Goal: Task Accomplishment & Management: Manage account settings

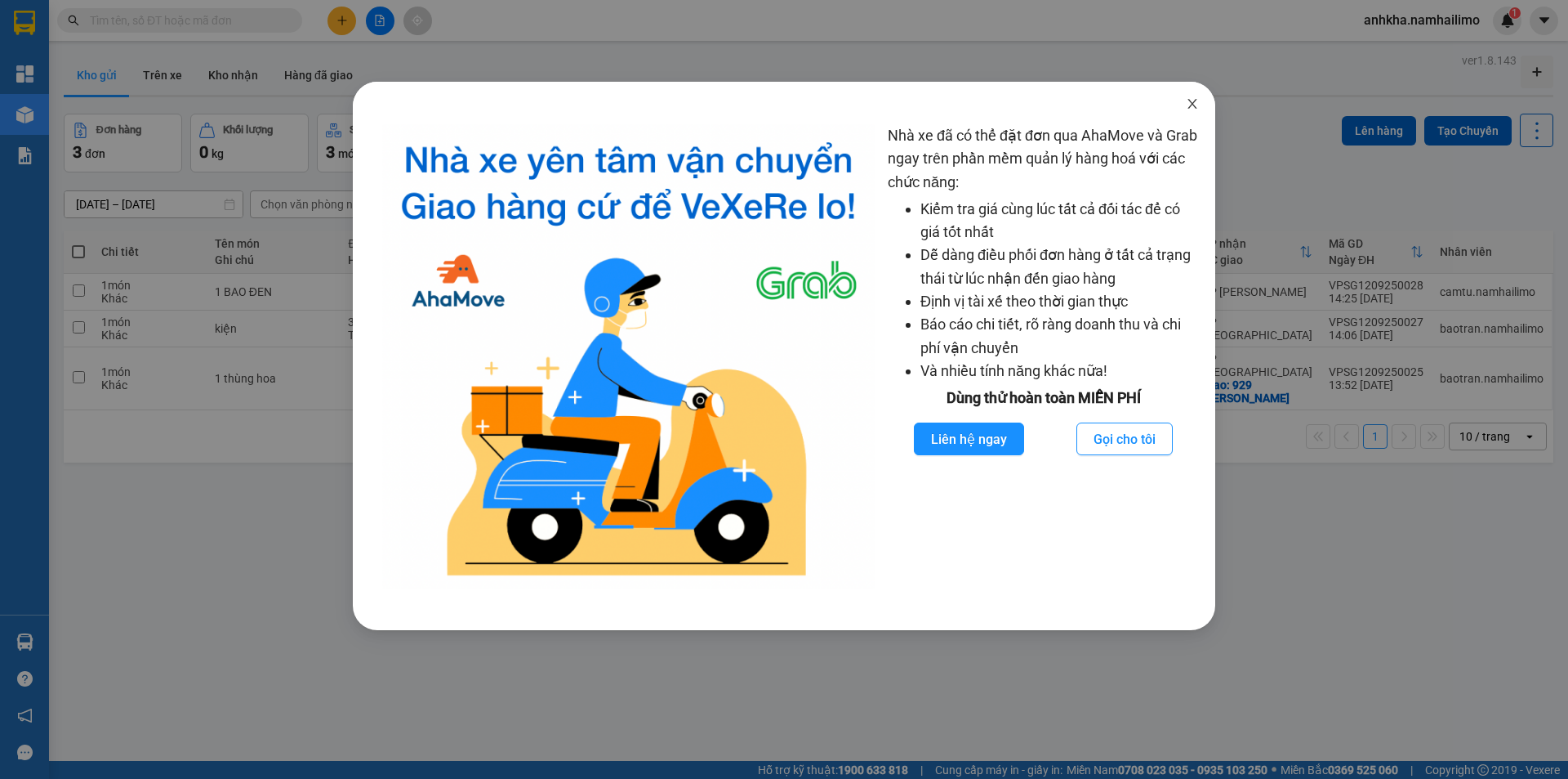
click at [1197, 105] on icon "close" at bounding box center [1192, 103] width 13 height 13
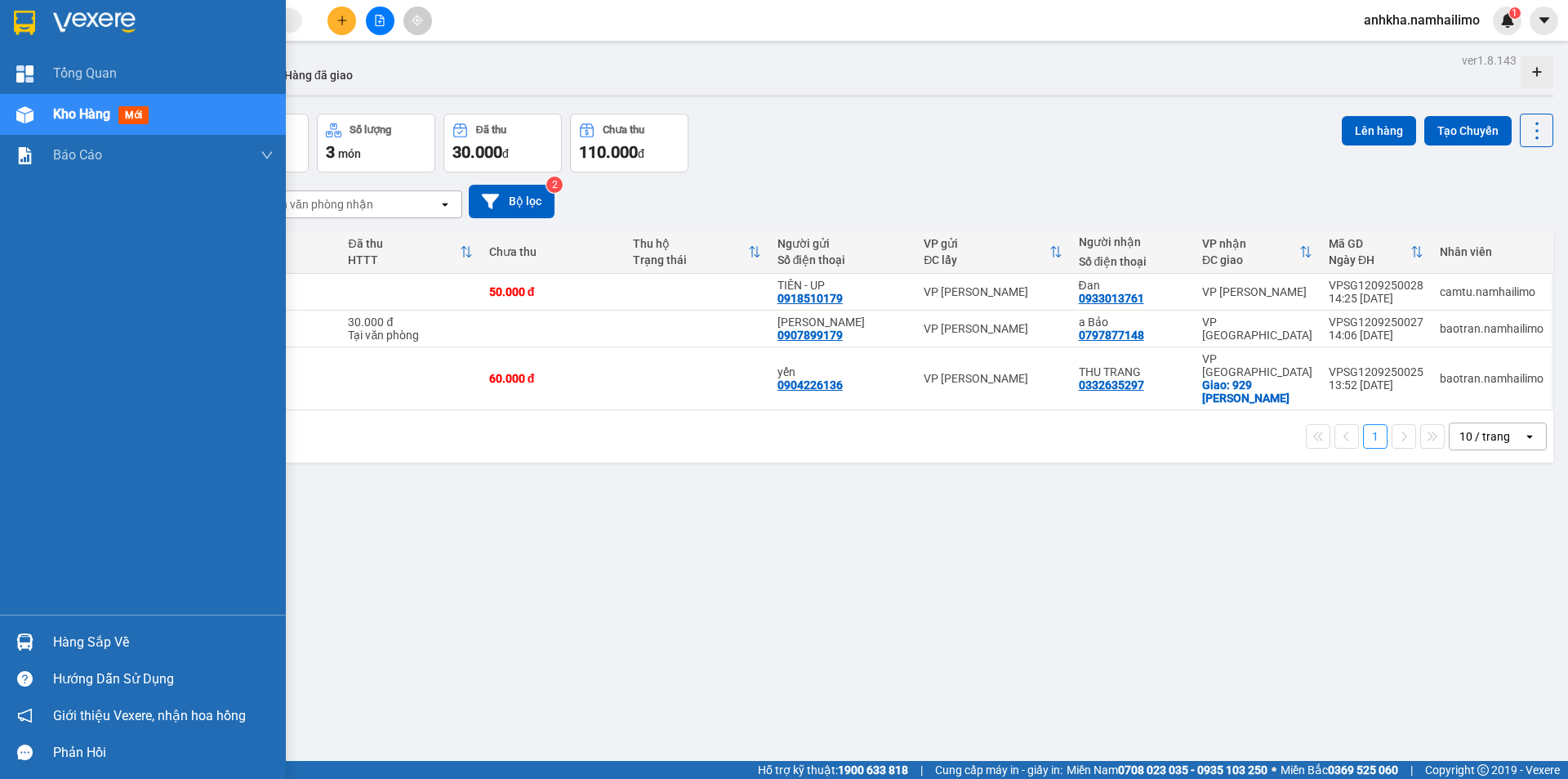
click at [46, 637] on div "Hàng sắp về" at bounding box center [143, 641] width 286 height 36
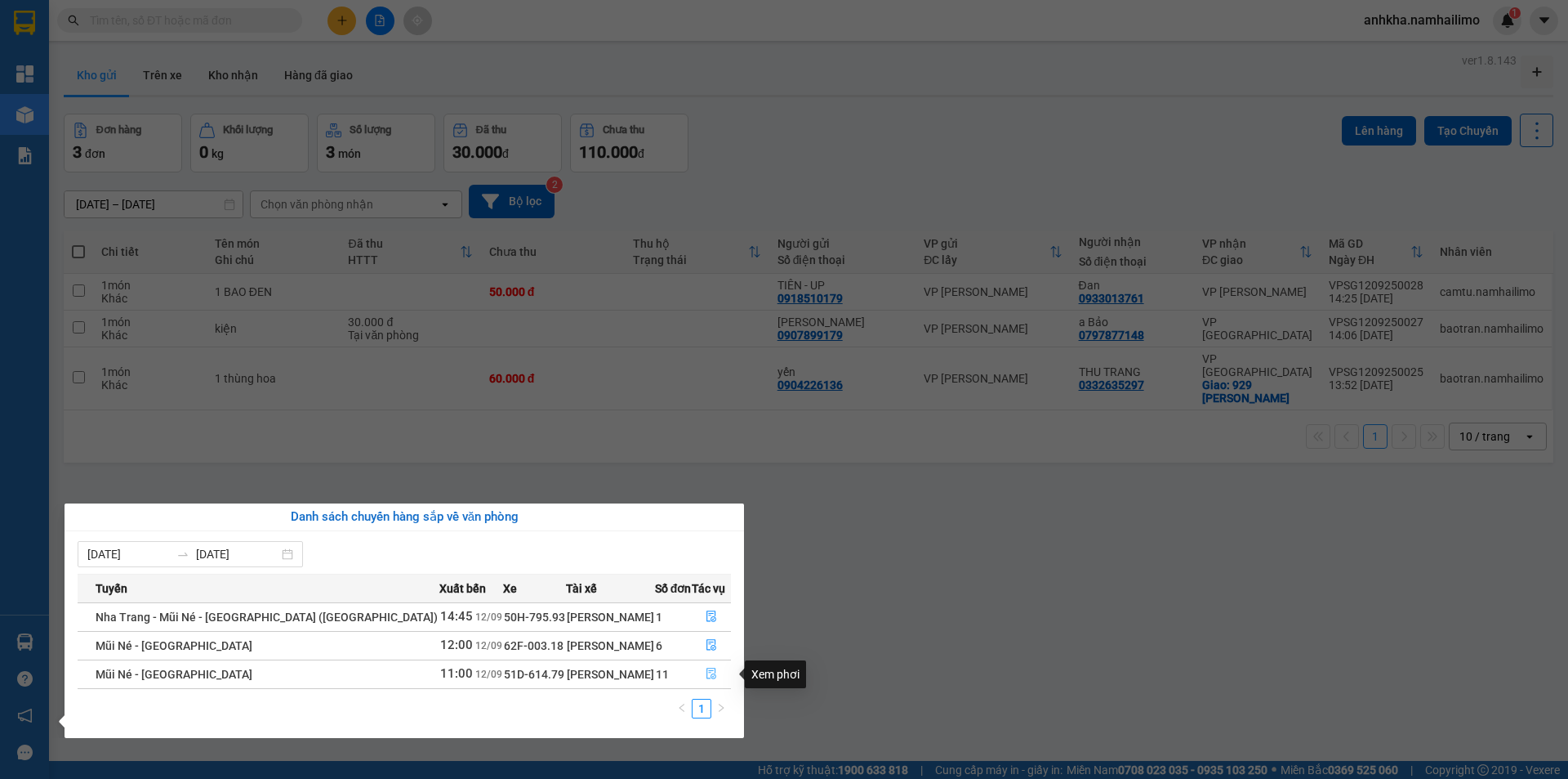
click at [712, 665] on button "button" at bounding box center [711, 674] width 37 height 26
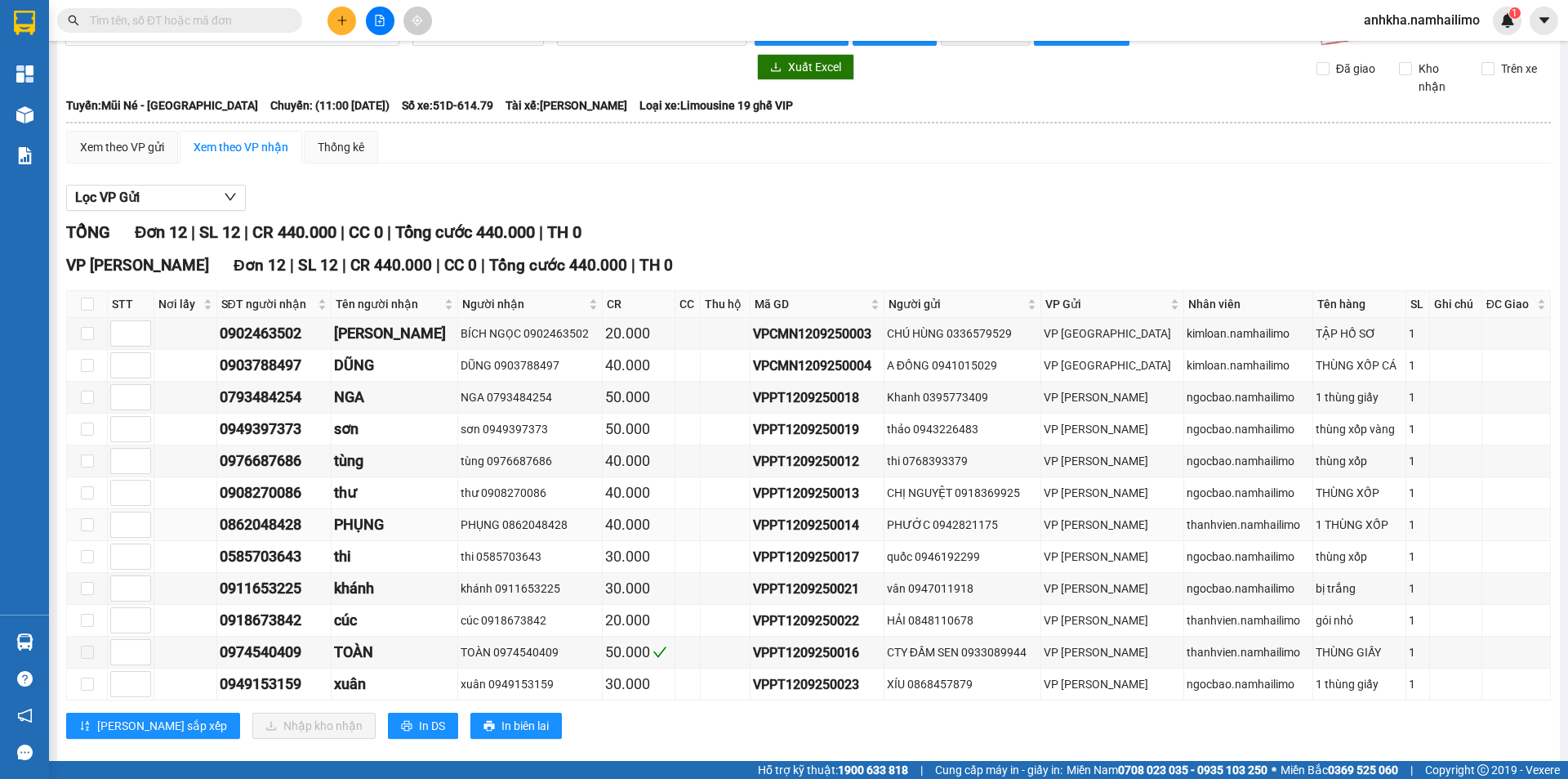
scroll to position [62, 0]
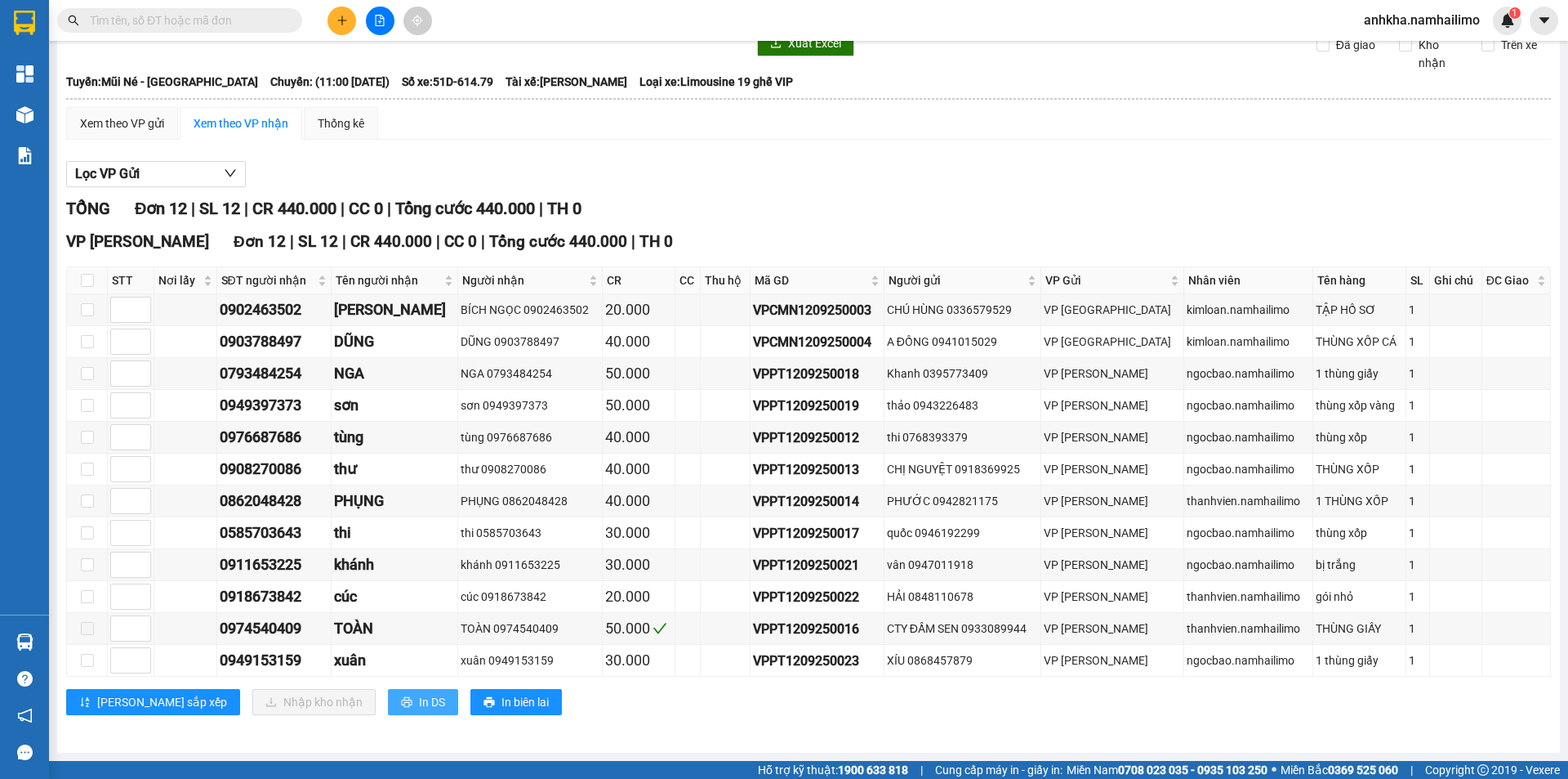
click at [388, 704] on button "In DS" at bounding box center [423, 702] width 70 height 26
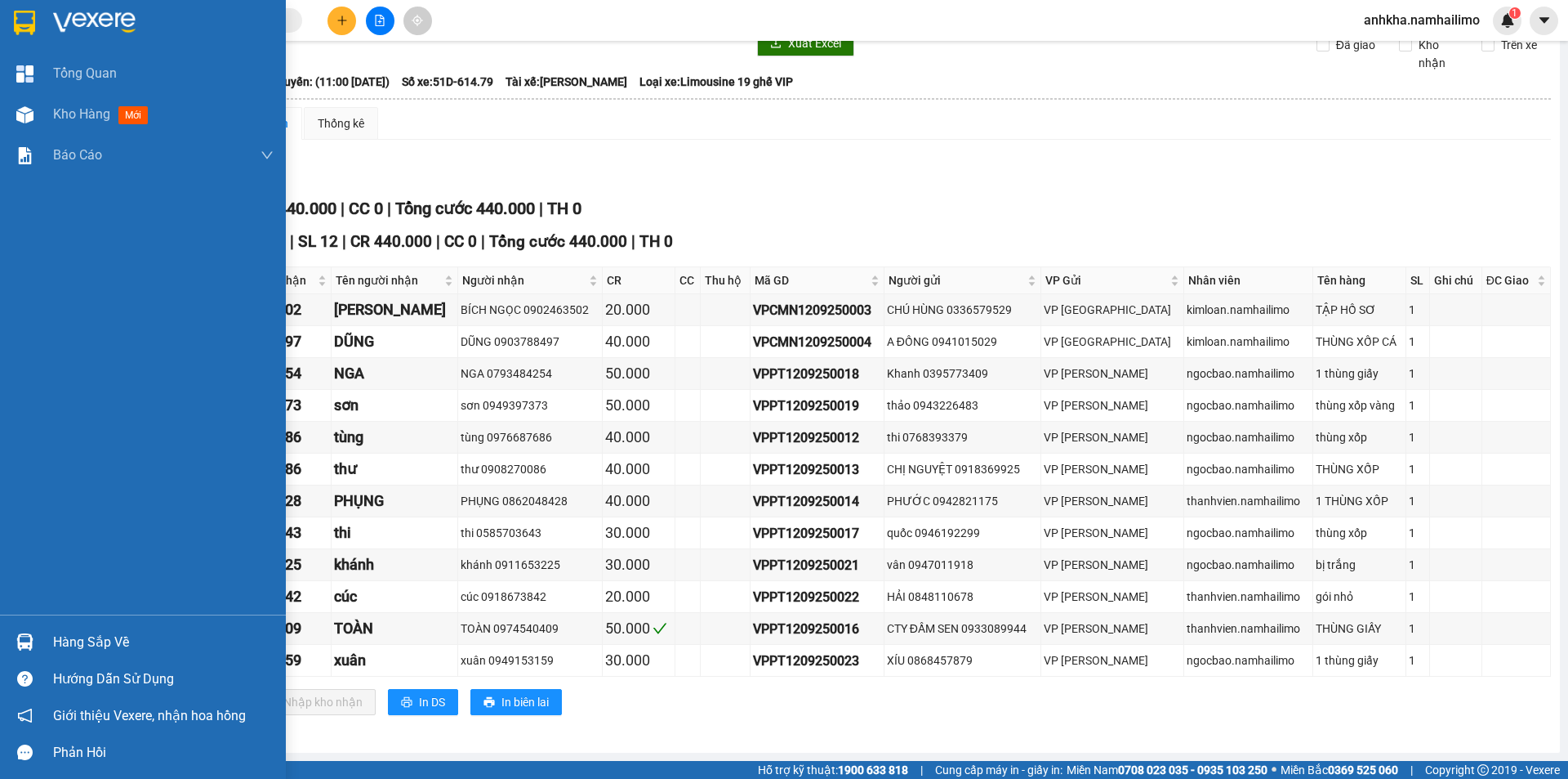
click at [47, 636] on div "Hàng sắp về" at bounding box center [143, 641] width 286 height 36
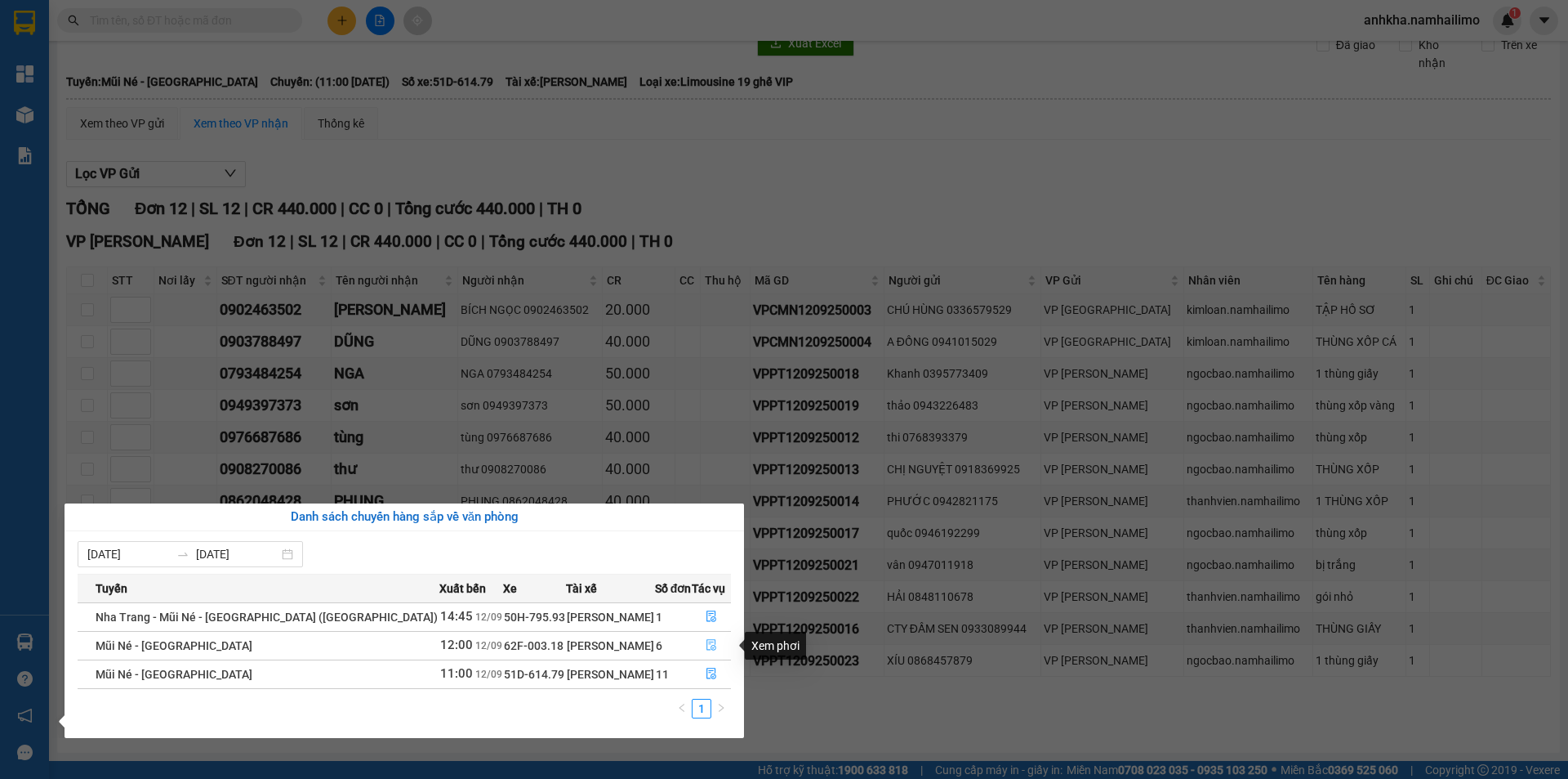
click at [709, 644] on icon "file-done" at bounding box center [711, 644] width 11 height 11
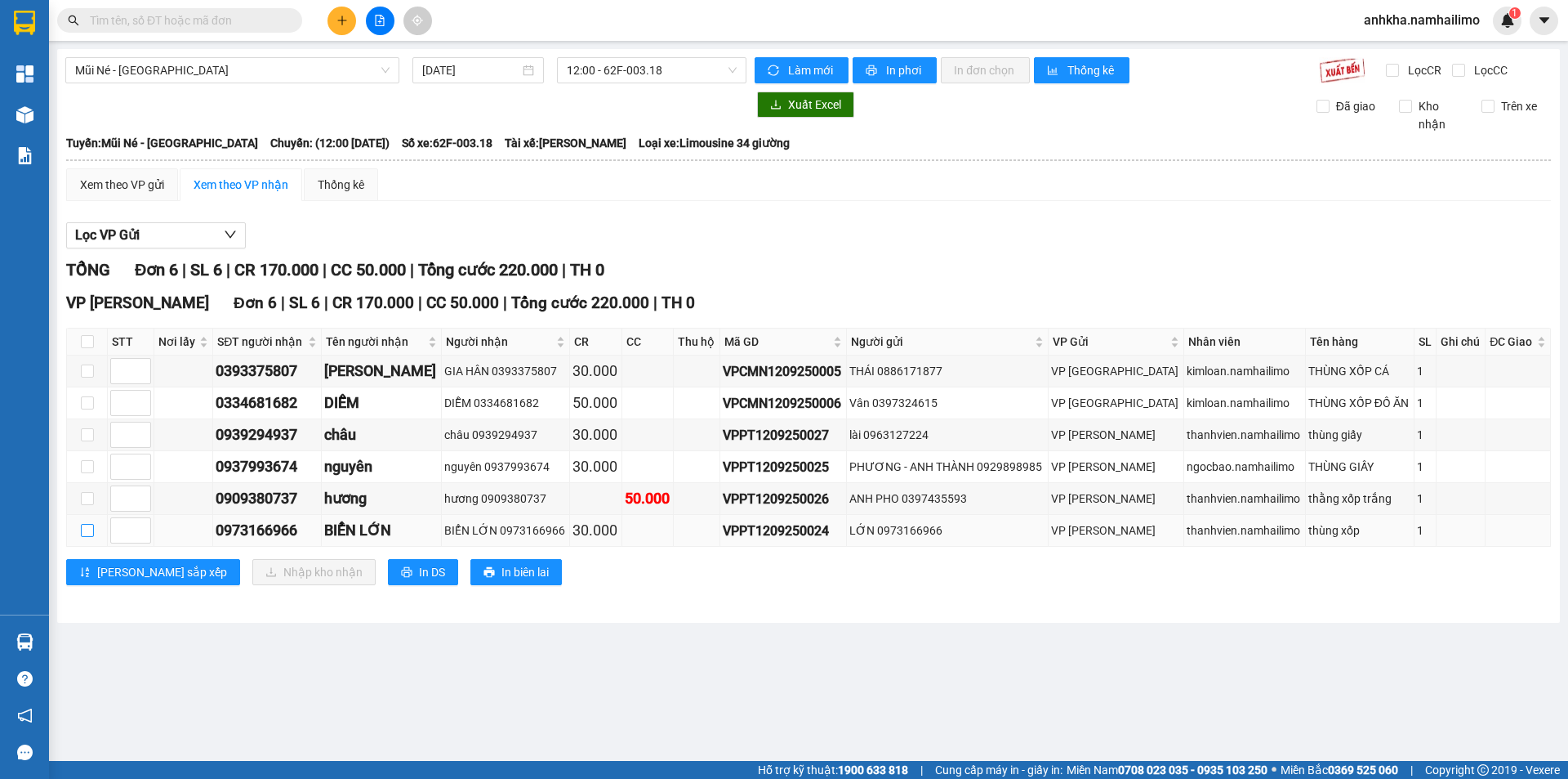
click at [86, 526] on input "checkbox" at bounding box center [87, 529] width 13 height 13
checkbox input "true"
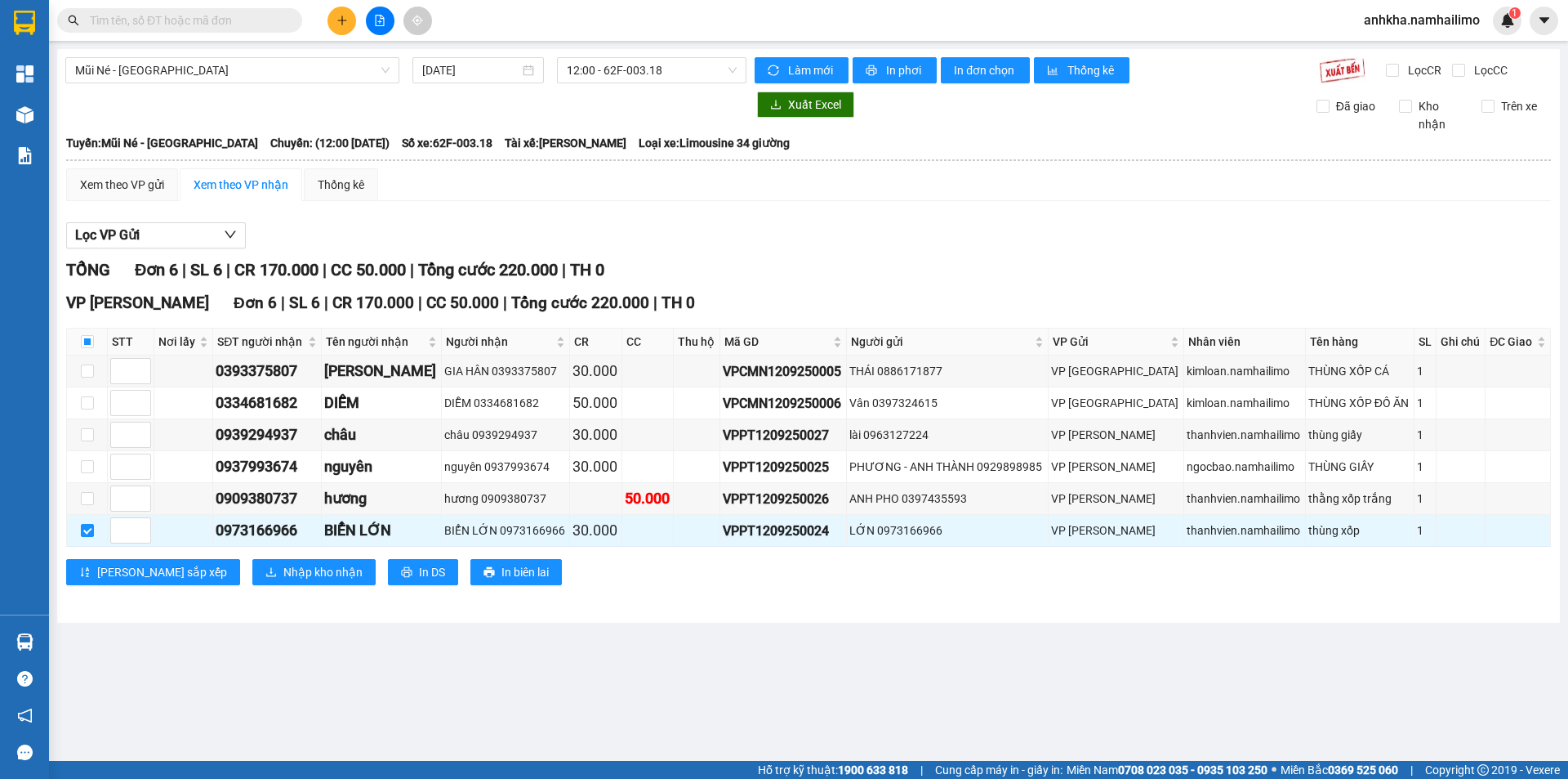
click at [178, 31] on span at bounding box center [179, 20] width 245 height 24
click at [180, 21] on input "text" at bounding box center [186, 20] width 193 height 18
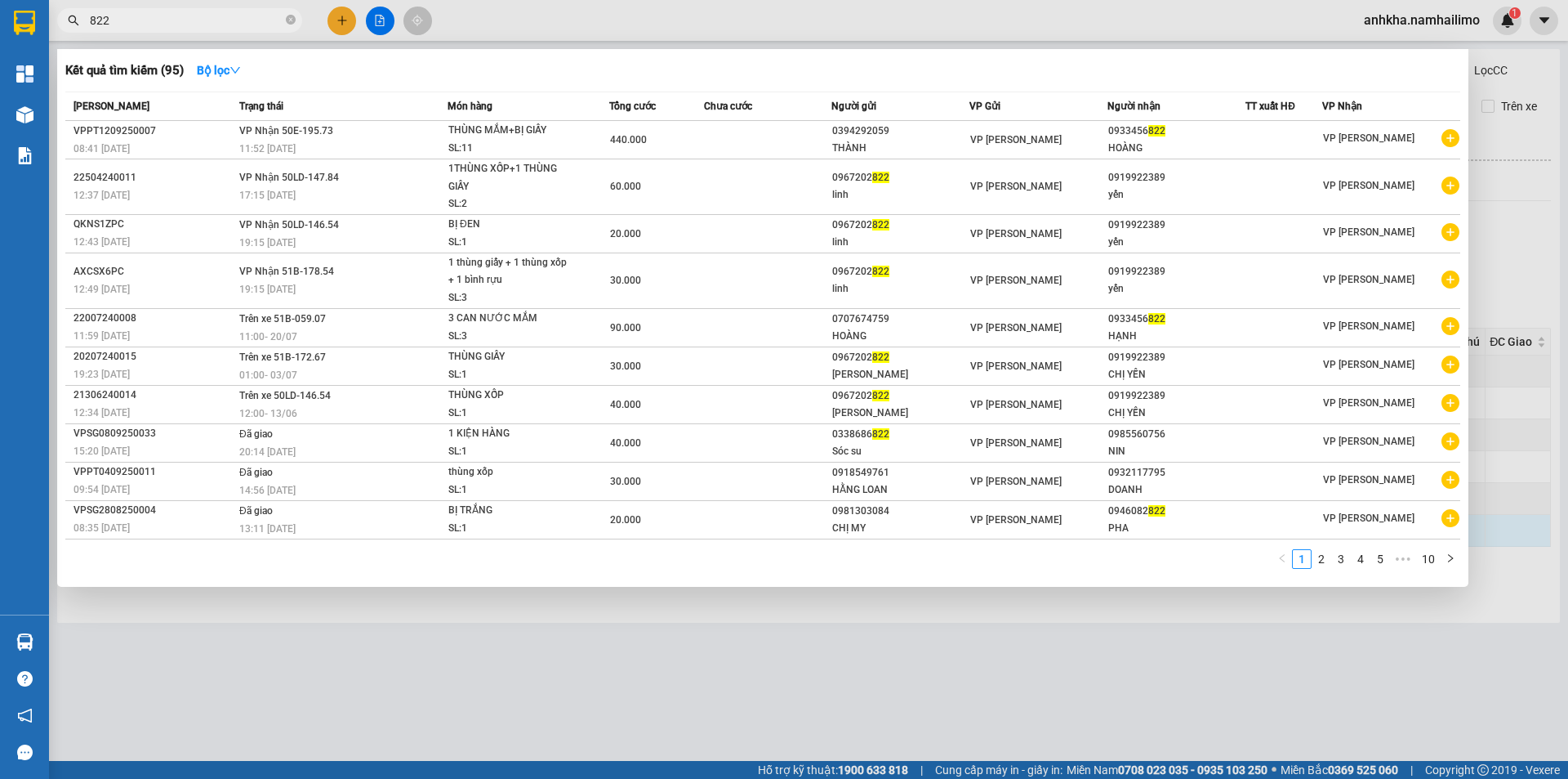
type input "822"
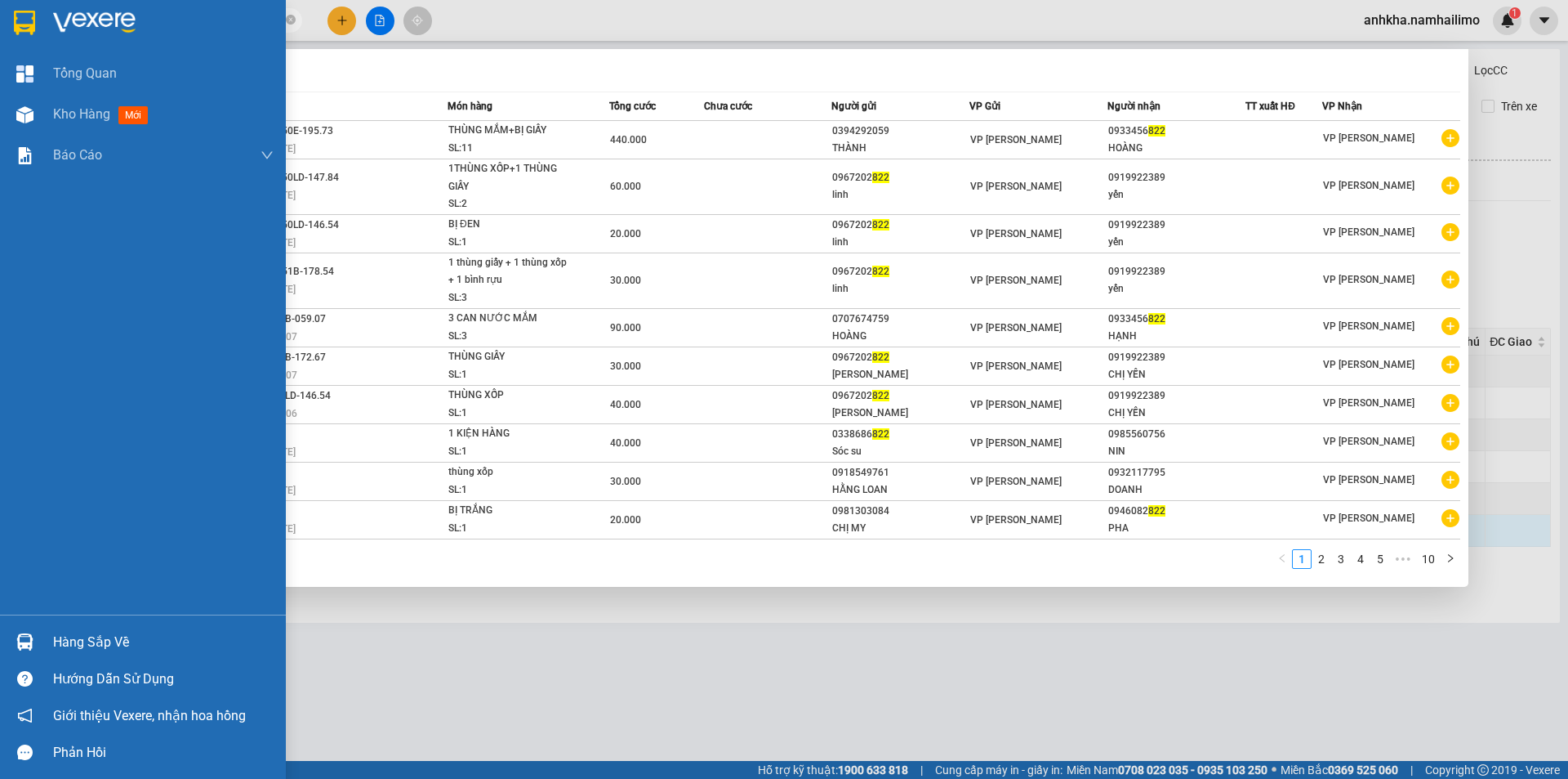
click at [29, 642] on img at bounding box center [25, 642] width 17 height 17
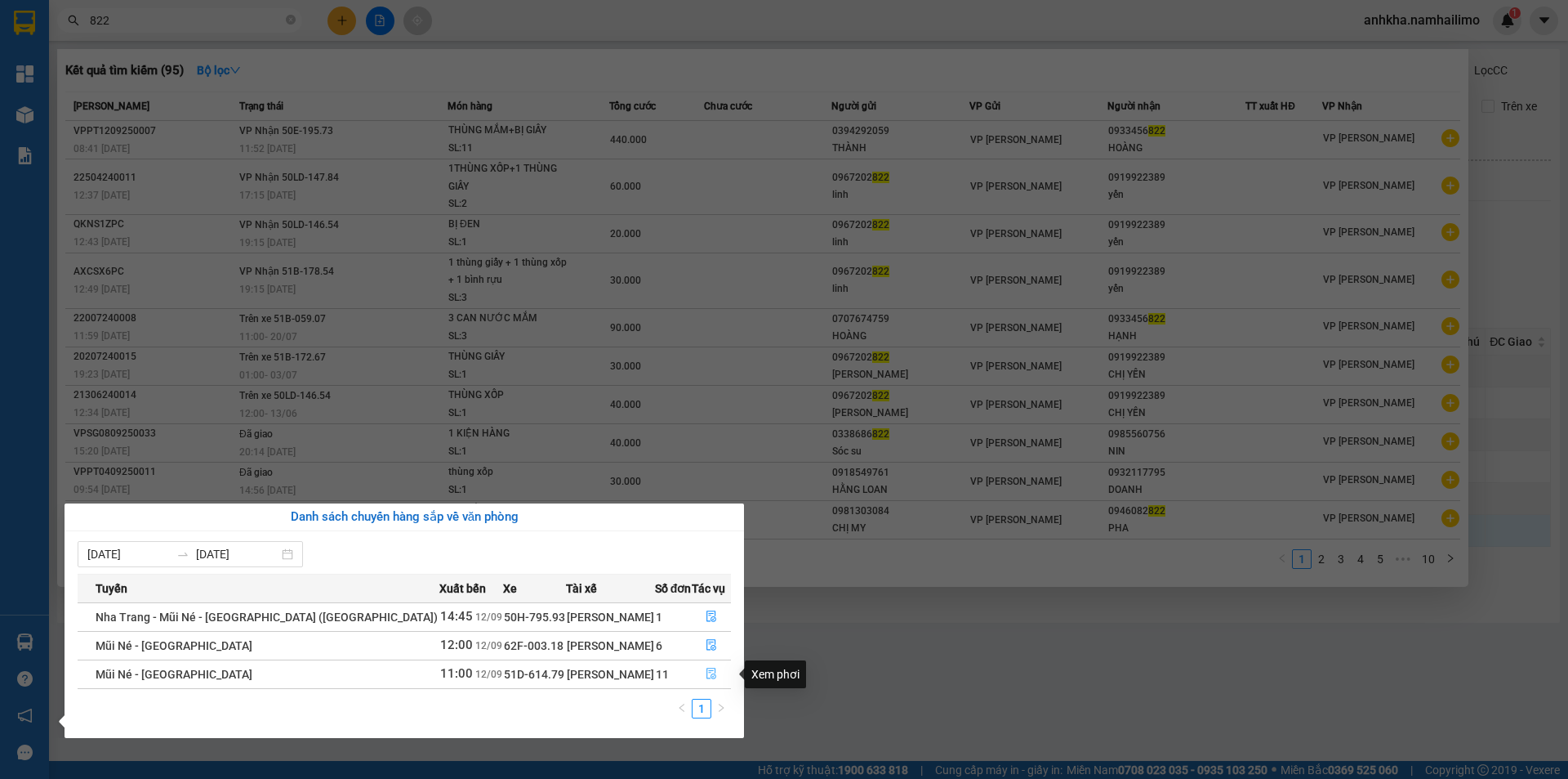
click at [707, 671] on icon "file-done" at bounding box center [711, 673] width 10 height 11
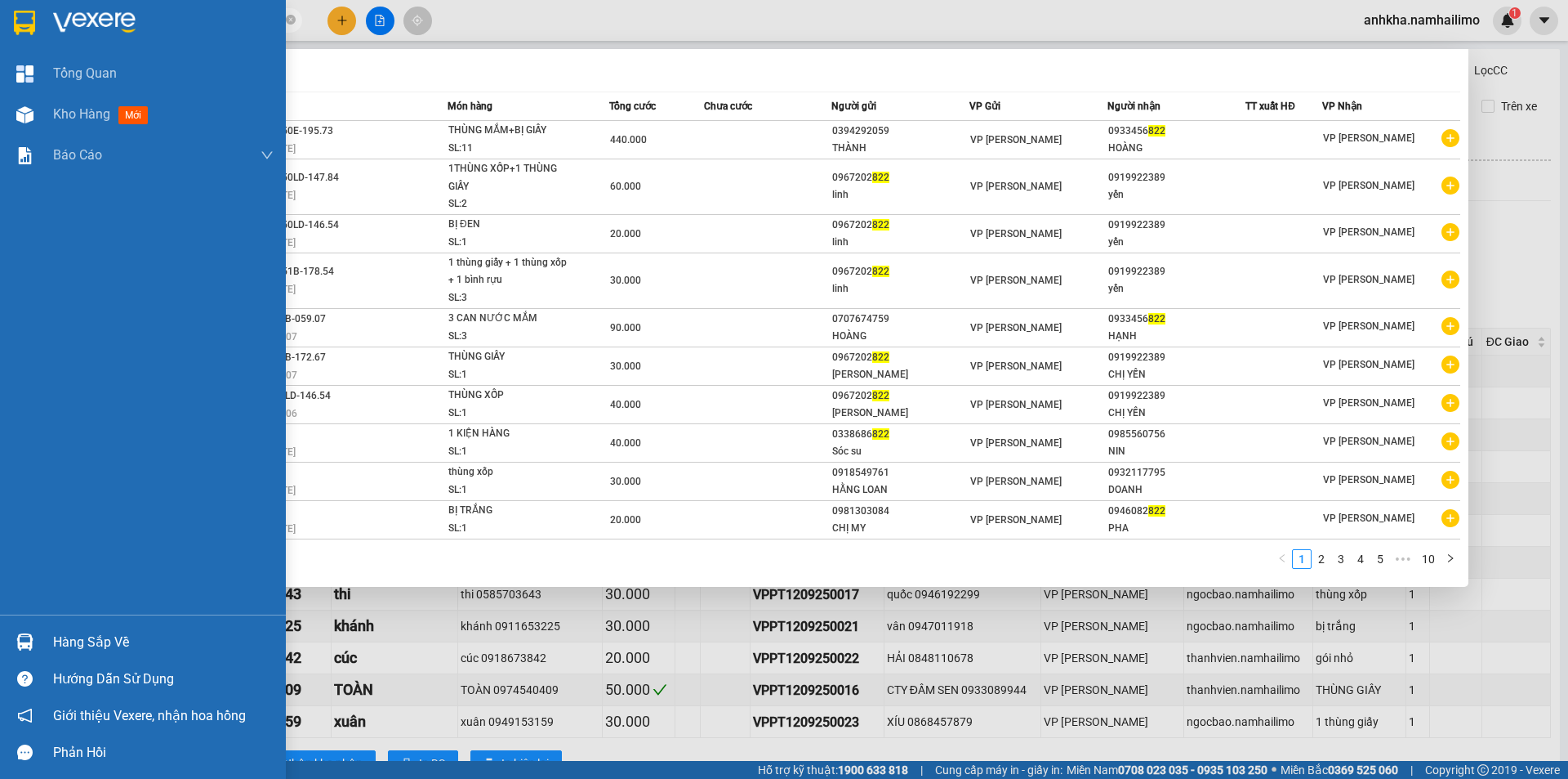
drag, startPoint x: 33, startPoint y: 523, endPoint x: 50, endPoint y: 530, distance: 18.4
click at [33, 524] on div "Tổng Quan Kho hàng mới Báo cáo BC hàng tồn (all) Báo cáo dòng tiền (trạm)" at bounding box center [143, 334] width 286 height 562
click at [16, 522] on div "Tổng Quan Kho hàng mới Báo cáo BC hàng tồn (all) Báo cáo dòng tiền (trạm)" at bounding box center [143, 334] width 286 height 562
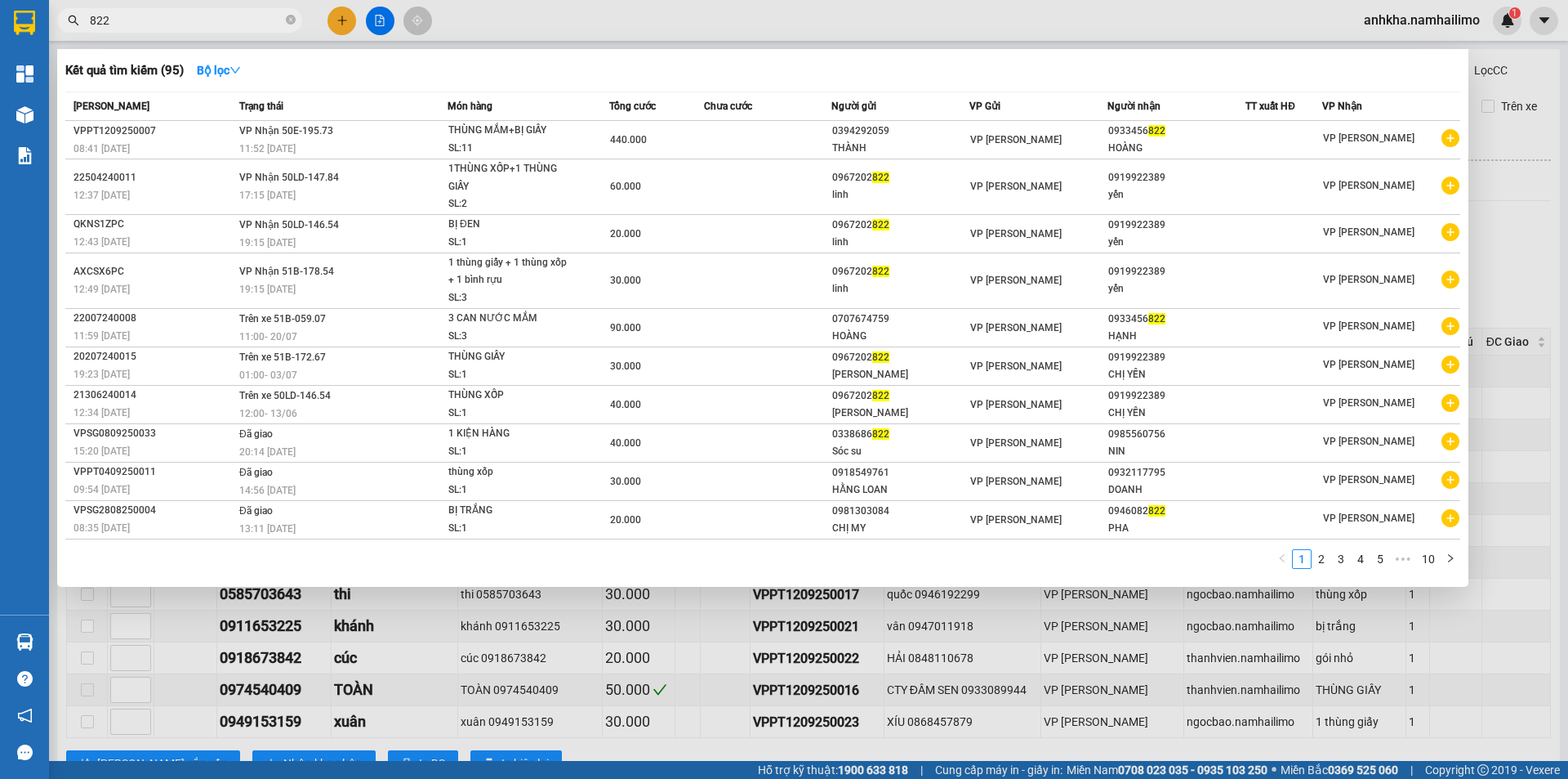
drag, startPoint x: 613, startPoint y: 36, endPoint x: 619, endPoint y: 27, distance: 10.8
click at [614, 36] on div at bounding box center [784, 389] width 1568 height 779
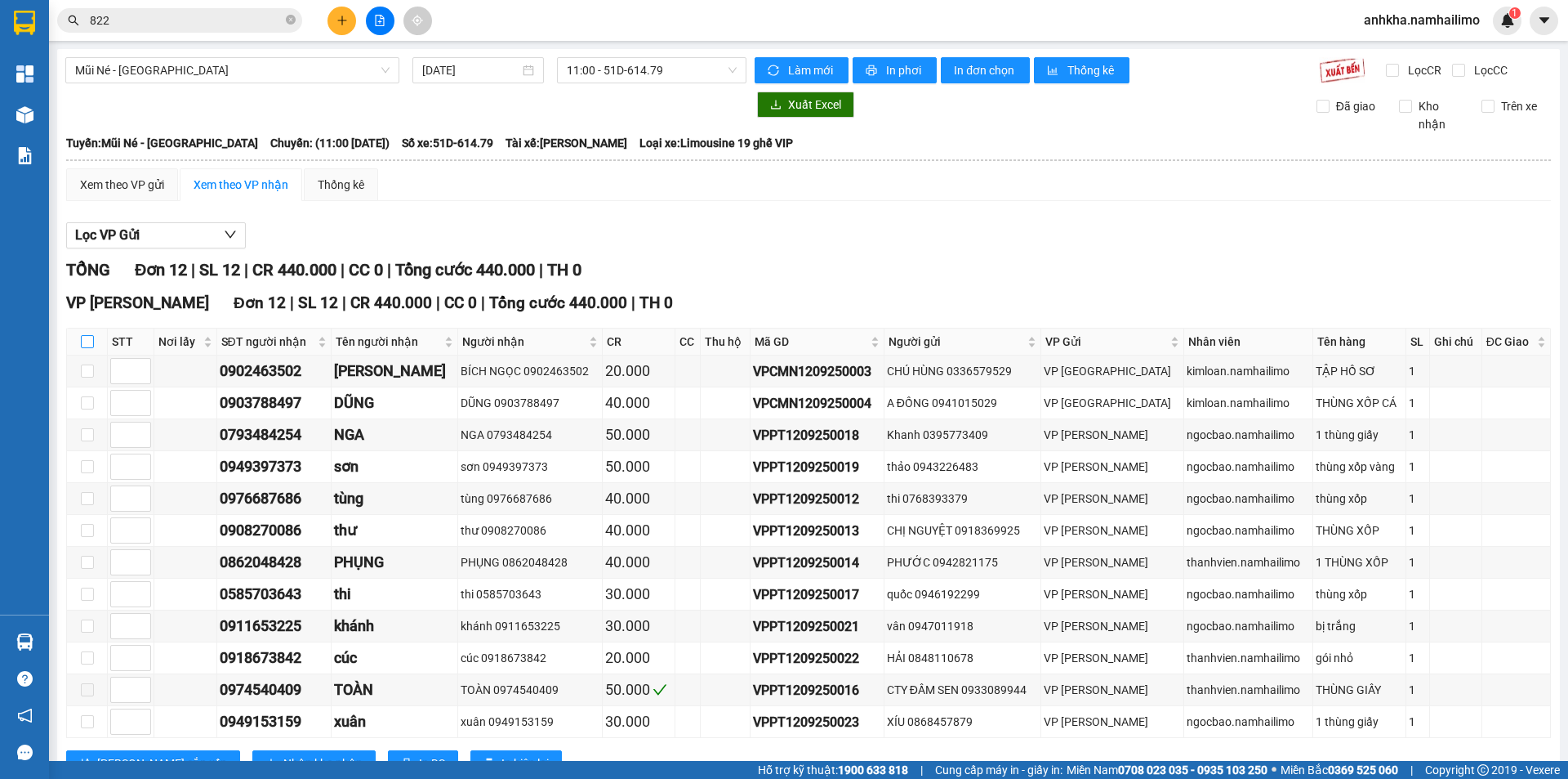
click at [91, 344] on input "checkbox" at bounding box center [87, 341] width 13 height 13
checkbox input "true"
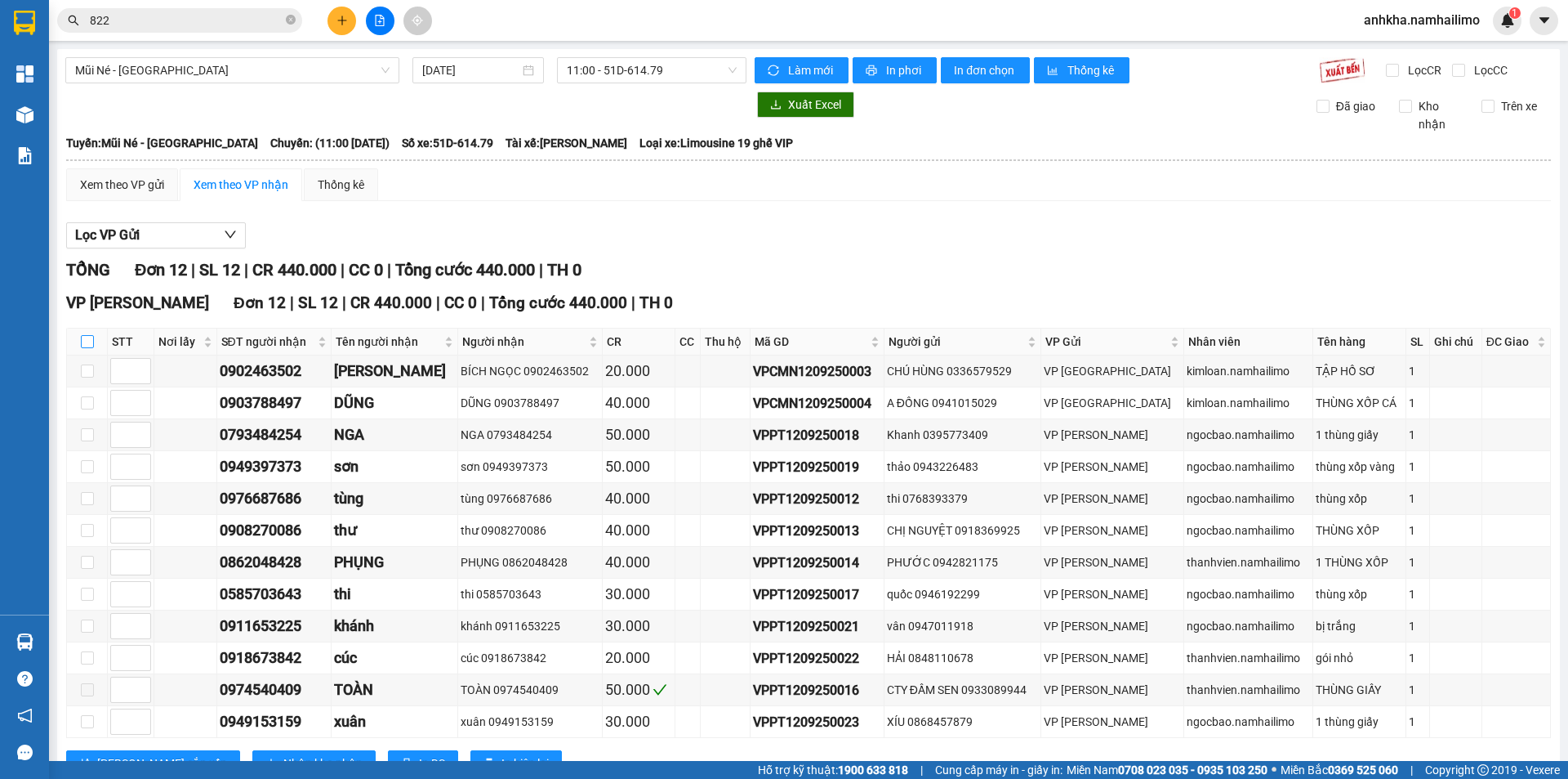
checkbox input "true"
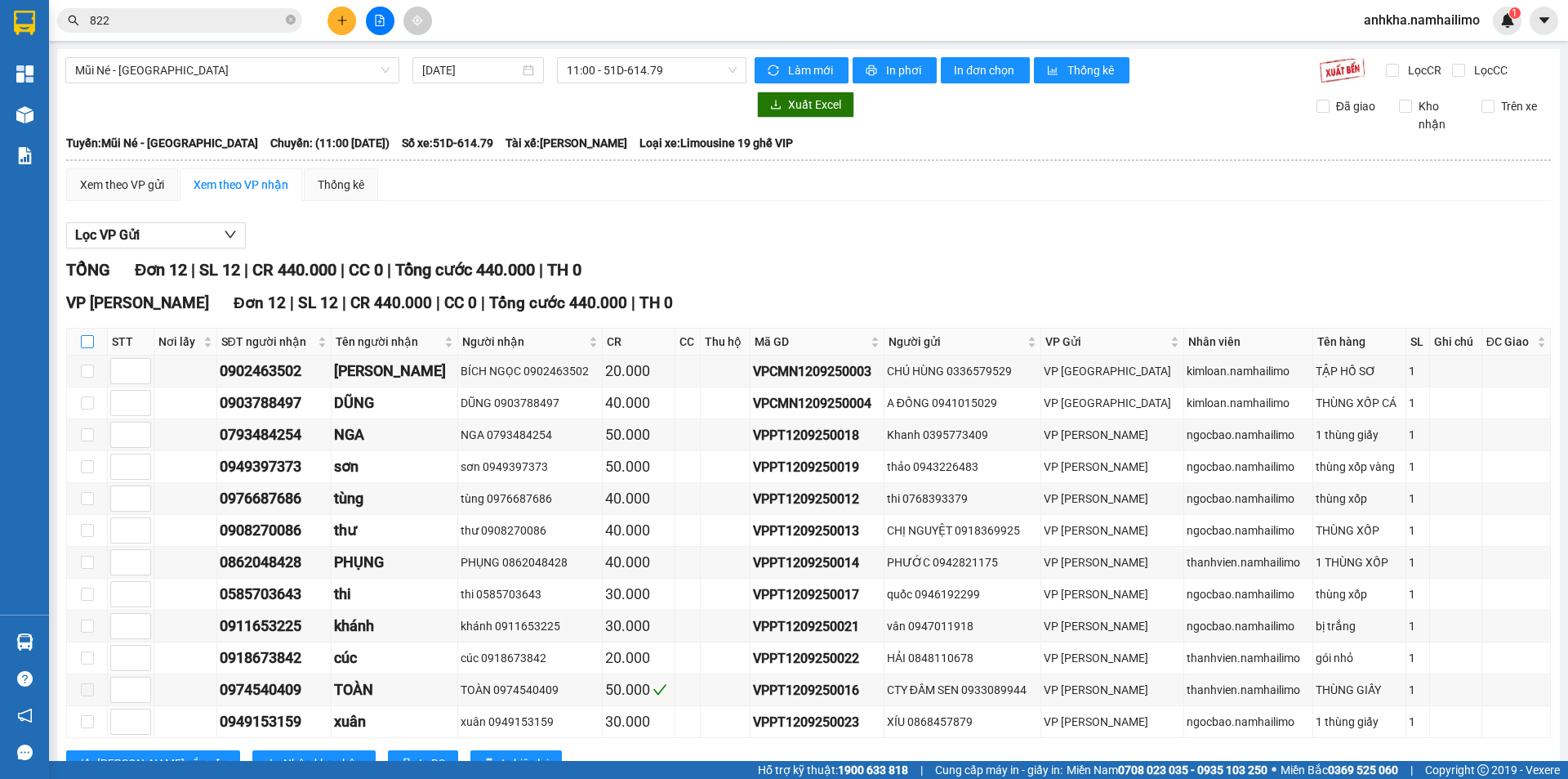
checkbox input "true"
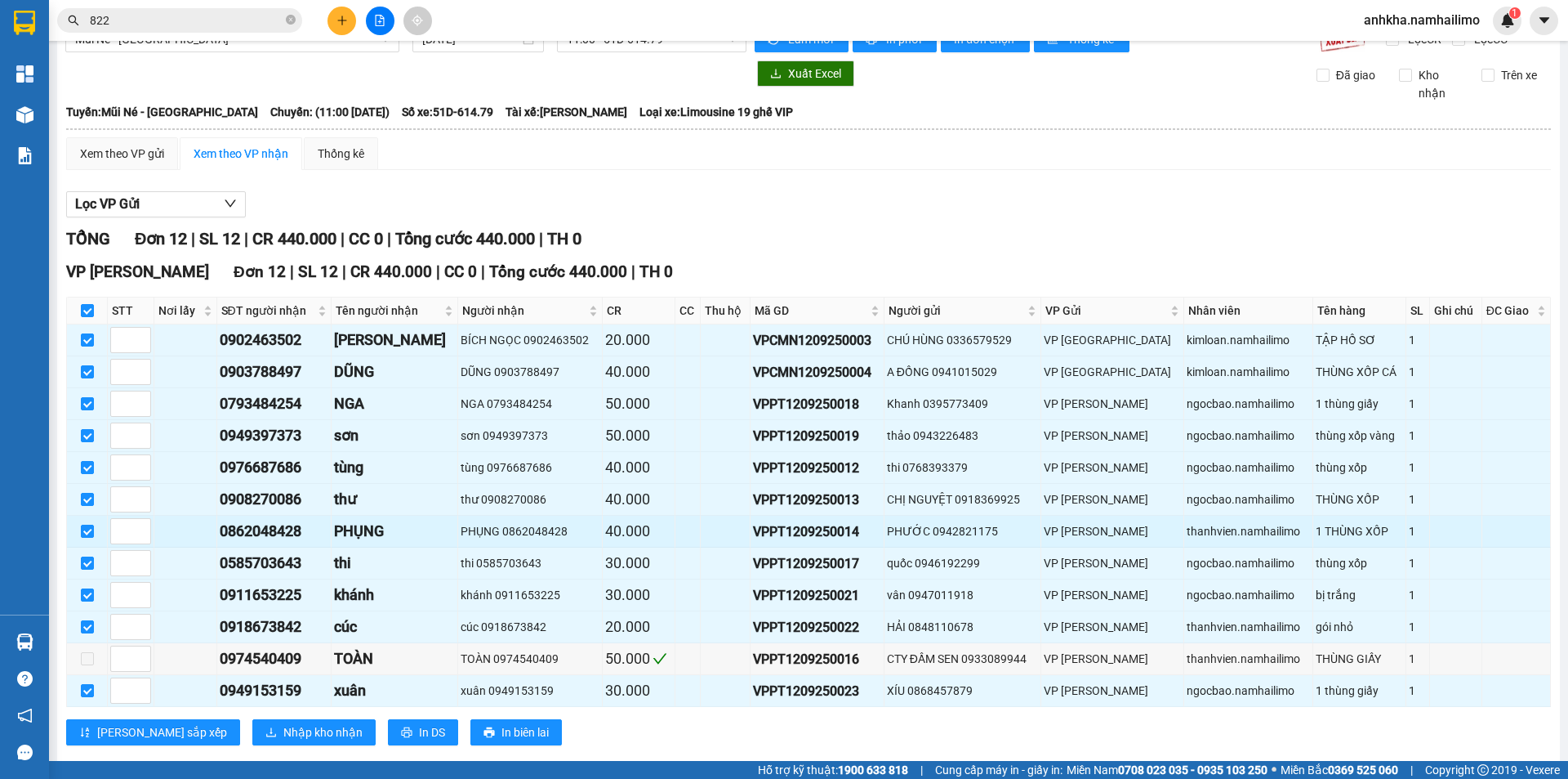
scroll to position [62, 0]
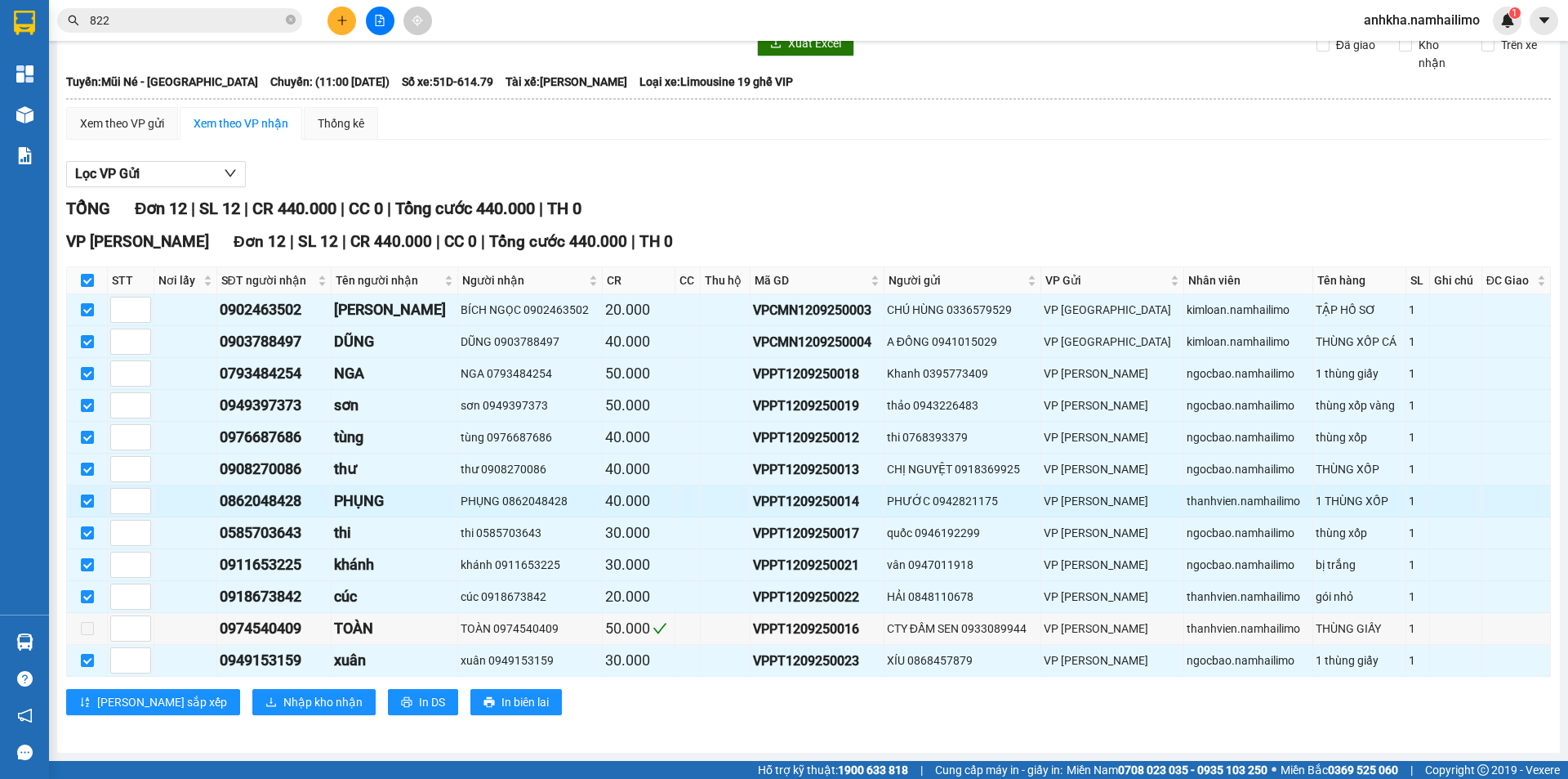
click at [87, 504] on input "checkbox" at bounding box center [87, 500] width 13 height 13
checkbox input "false"
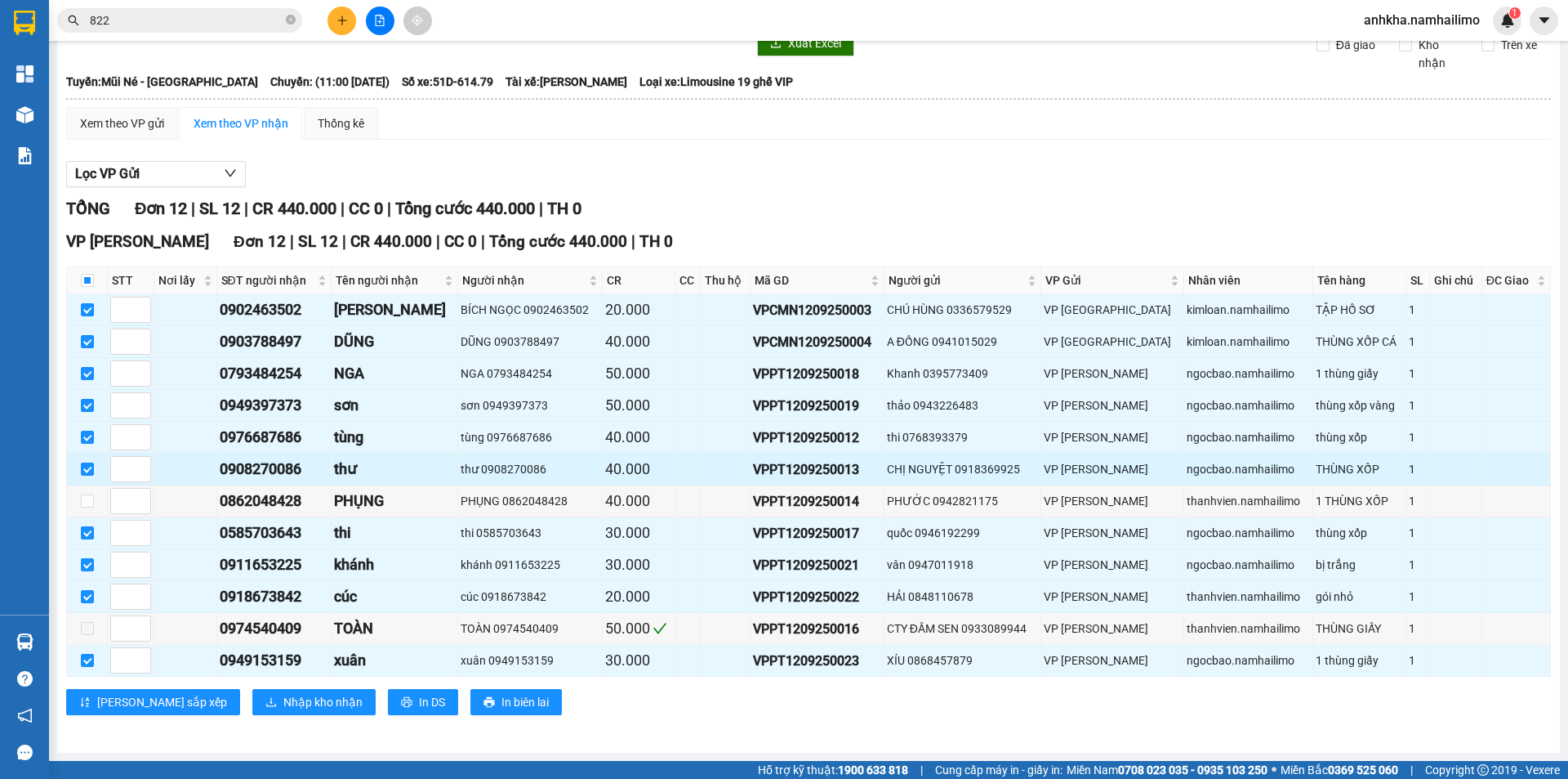
click at [79, 469] on td at bounding box center [87, 469] width 41 height 32
click at [81, 471] on input "checkbox" at bounding box center [87, 469] width 13 height 13
checkbox input "false"
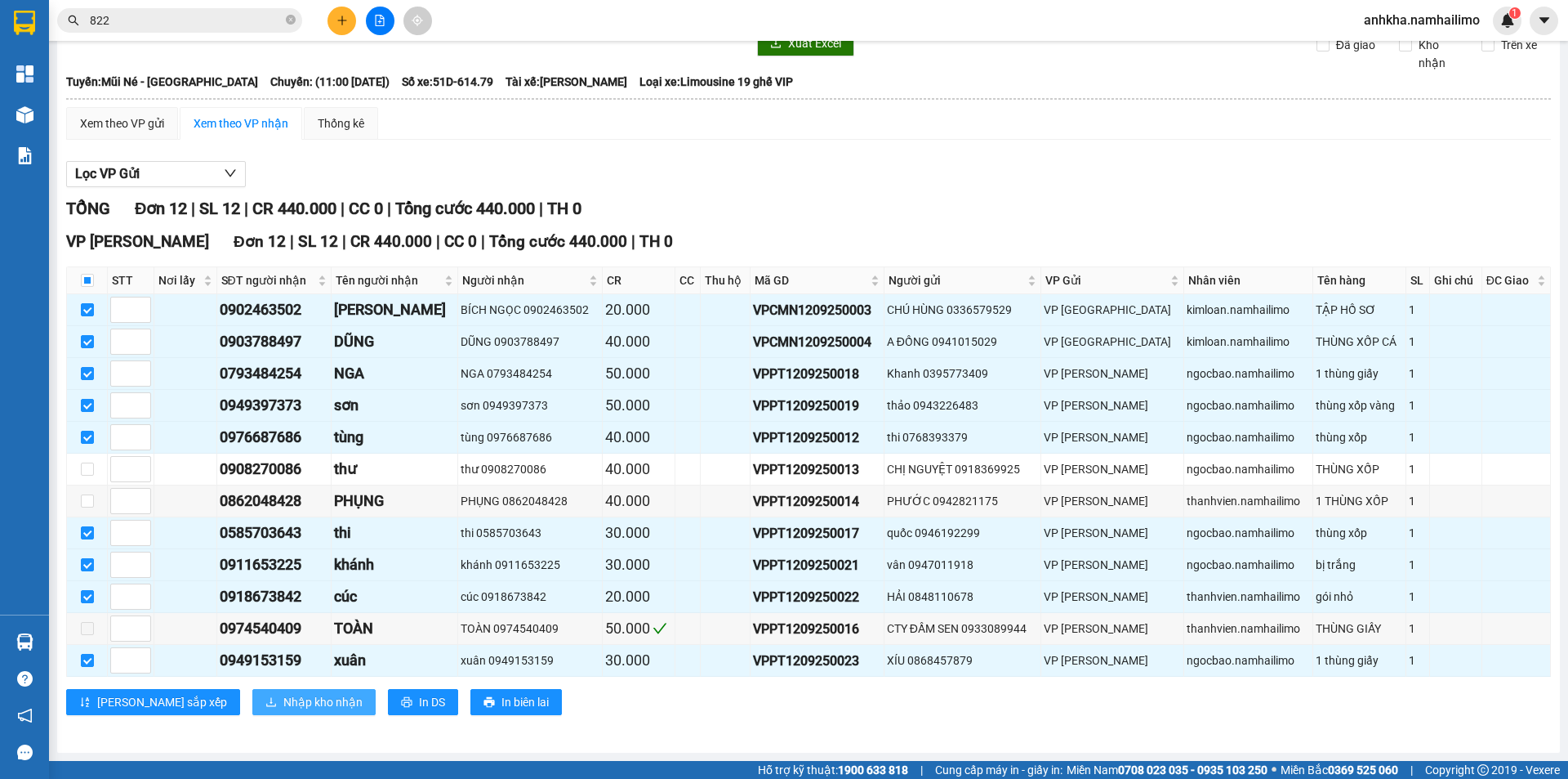
click at [283, 711] on span "Nhập kho nhận" at bounding box center [322, 702] width 79 height 18
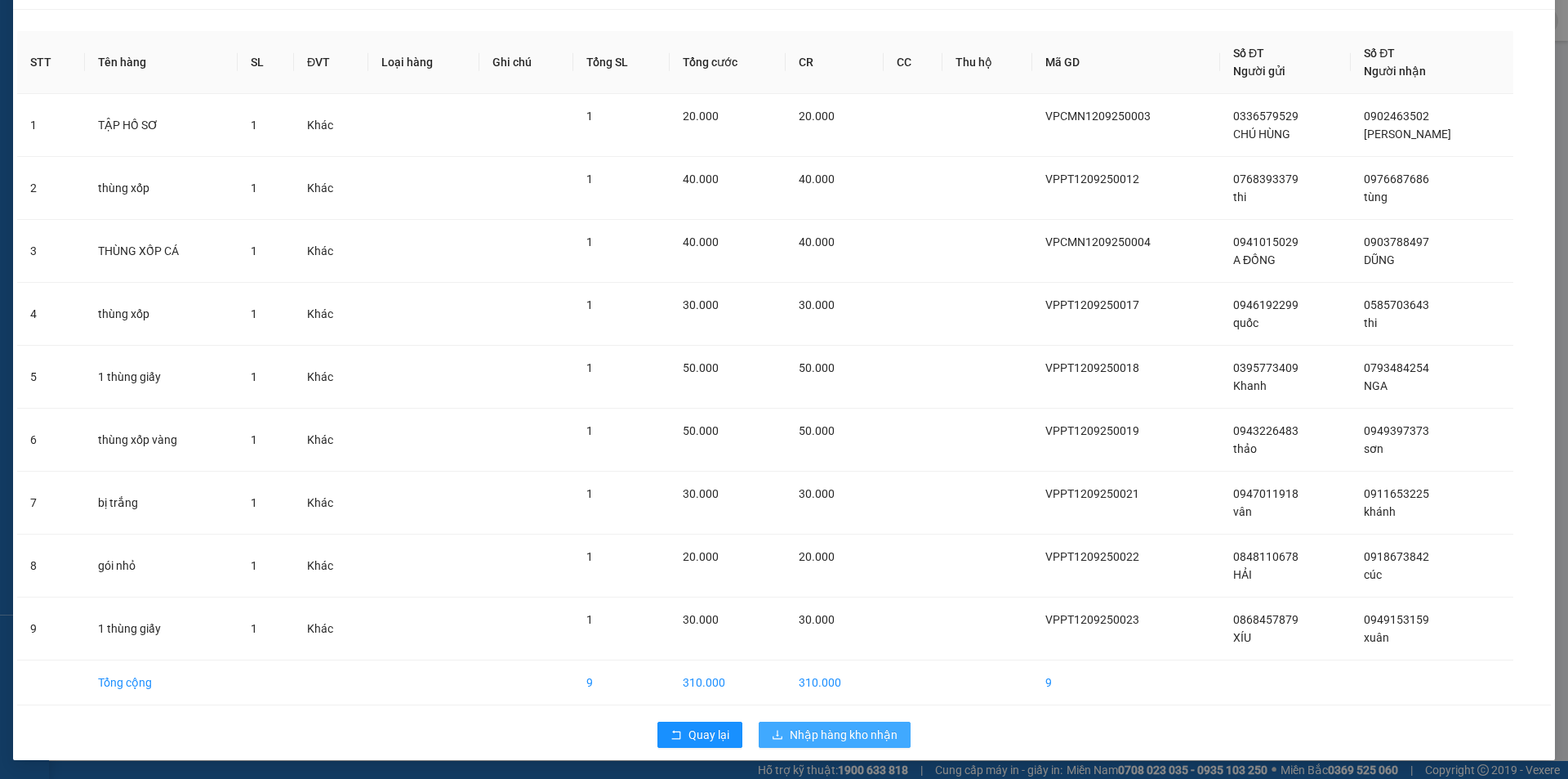
scroll to position [44, 0]
click at [833, 729] on span "Nhập hàng kho nhận" at bounding box center [844, 733] width 107 height 18
click at [1523, 37] on icon "close" at bounding box center [1525, 41] width 11 height 11
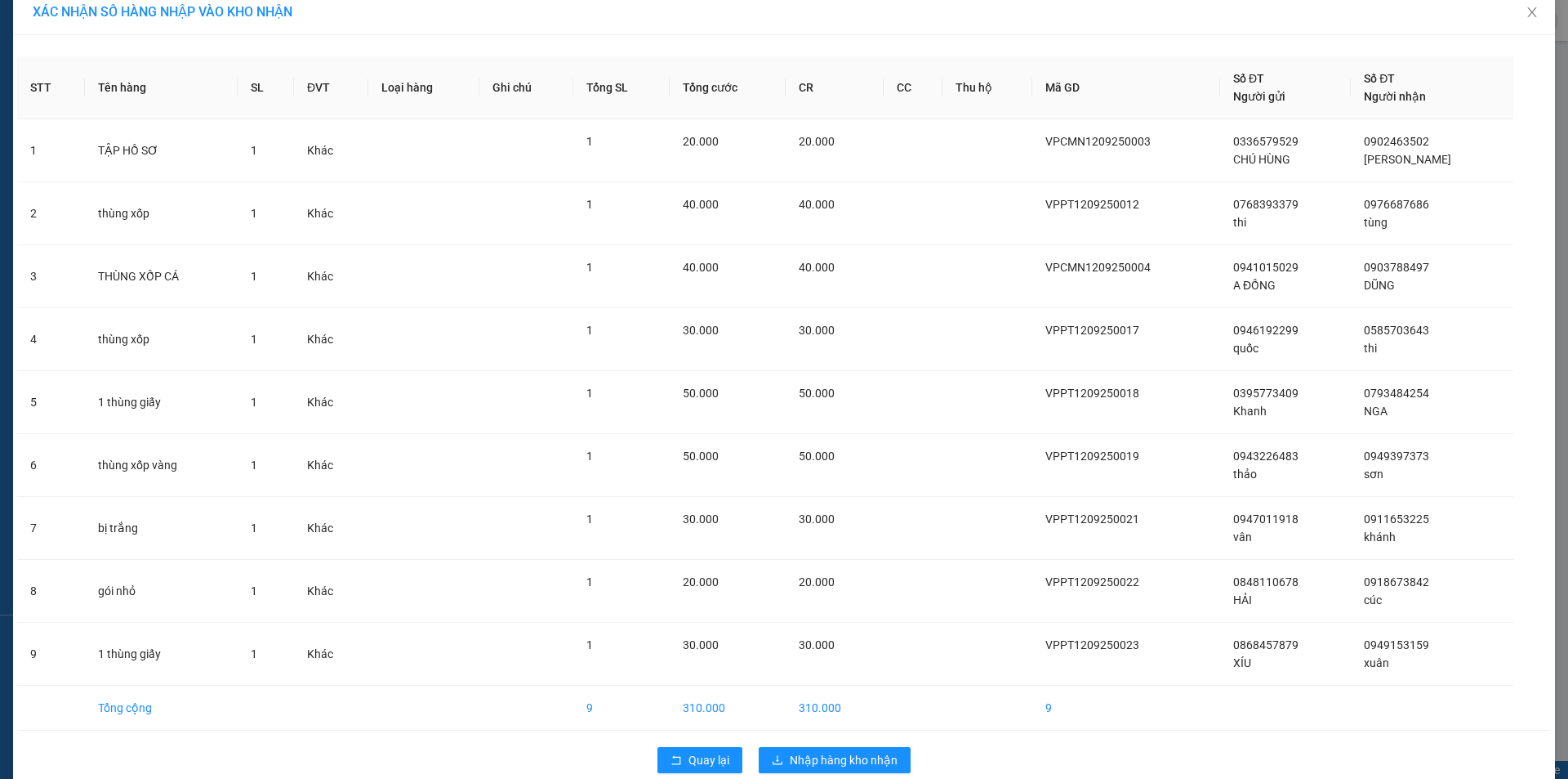
scroll to position [0, 0]
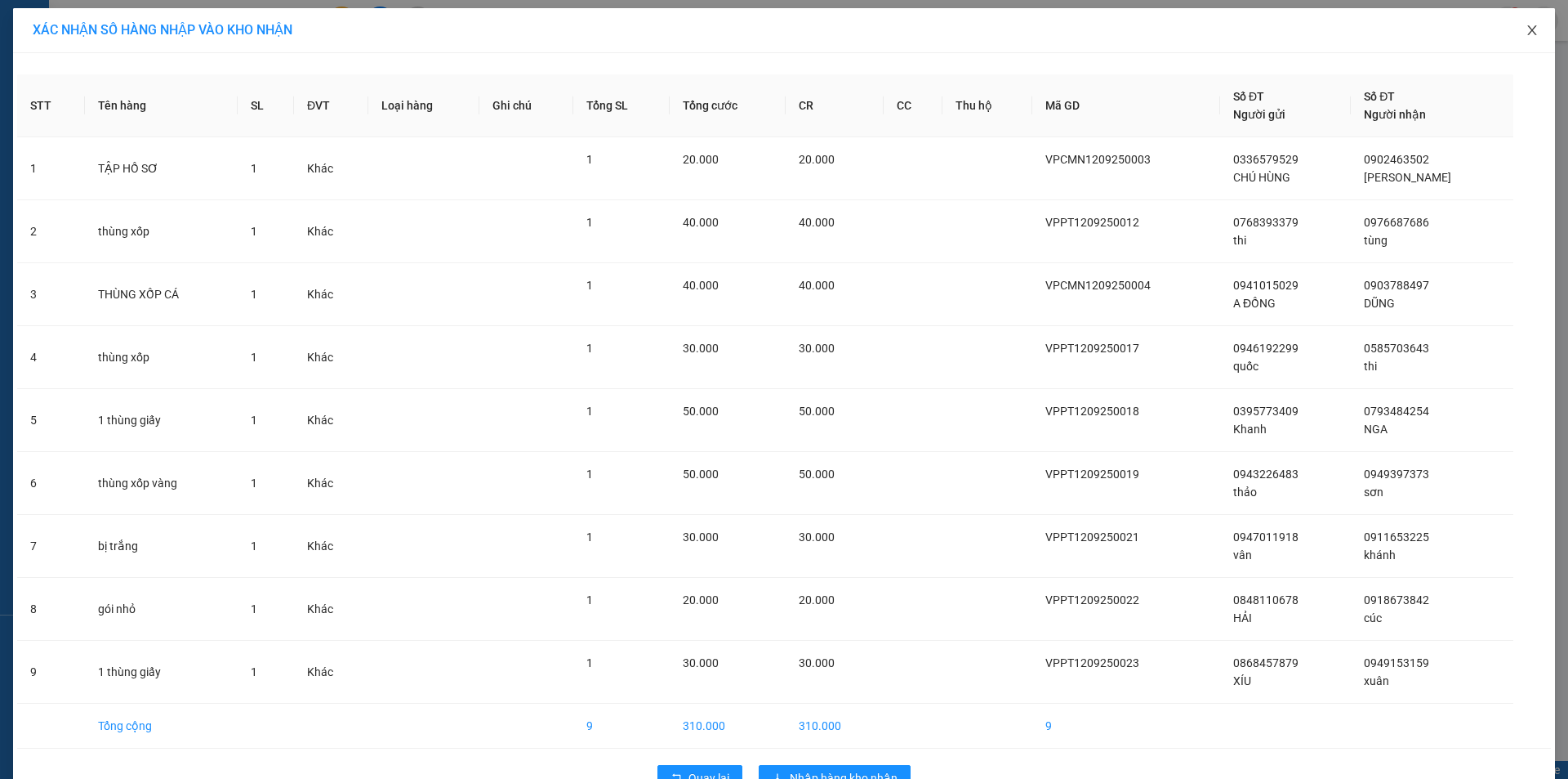
click at [1526, 31] on icon "close" at bounding box center [1532, 29] width 13 height 13
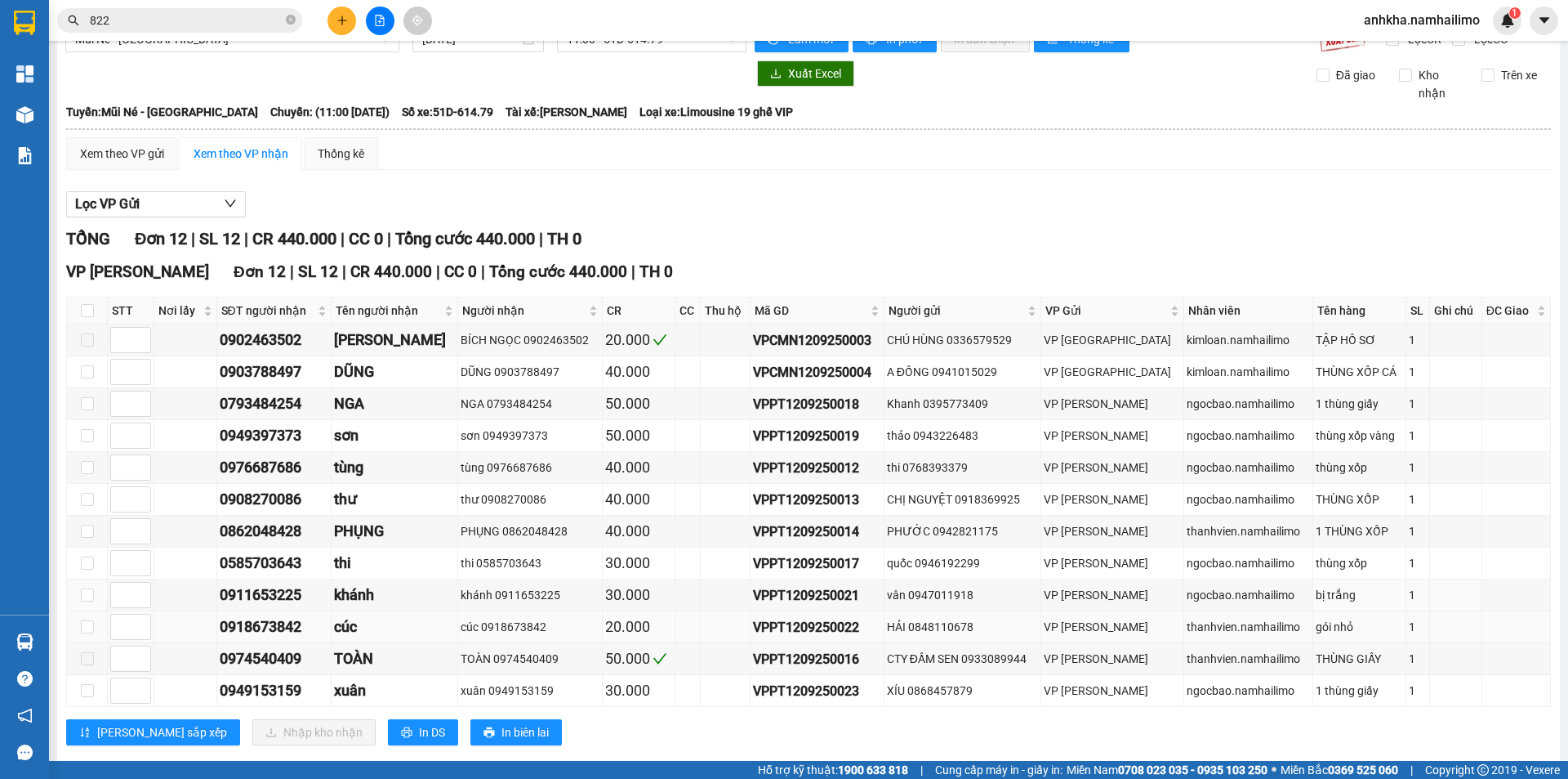
scroll to position [62, 0]
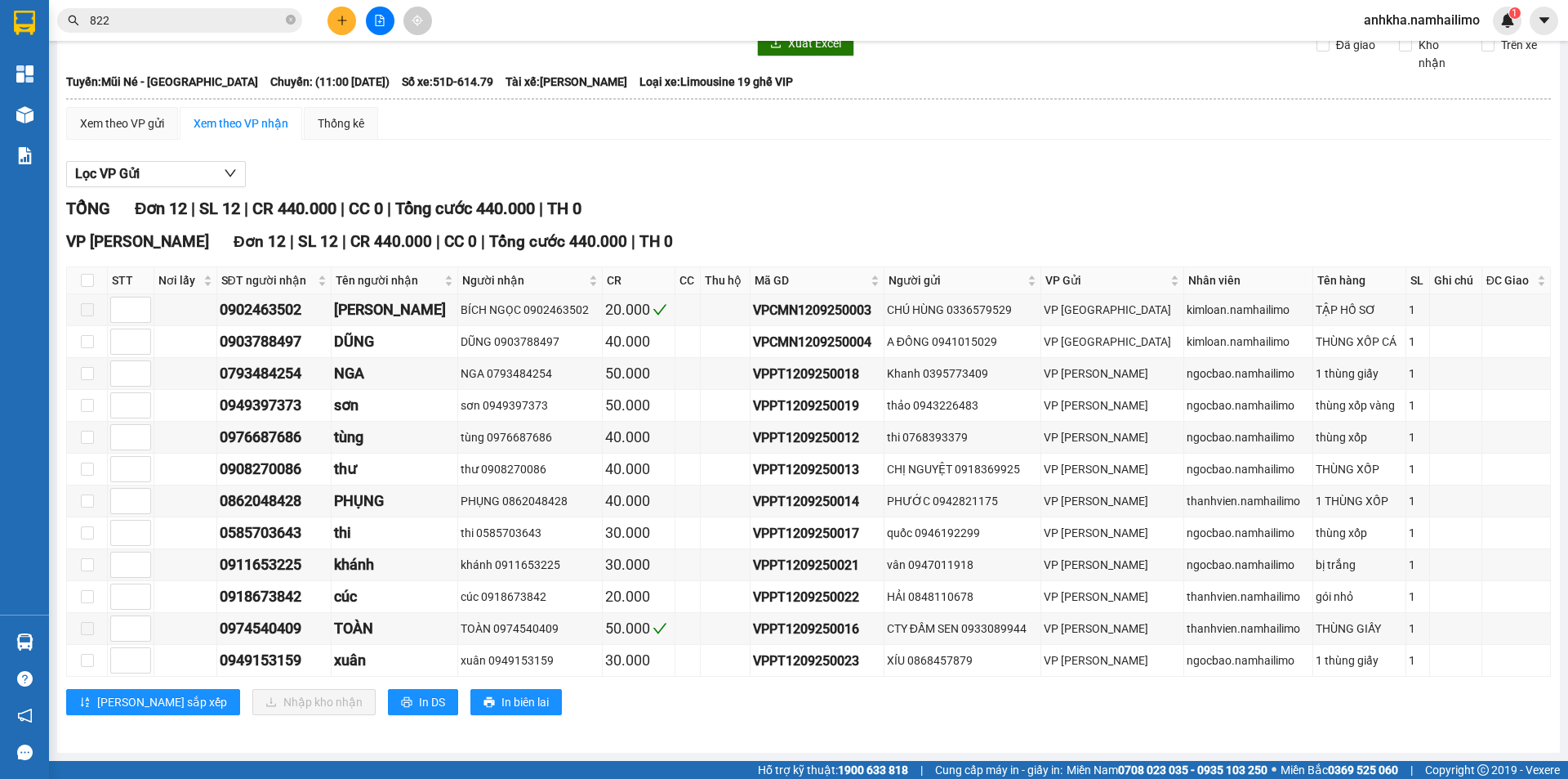
click at [87, 270] on th at bounding box center [87, 280] width 41 height 27
click at [86, 288] on label at bounding box center [87, 280] width 13 height 18
click at [86, 287] on input "checkbox" at bounding box center [87, 280] width 13 height 13
checkbox input "true"
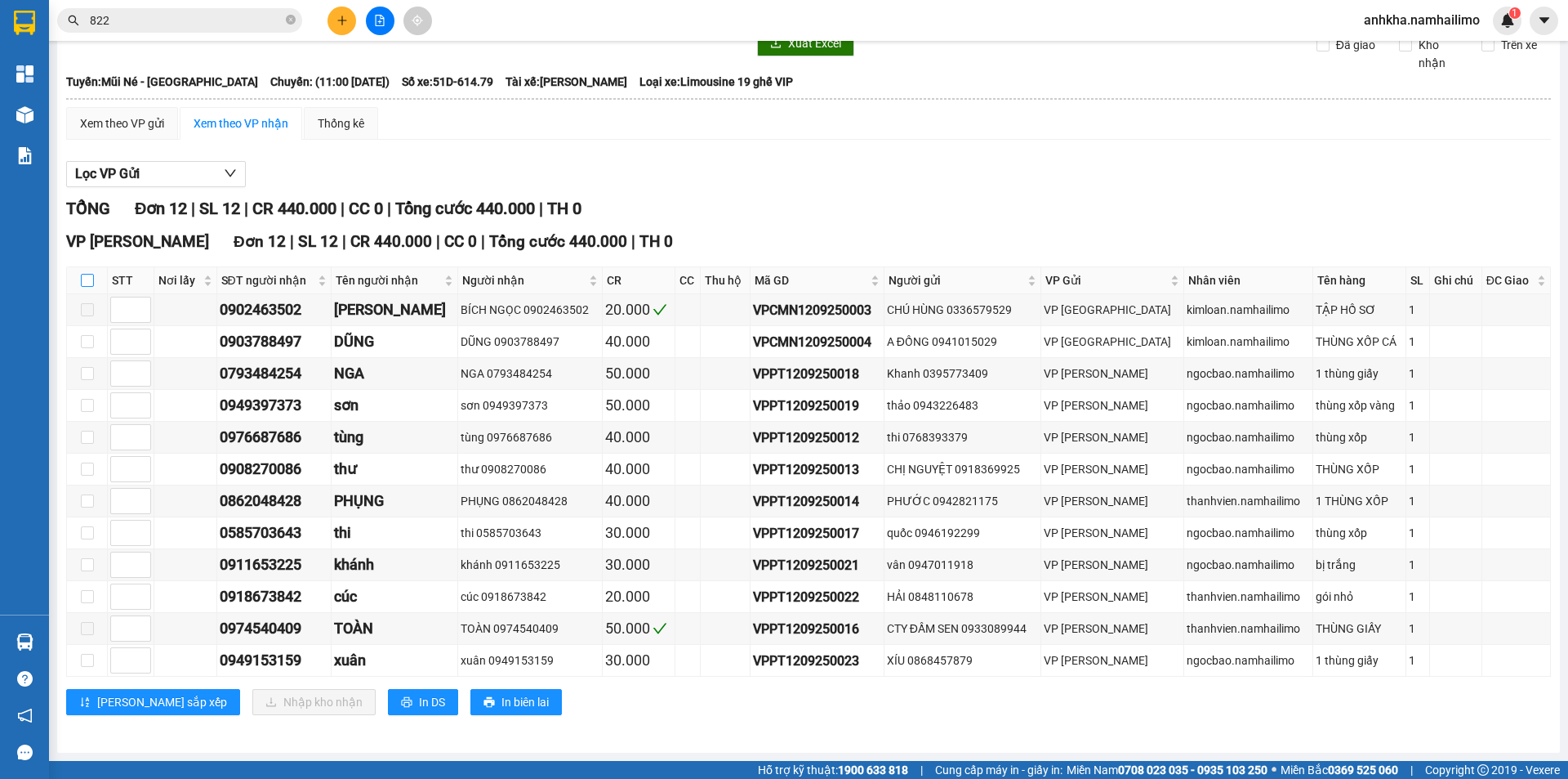
checkbox input "true"
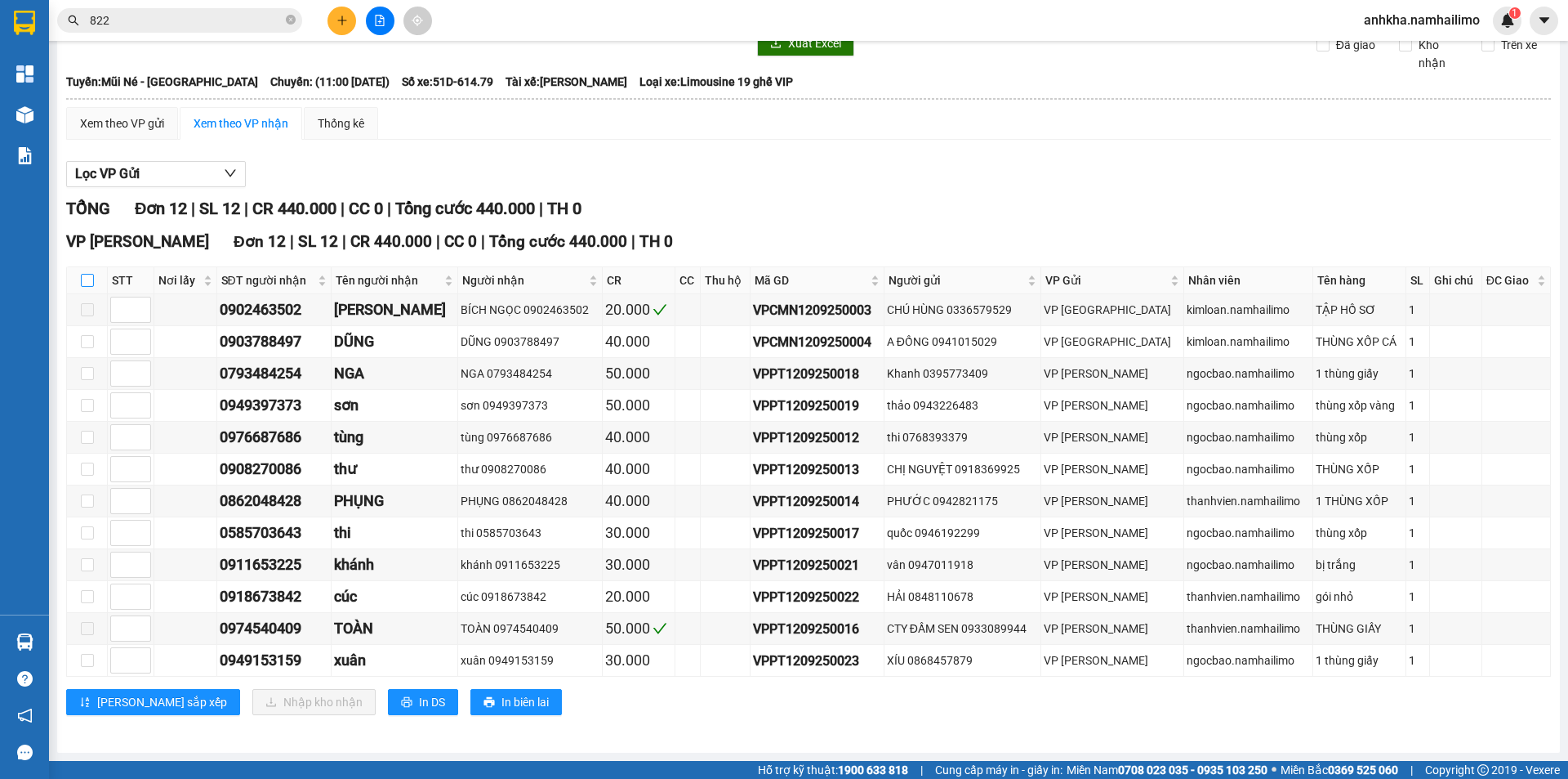
checkbox input "true"
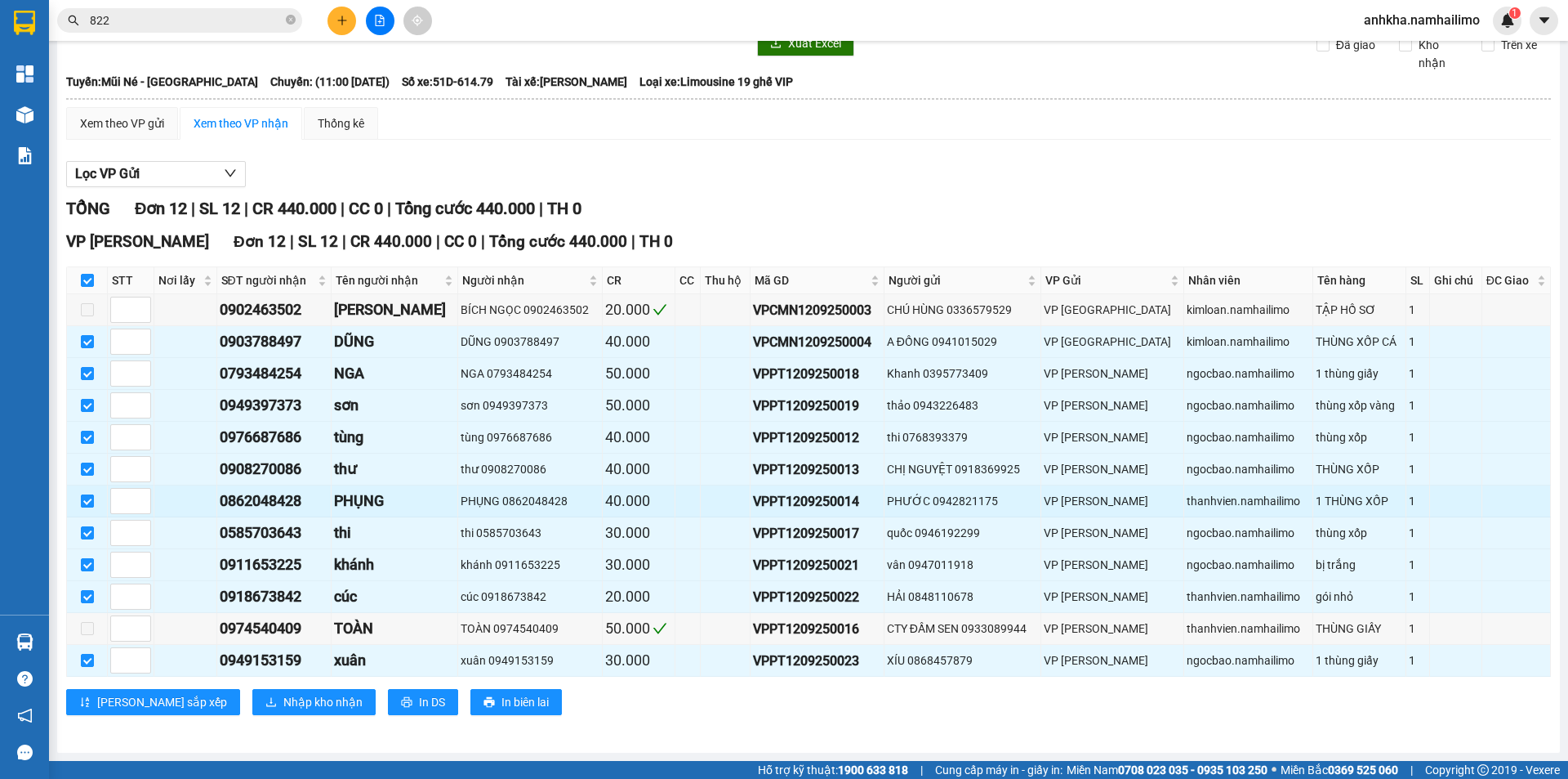
click at [84, 503] on input "checkbox" at bounding box center [87, 500] width 13 height 13
checkbox input "false"
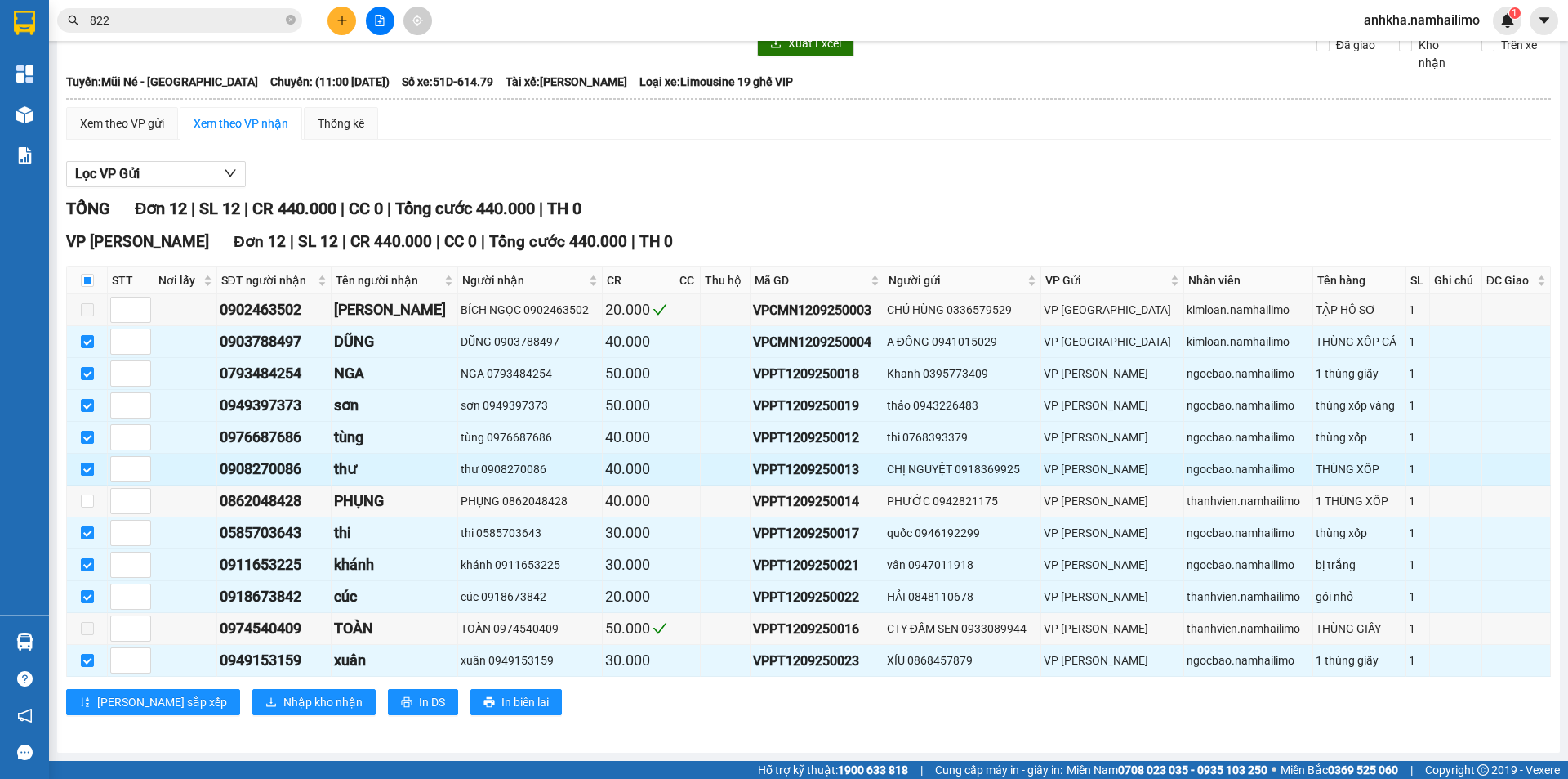
click at [90, 464] on input "checkbox" at bounding box center [87, 469] width 13 height 13
checkbox input "false"
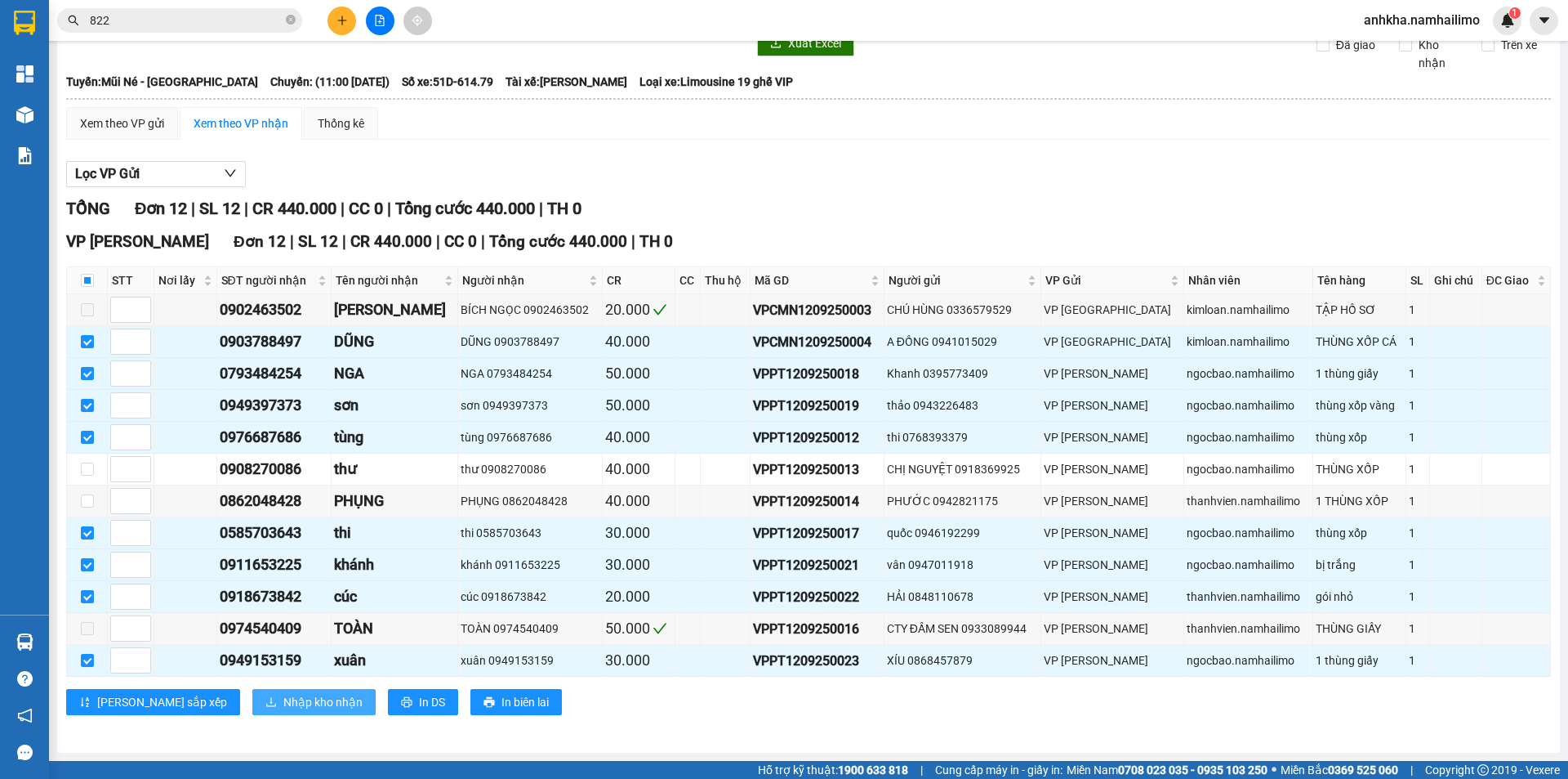
click at [283, 695] on span "Nhập kho nhận" at bounding box center [322, 702] width 79 height 18
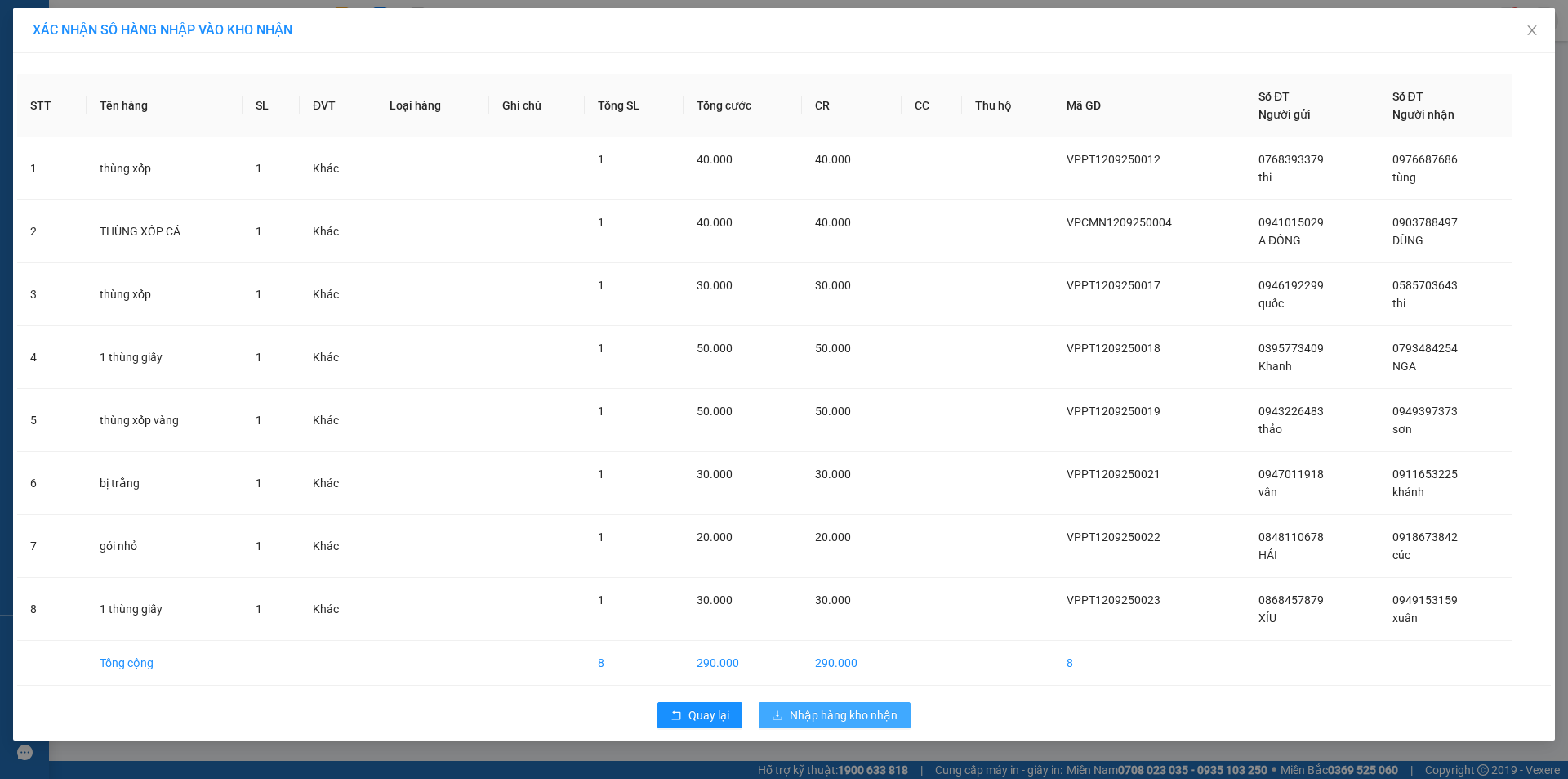
click at [828, 705] on button "Nhập hàng kho nhận" at bounding box center [834, 715] width 152 height 26
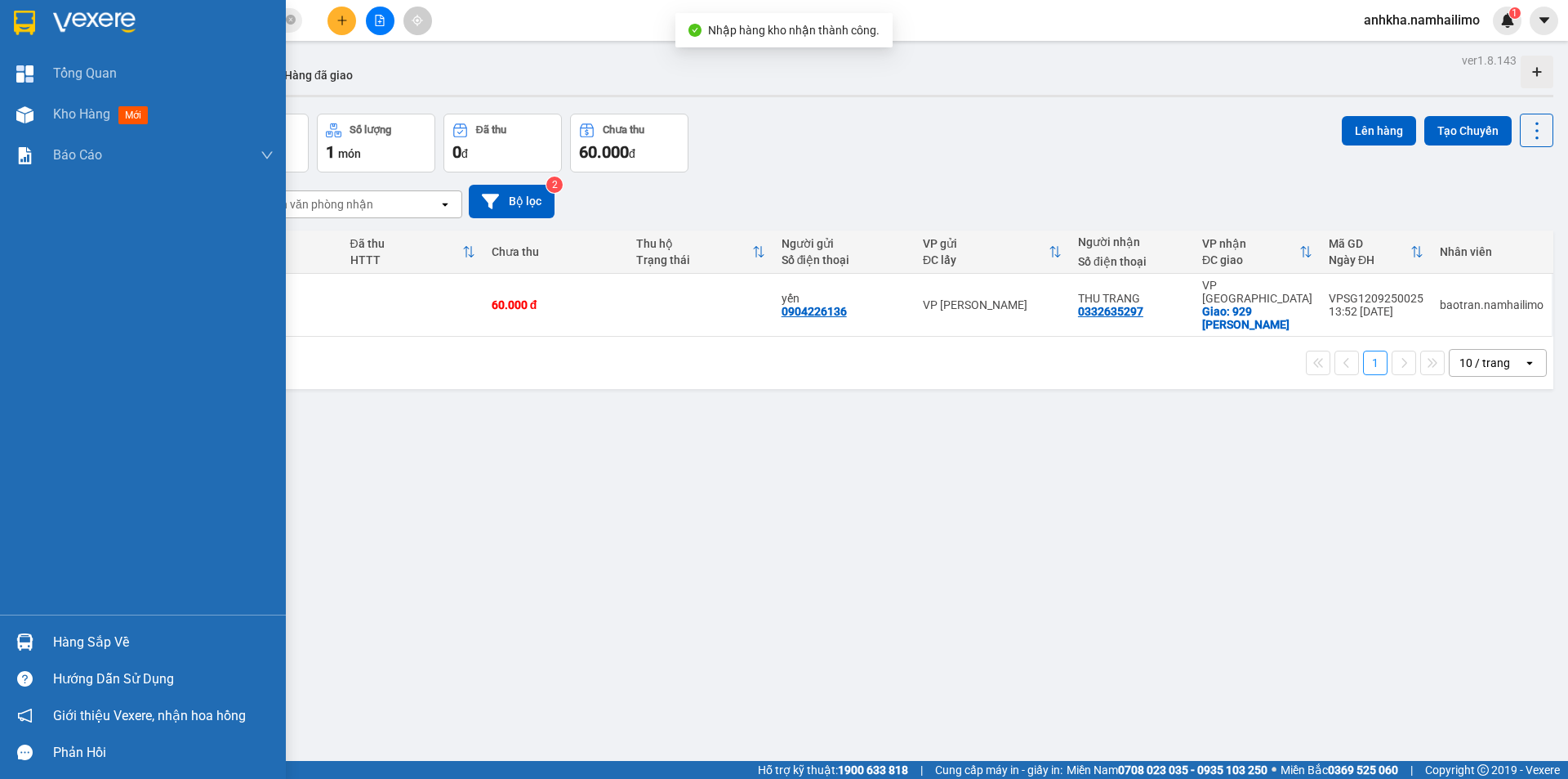
click at [65, 651] on div "Hàng sắp về" at bounding box center [163, 642] width 221 height 24
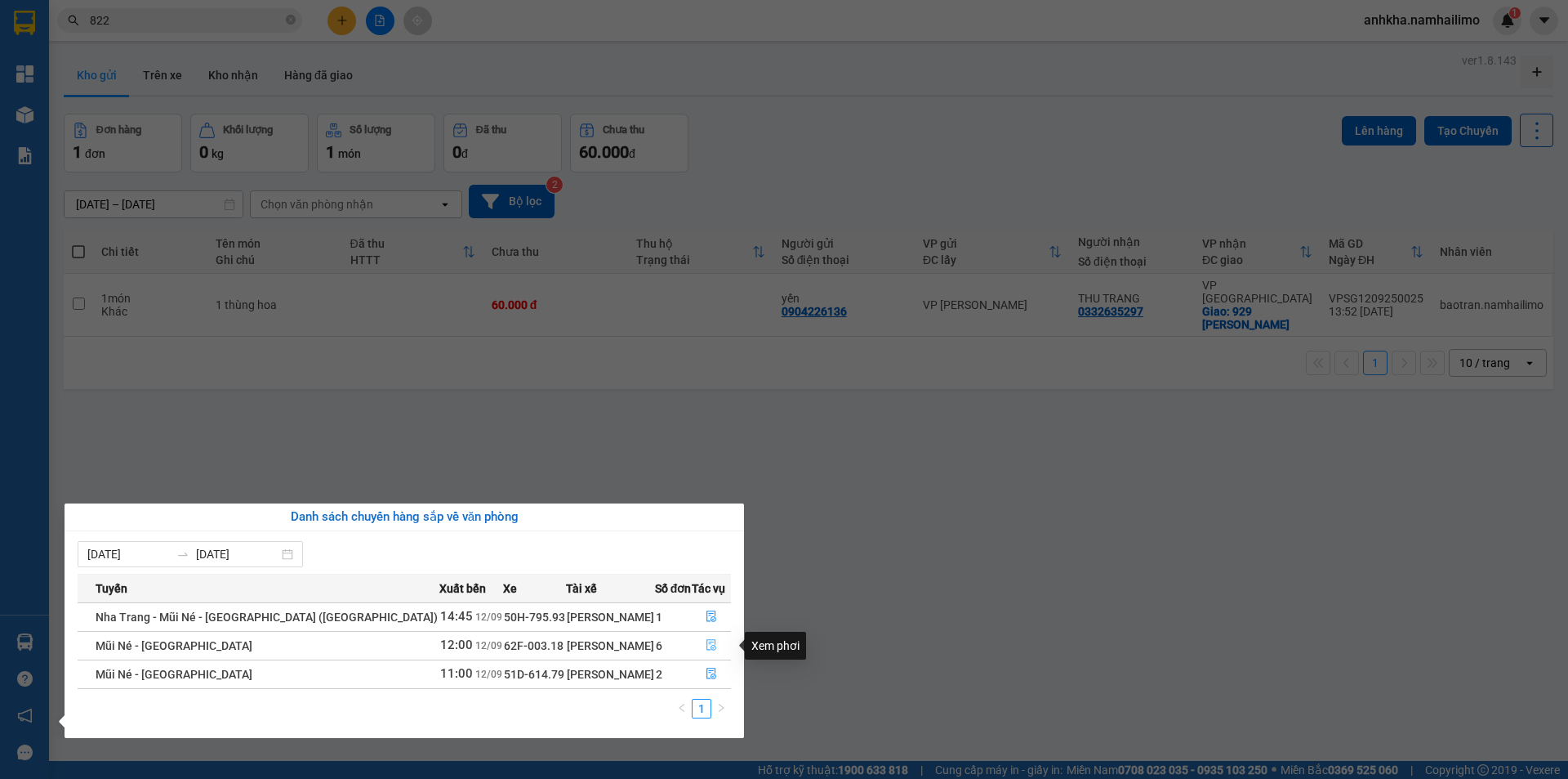
click at [706, 639] on icon "file-done" at bounding box center [711, 644] width 11 height 11
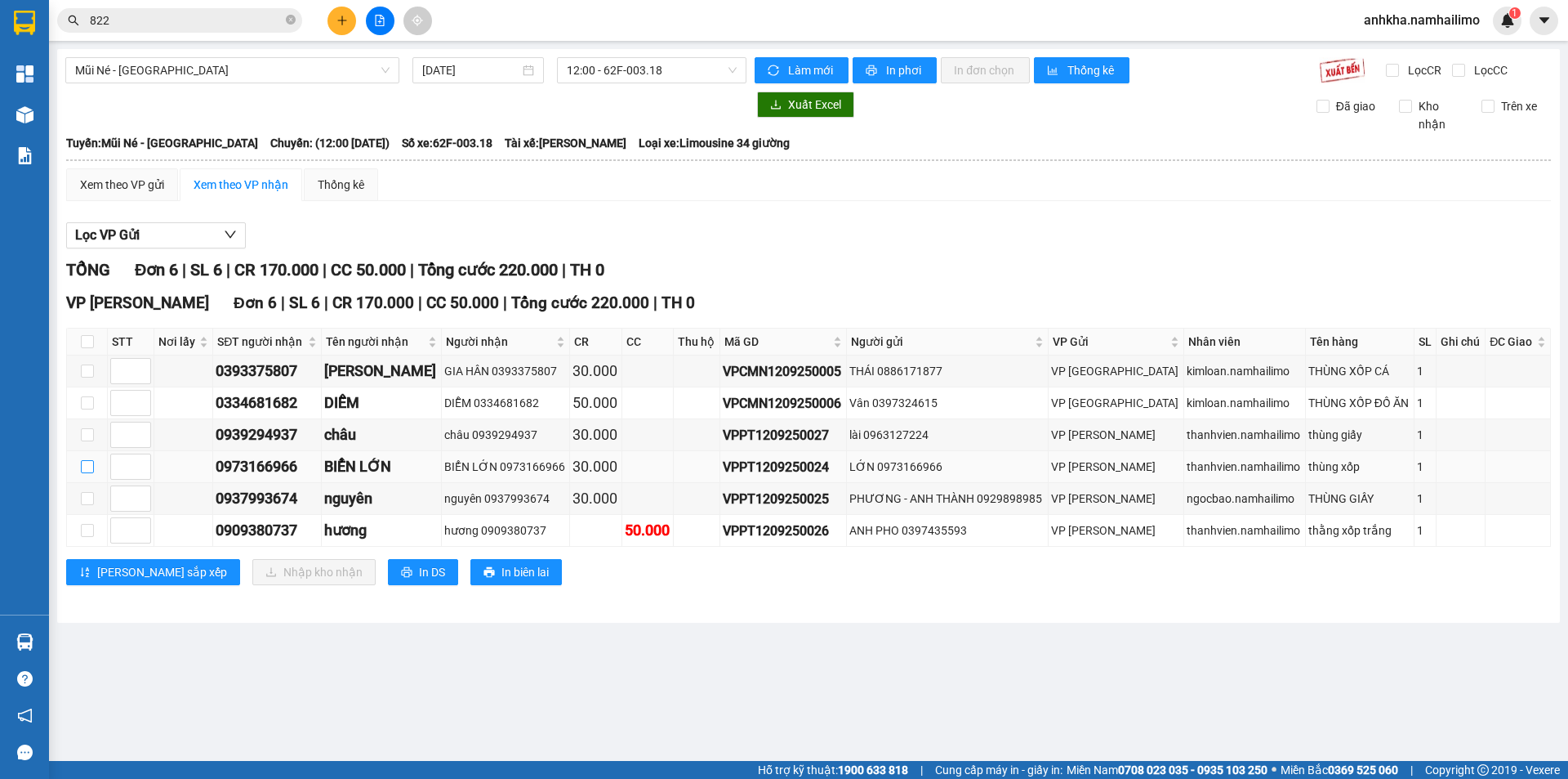
click at [89, 471] on input "checkbox" at bounding box center [87, 466] width 13 height 13
checkbox input "true"
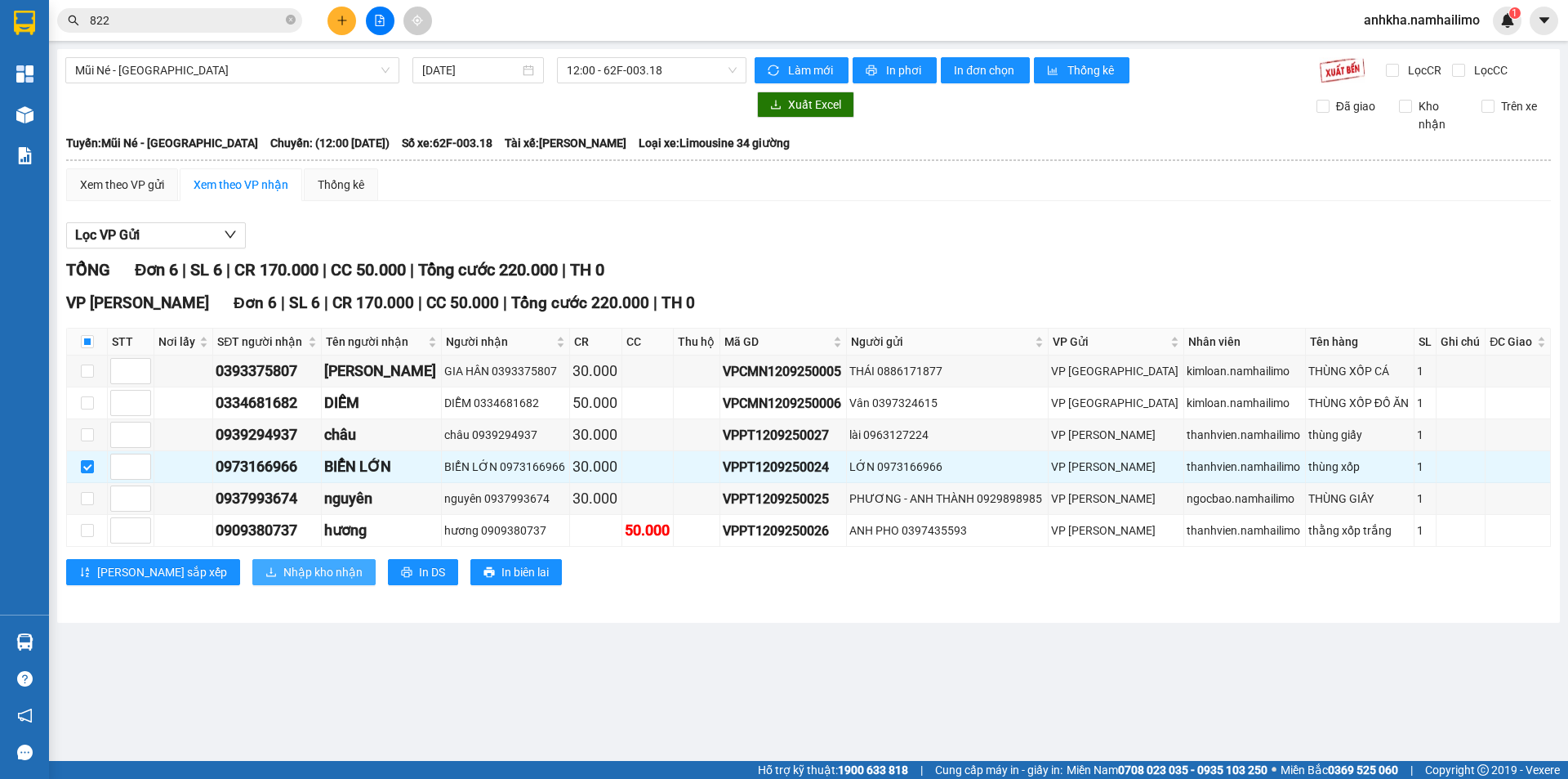
click at [283, 568] on span "Nhập kho nhận" at bounding box center [322, 572] width 79 height 18
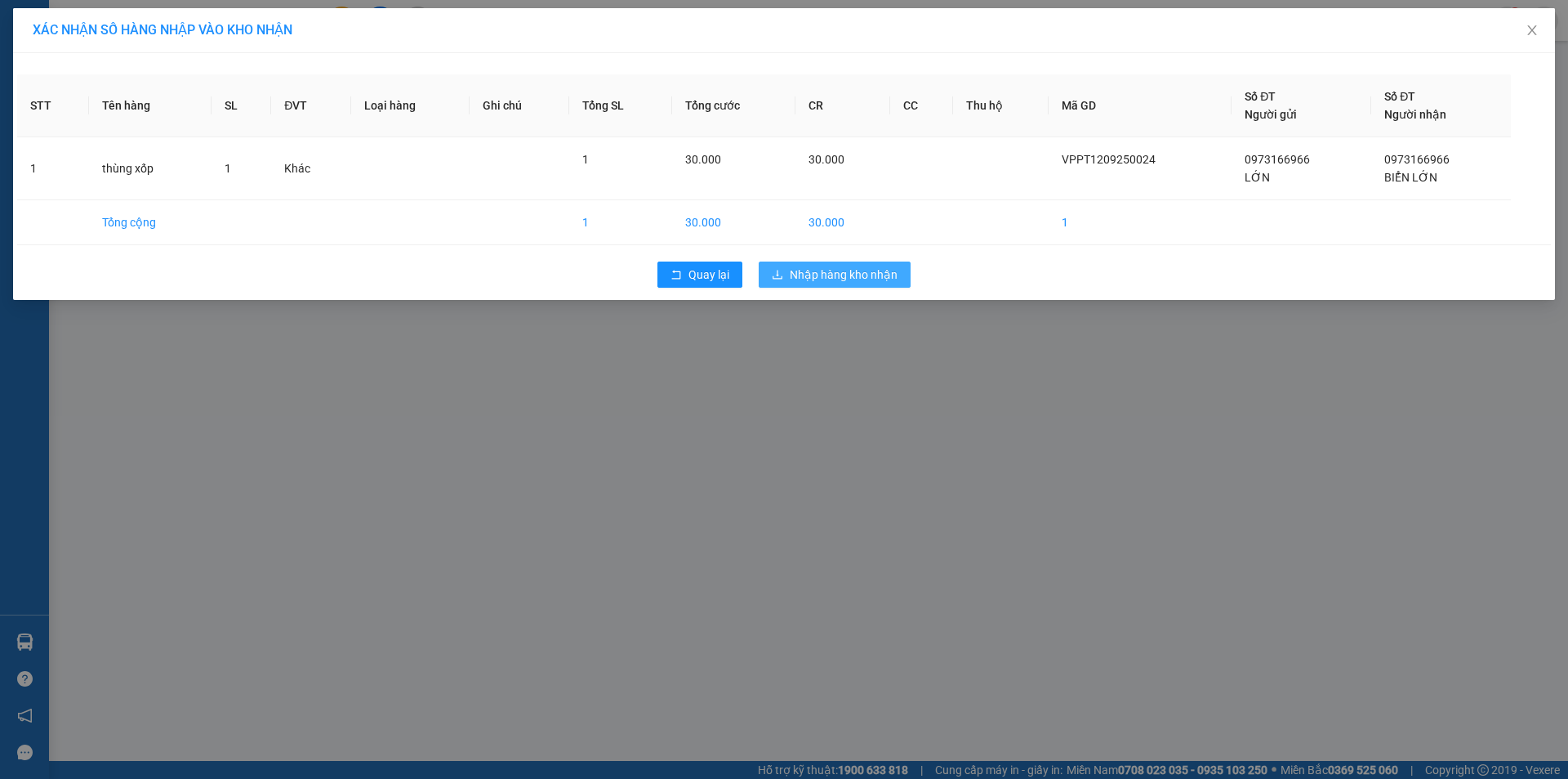
click at [807, 278] on span "Nhập hàng kho nhận" at bounding box center [844, 274] width 107 height 18
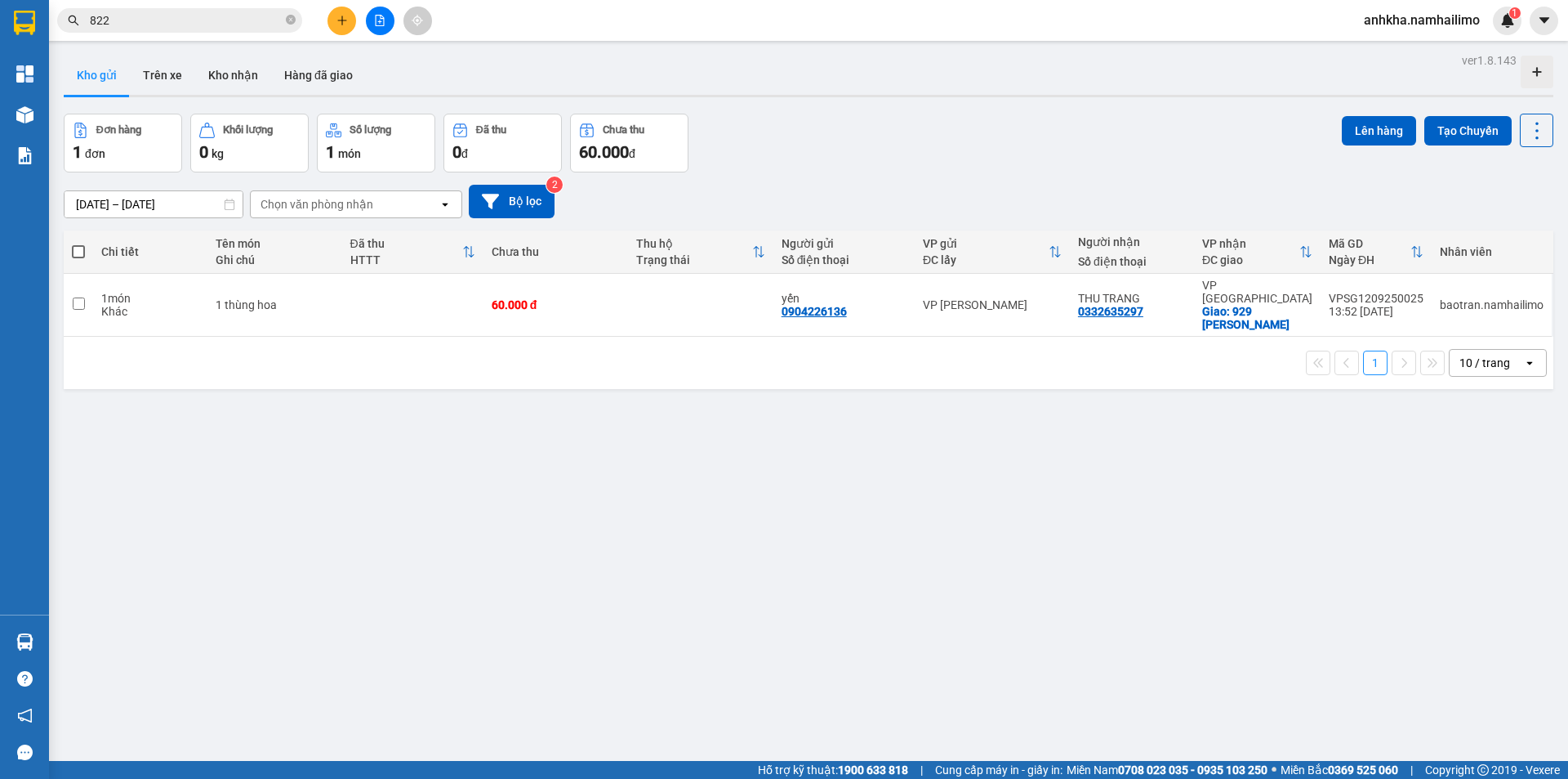
click at [109, 79] on button "Kho gửi" at bounding box center [97, 75] width 66 height 39
click at [181, 76] on button "Trên xe" at bounding box center [162, 75] width 65 height 39
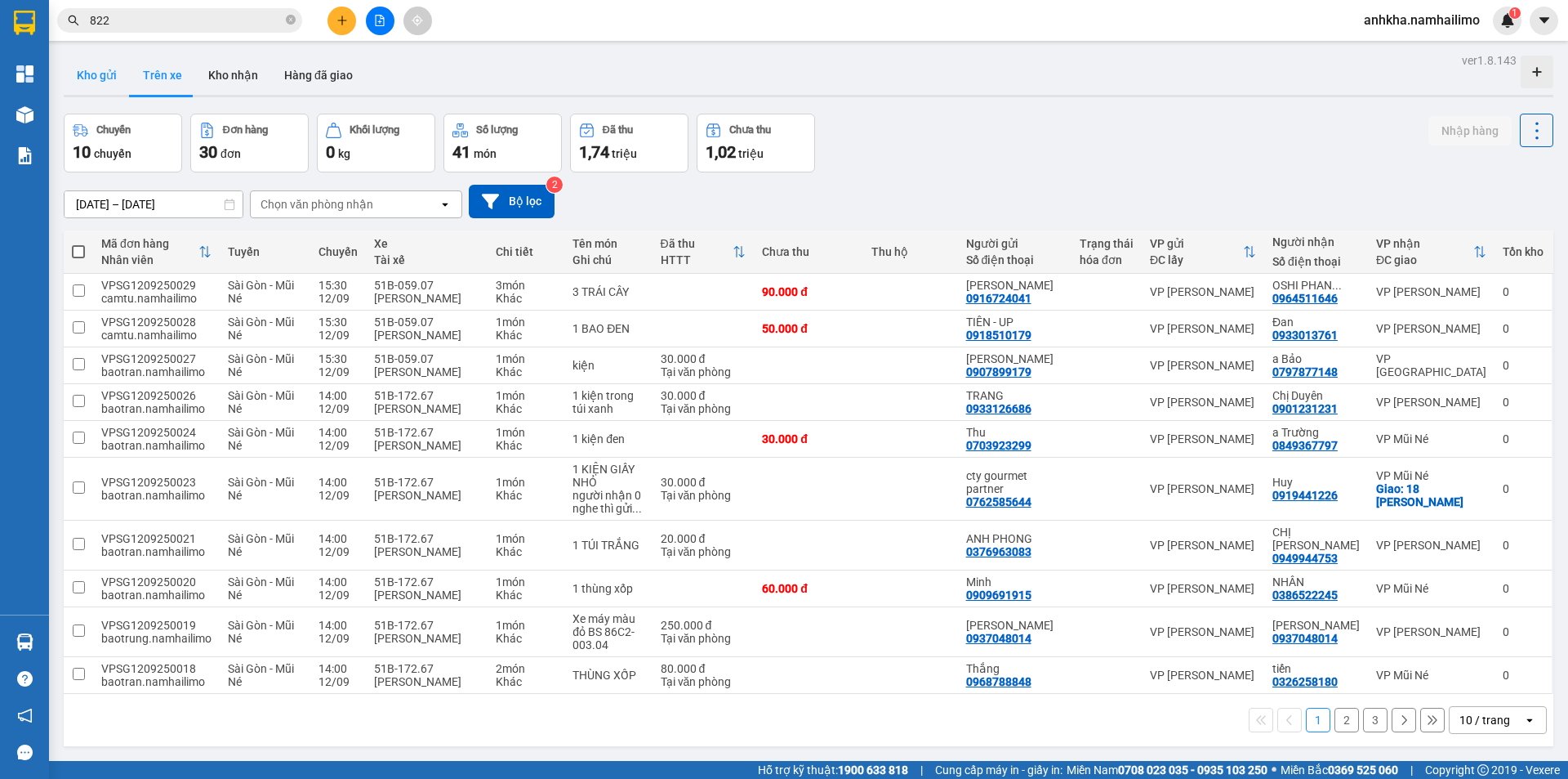
click at [97, 79] on button "Kho gửi" at bounding box center [97, 75] width 66 height 39
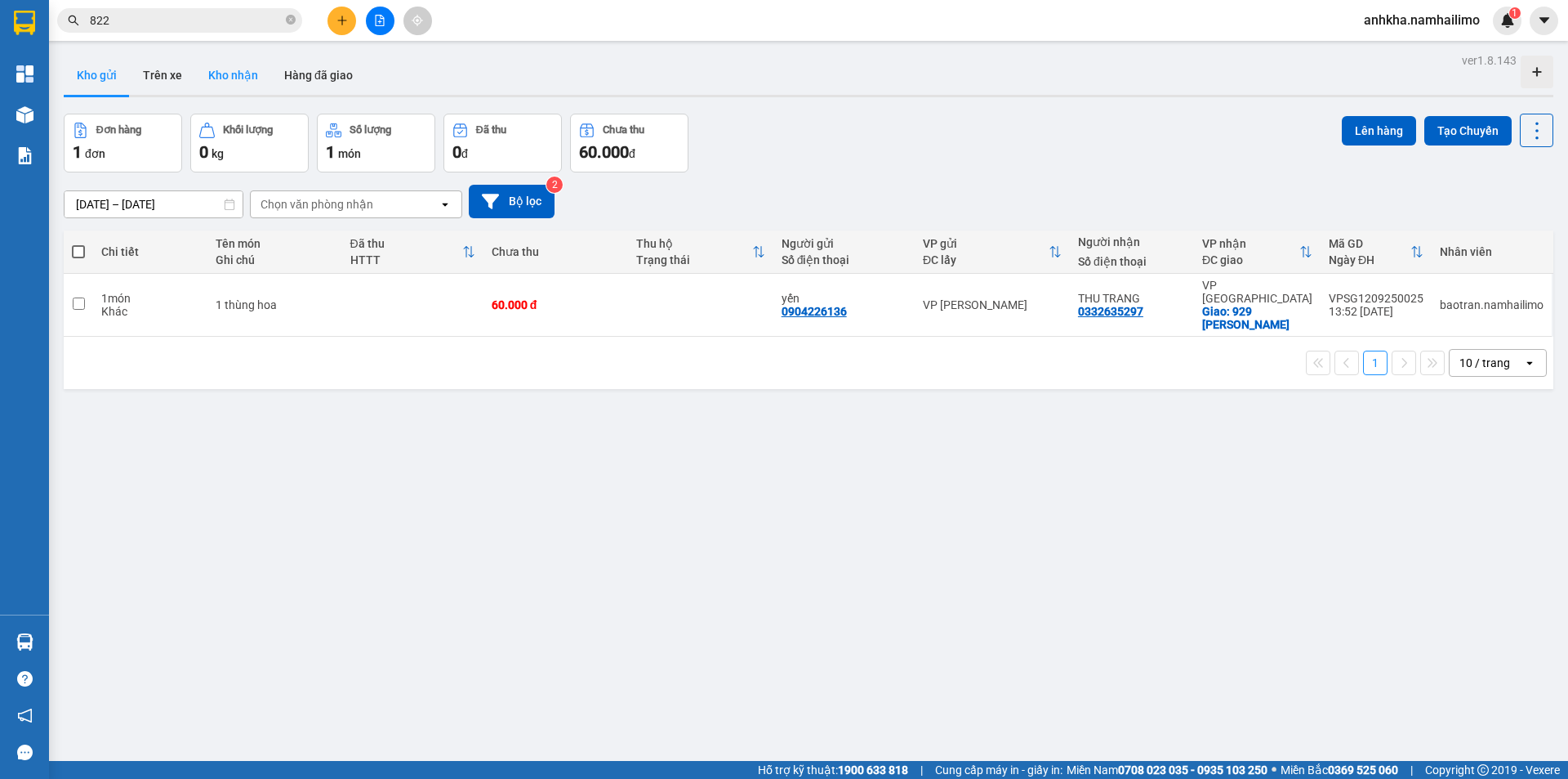
click at [246, 57] on button "Kho nhận" at bounding box center [233, 75] width 76 height 39
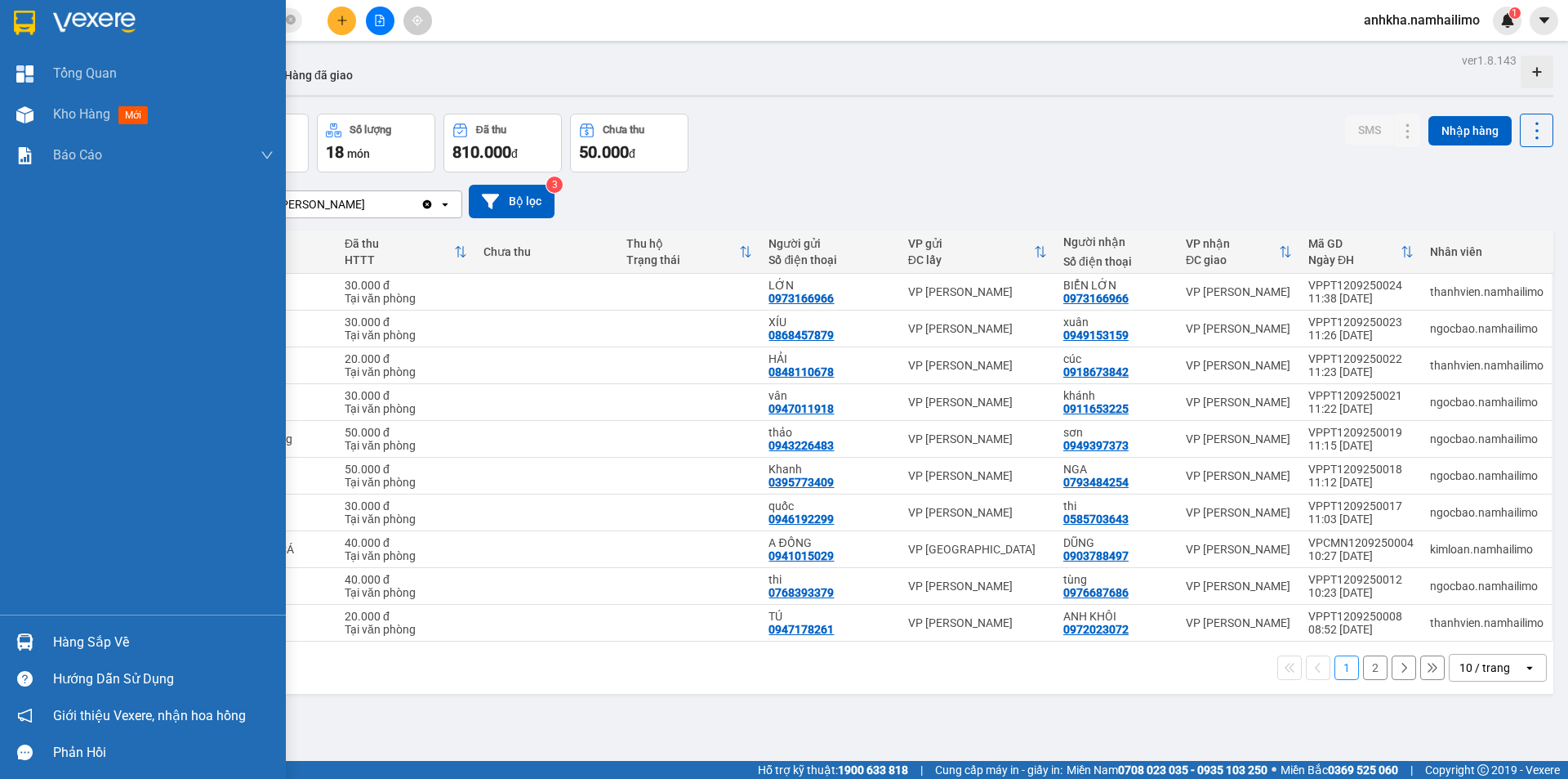
click at [76, 650] on div "Hàng sắp về" at bounding box center [163, 642] width 221 height 24
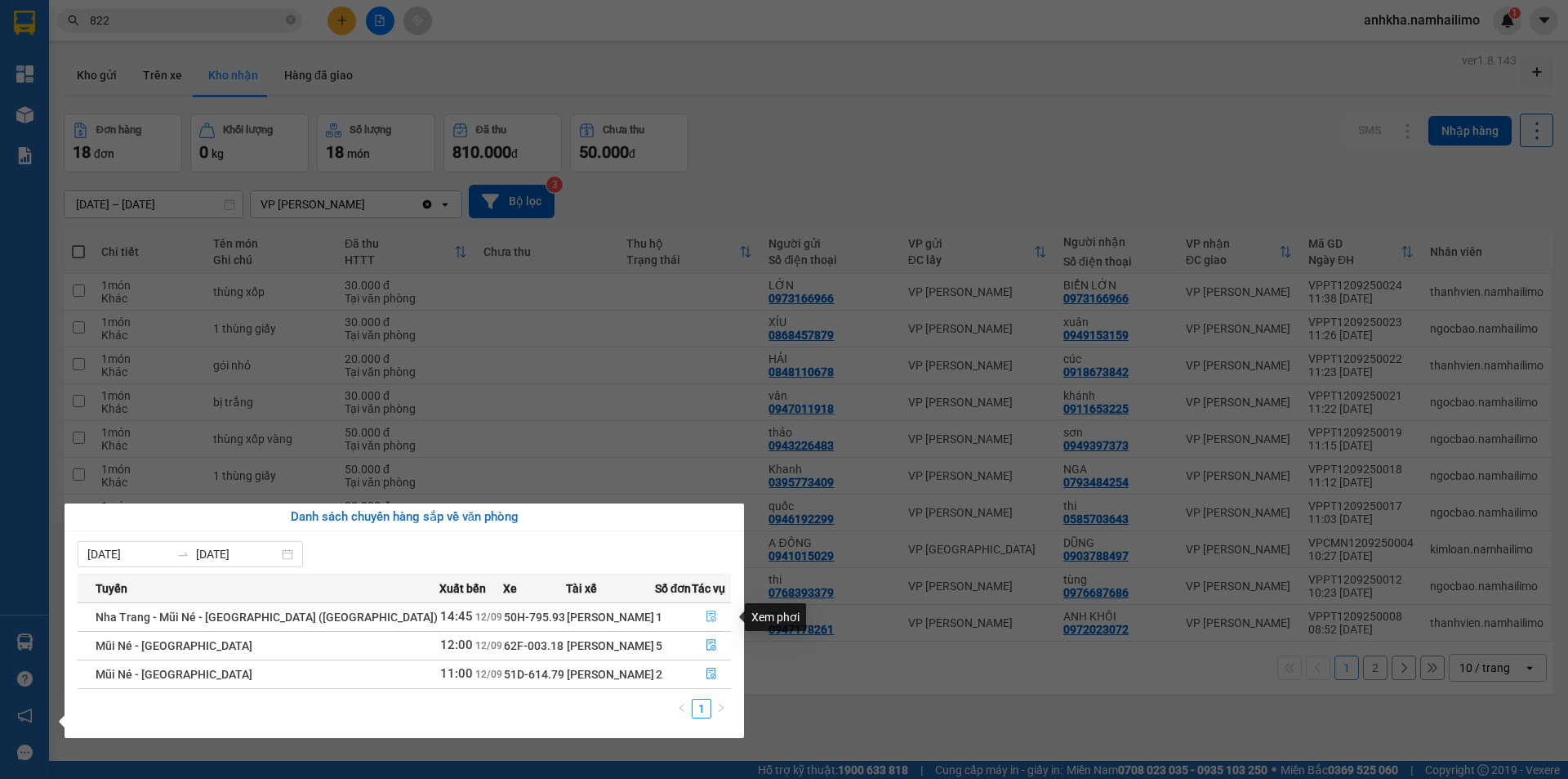
click at [706, 619] on icon "file-done" at bounding box center [711, 615] width 11 height 11
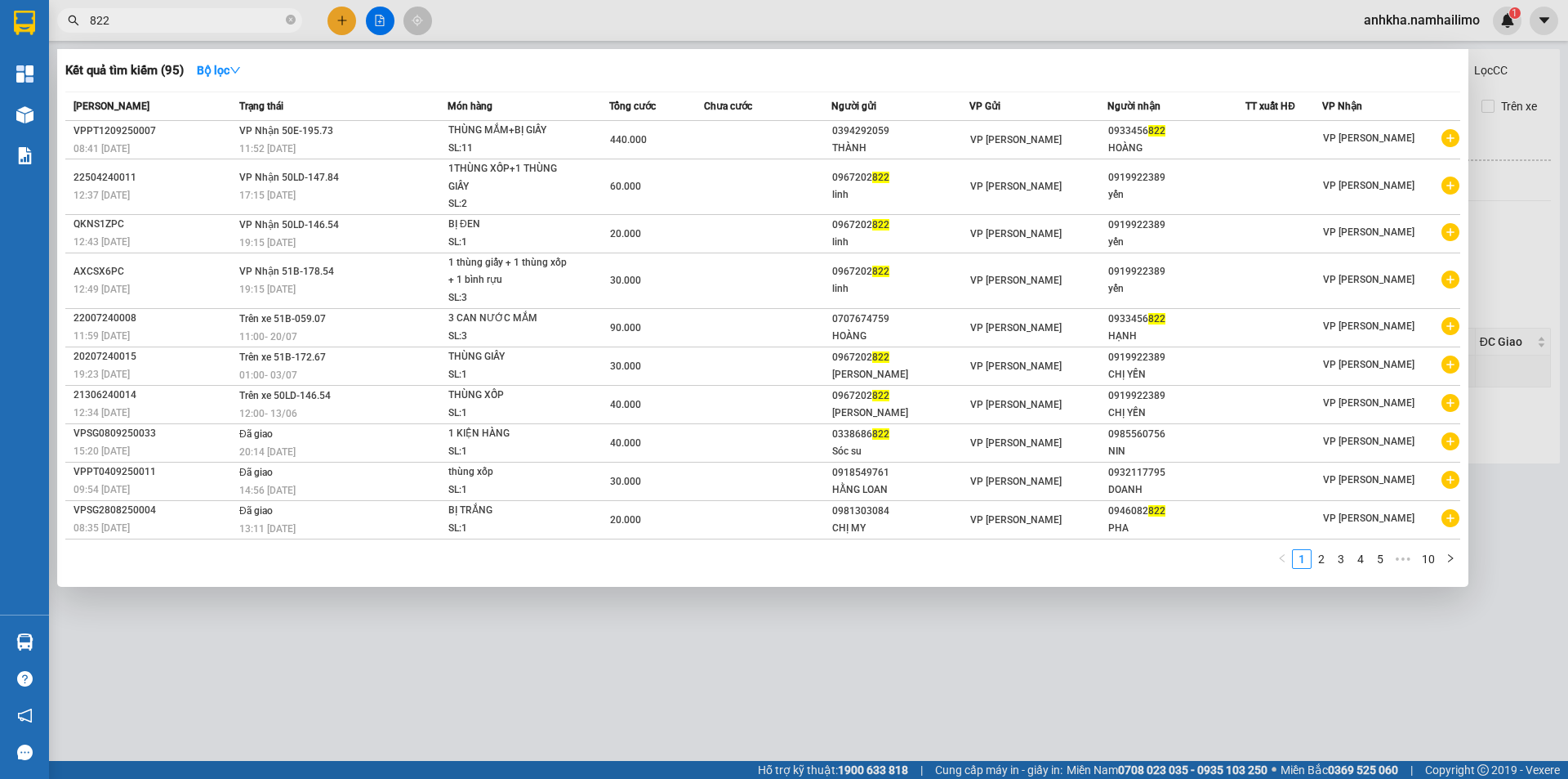
click at [256, 12] on input "822" at bounding box center [186, 20] width 193 height 18
click at [293, 15] on span at bounding box center [290, 21] width 10 height 16
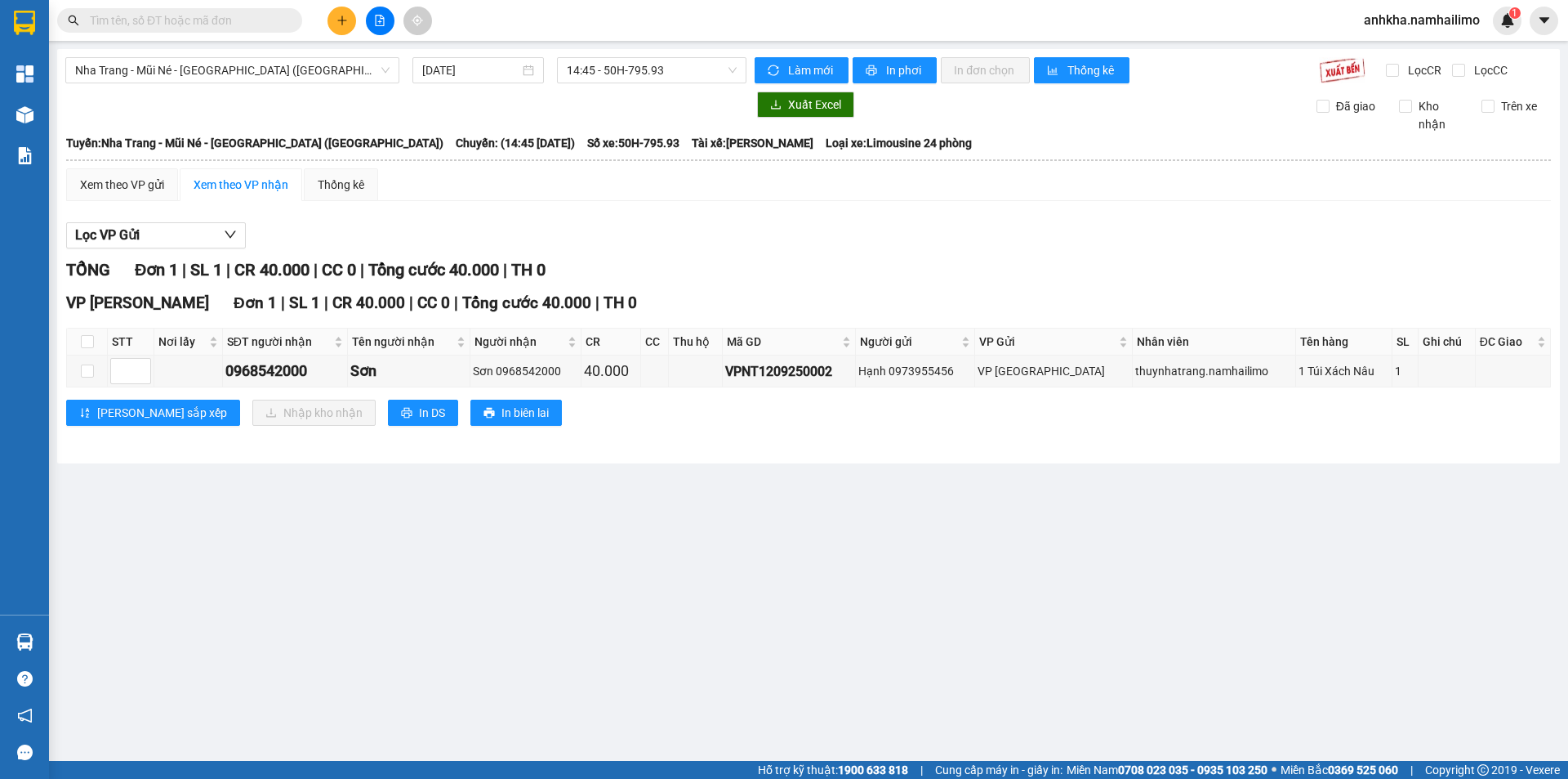
click at [193, 25] on input "text" at bounding box center [186, 20] width 193 height 18
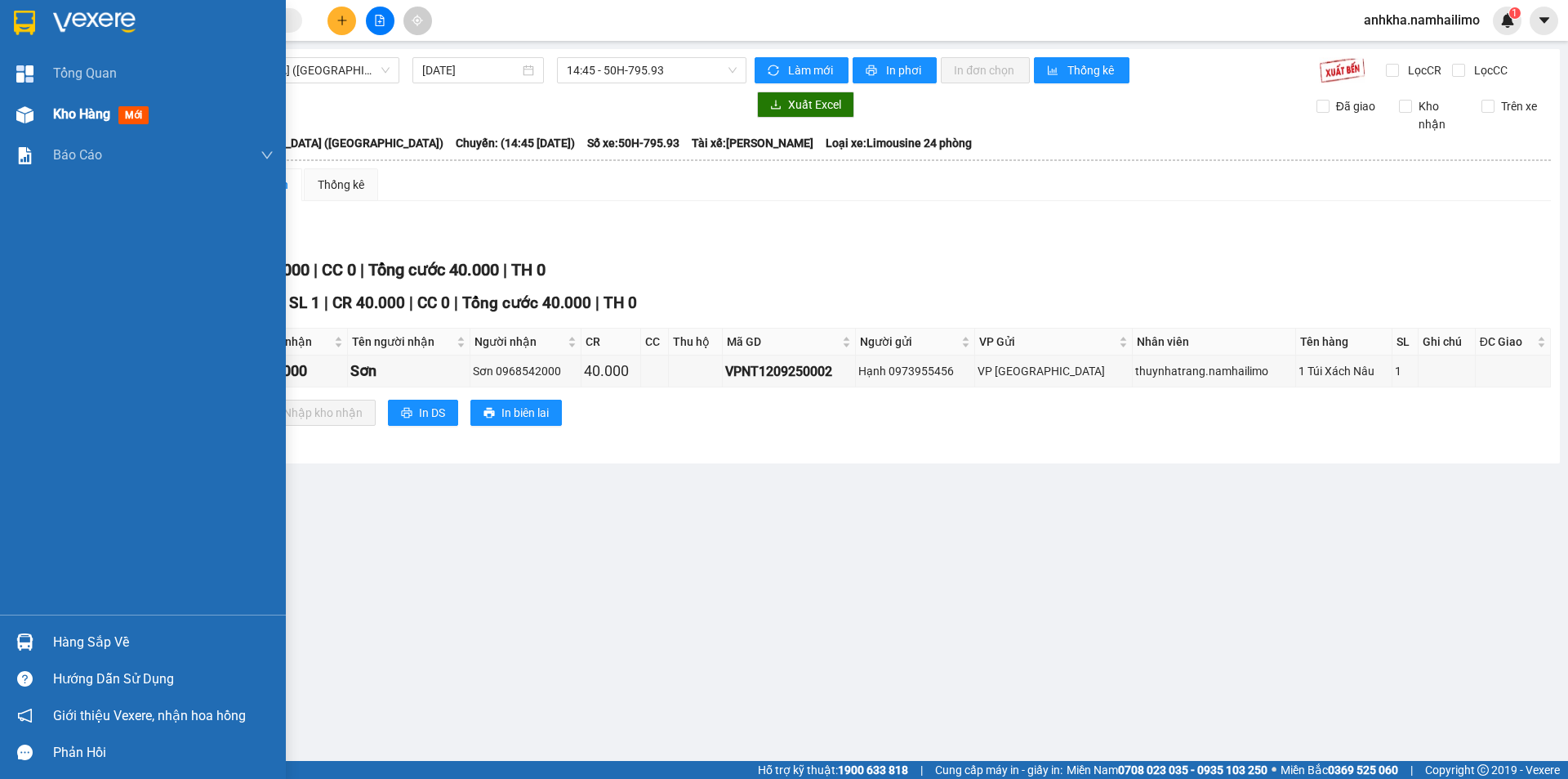
click at [29, 121] on img at bounding box center [25, 115] width 17 height 17
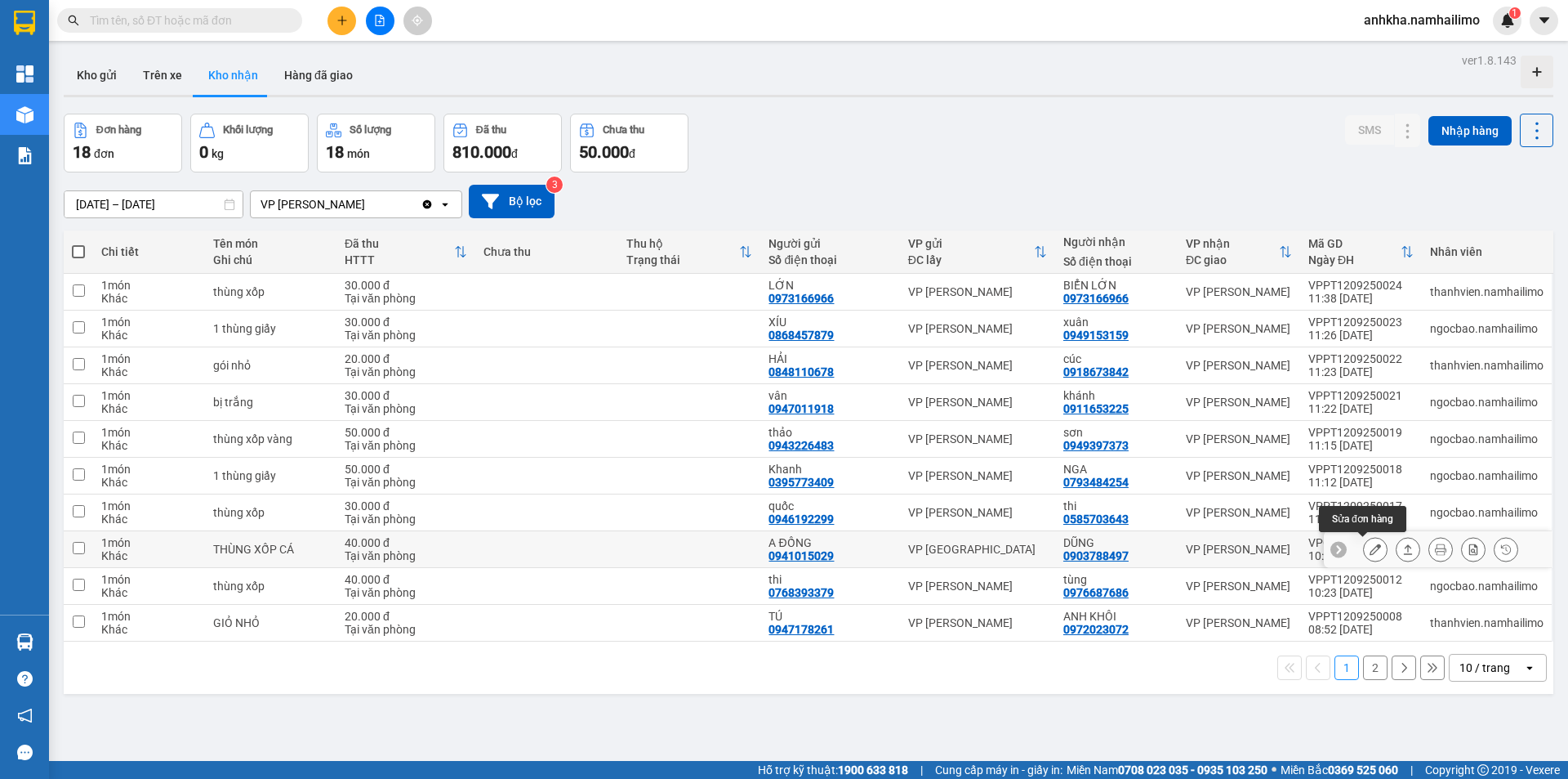
click at [1370, 545] on button at bounding box center [1376, 549] width 23 height 29
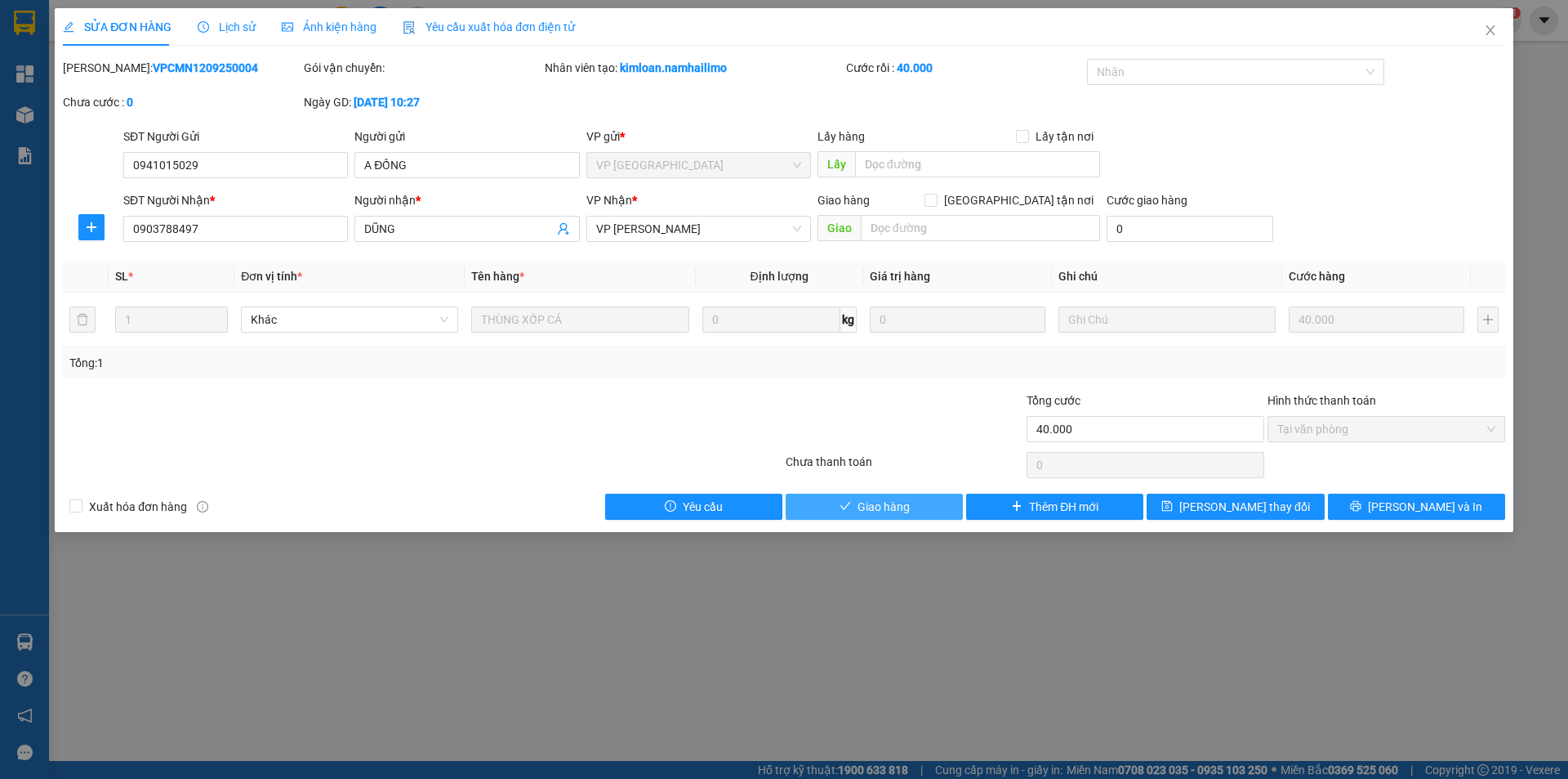
click at [868, 505] on span "Giao hàng" at bounding box center [884, 506] width 52 height 18
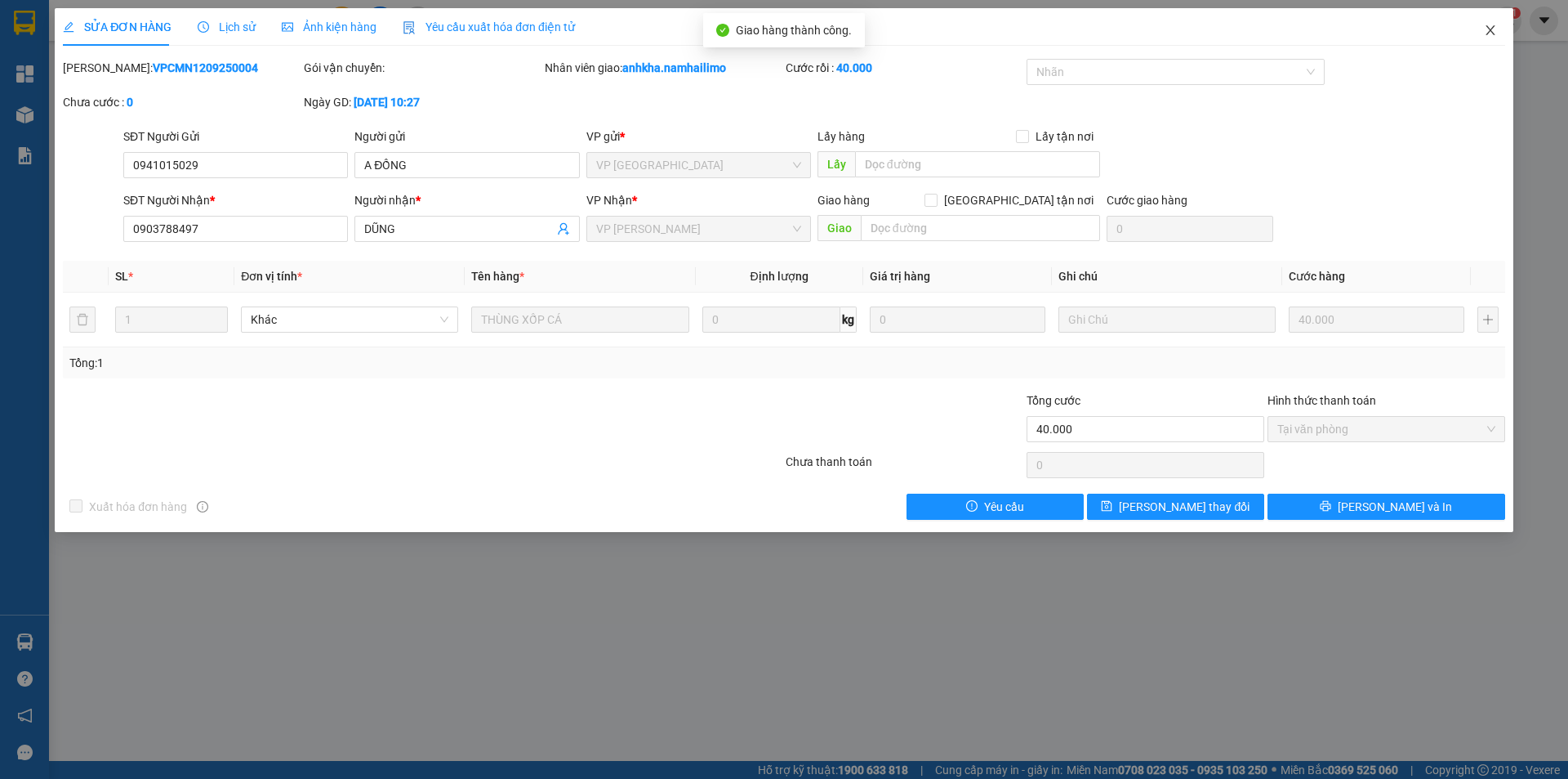
click at [1488, 31] on icon "close" at bounding box center [1490, 29] width 13 height 13
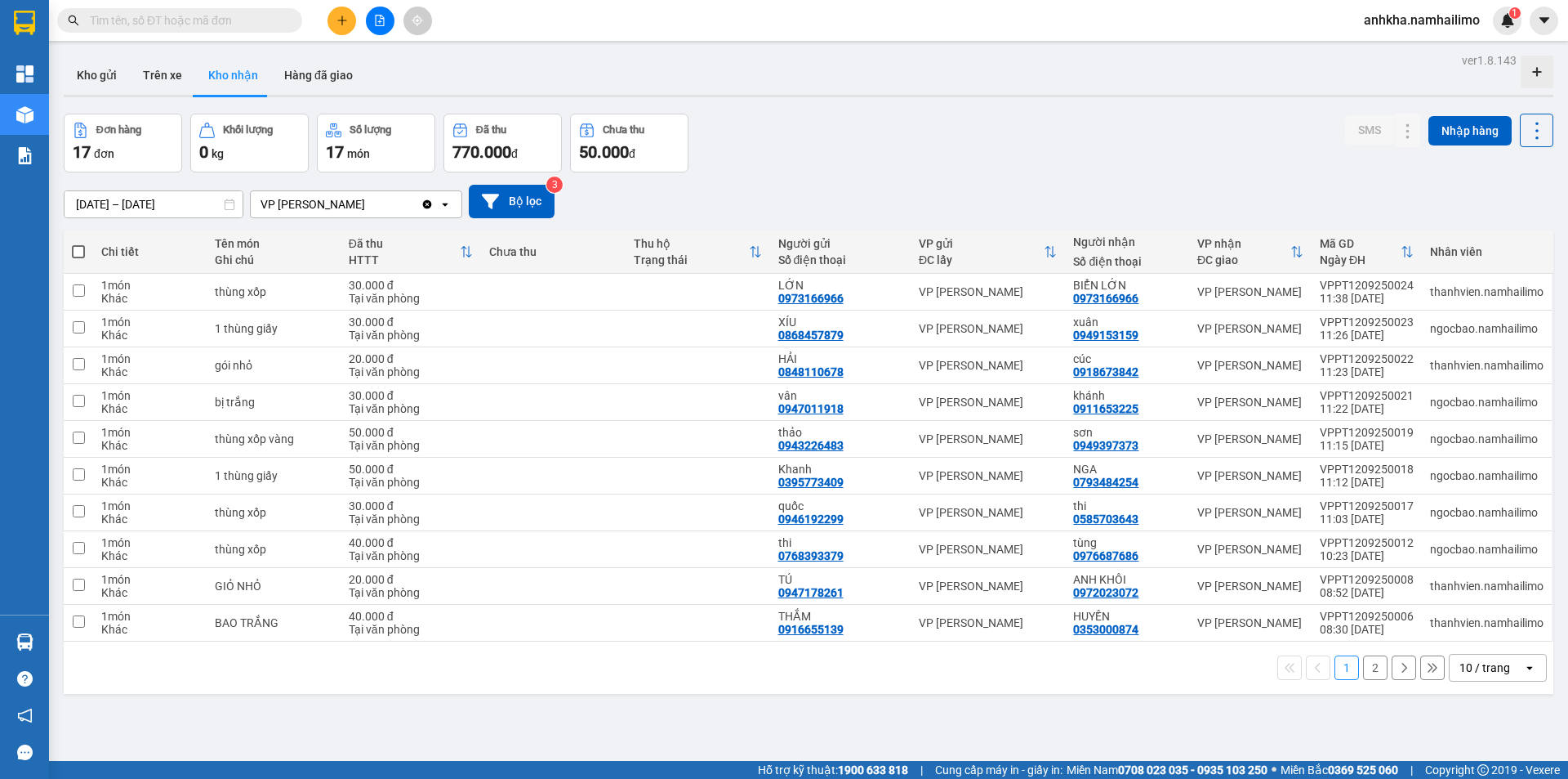
click at [232, 31] on span at bounding box center [179, 20] width 245 height 24
click at [236, 28] on input "text" at bounding box center [186, 20] width 193 height 18
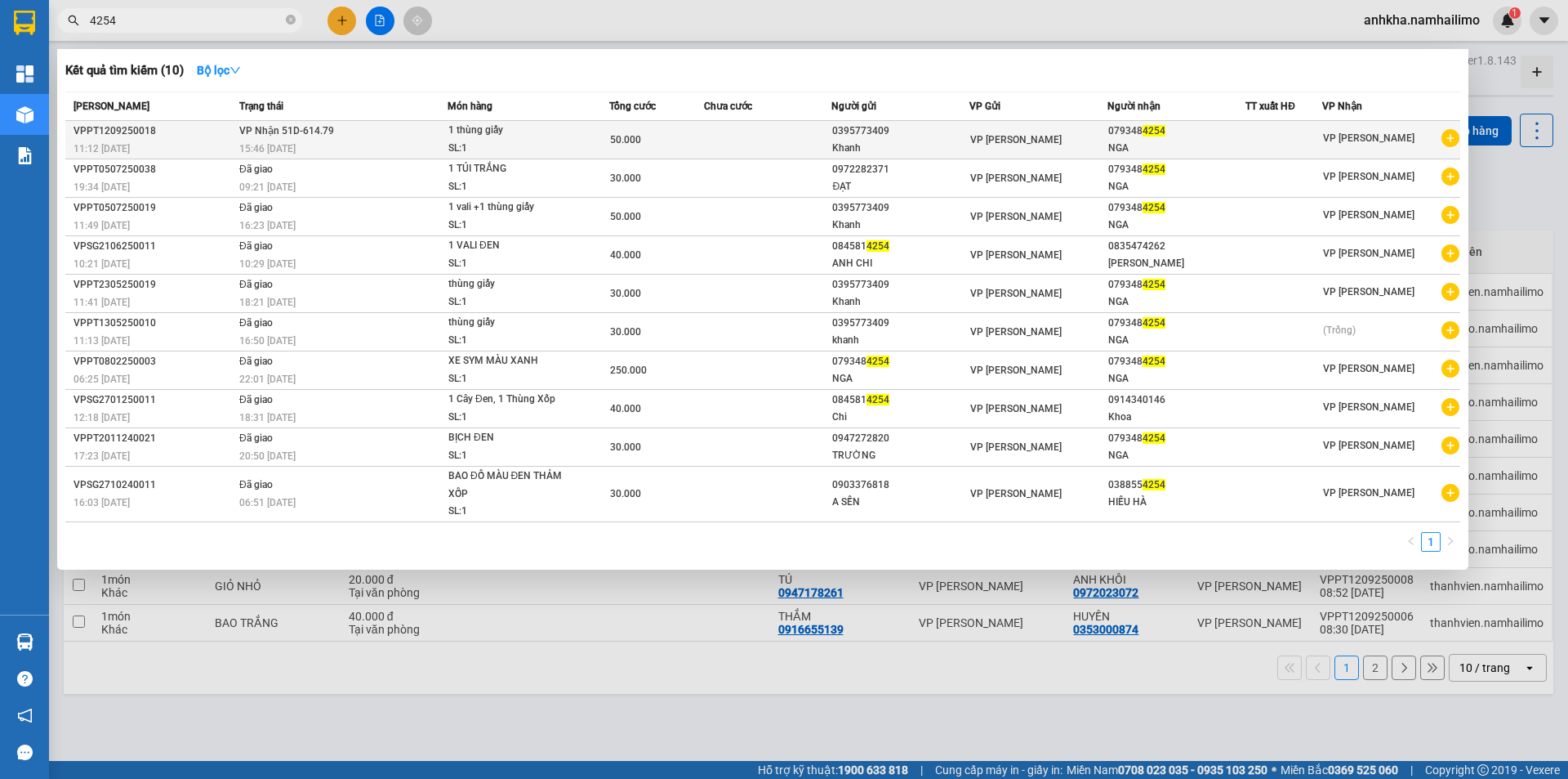
type input "4254"
click at [1125, 146] on div "NGA" at bounding box center [1176, 148] width 136 height 17
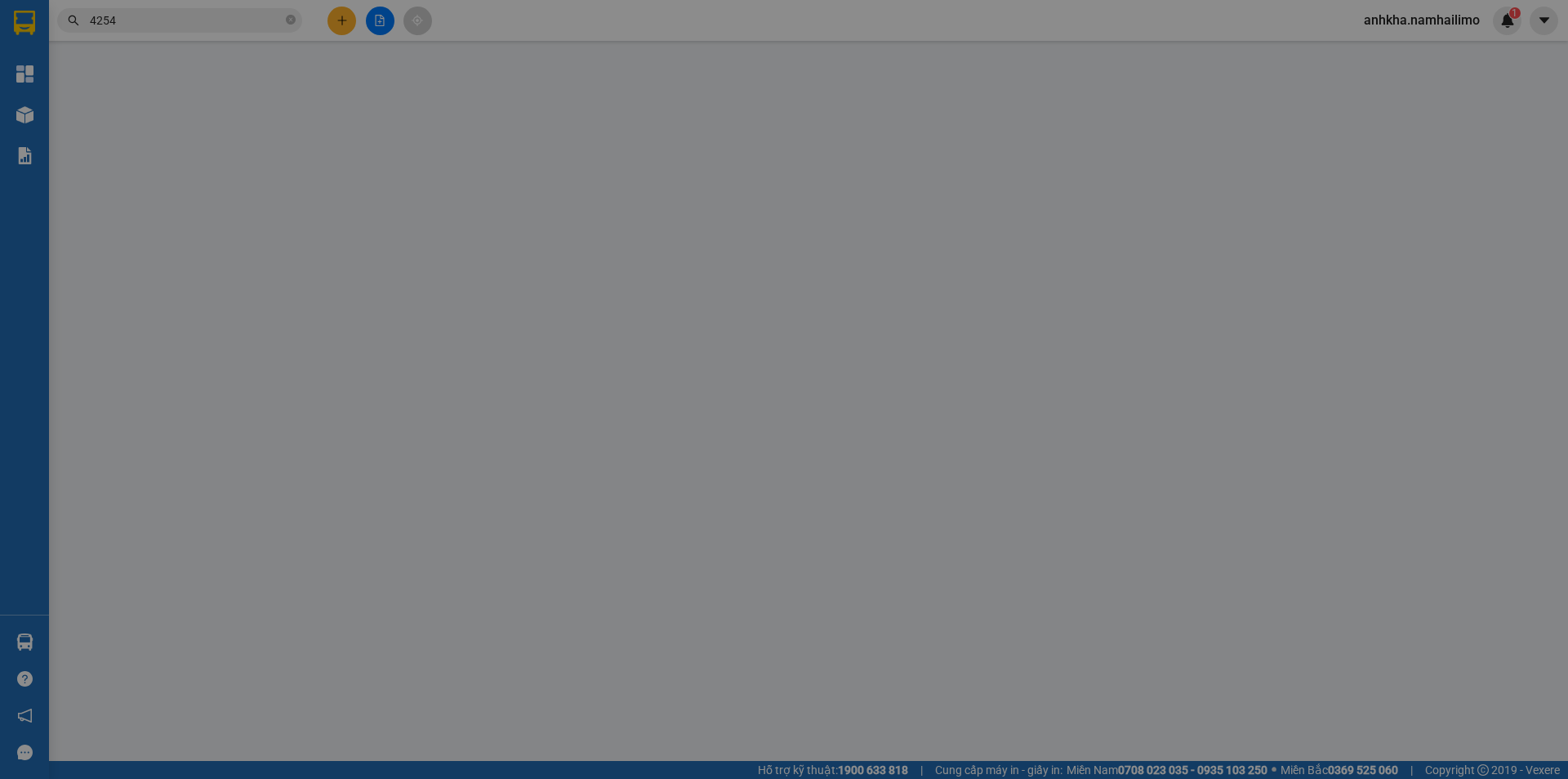
type input "0395773409"
type input "Khanh"
type input "0793484254"
type input "NGA"
type input "50.000"
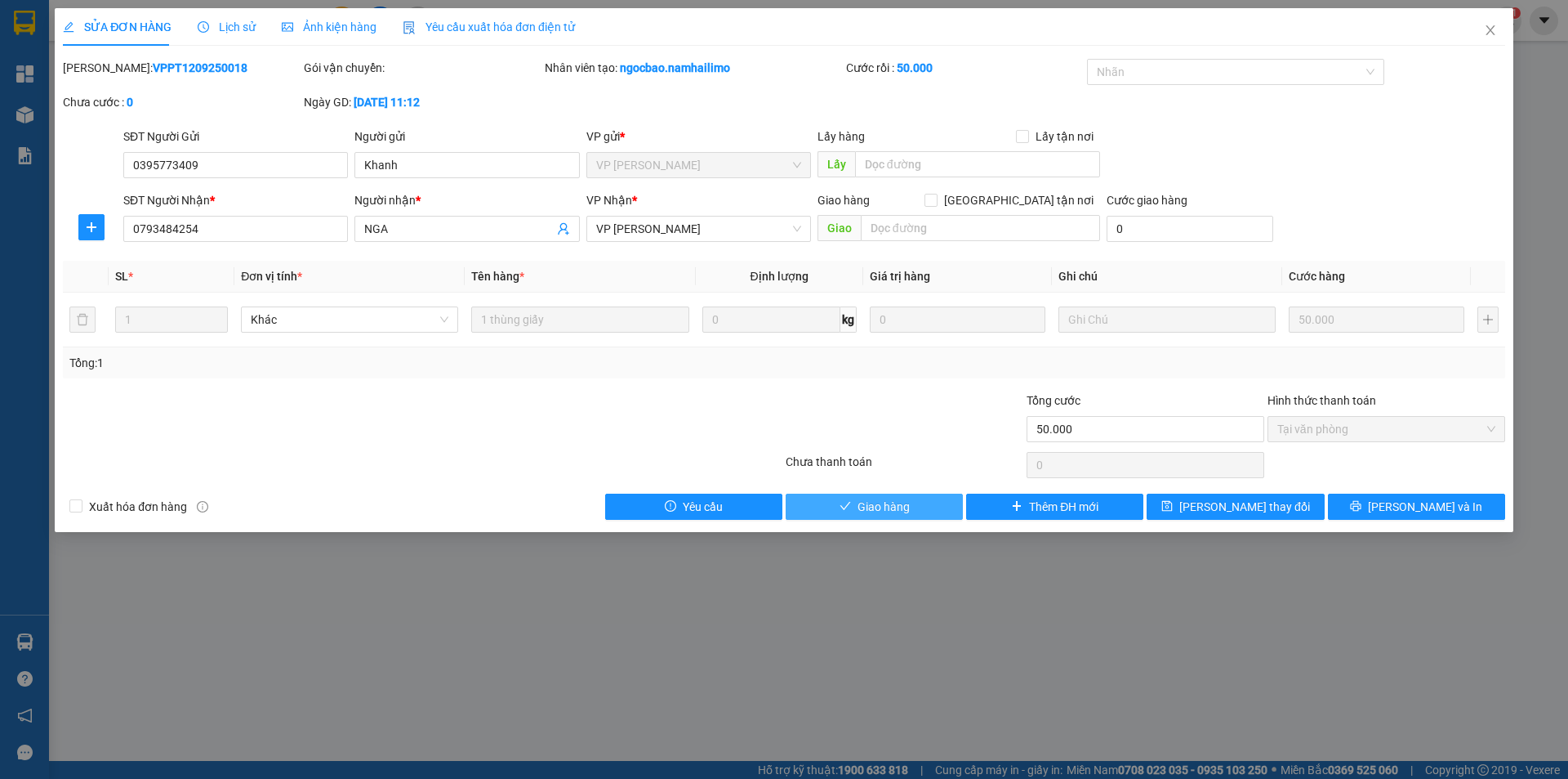
click at [903, 508] on span "Giao hàng" at bounding box center [884, 506] width 52 height 18
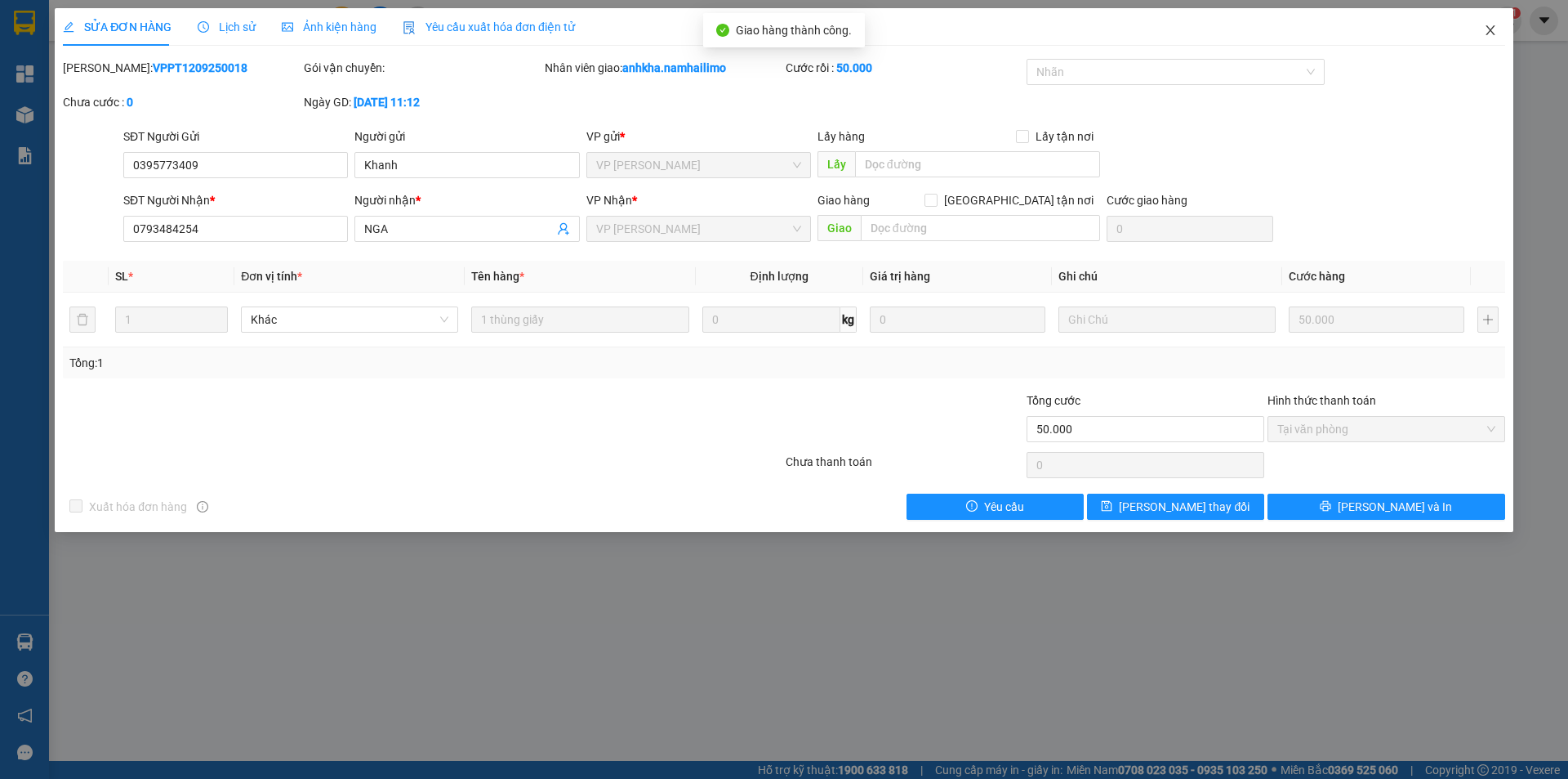
click at [1488, 32] on icon "close" at bounding box center [1490, 29] width 13 height 13
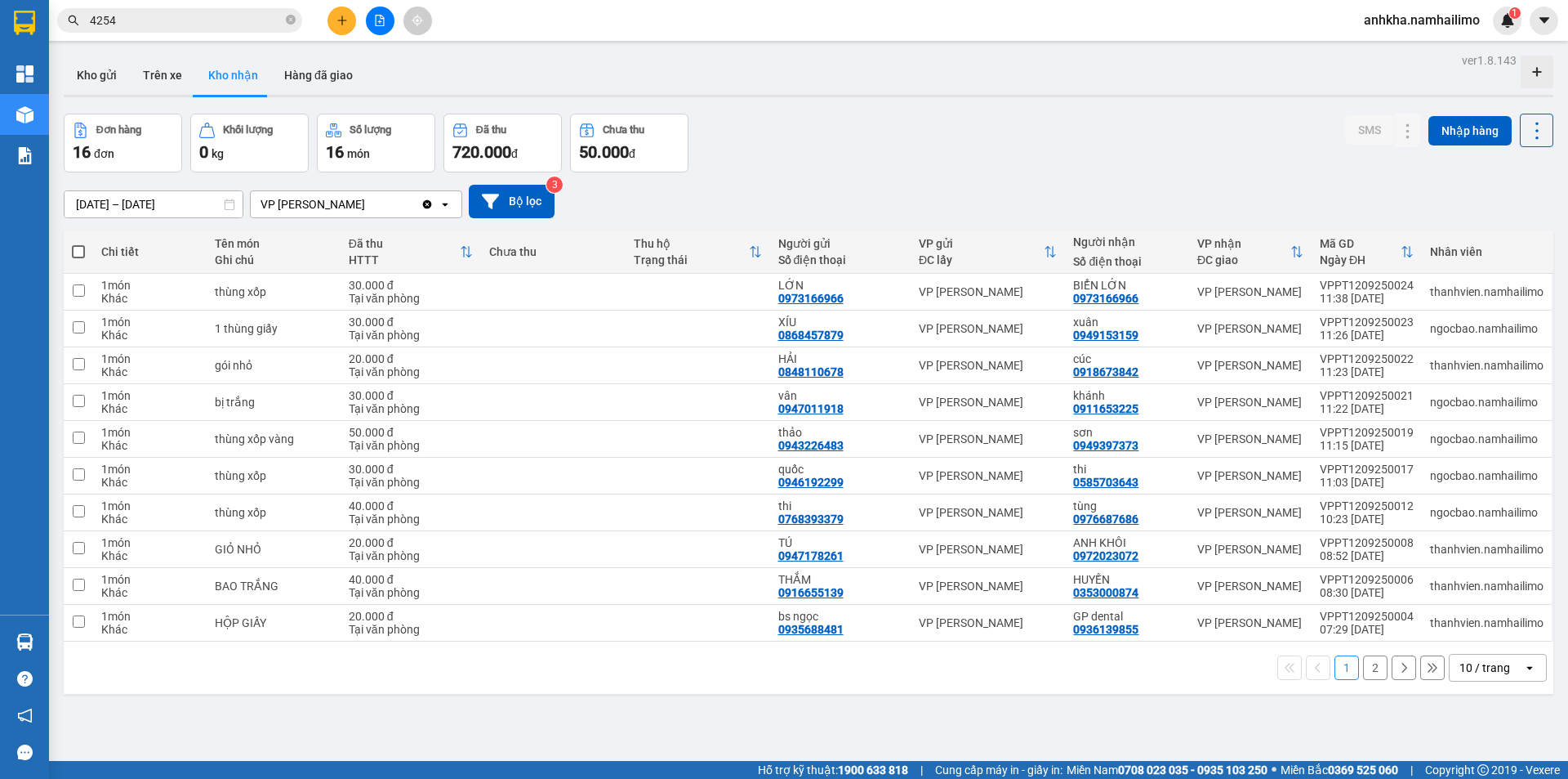
click at [125, 9] on span "4254" at bounding box center [179, 20] width 245 height 24
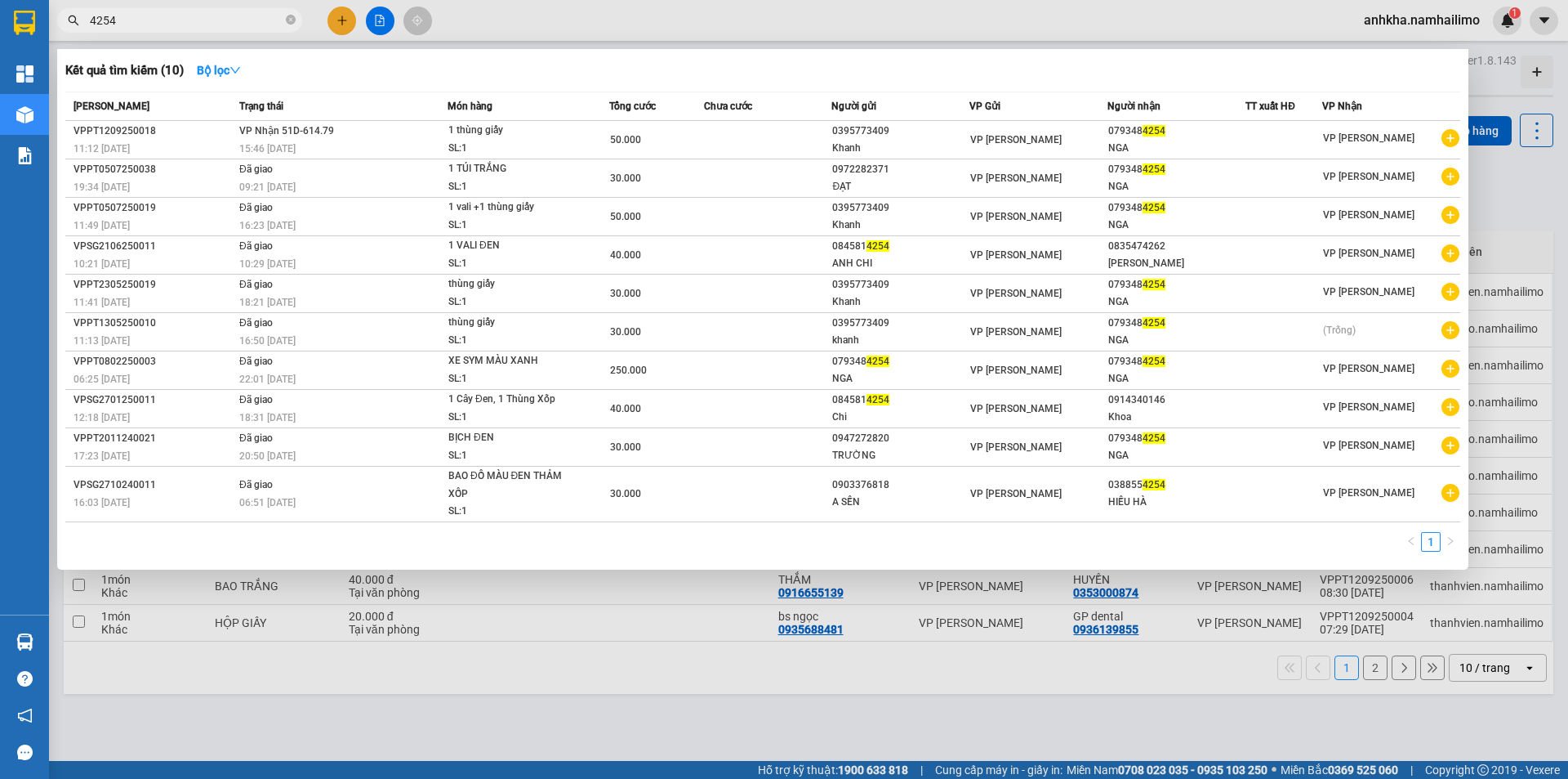
click at [126, 6] on div at bounding box center [784, 389] width 1568 height 779
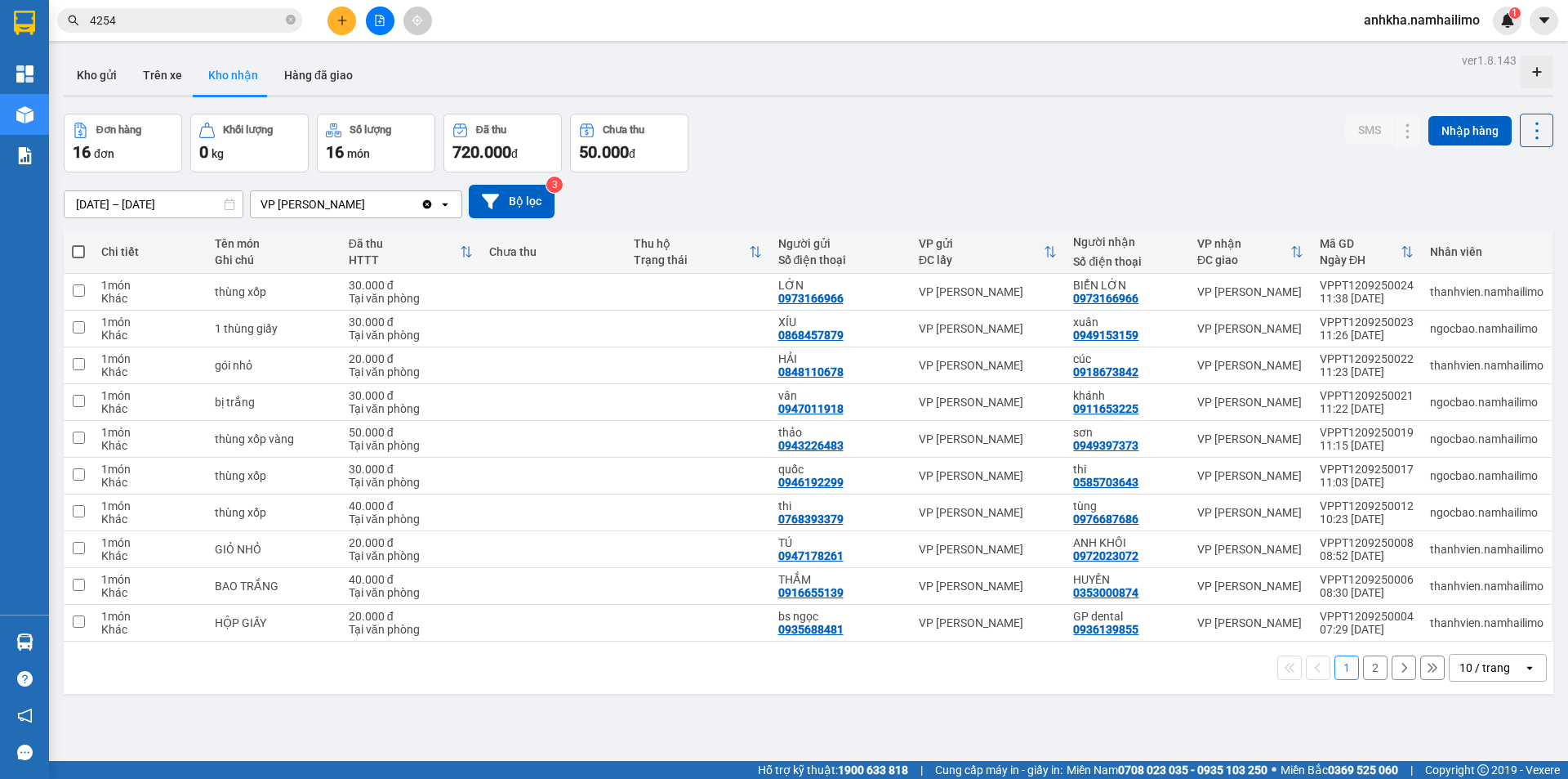
click at [114, 13] on input "4254" at bounding box center [186, 20] width 193 height 18
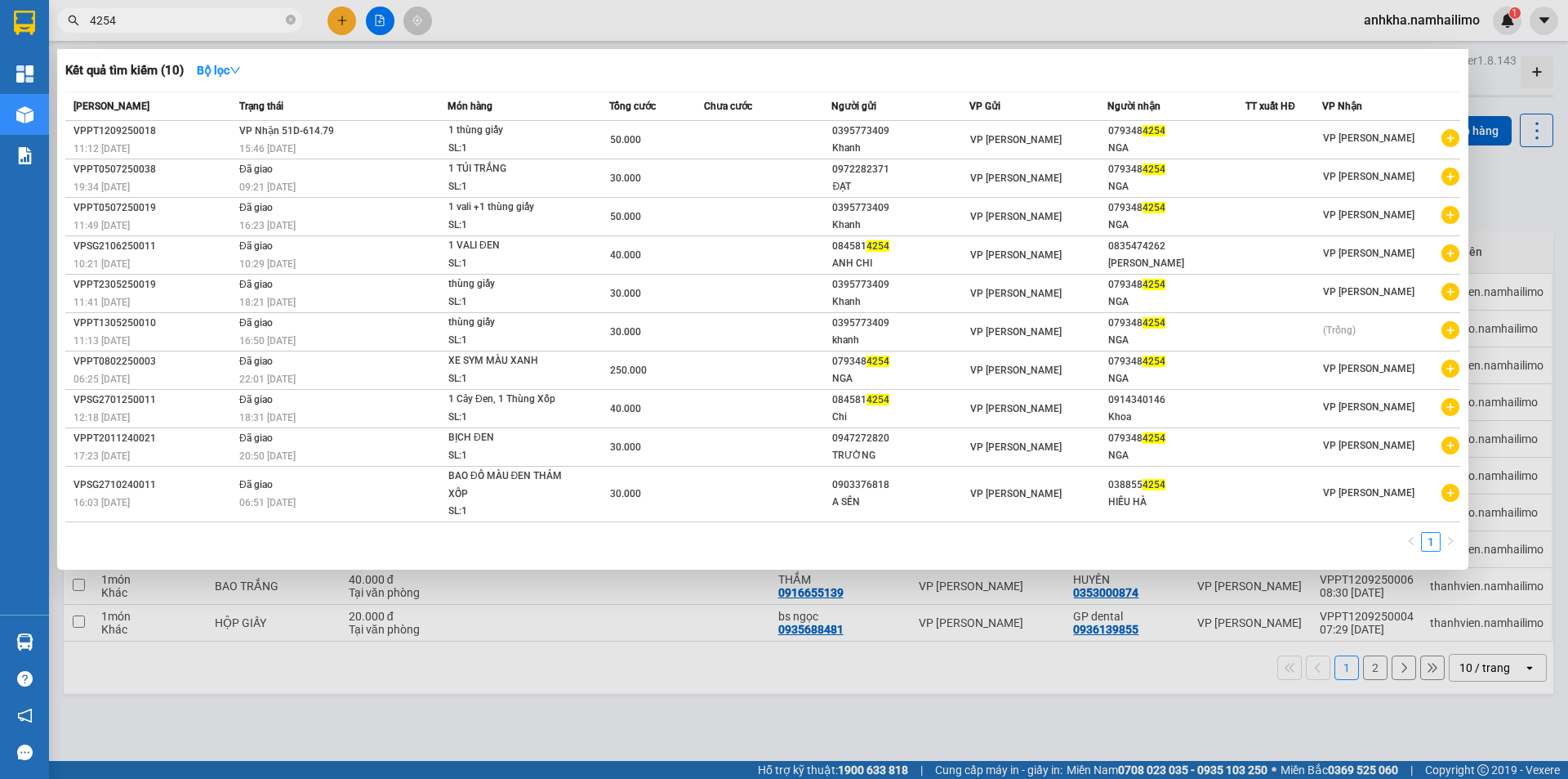
click at [114, 13] on input "4254" at bounding box center [186, 20] width 193 height 18
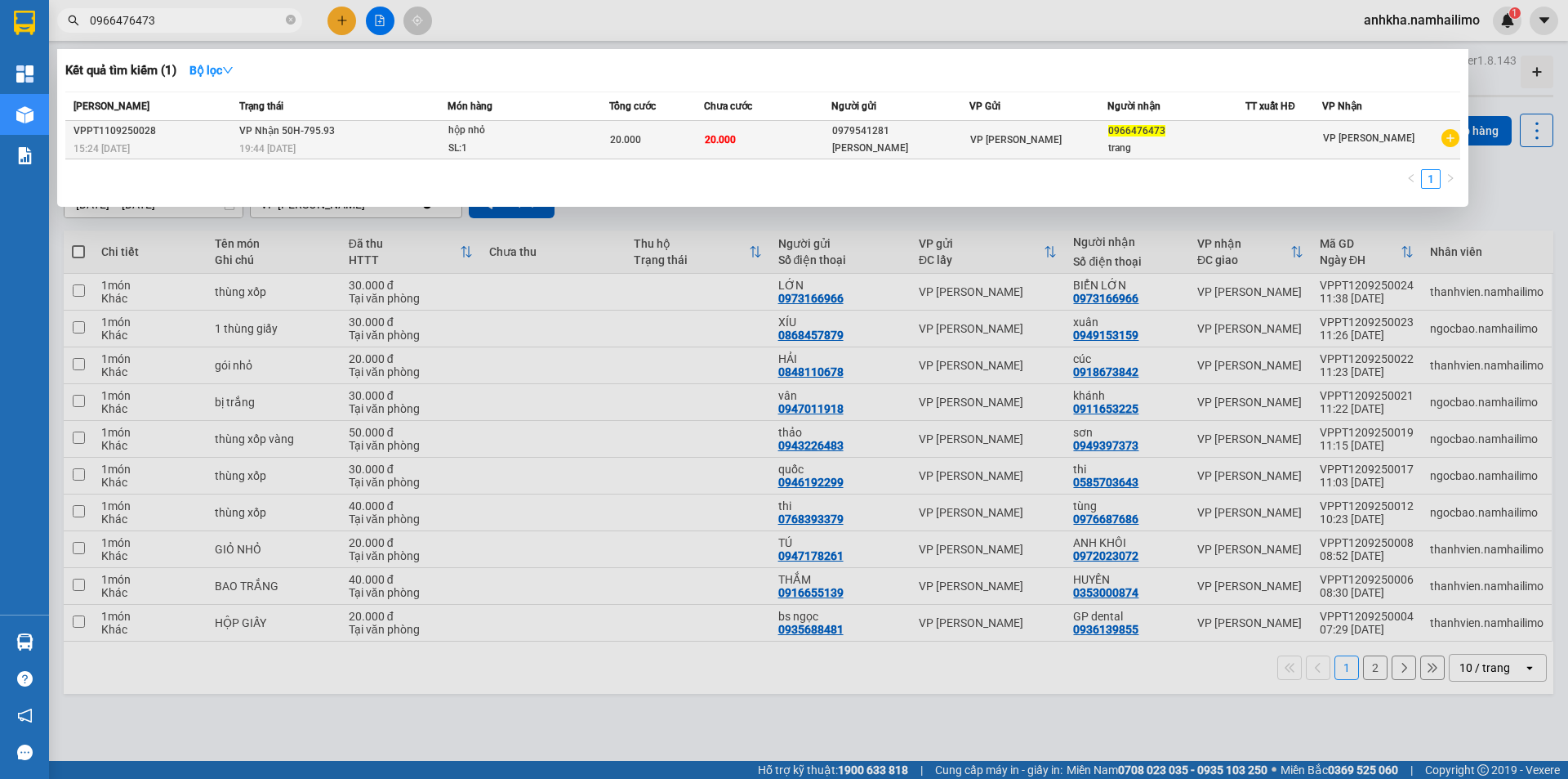
type input "0966476473"
click at [526, 128] on div "hộp nhỏ" at bounding box center [509, 130] width 122 height 18
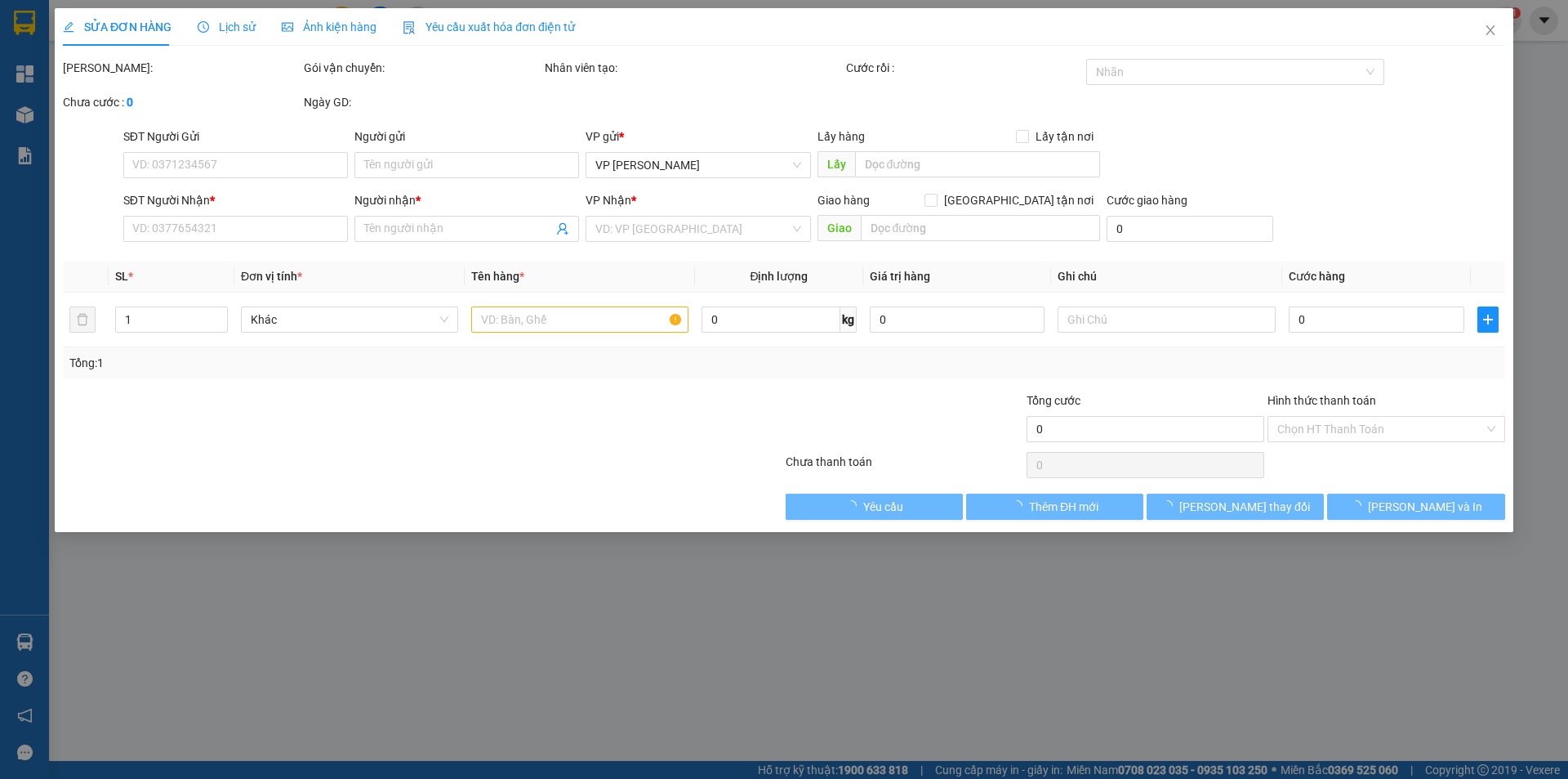
type input "0979541281"
type input "[PERSON_NAME]"
type input "0966476473"
type input "trang"
type input "20.000"
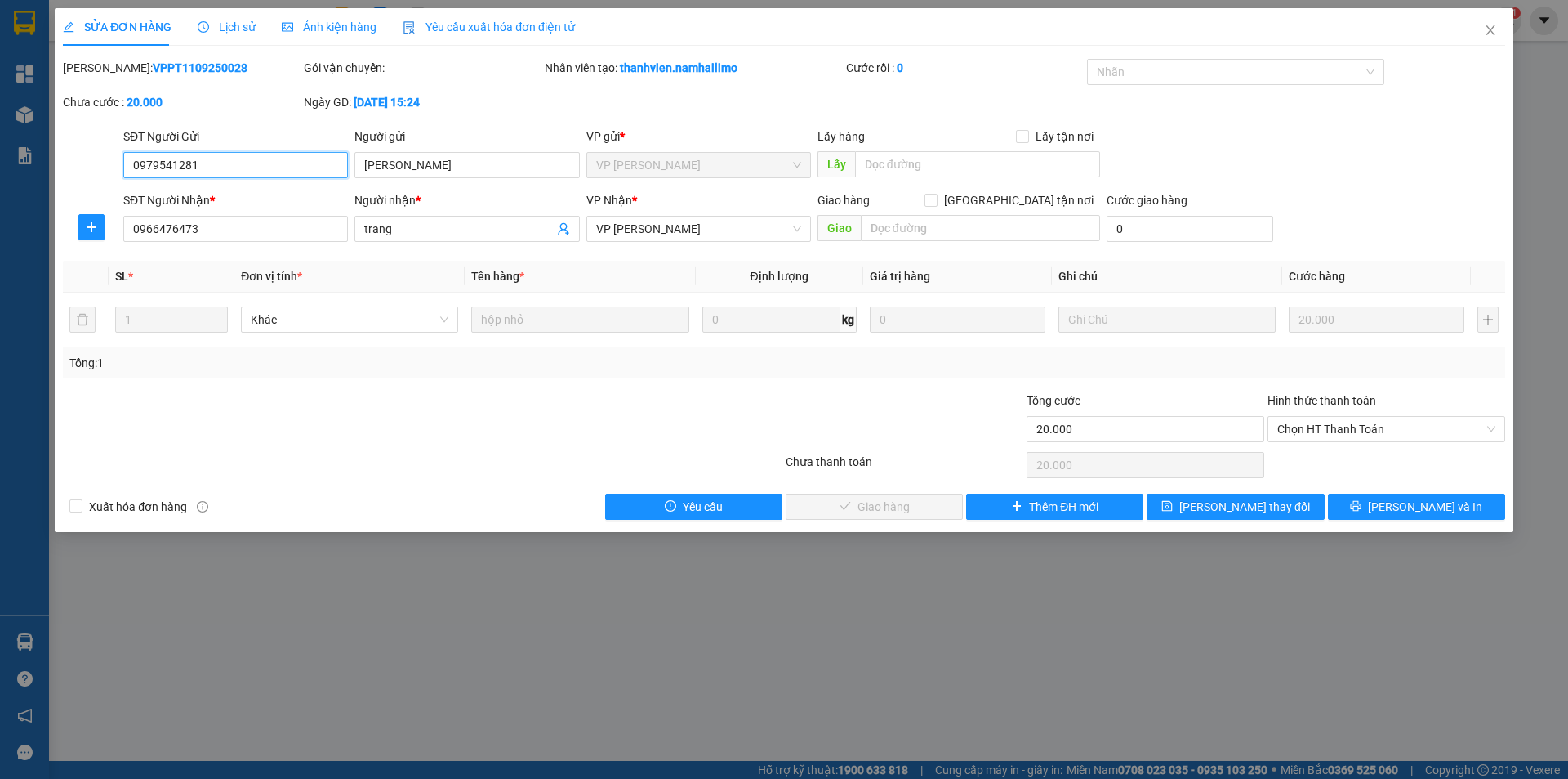
drag, startPoint x: 1343, startPoint y: 427, endPoint x: 1326, endPoint y: 443, distance: 23.3
click at [1343, 428] on span "Chọn HT Thanh Toán" at bounding box center [1387, 429] width 218 height 24
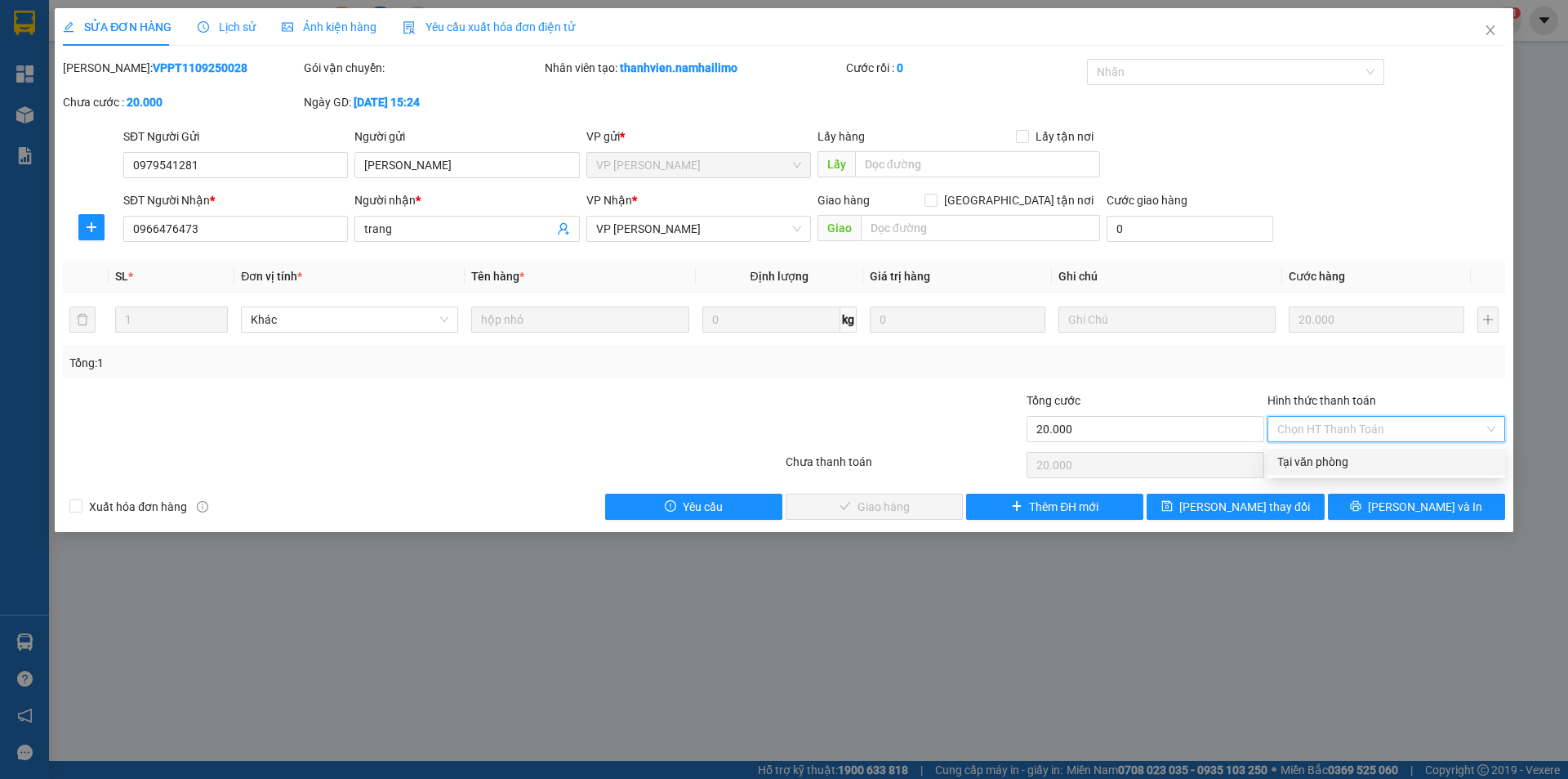
click at [1299, 457] on div "Tại văn phòng" at bounding box center [1387, 461] width 218 height 18
type input "0"
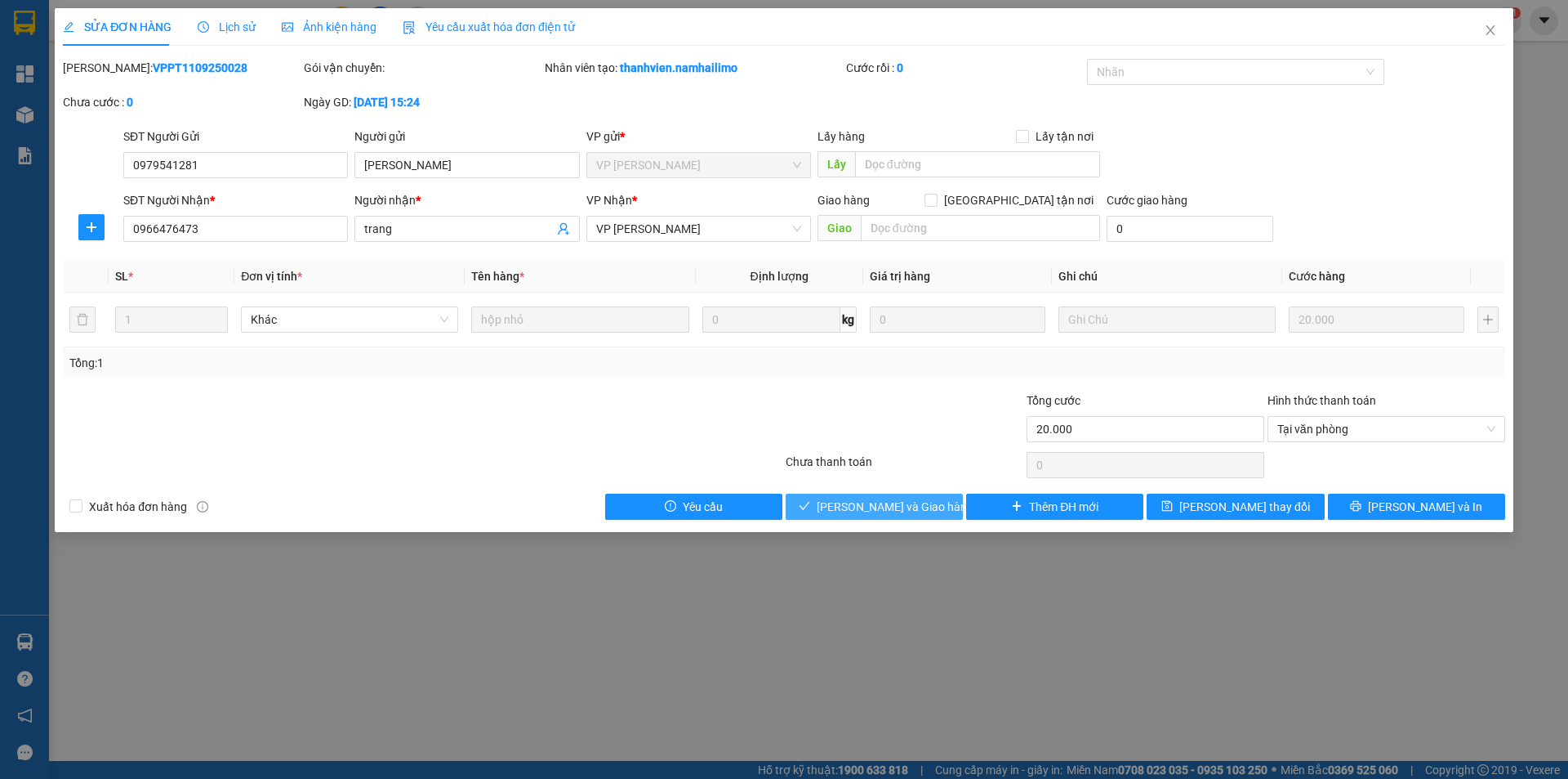
click at [879, 506] on span "[PERSON_NAME] và Giao hàng" at bounding box center [895, 506] width 157 height 18
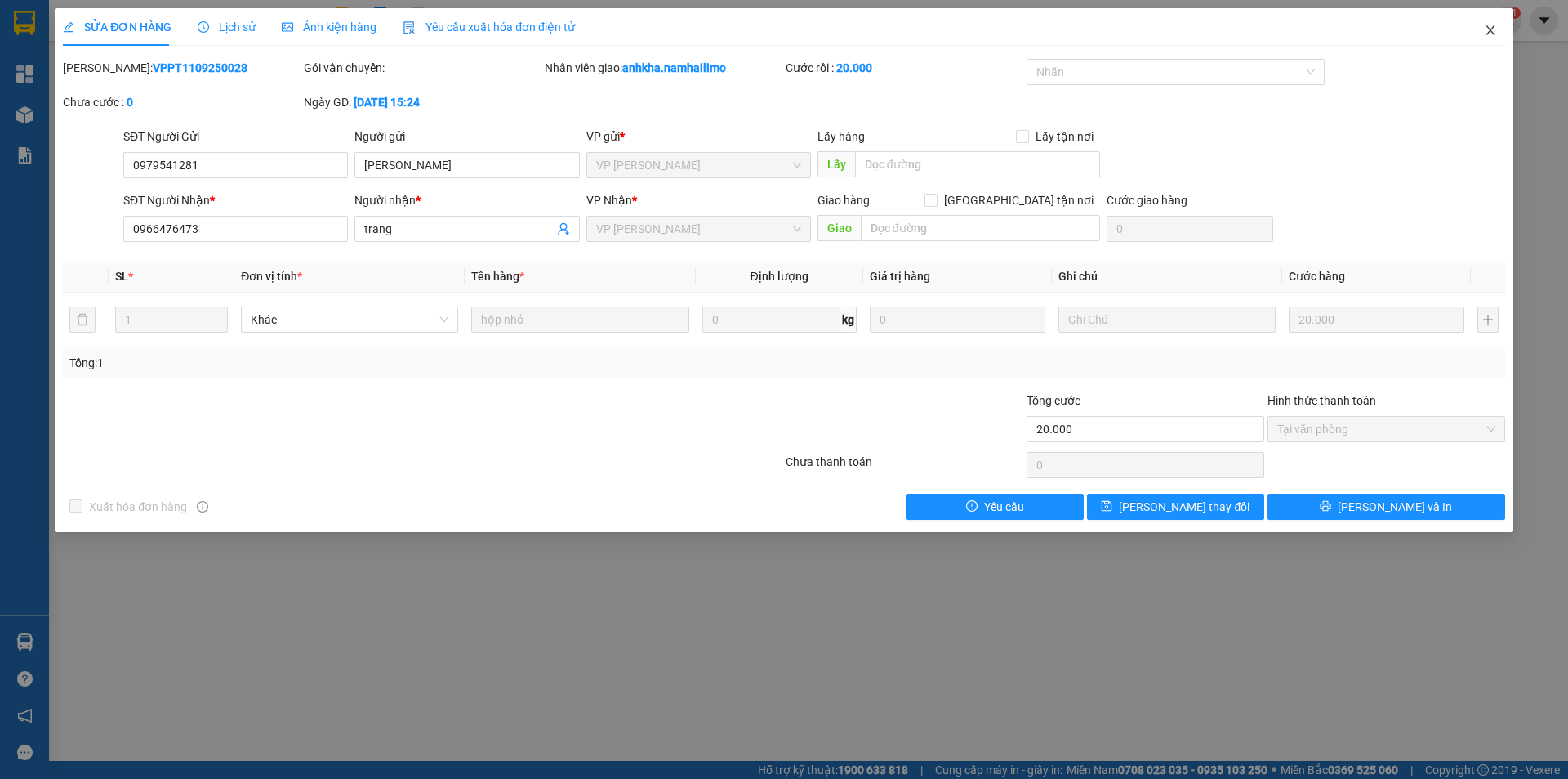
click at [1492, 29] on icon "close" at bounding box center [1490, 29] width 9 height 10
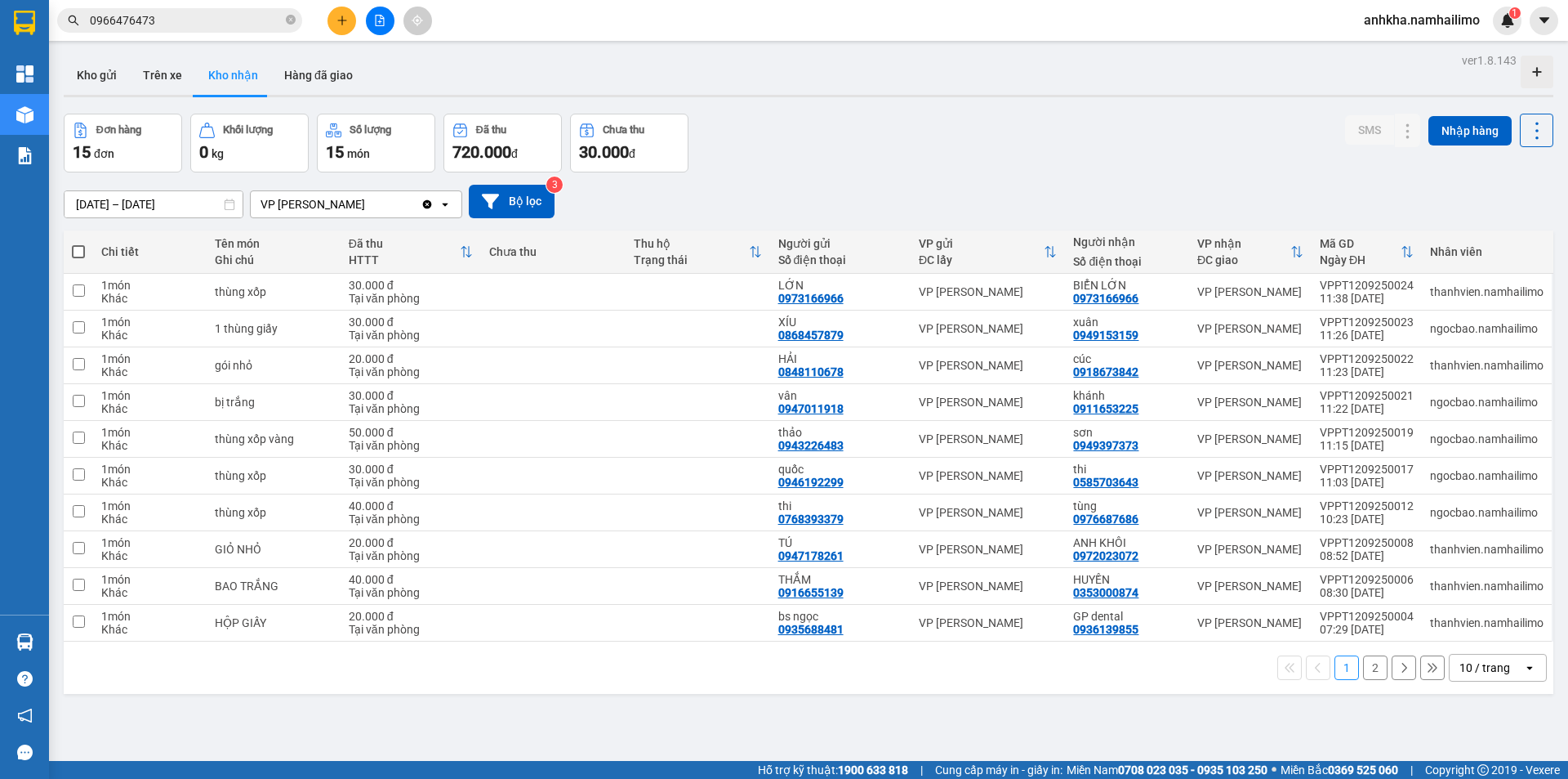
click at [340, 22] on icon "plus" at bounding box center [341, 20] width 11 height 11
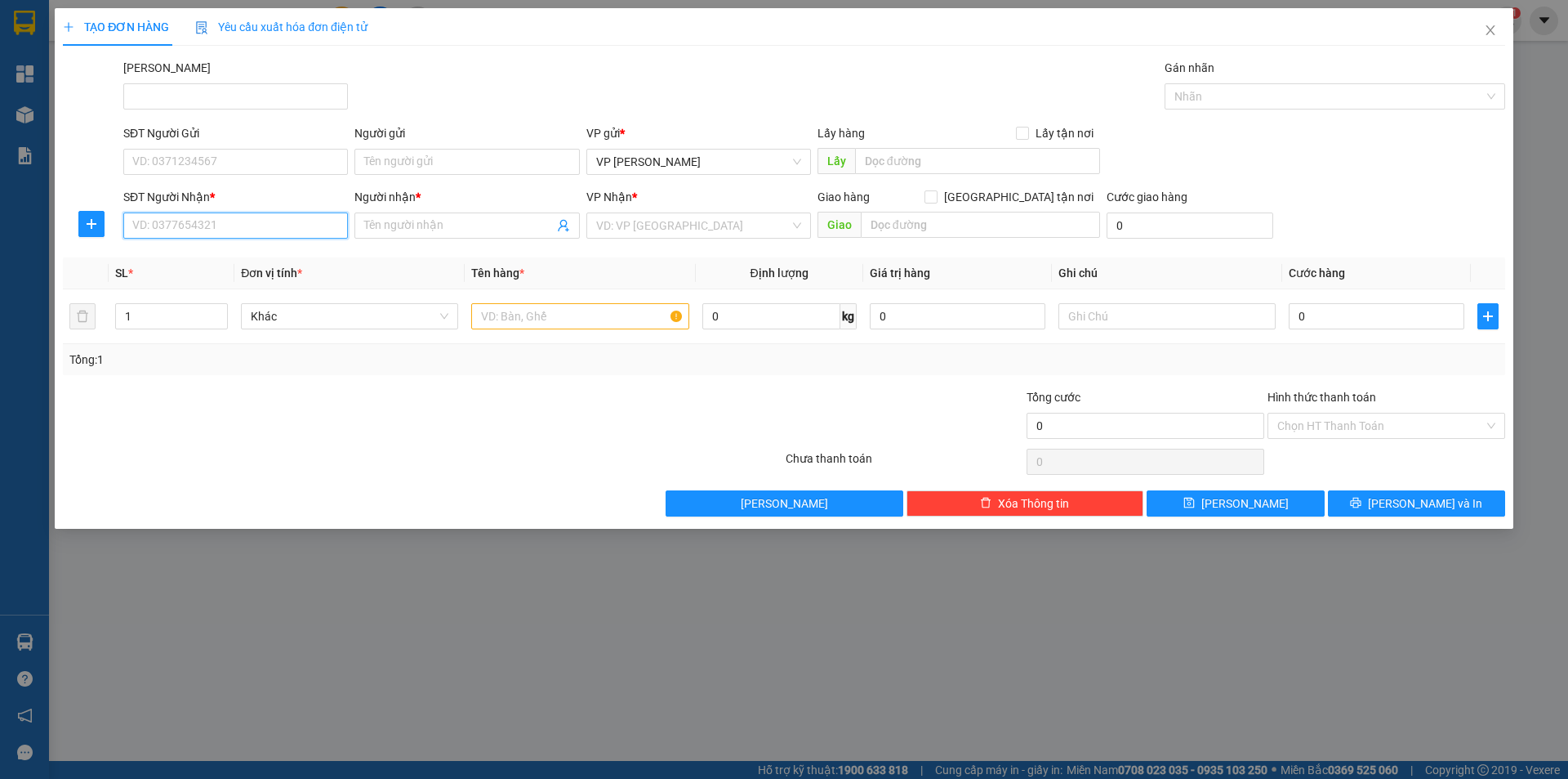
click at [197, 223] on input "SĐT Người Nhận *" at bounding box center [235, 225] width 224 height 26
click at [178, 161] on input "SĐT Người Gửi" at bounding box center [235, 162] width 224 height 26
click at [184, 188] on div "0362053096 - [PERSON_NAME]" at bounding box center [236, 194] width 205 height 18
type input "0362053096"
type input "[PERSON_NAME]"
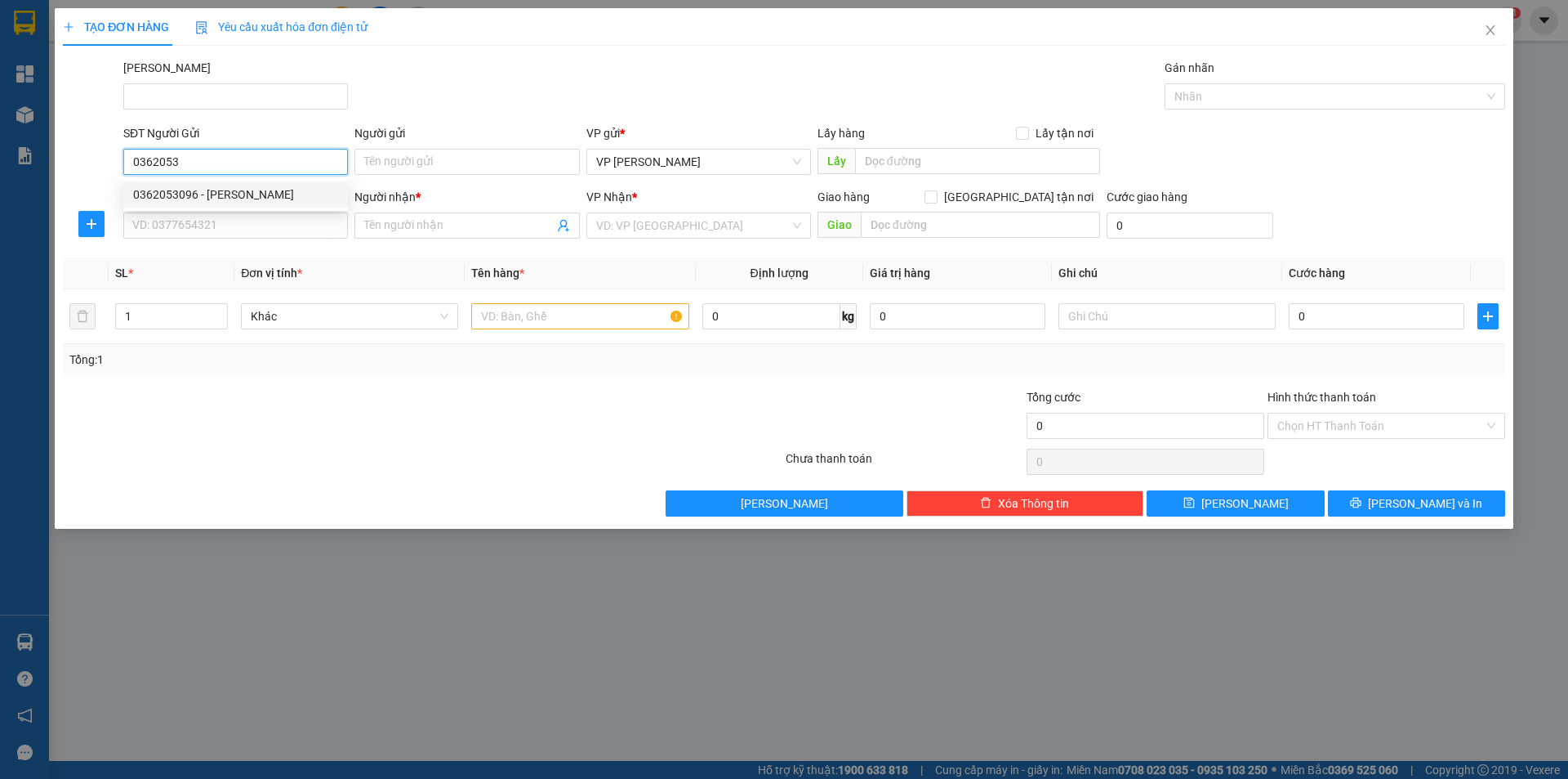
type input "0982868934"
type input "[PERSON_NAME]"
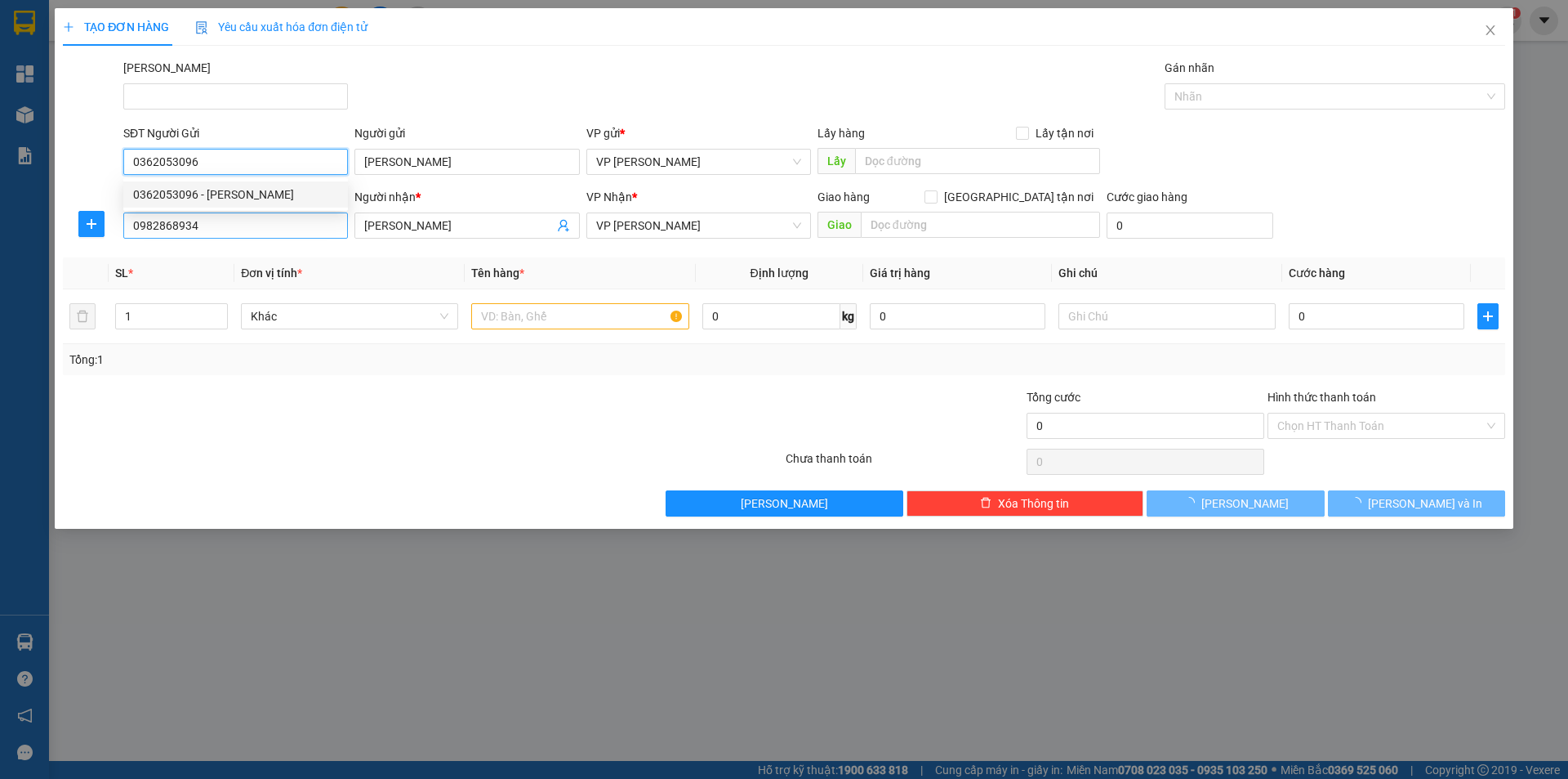
type input "20.000"
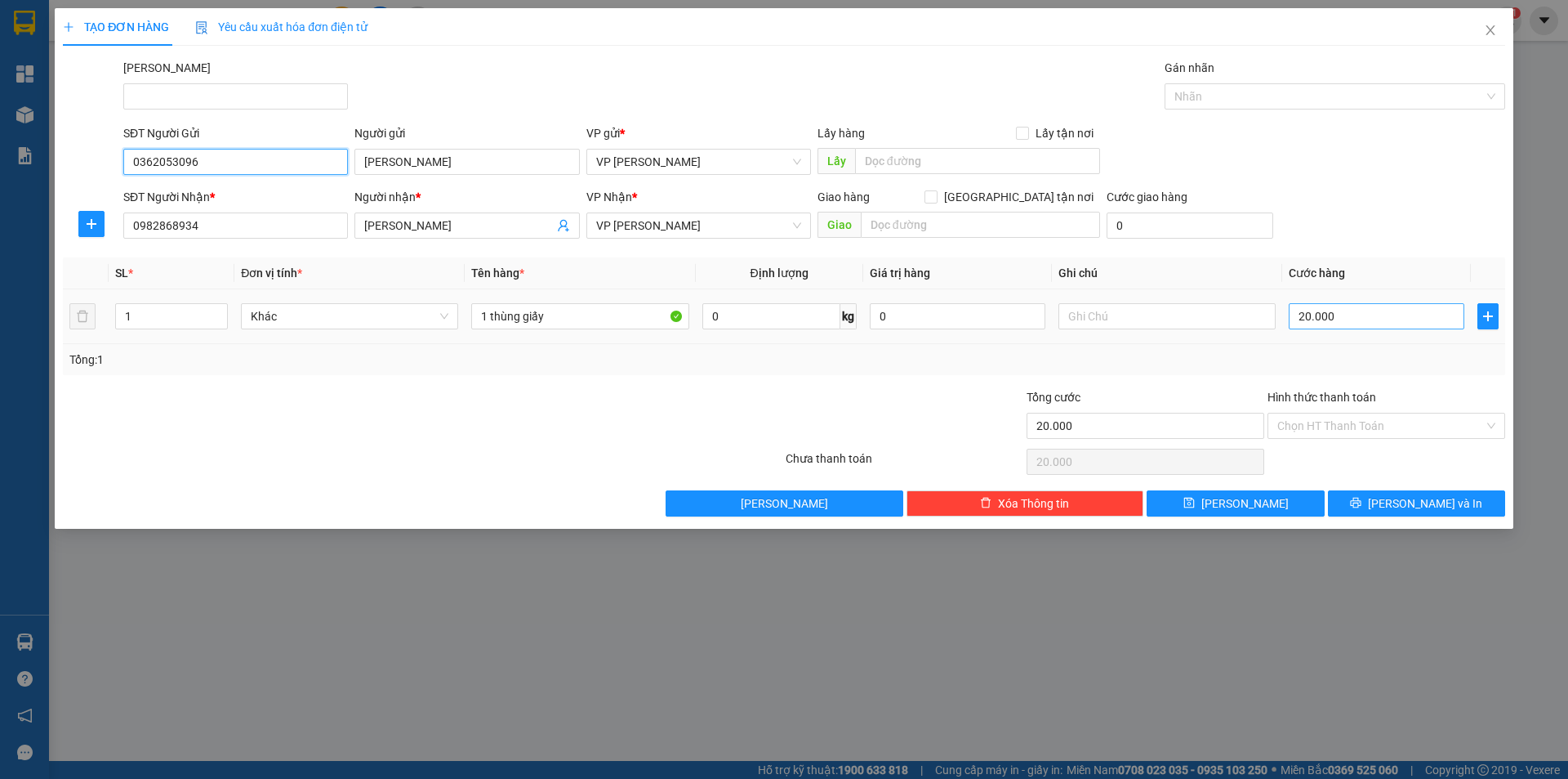
type input "0362053096"
click at [1355, 320] on input "20.000" at bounding box center [1377, 316] width 176 height 26
type input "3"
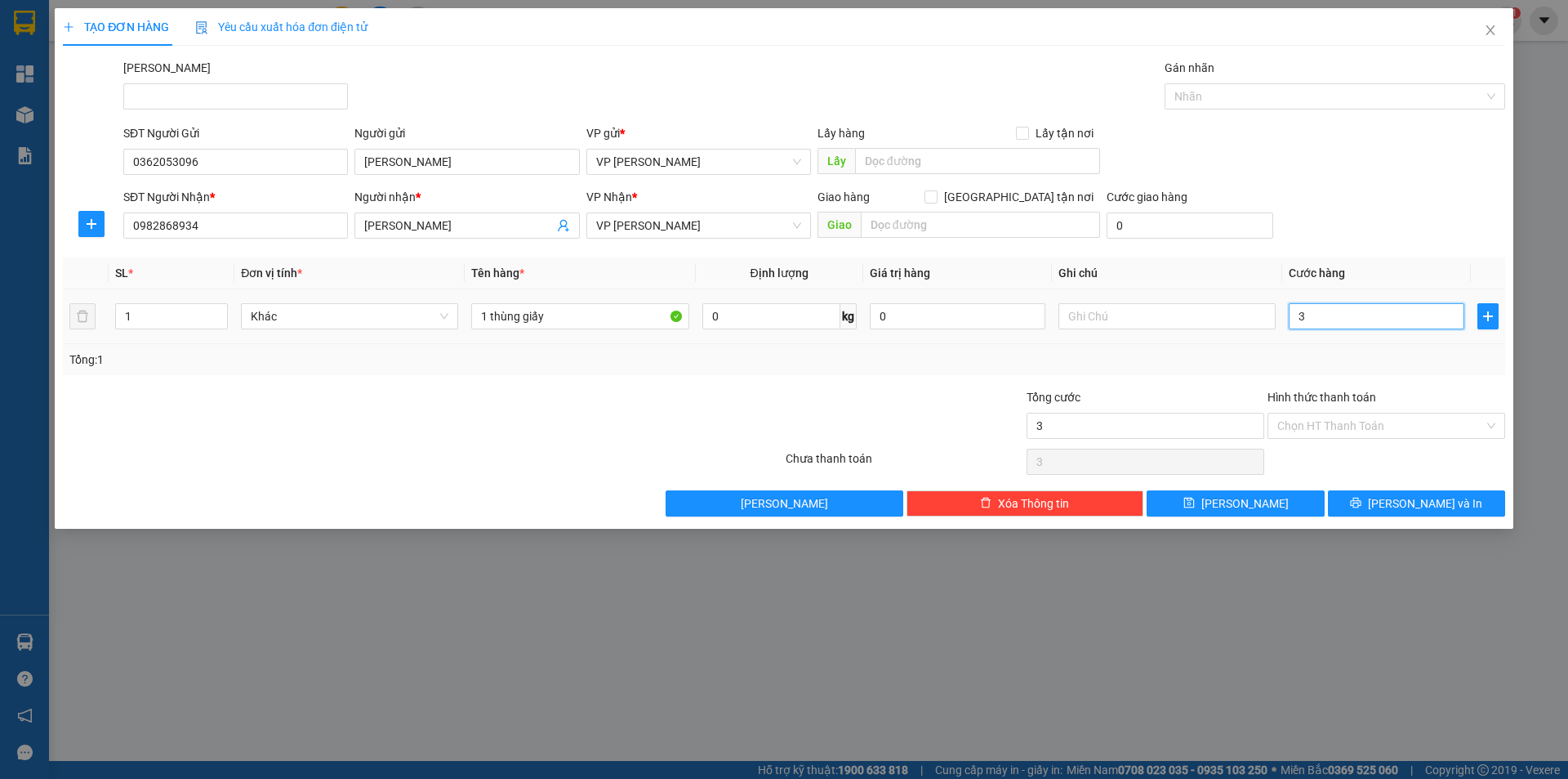
type input "30"
type input "30.000"
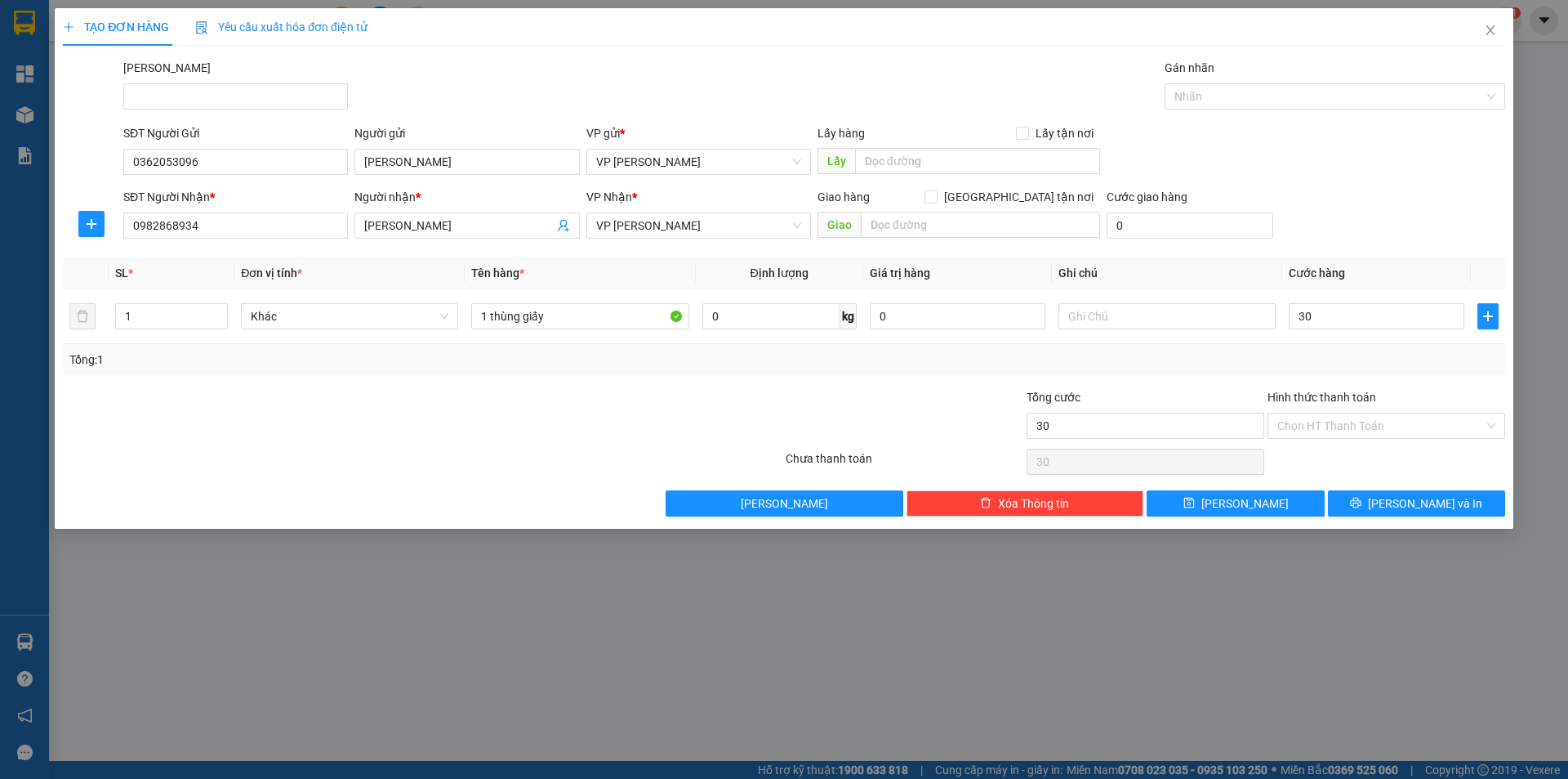
type input "30.000"
click at [280, 408] on div at bounding box center [302, 417] width 482 height 57
click at [1418, 507] on span "[PERSON_NAME] và In" at bounding box center [1425, 503] width 114 height 18
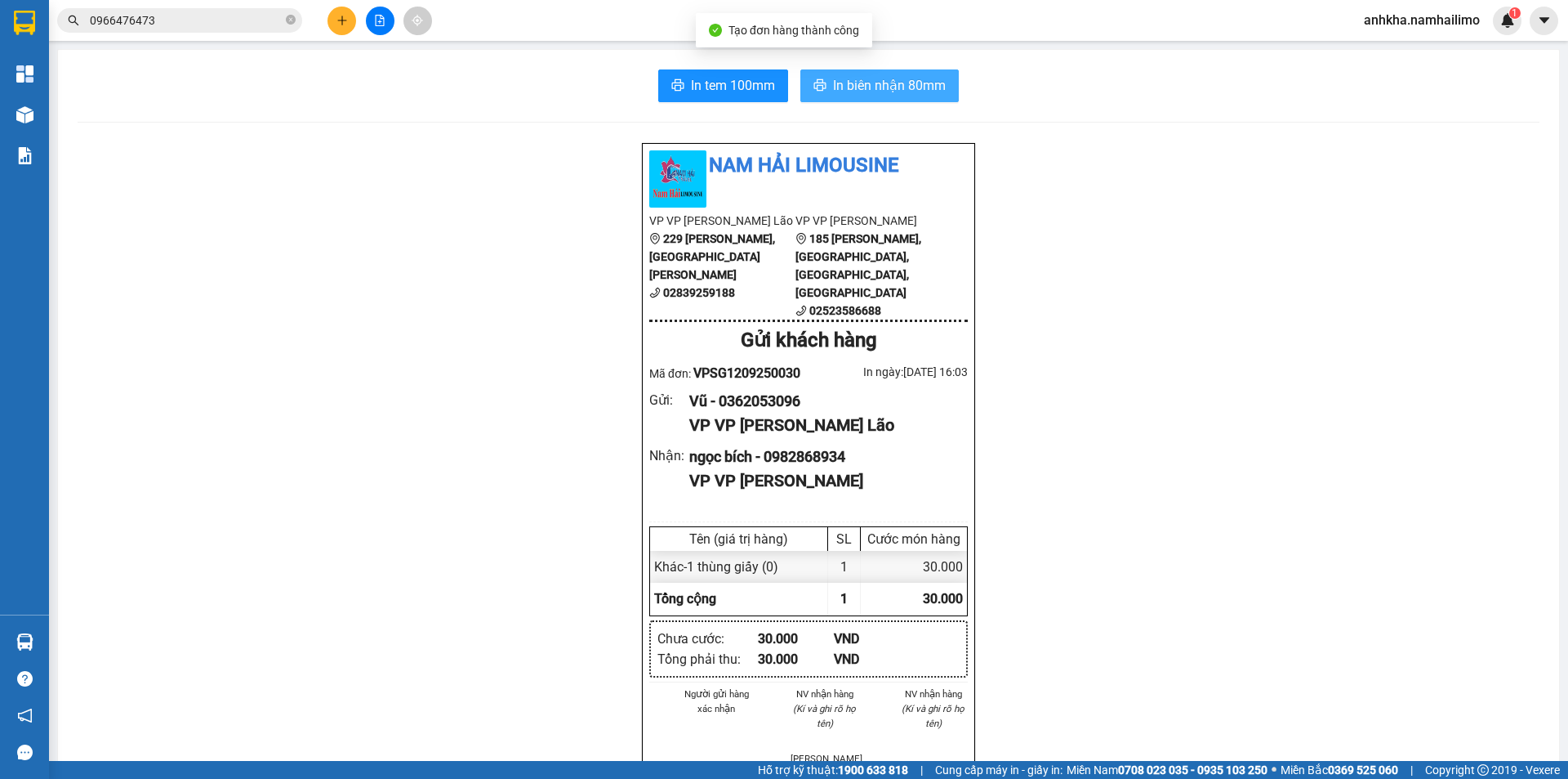
click at [891, 94] on span "In biên nhận 80mm" at bounding box center [890, 86] width 113 height 21
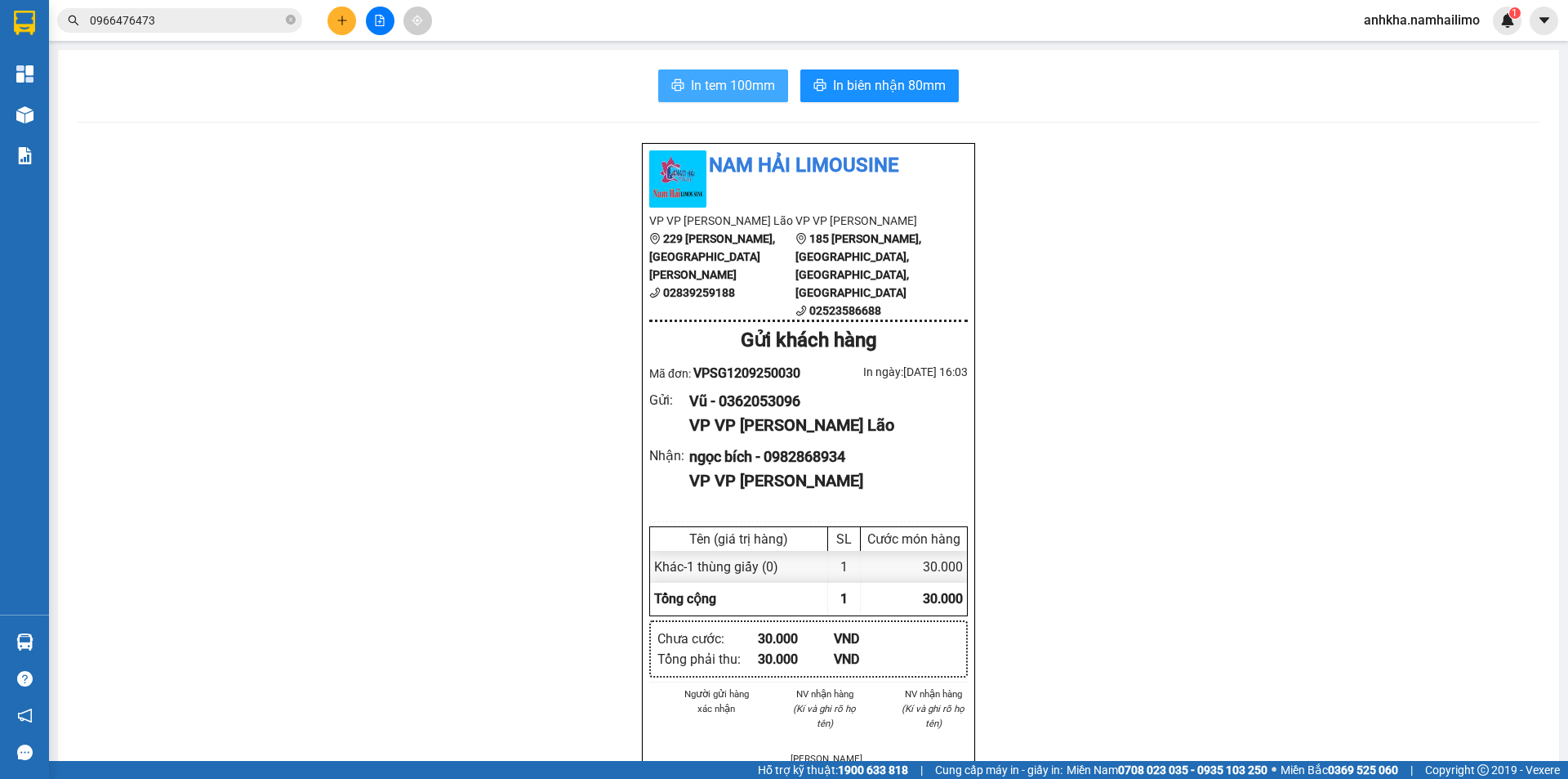
click at [720, 90] on span "In tem 100mm" at bounding box center [733, 86] width 84 height 21
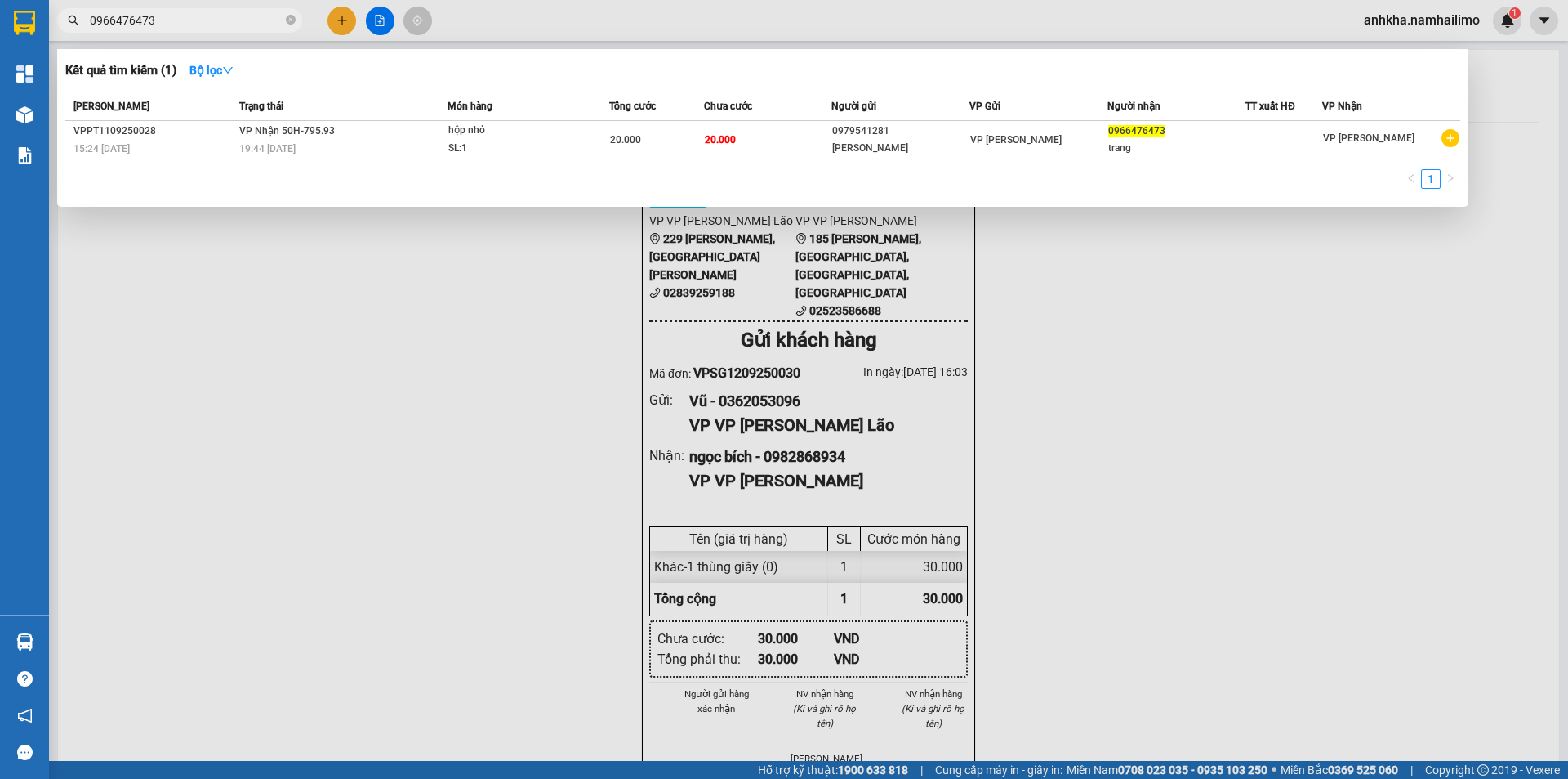
click at [204, 26] on input "0966476473" at bounding box center [186, 20] width 193 height 18
type input "0"
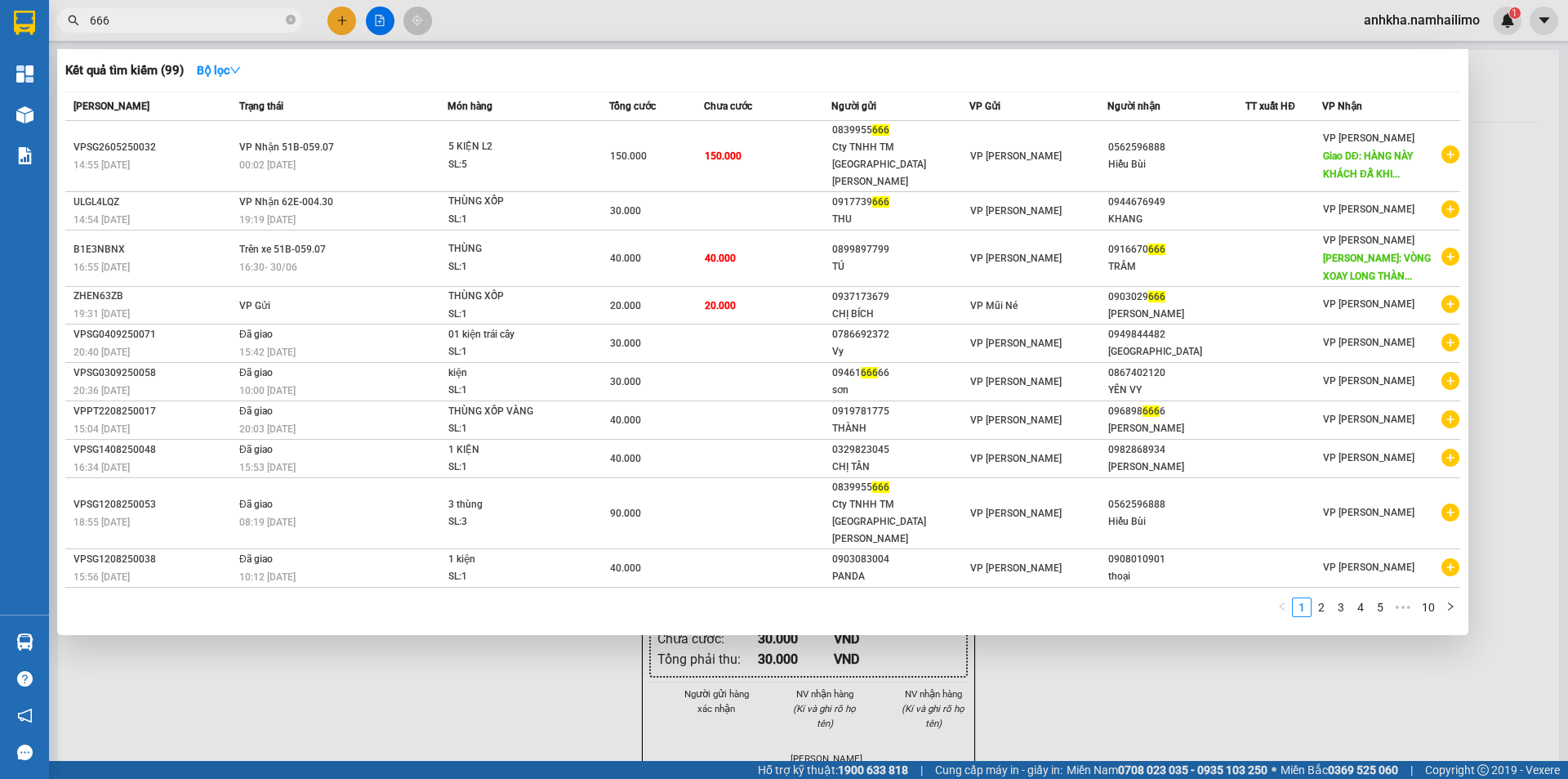
click at [525, 11] on div at bounding box center [784, 389] width 1568 height 779
click at [94, 22] on input "666" at bounding box center [186, 20] width 193 height 18
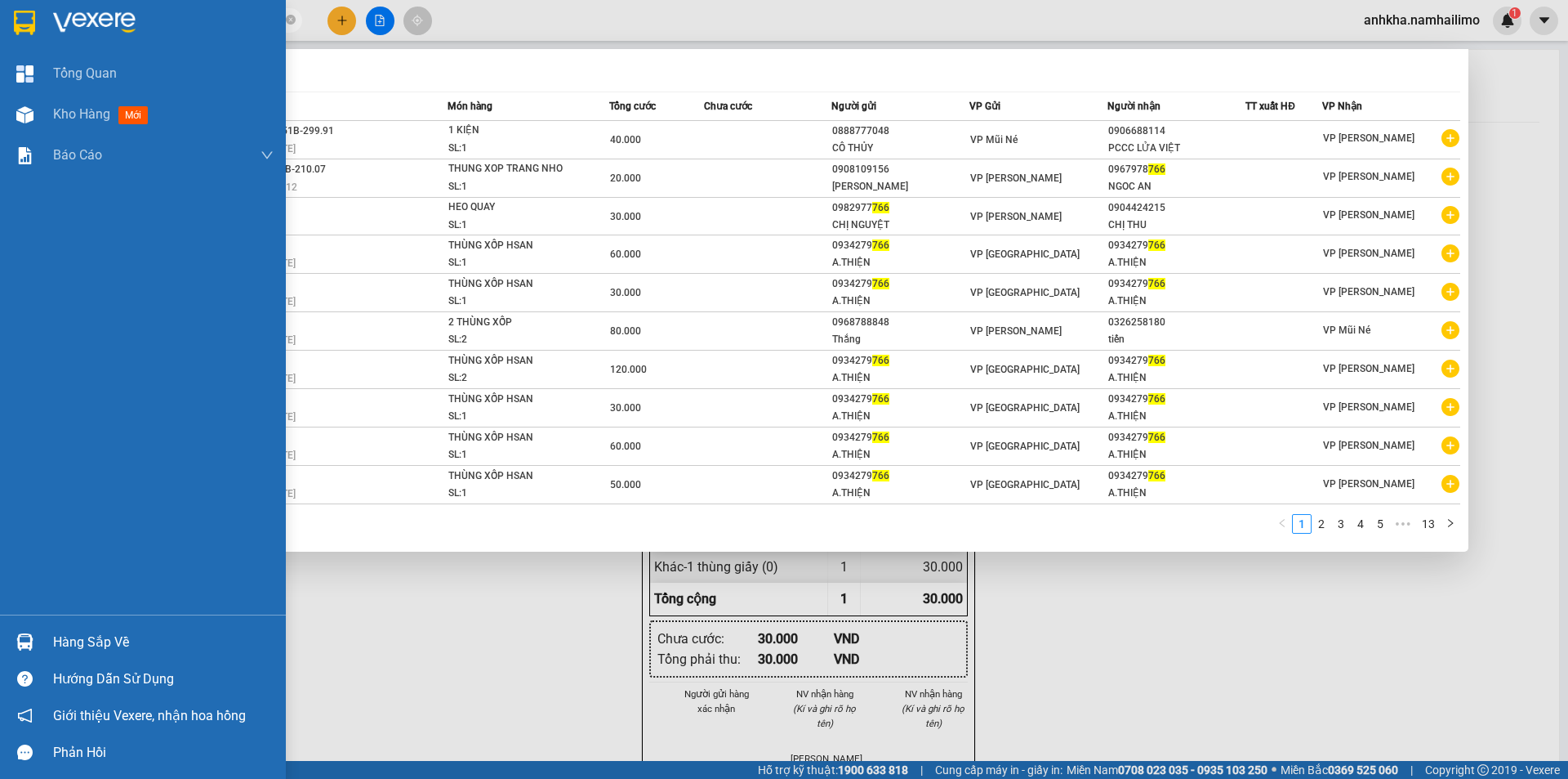
type input "766"
click at [3, 264] on div "Tổng Quan Kho hàng mới Báo cáo BC hàng tồn (all) Báo cáo dòng tiền (trạm)" at bounding box center [143, 334] width 286 height 562
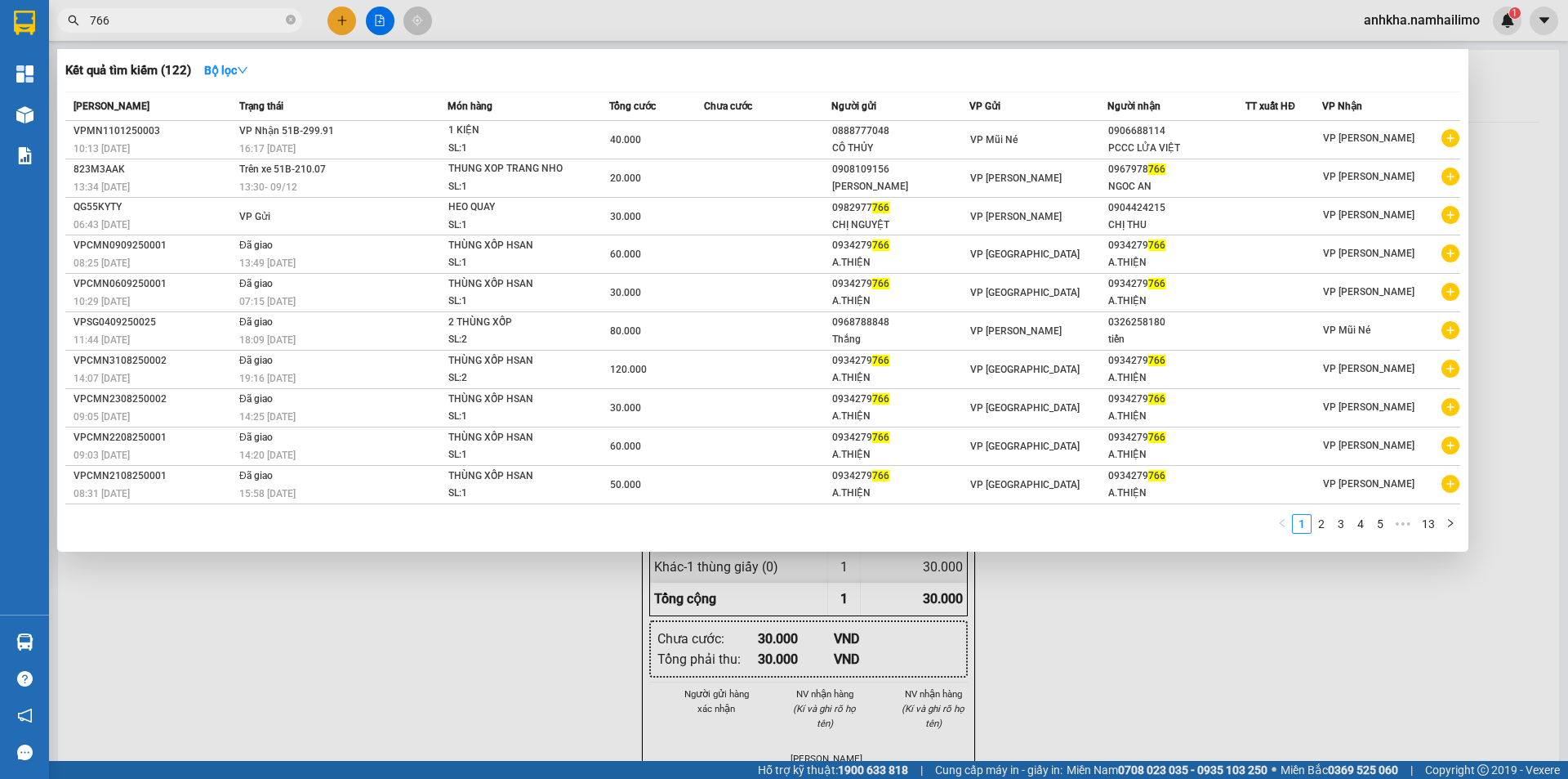
click at [562, 27] on div at bounding box center [784, 389] width 1568 height 779
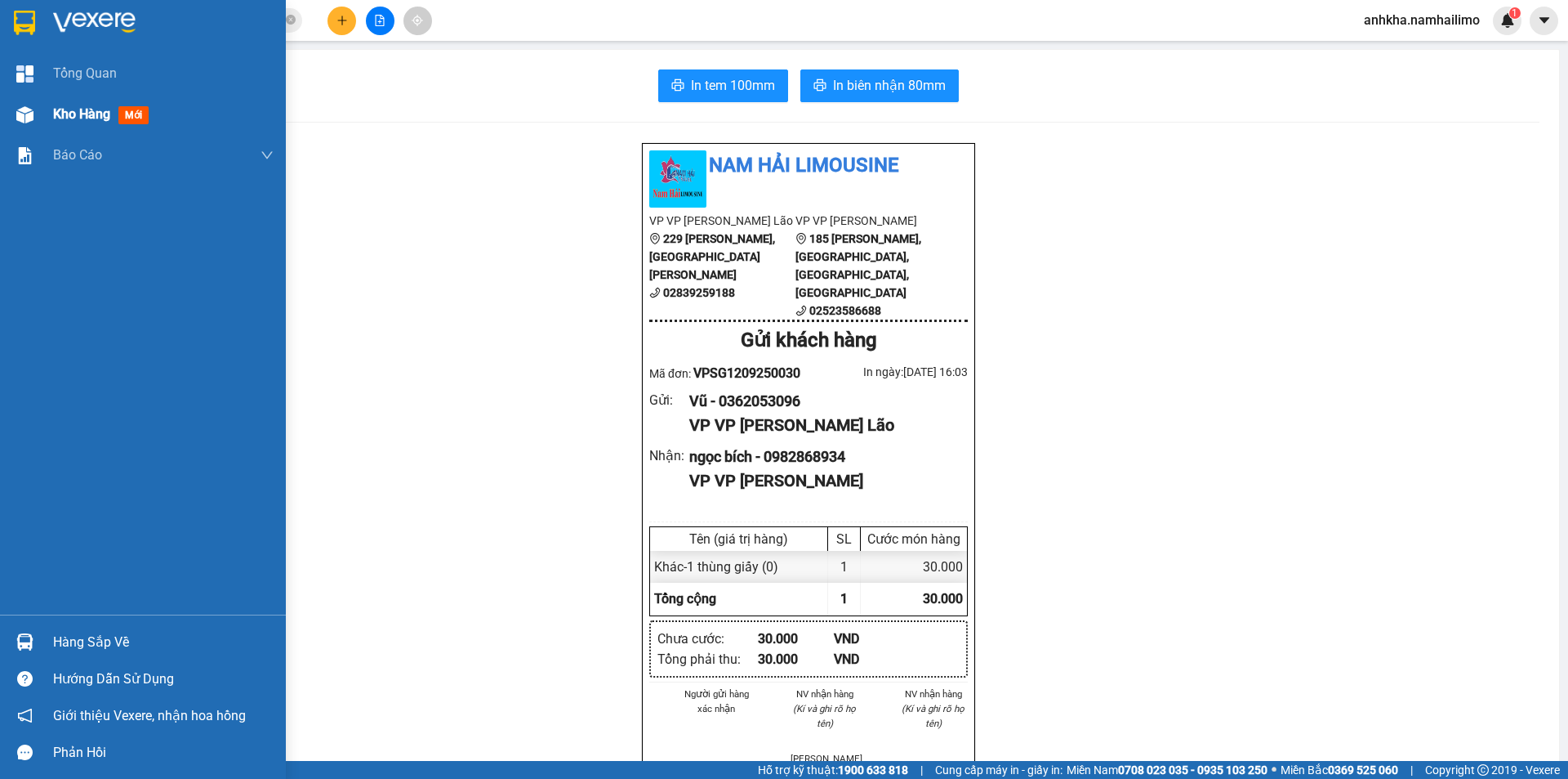
click at [64, 129] on div "Kho hàng mới" at bounding box center [163, 114] width 221 height 41
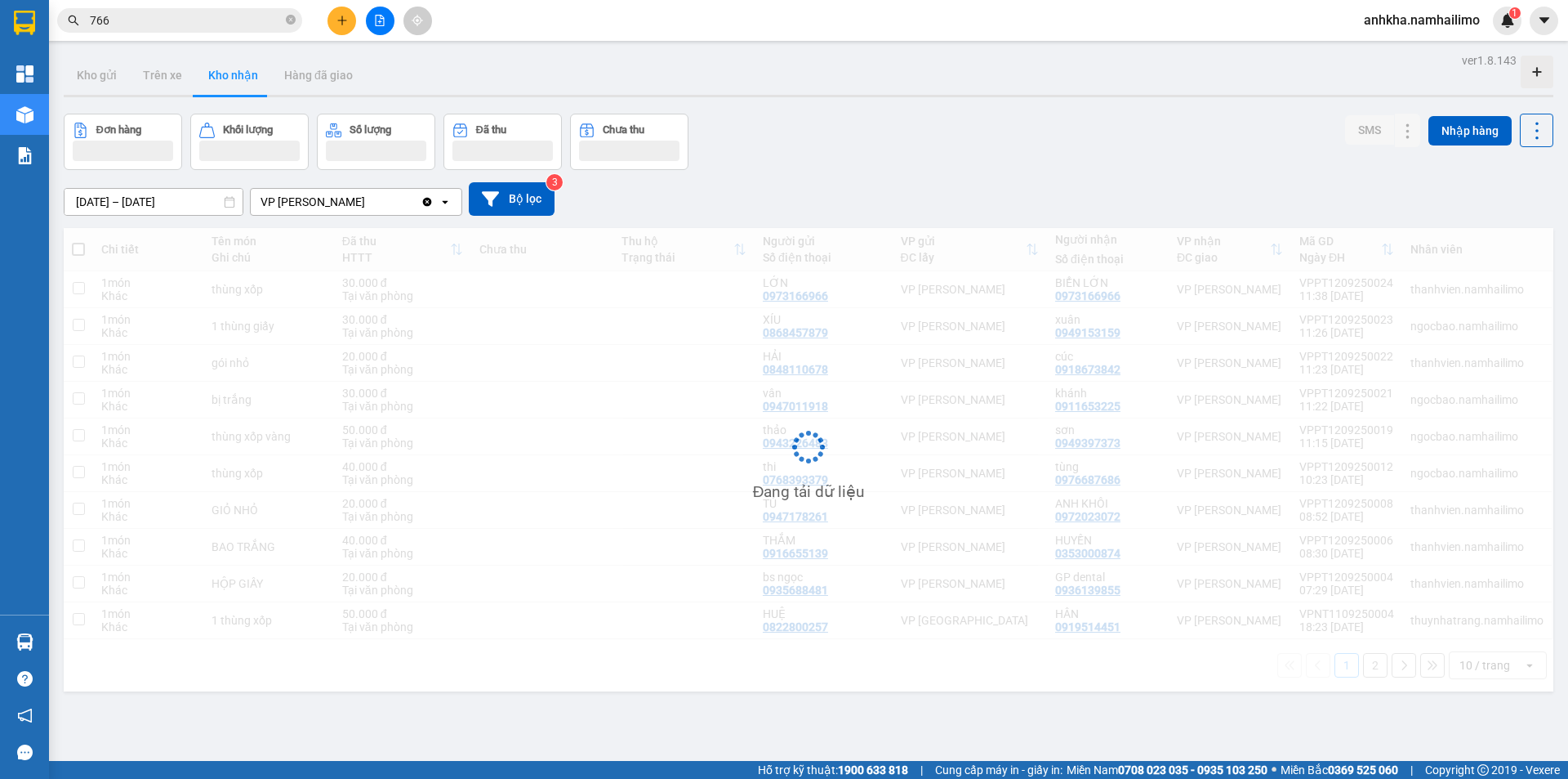
click at [257, 64] on button "Kho nhận" at bounding box center [233, 75] width 76 height 39
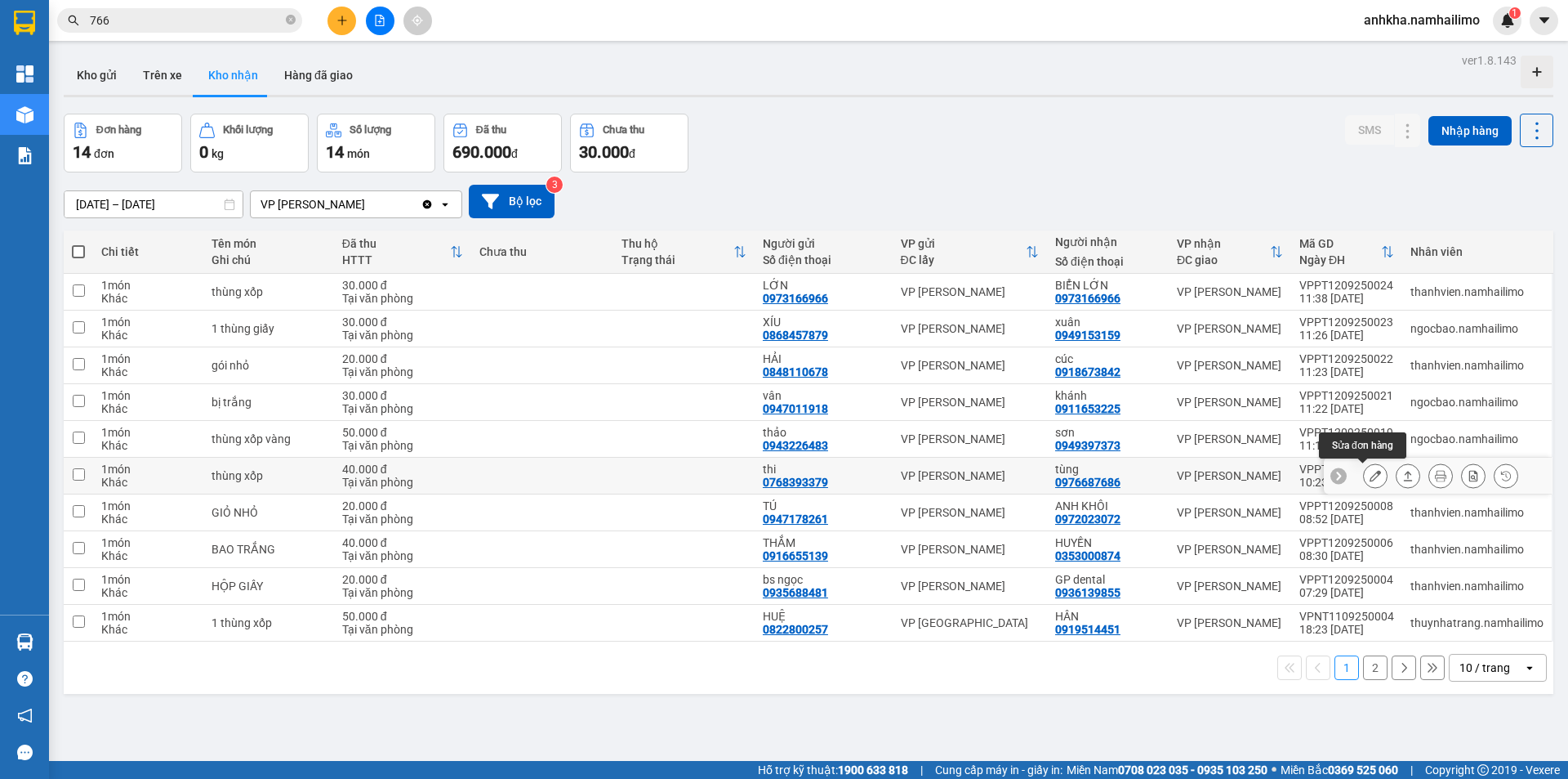
click at [1370, 472] on icon at bounding box center [1375, 475] width 11 height 11
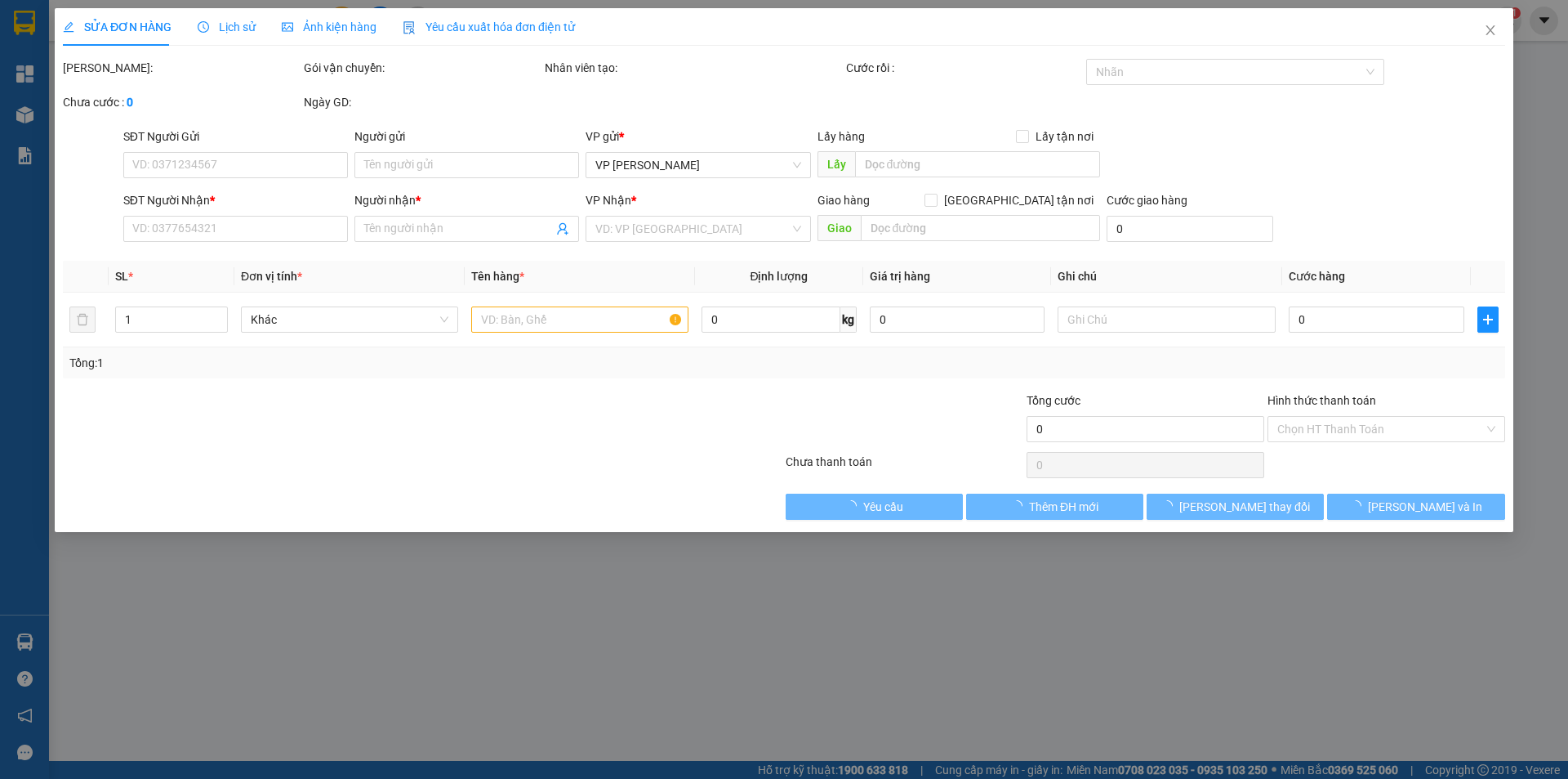
type input "0768393379"
type input "thi"
type input "0976687686"
type input "tùng"
type input "40.000"
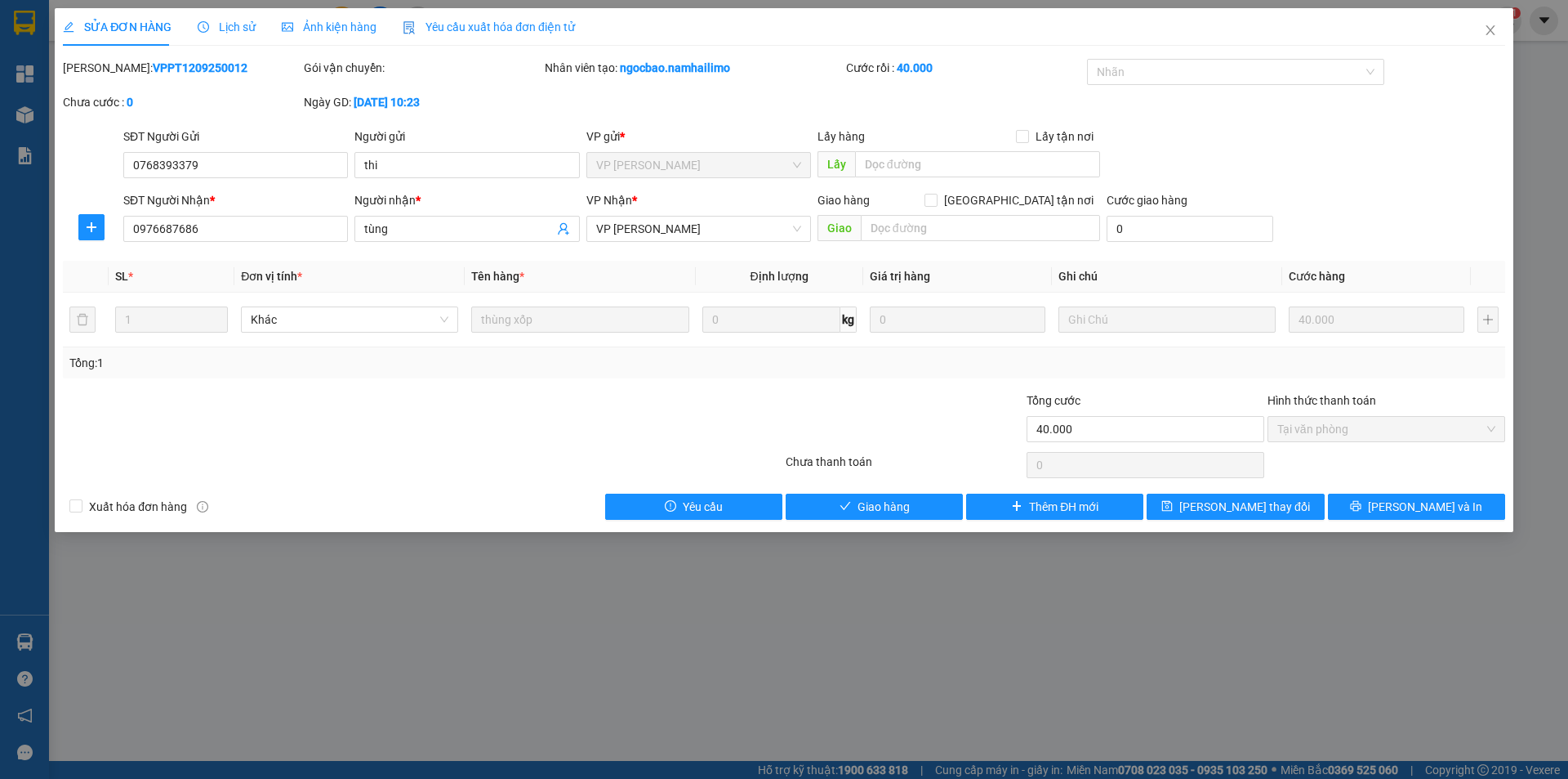
click at [502, 474] on div at bounding box center [423, 465] width 722 height 33
click at [1490, 30] on icon "close" at bounding box center [1490, 29] width 9 height 10
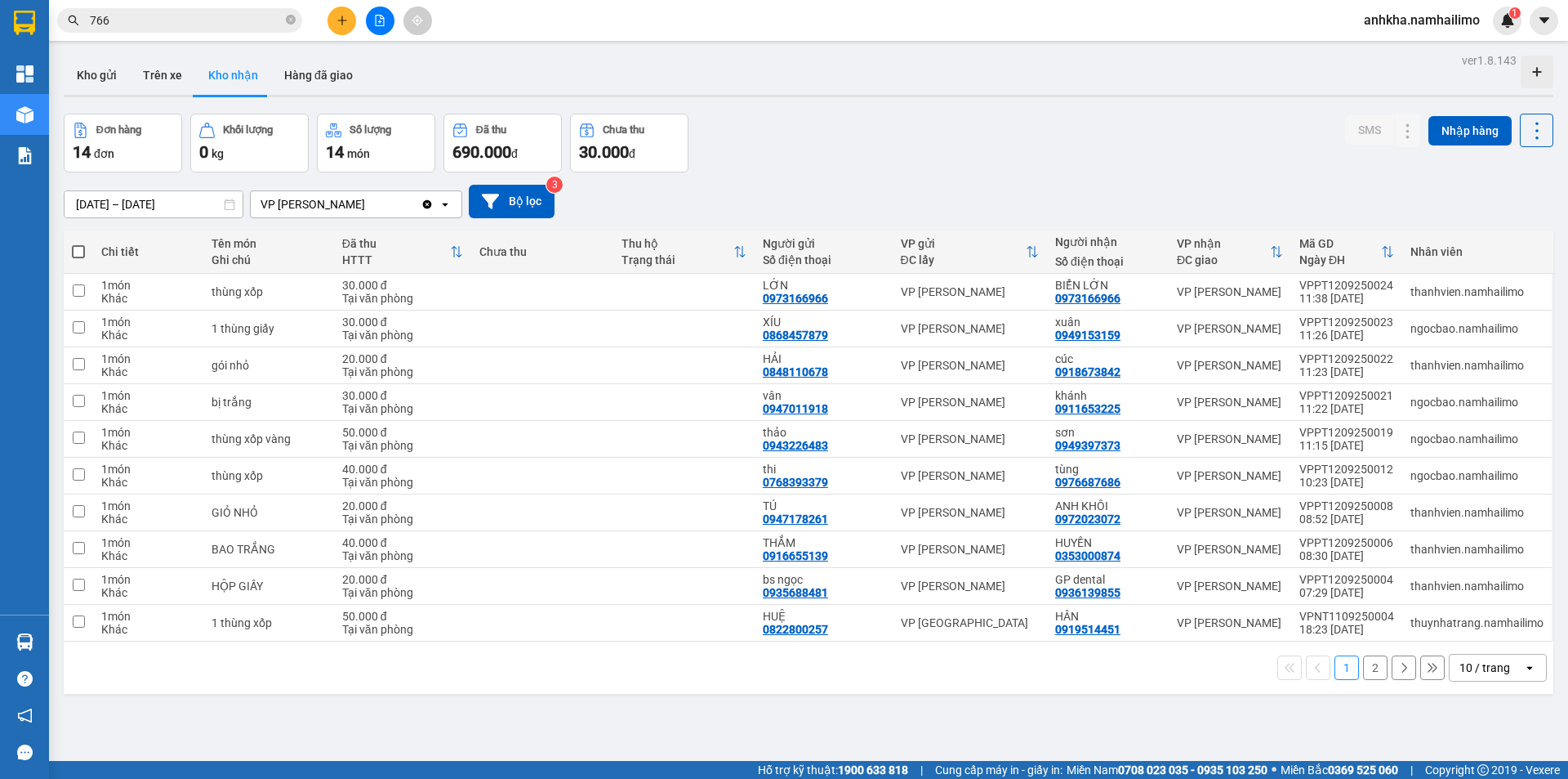
click at [214, 23] on input "766" at bounding box center [186, 20] width 193 height 18
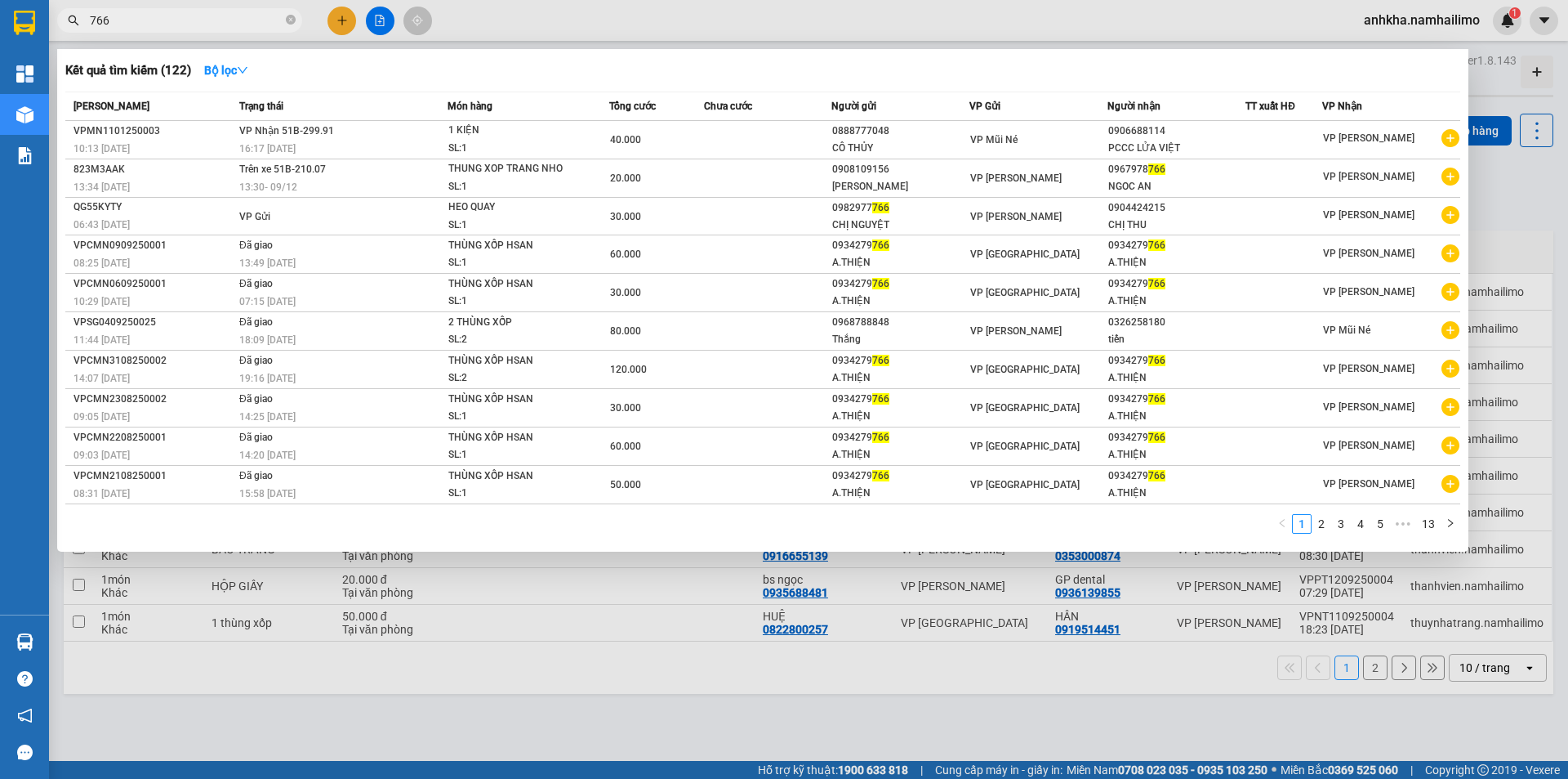
click at [218, 21] on input "766" at bounding box center [186, 20] width 193 height 18
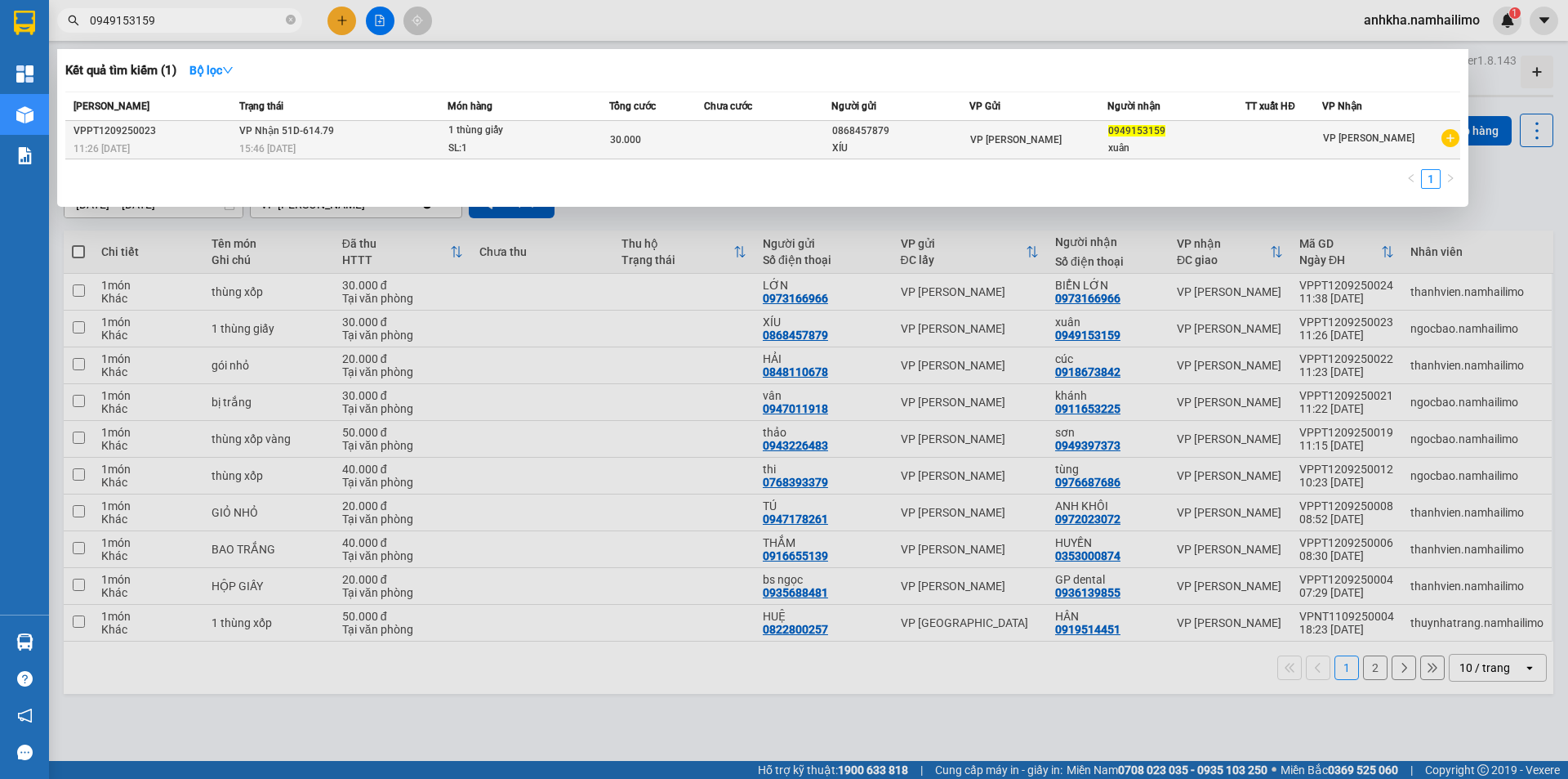
type input "0949153159"
click at [1016, 133] on div "VP [PERSON_NAME]" at bounding box center [1038, 140] width 136 height 18
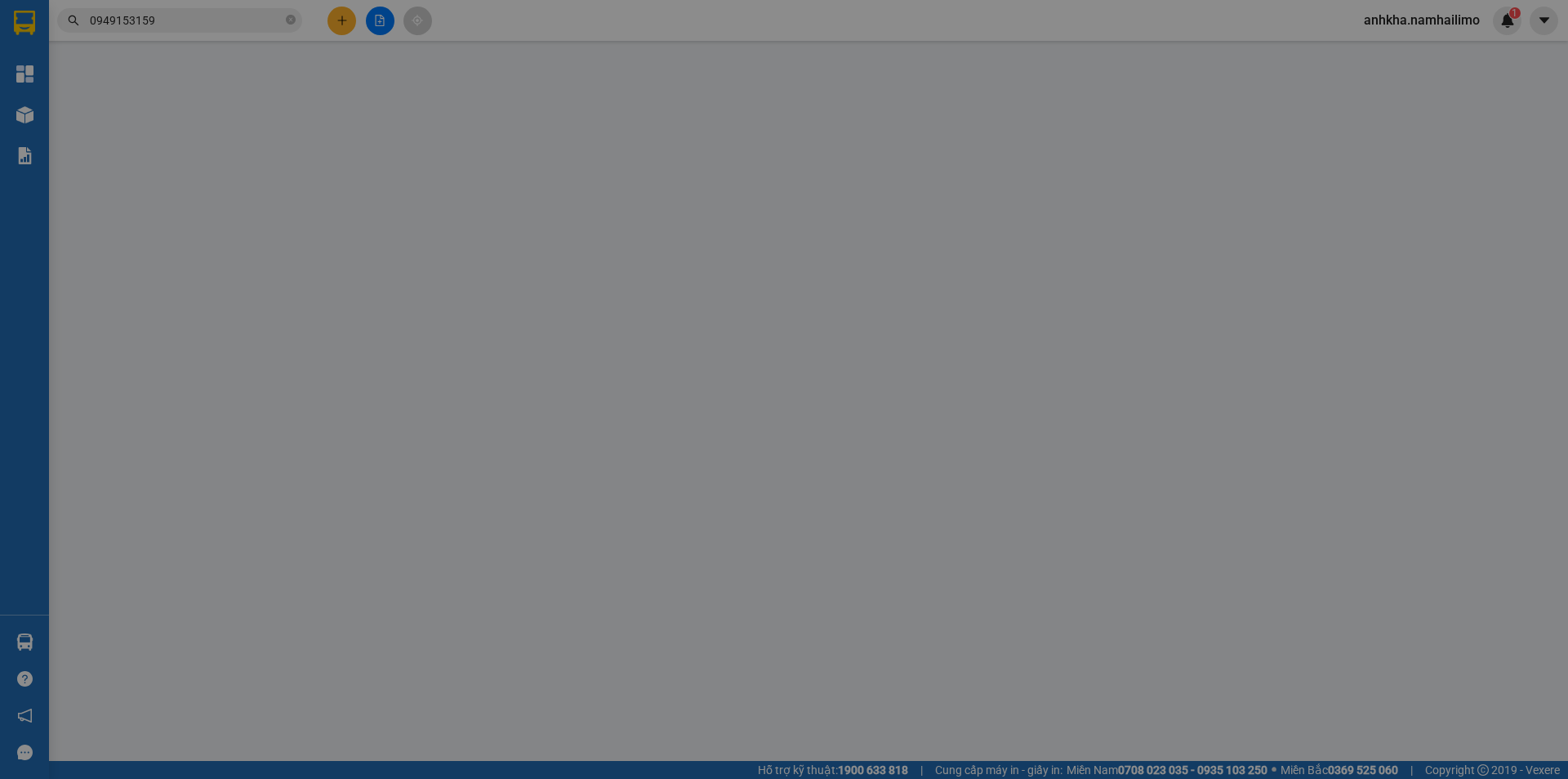
type input "0868457879"
type input "XÍU"
type input "0949153159"
type input "xuân"
type input "30.000"
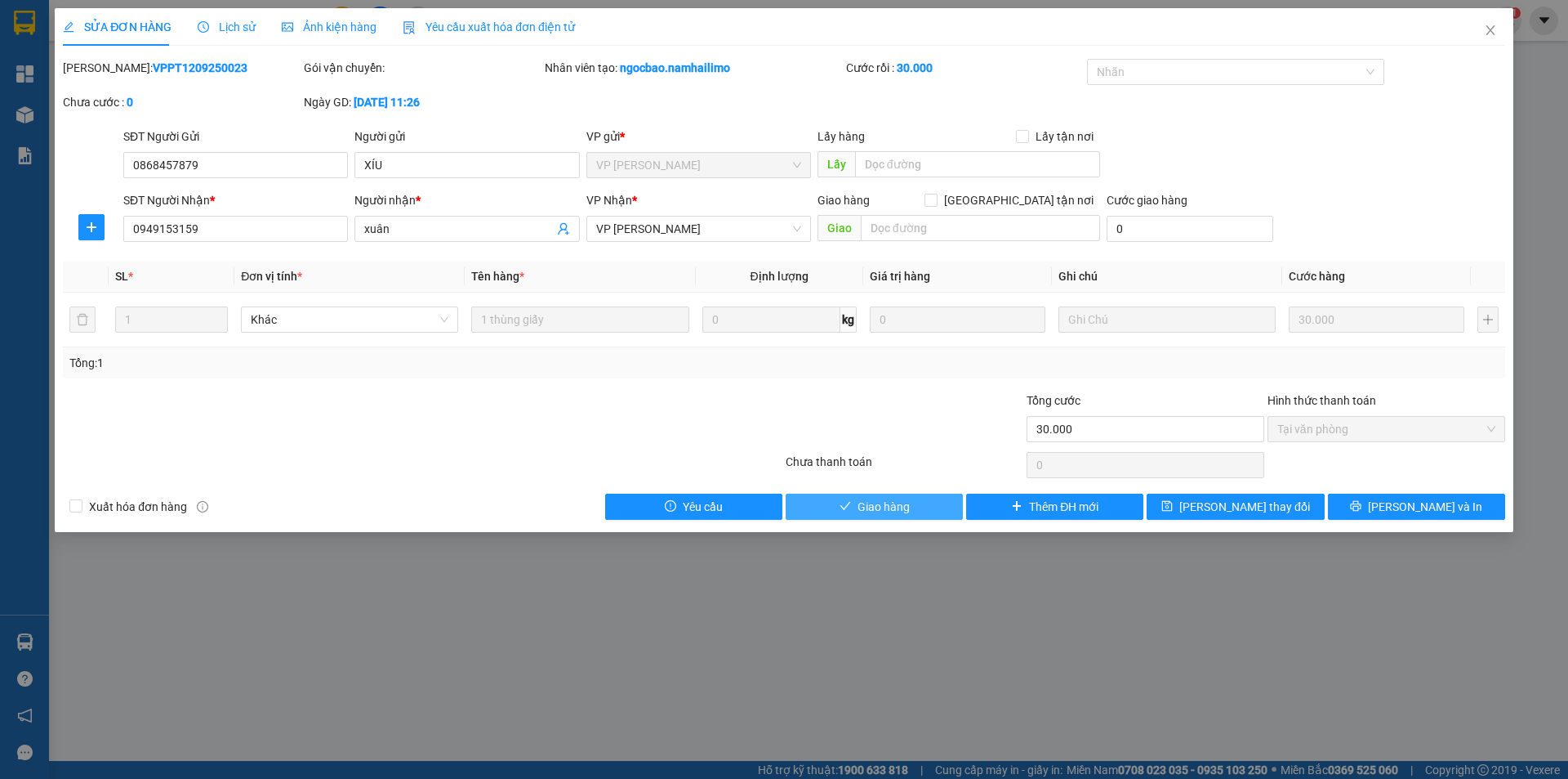
click at [900, 503] on span "Giao hàng" at bounding box center [884, 506] width 52 height 18
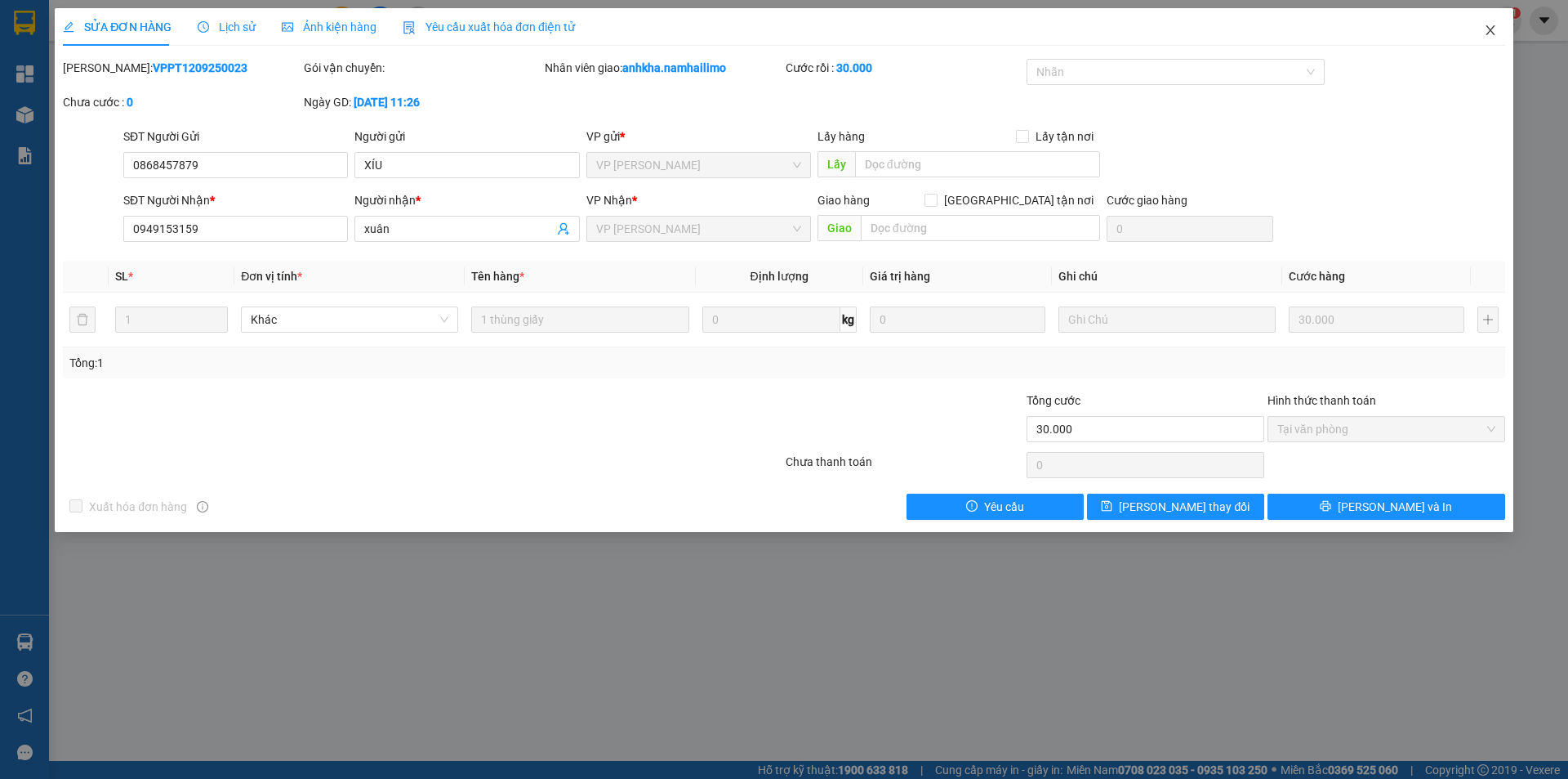
click at [1487, 29] on icon "close" at bounding box center [1490, 29] width 13 height 13
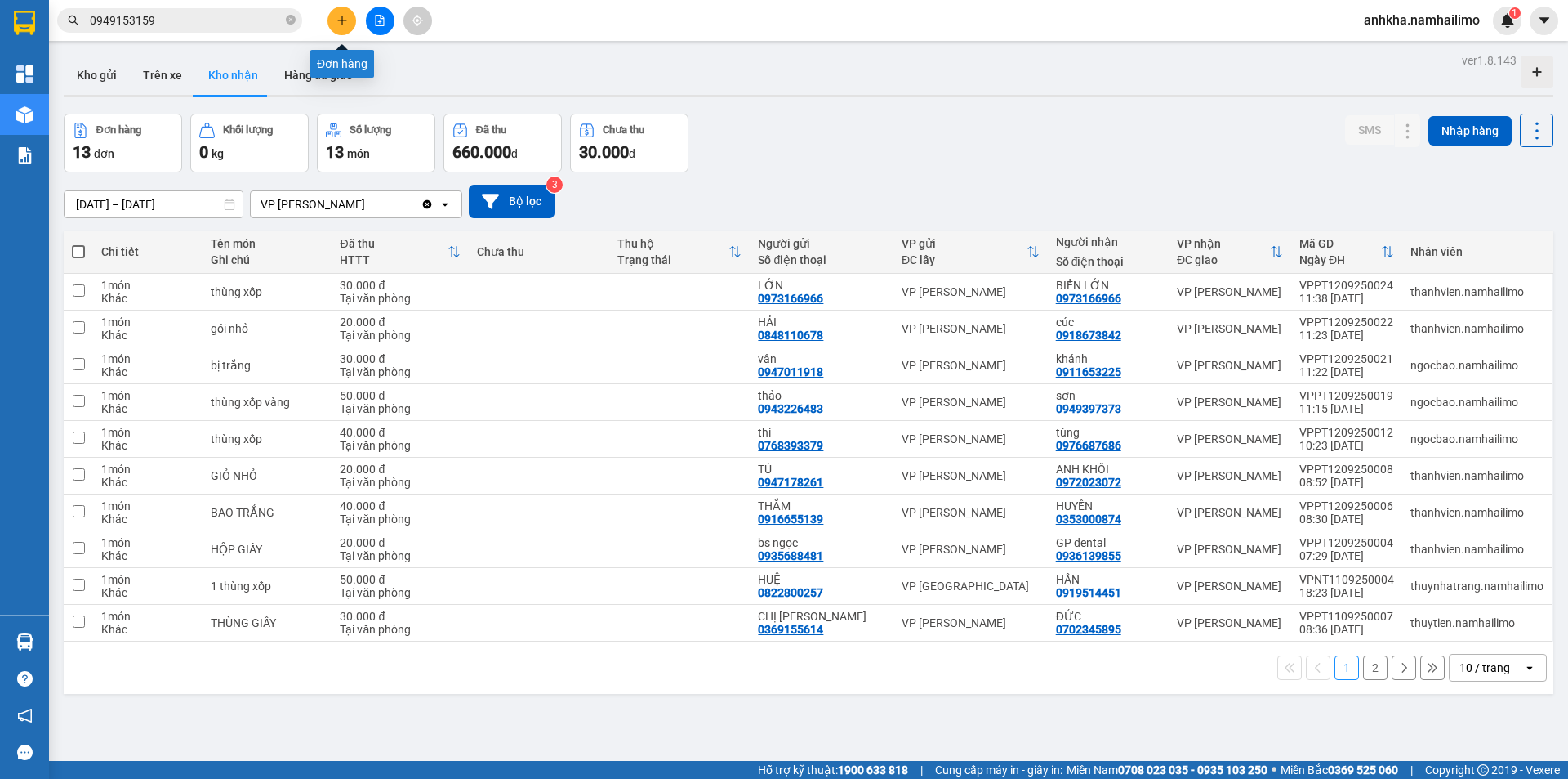
click at [337, 14] on button at bounding box center [341, 21] width 29 height 29
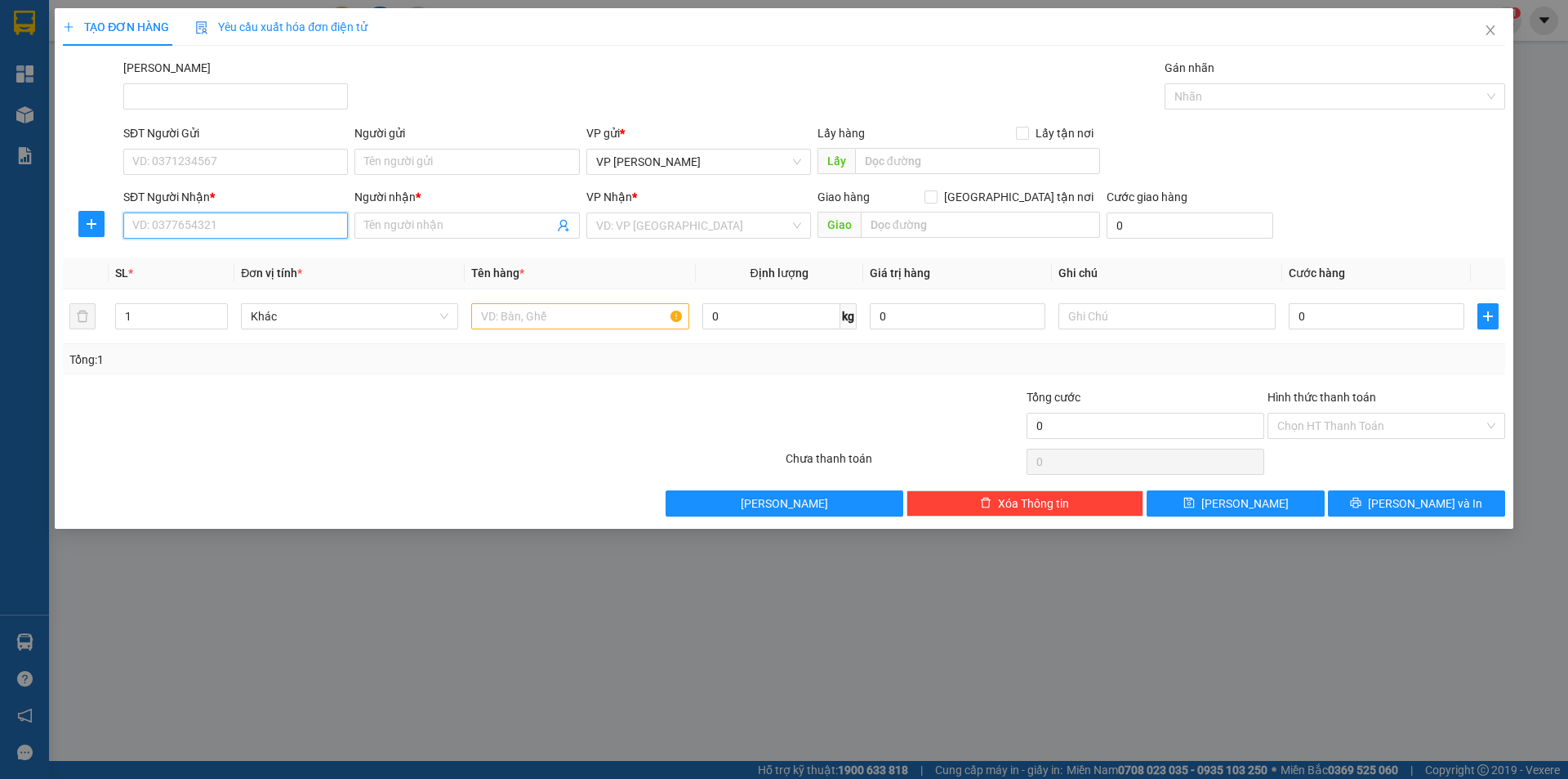
click at [161, 231] on input "SĐT Người Nhận *" at bounding box center [235, 225] width 224 height 26
type input "0878998585"
click at [219, 250] on div "0878998585 - PHONG" at bounding box center [235, 258] width 224 height 26
type input "PHONG"
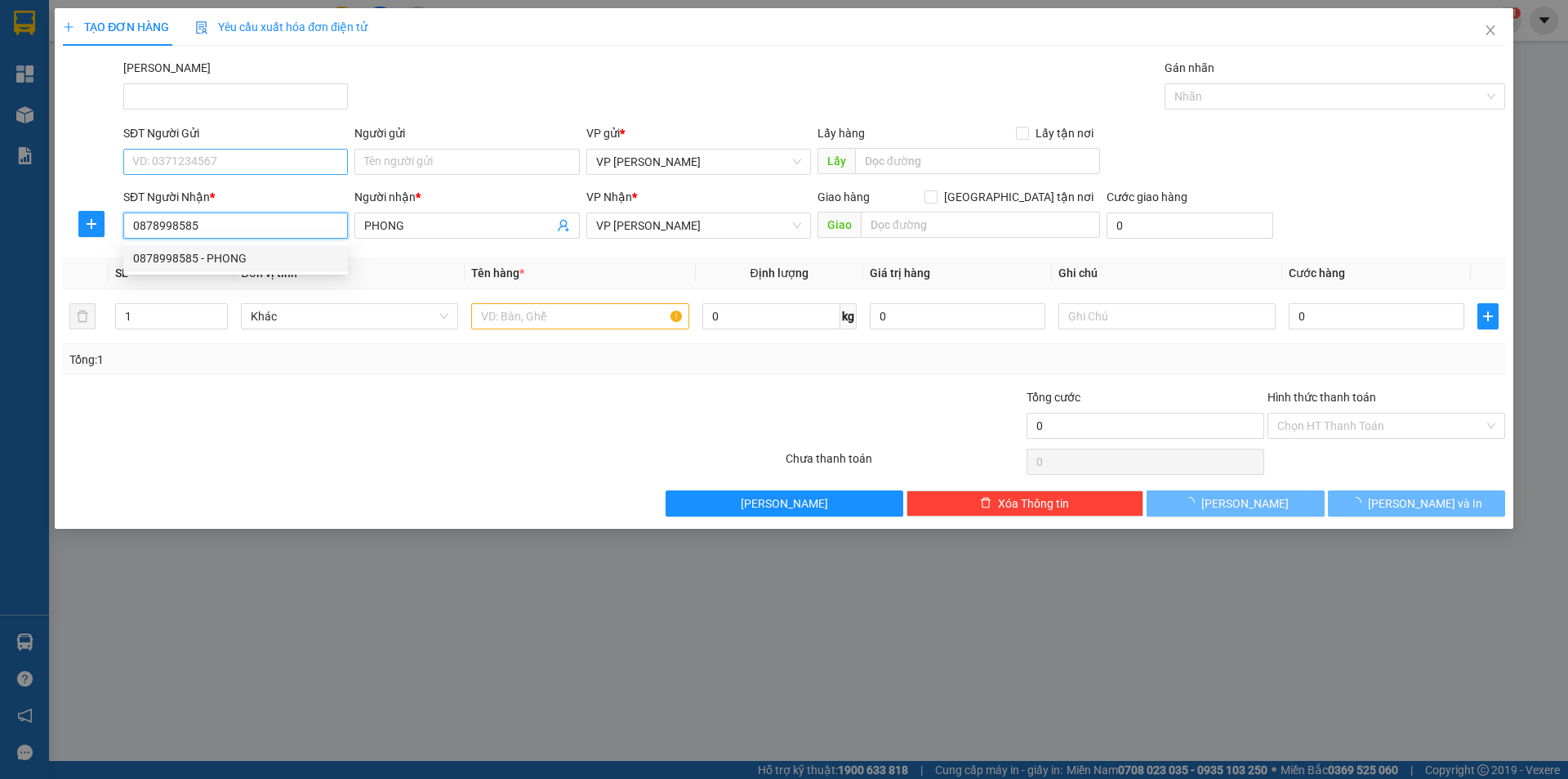
type input "20.000"
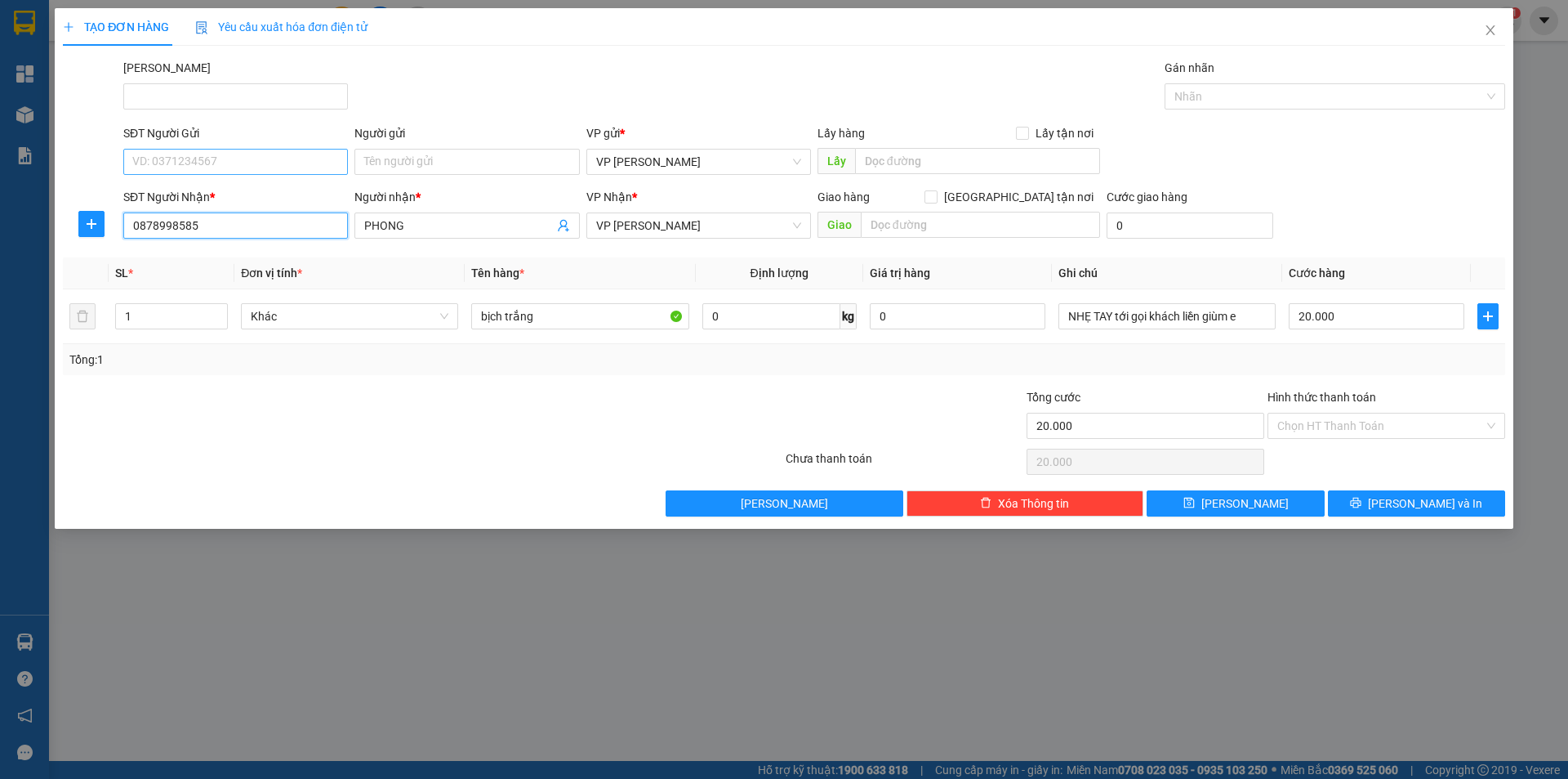
type input "0878998585"
click at [222, 153] on input "SĐT Người Gửi" at bounding box center [235, 162] width 224 height 26
type input "0968884999"
click at [389, 160] on input "Người gửi" at bounding box center [466, 162] width 224 height 26
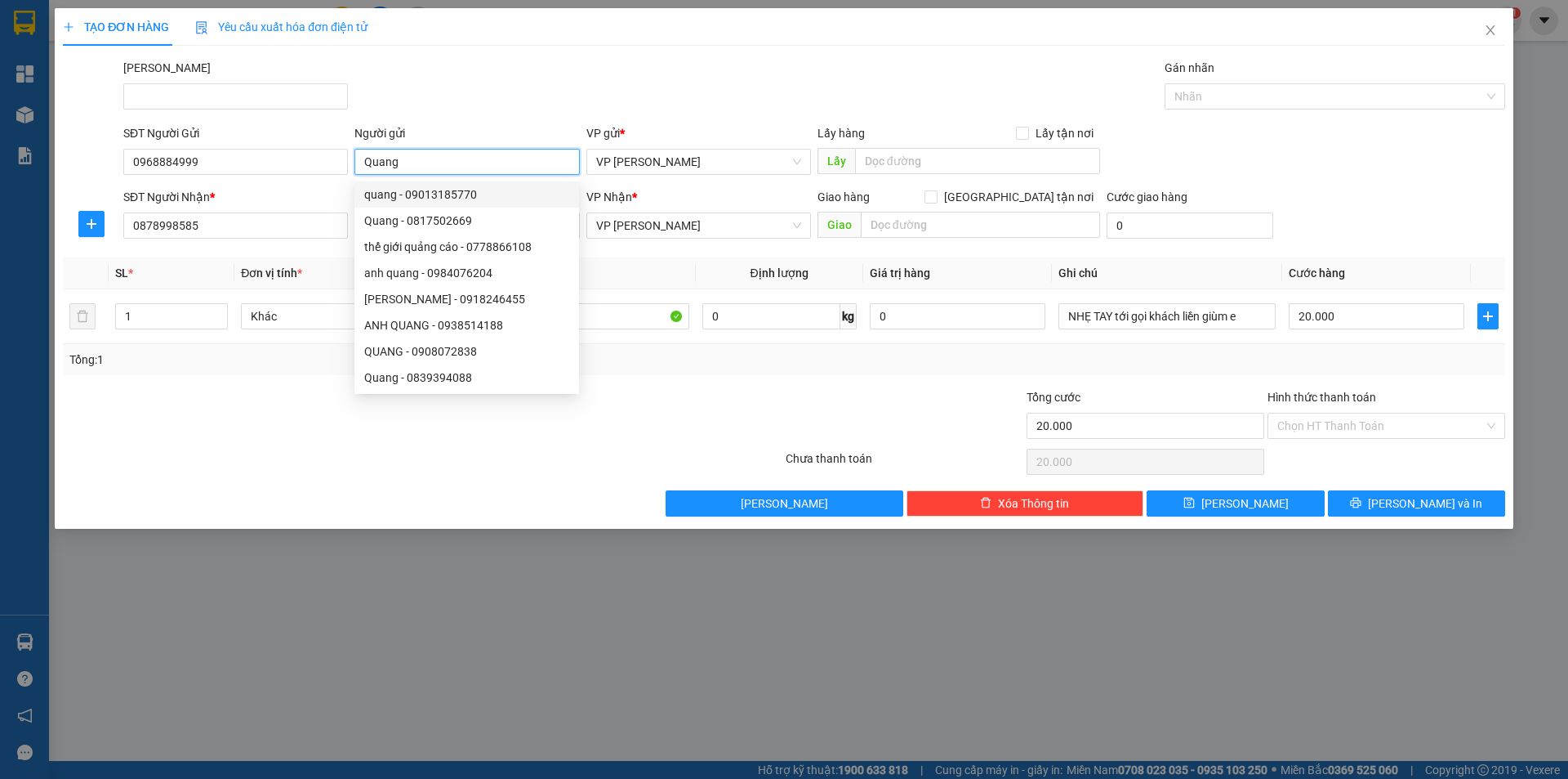
type input "Quang"
drag, startPoint x: 599, startPoint y: 89, endPoint x: 603, endPoint y: 101, distance: 12.6
click at [599, 88] on div "[PERSON_NAME]" at bounding box center [814, 88] width 1389 height 57
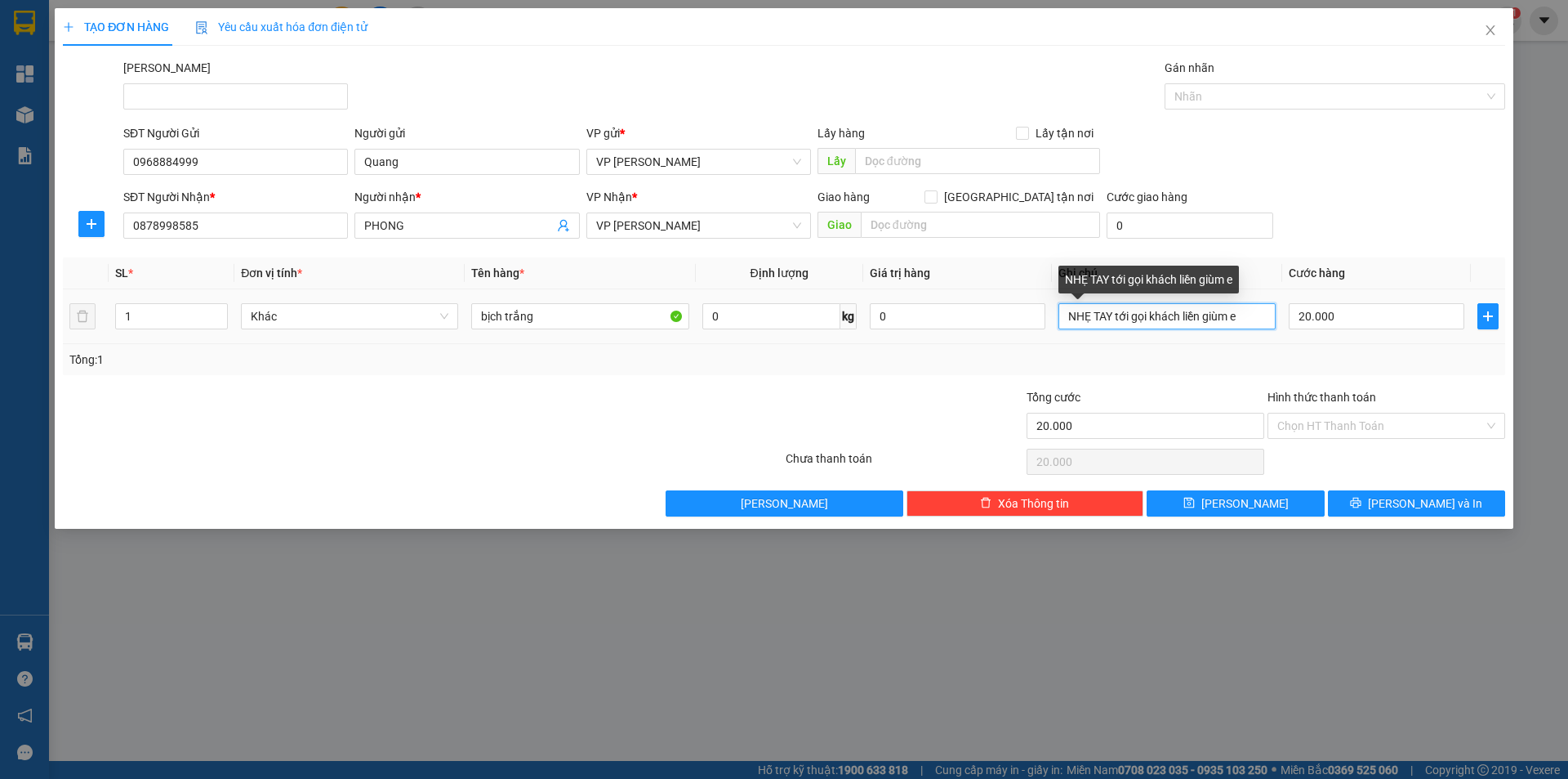
click at [1184, 314] on input "NHẸ TAY tới gọi khách liền giùm e" at bounding box center [1167, 316] width 217 height 26
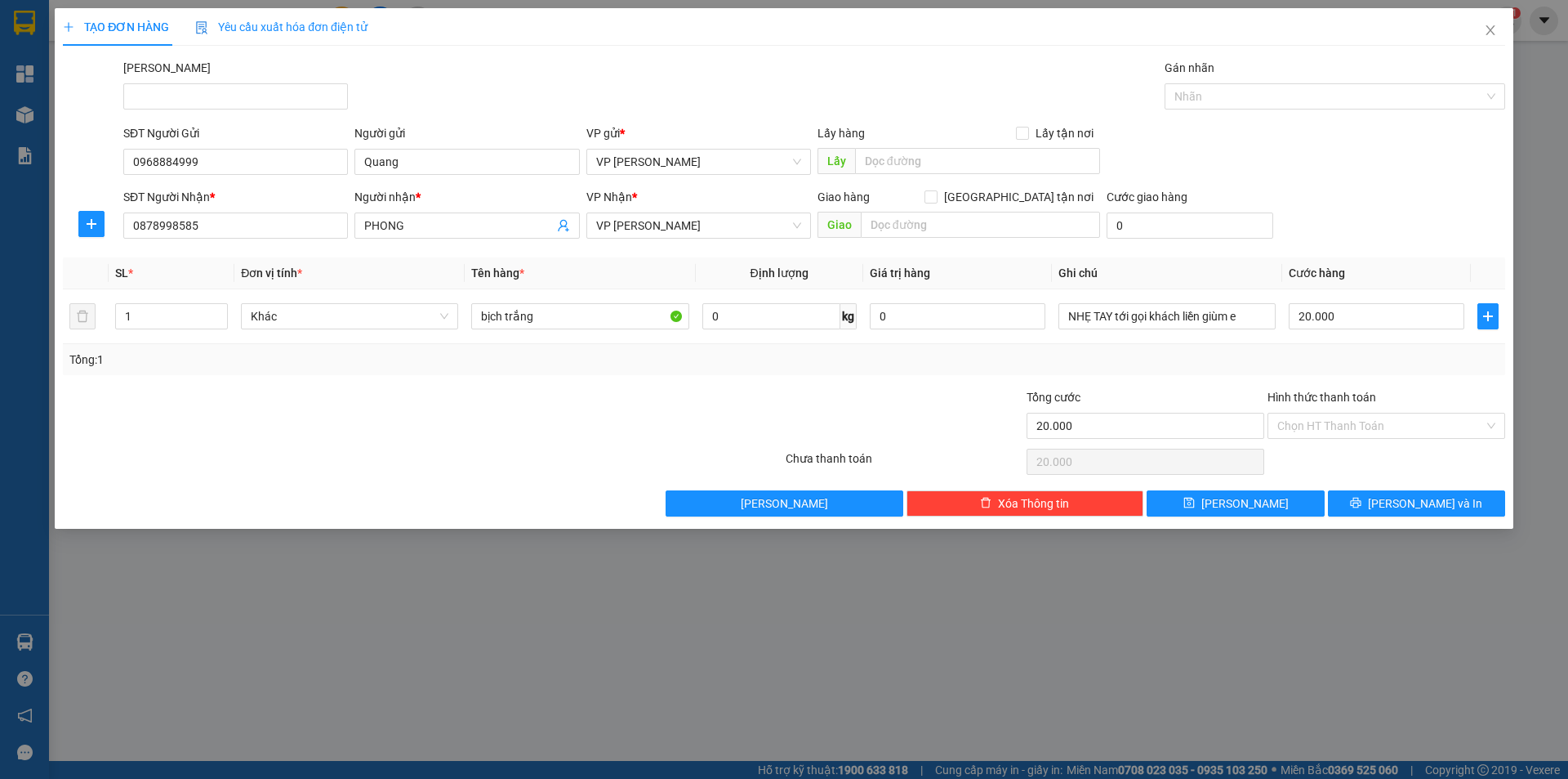
click at [1168, 243] on div "Cước giao hàng 0" at bounding box center [1190, 217] width 166 height 57
click at [522, 313] on input "bịch trắng" at bounding box center [580, 316] width 217 height 26
click at [553, 310] on input "bịch trắng" at bounding box center [580, 316] width 217 height 26
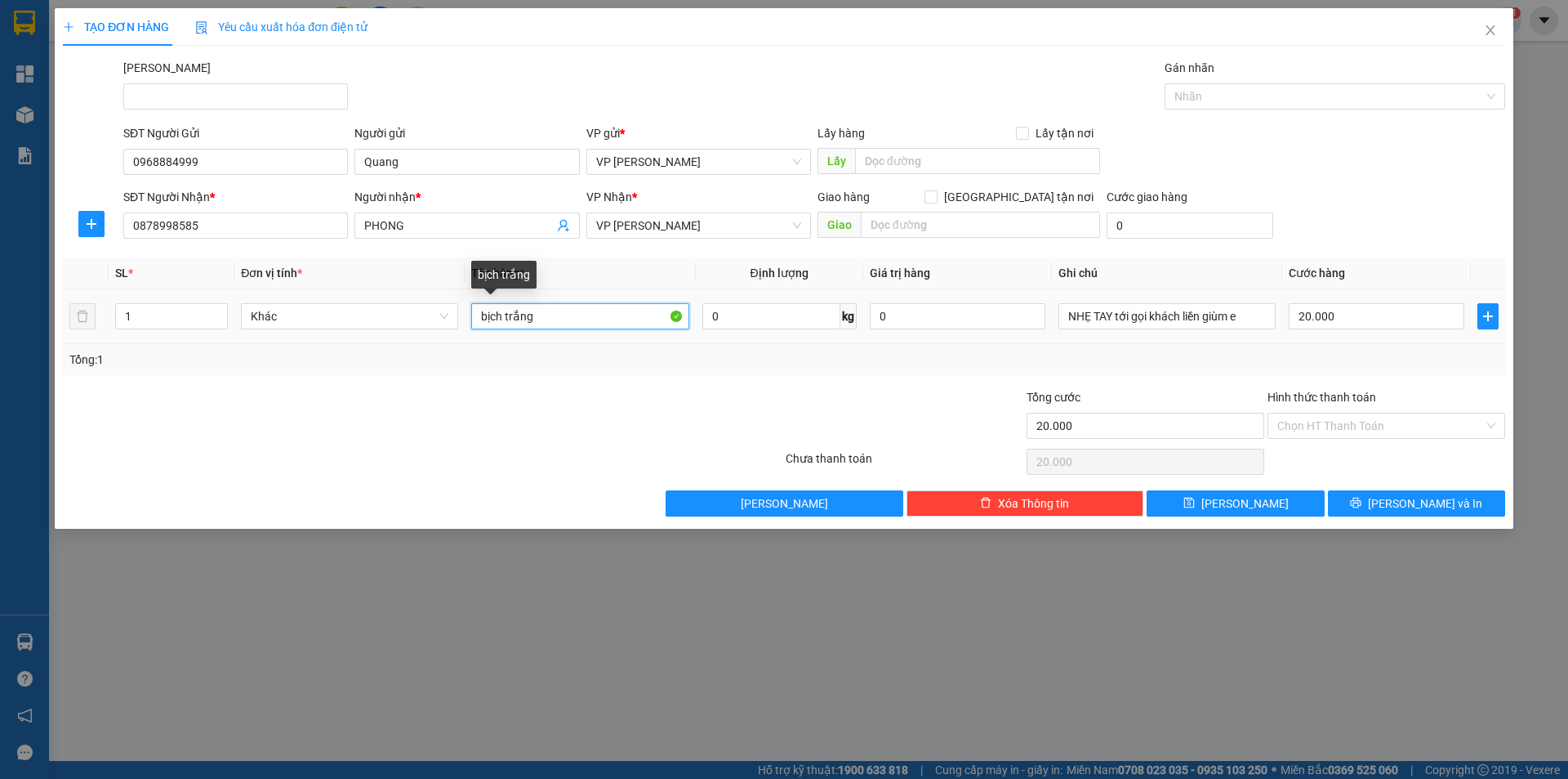
type input "q"
type input "1 thùng"
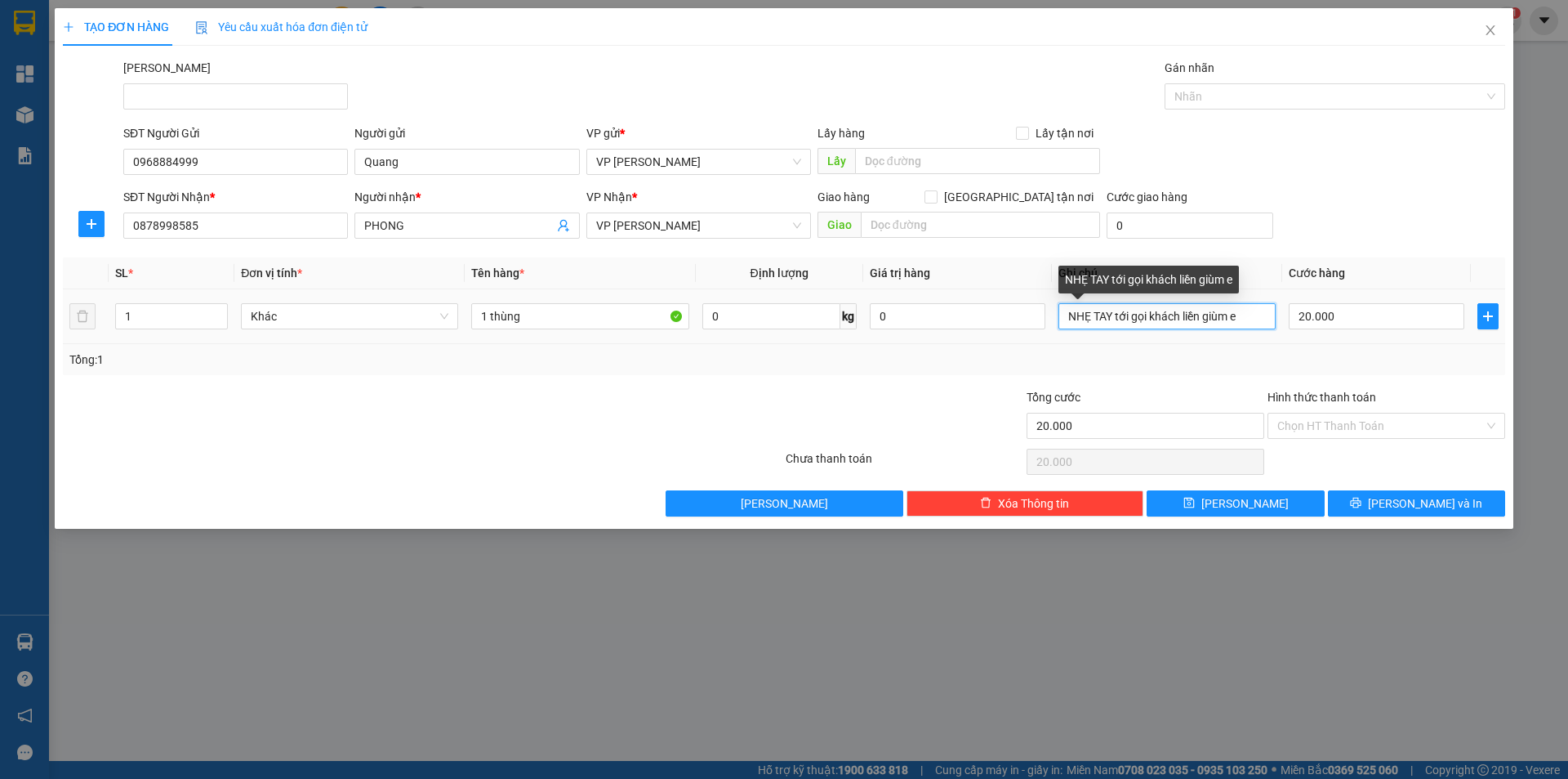
click at [1064, 315] on input "NHẸ TAY tới gọi khách liền giùm e" at bounding box center [1167, 316] width 217 height 26
type input "hàng không đảm bảo-NHẸ TAY tới gọi khách liền giùm e"
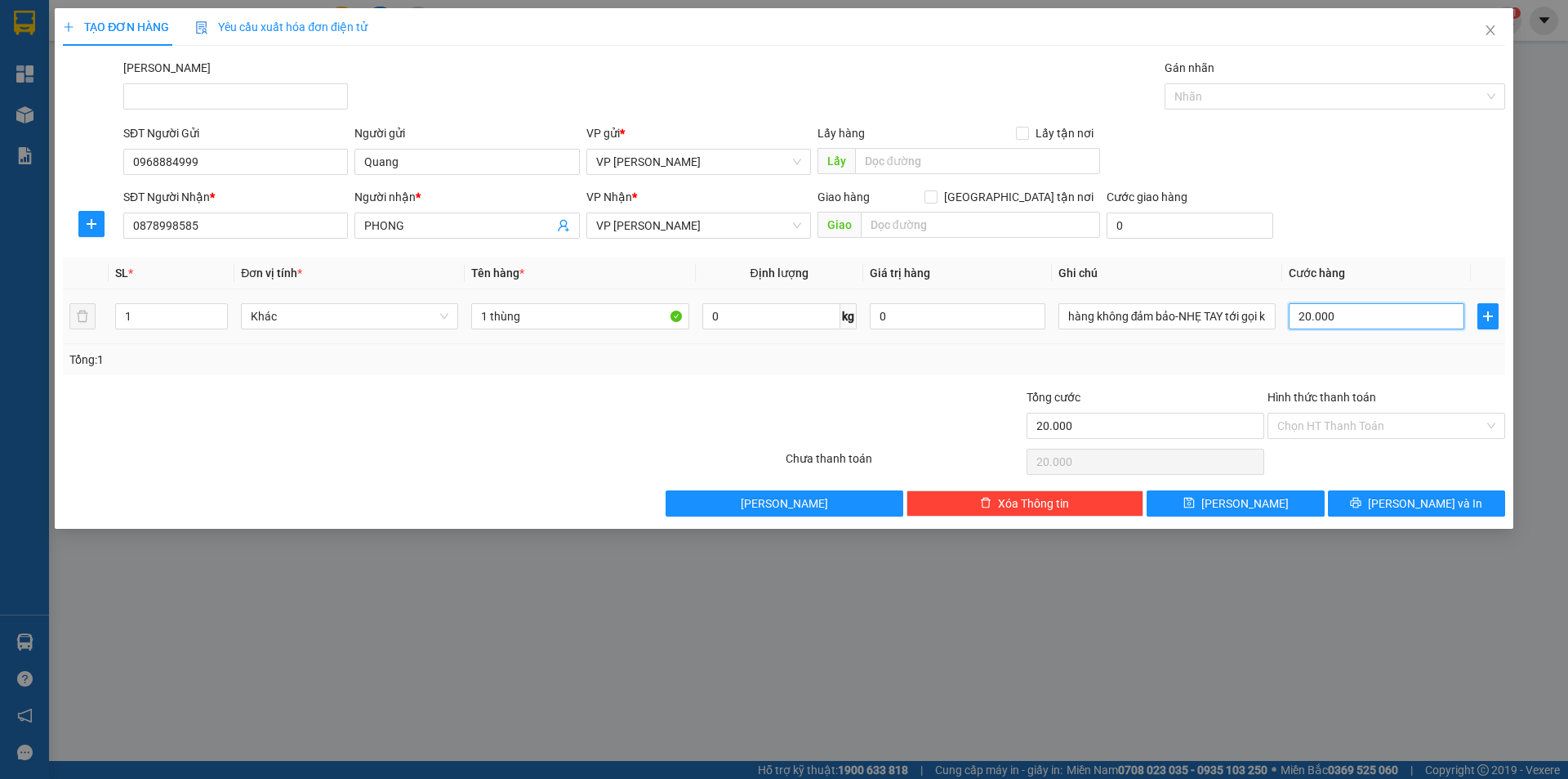
click at [1337, 316] on input "20.000" at bounding box center [1377, 316] width 176 height 26
type input "3"
type input "30"
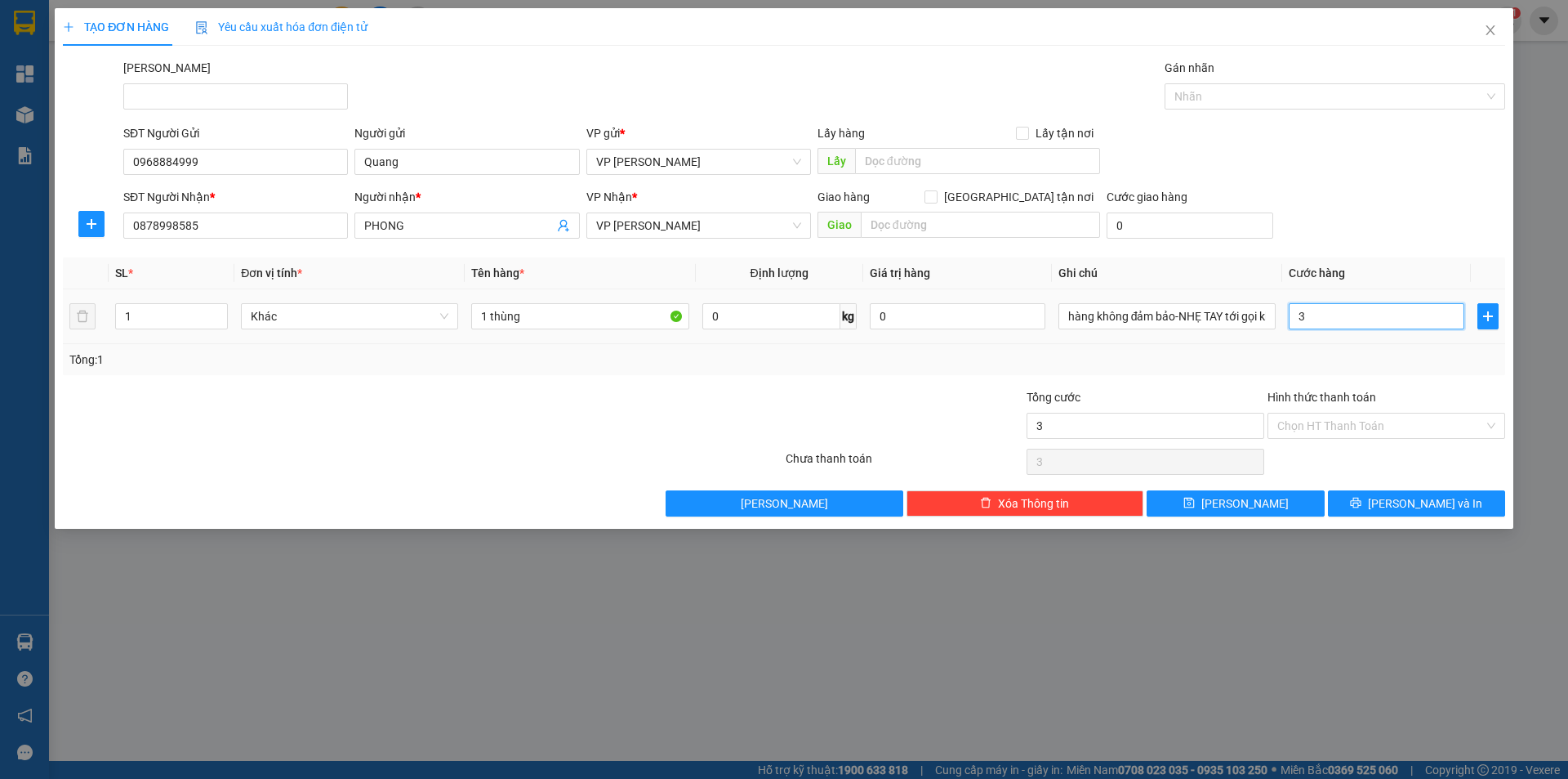
type input "30"
type input "30.000"
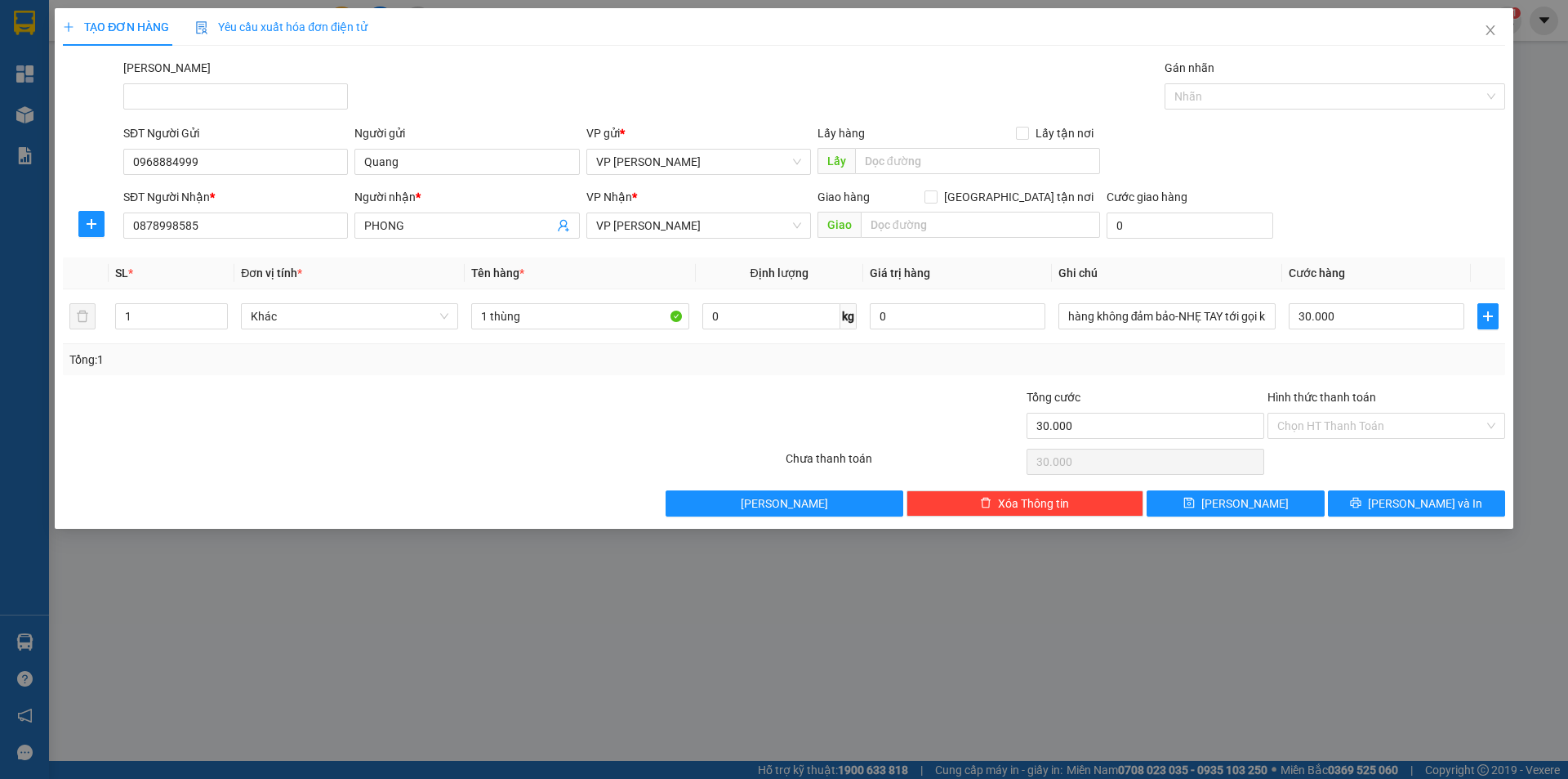
click at [1290, 191] on div "SĐT Người Nhận * 0878998585 Người nhận * PHONG VP Nhận * VP [PERSON_NAME] Giao …" at bounding box center [814, 217] width 1389 height 57
click at [1437, 494] on span "[PERSON_NAME] và In" at bounding box center [1425, 503] width 114 height 18
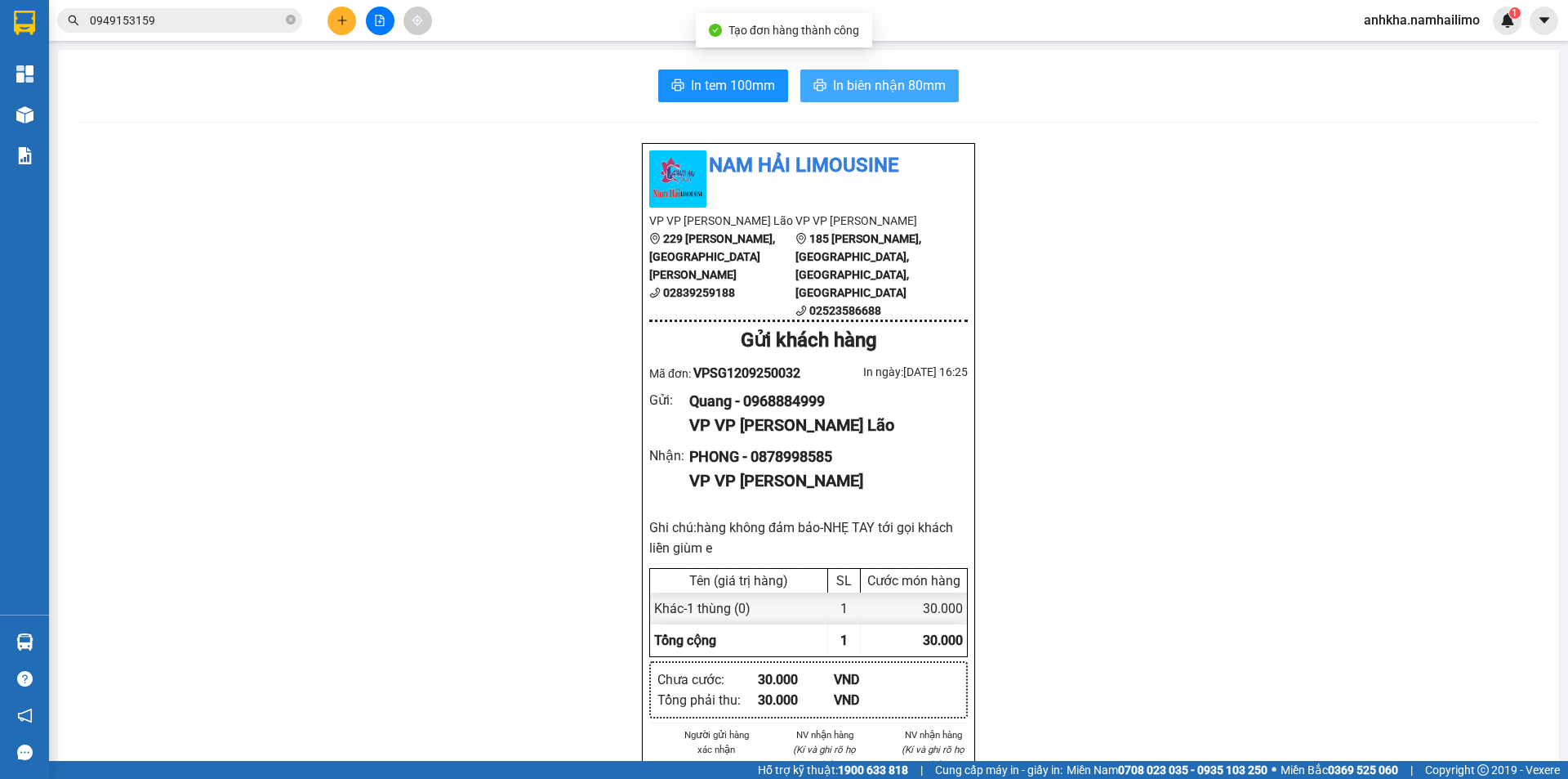
click at [871, 81] on span "In biên nhận 80mm" at bounding box center [890, 86] width 113 height 21
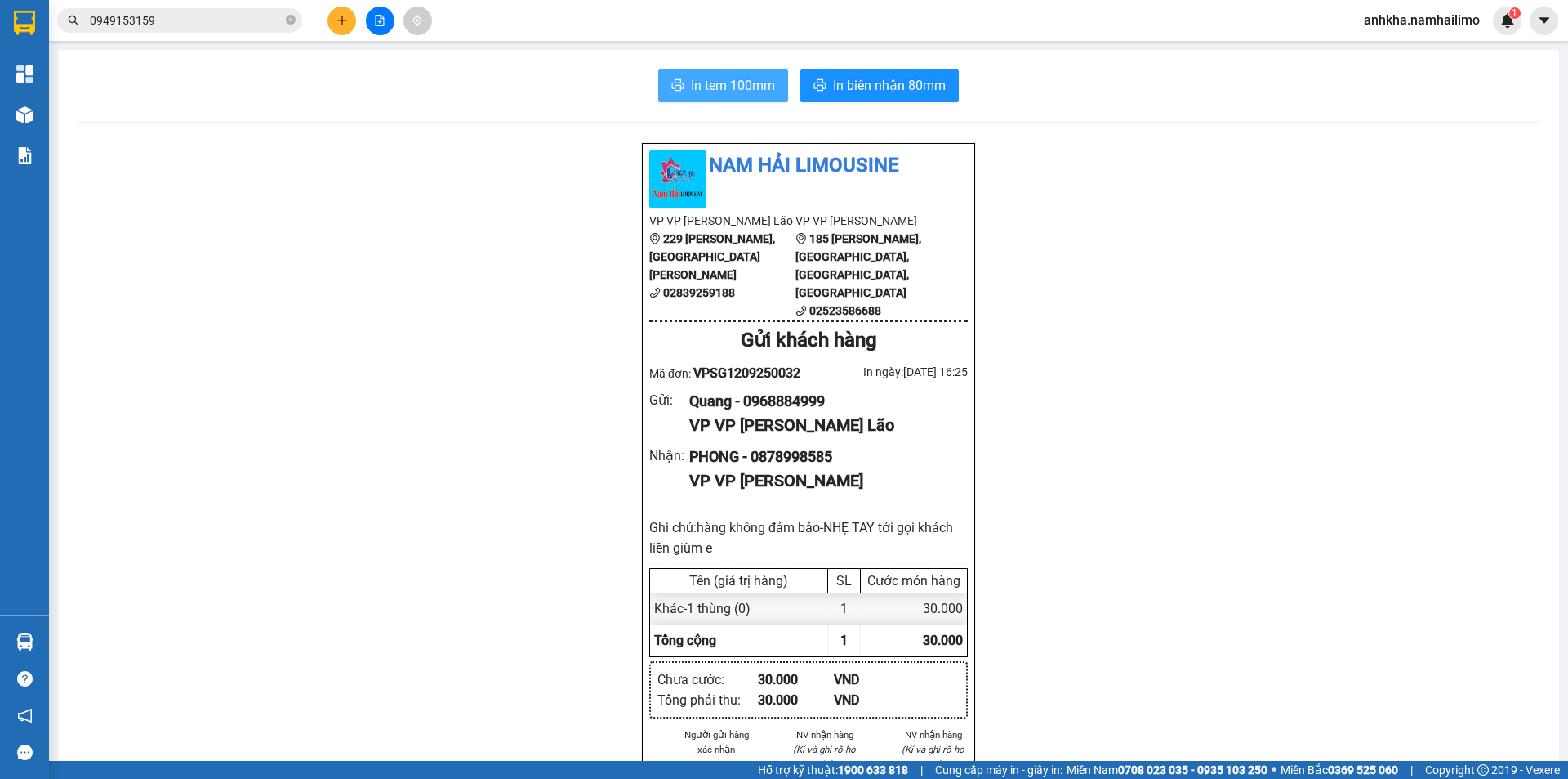
click at [729, 79] on span "In tem 100mm" at bounding box center [733, 86] width 84 height 21
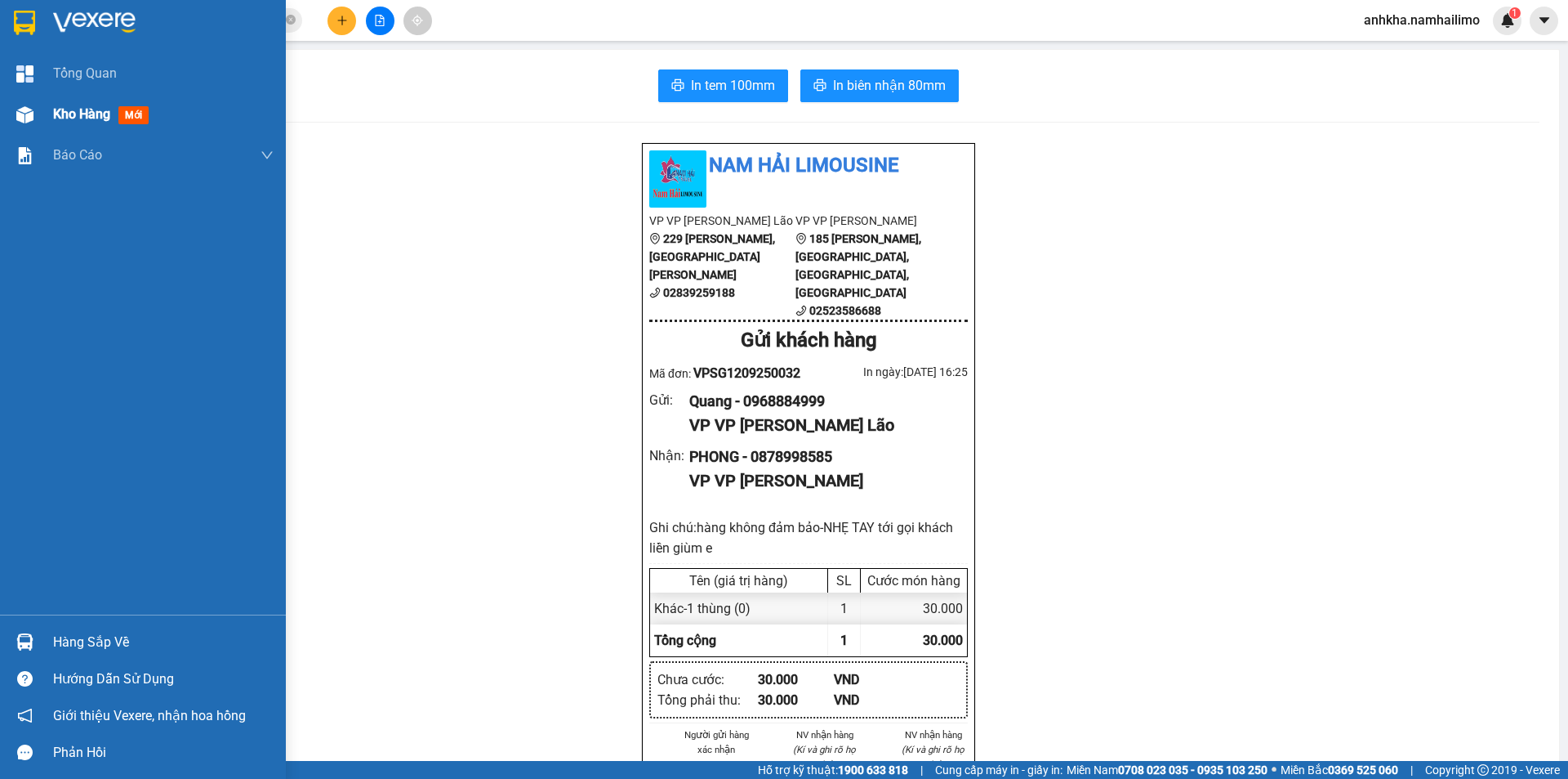
click at [36, 115] on div at bounding box center [24, 114] width 29 height 29
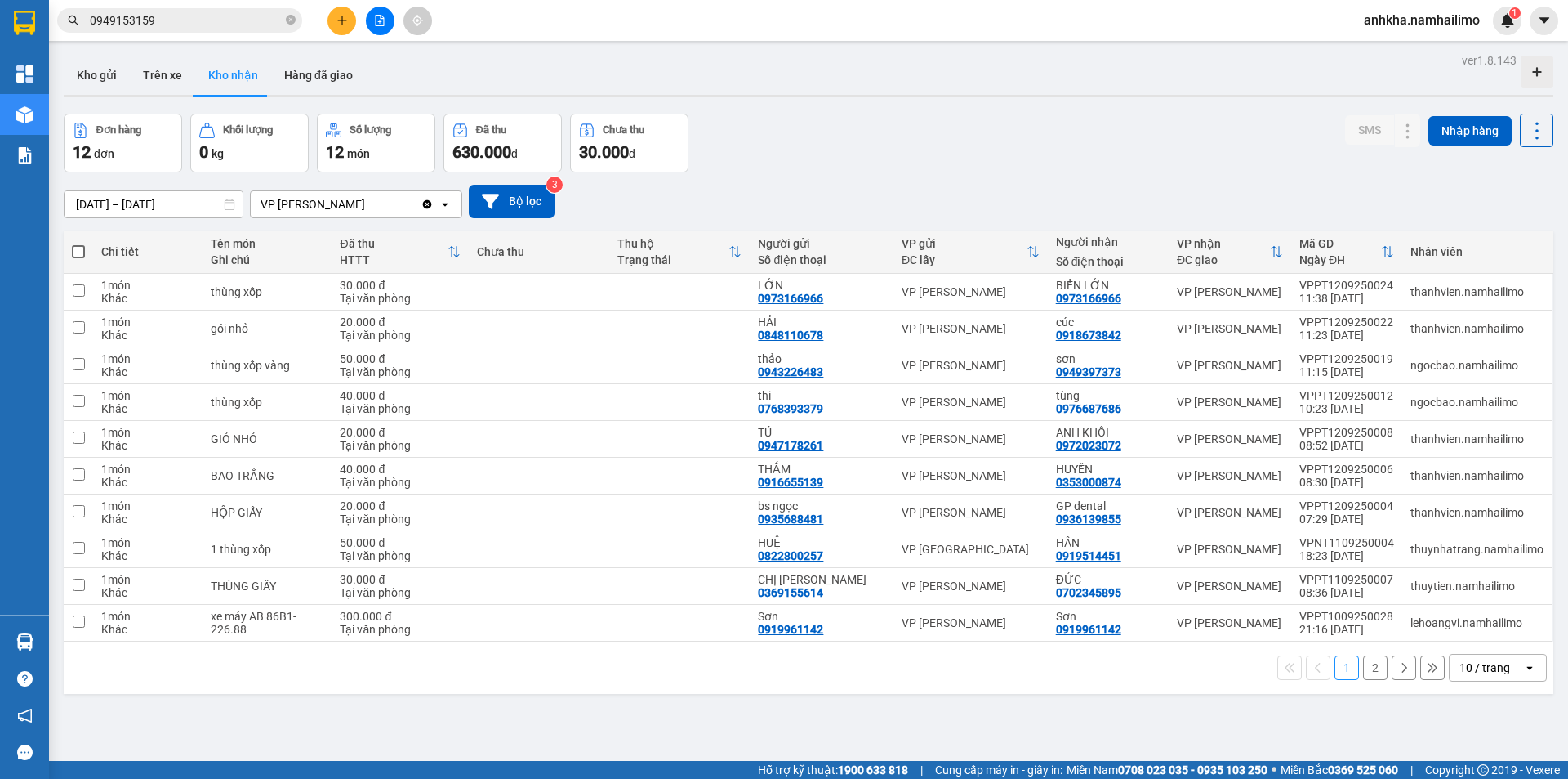
click at [218, 88] on button "Kho nhận" at bounding box center [233, 75] width 76 height 39
click at [217, 10] on span "0949153159" at bounding box center [179, 20] width 245 height 24
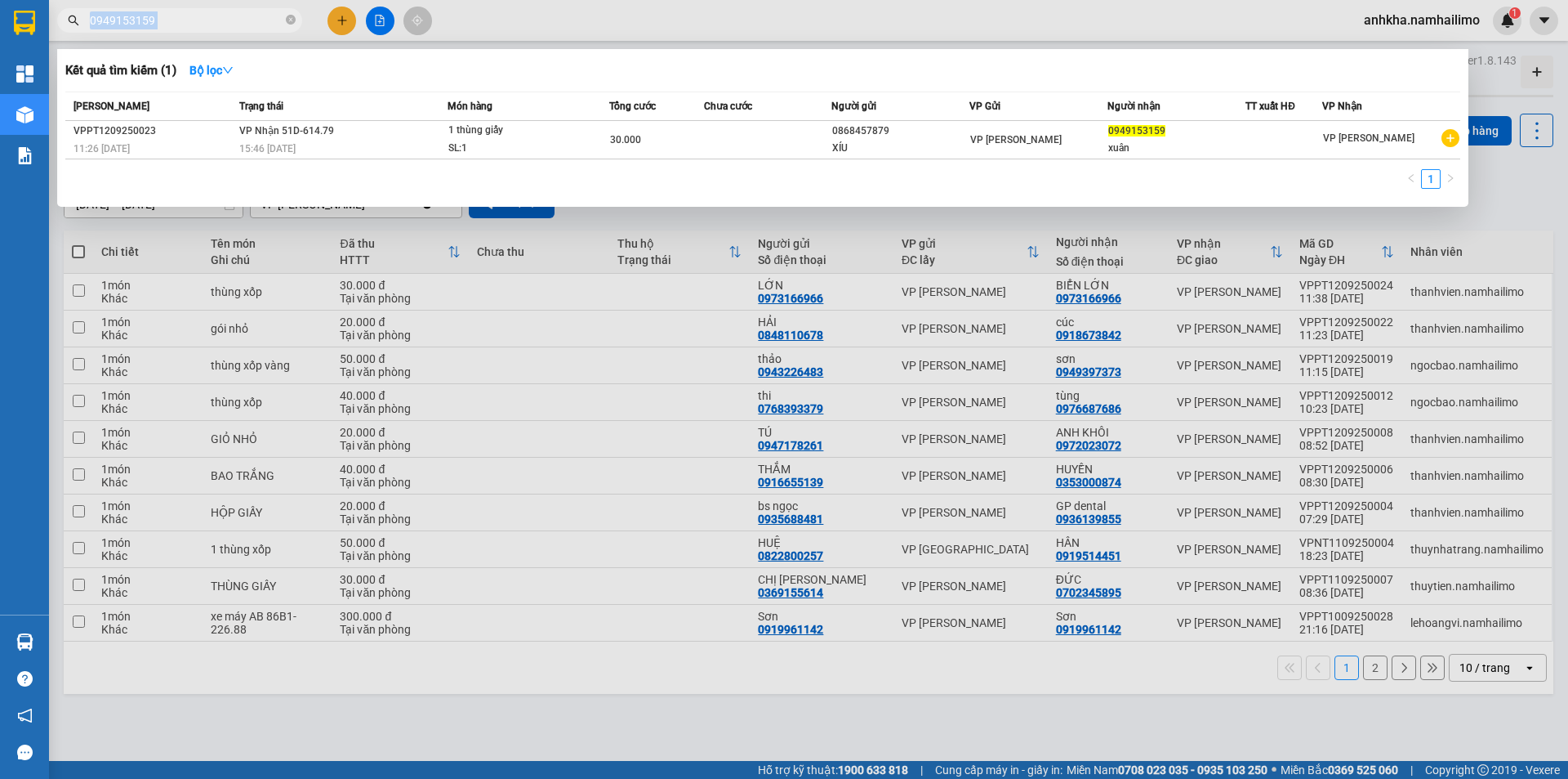
drag, startPoint x: 217, startPoint y: 10, endPoint x: 192, endPoint y: 20, distance: 26.9
click at [198, 20] on span "0949153159" at bounding box center [179, 20] width 245 height 24
click at [192, 20] on input "0949153159" at bounding box center [186, 20] width 193 height 18
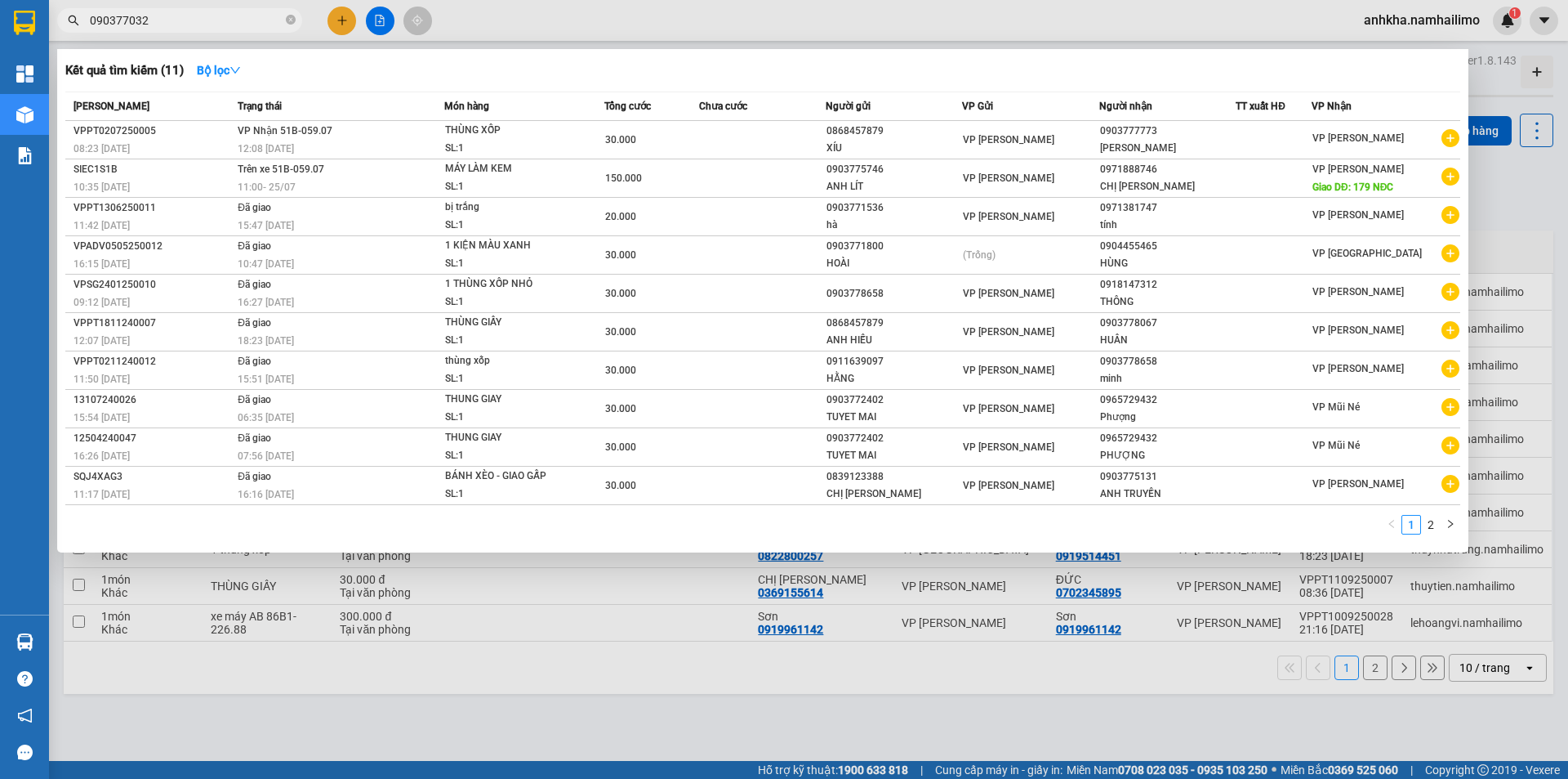
type input "0903770327"
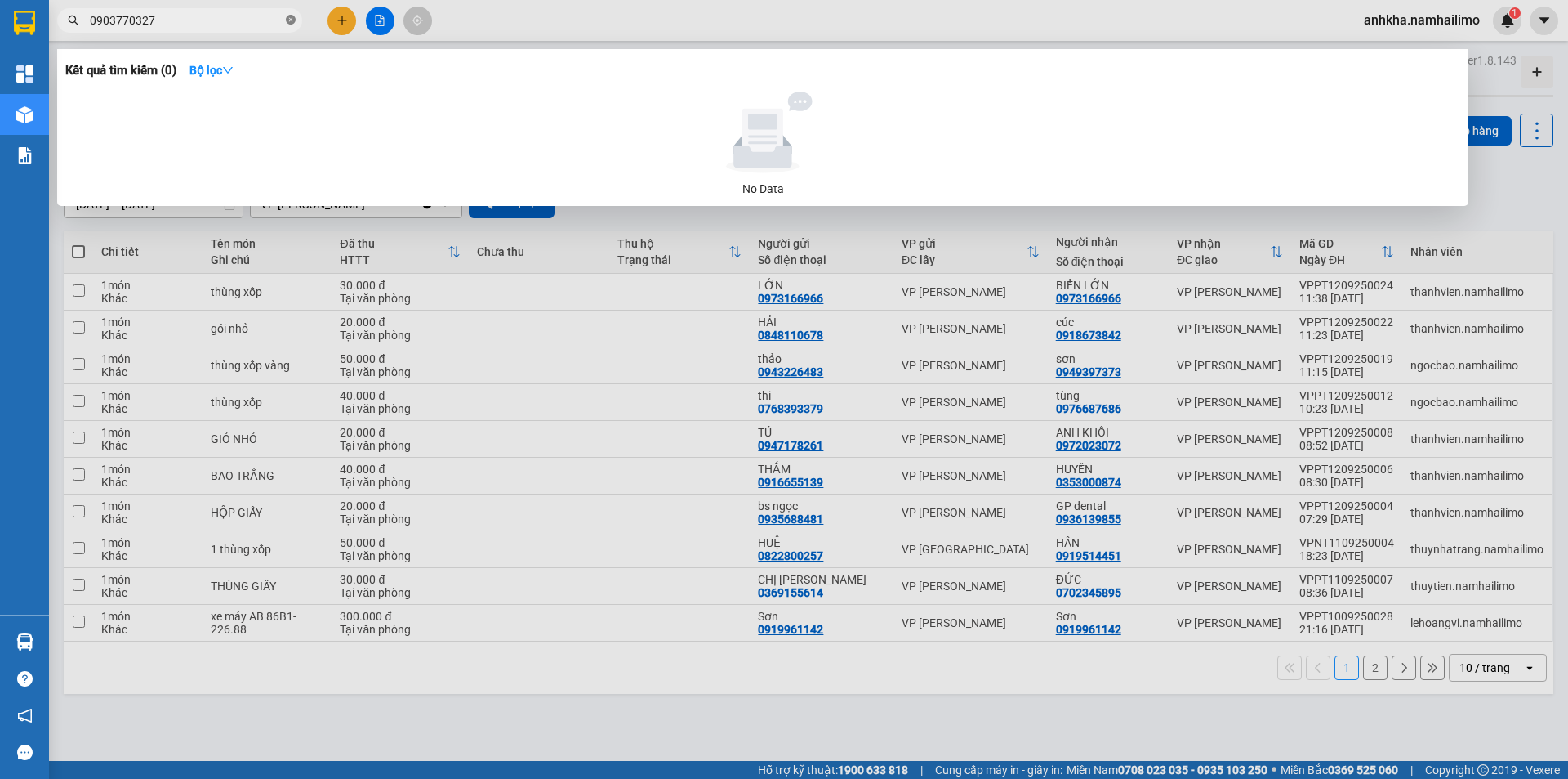
click at [289, 18] on icon "close-circle" at bounding box center [290, 19] width 10 height 10
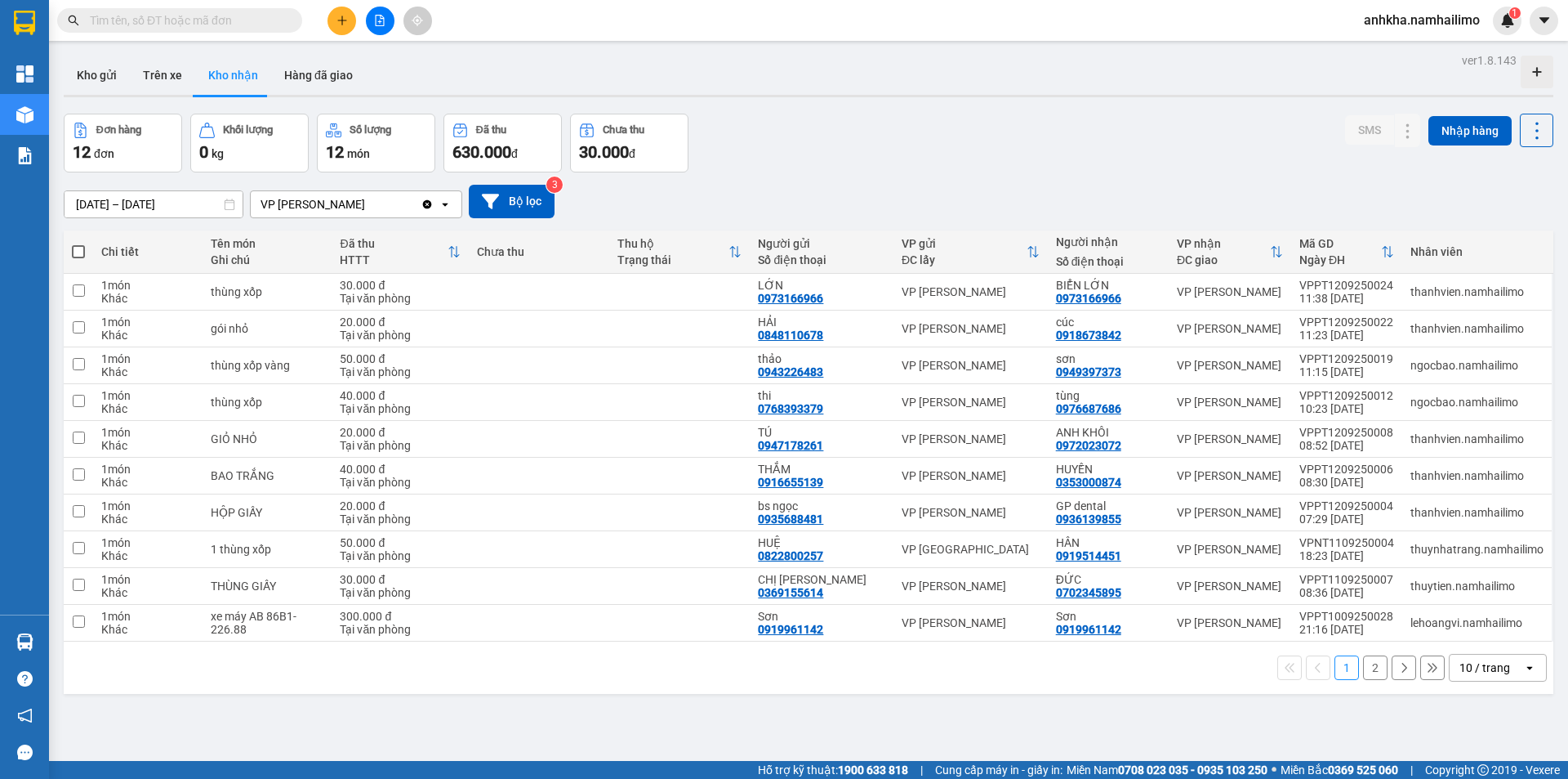
click at [580, 23] on div "Kết quả tìm kiếm ( 0 ) Bộ lọc No Data anhkha.namhailimo 1" at bounding box center [784, 20] width 1568 height 41
click at [805, 79] on div "Kho gửi Trên xe Kho nhận Hàng đã giao" at bounding box center [809, 77] width 1490 height 43
click at [147, 14] on input "text" at bounding box center [186, 20] width 193 height 18
click at [110, 15] on input "text" at bounding box center [186, 20] width 193 height 18
click at [221, 29] on span at bounding box center [179, 20] width 245 height 24
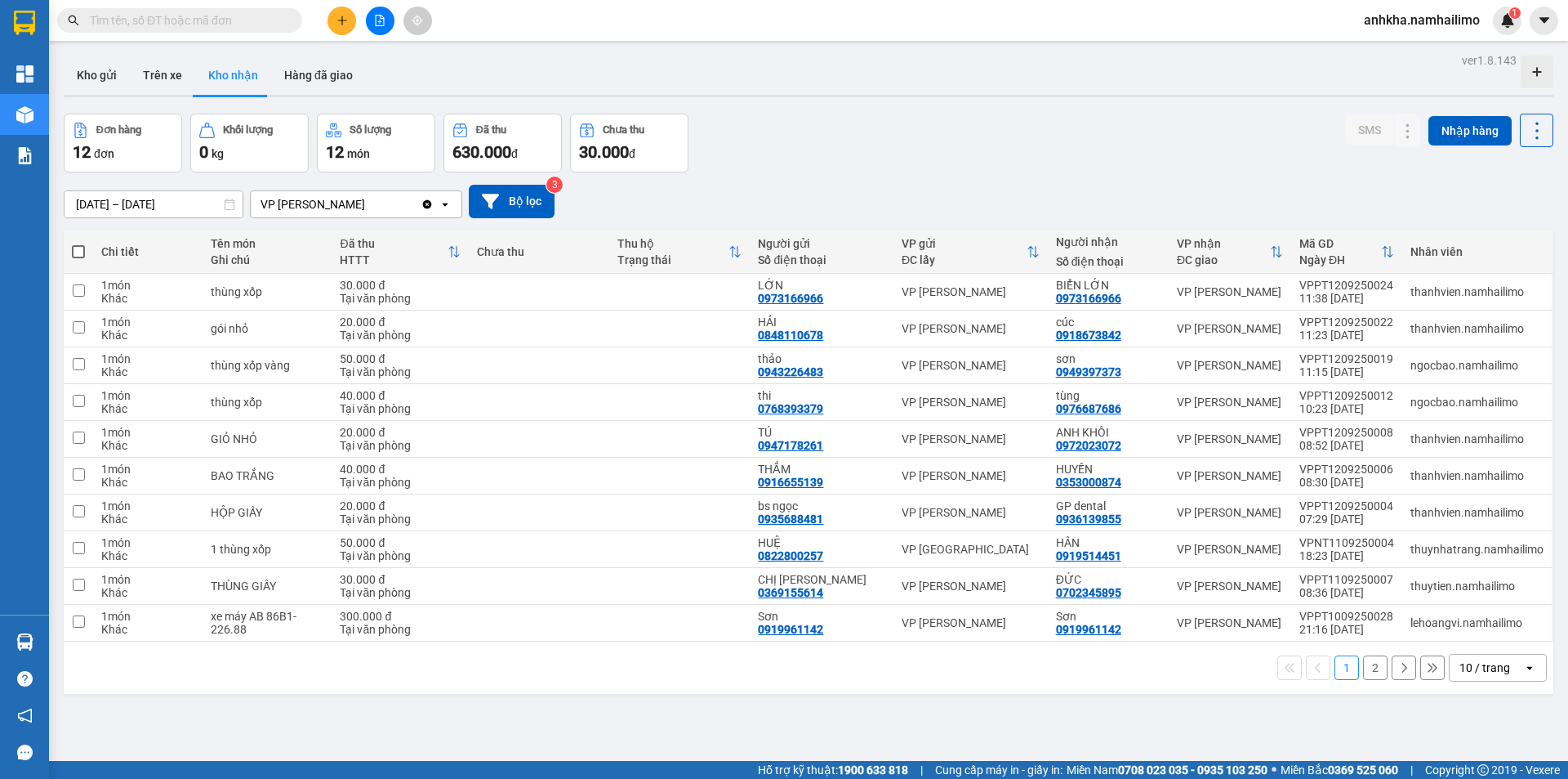
click at [134, 31] on span at bounding box center [179, 20] width 245 height 24
click at [143, 17] on input "text" at bounding box center [186, 20] width 193 height 18
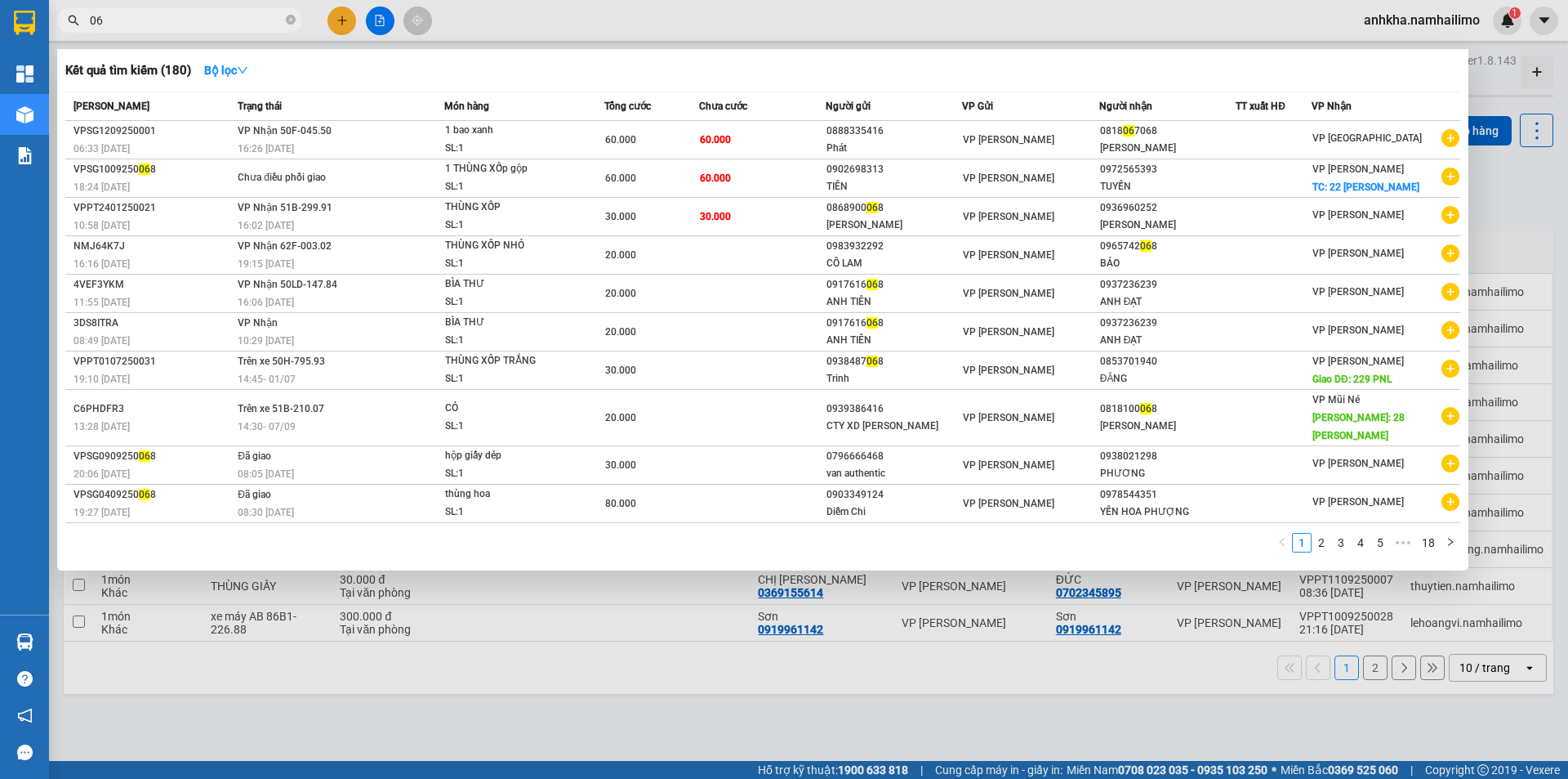
type input "0"
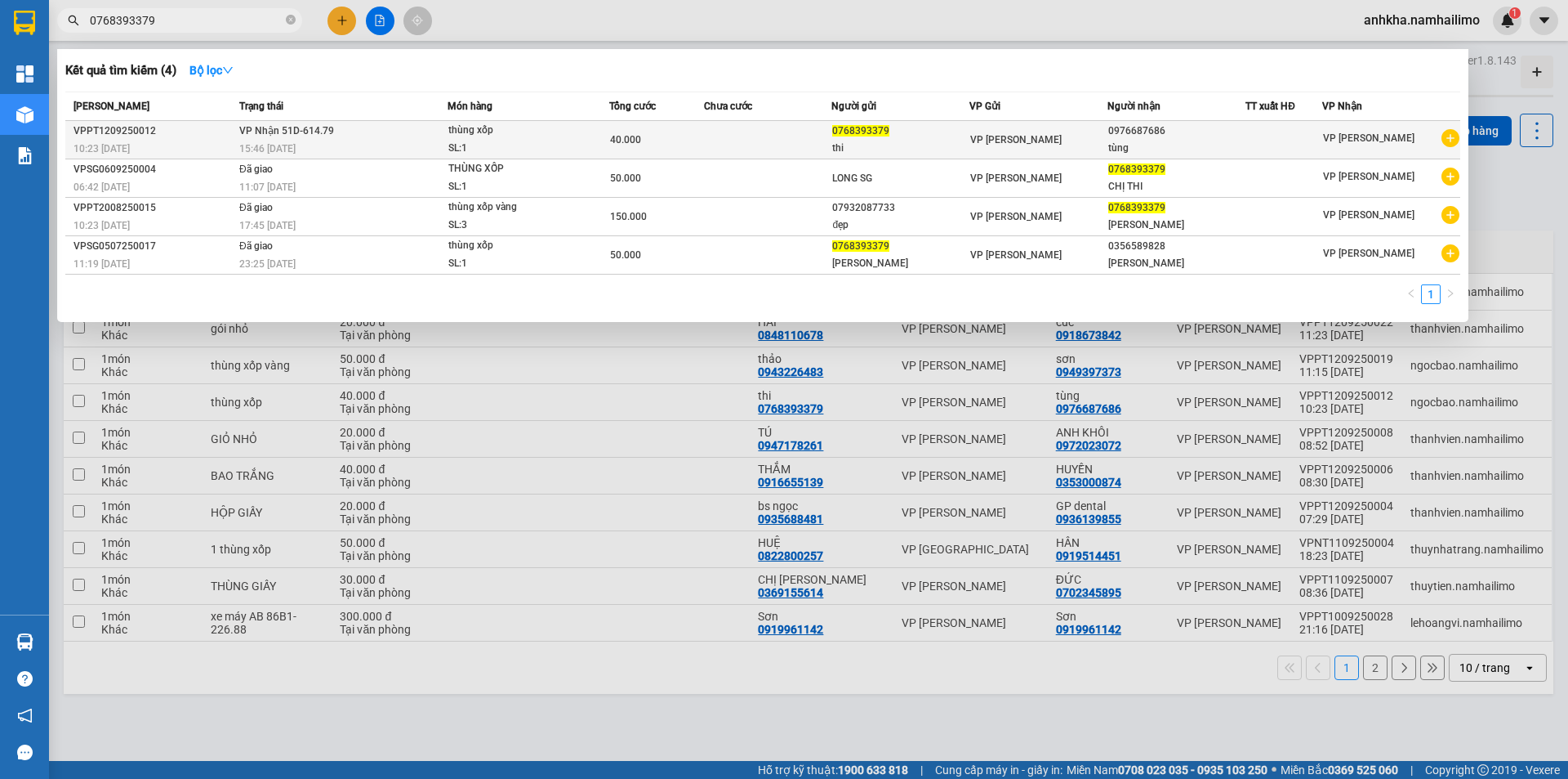
type input "0768393379"
click at [784, 138] on td at bounding box center [768, 140] width 127 height 38
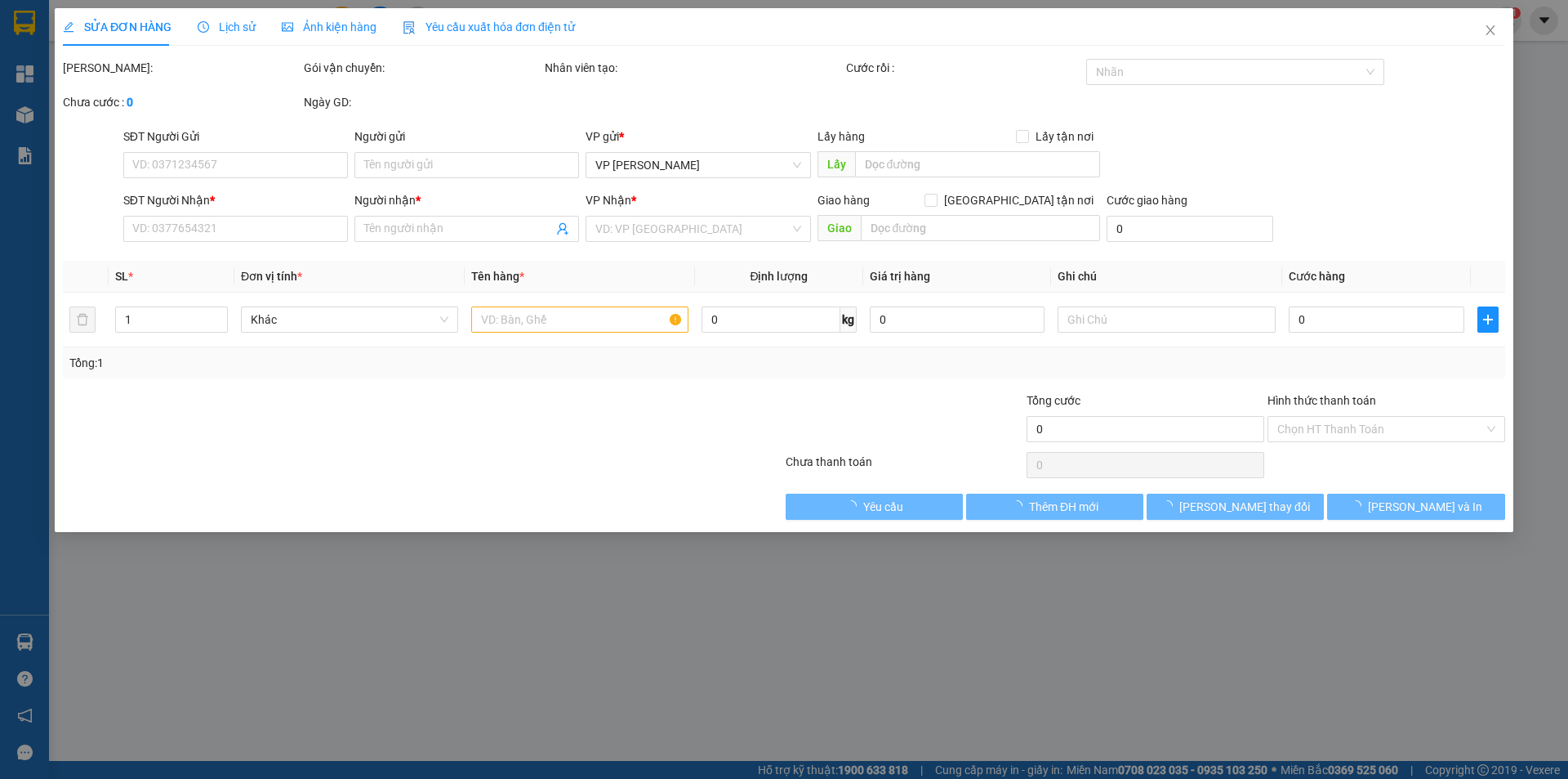
type input "0768393379"
type input "thi"
type input "0976687686"
type input "tùng"
type input "40.000"
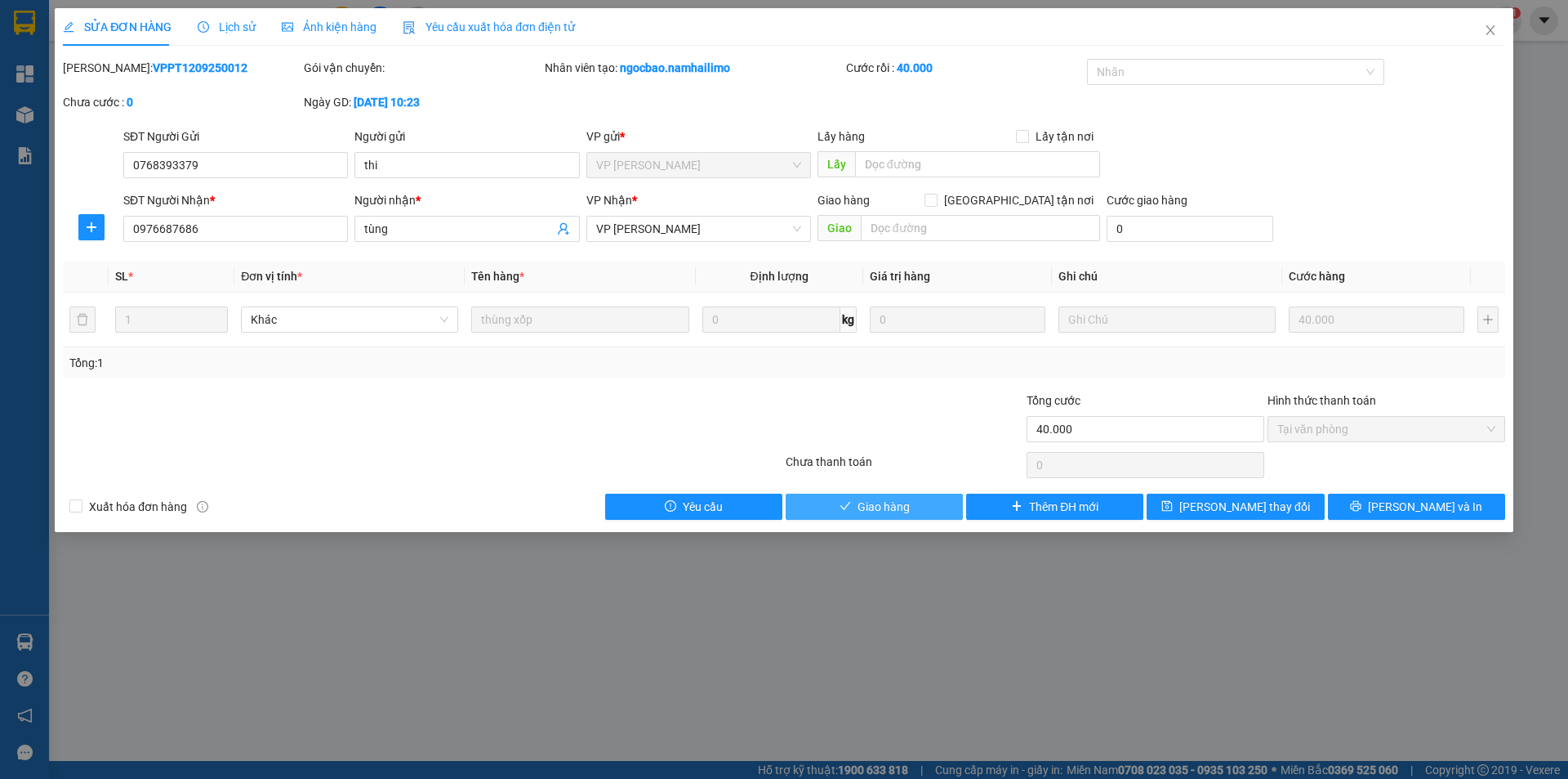
click at [904, 510] on span "Giao hàng" at bounding box center [884, 506] width 52 height 18
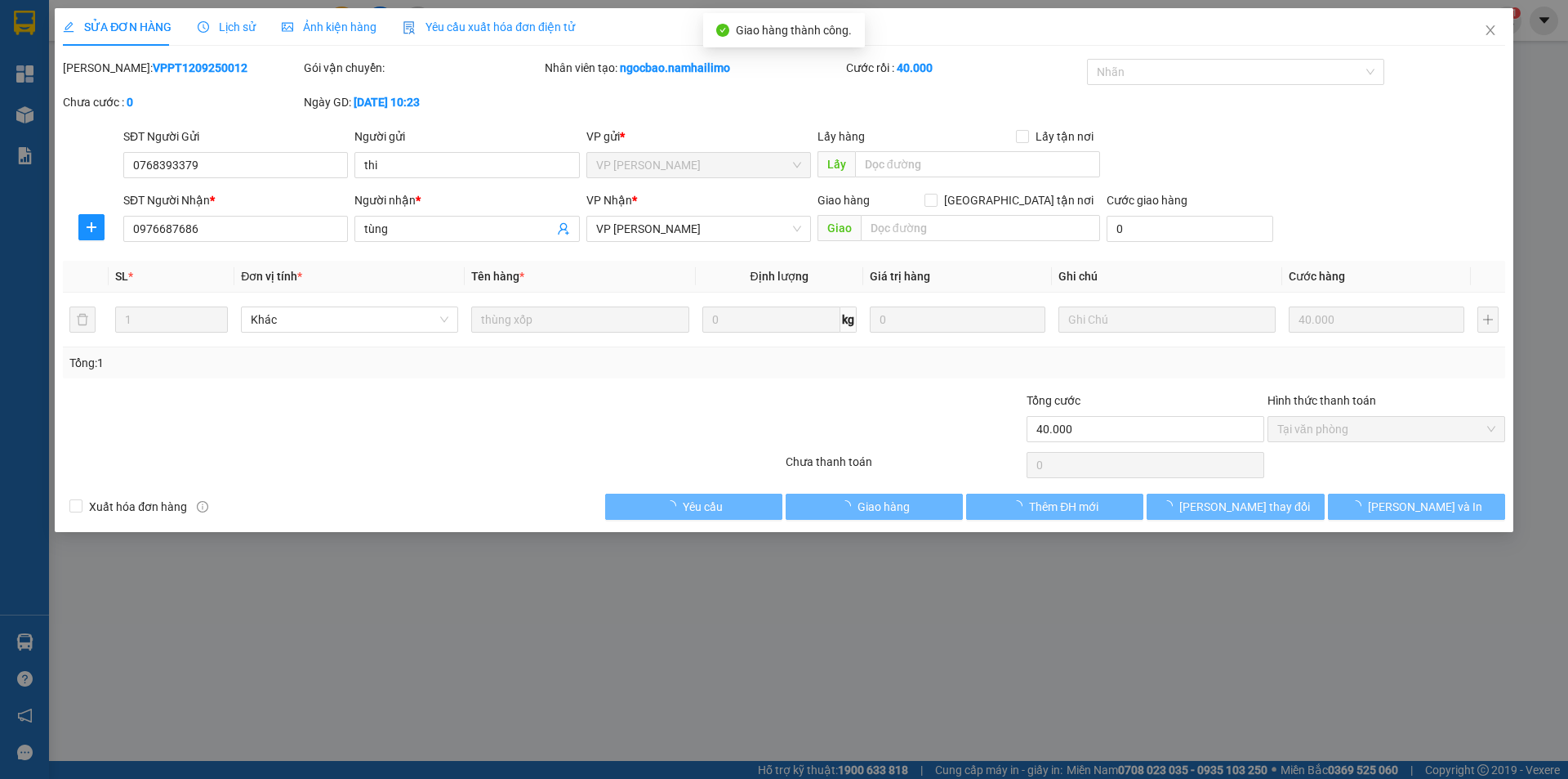
click at [35, 644] on div "SỬA ĐƠN HÀNG Lịch sử Ảnh kiện hàng Yêu cầu xuất hóa đơn điện tử Total Paid Fee …" at bounding box center [784, 389] width 1568 height 779
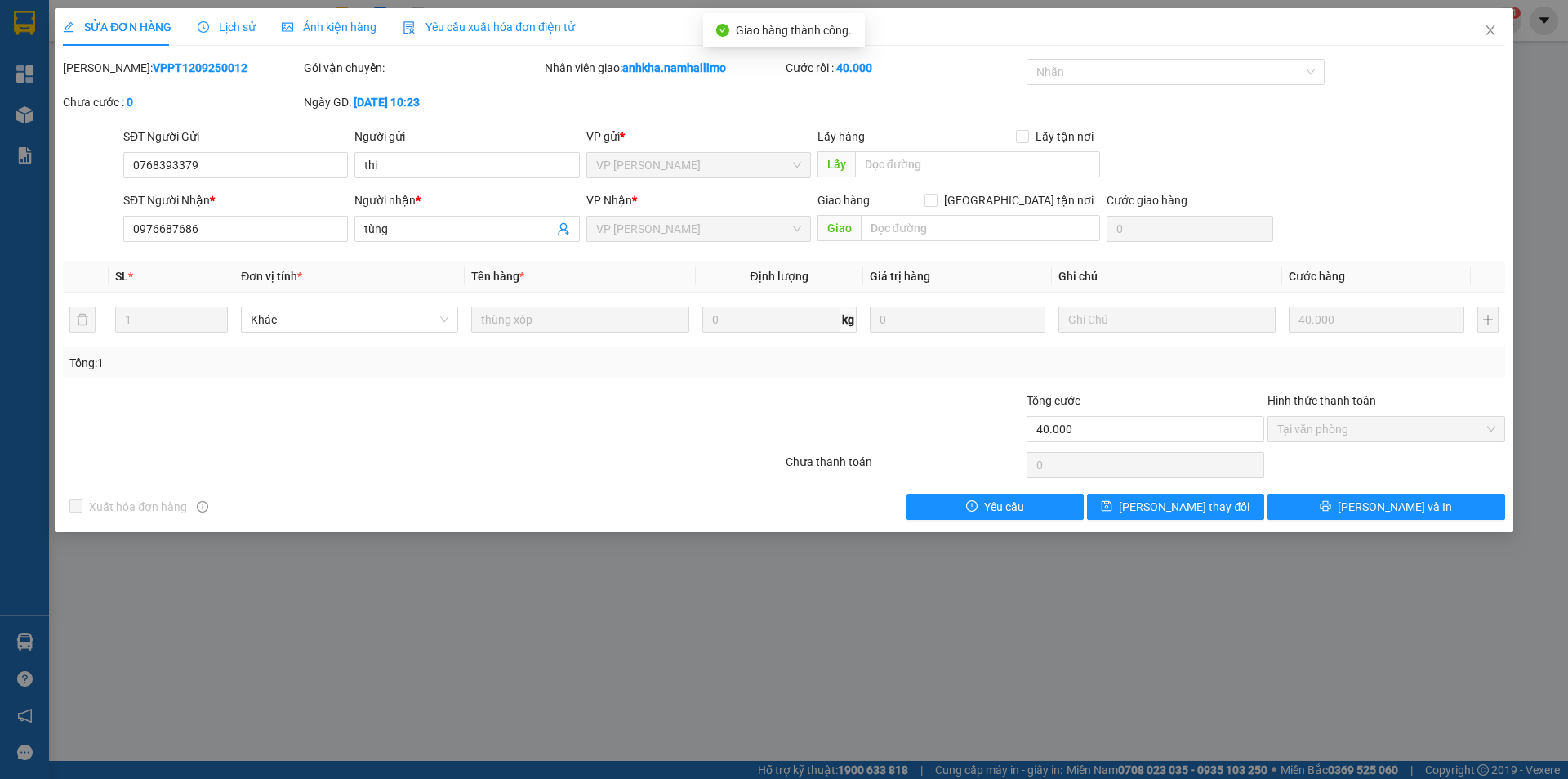
click at [24, 636] on div "SỬA ĐƠN HÀNG Lịch sử Ảnh kiện hàng Yêu cầu xuất hóa đơn điện tử Total Paid Fee …" at bounding box center [784, 389] width 1568 height 779
click at [1488, 26] on icon "close" at bounding box center [1490, 29] width 13 height 13
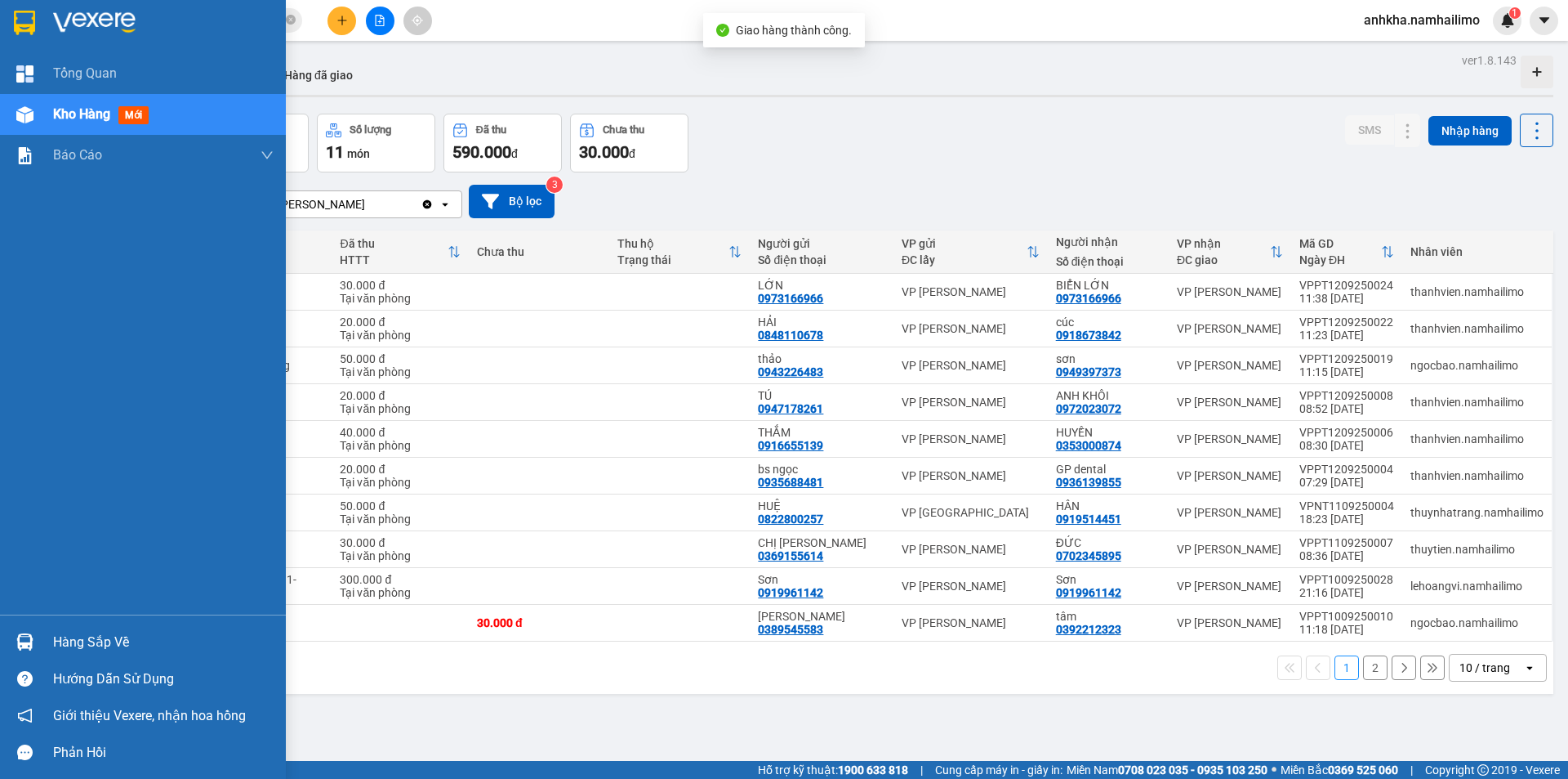
click at [18, 641] on img at bounding box center [25, 642] width 17 height 17
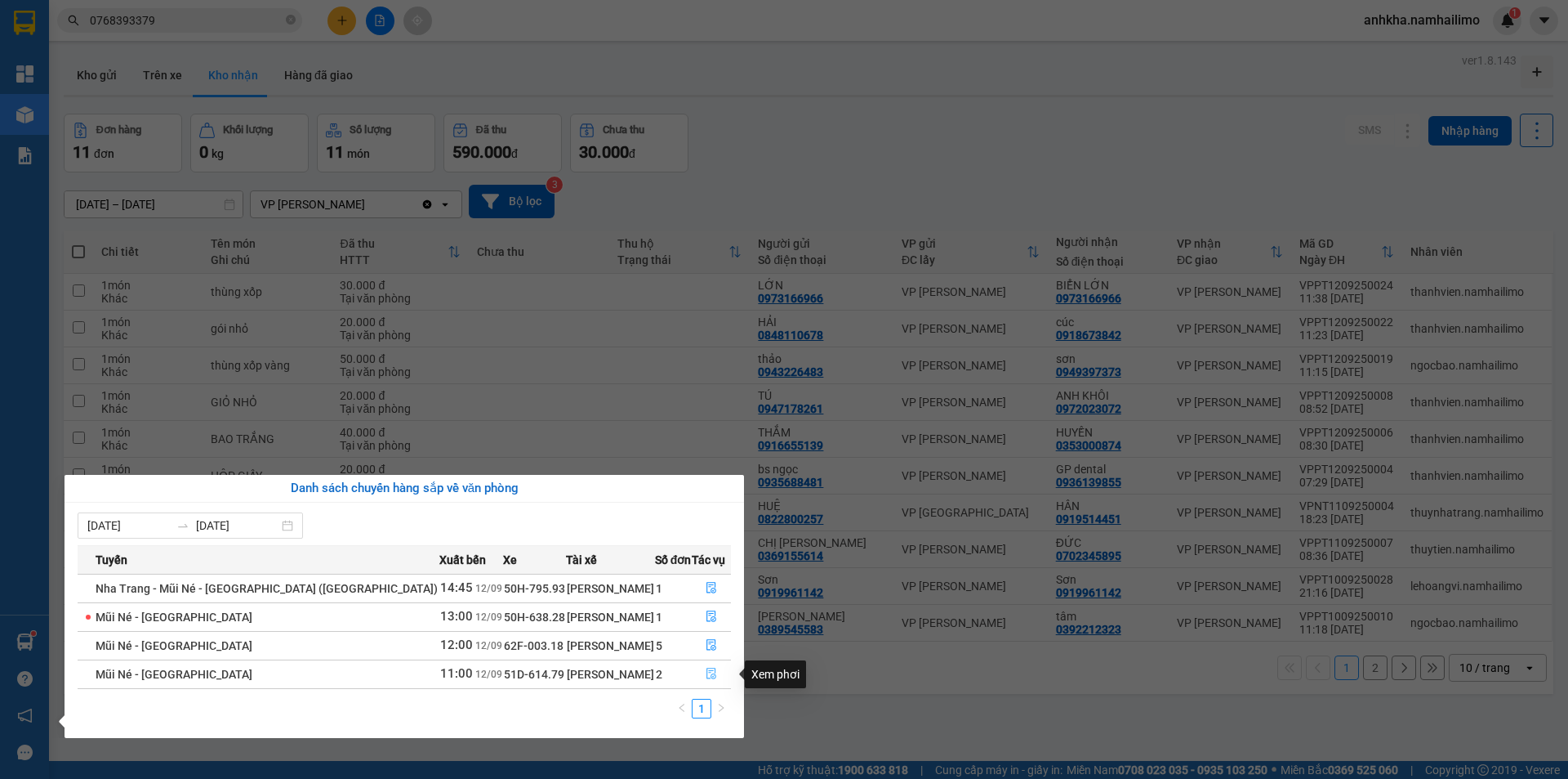
click at [708, 672] on icon "file-done" at bounding box center [711, 672] width 11 height 11
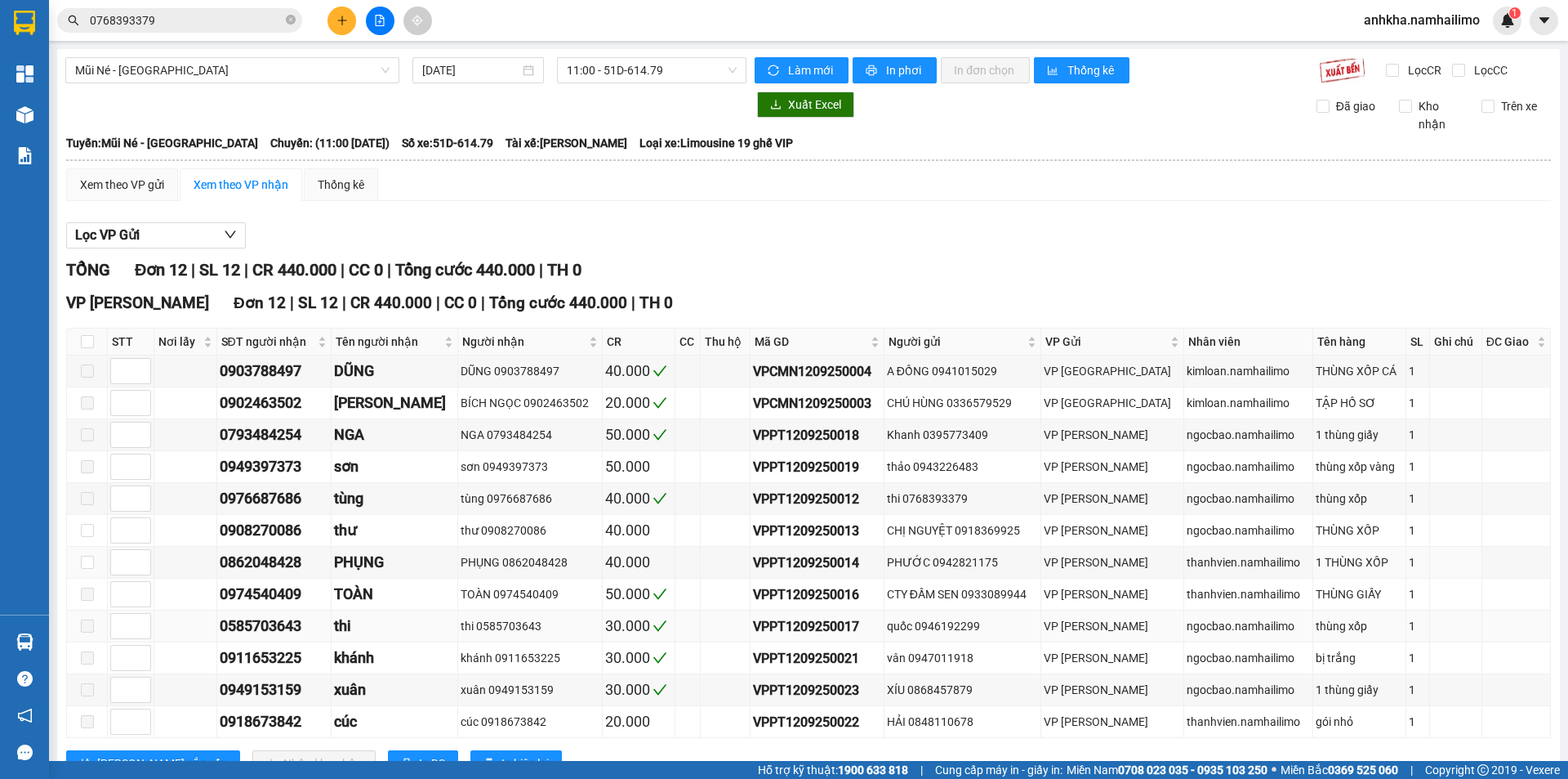
scroll to position [62, 0]
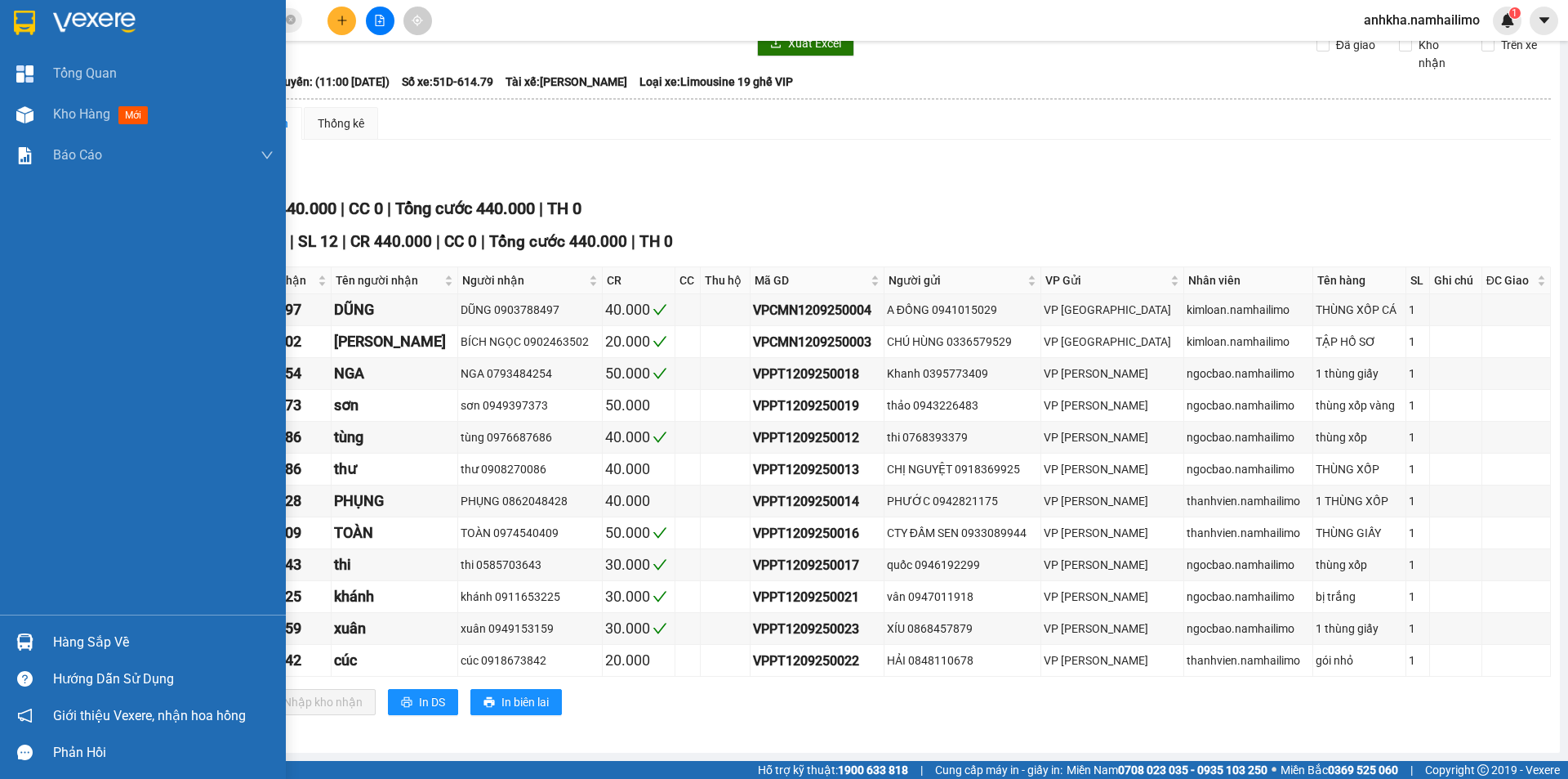
click at [16, 639] on img at bounding box center [25, 642] width 17 height 17
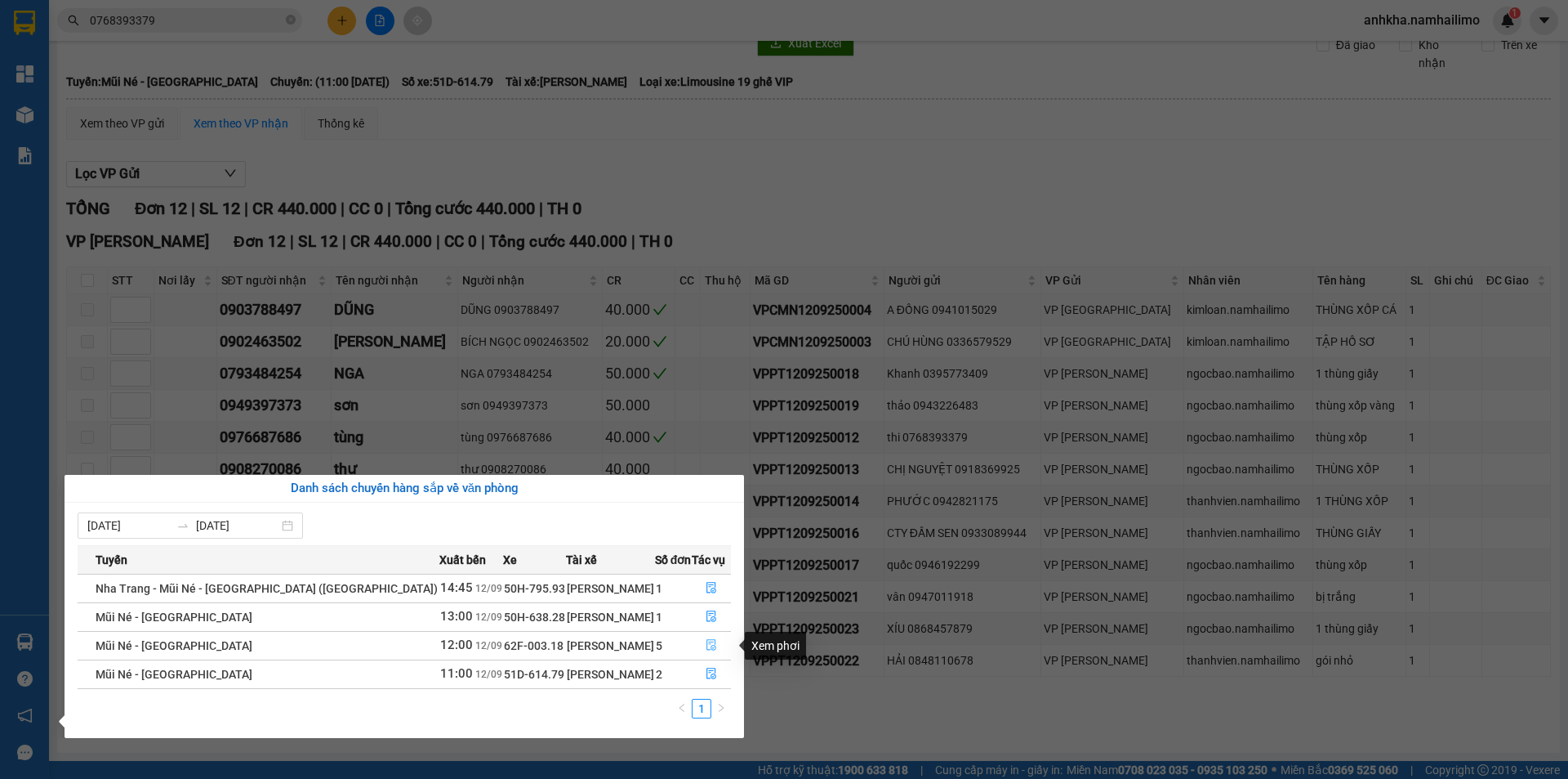
click at [700, 637] on button "button" at bounding box center [711, 646] width 37 height 26
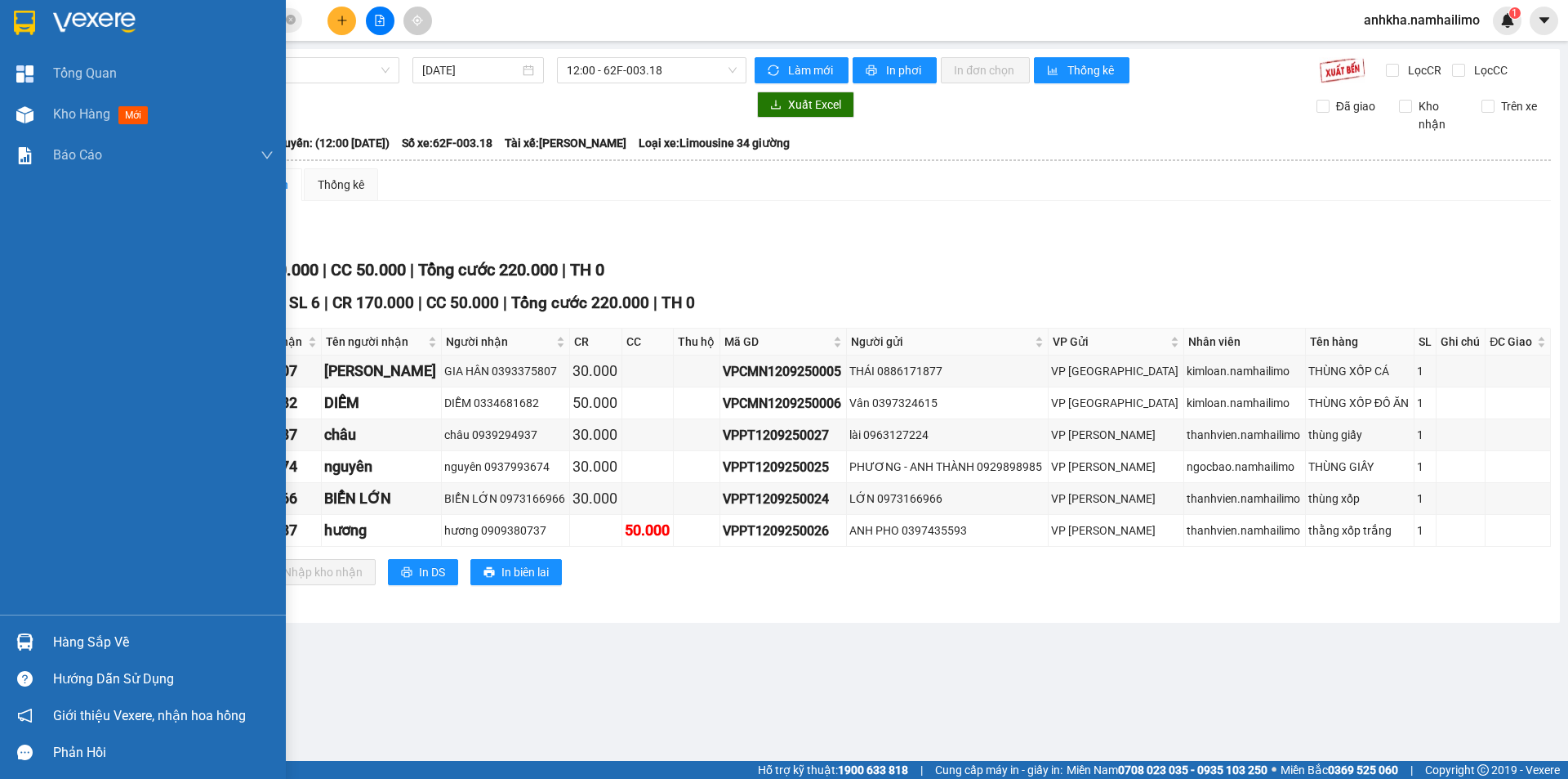
click at [42, 636] on div "Hàng sắp về" at bounding box center [143, 641] width 286 height 36
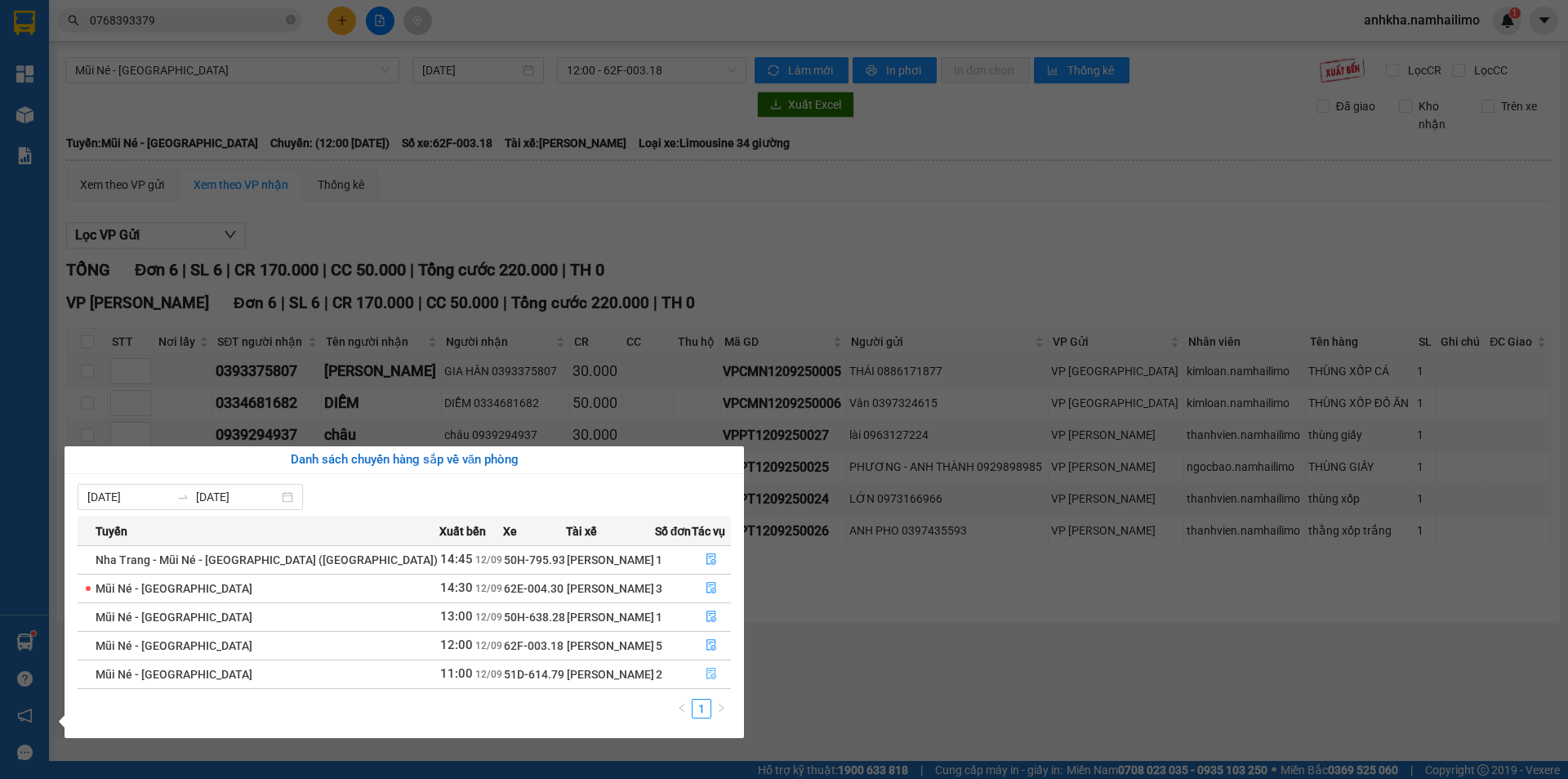
click at [693, 672] on button "button" at bounding box center [711, 674] width 37 height 26
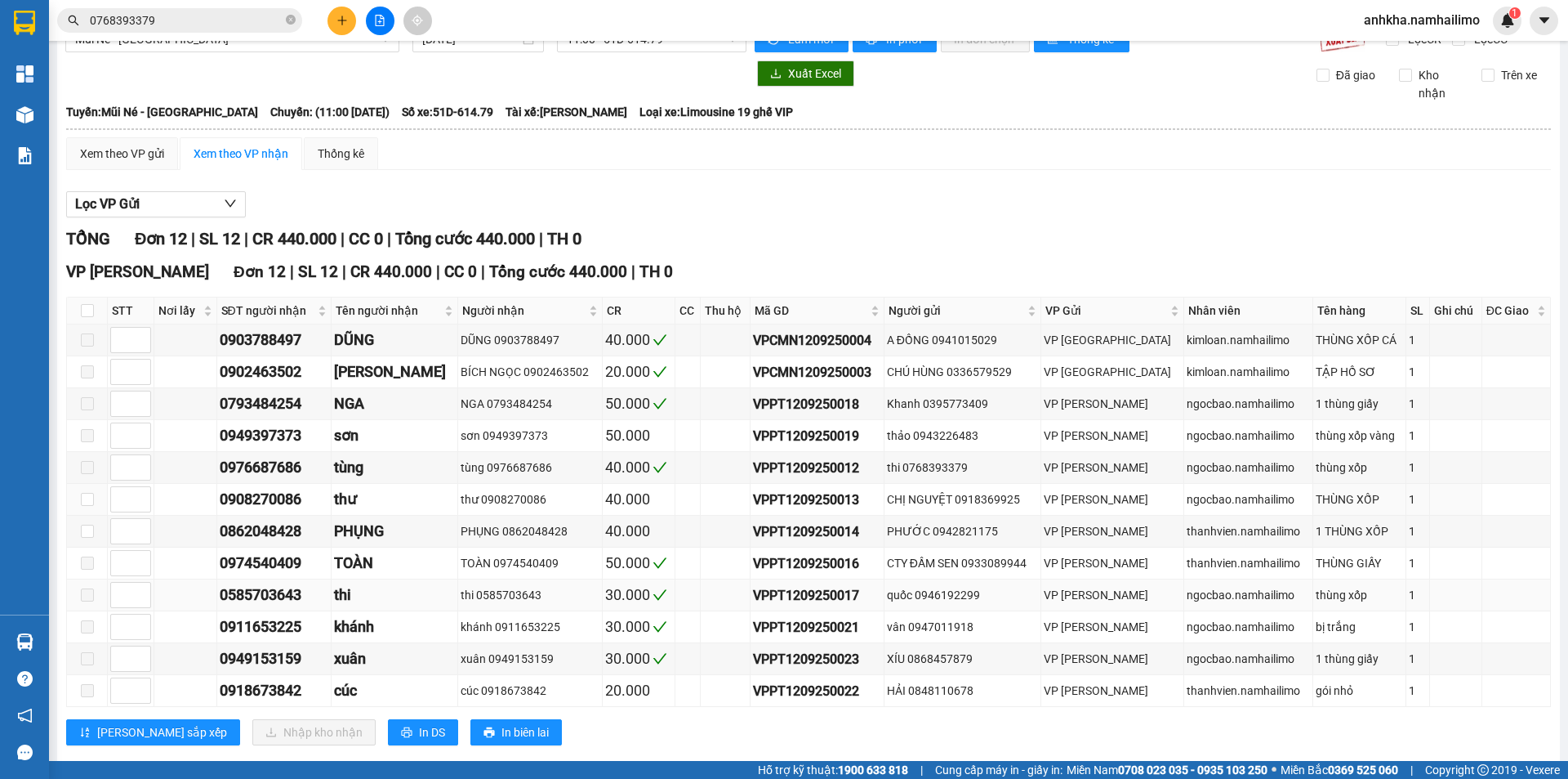
scroll to position [62, 0]
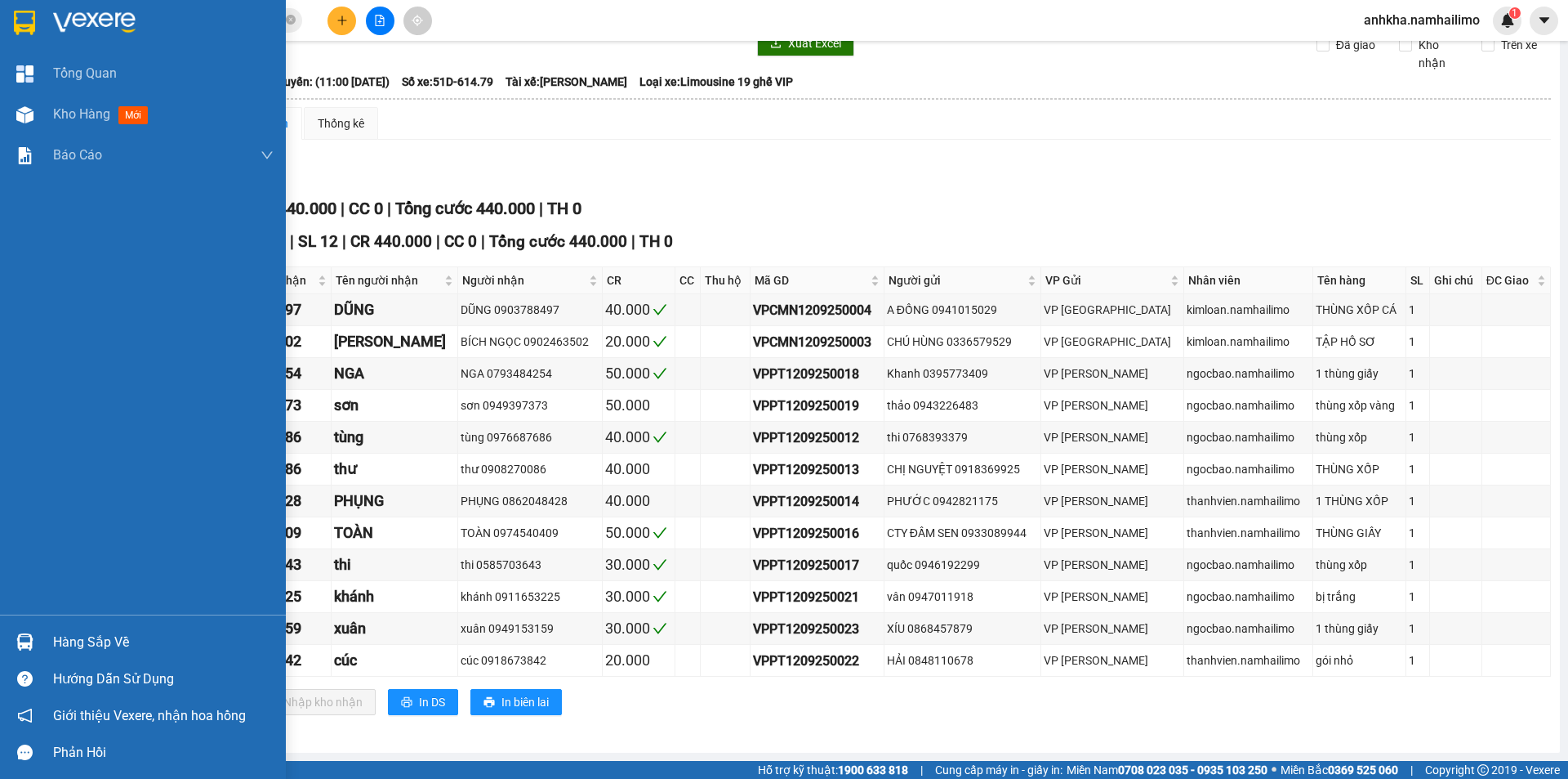
click at [21, 640] on img at bounding box center [25, 642] width 17 height 17
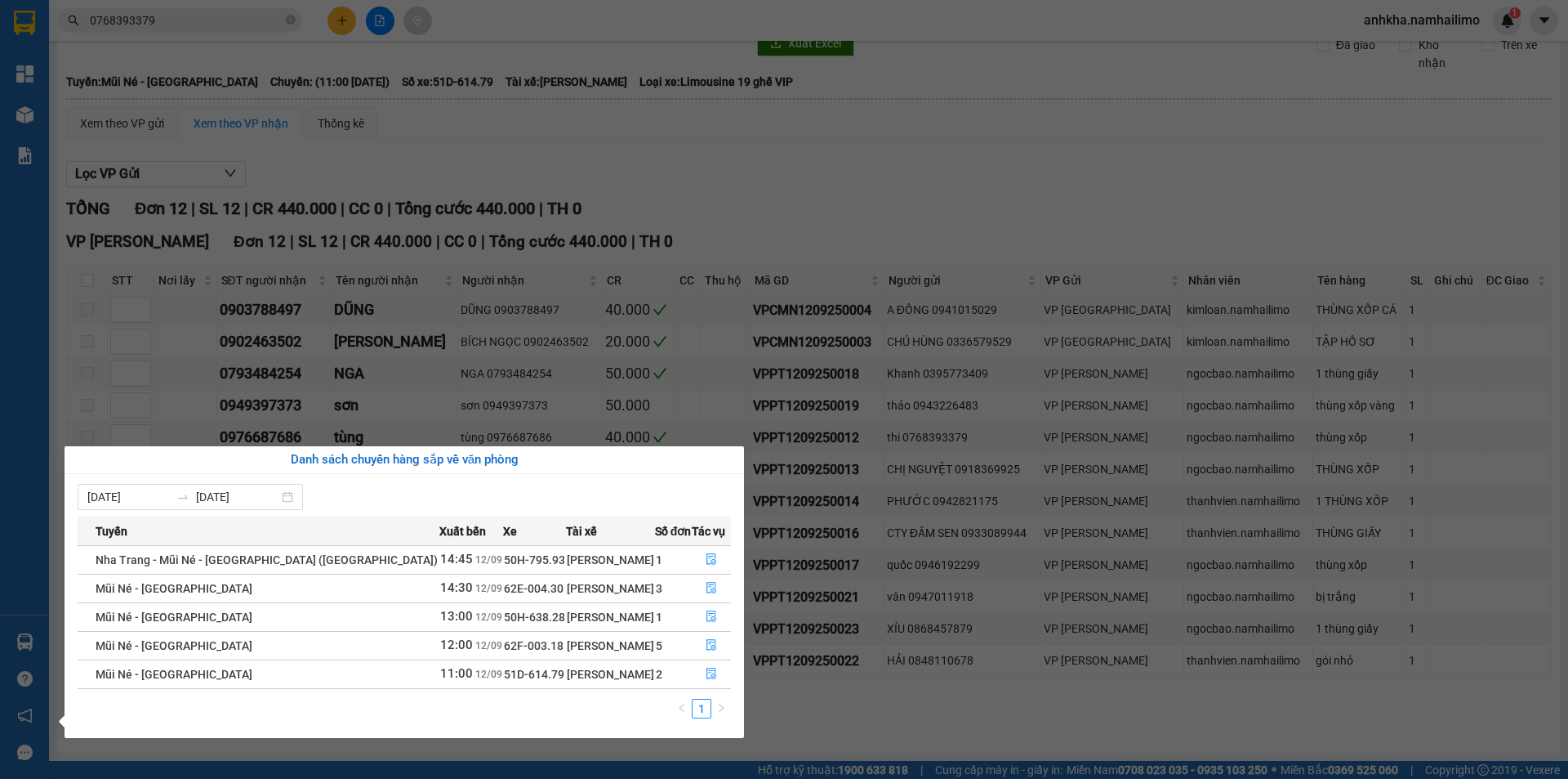
click at [874, 749] on section "Kết quả tìm kiếm ( 4 ) Bộ lọc Mã ĐH Trạng thái Món hàng Tổng cước Chưa cước Ngư…" at bounding box center [784, 389] width 1568 height 779
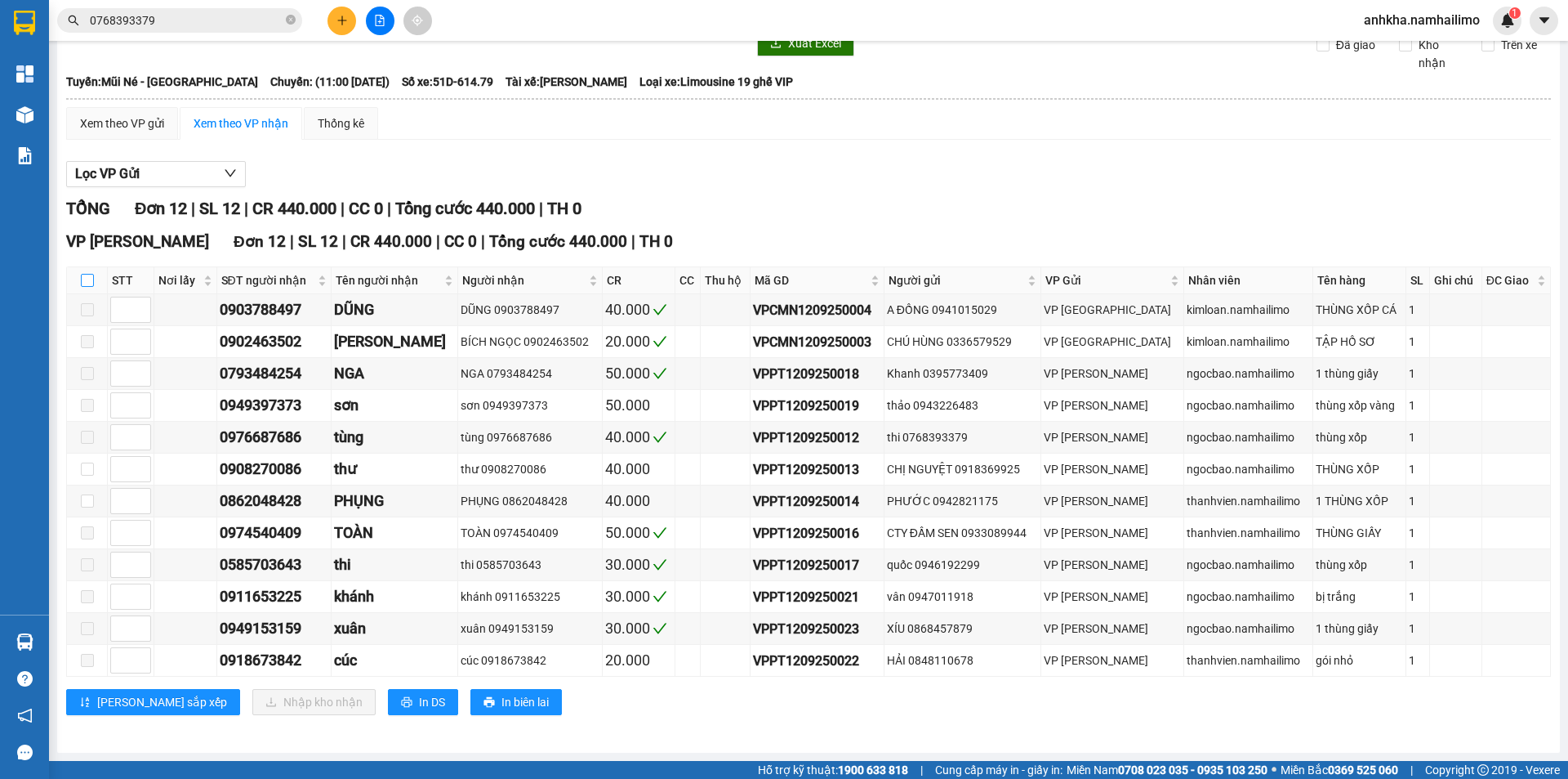
click at [88, 279] on input "checkbox" at bounding box center [87, 280] width 13 height 13
checkbox input "true"
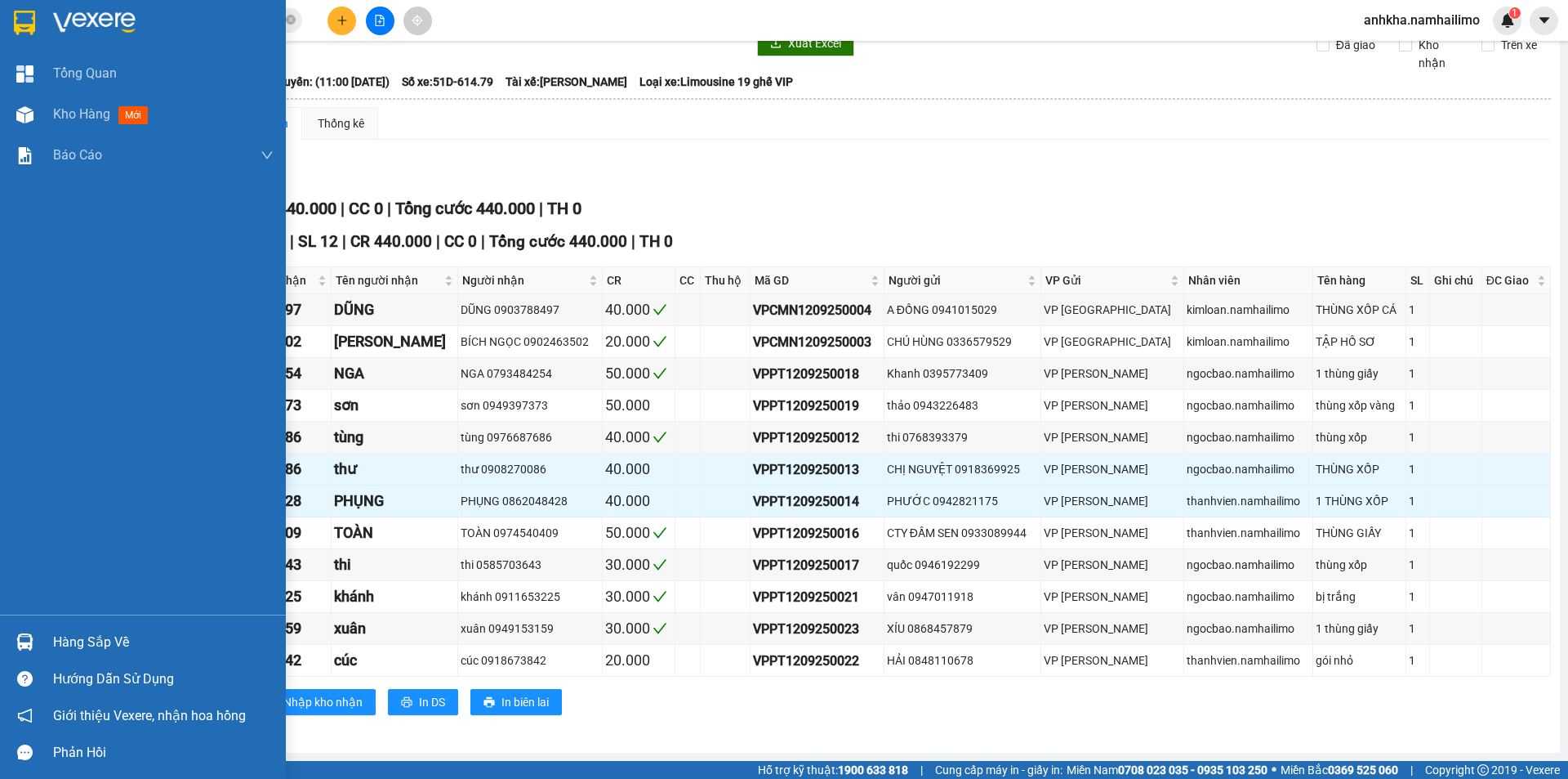
click at [62, 635] on div "Hàng sắp về" at bounding box center [163, 642] width 221 height 24
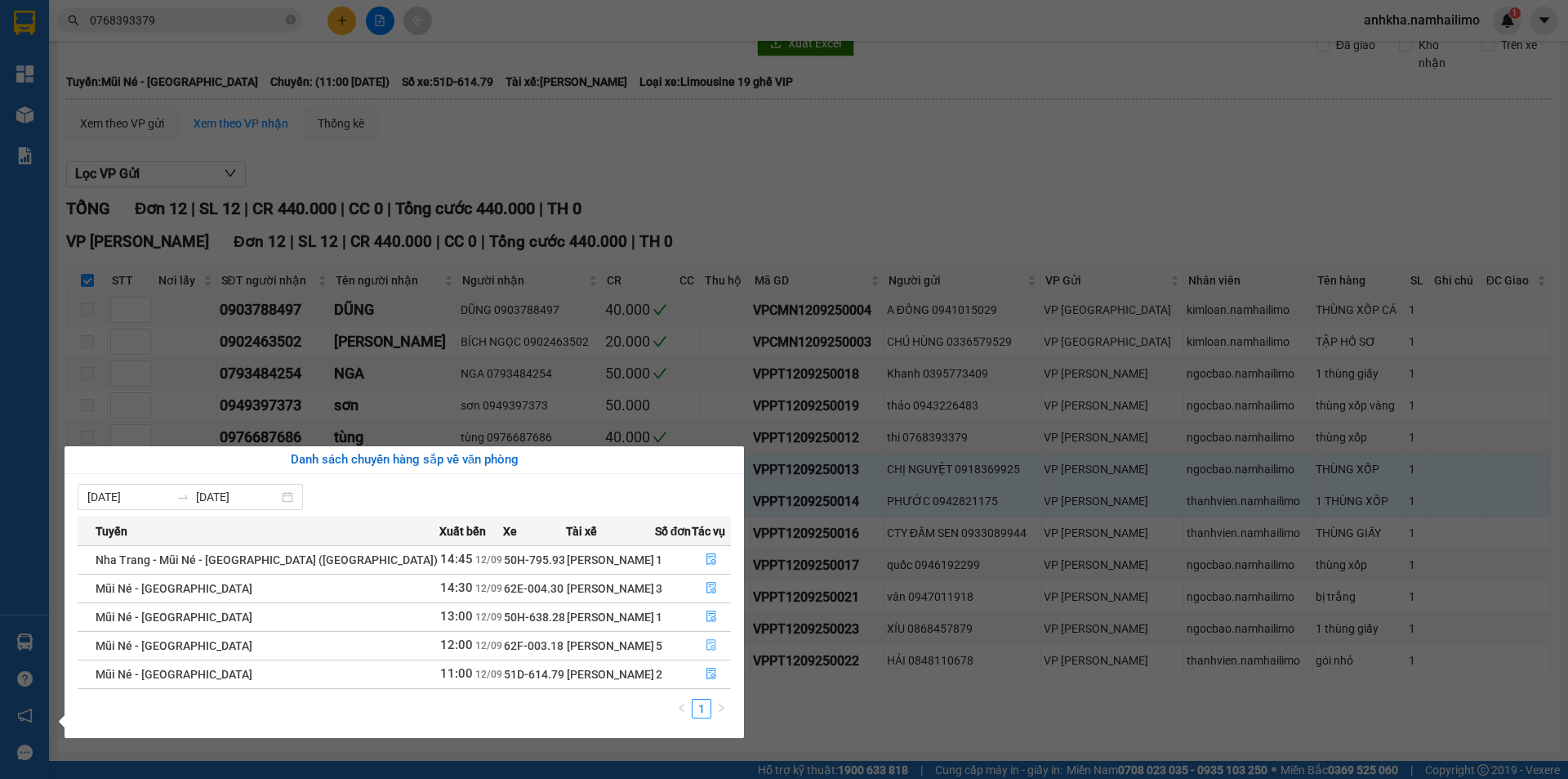
click at [707, 647] on icon "file-done" at bounding box center [711, 645] width 10 height 11
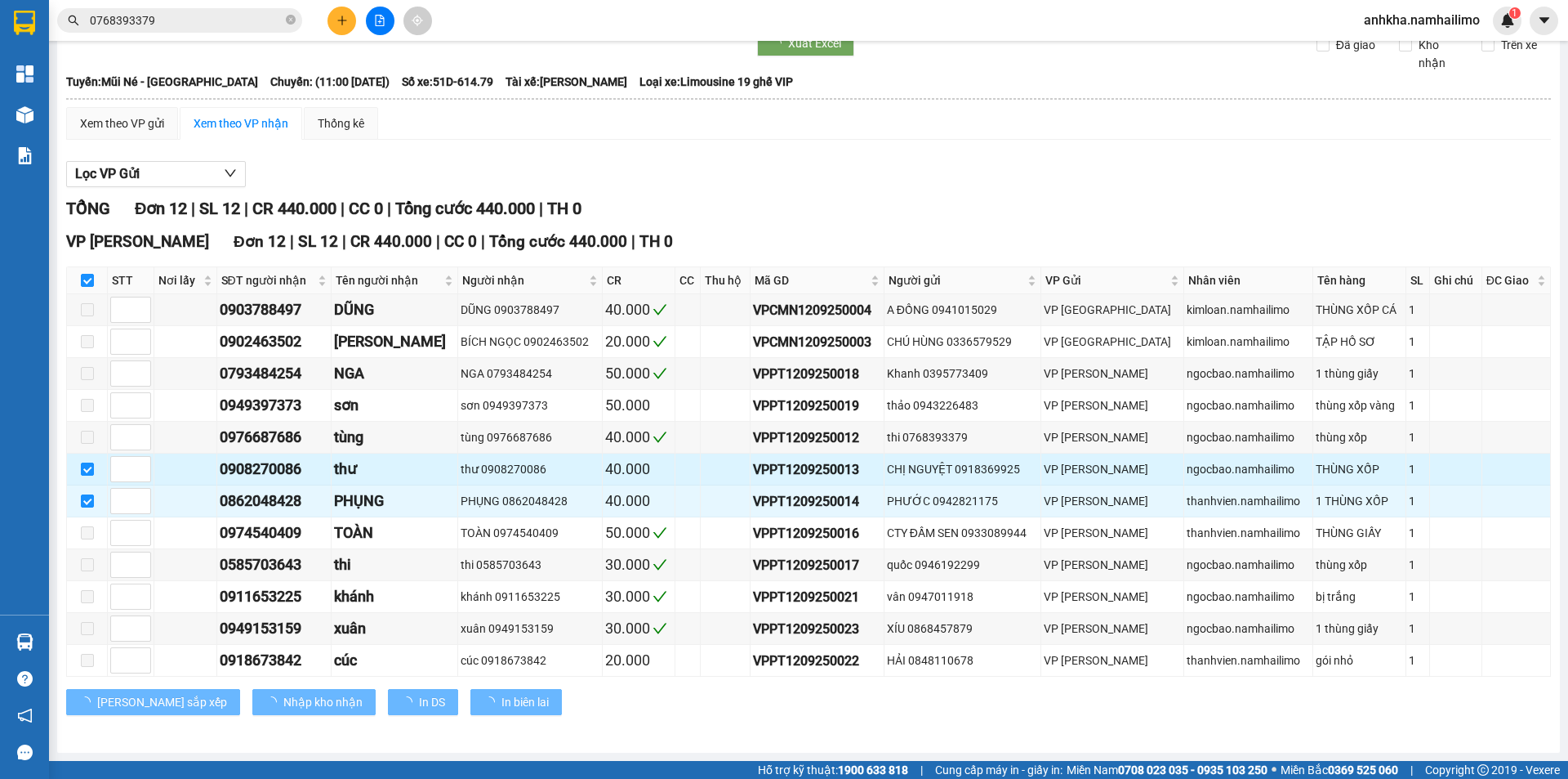
checkbox input "false"
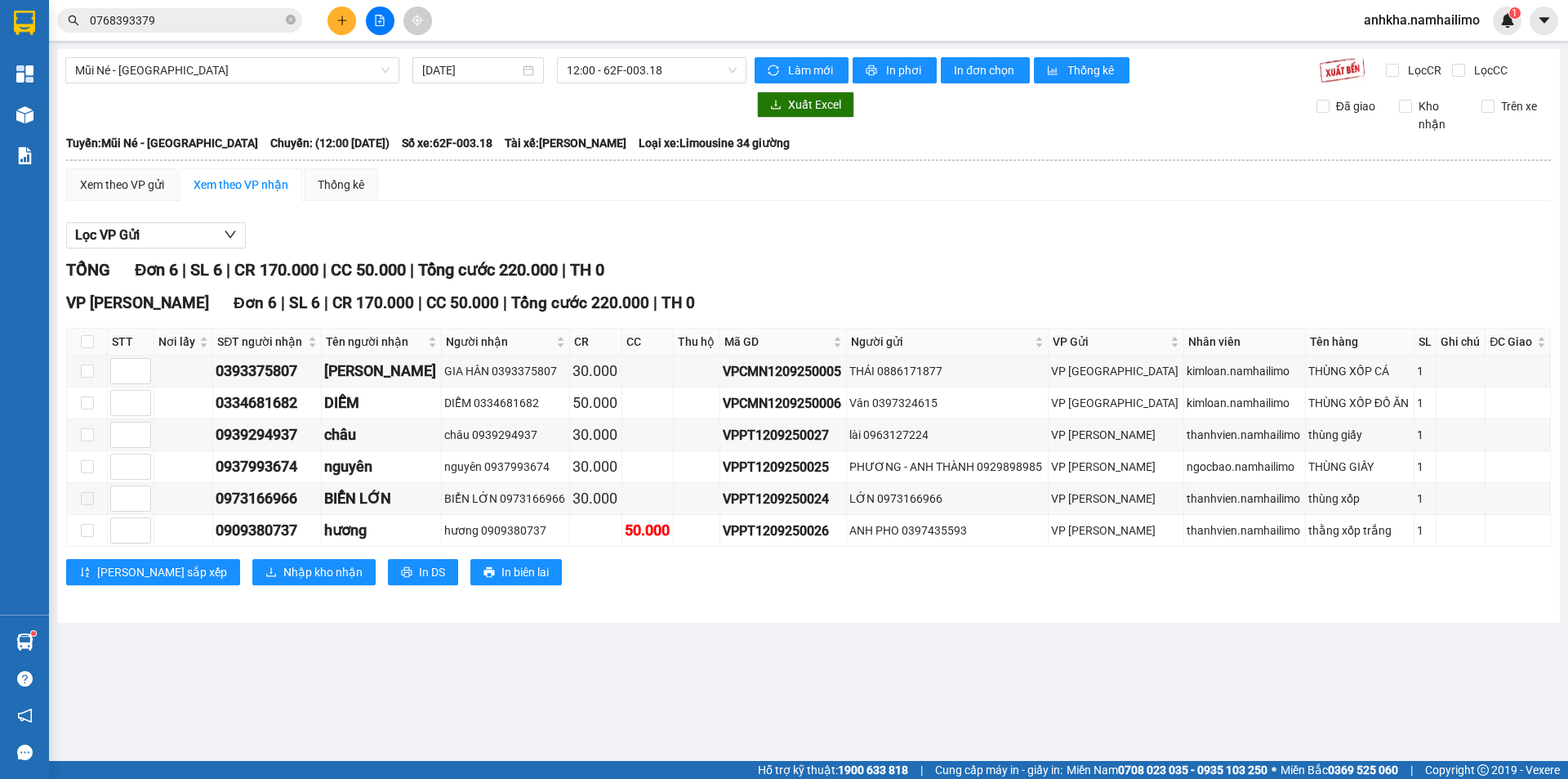
click at [347, 17] on icon "plus" at bounding box center [341, 20] width 11 height 11
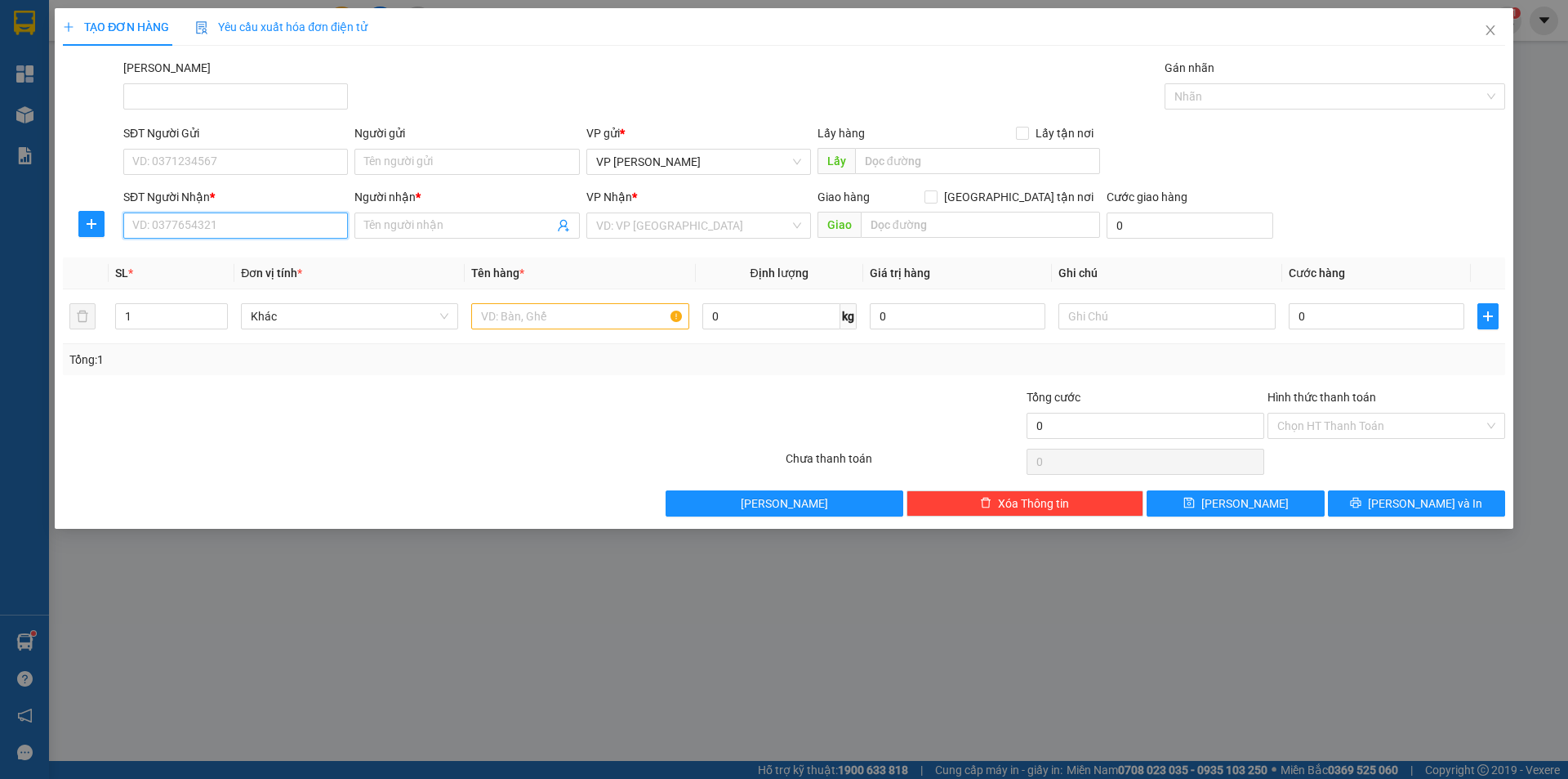
click at [229, 224] on input "SĐT Người Nhận *" at bounding box center [235, 225] width 224 height 26
click at [208, 250] on div "0948000304 - THANH LỊCH" at bounding box center [236, 258] width 205 height 18
type input "0948000304"
type input "THANH LỊCH"
type input "20.000"
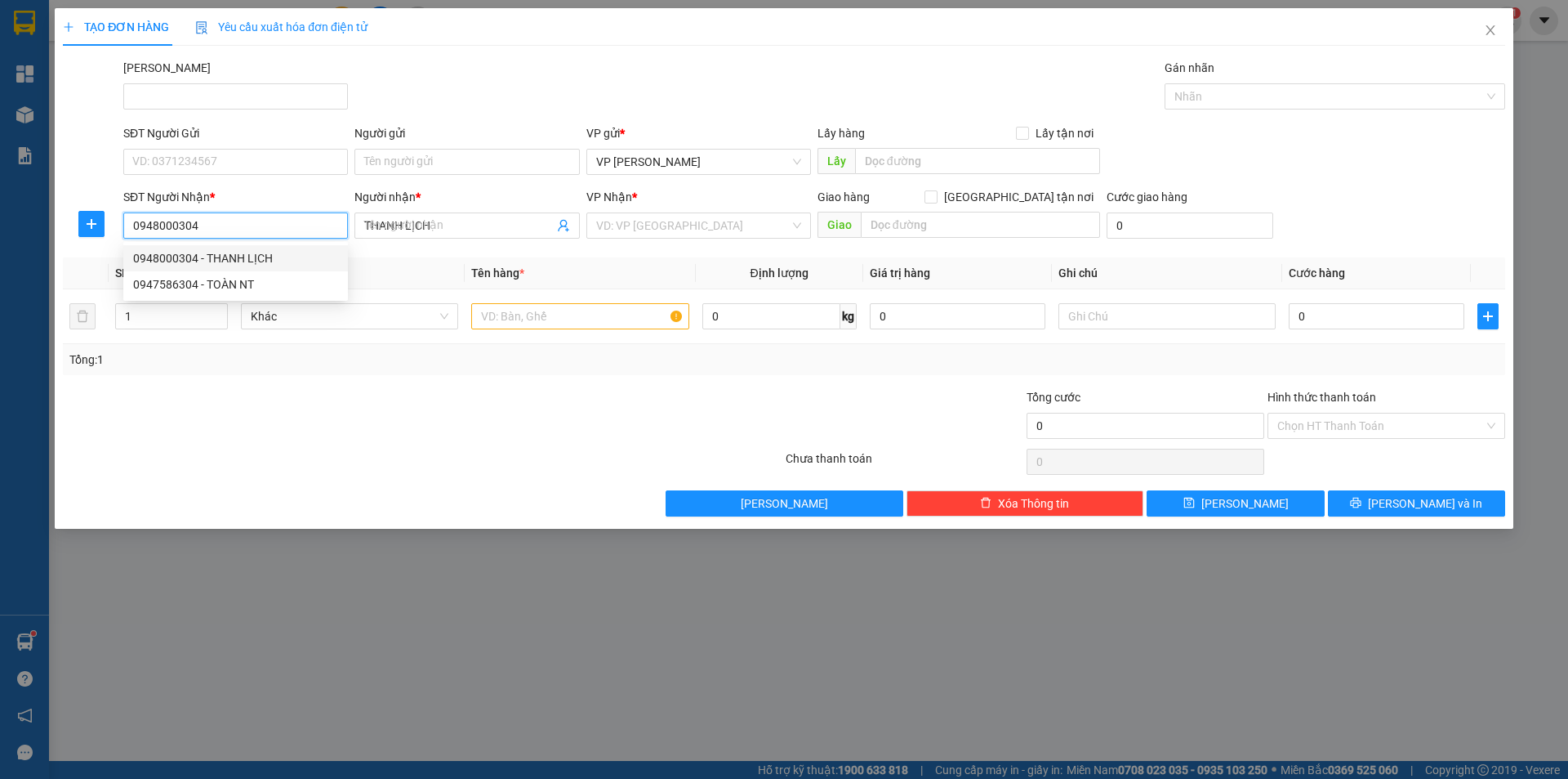
type input "20.000"
type input "0948000304"
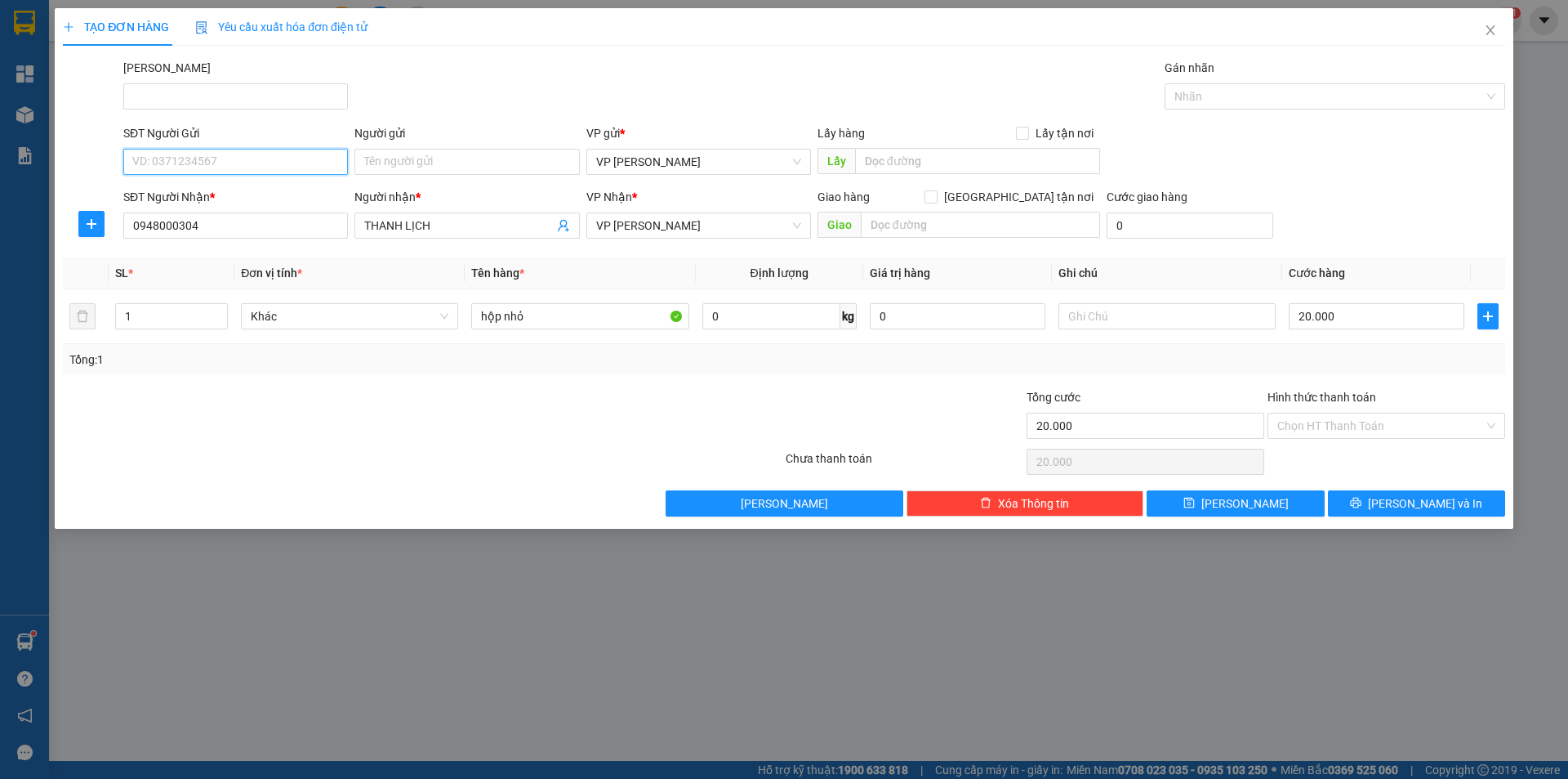
click at [202, 163] on input "SĐT Người Gửi" at bounding box center [235, 162] width 224 height 26
click at [233, 194] on div "0903875128 - ANH TÙNG" at bounding box center [236, 194] width 205 height 18
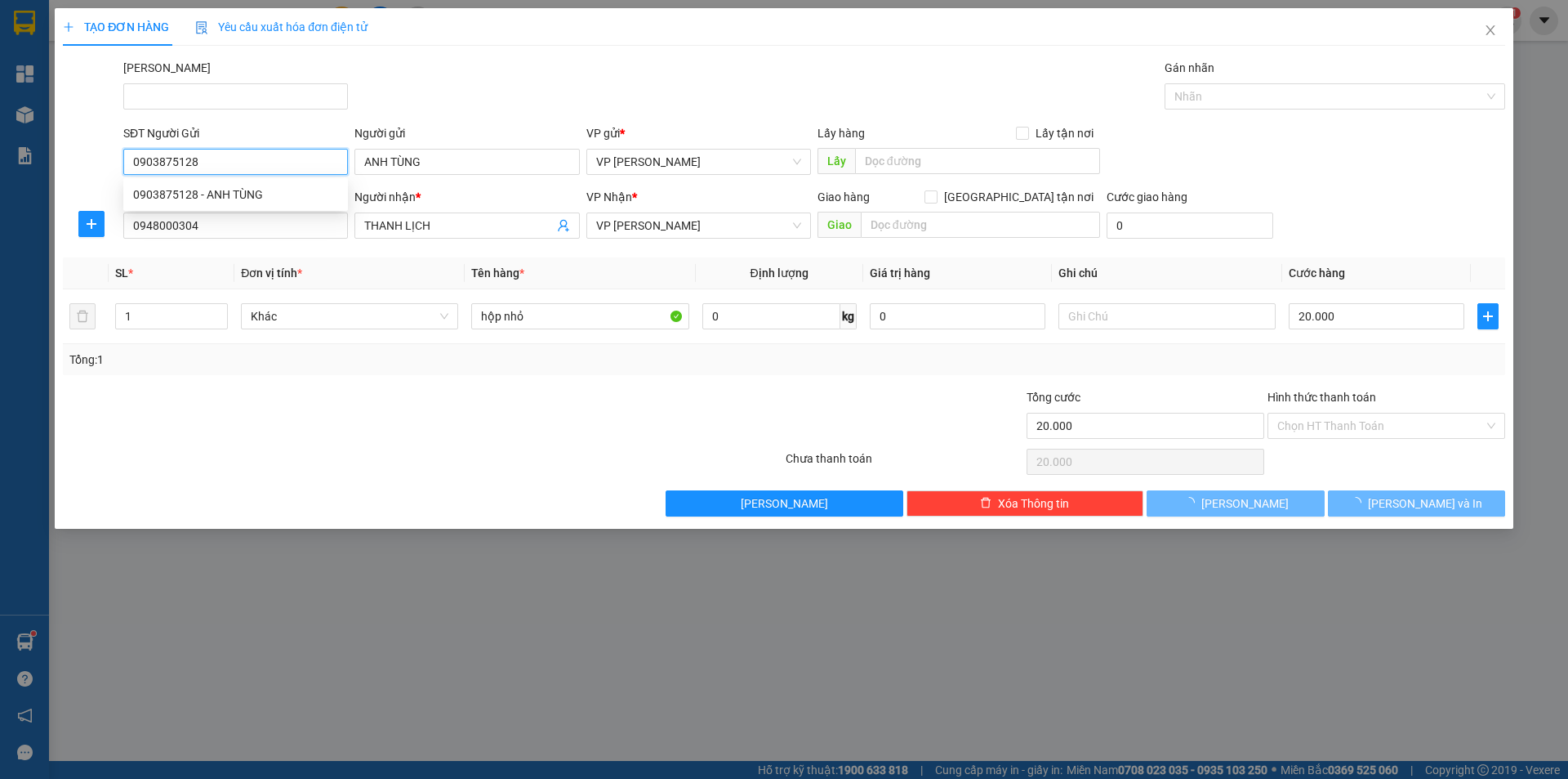
type input "0903875128"
type input "ANH TÙNG"
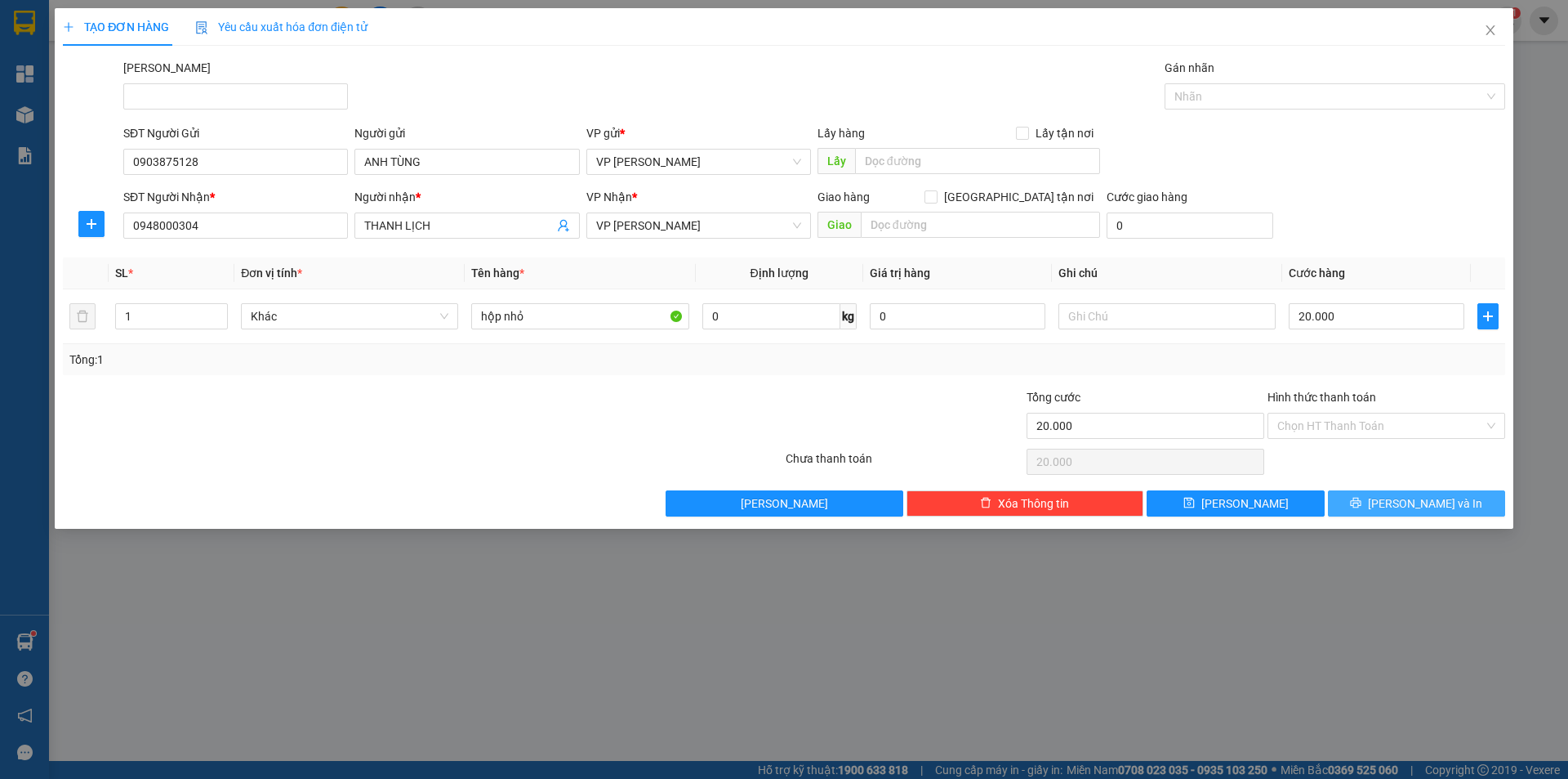
click at [1413, 497] on button "[PERSON_NAME] và In" at bounding box center [1416, 503] width 178 height 26
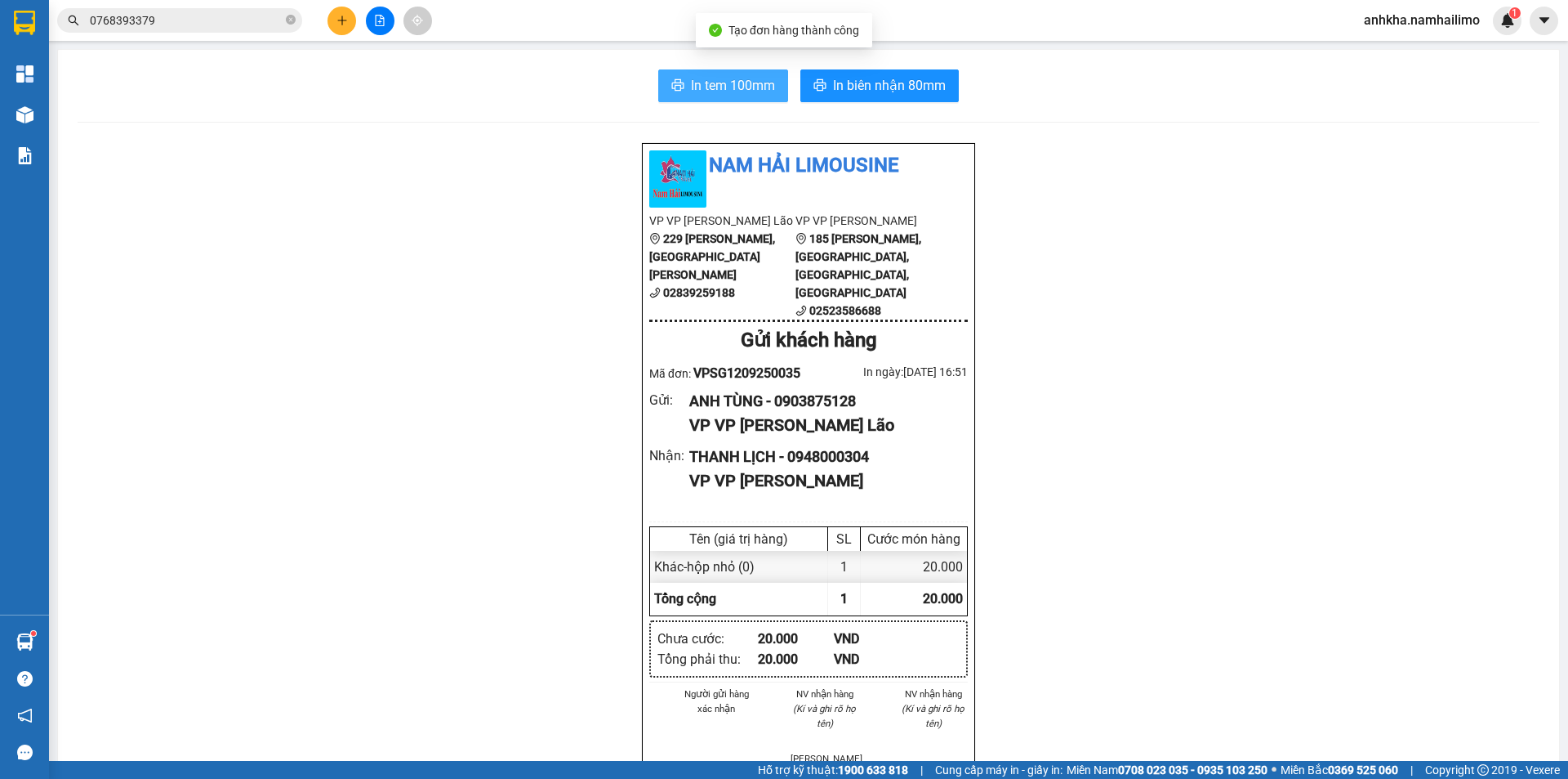
click at [750, 88] on span "In tem 100mm" at bounding box center [733, 86] width 84 height 21
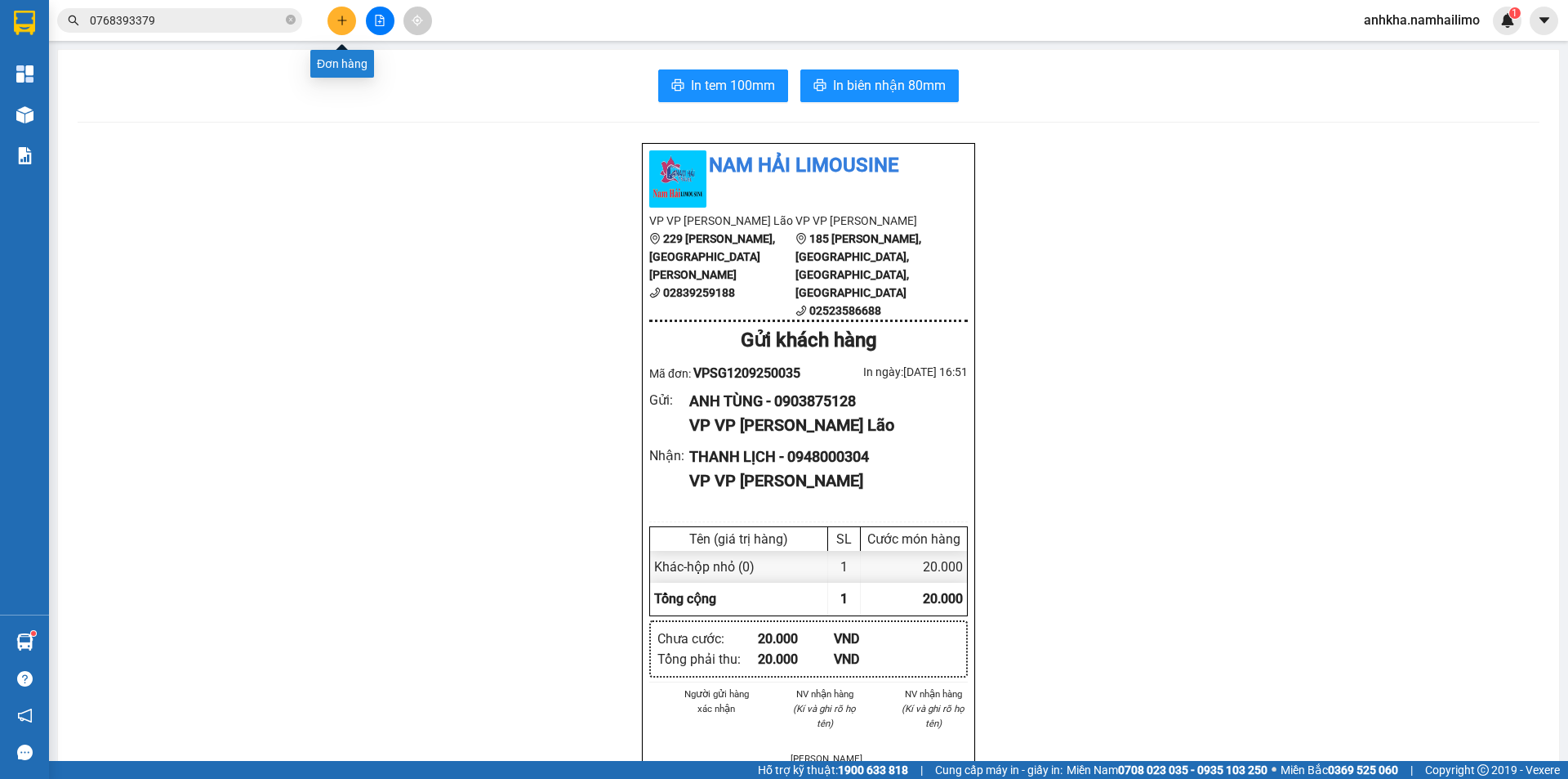
click at [345, 14] on button at bounding box center [341, 21] width 29 height 29
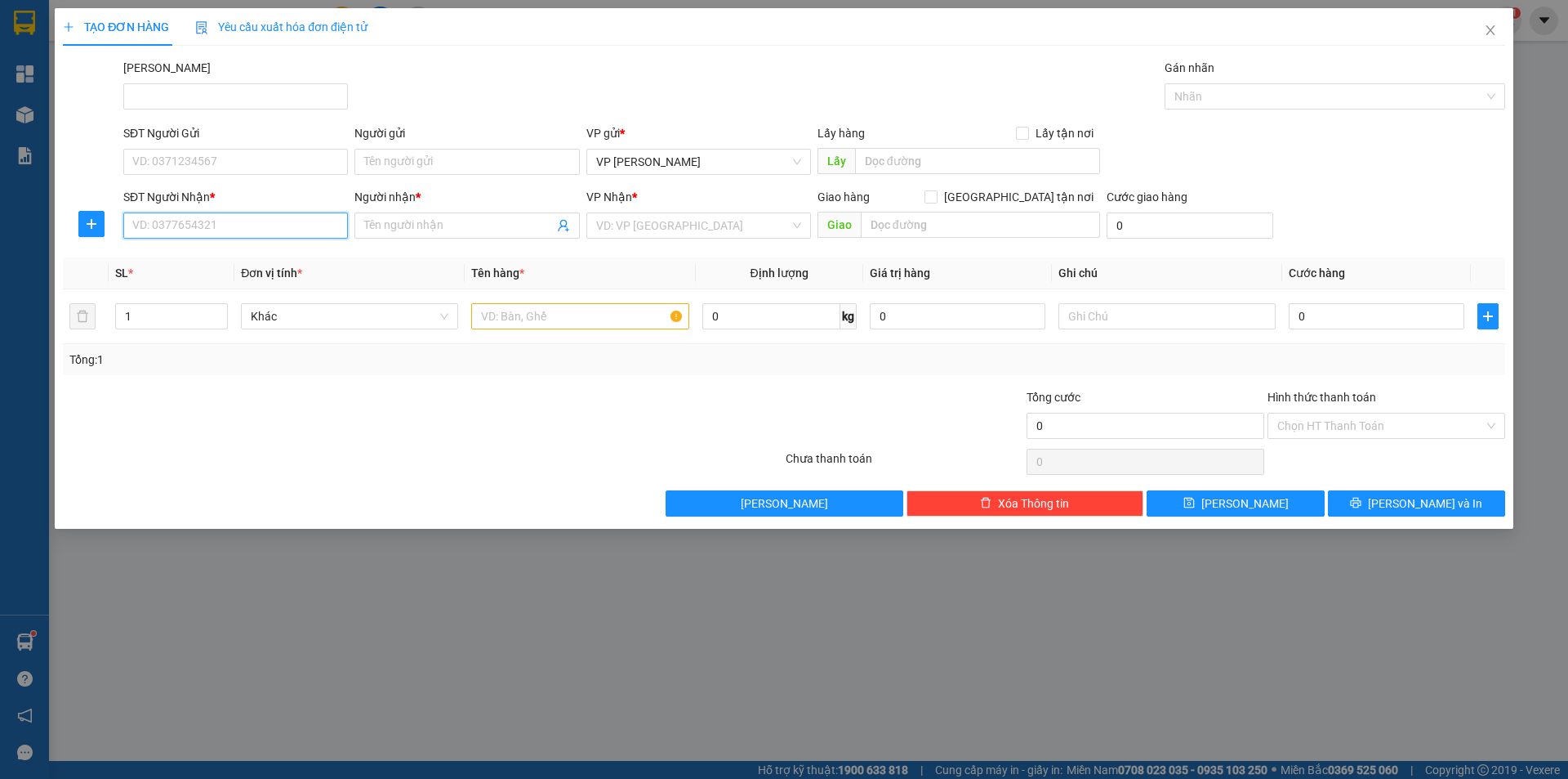
click at [201, 230] on input "SĐT Người Nhận *" at bounding box center [235, 225] width 224 height 26
click at [206, 289] on div "0937494575 - [GEOGRAPHIC_DATA]" at bounding box center [236, 284] width 205 height 18
type input "0937494575"
type input "VIỆT HÀN"
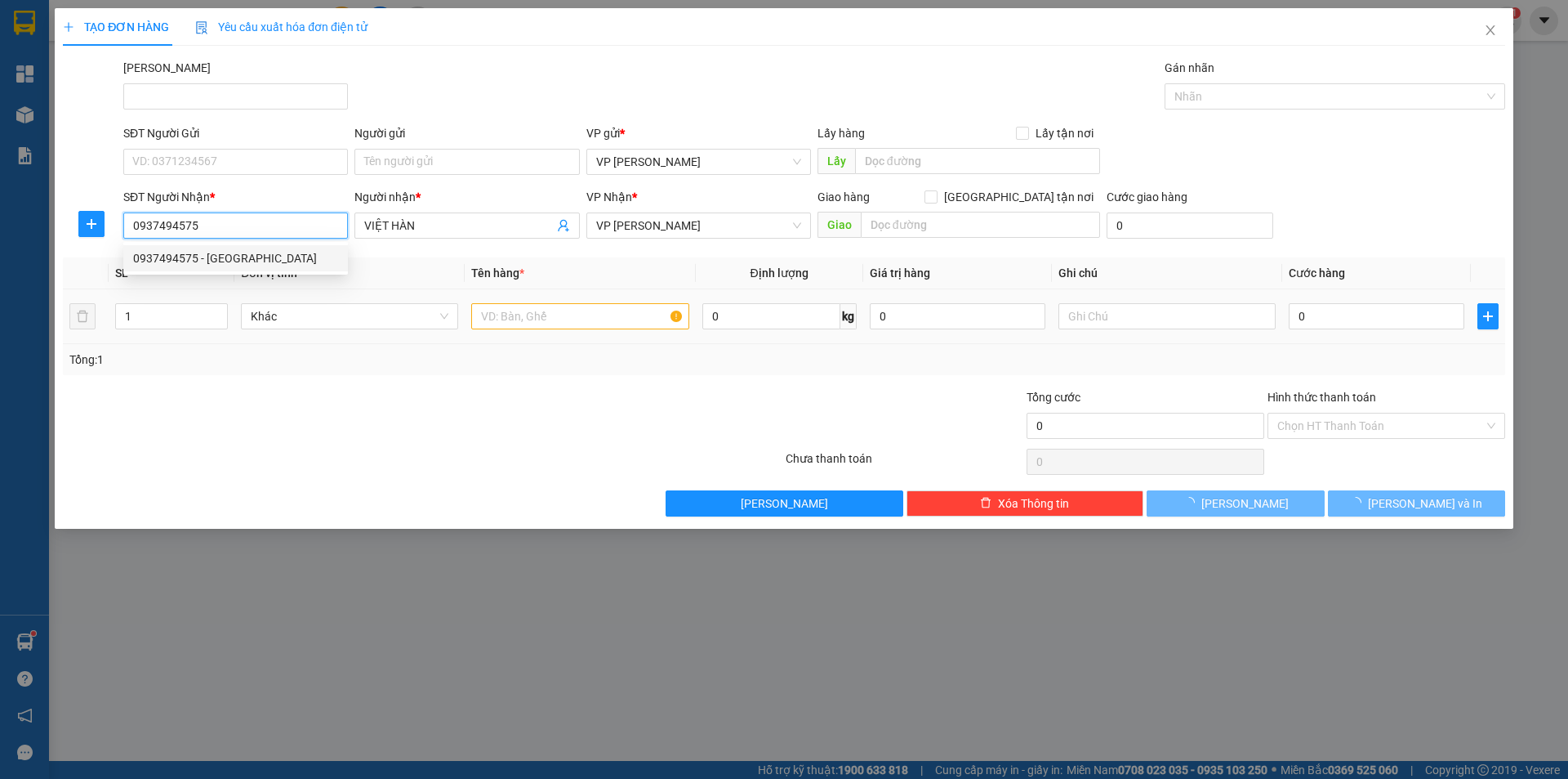
type input "80.000"
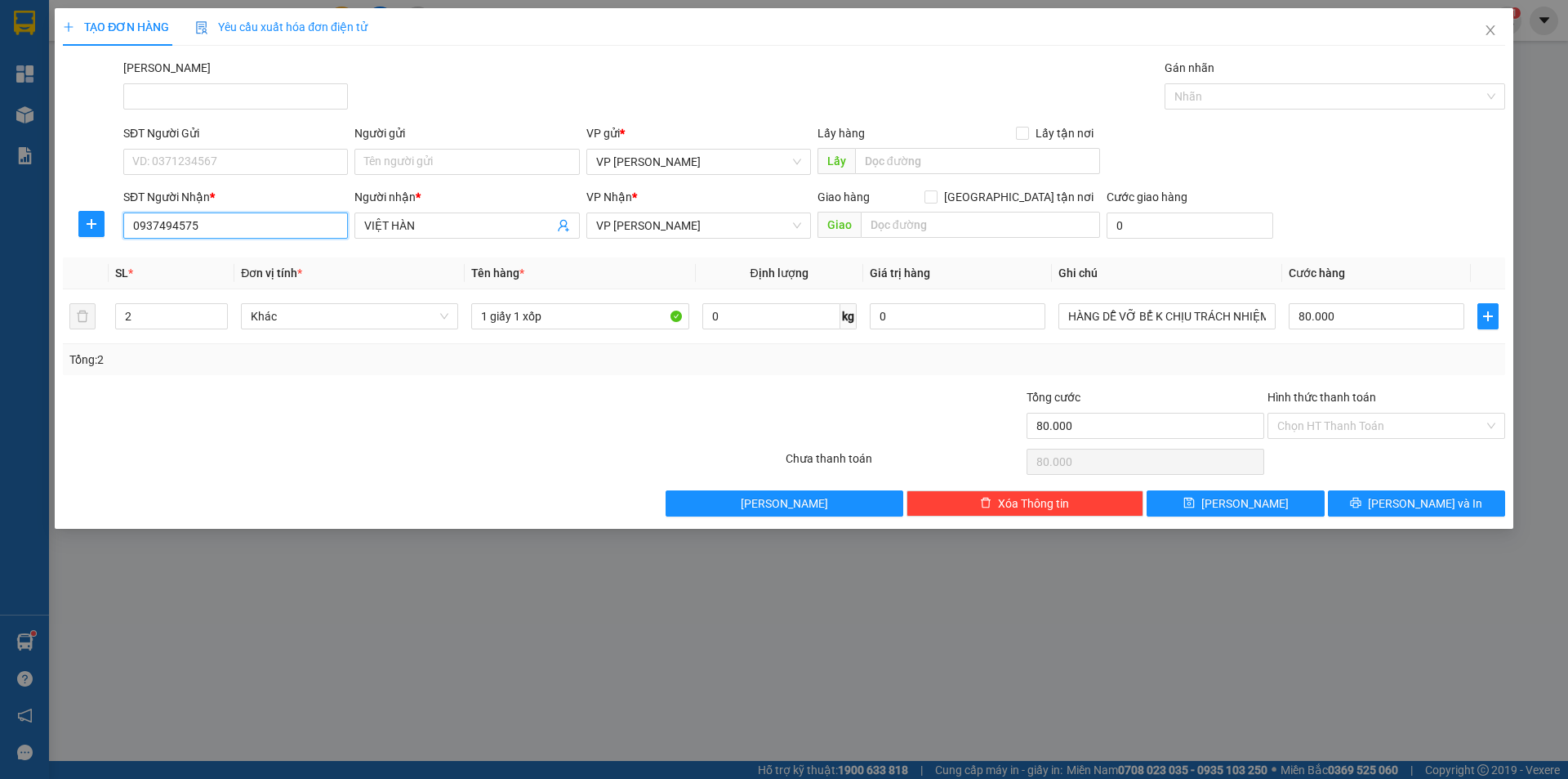
drag, startPoint x: 216, startPoint y: 228, endPoint x: 1, endPoint y: 228, distance: 215.0
click at [1, 228] on div "TẠO ĐƠN HÀNG Yêu cầu xuất hóa đơn điện tử Transit Pickup Surcharge Ids Transit …" at bounding box center [784, 389] width 1568 height 779
click at [159, 251] on div "0937949575 - [GEOGRAPHIC_DATA]" at bounding box center [236, 258] width 205 height 18
type input "0937949575"
type input "30.000"
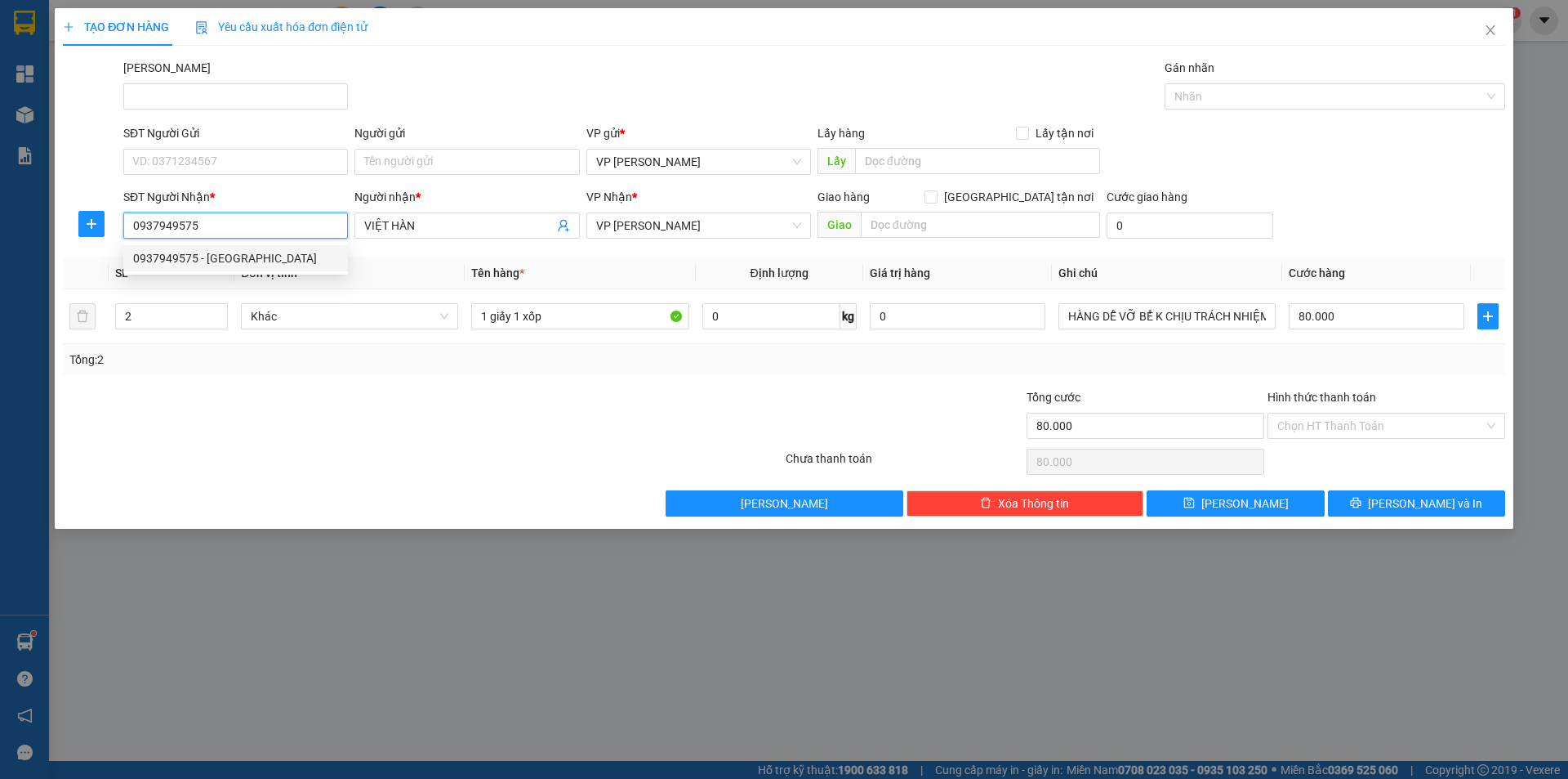
type input "30.000"
type input "0937949575"
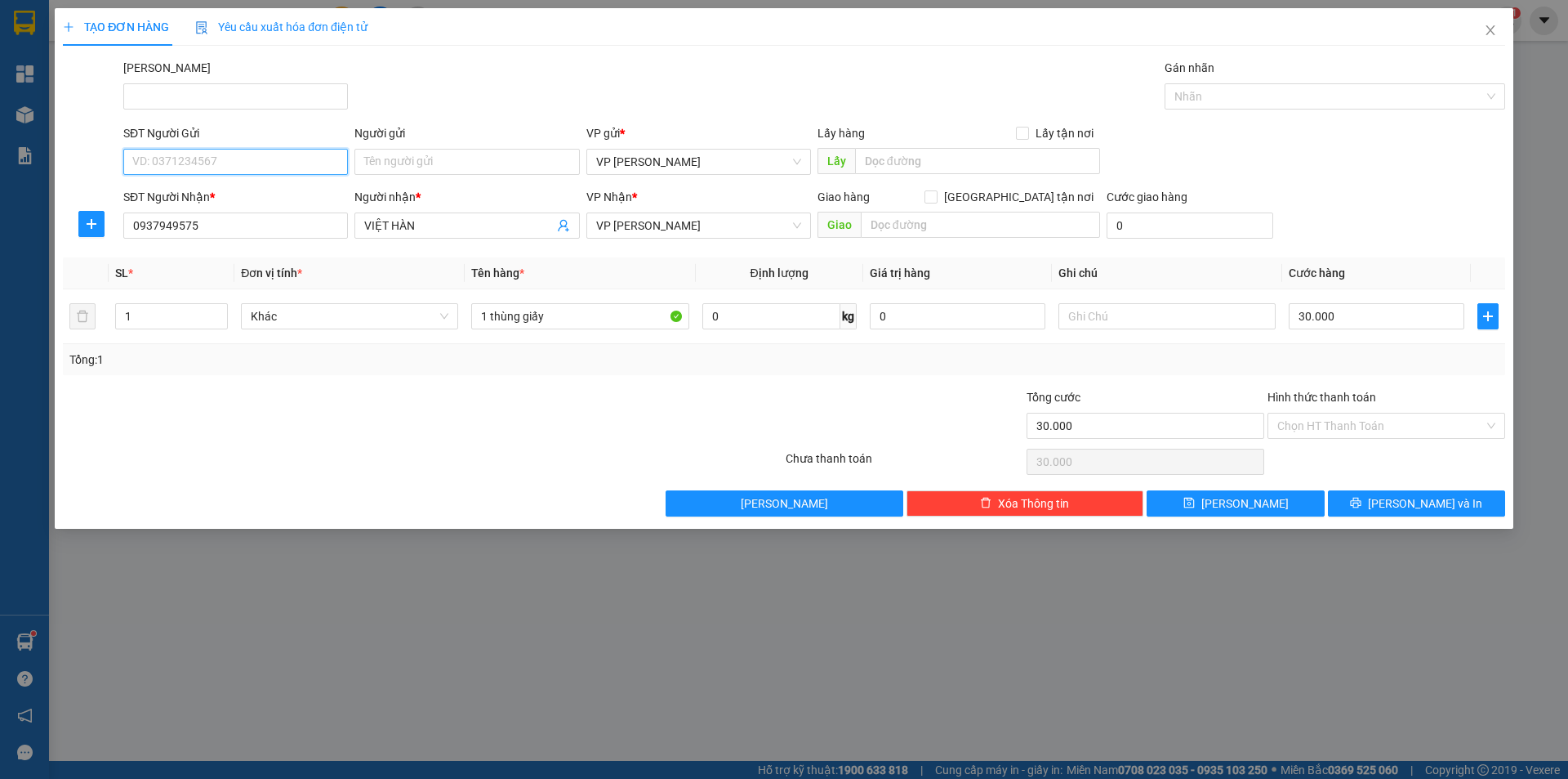
drag, startPoint x: 181, startPoint y: 166, endPoint x: 215, endPoint y: 155, distance: 35.7
click at [180, 163] on input "SĐT Người Gửi" at bounding box center [235, 162] width 224 height 26
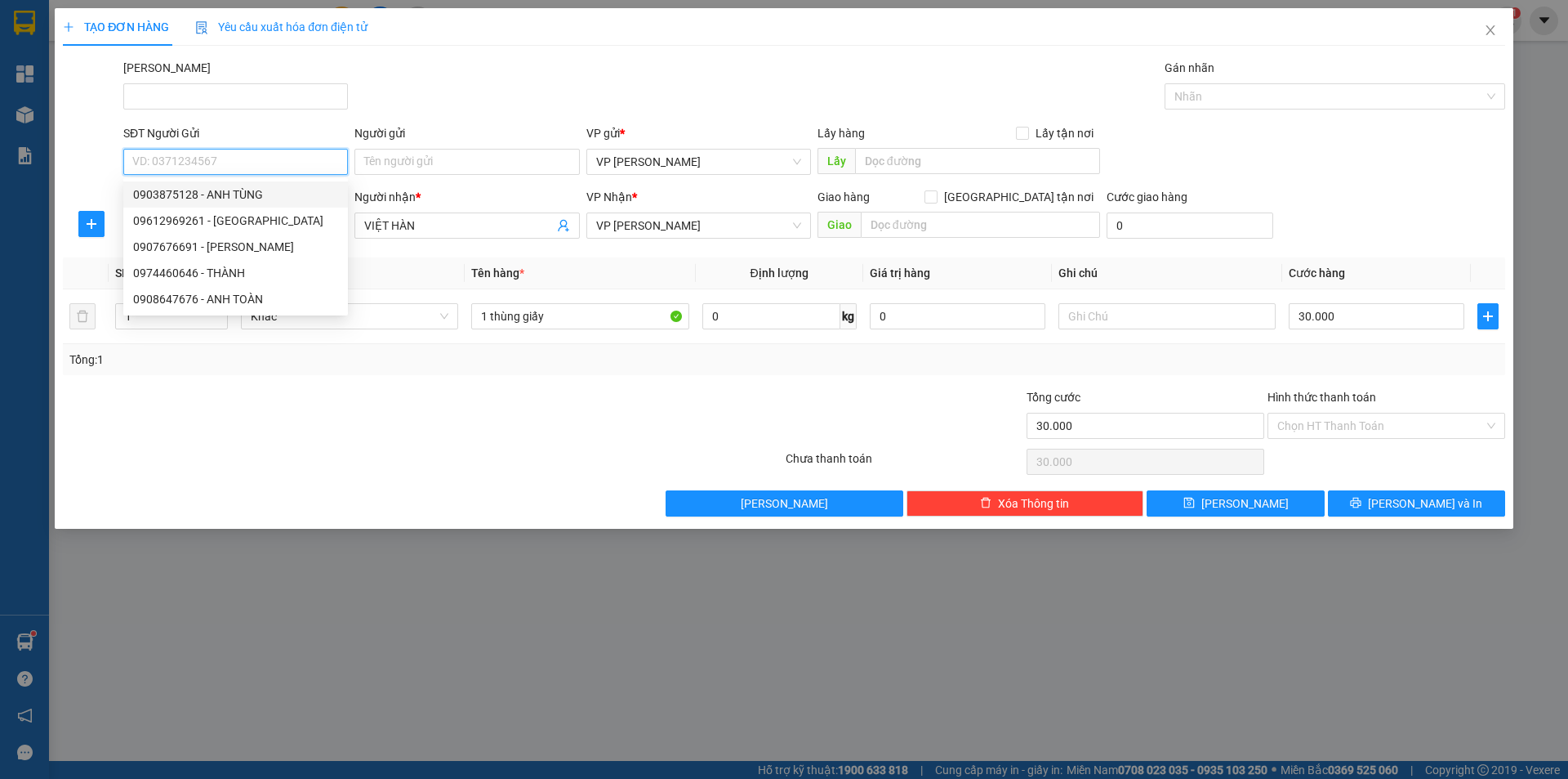
click at [195, 198] on div "0903875128 - ANH TÙNG" at bounding box center [236, 194] width 205 height 18
type input "0903875128"
type input "ANH TÙNG"
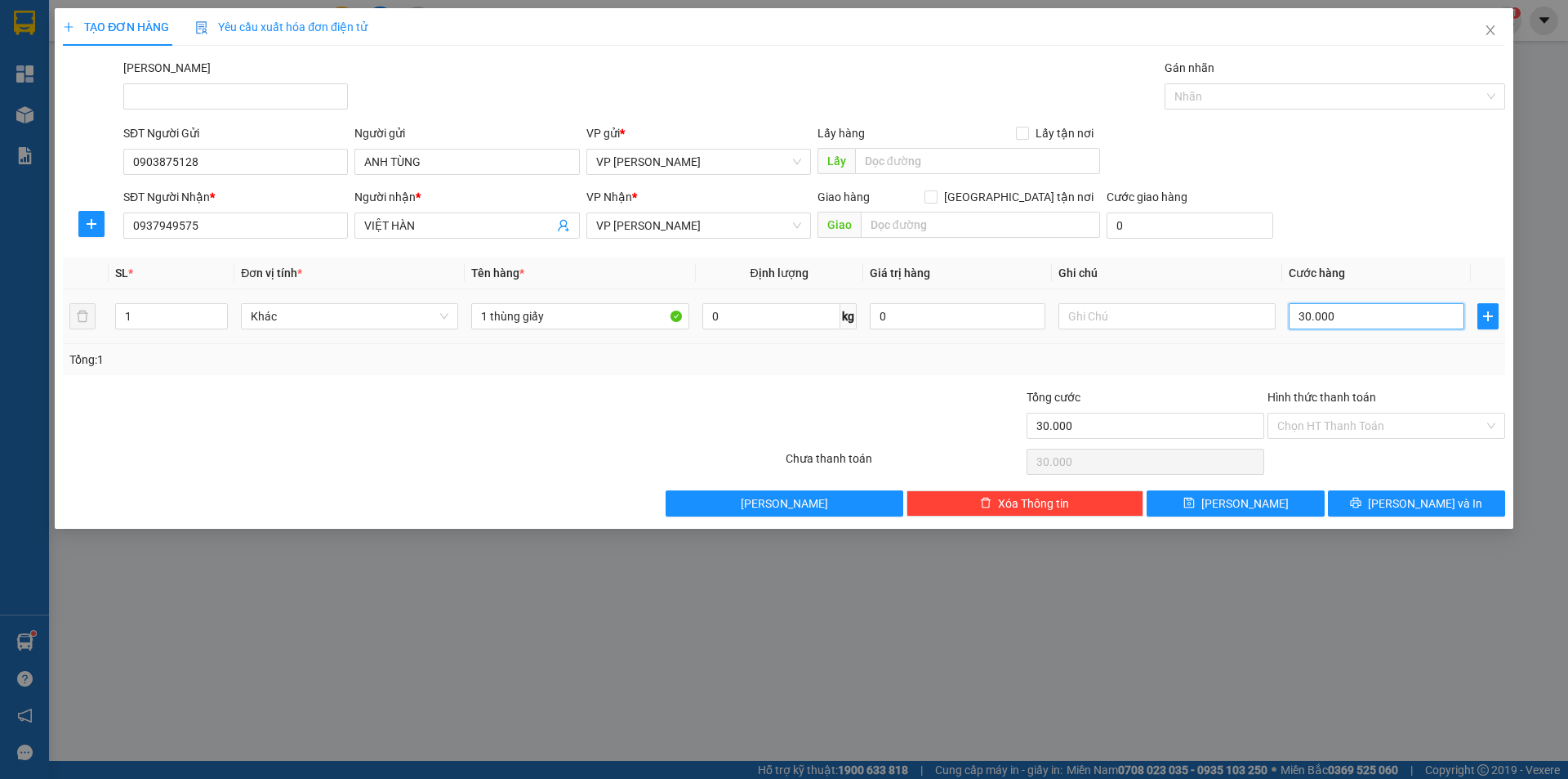
click at [1326, 319] on input "30.000" at bounding box center [1377, 316] width 176 height 26
type input "2"
type input "20"
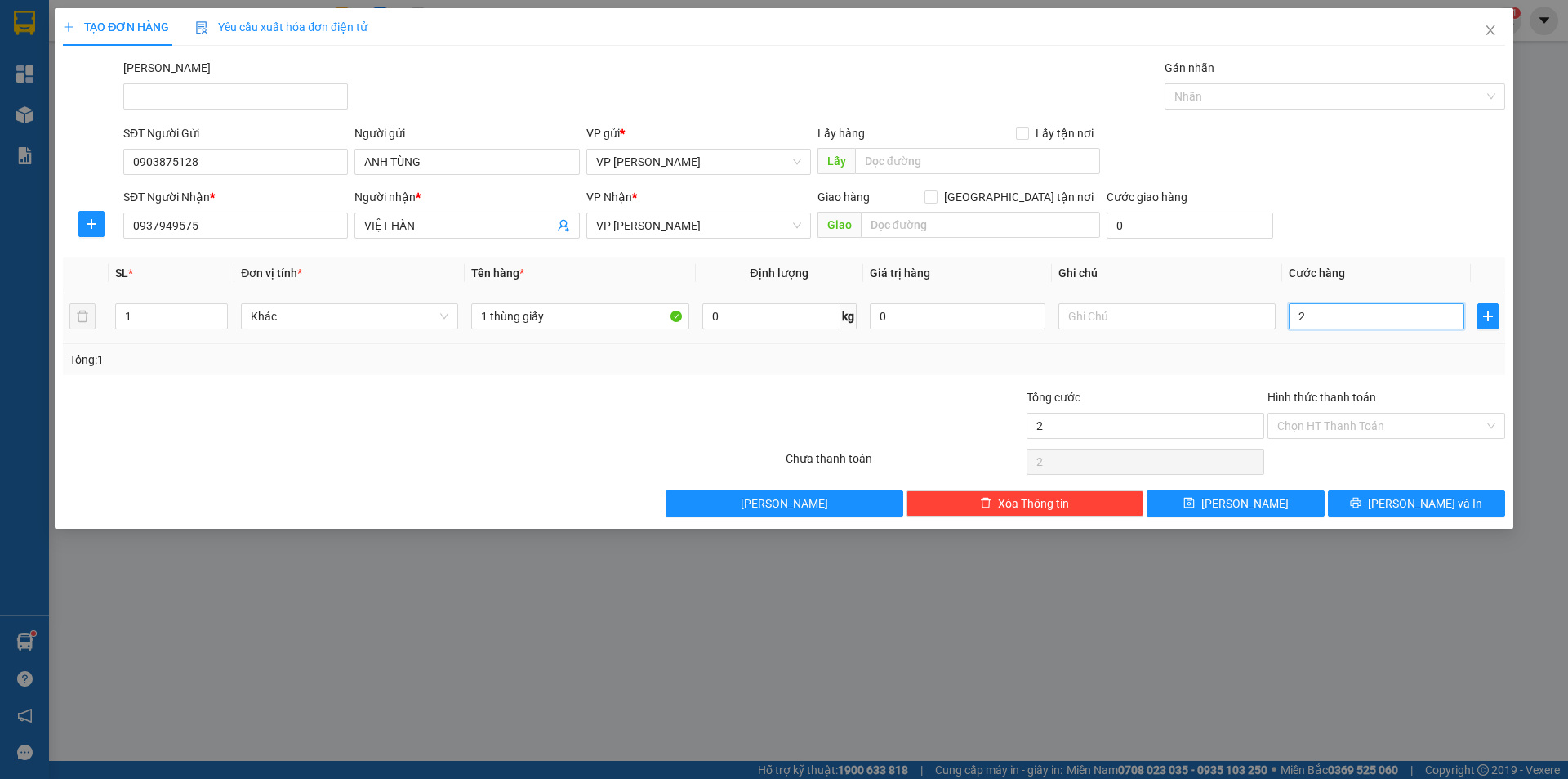
type input "20"
type input "20.000"
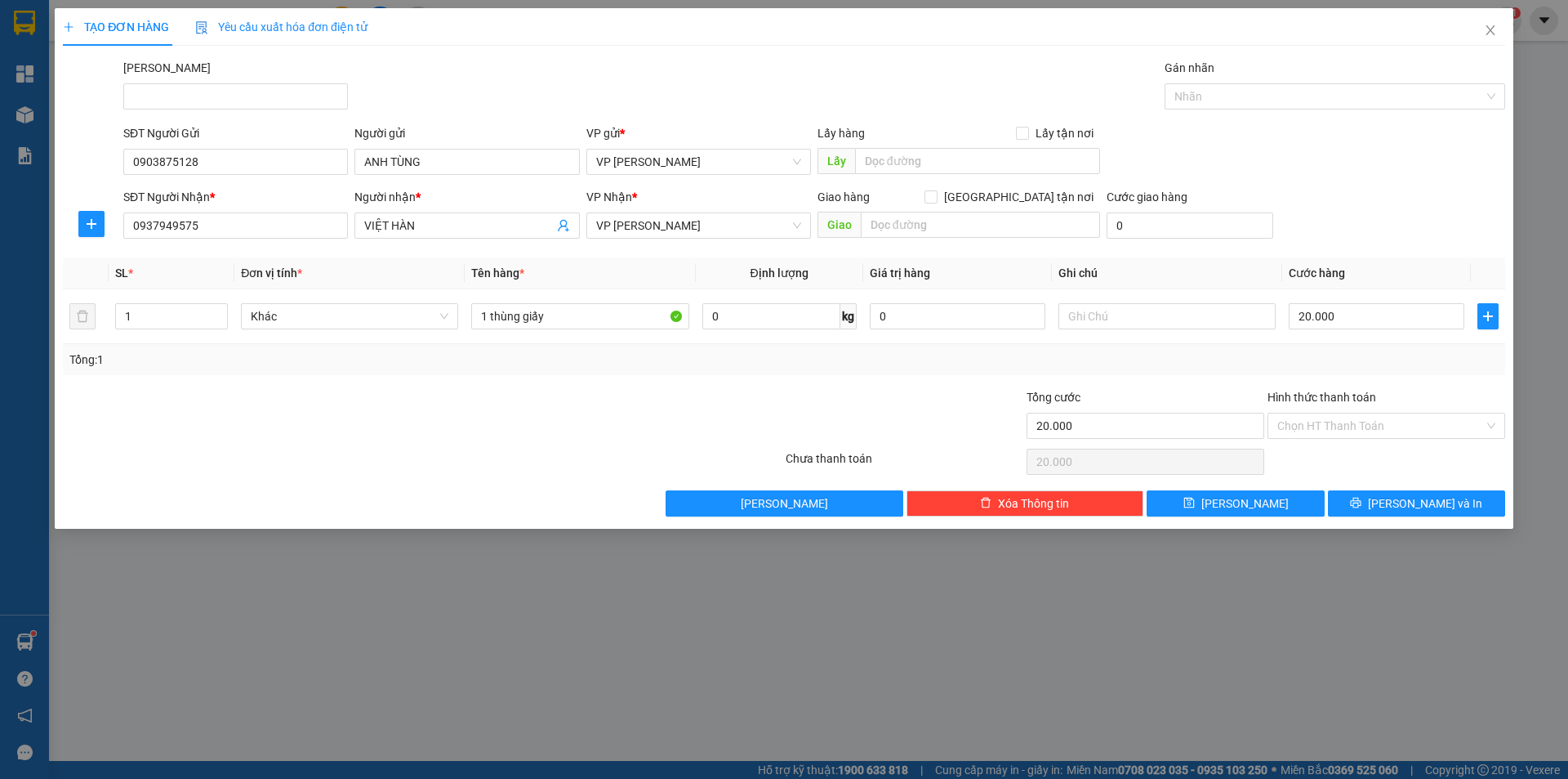
click at [1148, 378] on div "Transit Pickup Surcharge Ids Transit Deliver Surcharge Ids Transit Deliver Surc…" at bounding box center [784, 288] width 1442 height 458
drag, startPoint x: 519, startPoint y: 315, endPoint x: 489, endPoint y: 308, distance: 30.8
click at [489, 308] on input "1 thùng giấy" at bounding box center [580, 316] width 217 height 26
type input "1 giấy"
click at [1371, 492] on button "[PERSON_NAME] và In" at bounding box center [1416, 503] width 178 height 26
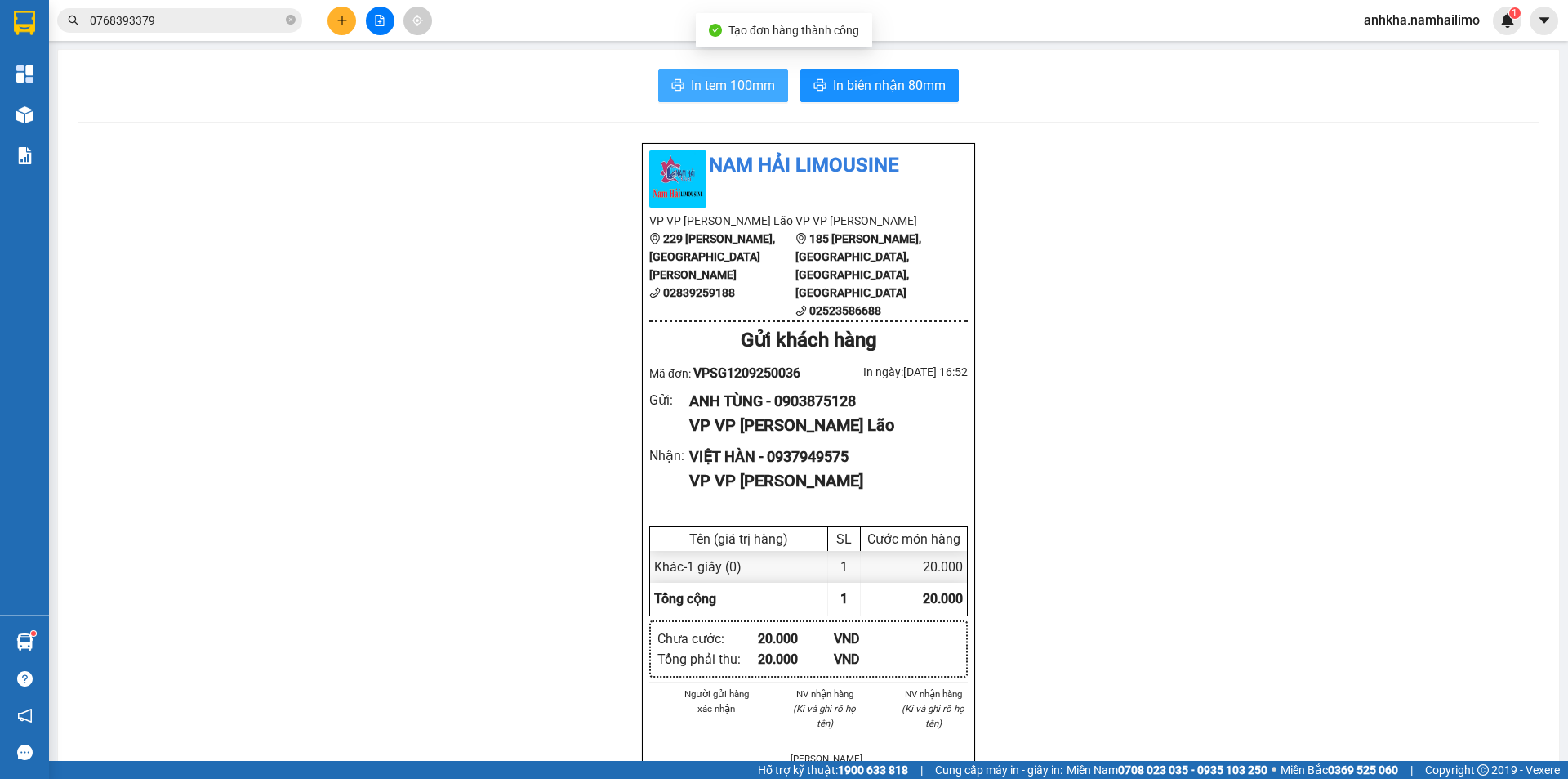
click at [720, 82] on span "In tem 100mm" at bounding box center [733, 86] width 84 height 21
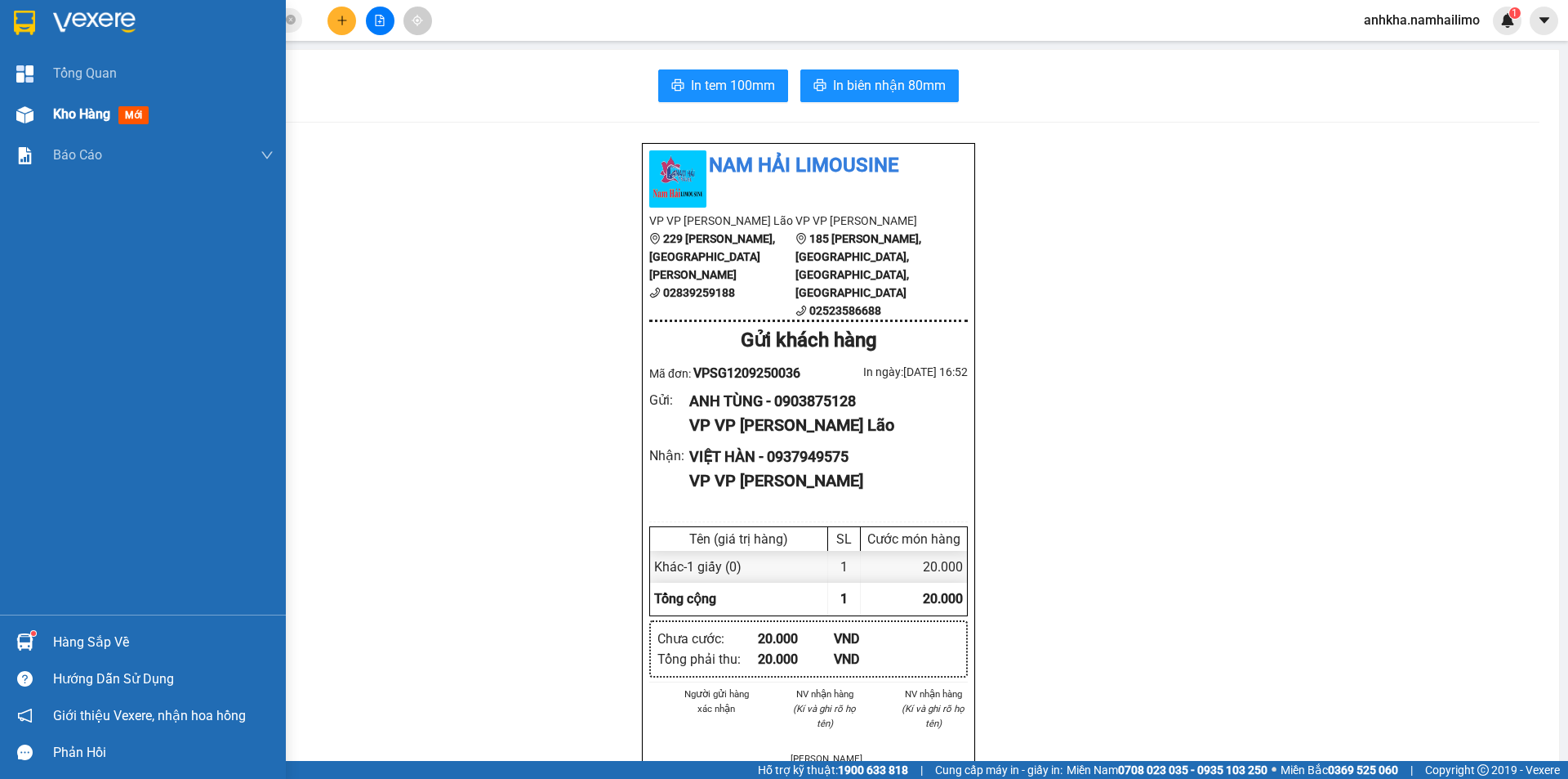
click at [84, 116] on span "Kho hàng" at bounding box center [81, 114] width 57 height 16
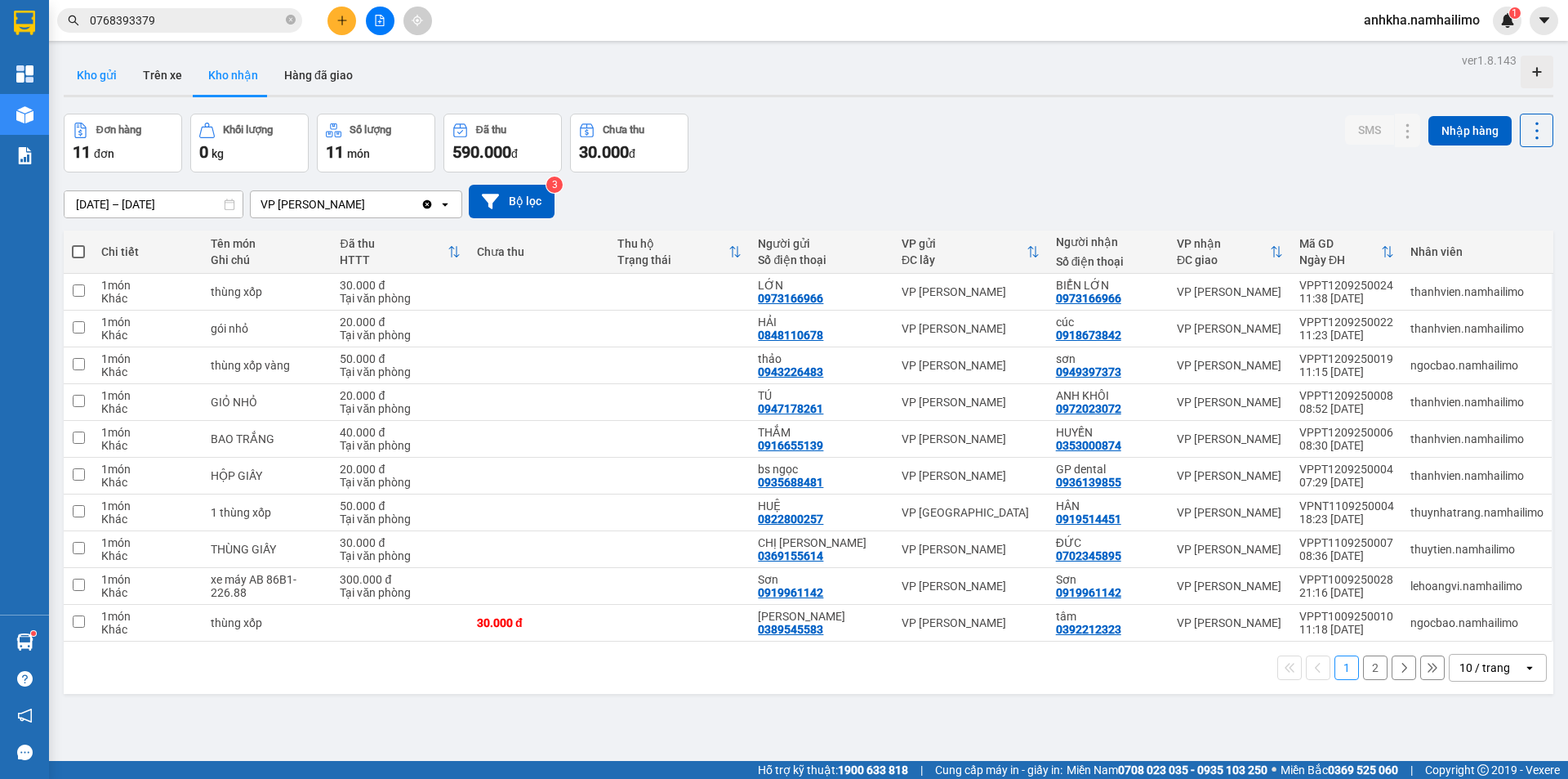
click at [101, 69] on button "Kho gửi" at bounding box center [97, 75] width 66 height 39
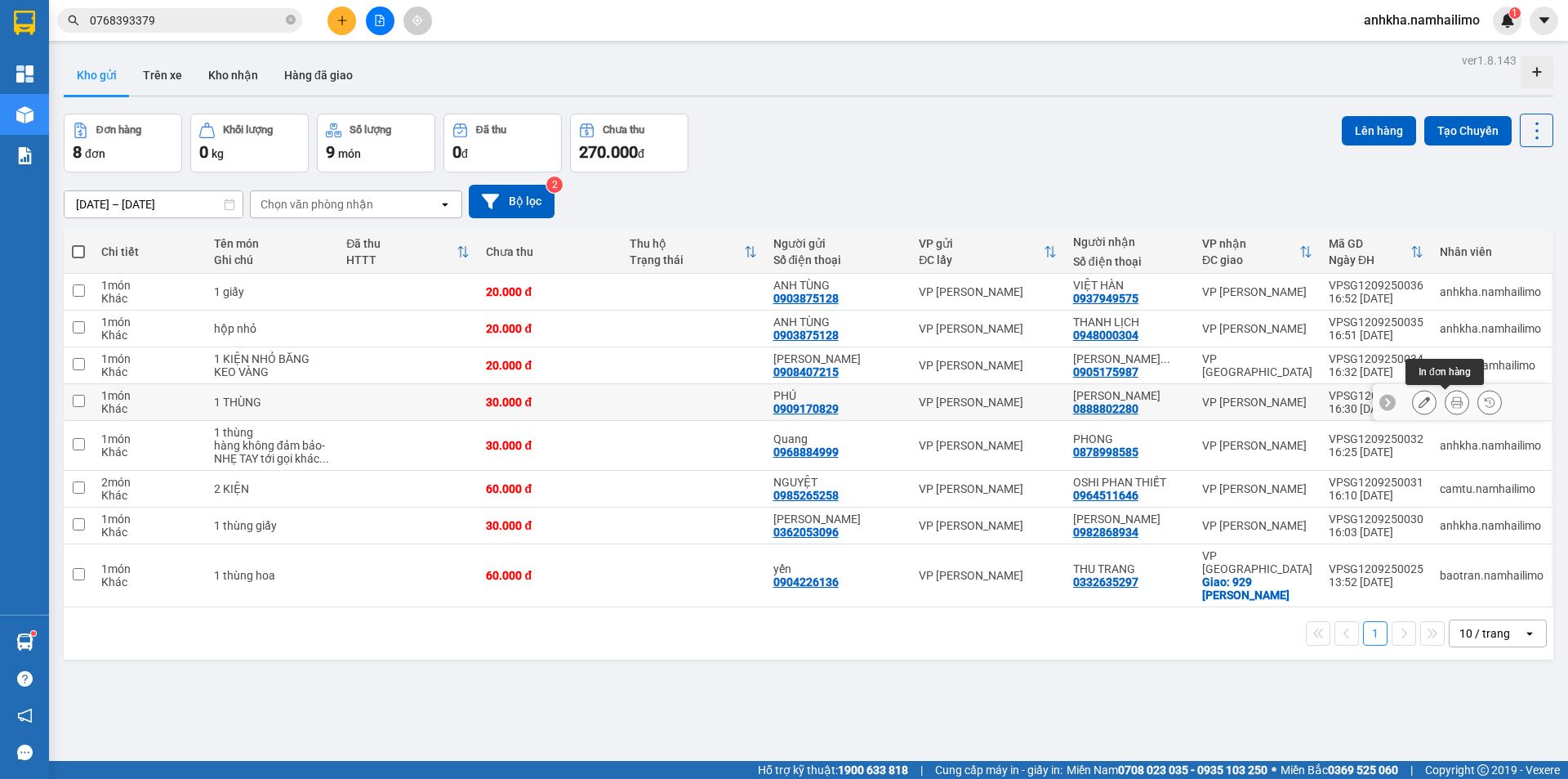
click at [1451, 401] on icon at bounding box center [1456, 401] width 11 height 11
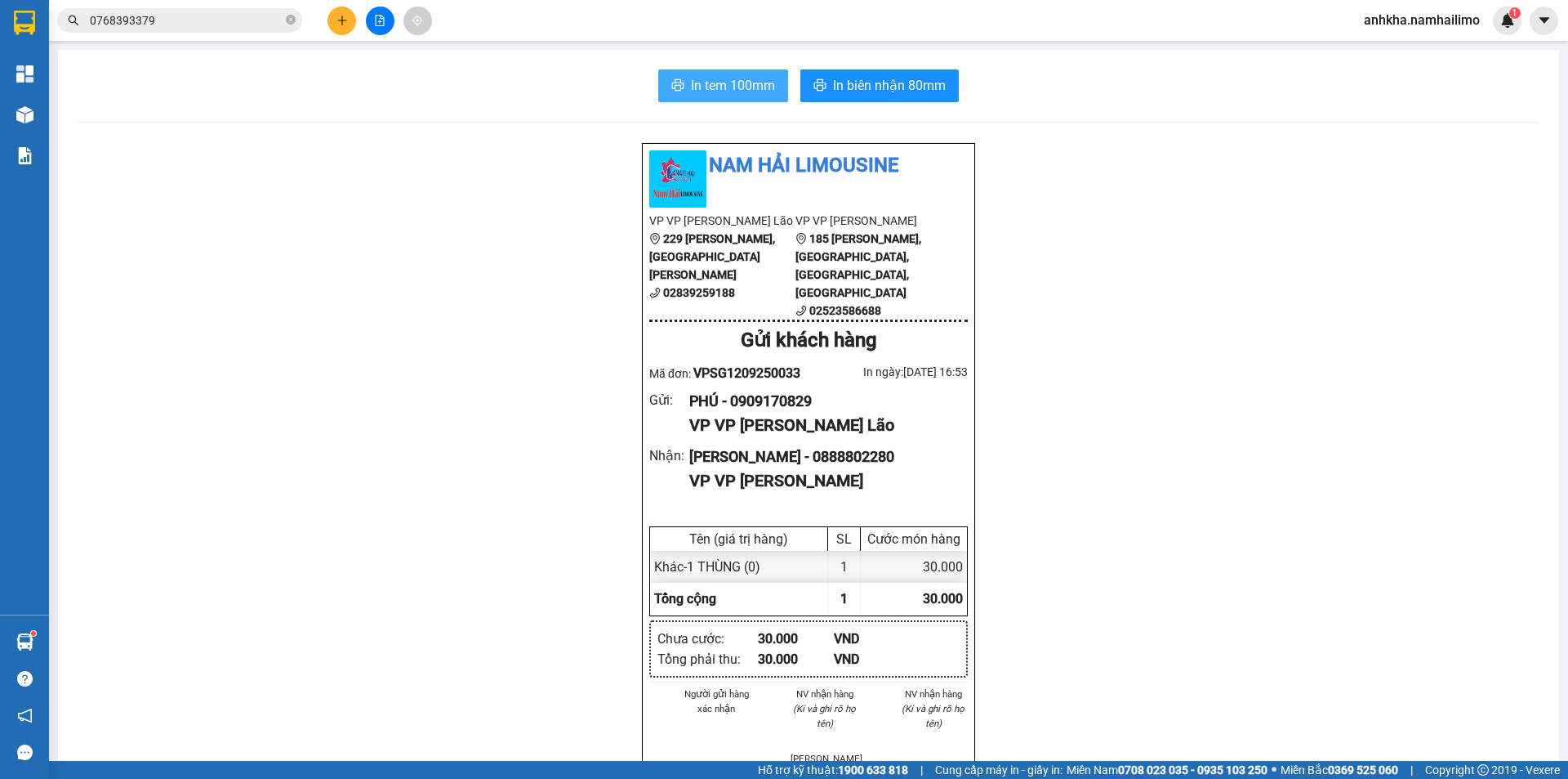
click at [699, 84] on span "In tem 100mm" at bounding box center [733, 86] width 84 height 21
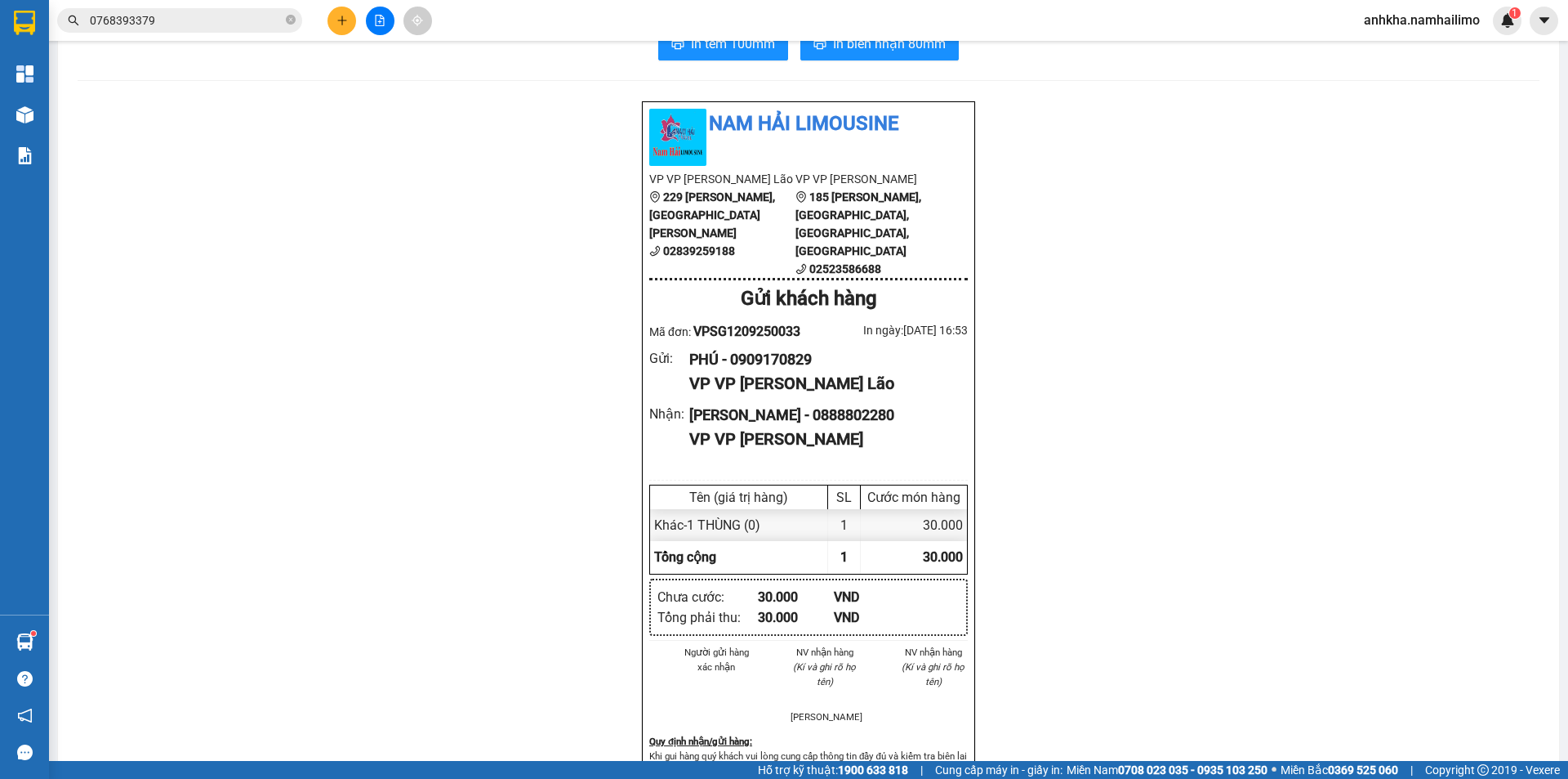
scroll to position [81, 0]
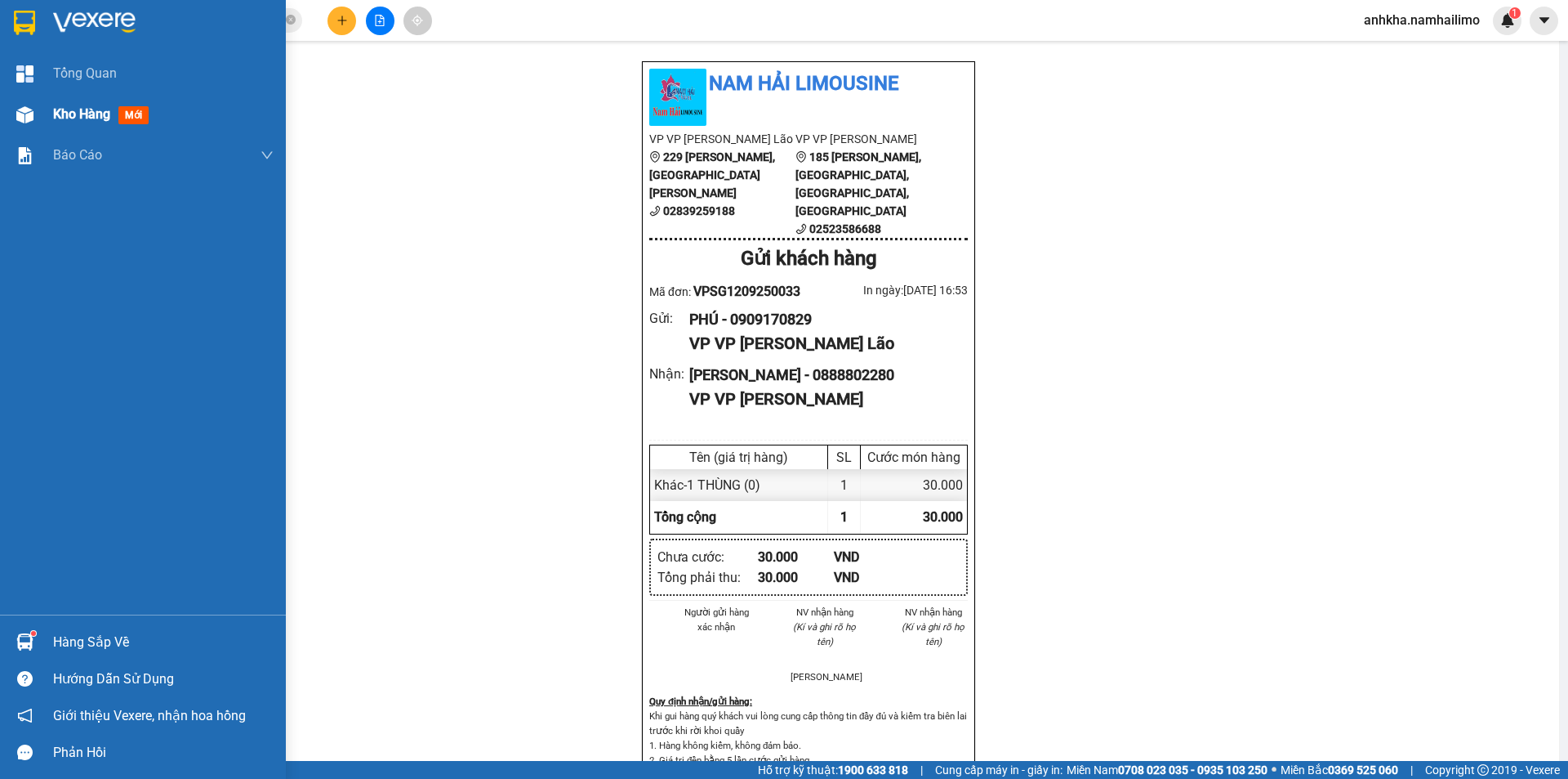
click at [47, 118] on div "Kho hàng mới" at bounding box center [143, 114] width 286 height 41
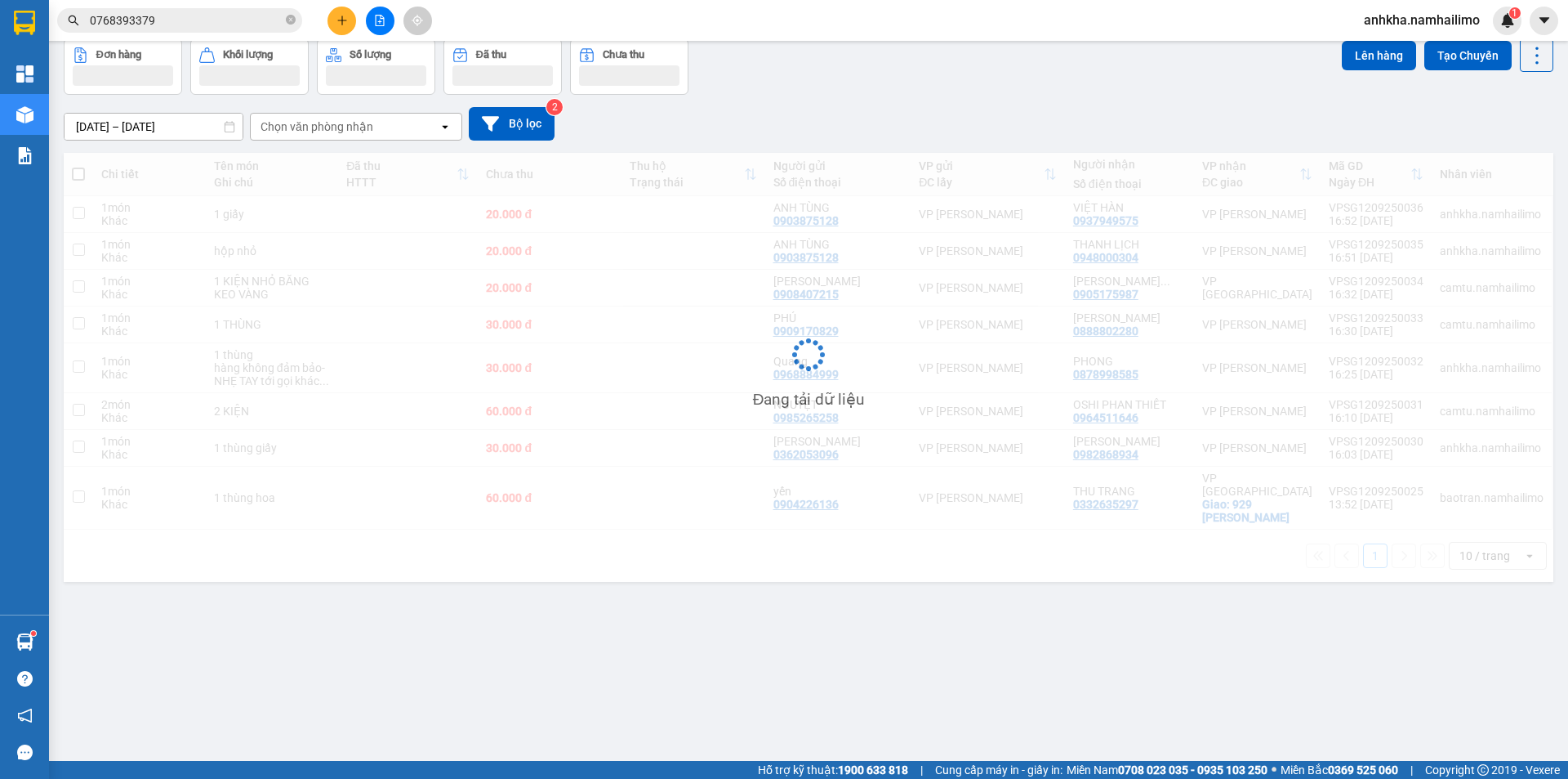
scroll to position [75, 0]
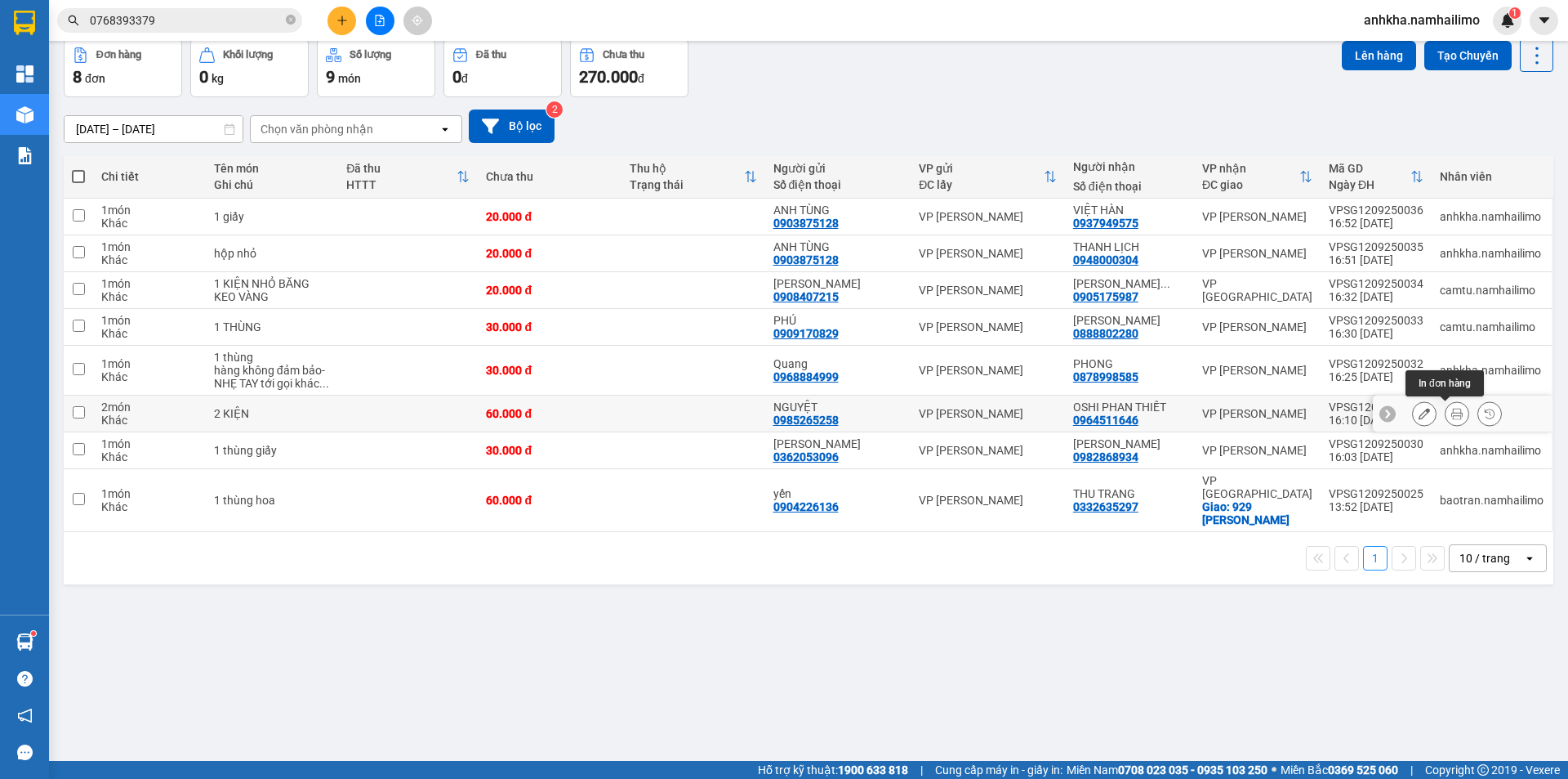
click at [1451, 414] on icon at bounding box center [1456, 412] width 11 height 11
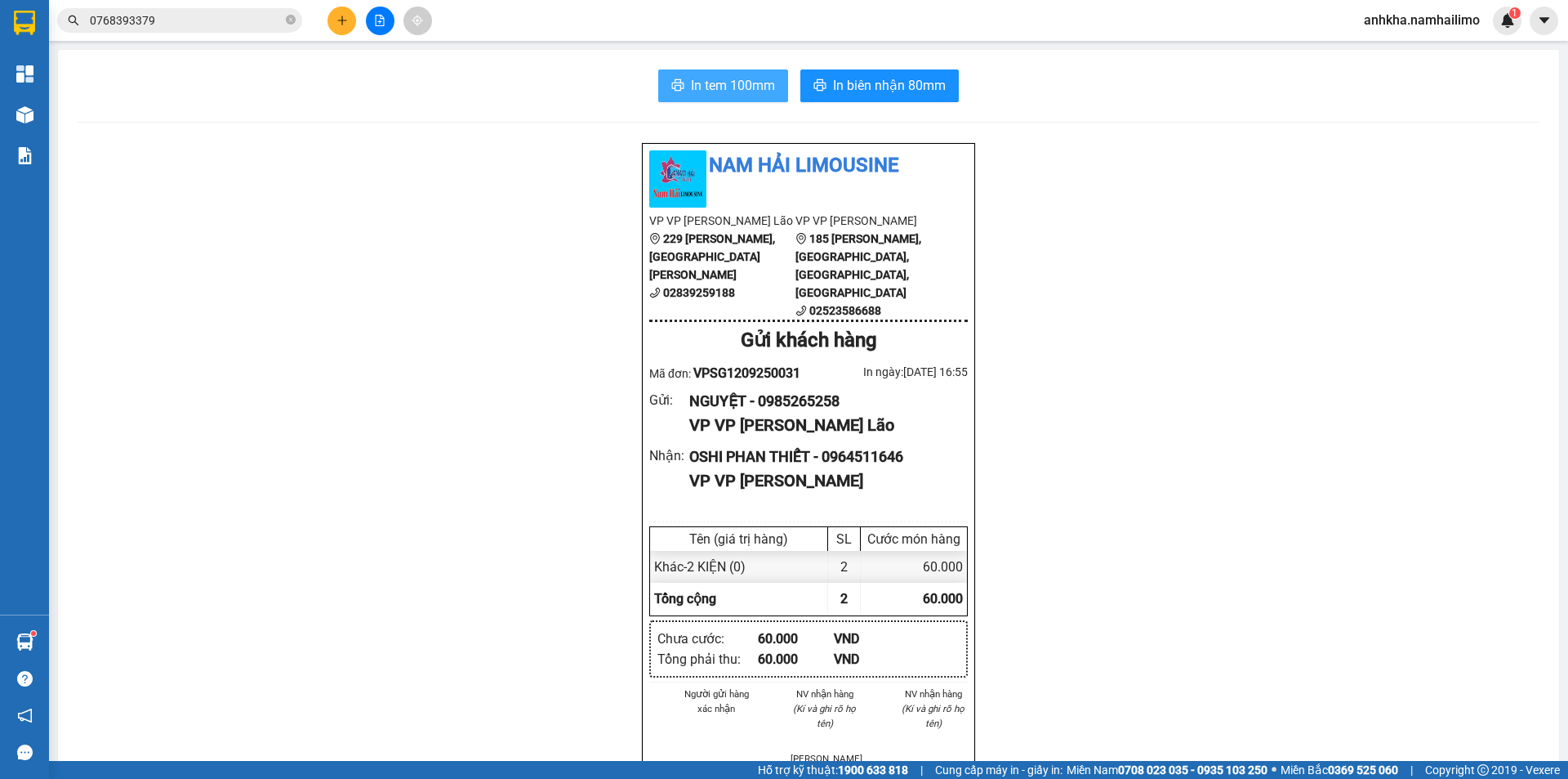
click at [720, 82] on span "In tem 100mm" at bounding box center [733, 86] width 84 height 21
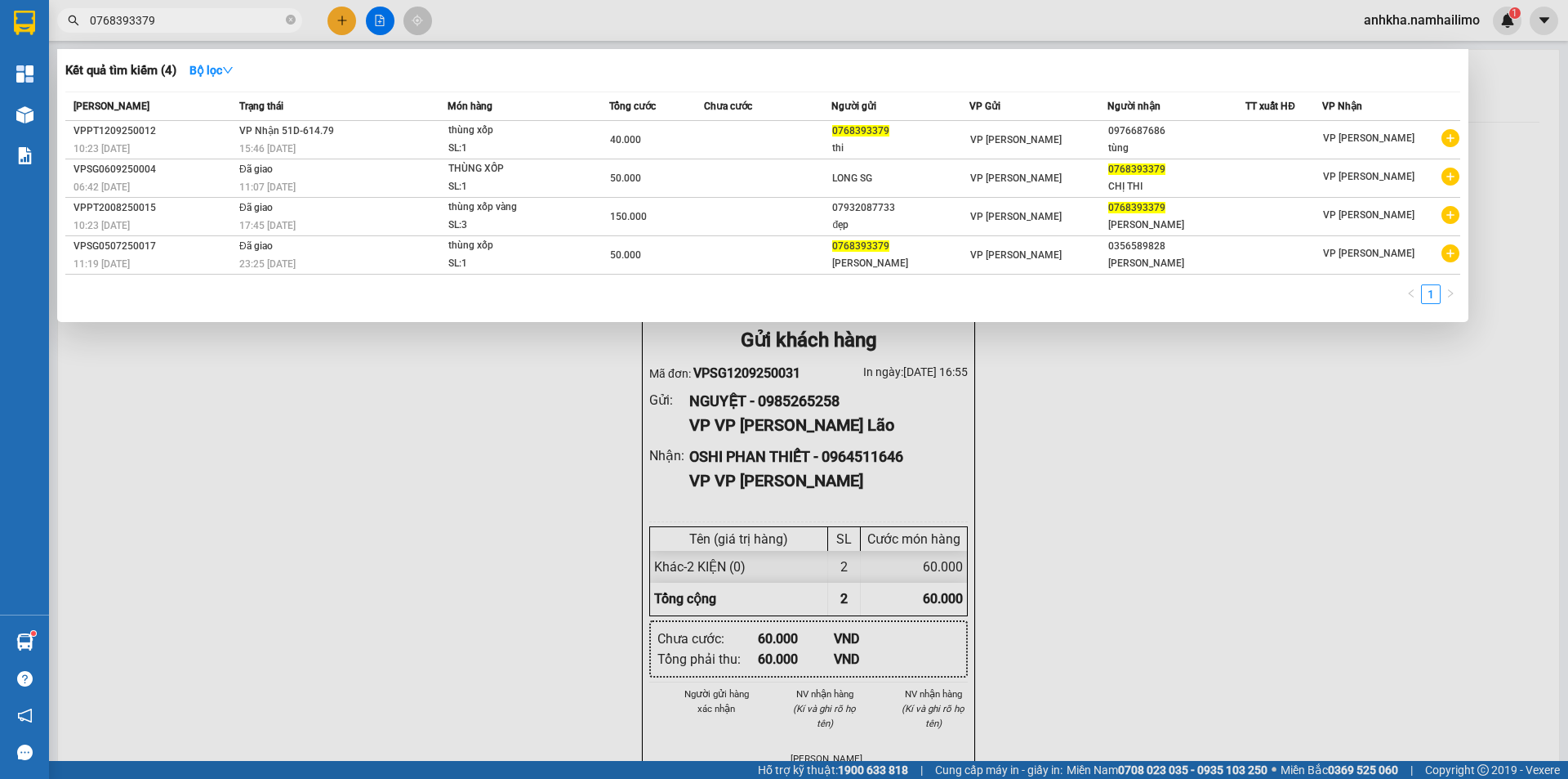
click at [249, 16] on input "0768393379" at bounding box center [186, 20] width 193 height 18
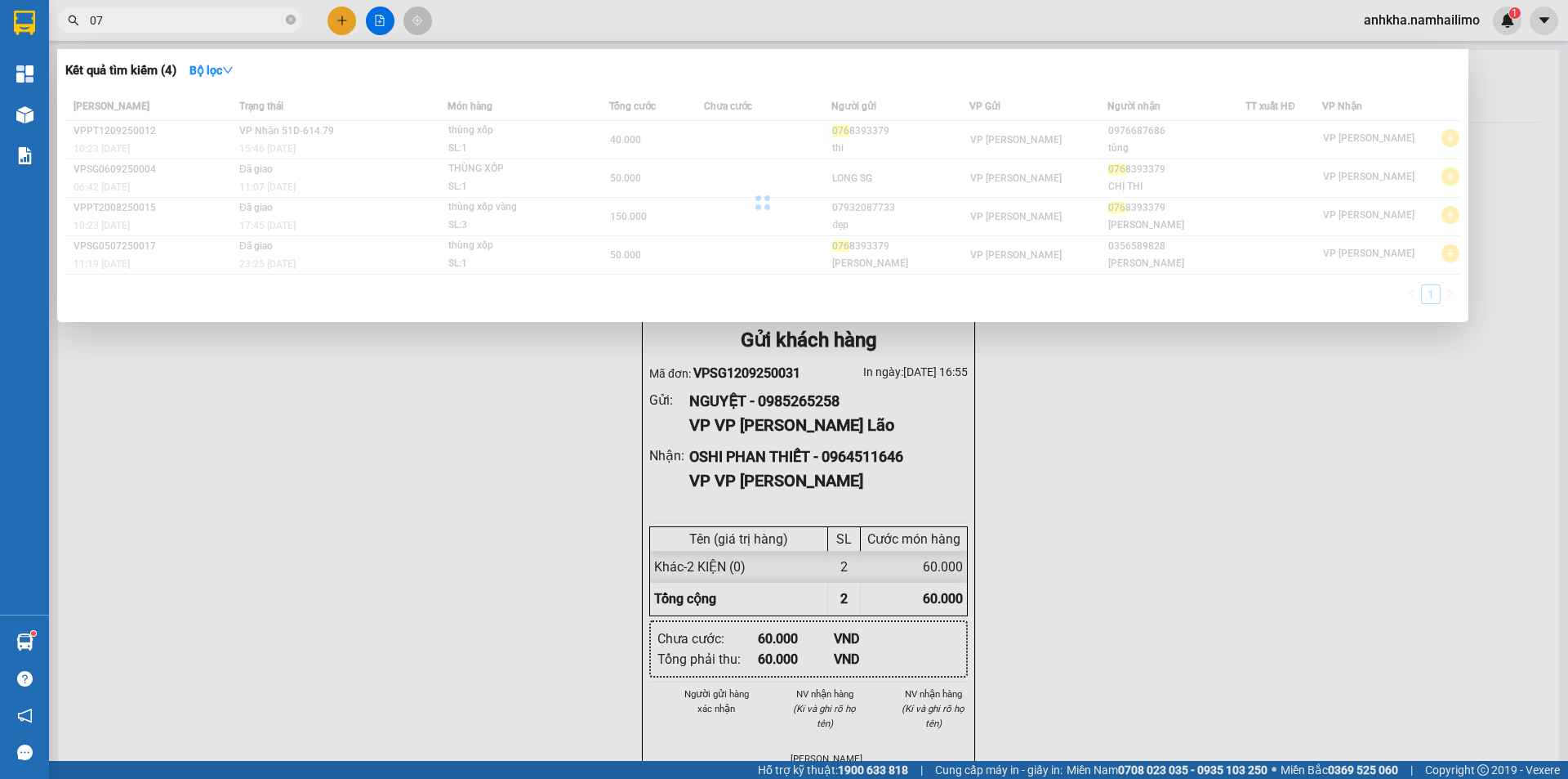
type input "0"
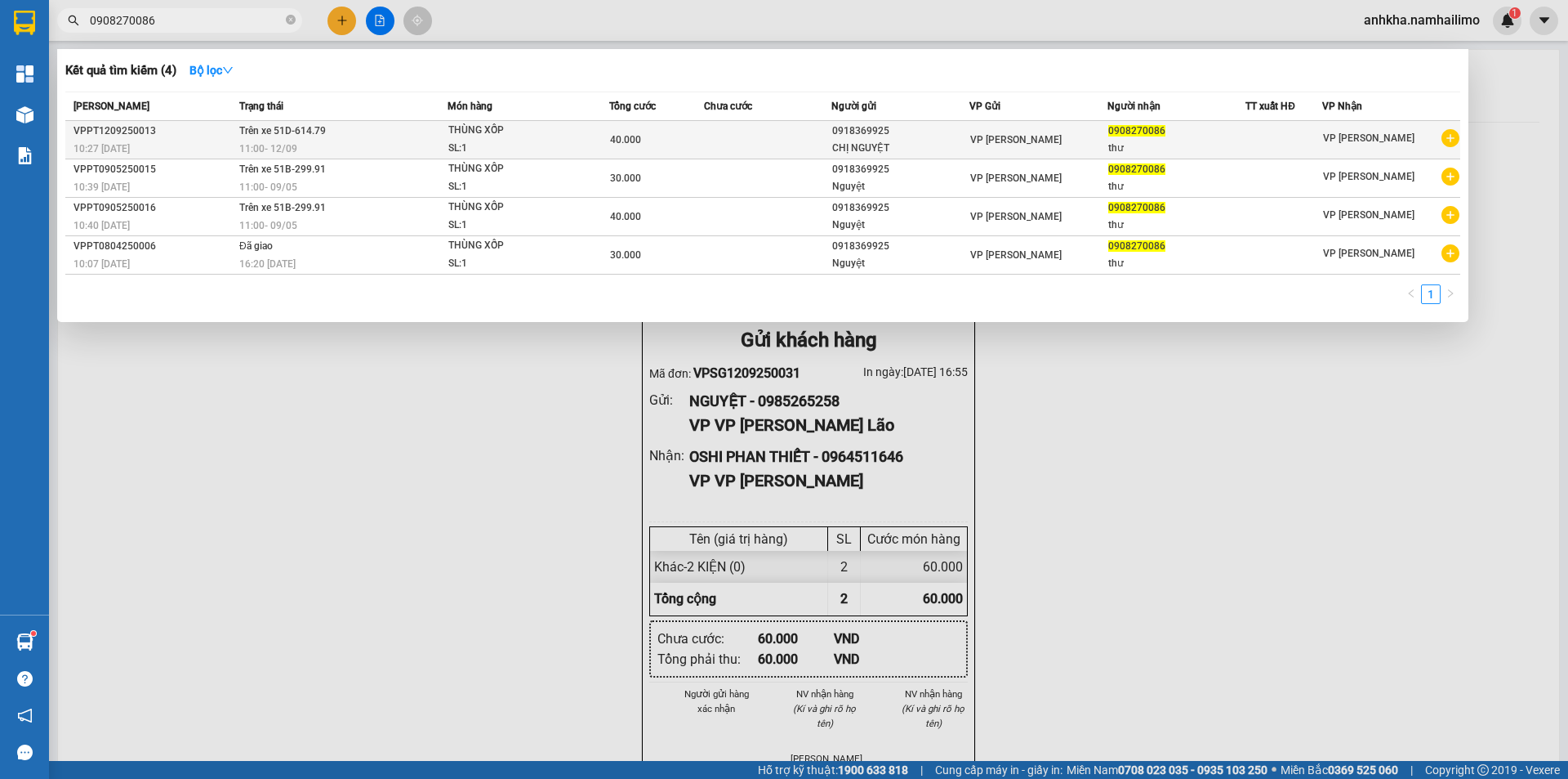
type input "0908270086"
click at [724, 140] on td at bounding box center [768, 140] width 127 height 38
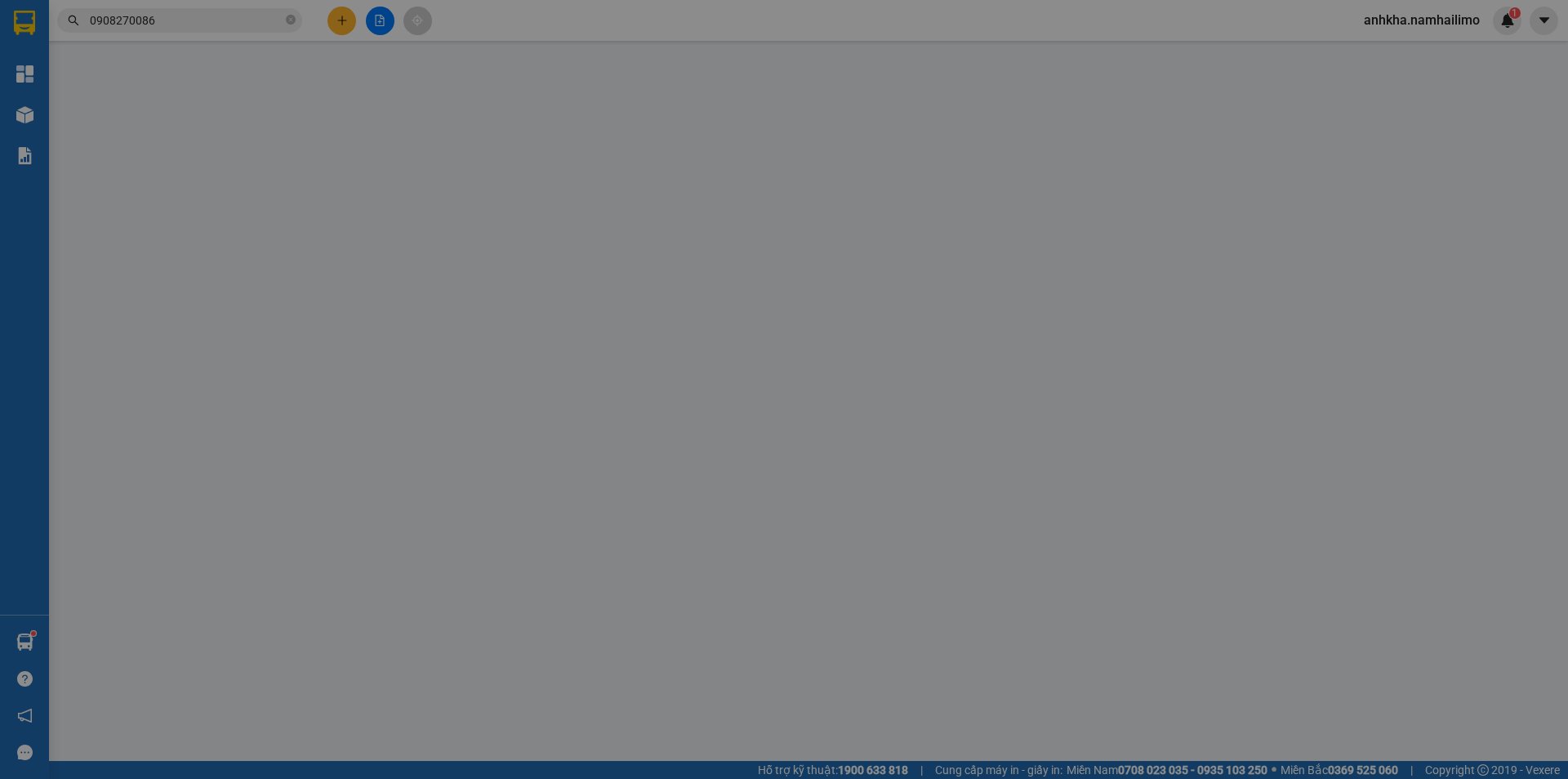
type input "0918369925"
type input "CHỊ NGUYỆT"
type input "0908270086"
type input "thư"
type input "40.000"
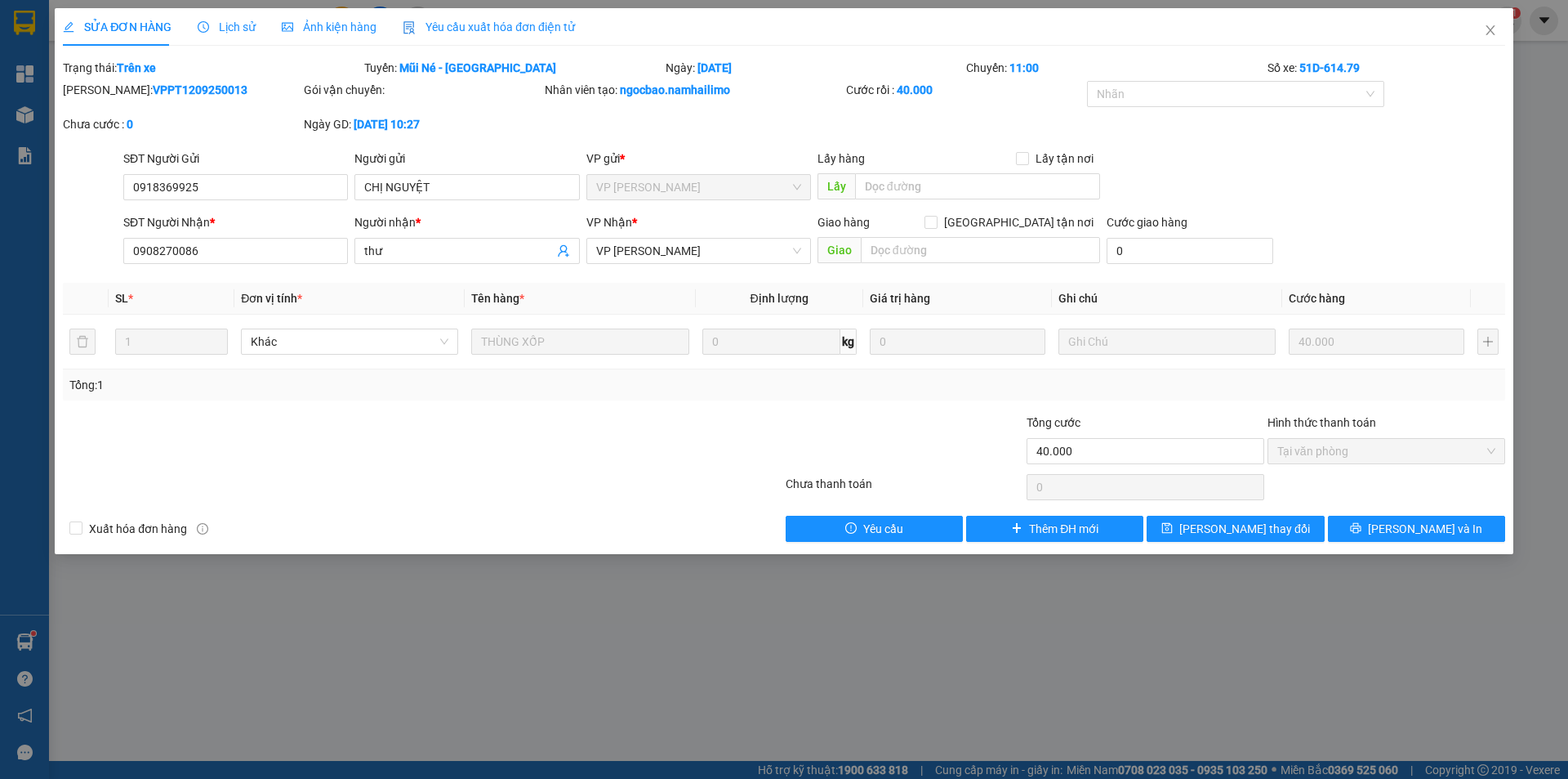
click at [1144, 672] on div "SỬA ĐƠN HÀNG Lịch sử Ảnh kiện hàng Yêu cầu xuất hóa đơn điện tử Total Paid Fee …" at bounding box center [784, 389] width 1568 height 779
click at [1487, 29] on icon "close" at bounding box center [1490, 29] width 13 height 13
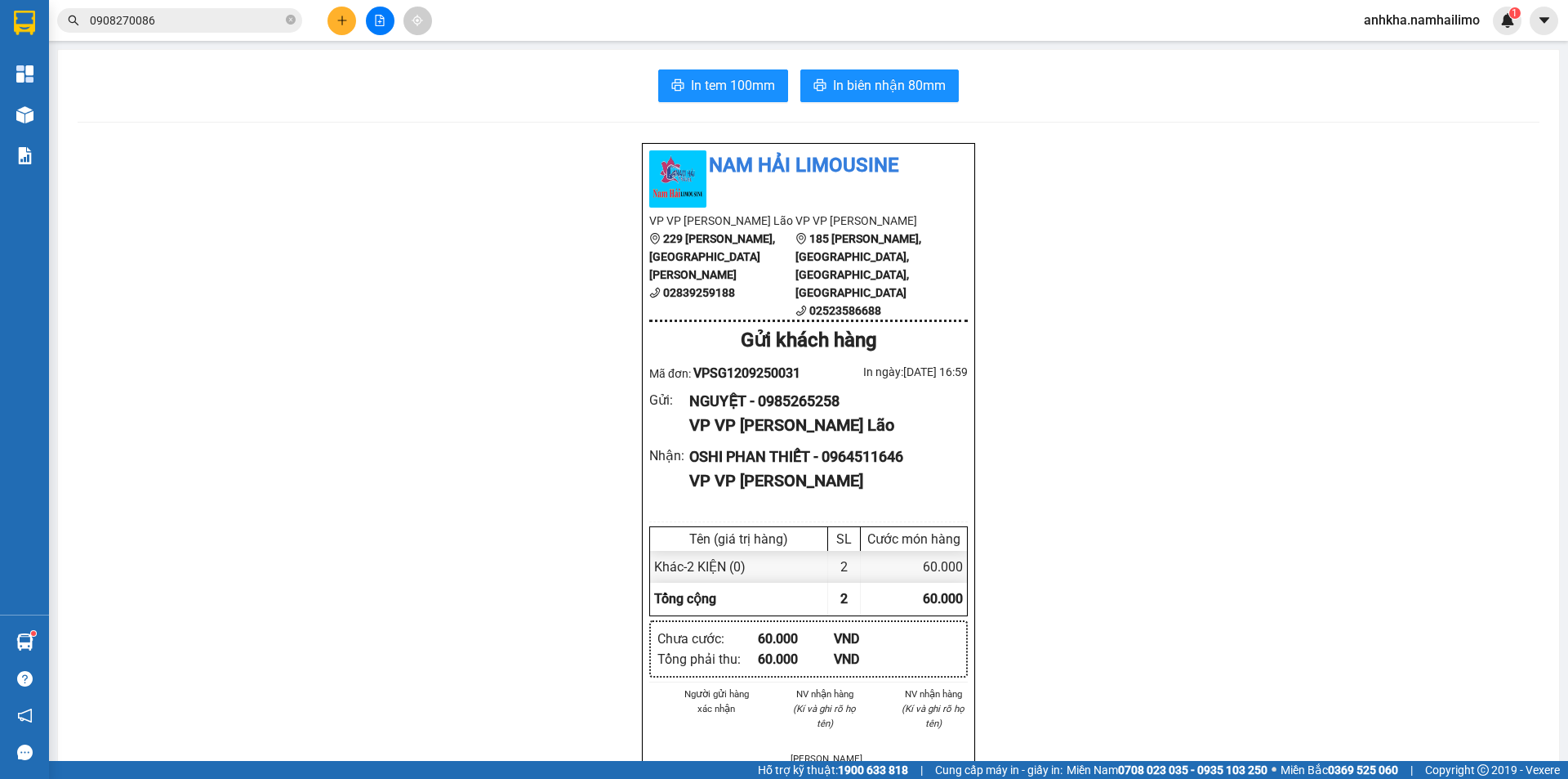
drag, startPoint x: 211, startPoint y: 36, endPoint x: 225, endPoint y: 39, distance: 14.3
click at [219, 37] on div "Kết quả tìm kiếm ( 4 ) Bộ lọc Mã ĐH Trạng thái Món hàng Tổng cước Chưa cước Ngư…" at bounding box center [784, 20] width 1568 height 41
click at [287, 16] on icon "close-circle" at bounding box center [290, 19] width 10 height 10
click at [195, 22] on input "text" at bounding box center [186, 20] width 193 height 18
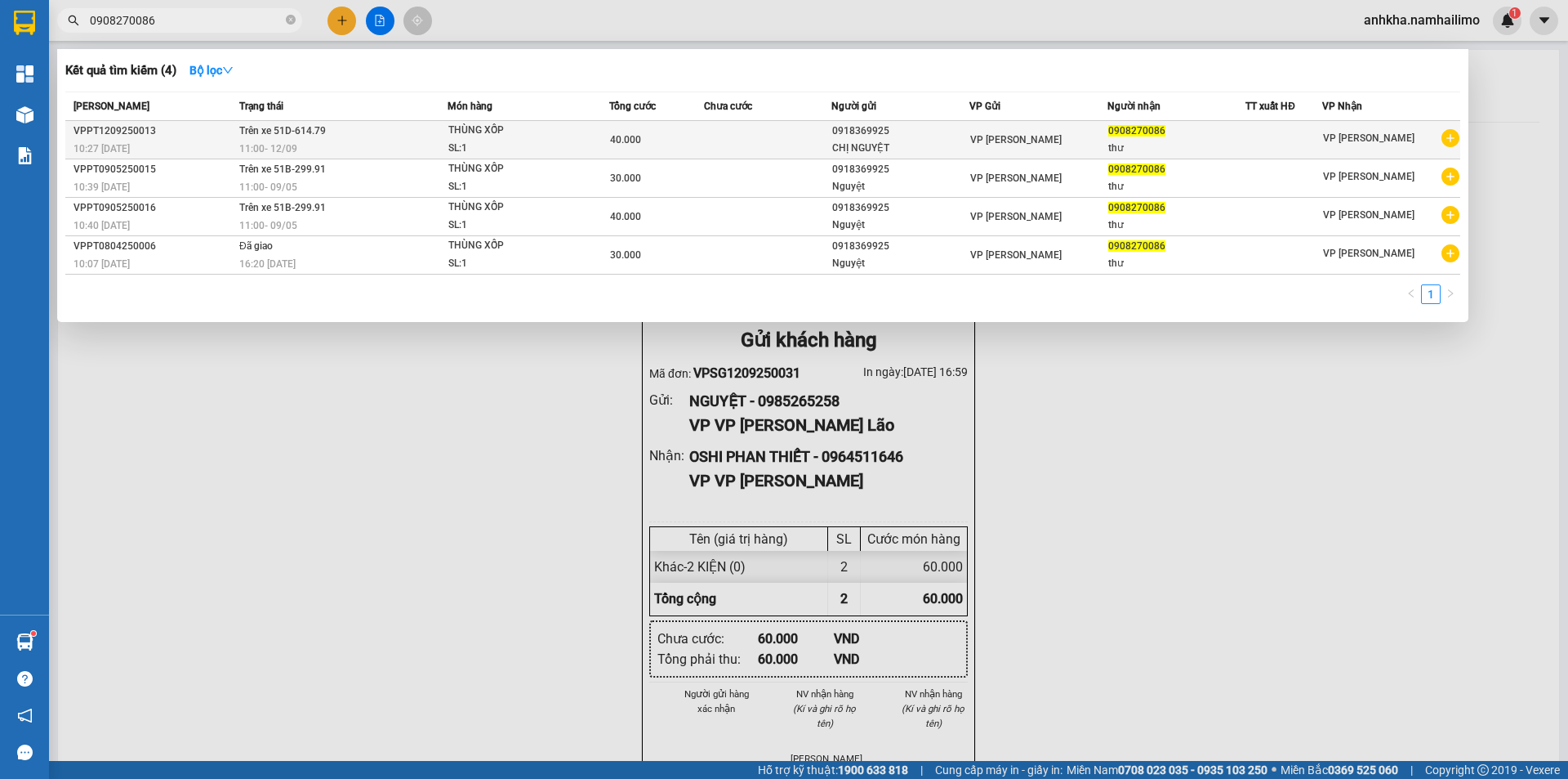
type input "0908270086"
click at [813, 137] on td at bounding box center [768, 140] width 127 height 38
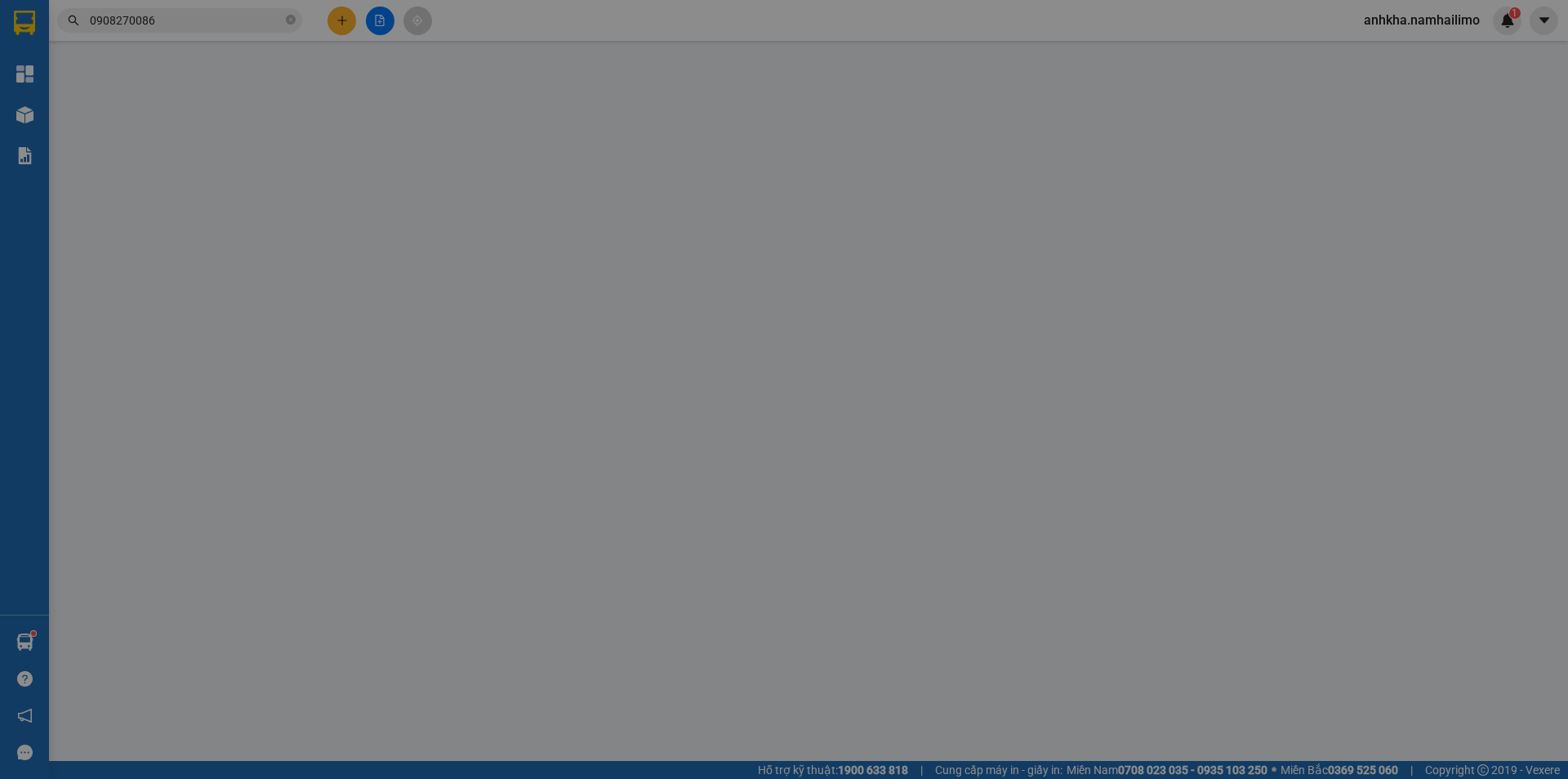
type input "0918369925"
type input "CHỊ NGUYỆT"
type input "0908270086"
type input "thư"
type input "40.000"
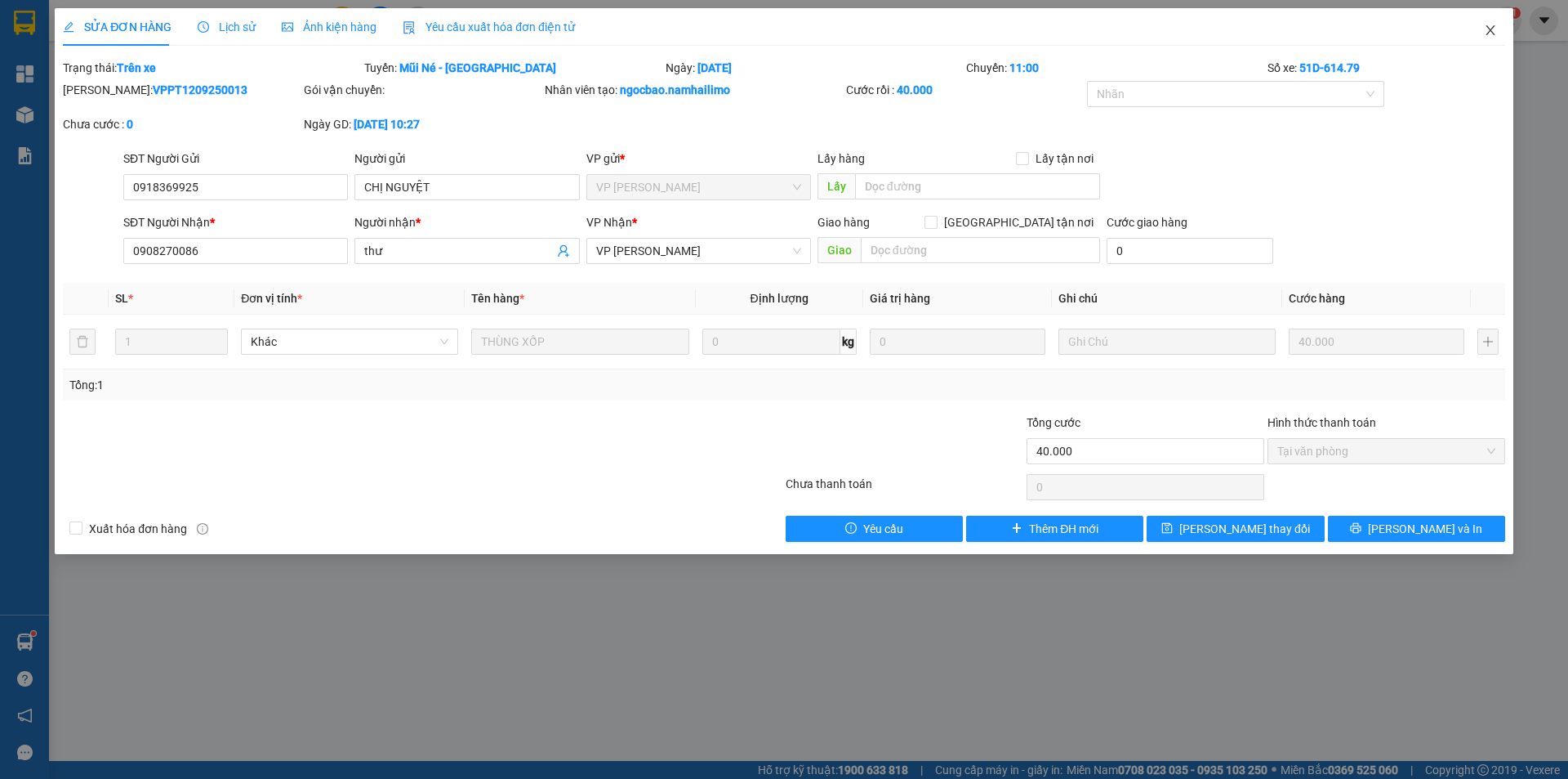
click at [1494, 33] on icon "close" at bounding box center [1490, 29] width 13 height 13
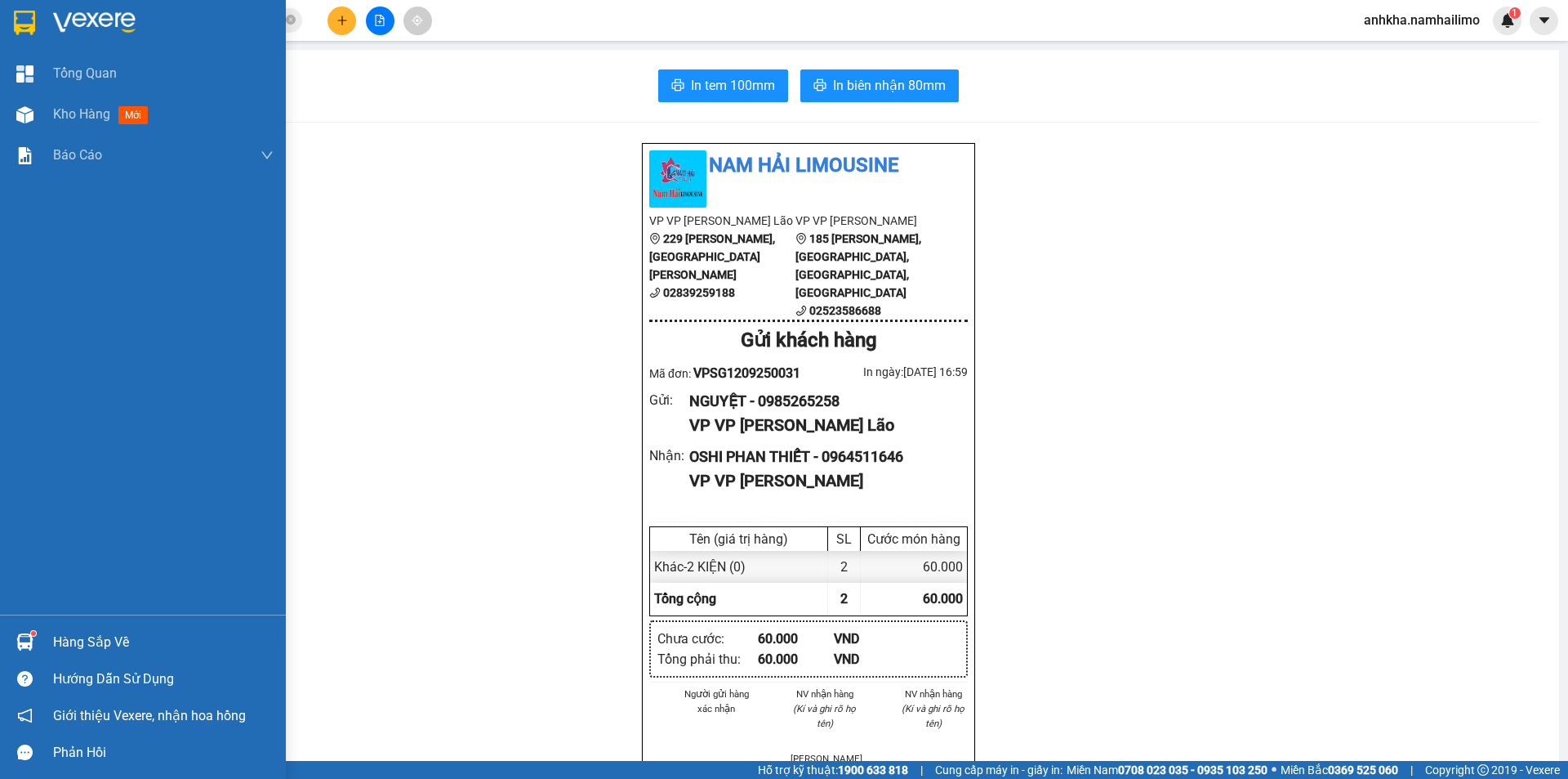
click at [36, 637] on div at bounding box center [24, 641] width 29 height 29
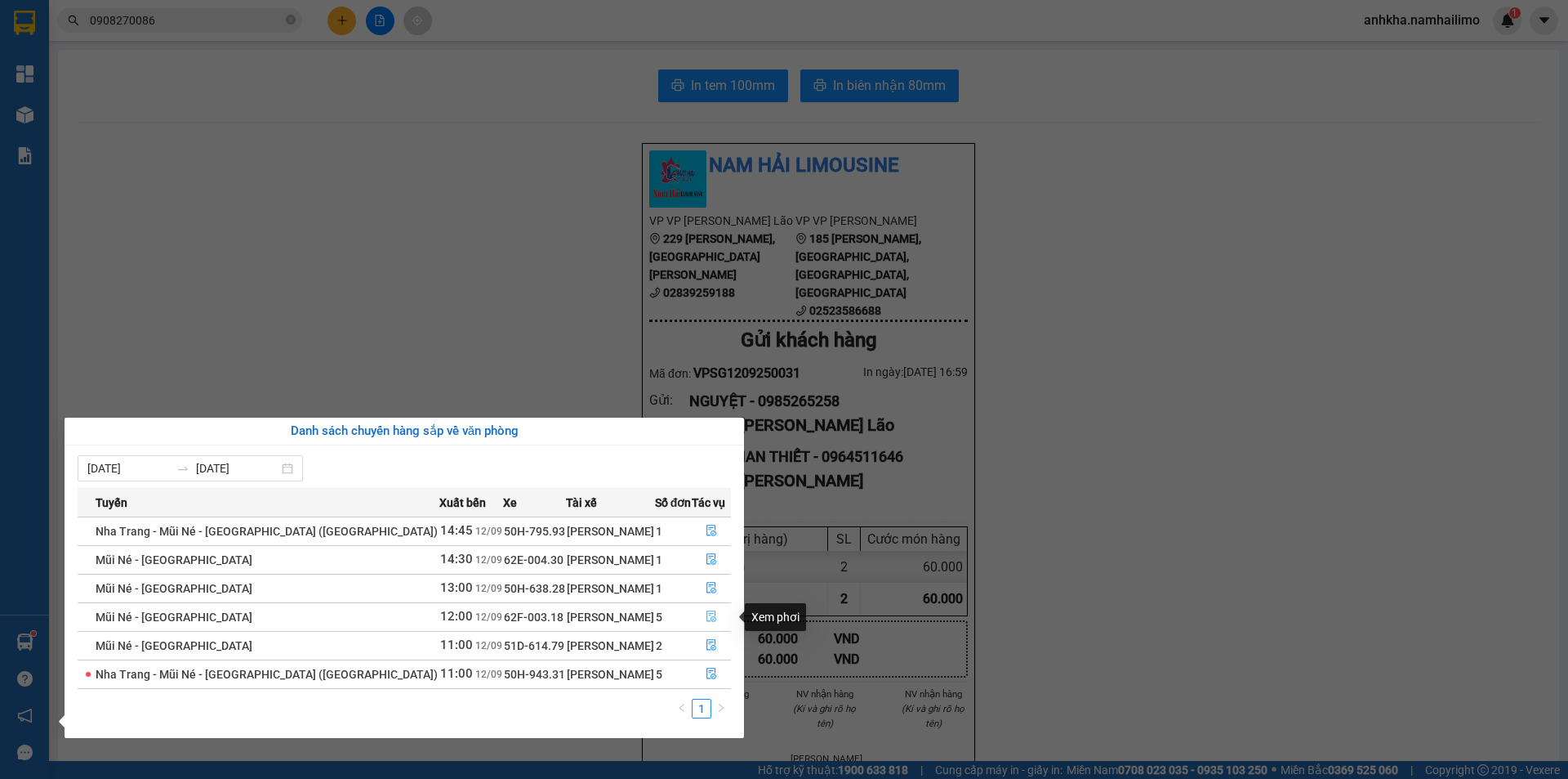
click at [715, 604] on button "button" at bounding box center [711, 617] width 37 height 26
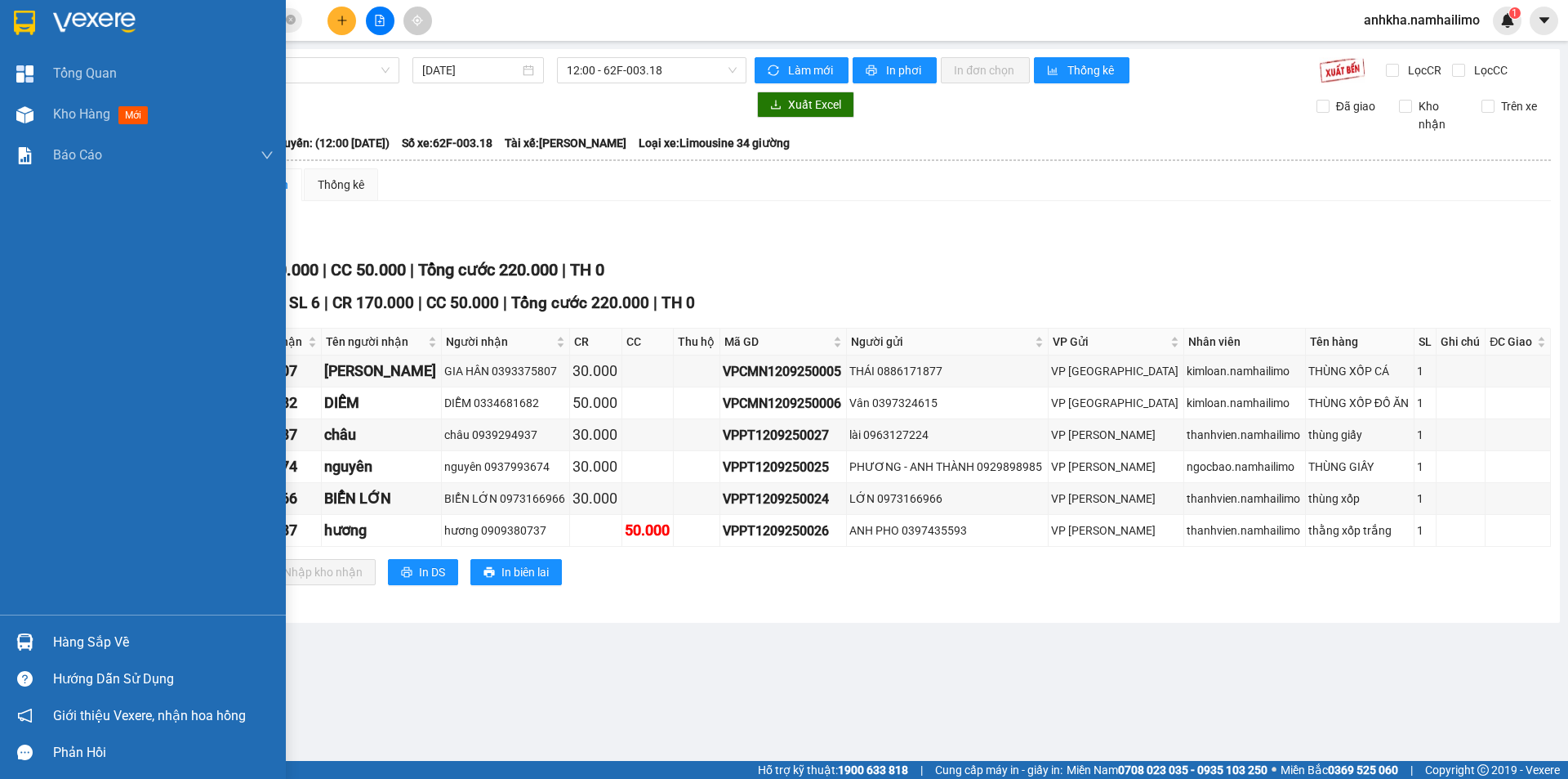
click at [40, 632] on div "Hàng sắp về" at bounding box center [143, 641] width 286 height 36
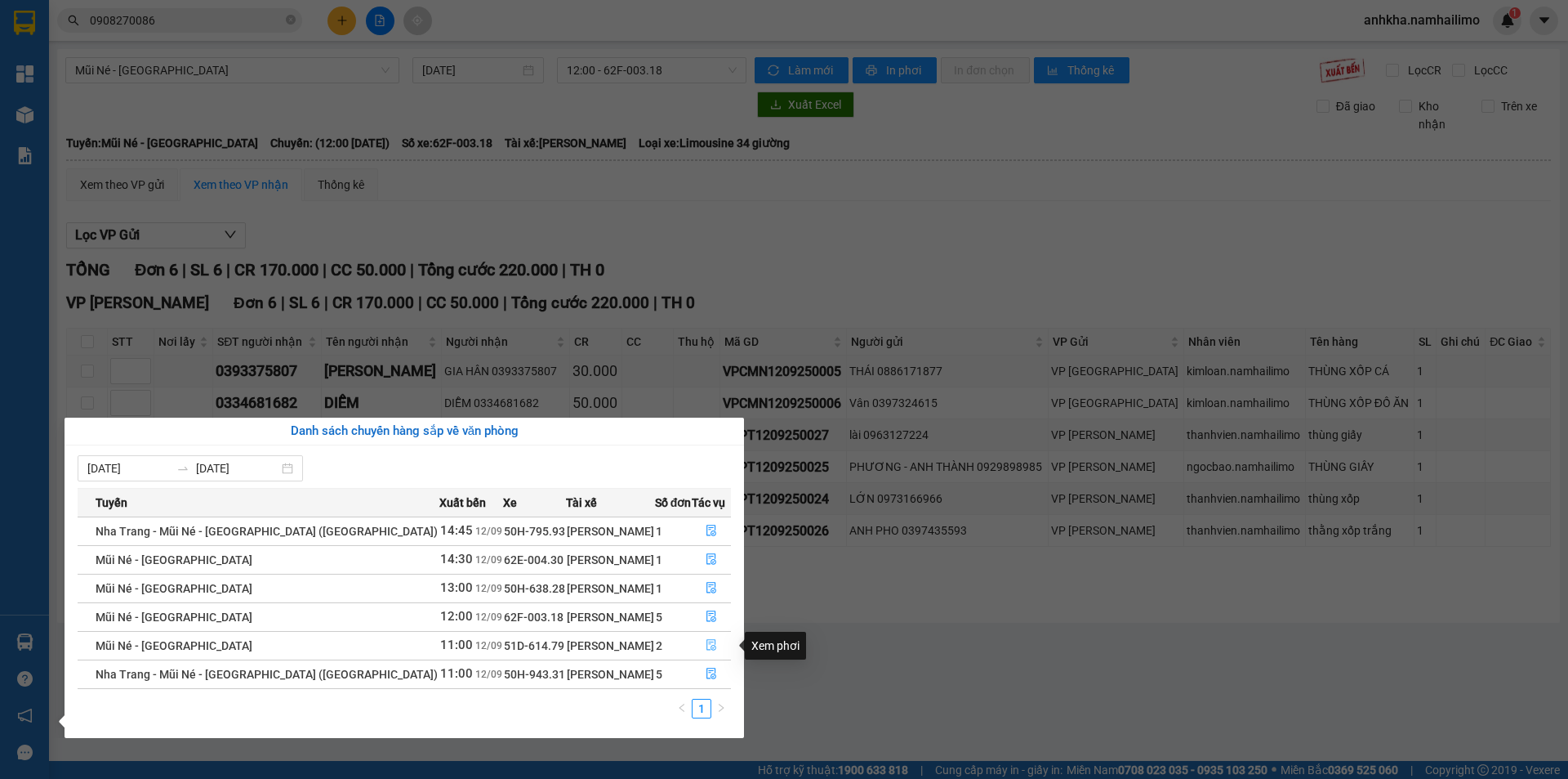
click at [698, 646] on button "button" at bounding box center [711, 646] width 37 height 26
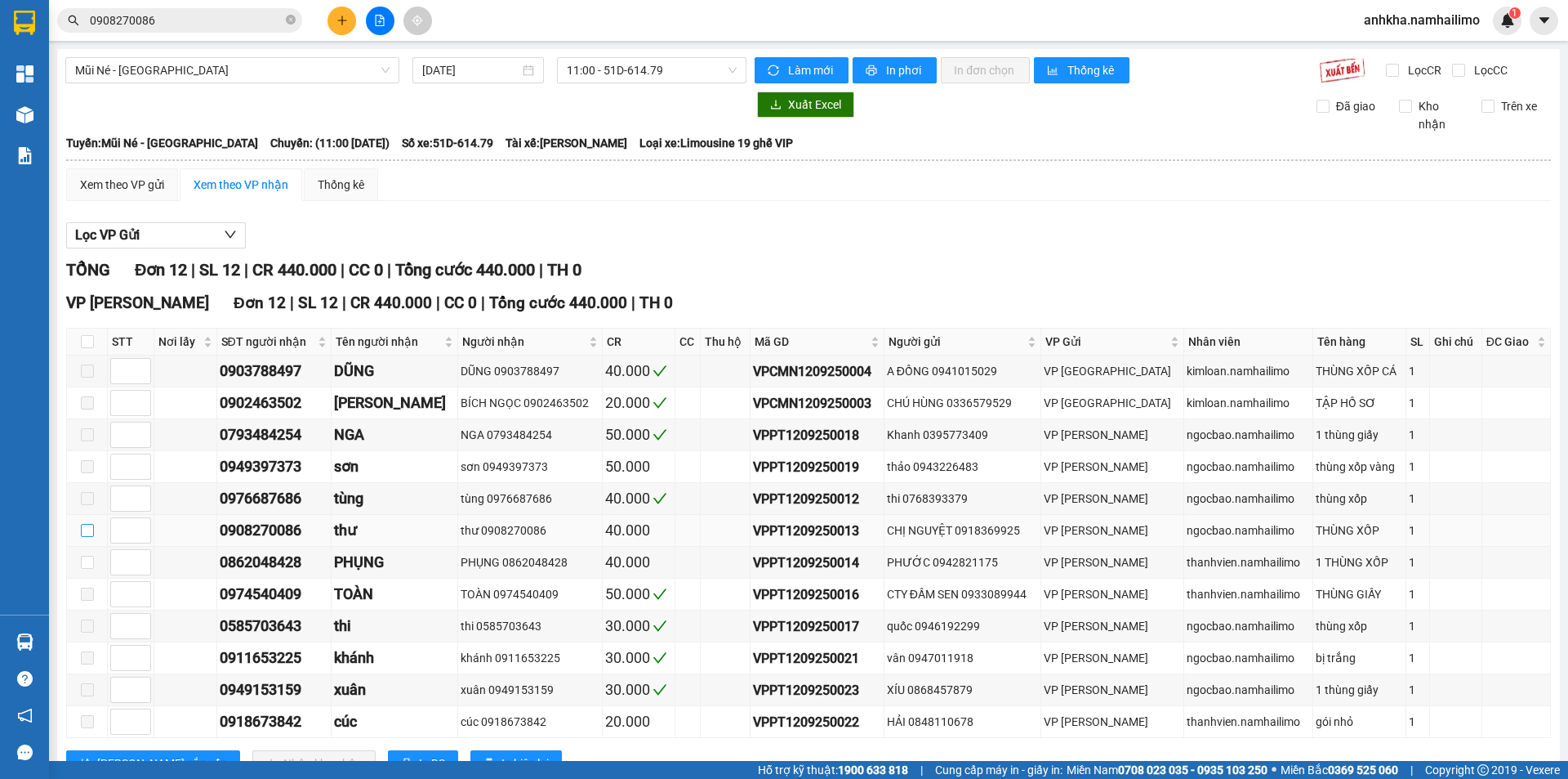
click at [90, 531] on input "checkbox" at bounding box center [87, 529] width 13 height 13
checkbox input "true"
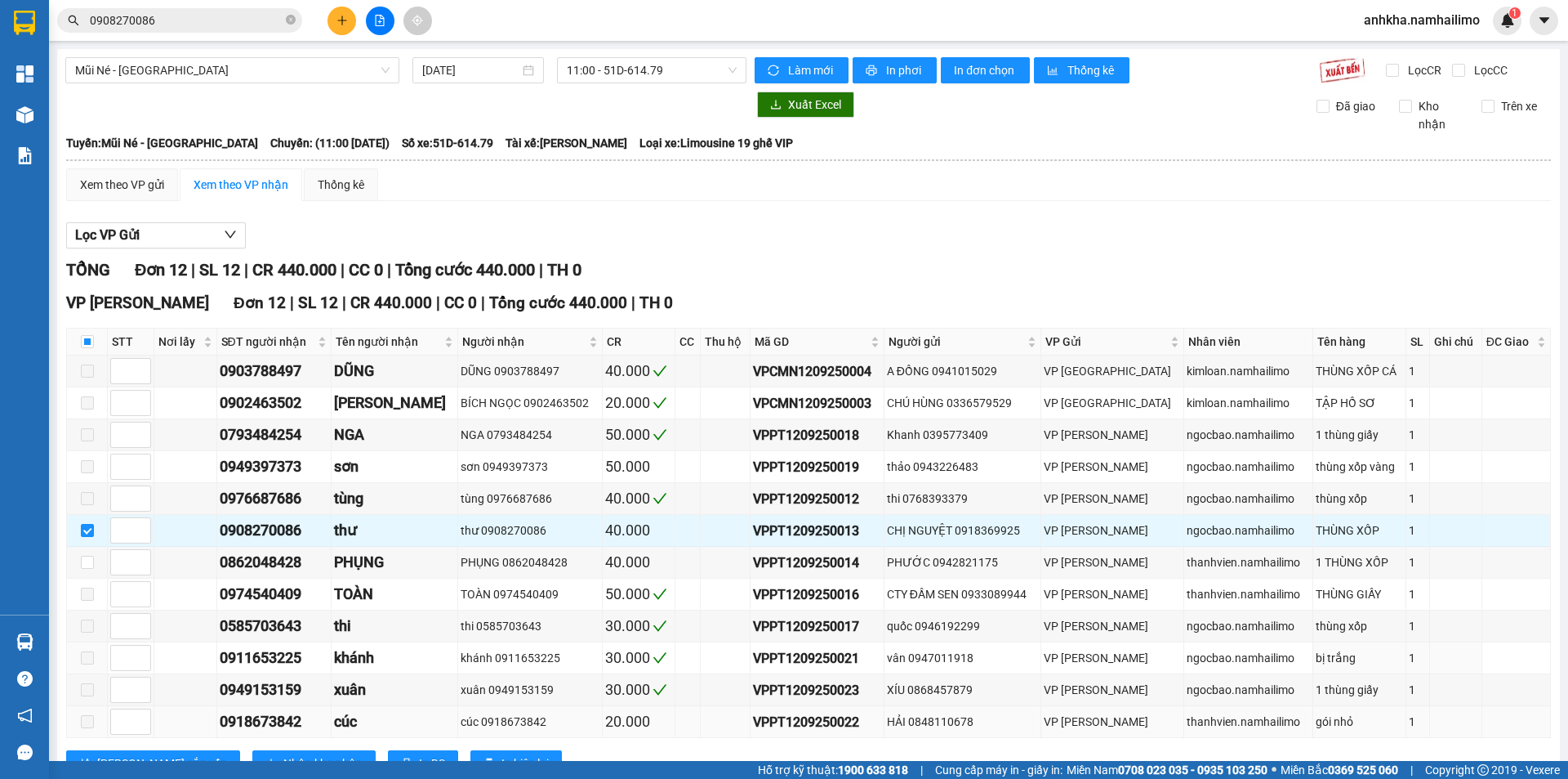
scroll to position [62, 0]
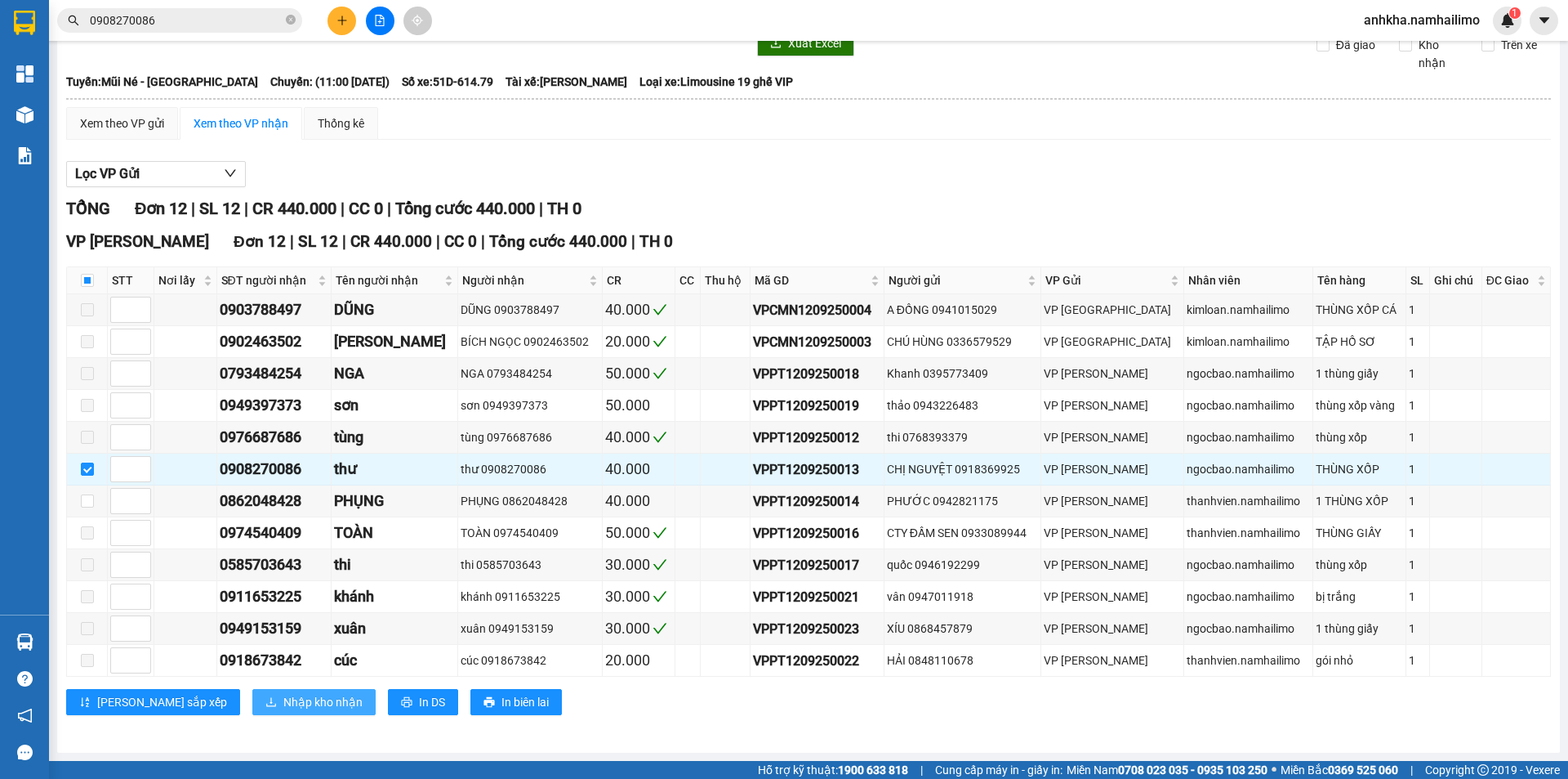
click at [252, 714] on button "Nhập kho nhận" at bounding box center [314, 702] width 123 height 26
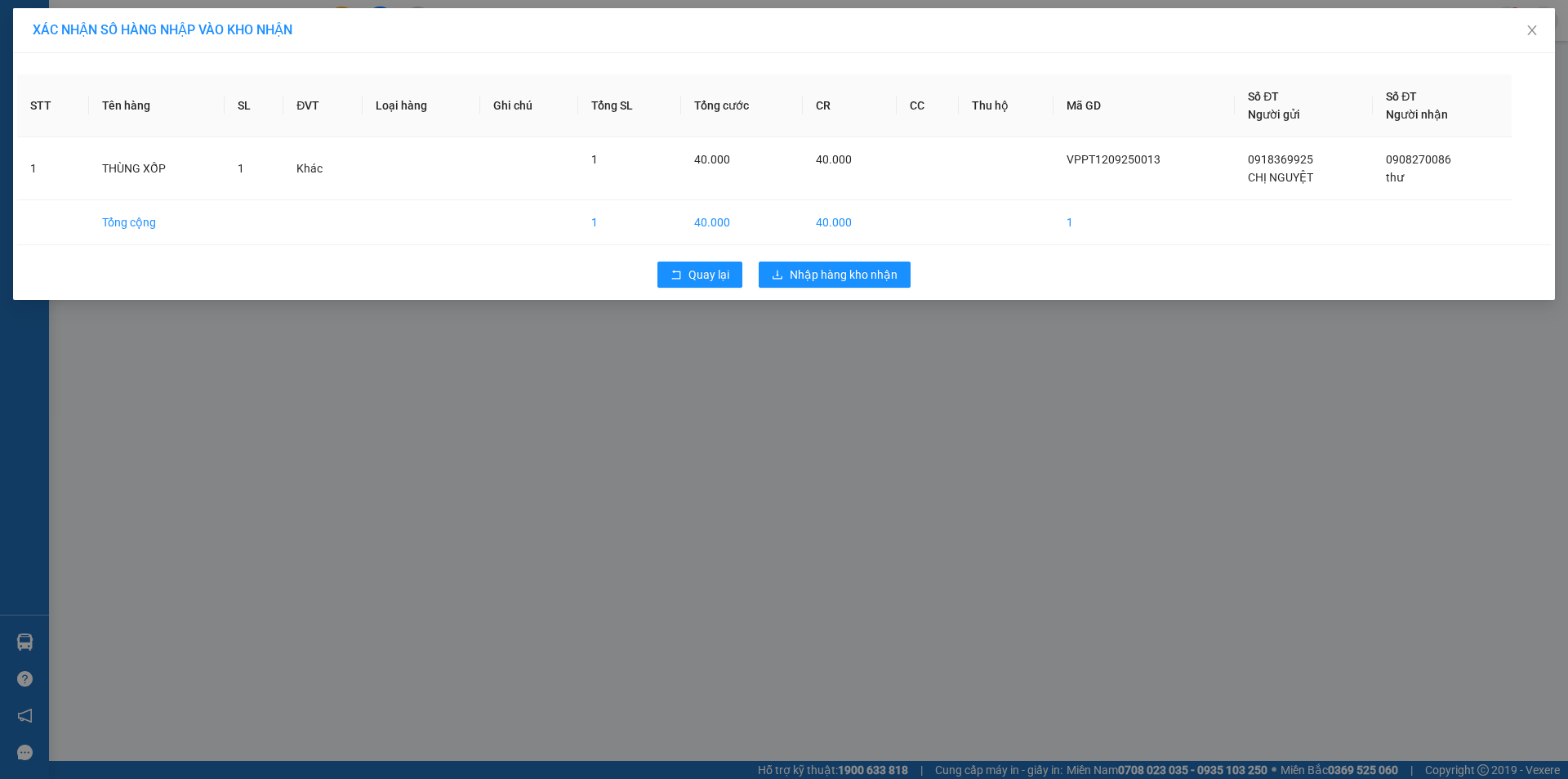
click at [788, 288] on div "Quay lại Nhập hàng kho nhận" at bounding box center [784, 274] width 1534 height 42
click at [790, 283] on button "Nhập hàng kho nhận" at bounding box center [834, 275] width 152 height 26
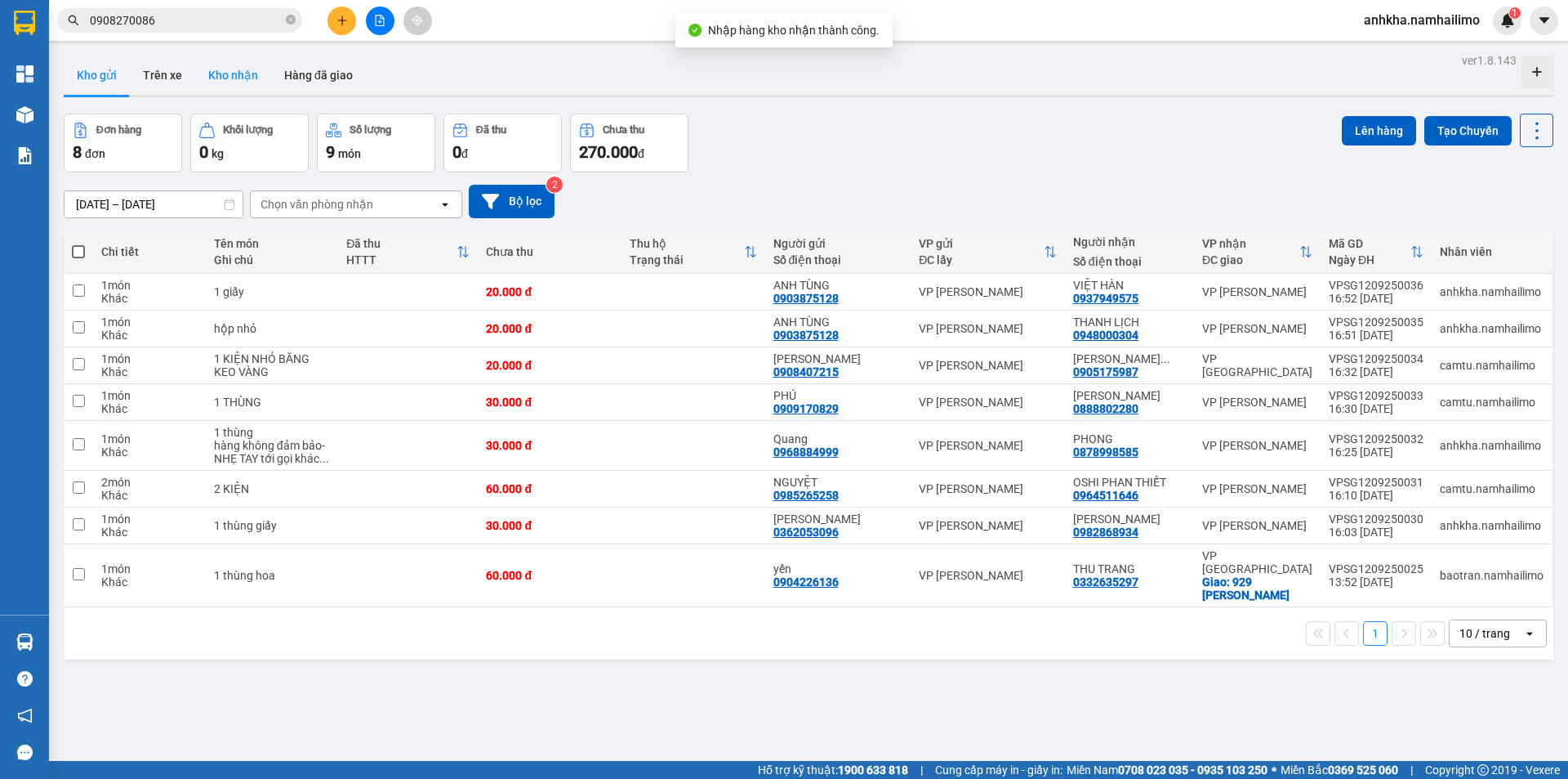
click at [239, 87] on button "Kho nhận" at bounding box center [233, 75] width 76 height 39
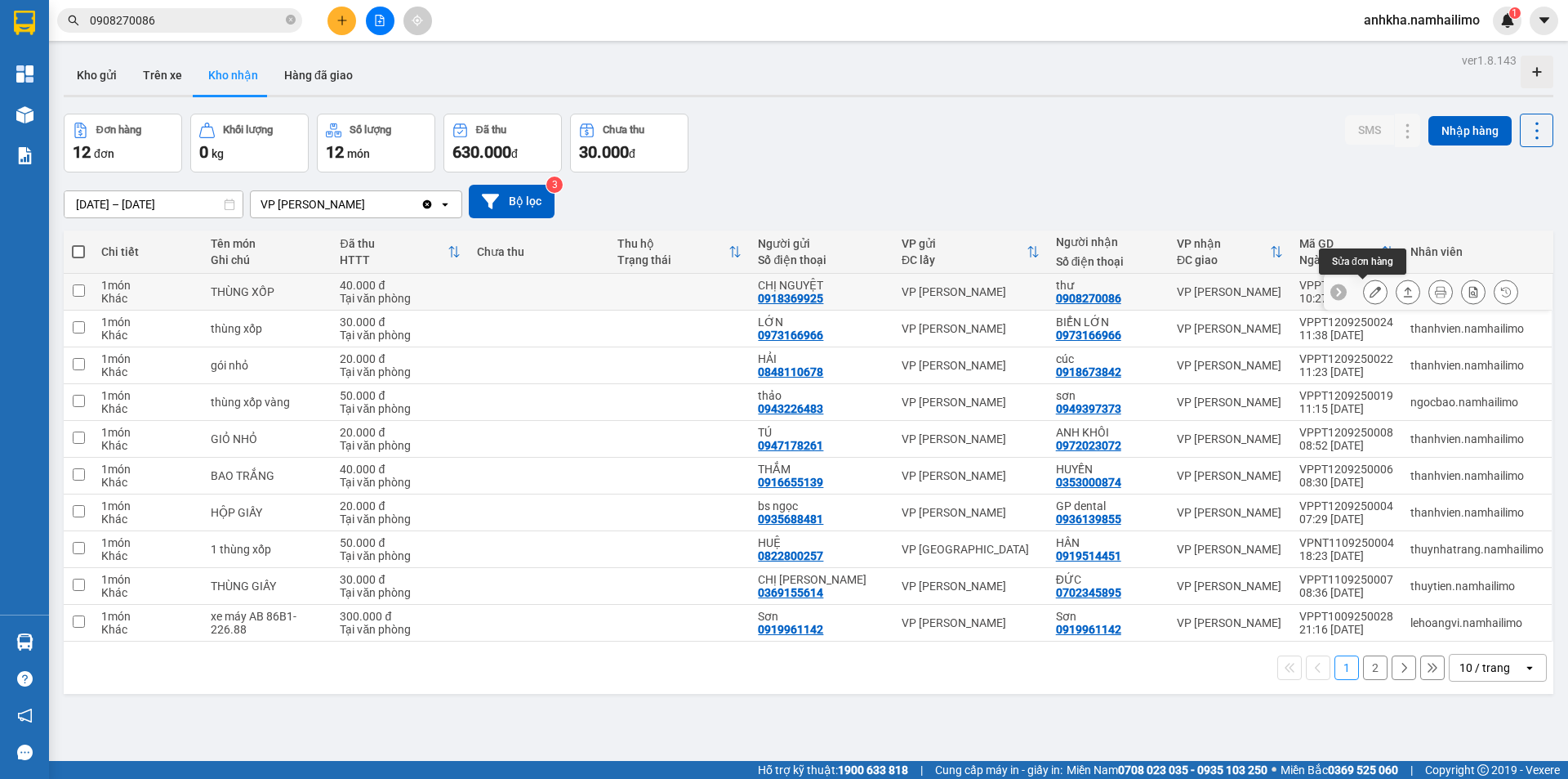
click at [1370, 289] on icon at bounding box center [1375, 291] width 11 height 11
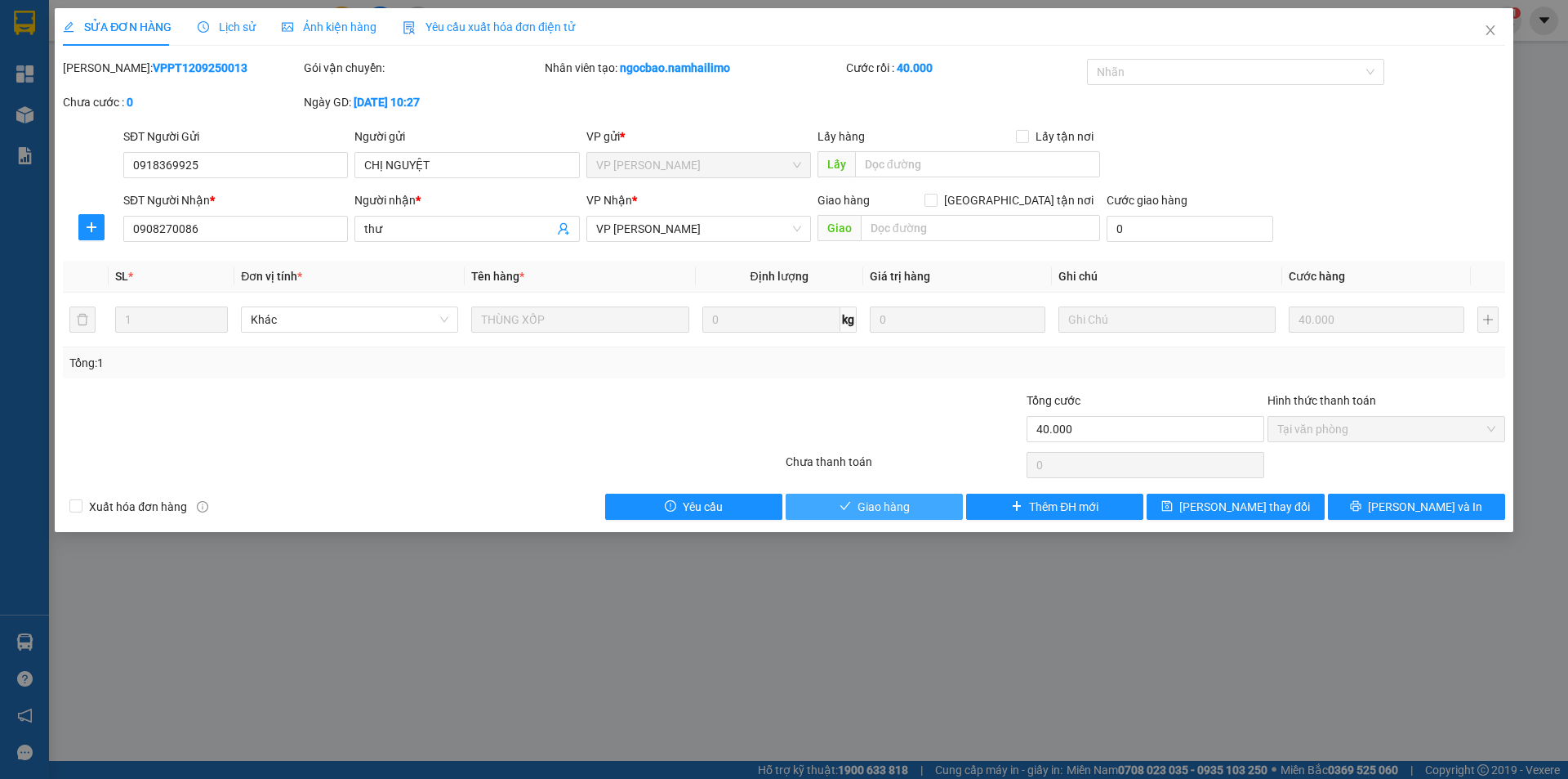
click at [891, 508] on span "Giao hàng" at bounding box center [884, 506] width 52 height 18
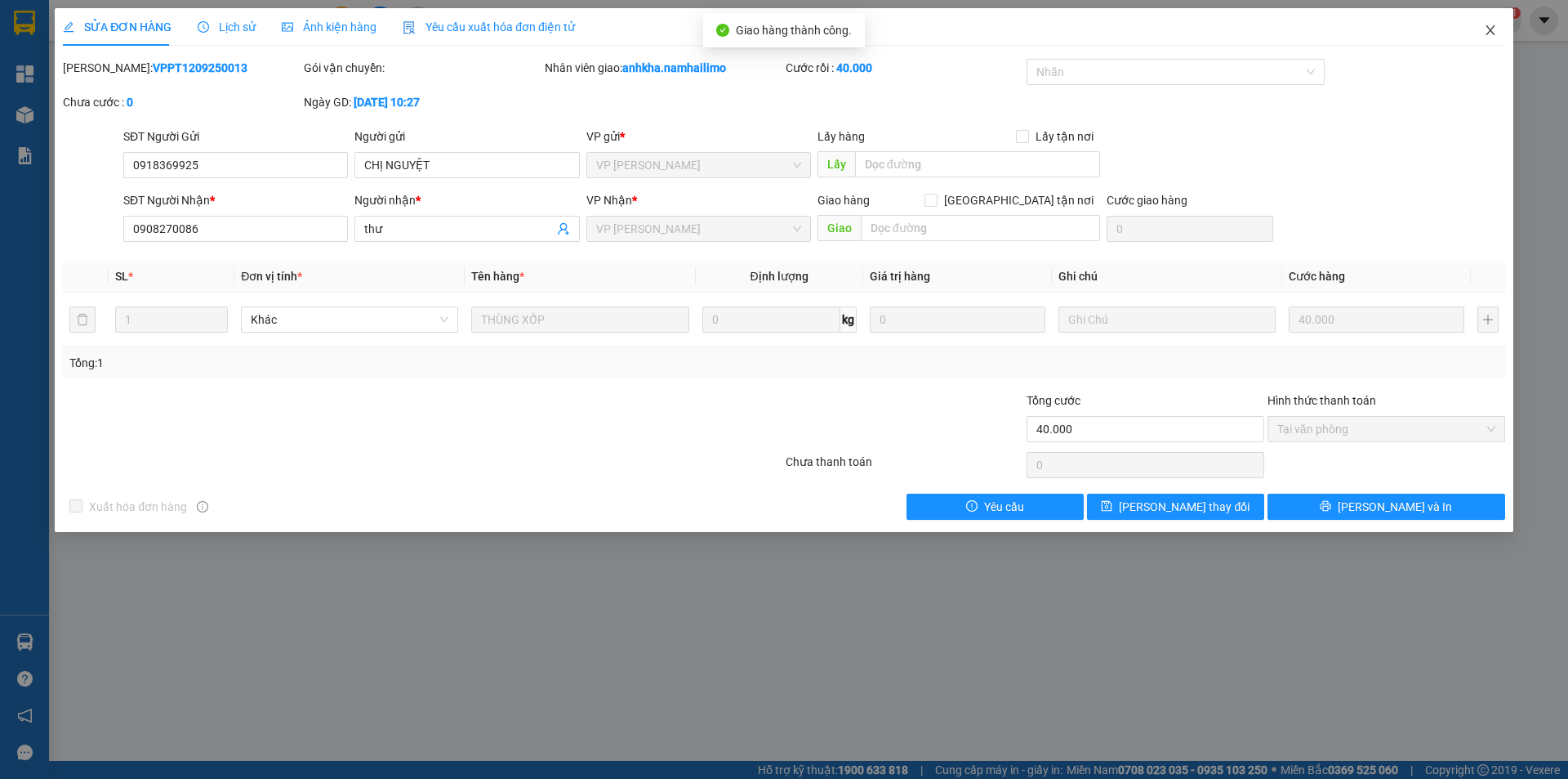
click at [1494, 25] on icon "close" at bounding box center [1490, 29] width 13 height 13
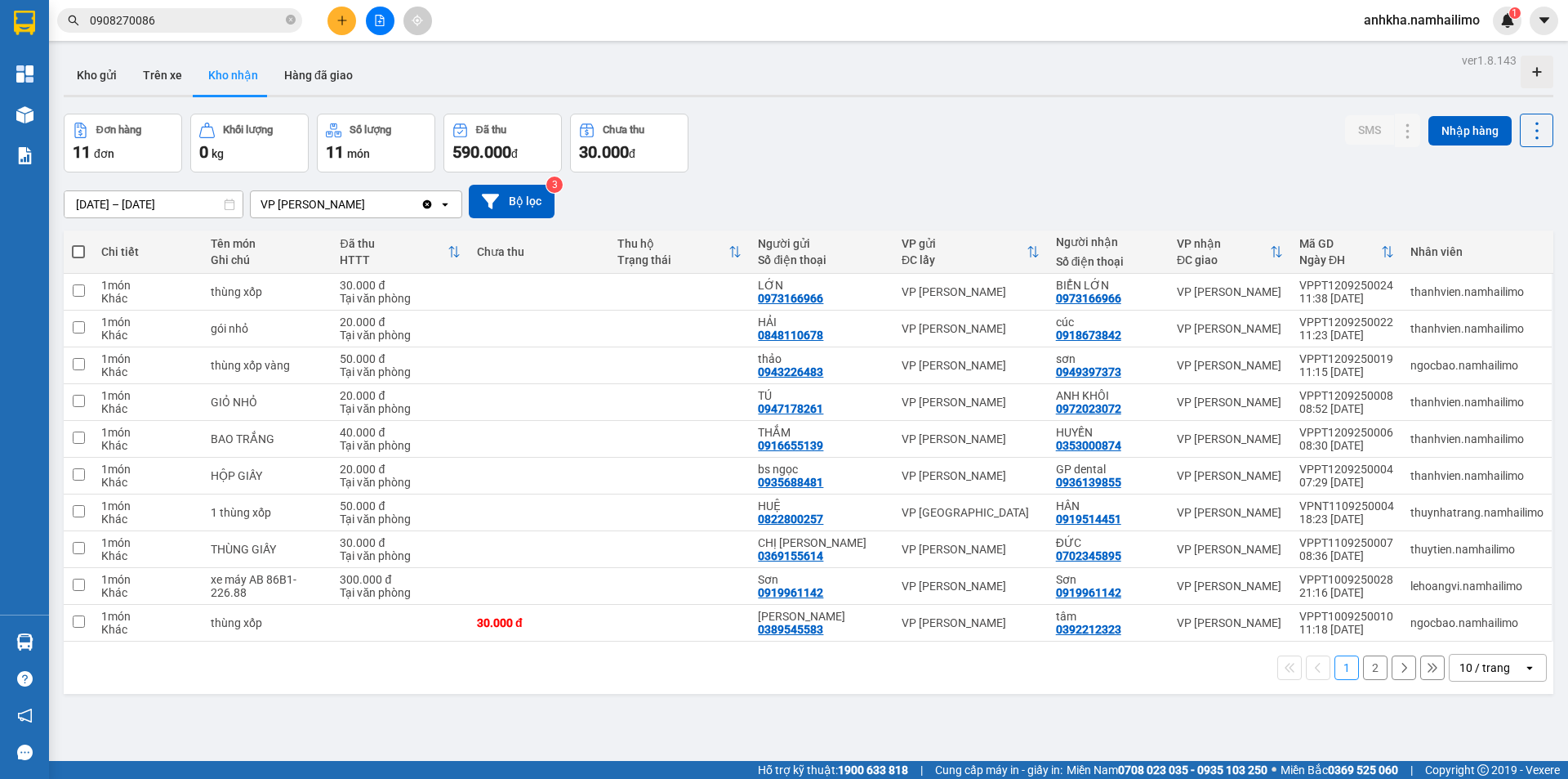
click at [332, 16] on button at bounding box center [341, 21] width 29 height 29
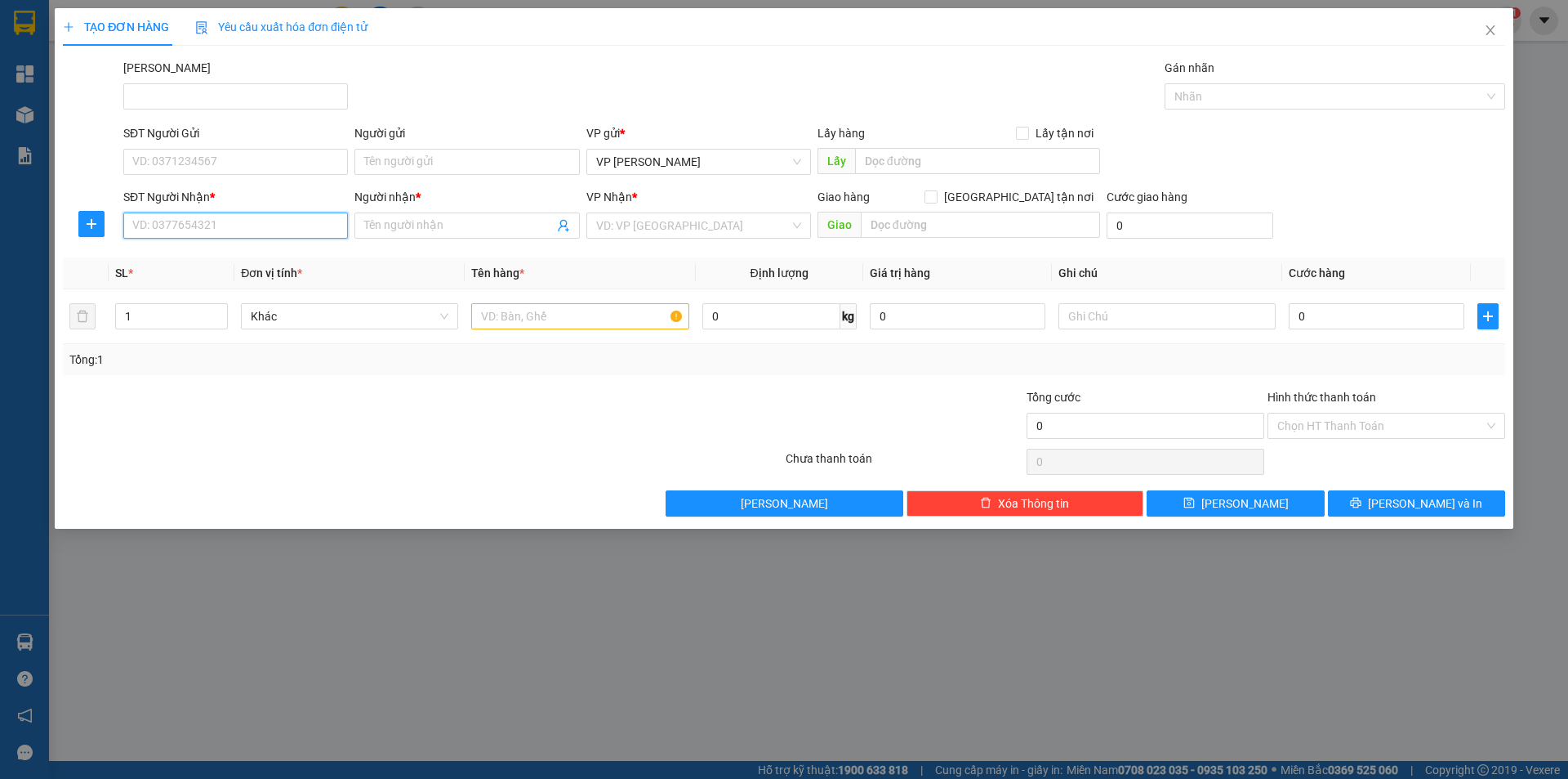
click at [225, 222] on input "SĐT Người Nhận *" at bounding box center [235, 225] width 224 height 26
click at [168, 268] on div "0907488396 - Nguyên" at bounding box center [235, 258] width 224 height 26
type input "0907488396"
type input "Nguyên"
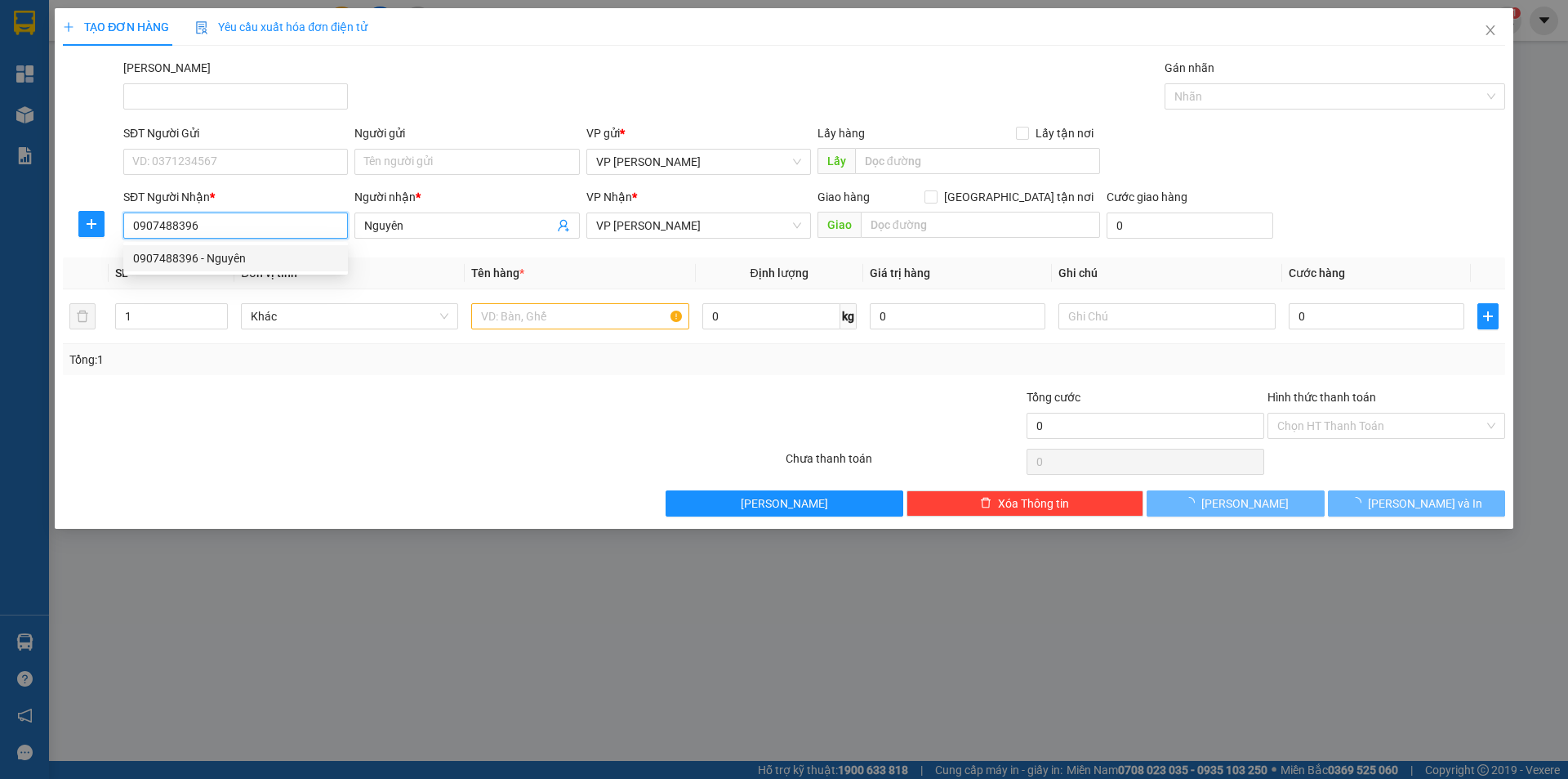
type input "30.000"
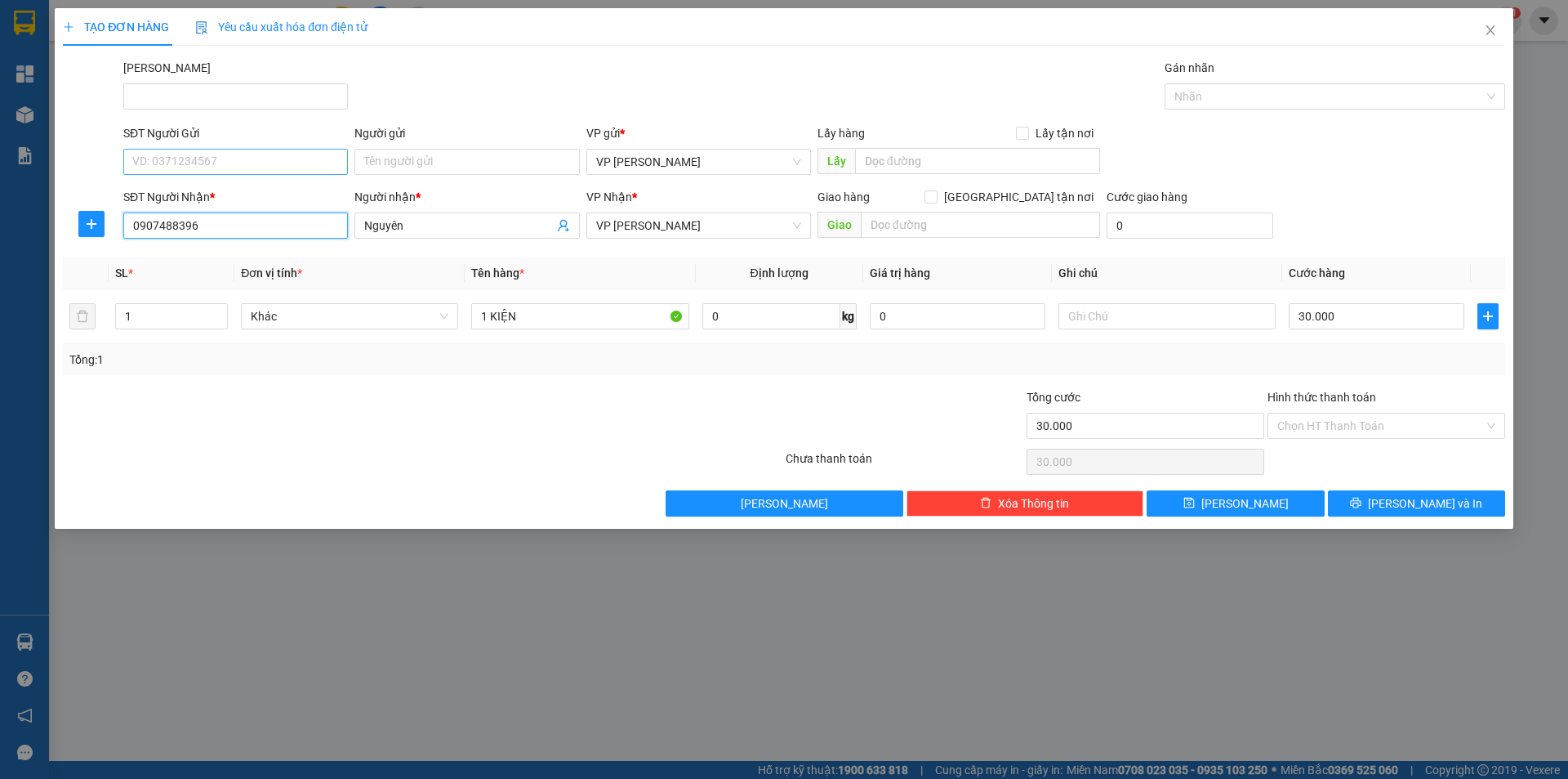
type input "0907488396"
click at [196, 167] on input "SĐT Người Gửi" at bounding box center [235, 162] width 224 height 26
click at [172, 162] on input "SĐT Người Gửi" at bounding box center [235, 162] width 224 height 26
type input "0907488396"
click at [384, 179] on div "Người gửi Tên người gửi" at bounding box center [466, 153] width 224 height 57
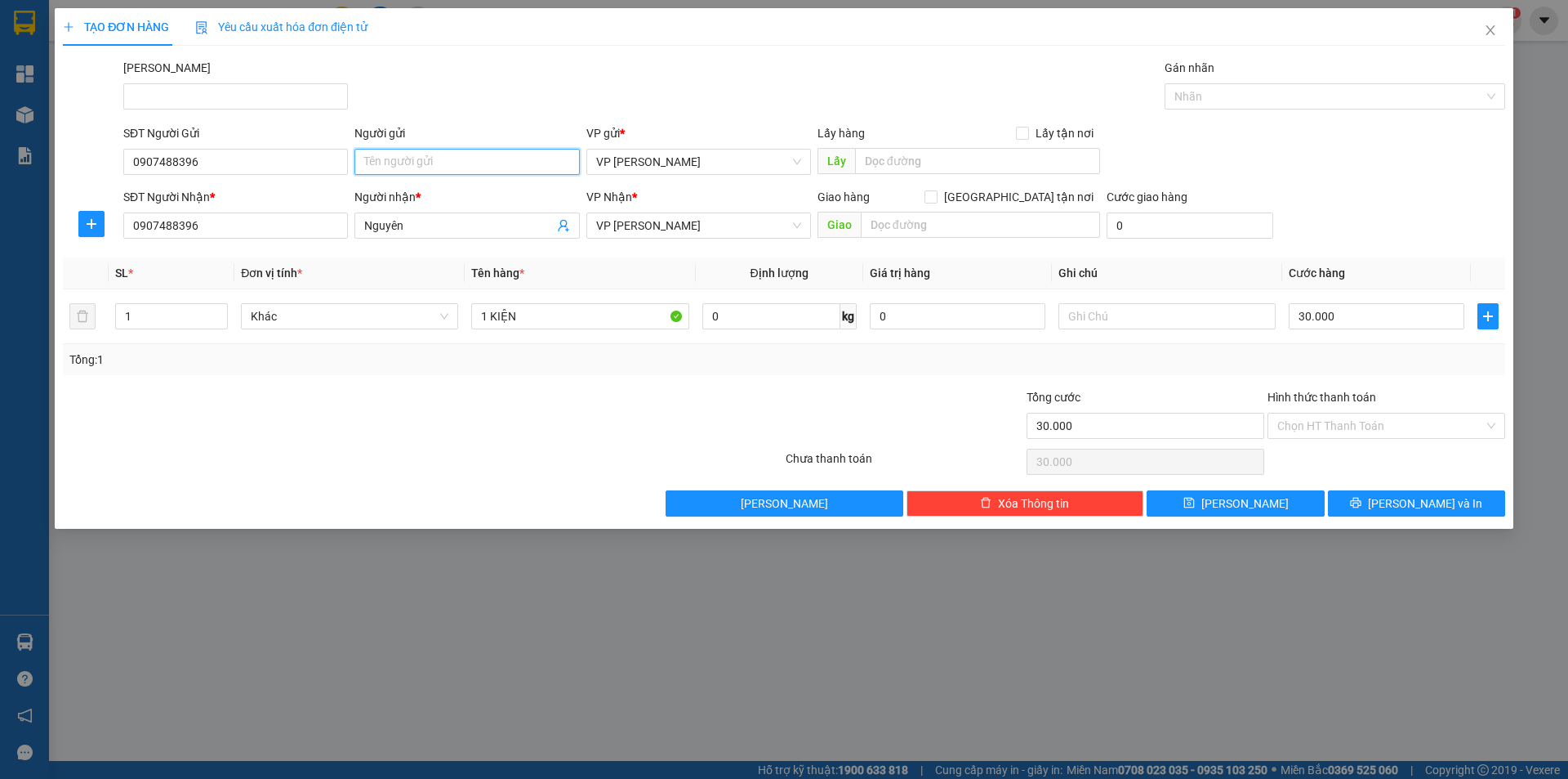
click at [398, 165] on input "Người gửi" at bounding box center [466, 162] width 224 height 26
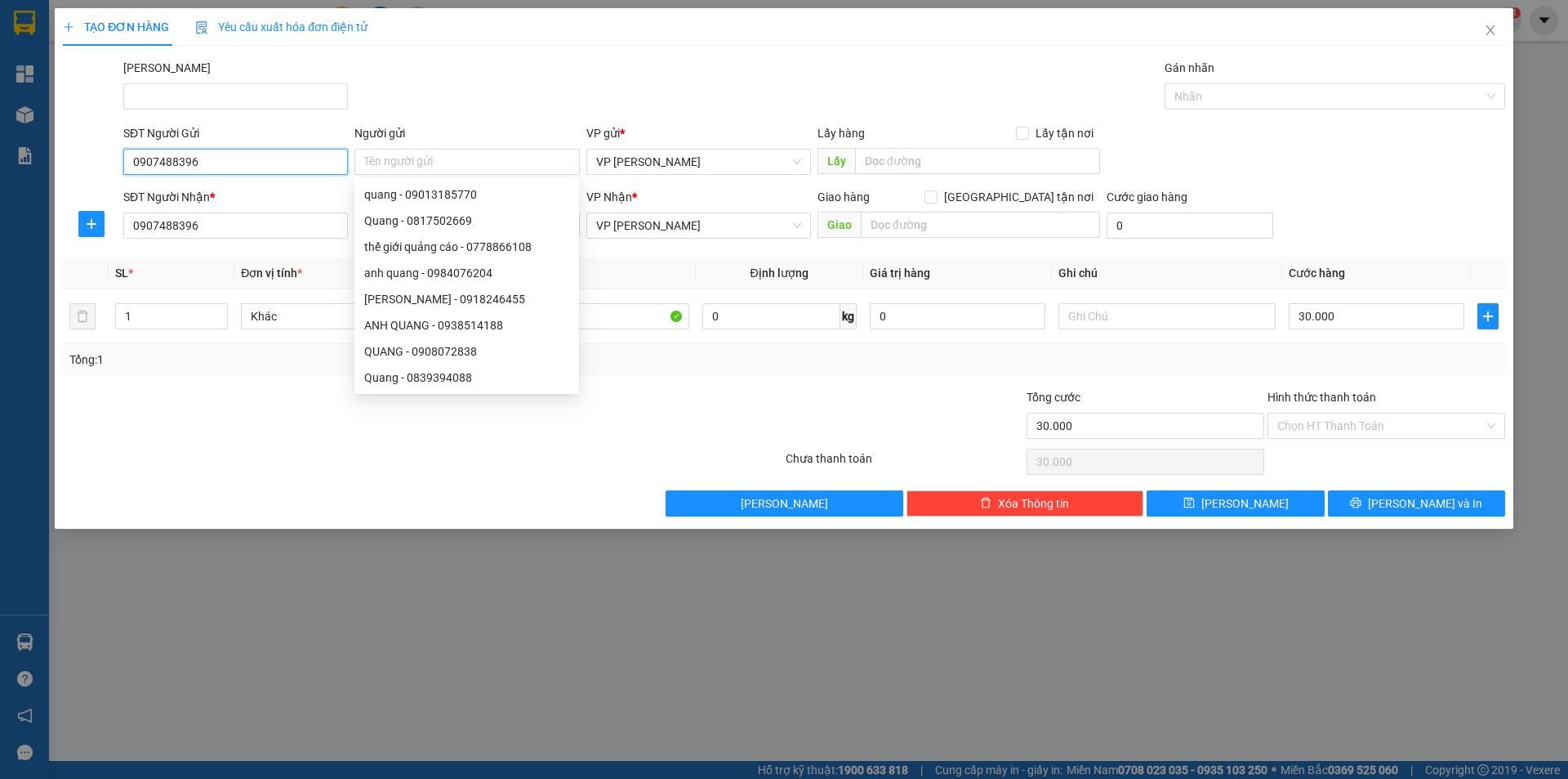
click at [259, 166] on input "0907488396" at bounding box center [235, 162] width 224 height 26
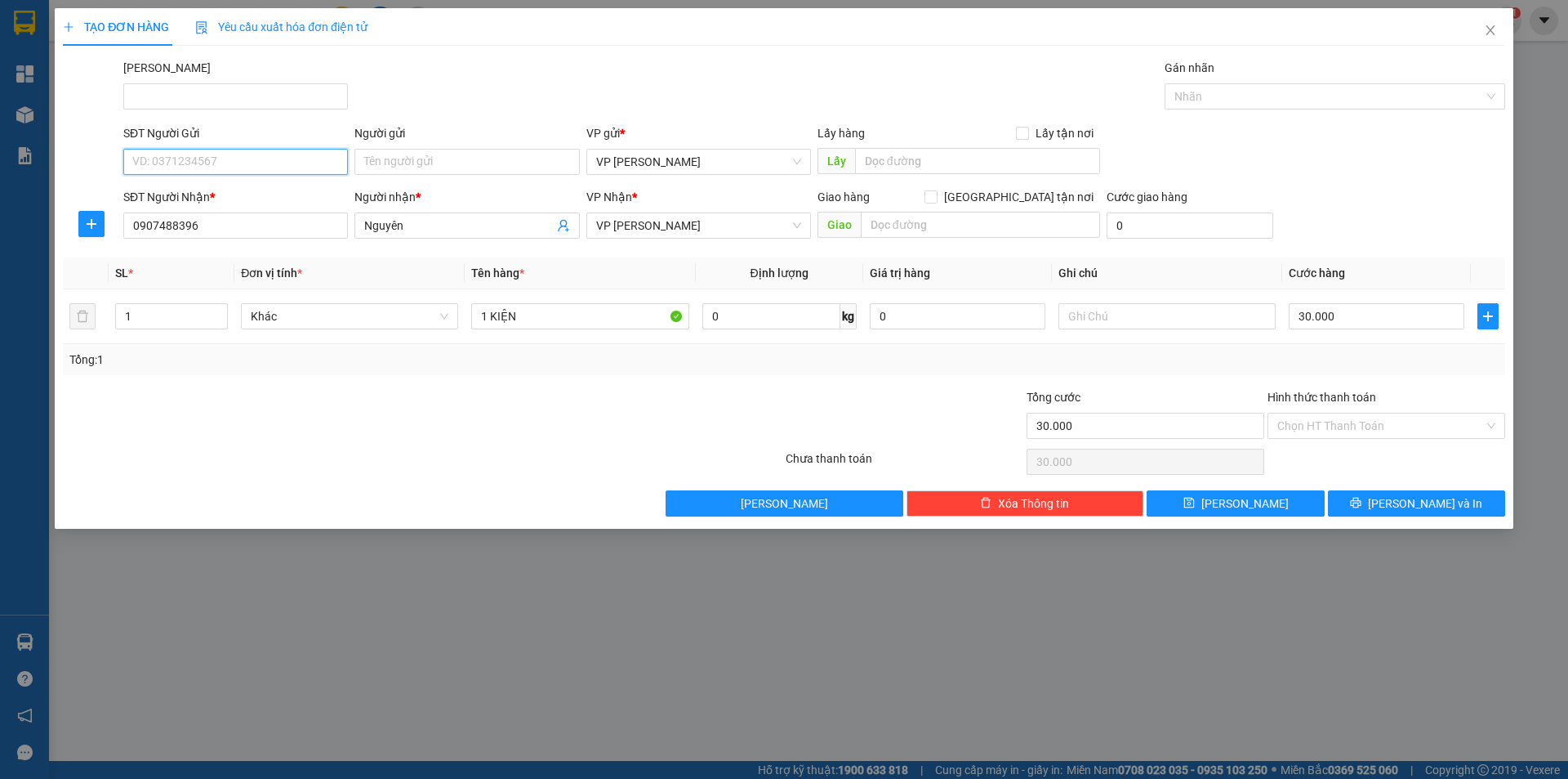
click at [226, 166] on input "SĐT Người Gửi" at bounding box center [235, 162] width 224 height 26
click at [167, 230] on input "0907488396" at bounding box center [235, 225] width 224 height 26
click at [166, 230] on input "0907488396" at bounding box center [235, 225] width 224 height 26
click at [139, 150] on input "SĐT Người Gửi" at bounding box center [235, 162] width 224 height 26
paste input "0907488396"
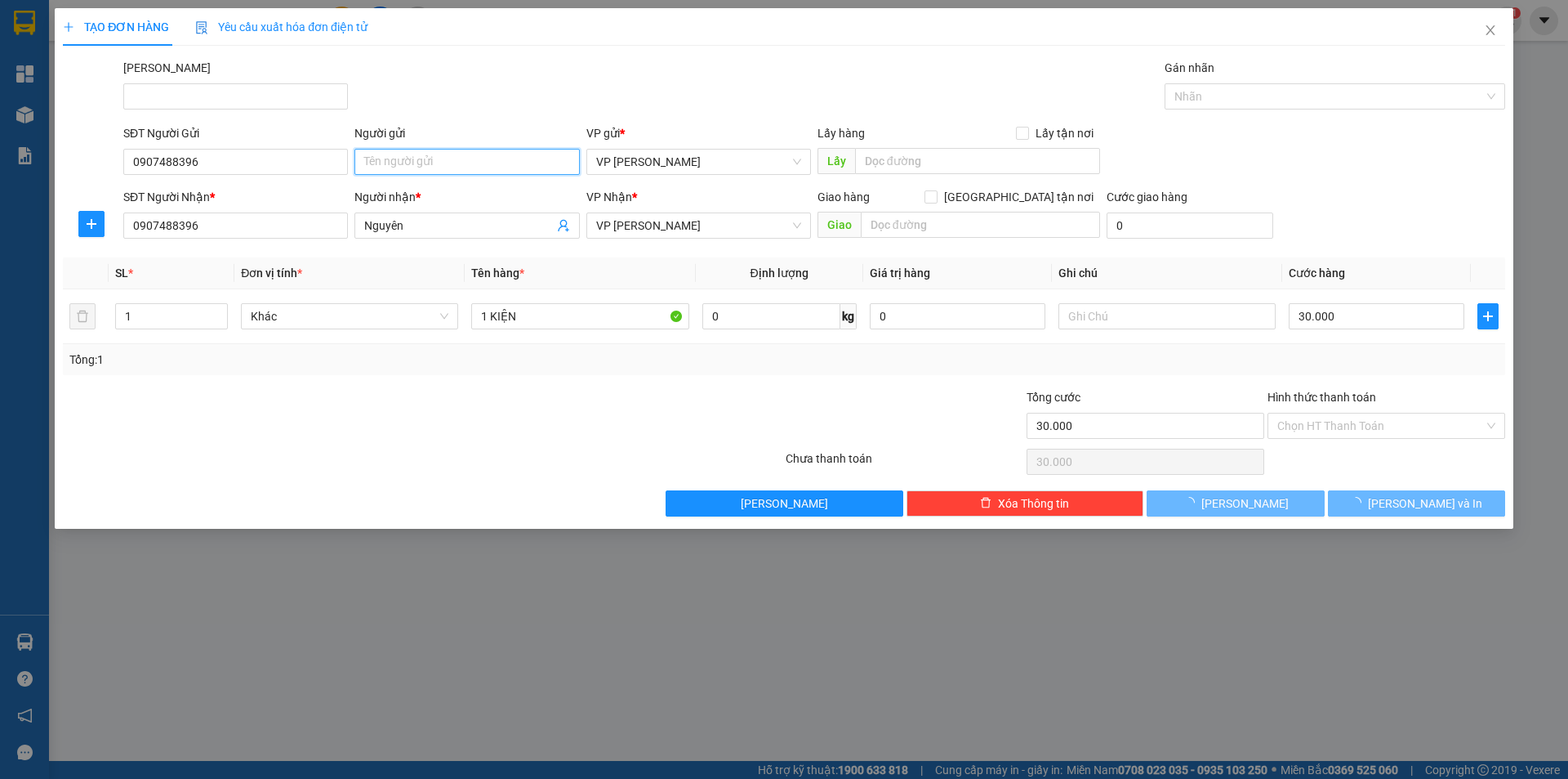
click at [416, 155] on input "Người gửi" at bounding box center [466, 162] width 224 height 26
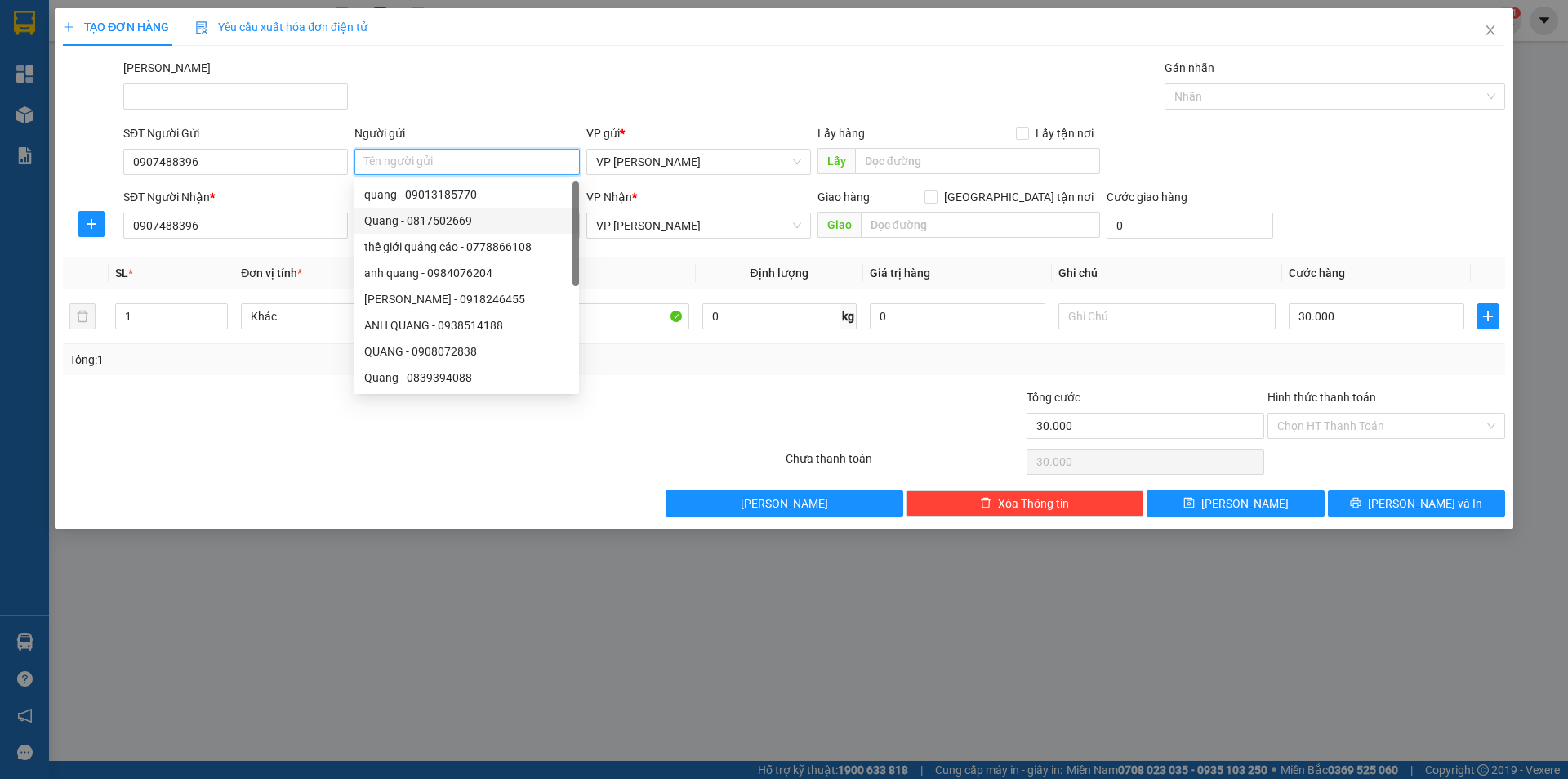
click at [402, 220] on div "Quang - 0817502669" at bounding box center [467, 220] width 205 height 18
type input "0817502669"
type input "Quang"
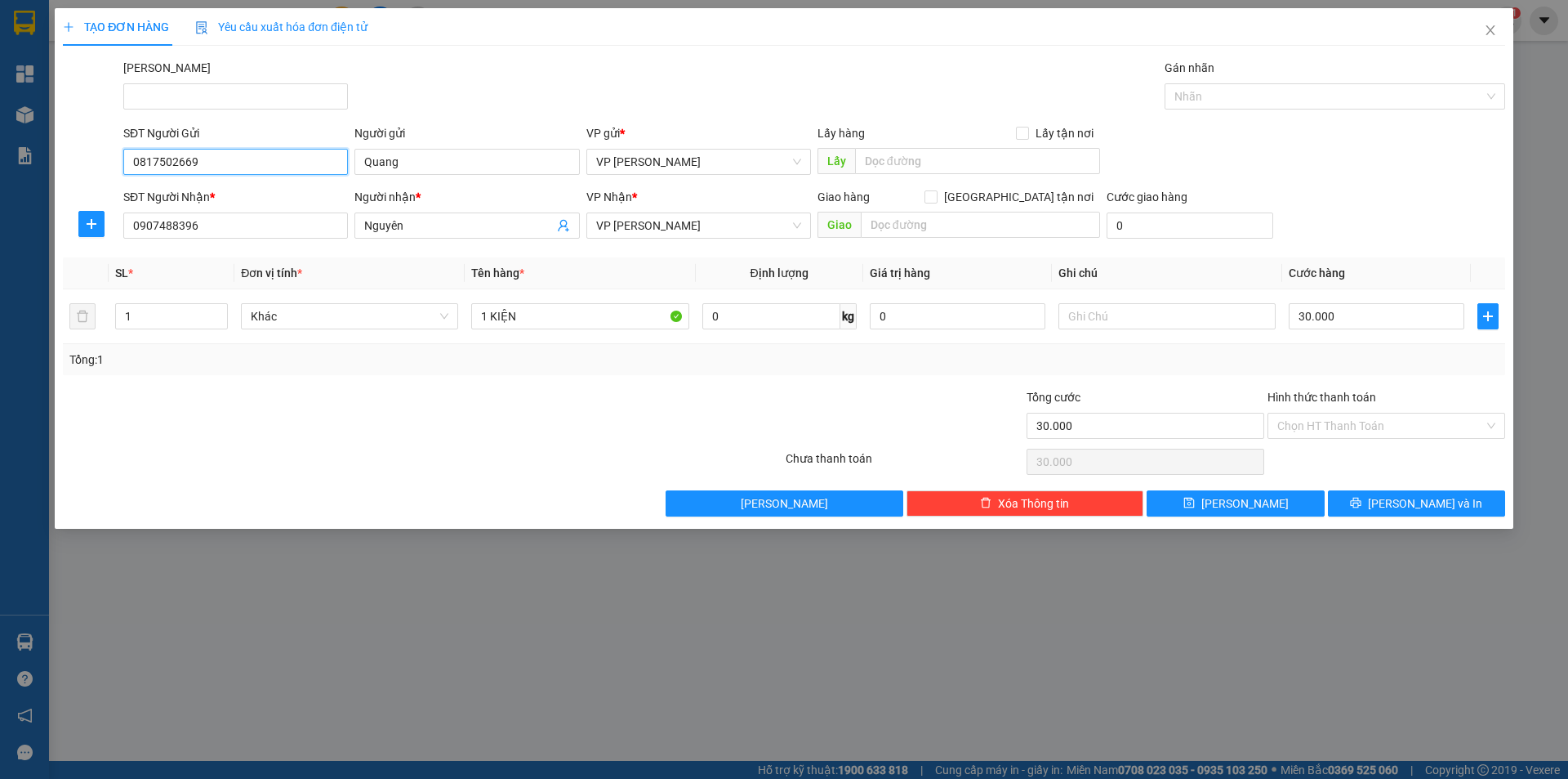
click at [242, 166] on input "0817502669" at bounding box center [235, 162] width 224 height 26
click at [243, 165] on input "0817502669" at bounding box center [235, 162] width 224 height 26
paste input "907488396"
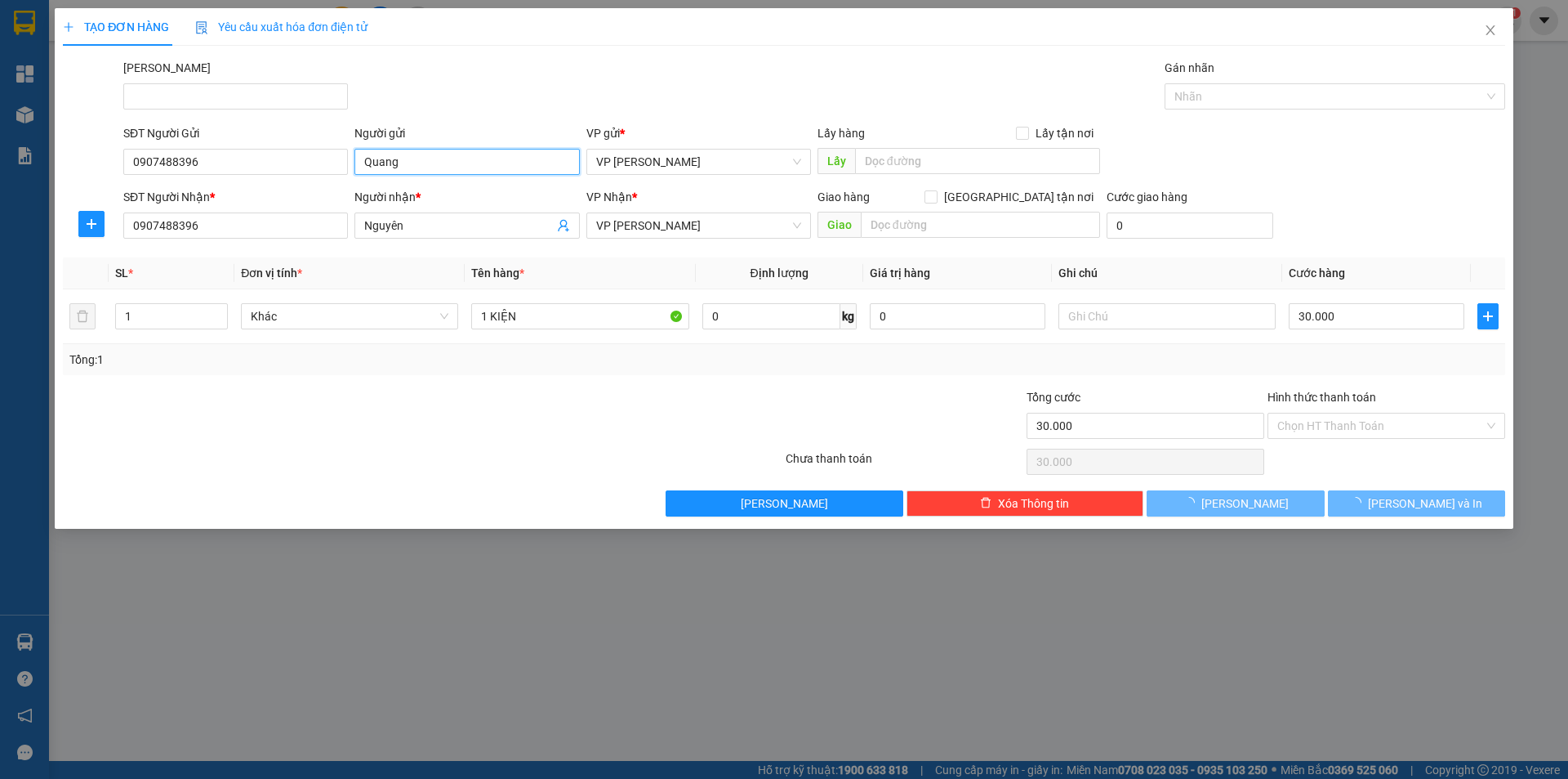
click at [424, 165] on input "Quang" at bounding box center [466, 162] width 224 height 26
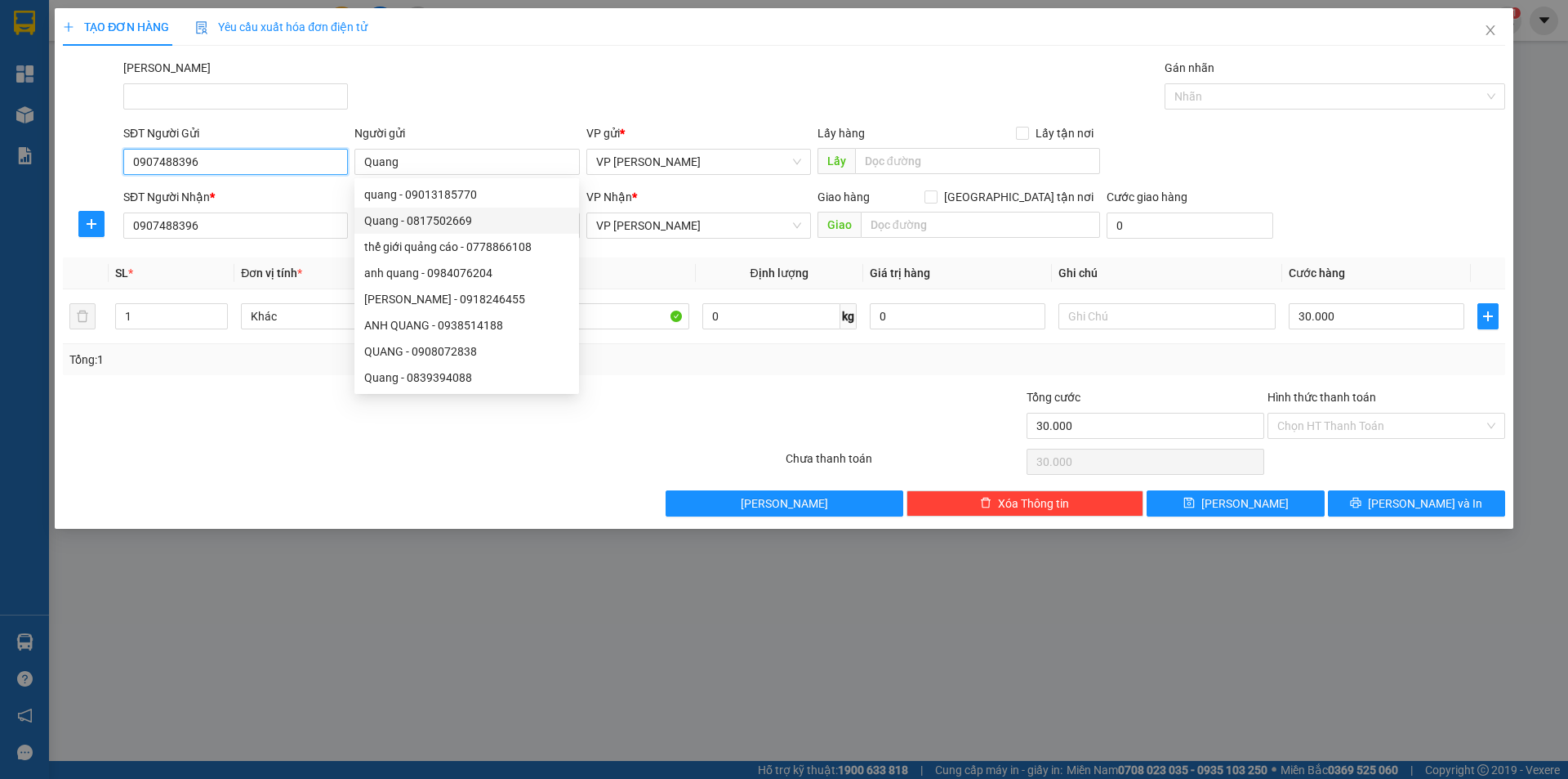
click at [168, 165] on input "0907488396" at bounding box center [235, 162] width 224 height 26
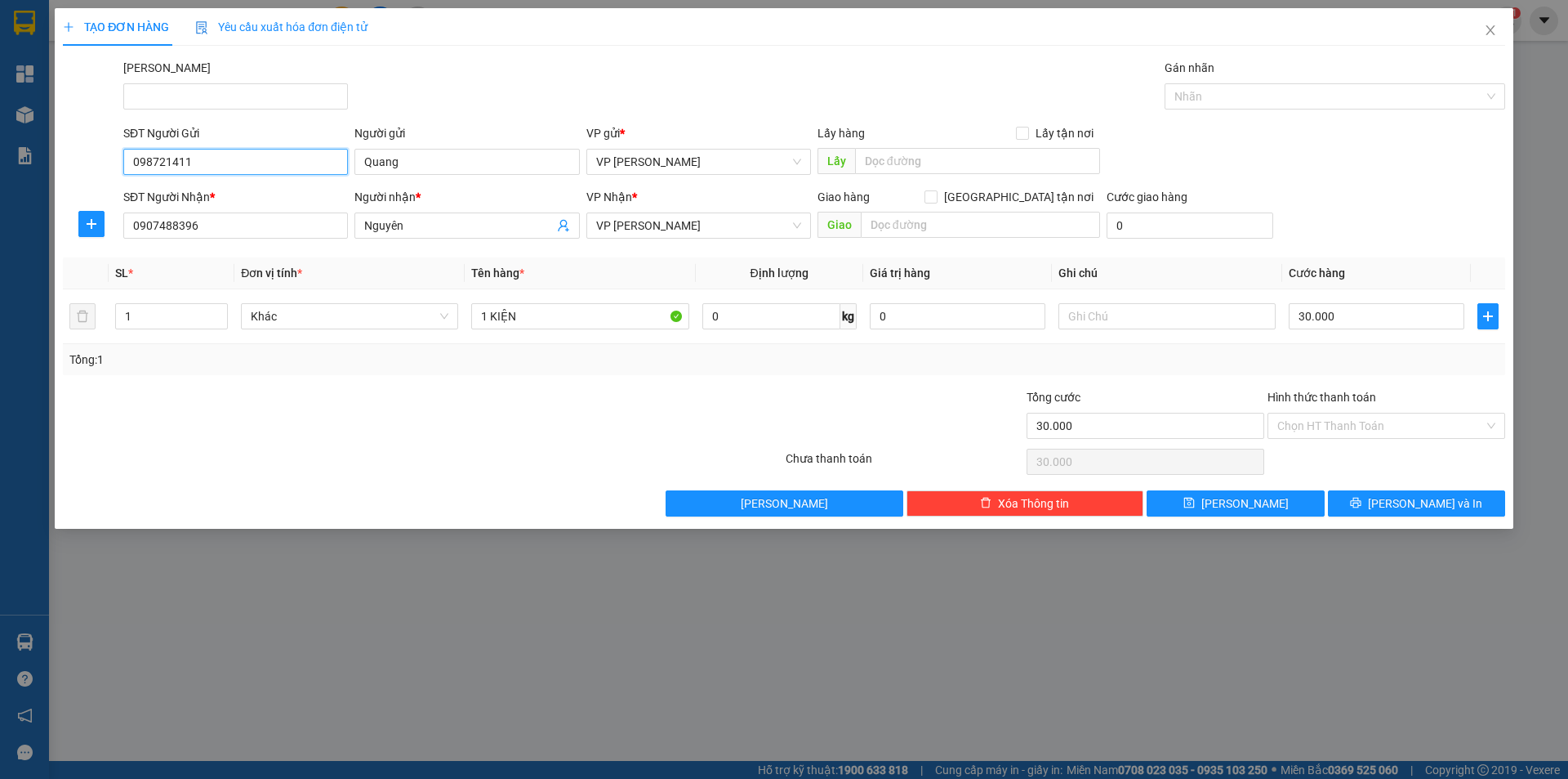
type input "0987214112"
click at [196, 199] on div "0987214112 - KI ANH" at bounding box center [236, 194] width 205 height 18
type input "KI ANH"
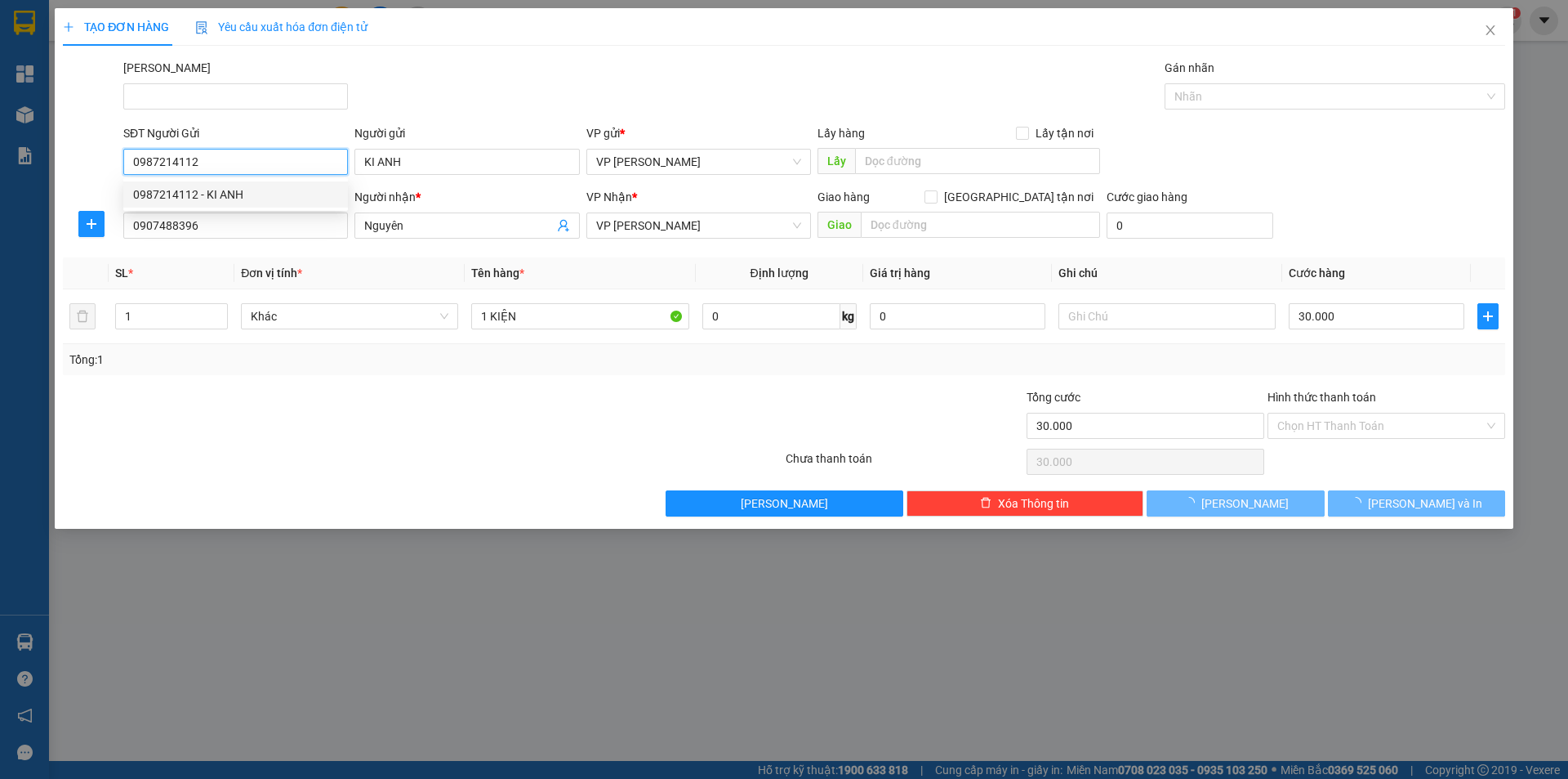
type input "60.000"
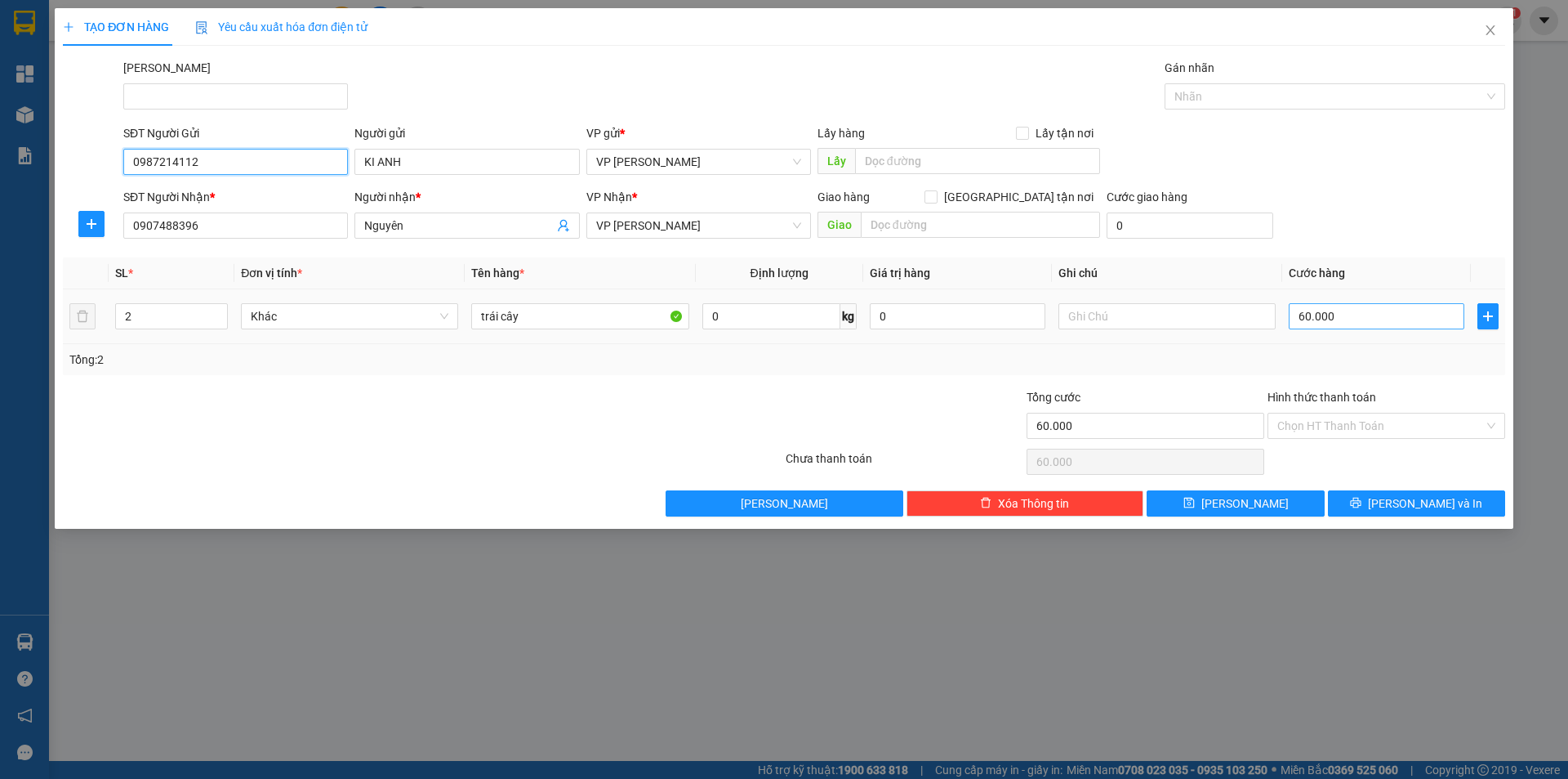
type input "0987214112"
click at [1344, 315] on input "60.000" at bounding box center [1377, 316] width 176 height 26
type input "3"
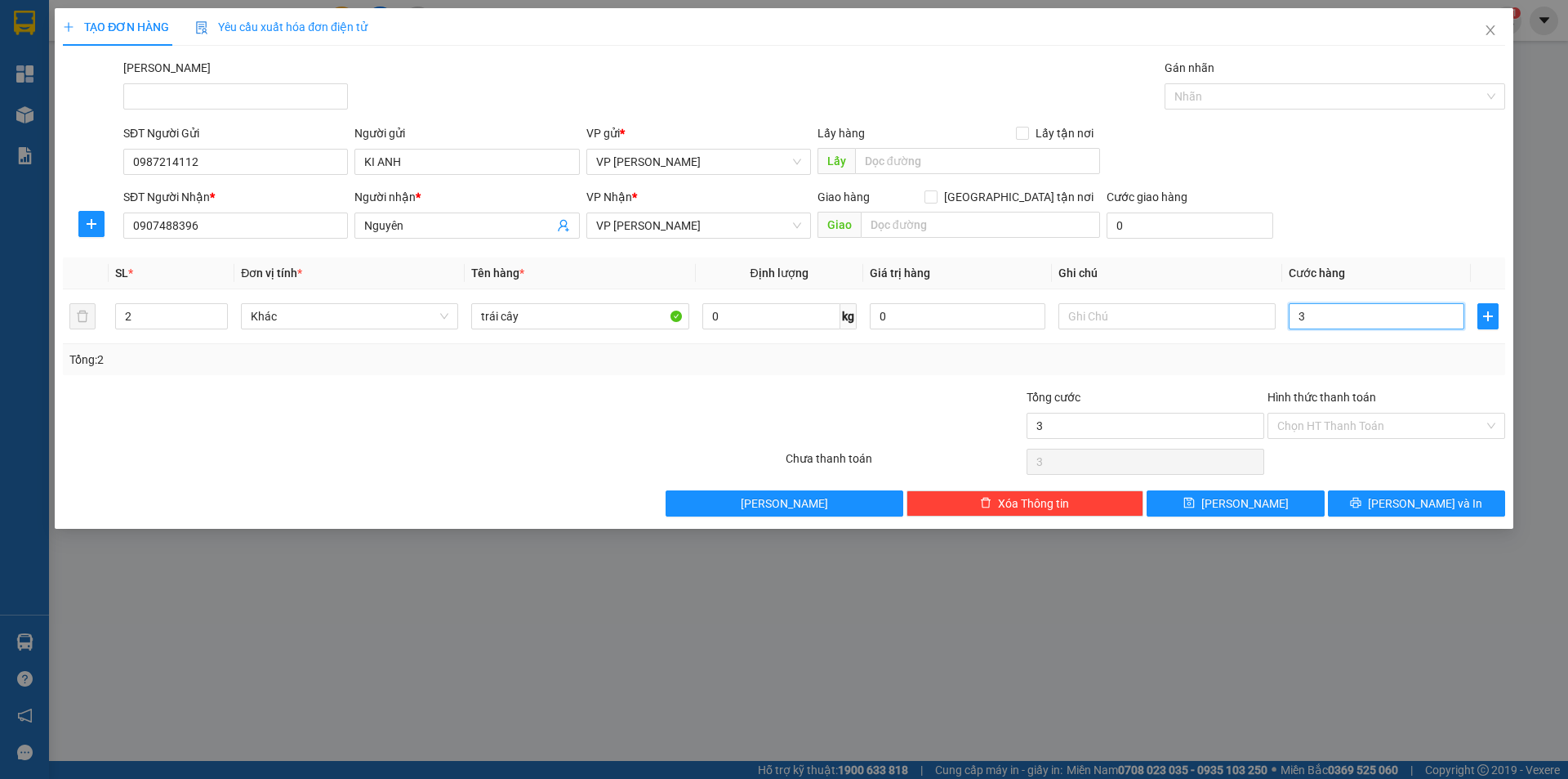
type input "30"
type input "30.000"
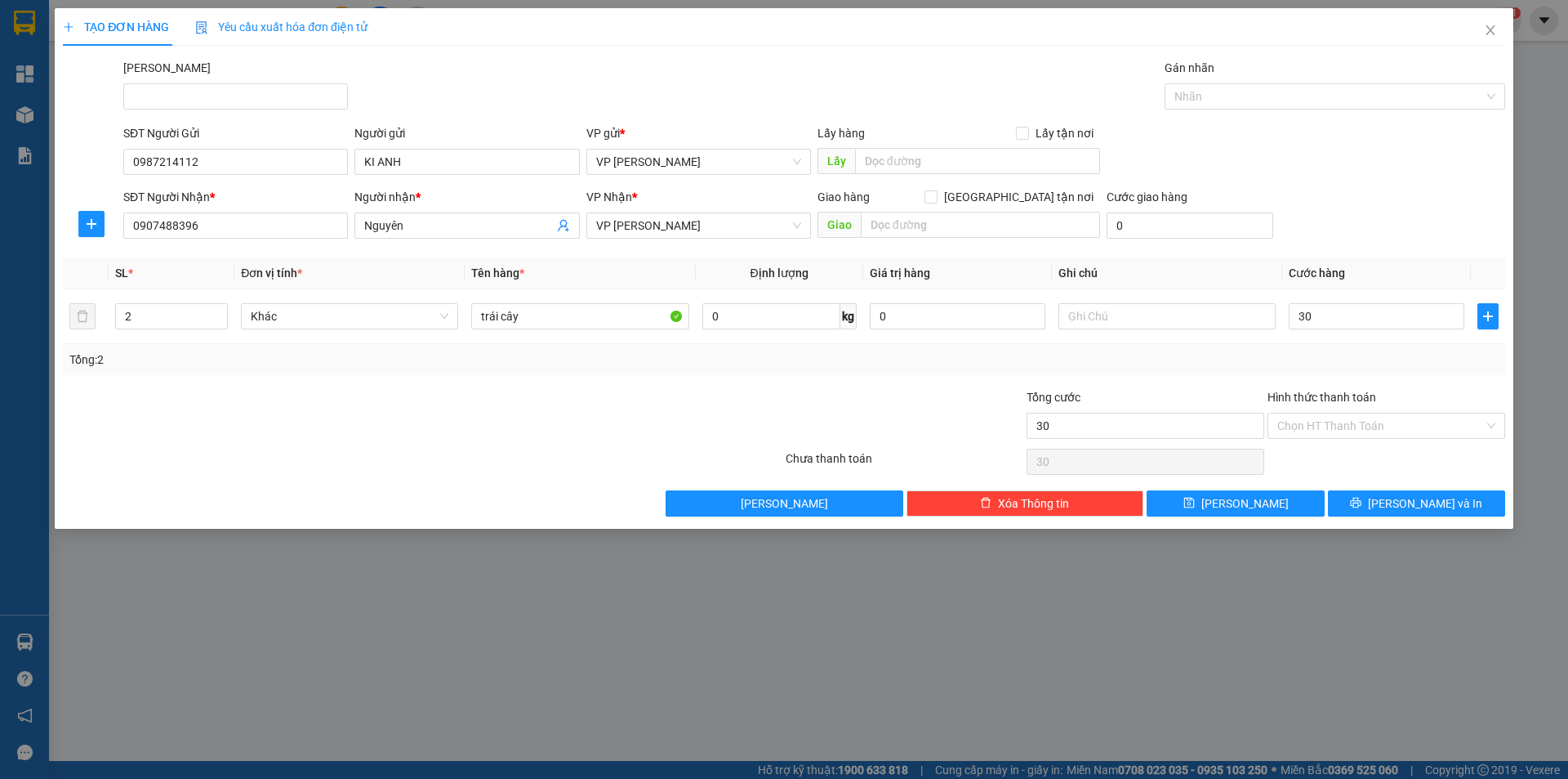
type input "30.000"
drag, startPoint x: 404, startPoint y: 459, endPoint x: 236, endPoint y: 304, distance: 228.6
click at [395, 451] on div at bounding box center [423, 462] width 722 height 33
type input "1"
click at [220, 317] on span "down" at bounding box center [218, 321] width 10 height 10
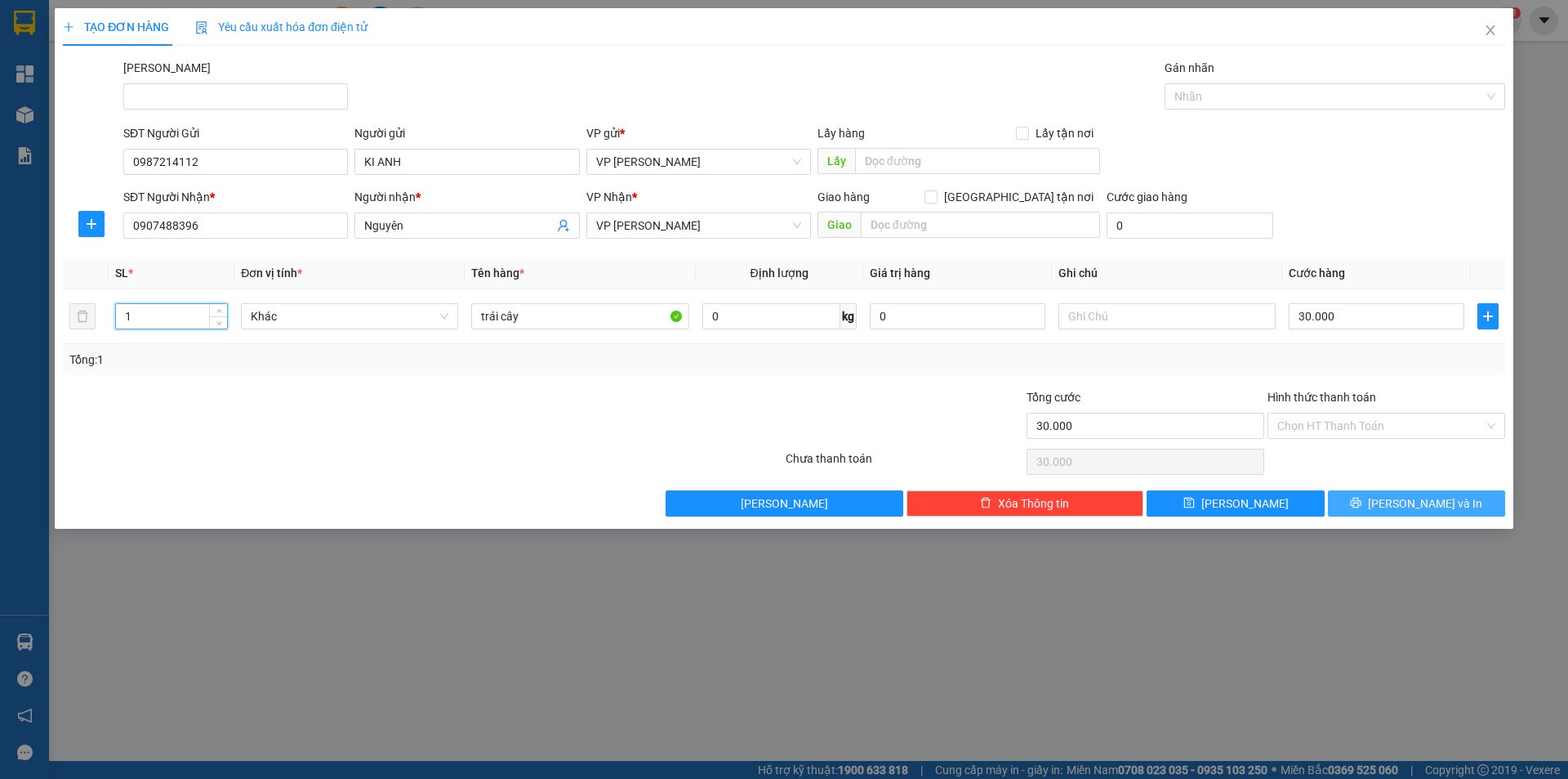
click at [1344, 510] on button "[PERSON_NAME] và In" at bounding box center [1416, 503] width 178 height 26
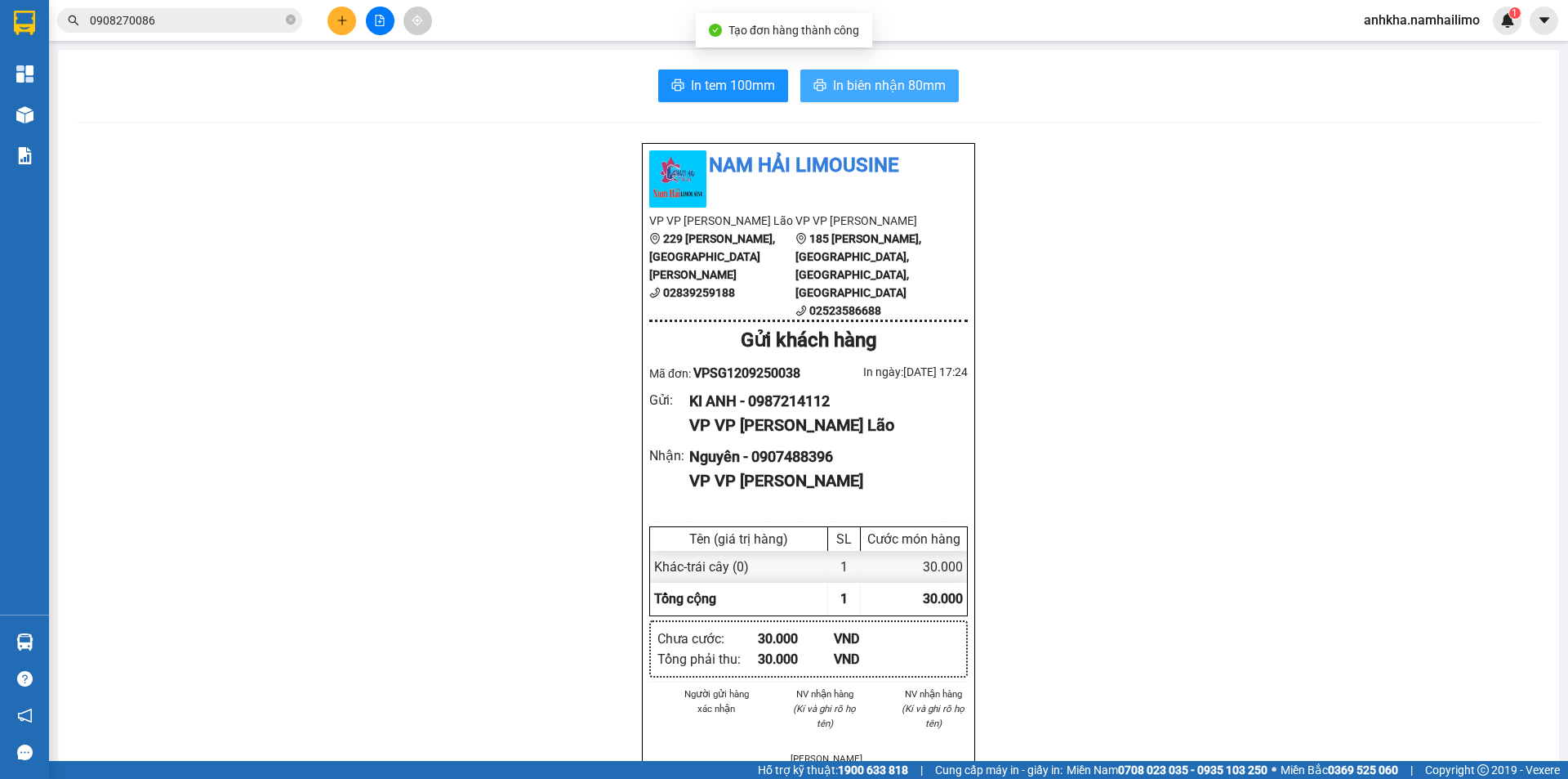
click at [814, 87] on icon "printer" at bounding box center [820, 84] width 12 height 11
click at [697, 88] on span "In tem 100mm" at bounding box center [733, 86] width 84 height 21
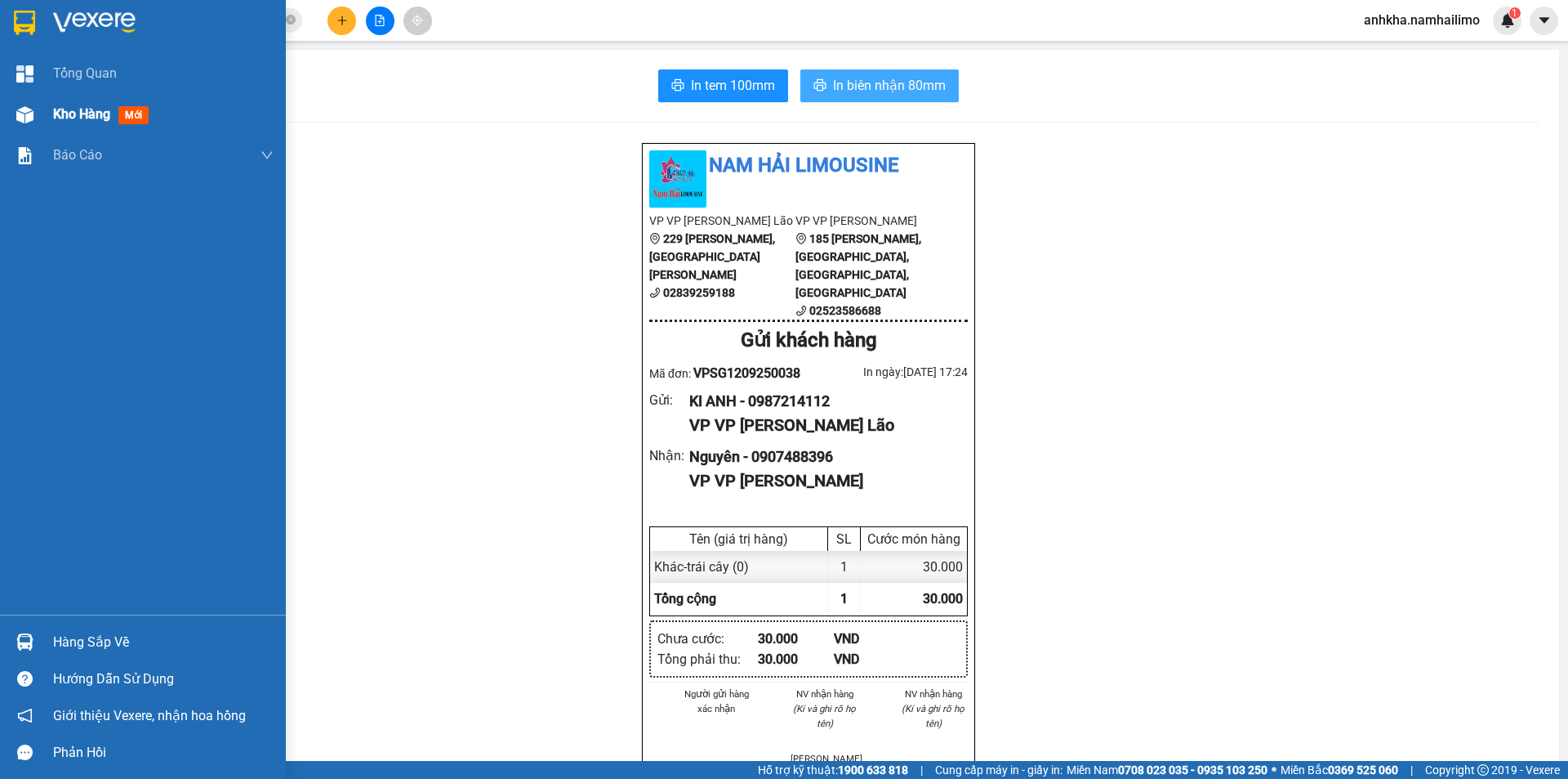
click at [67, 121] on span "Kho hàng" at bounding box center [81, 114] width 57 height 16
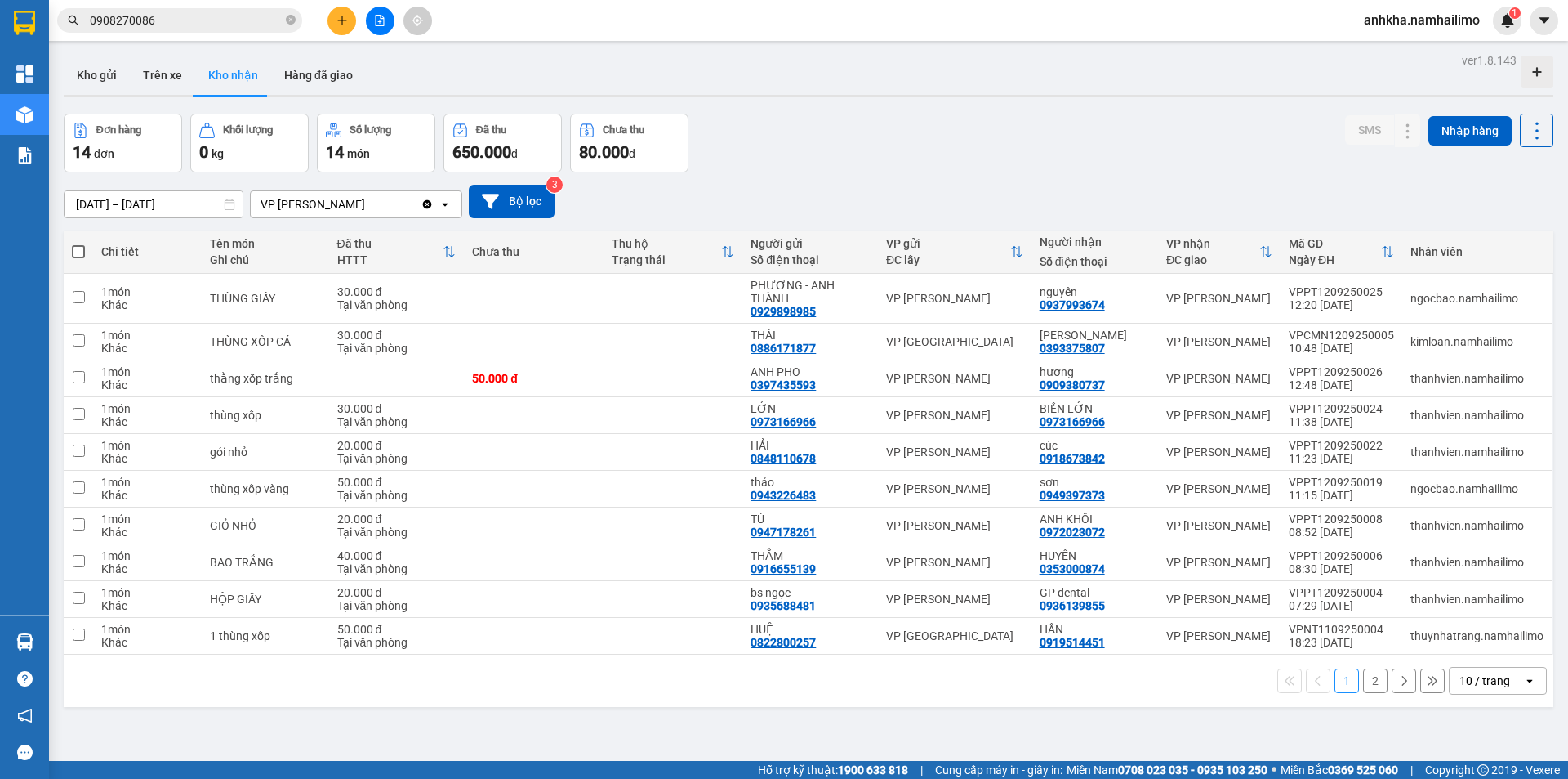
drag, startPoint x: 1475, startPoint y: 688, endPoint x: 1448, endPoint y: 704, distance: 31.4
click at [1474, 688] on div "10 / trang" at bounding box center [1485, 680] width 50 height 16
click at [1475, 646] on span "100 / trang" at bounding box center [1480, 644] width 59 height 16
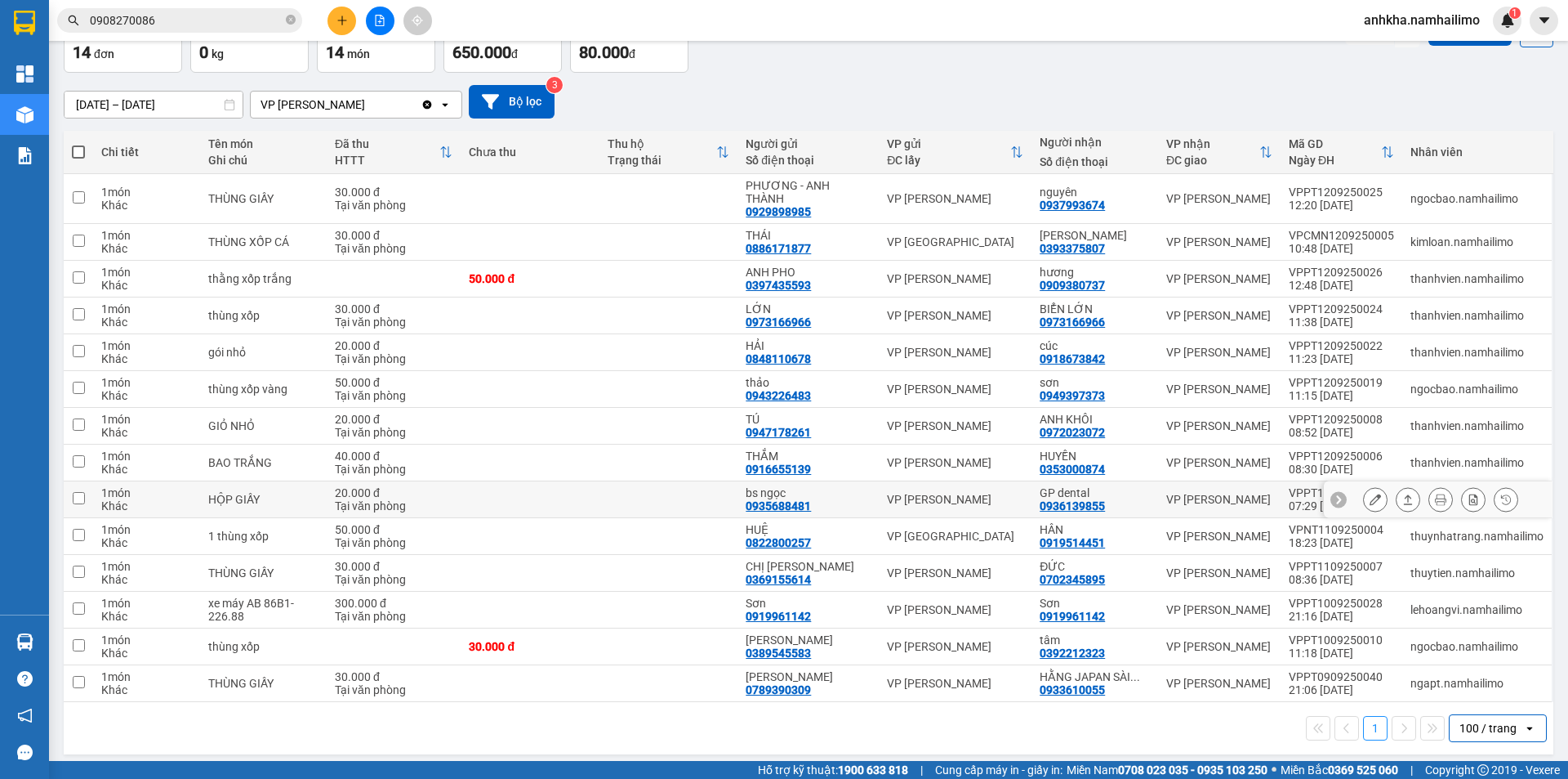
scroll to position [107, 0]
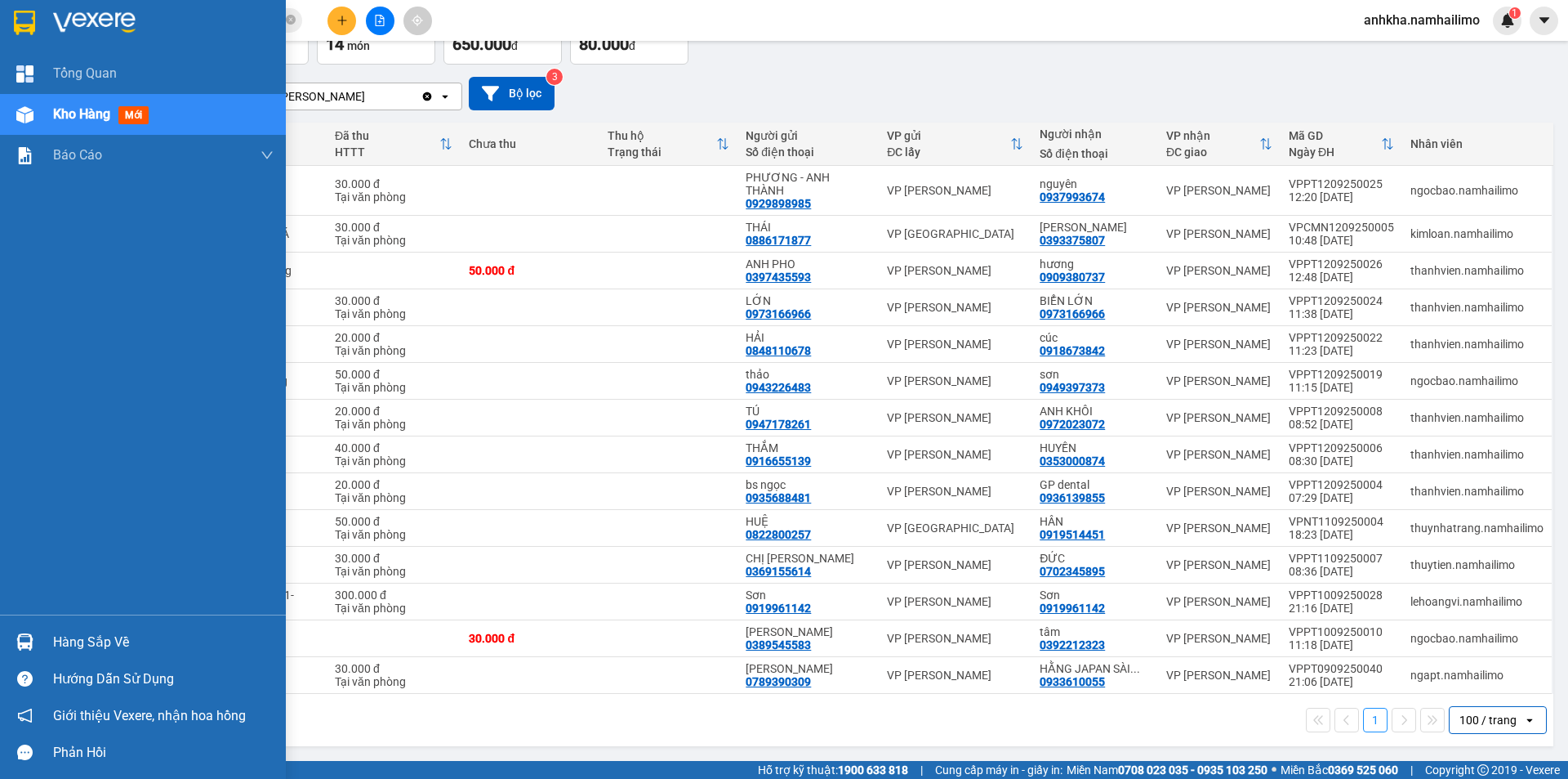
click at [32, 647] on img at bounding box center [25, 642] width 17 height 17
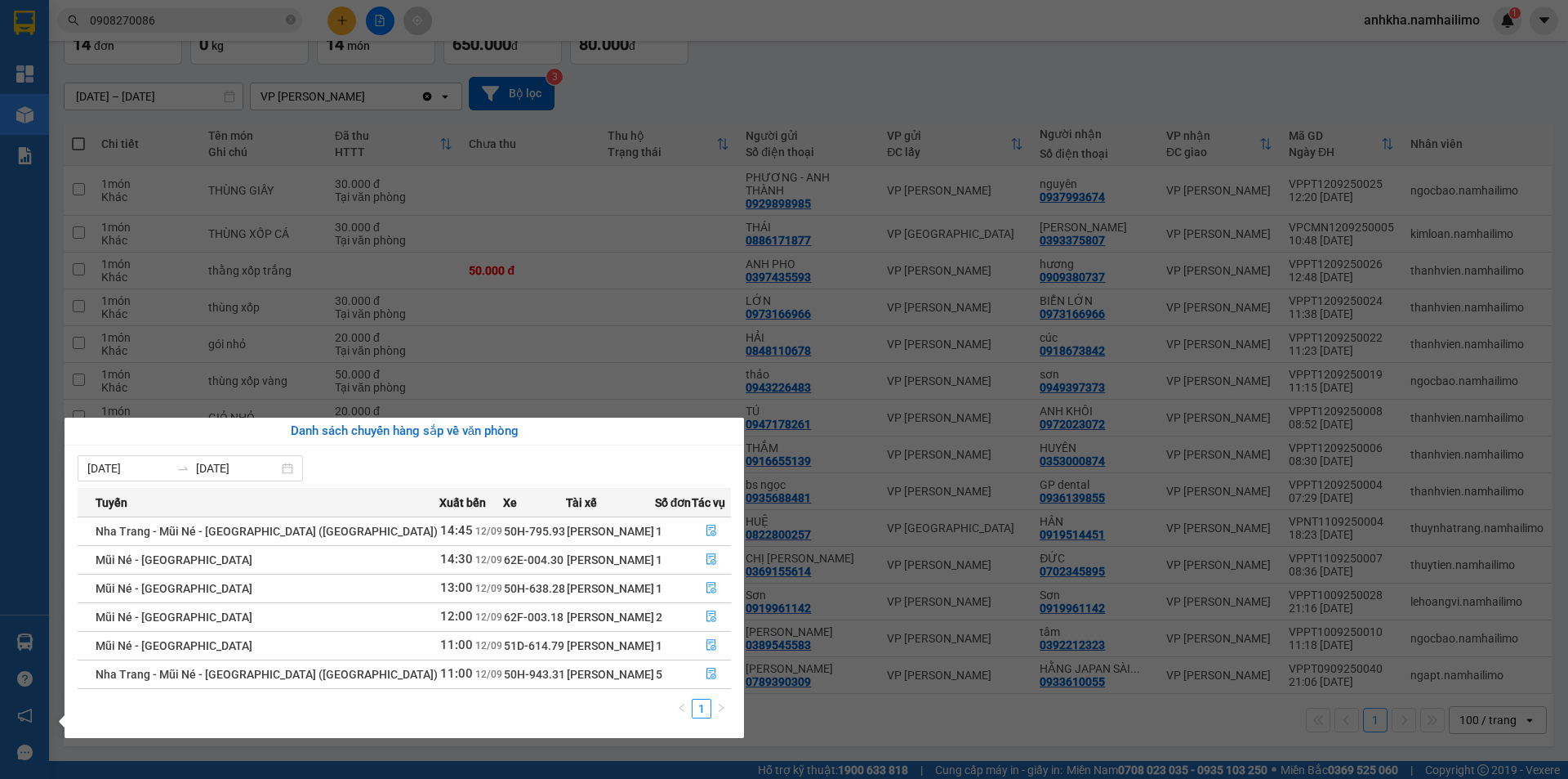
click at [64, 219] on section "Kết quả tìm kiếm ( 4 ) Bộ lọc Mã ĐH Trạng thái Món hàng Tổng cước Chưa cước Ngư…" at bounding box center [784, 389] width 1568 height 779
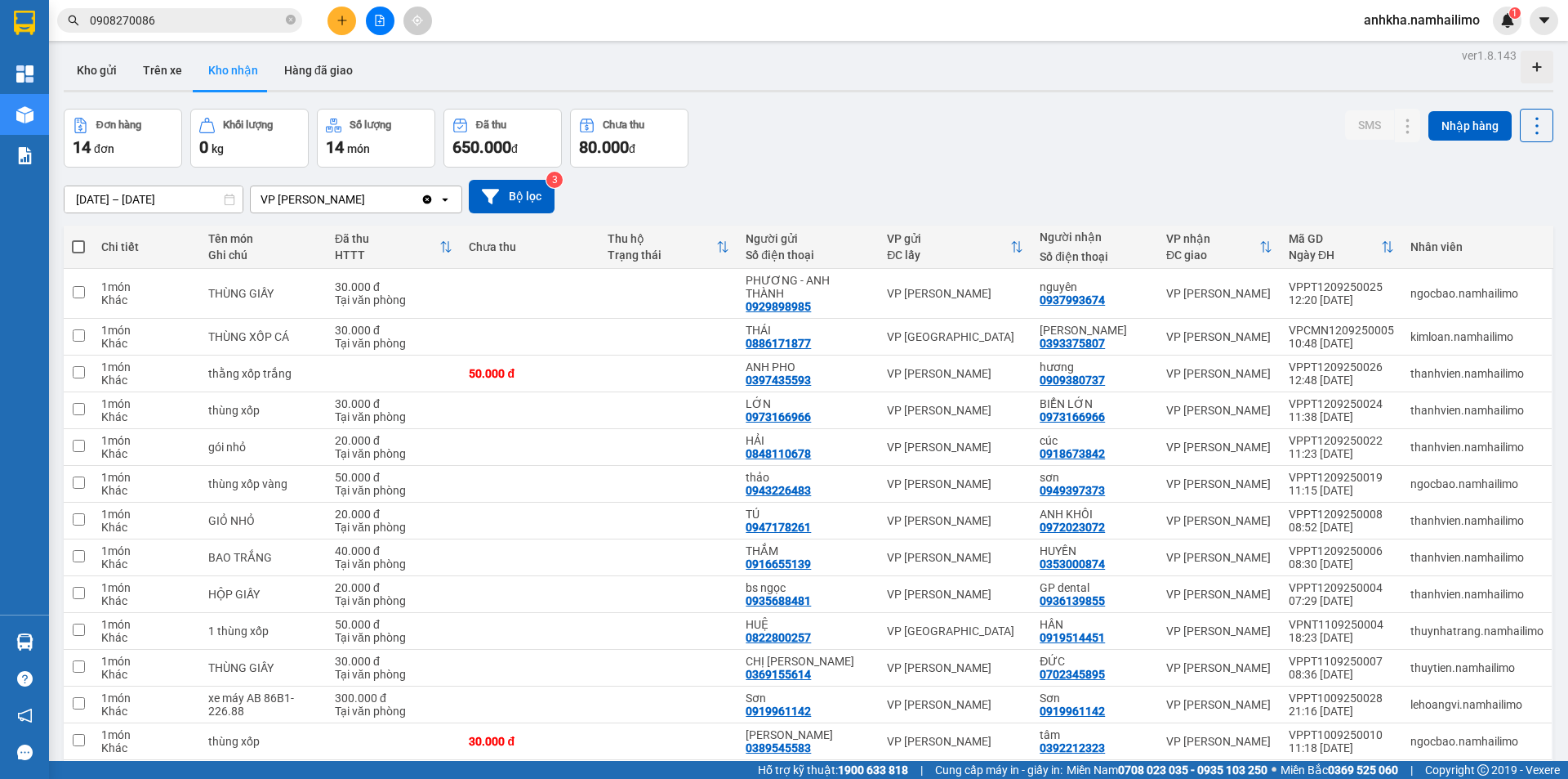
scroll to position [0, 0]
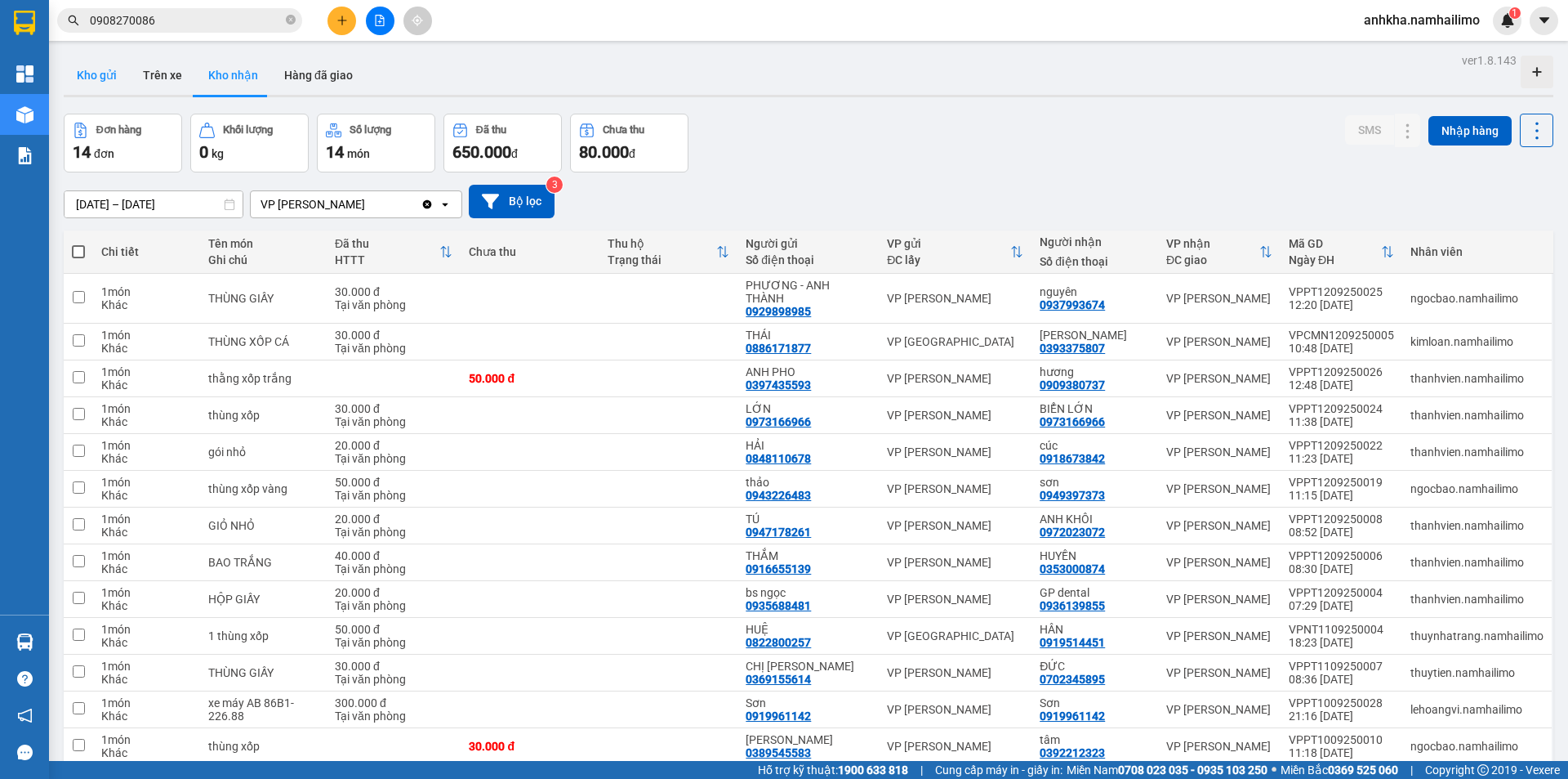
click at [82, 82] on button "Kho gửi" at bounding box center [97, 75] width 66 height 39
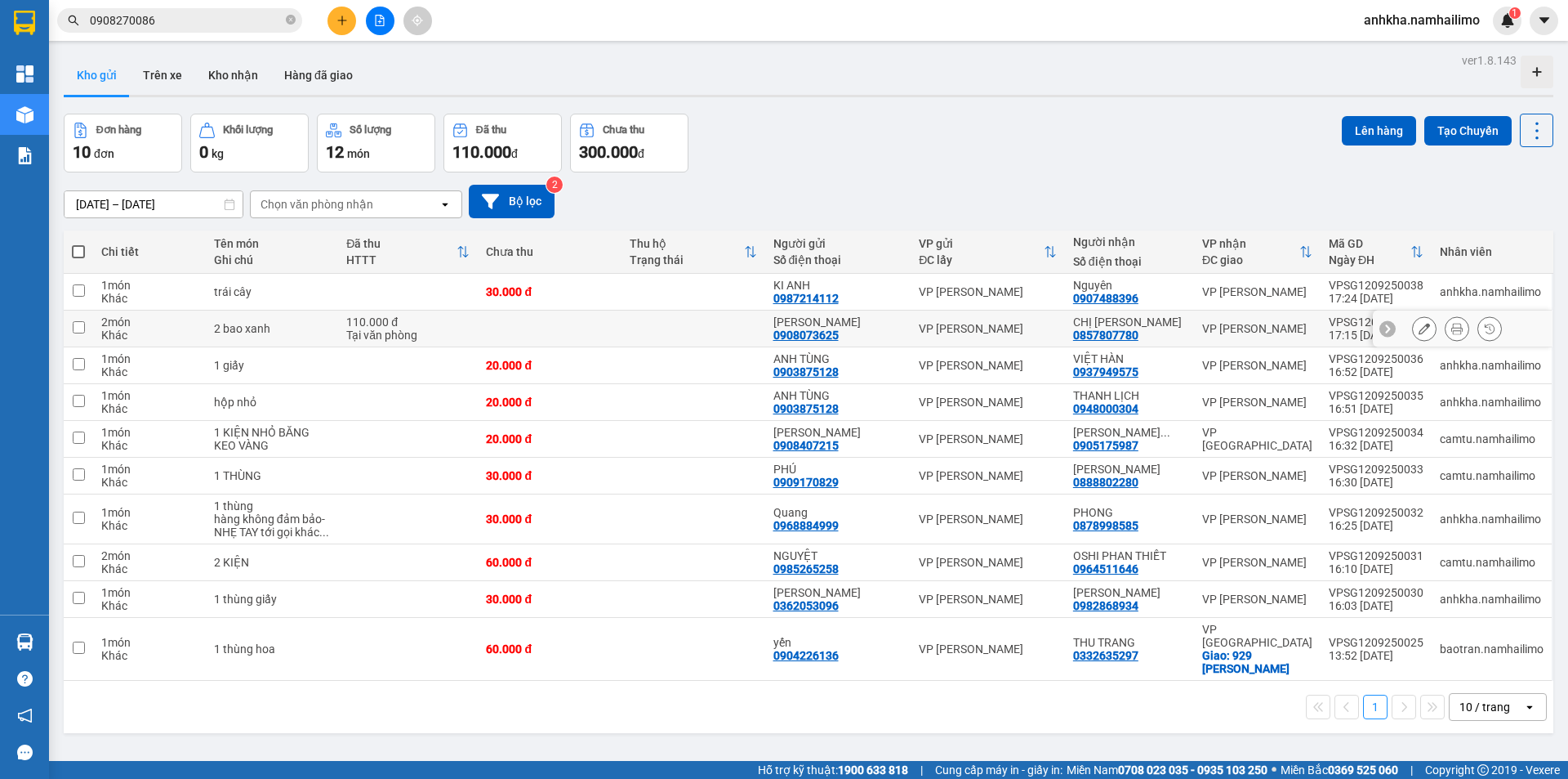
click at [1451, 330] on icon at bounding box center [1456, 328] width 11 height 11
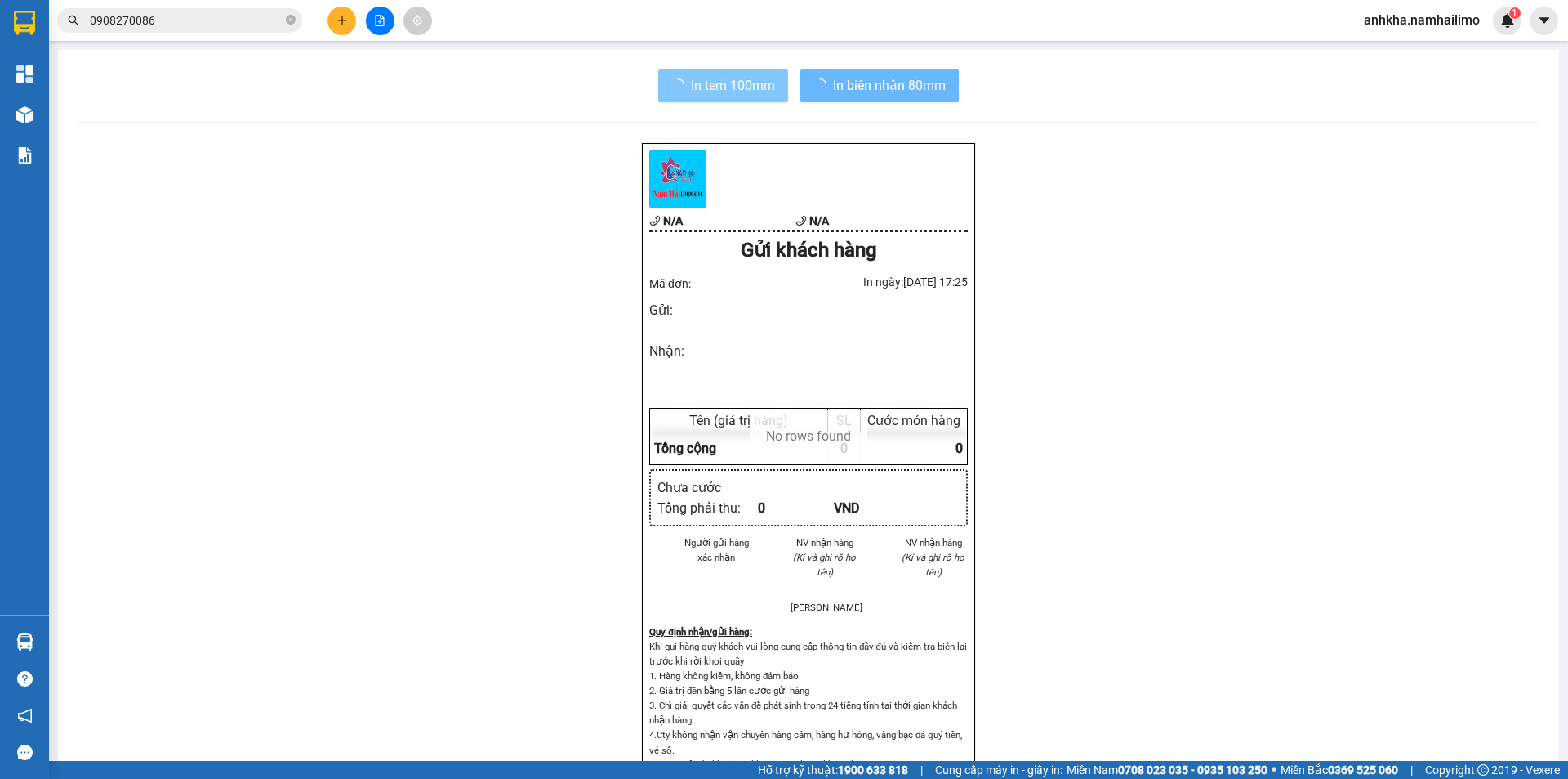
click at [734, 88] on span "In tem 100mm" at bounding box center [733, 86] width 84 height 21
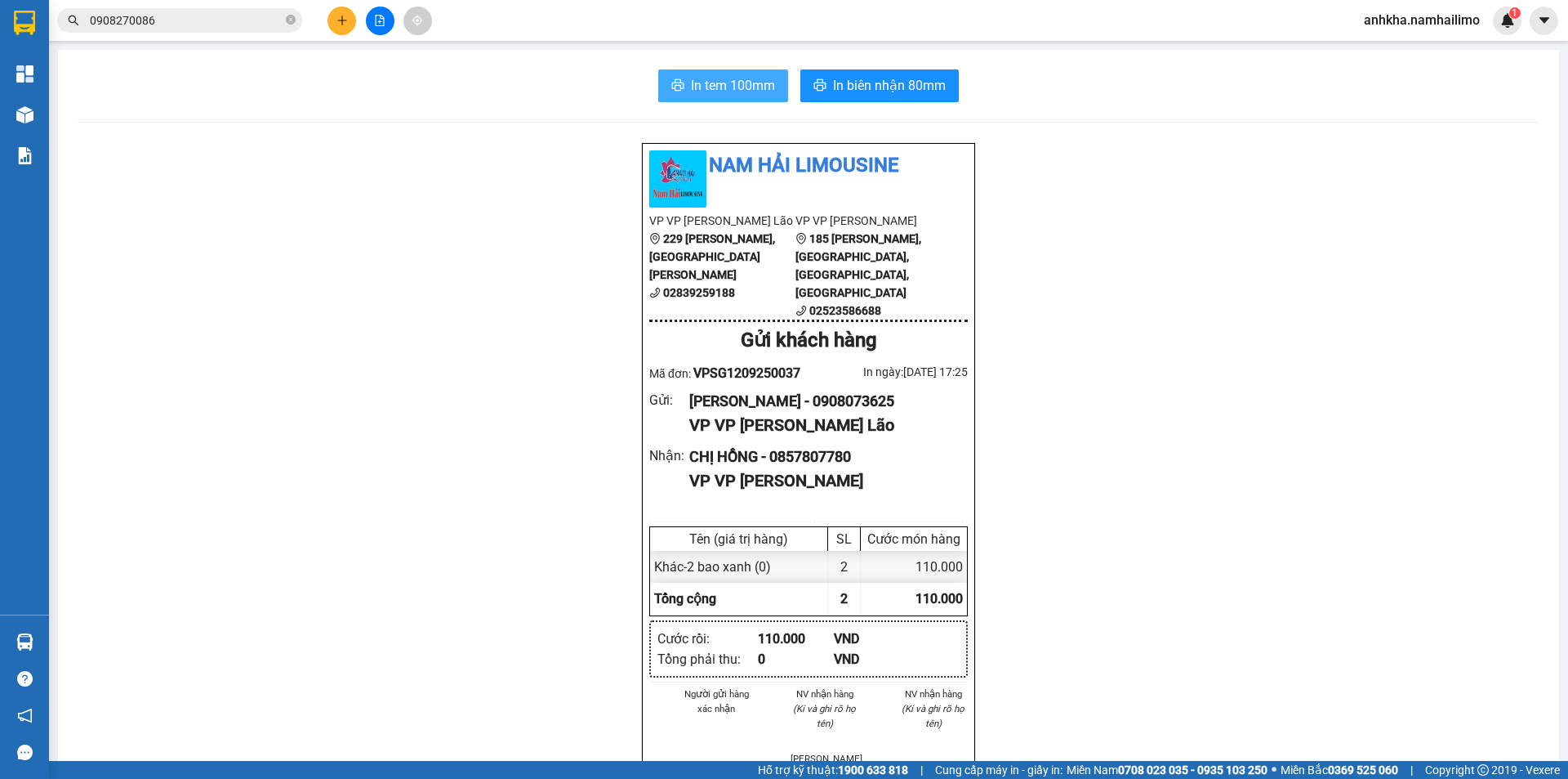
click at [736, 88] on span "In tem 100mm" at bounding box center [733, 86] width 84 height 21
click at [340, 19] on icon "plus" at bounding box center [341, 20] width 11 height 11
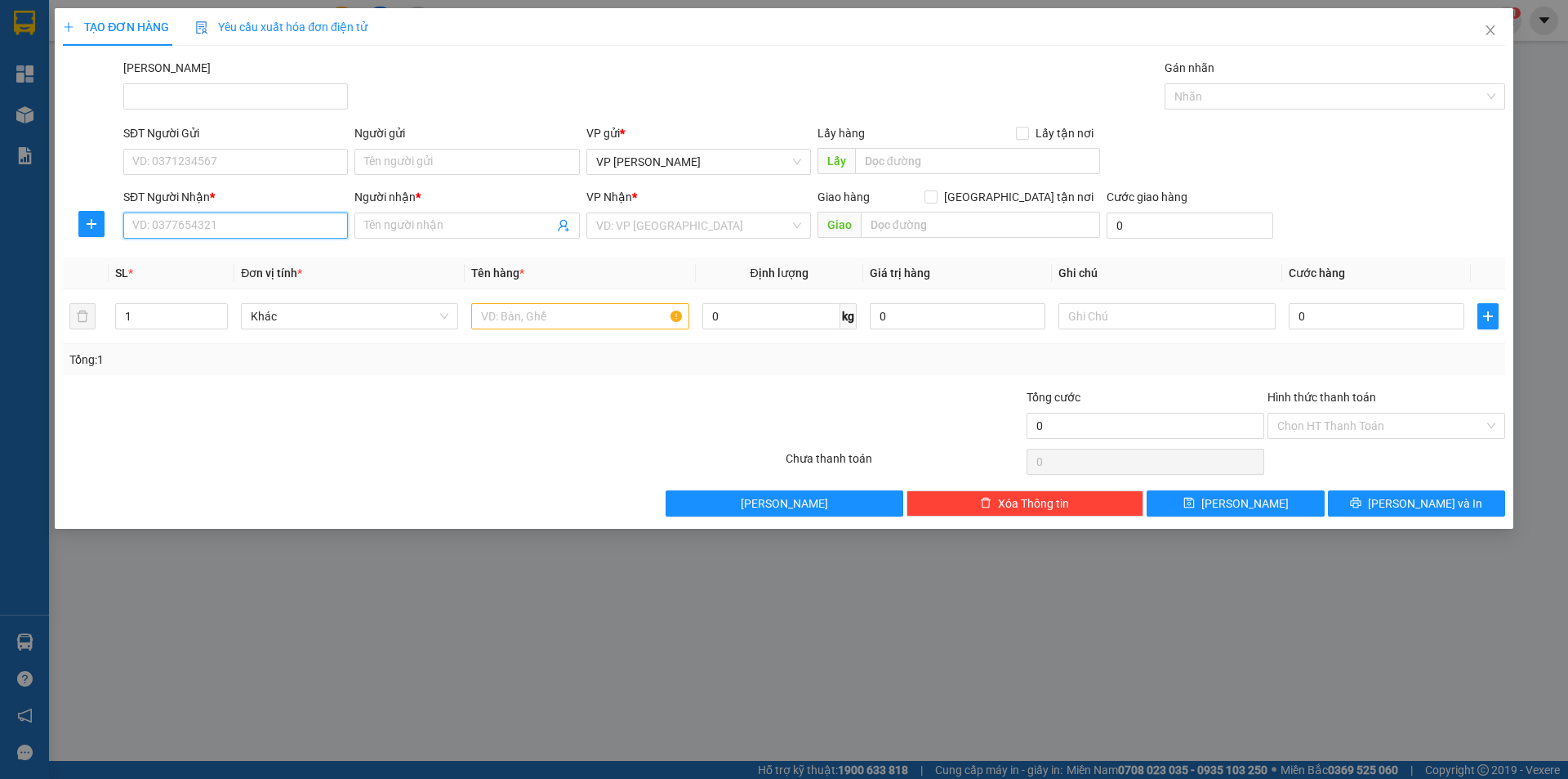
click at [211, 215] on input "SĐT Người Nhận *" at bounding box center [235, 225] width 224 height 26
click at [191, 256] on div "0935688481 - bs ngọc" at bounding box center [236, 258] width 205 height 18
type input "0935688481"
type input "bs ngọc"
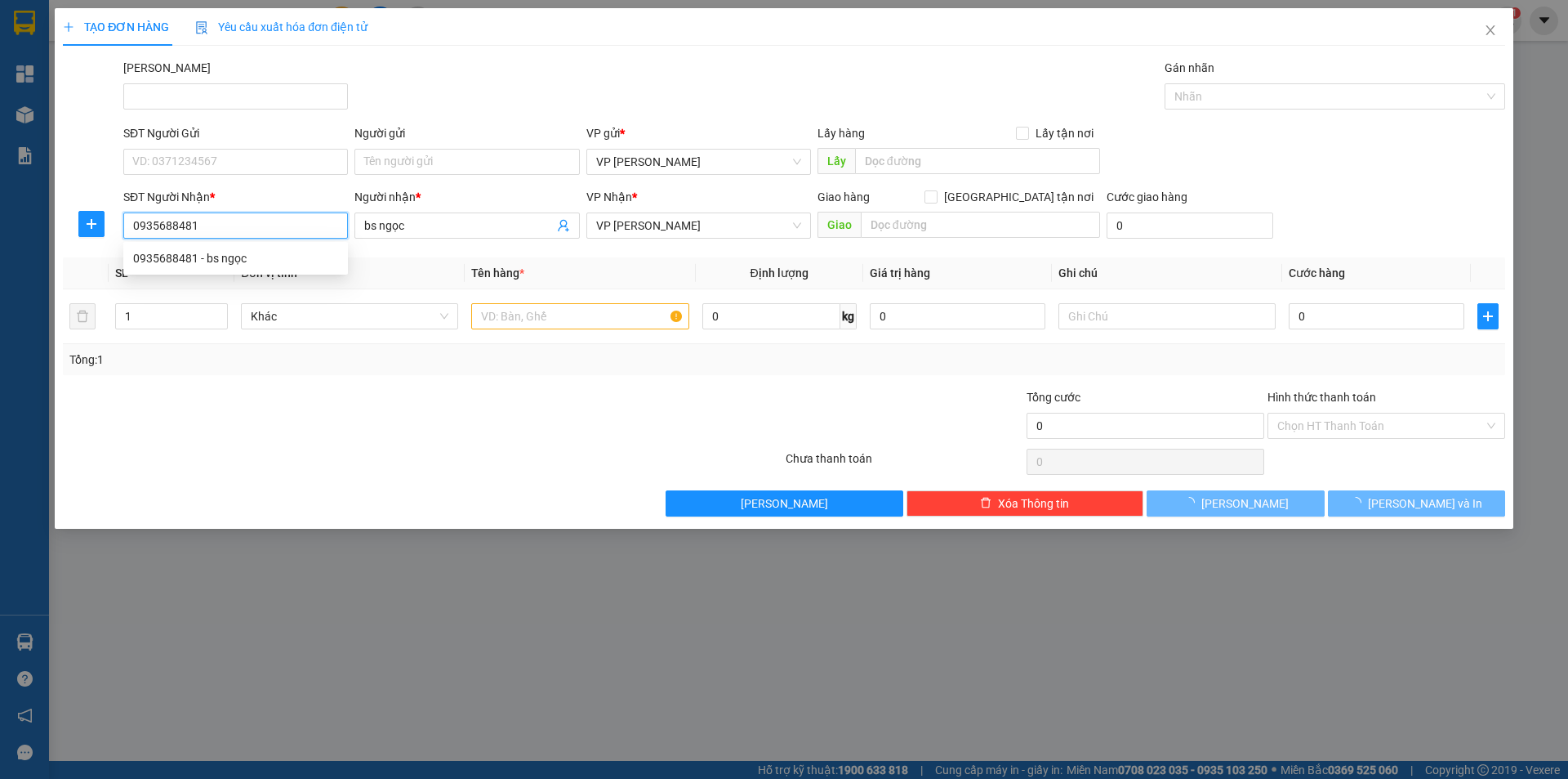
type input "20.000"
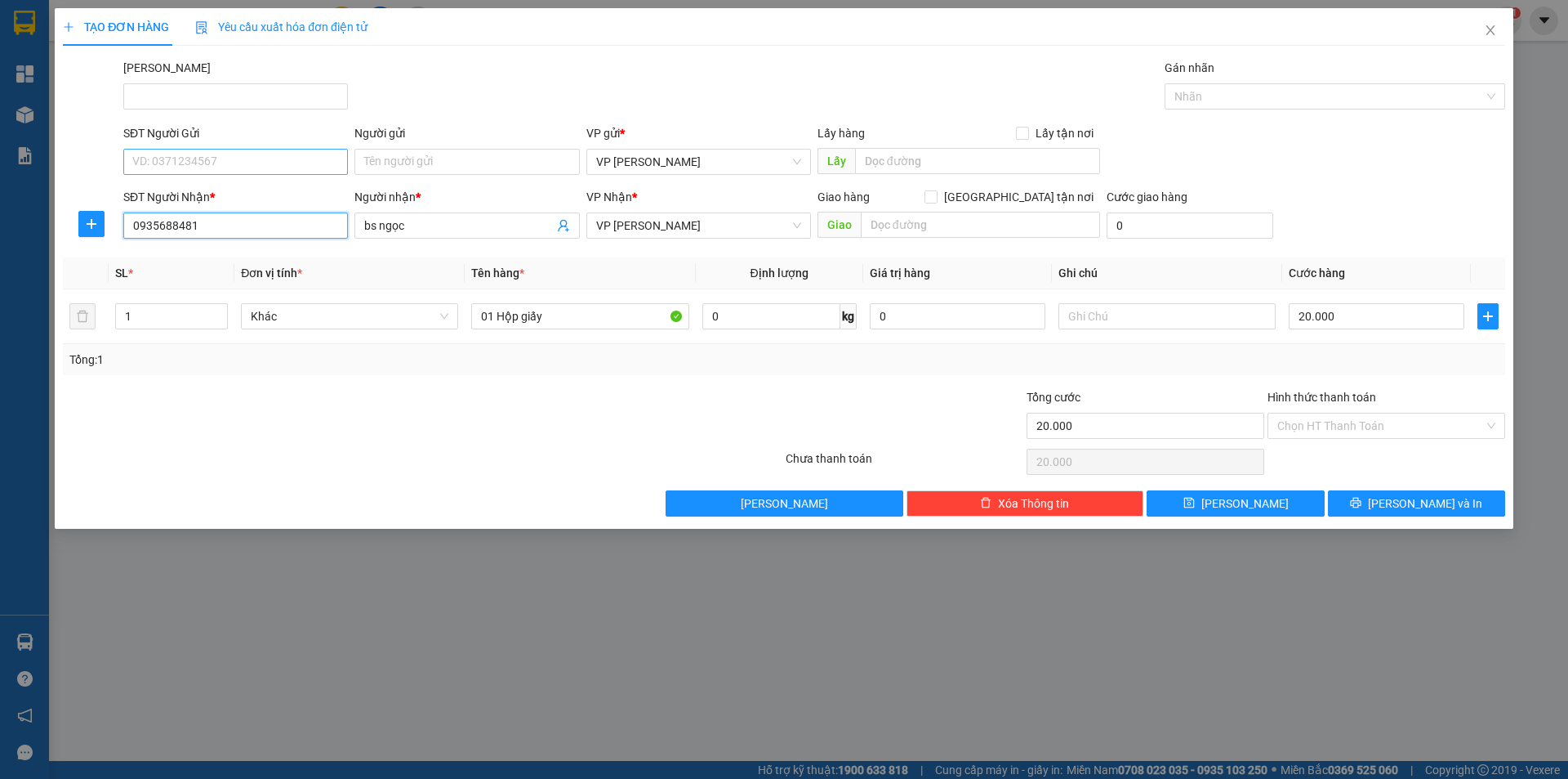
type input "0935688481"
drag, startPoint x: 211, startPoint y: 160, endPoint x: 214, endPoint y: 193, distance: 33.1
click at [211, 161] on input "SĐT Người Gửi" at bounding box center [235, 162] width 224 height 26
click at [219, 217] on div "0936139855 - GP dental" at bounding box center [236, 220] width 205 height 18
type input "0936139855"
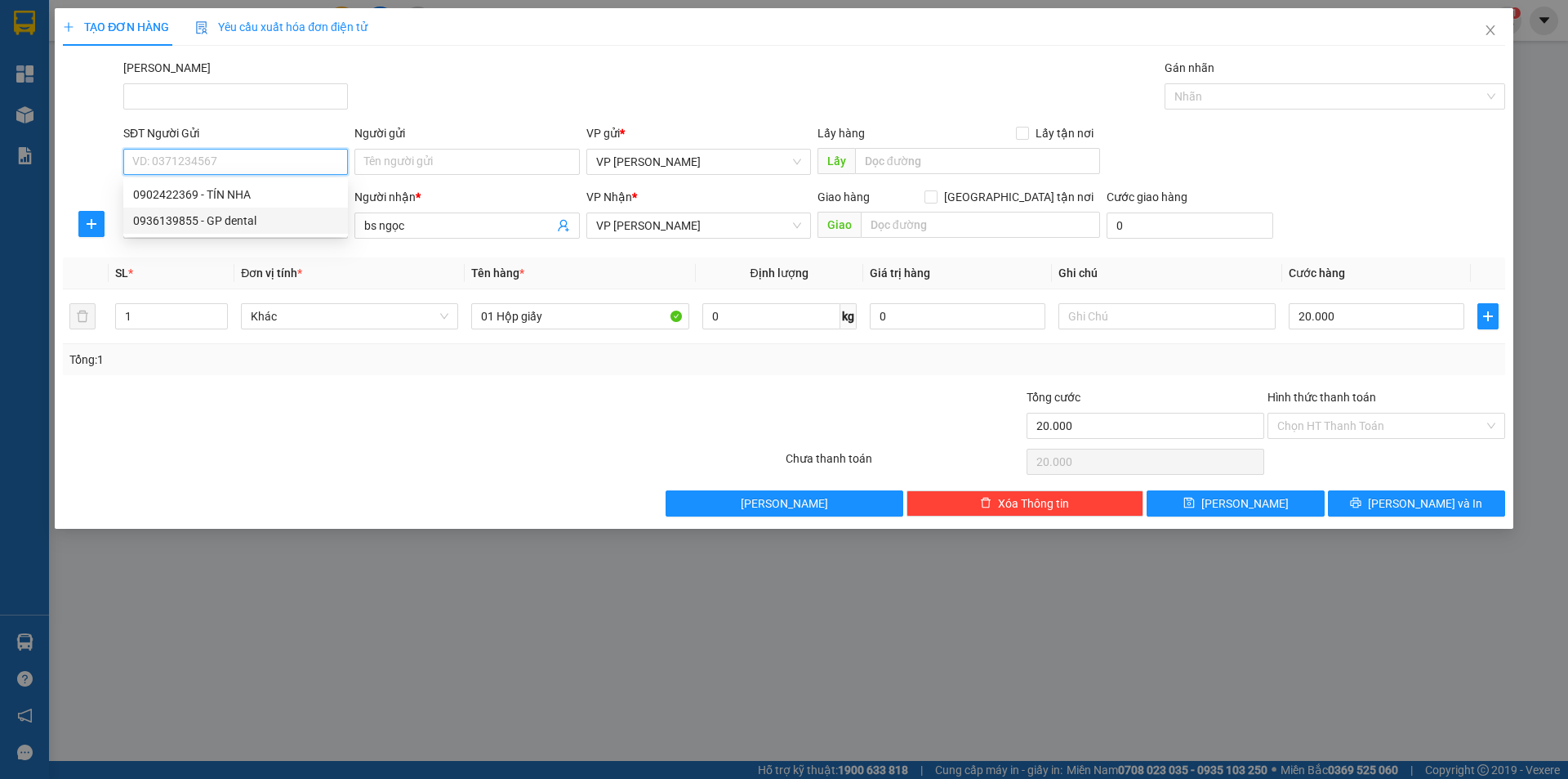
type input "GP dental"
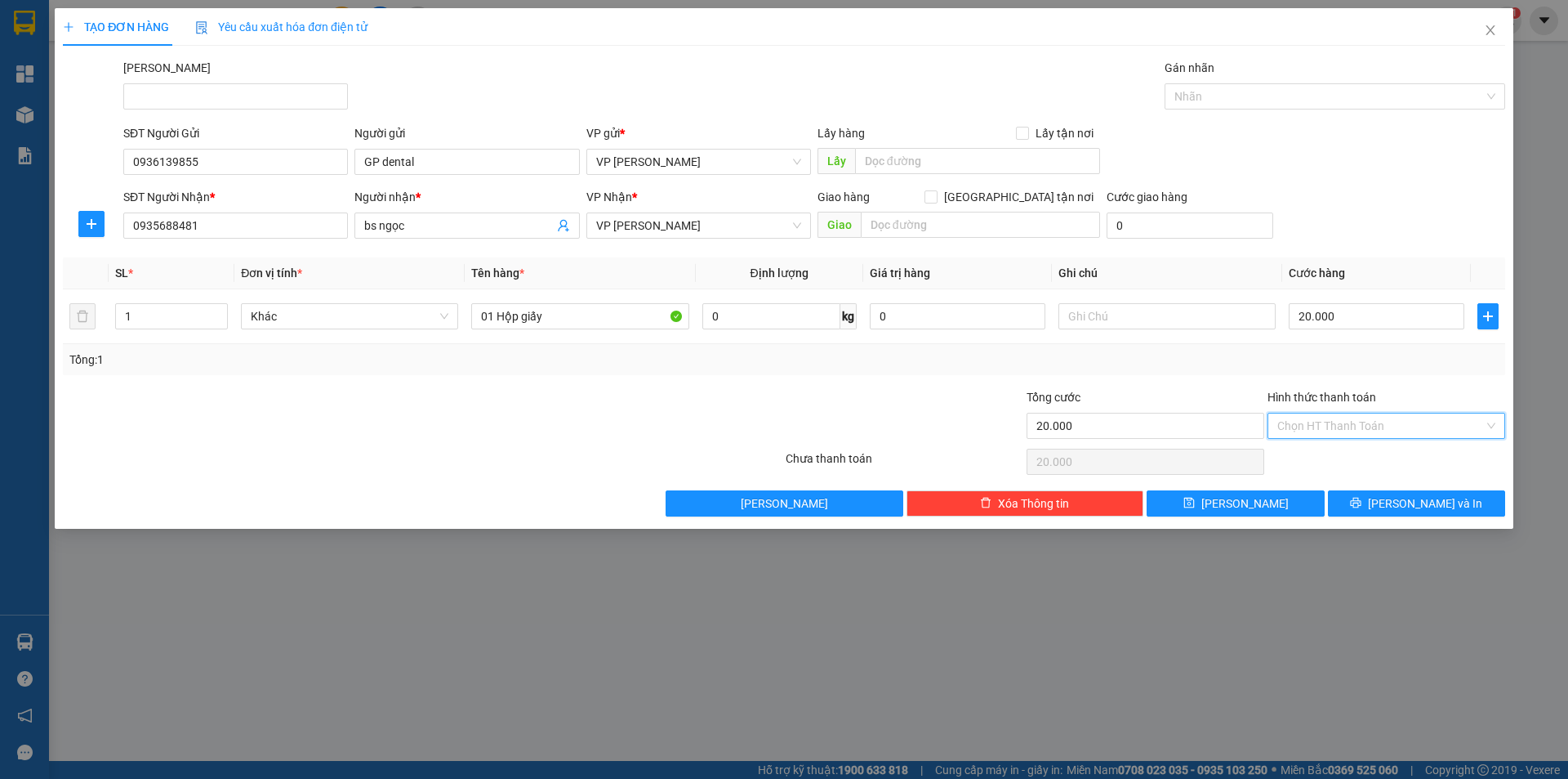
click at [1367, 430] on input "Hình thức thanh toán" at bounding box center [1381, 425] width 207 height 24
drag, startPoint x: 1345, startPoint y: 472, endPoint x: 1344, endPoint y: 458, distance: 14.0
click at [1344, 461] on div "Transit Pickup Surcharge Ids Transit Deliver Surcharge Ids Transit Deliver Surc…" at bounding box center [784, 288] width 1442 height 458
click at [1343, 458] on div "Chọn HT Thanh Toán" at bounding box center [1386, 462] width 241 height 33
click at [1325, 407] on div "Hình thức thanh toán" at bounding box center [1386, 400] width 237 height 24
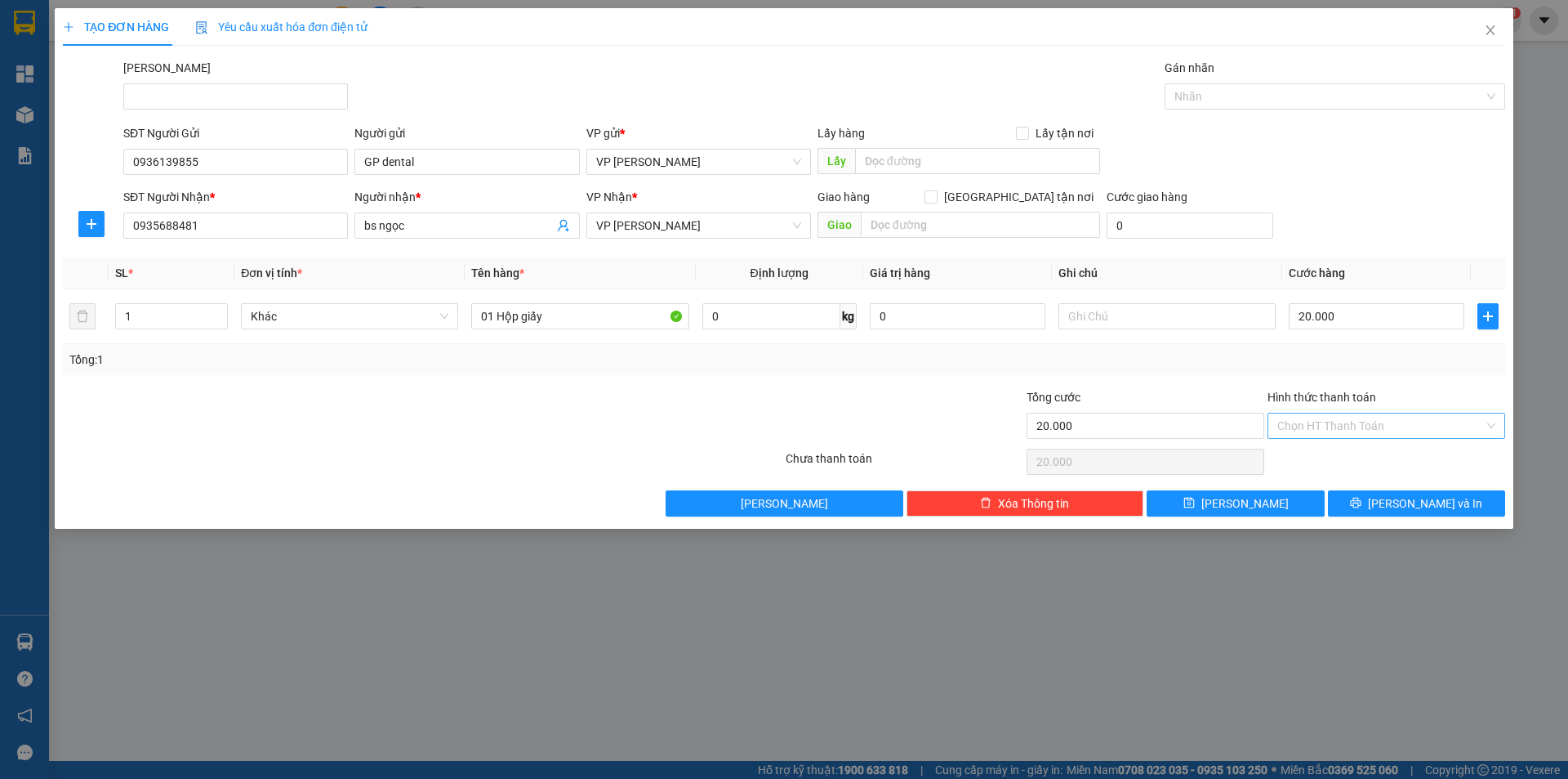
click at [1325, 429] on input "Hình thức thanh toán" at bounding box center [1381, 425] width 207 height 24
click at [1322, 455] on div "Tại văn phòng" at bounding box center [1387, 458] width 218 height 18
type input "0"
click at [1383, 497] on button "[PERSON_NAME] và In" at bounding box center [1416, 503] width 178 height 26
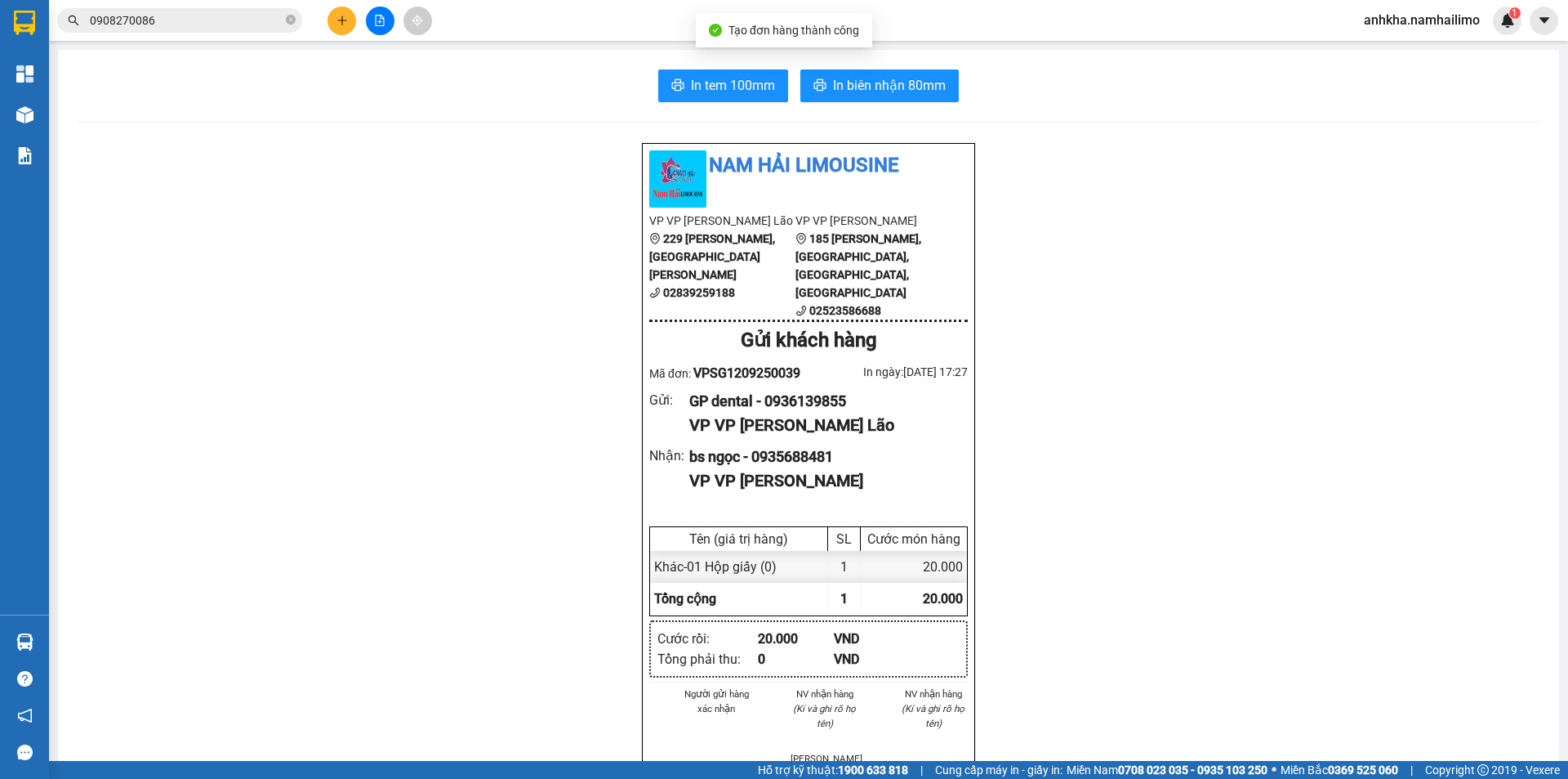
click at [848, 111] on div "In tem 100mm In biên nhận 80mm Nam Hải Limousine VP VP [PERSON_NAME] Lão 229 [P…" at bounding box center [808, 758] width 1501 height 1417
click at [865, 93] on span "In biên nhận 80mm" at bounding box center [890, 86] width 113 height 21
click at [676, 87] on icon "printer" at bounding box center [677, 85] width 13 height 13
click at [765, 94] on span "In tem 100mm" at bounding box center [733, 86] width 84 height 21
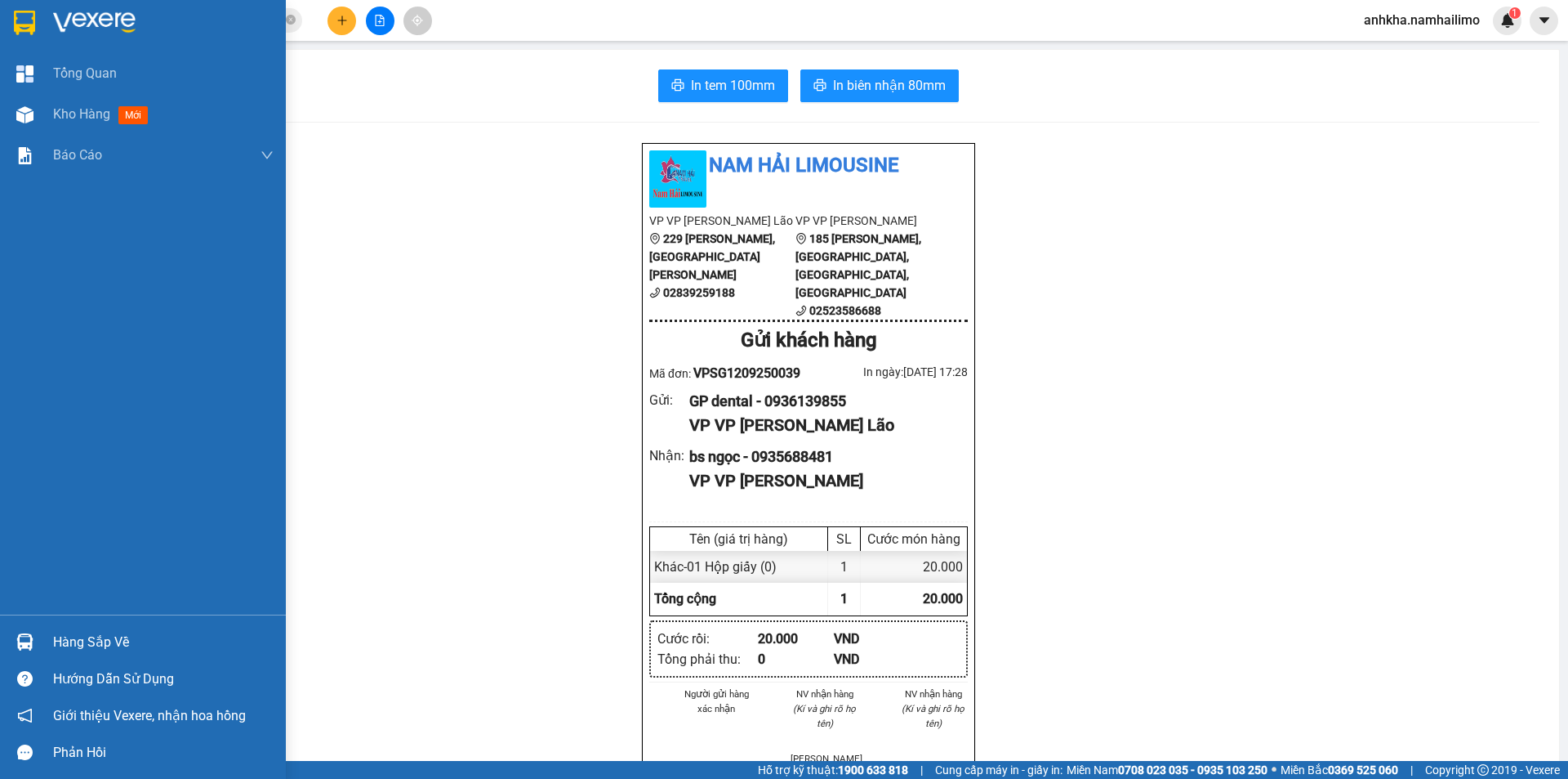
click at [40, 631] on div "Hàng sắp về" at bounding box center [143, 641] width 286 height 36
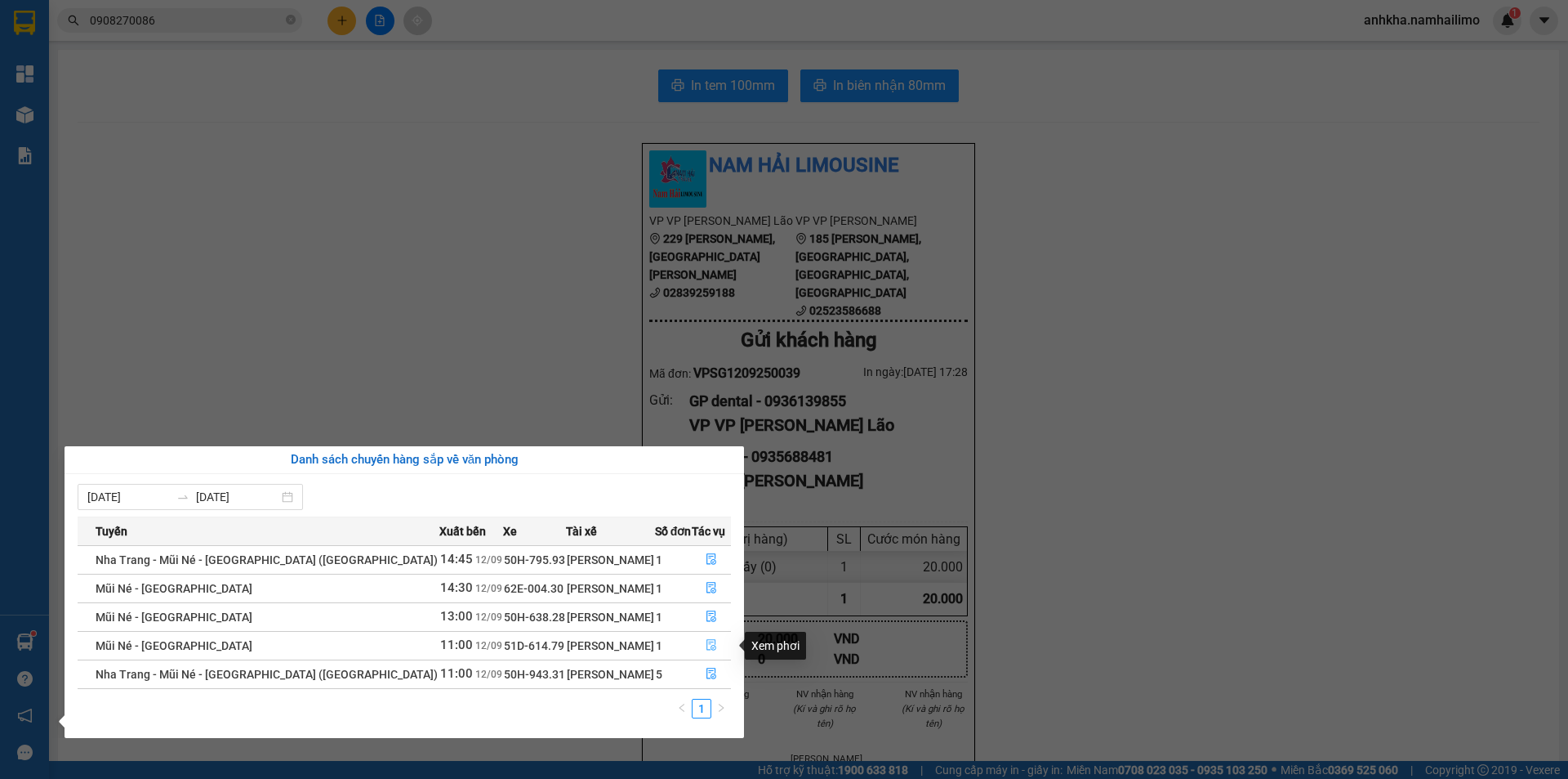
click at [709, 647] on icon "file-done" at bounding box center [711, 645] width 10 height 11
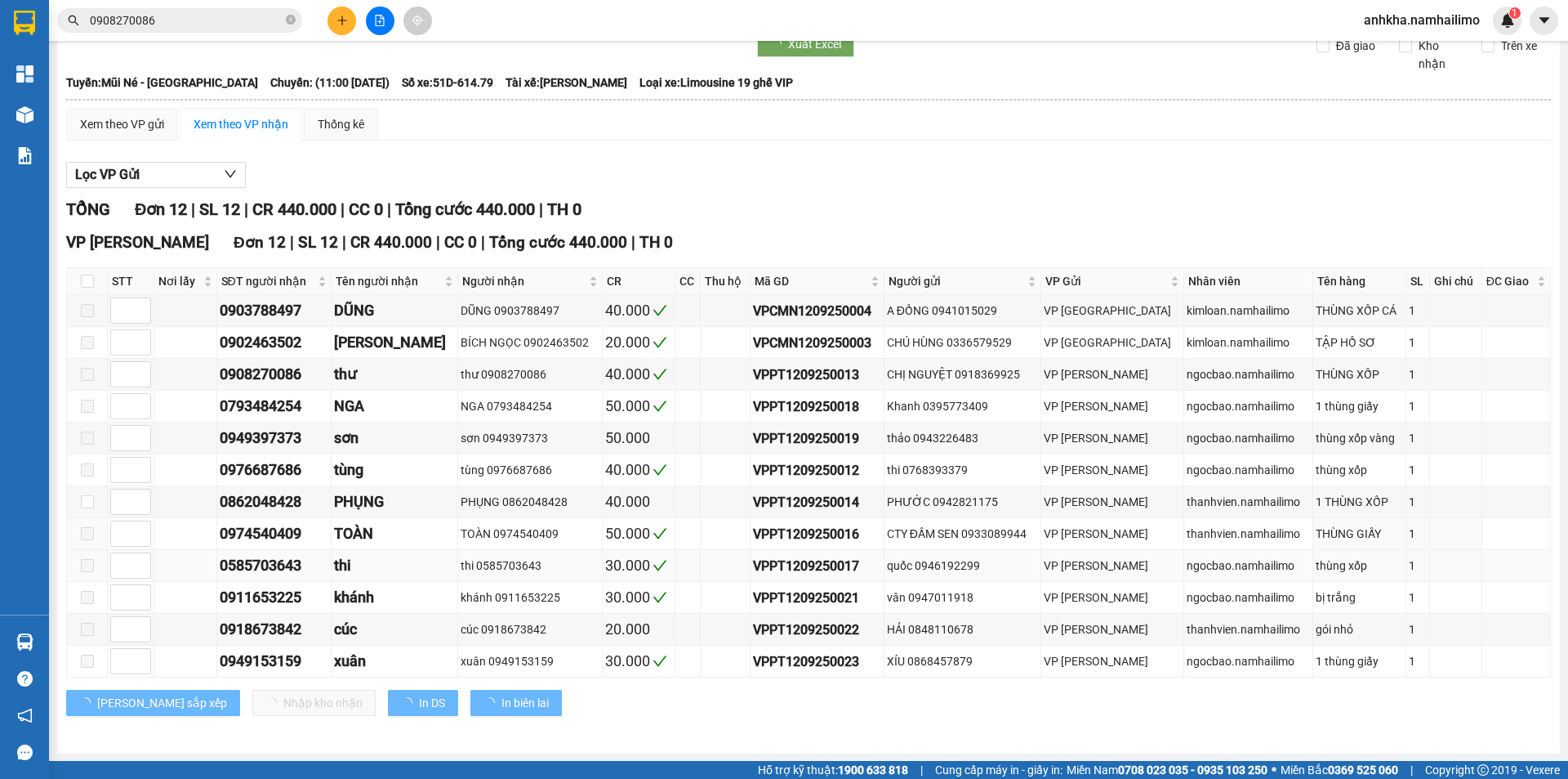
scroll to position [62, 0]
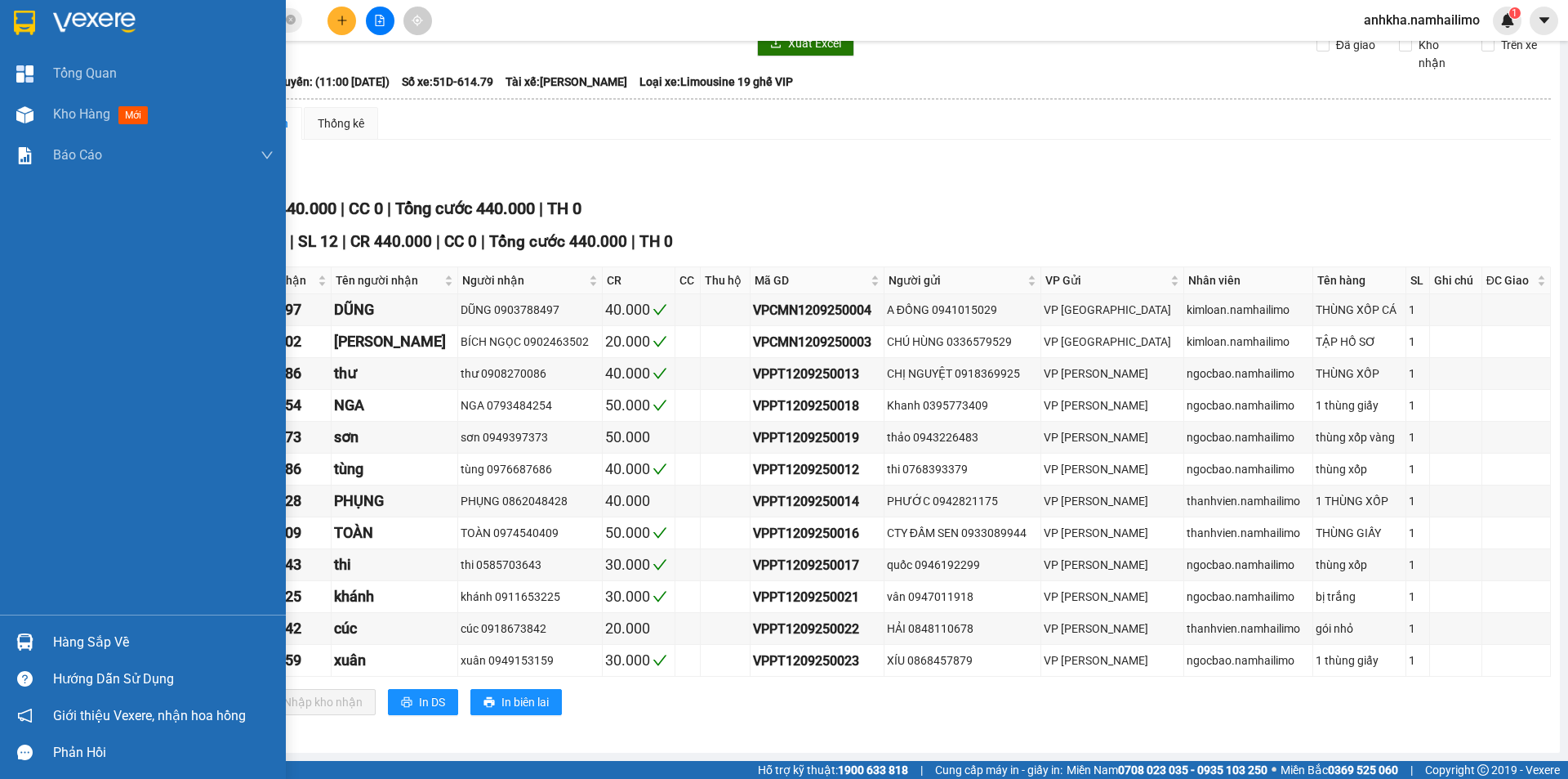
click at [41, 626] on div "Hàng sắp về" at bounding box center [143, 641] width 286 height 36
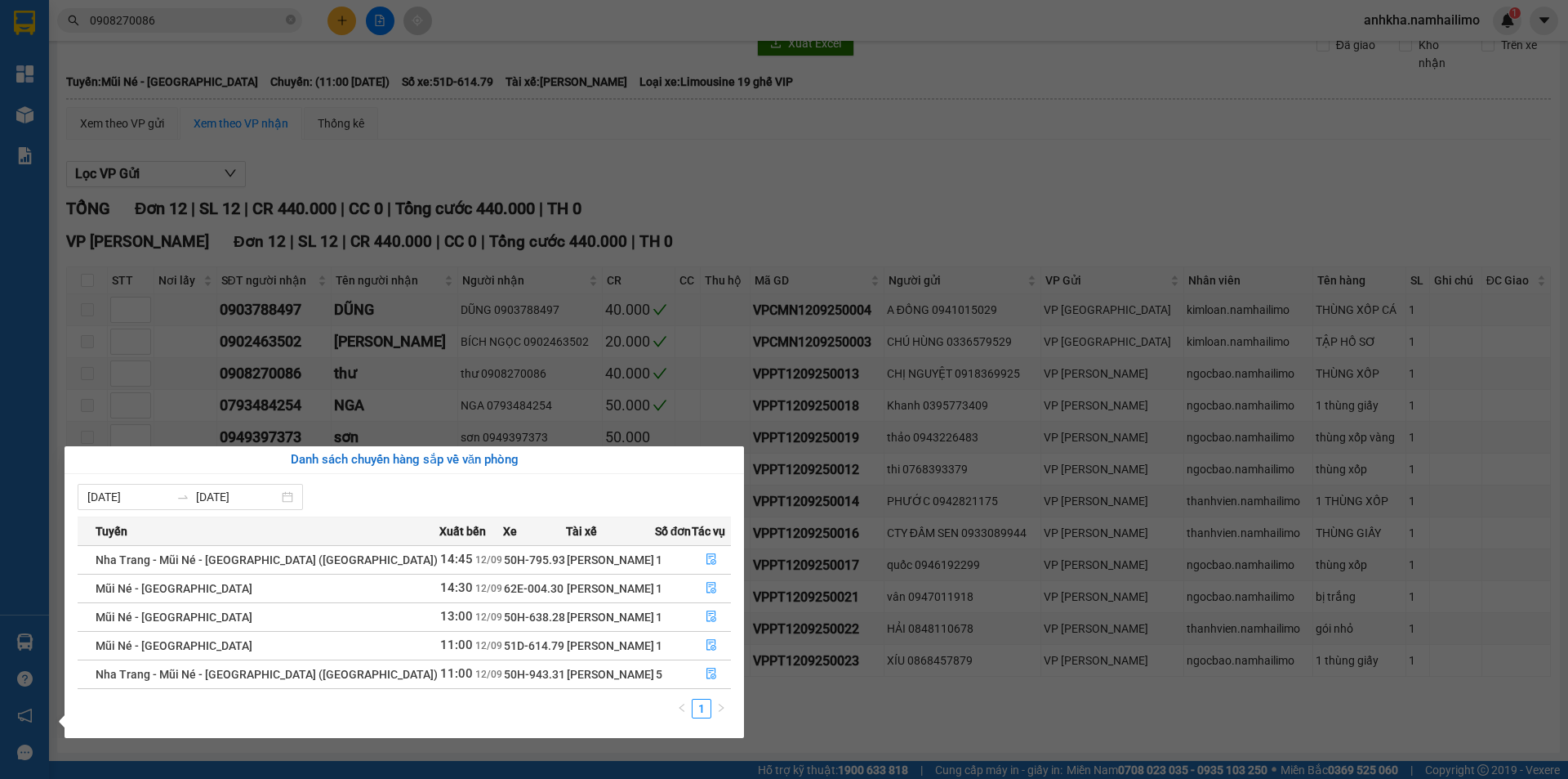
click at [782, 256] on section "Kết quả tìm kiếm ( 4 ) Bộ lọc Mã ĐH Trạng thái Món hàng Tổng cước Chưa cước Ngư…" at bounding box center [784, 389] width 1568 height 779
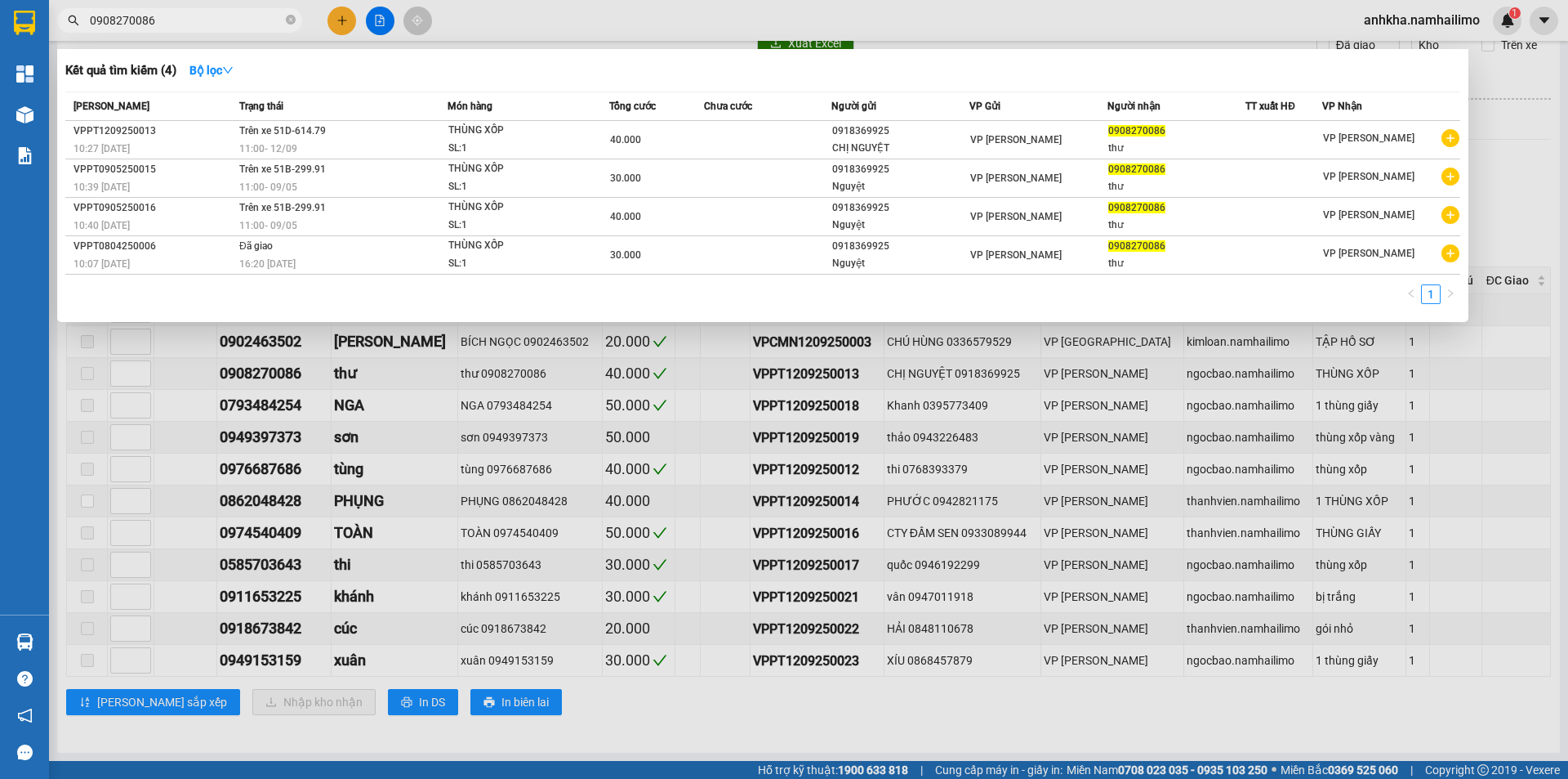
click at [178, 19] on input "0908270086" at bounding box center [186, 20] width 193 height 18
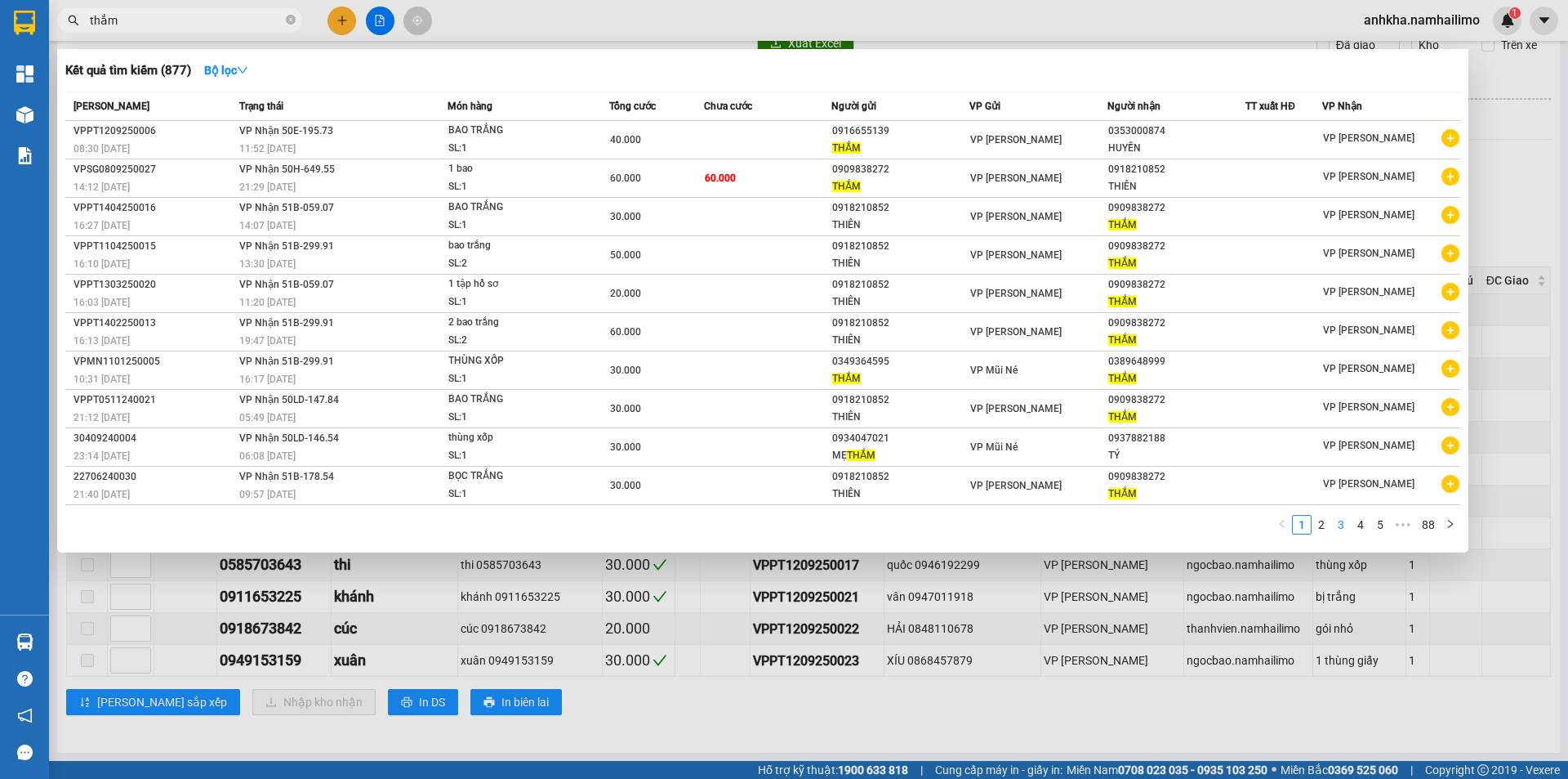
type input "thắm"
click at [1350, 525] on link "3" at bounding box center [1341, 524] width 18 height 18
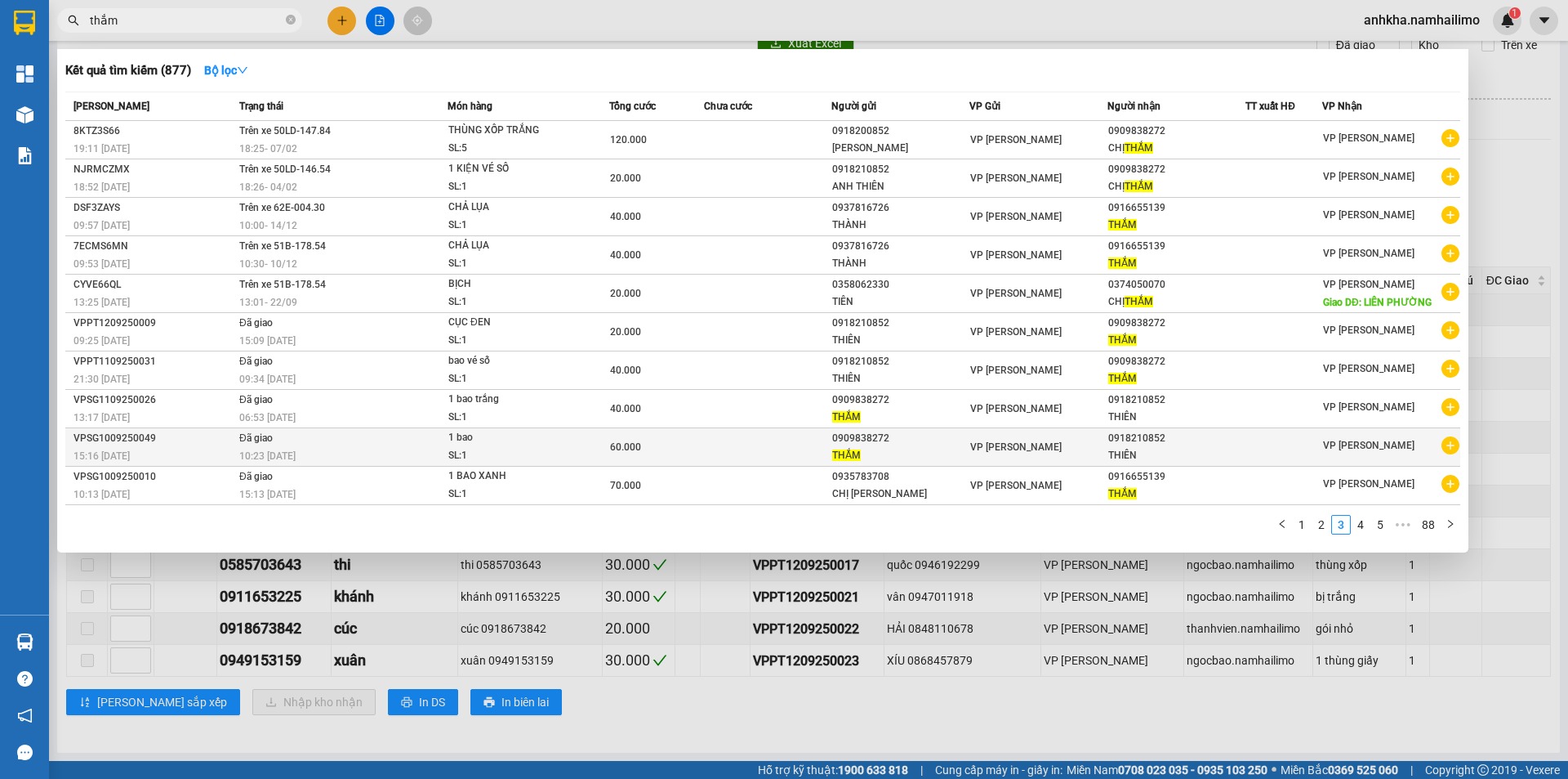
click at [1449, 444] on icon "plus-circle" at bounding box center [1450, 445] width 18 height 18
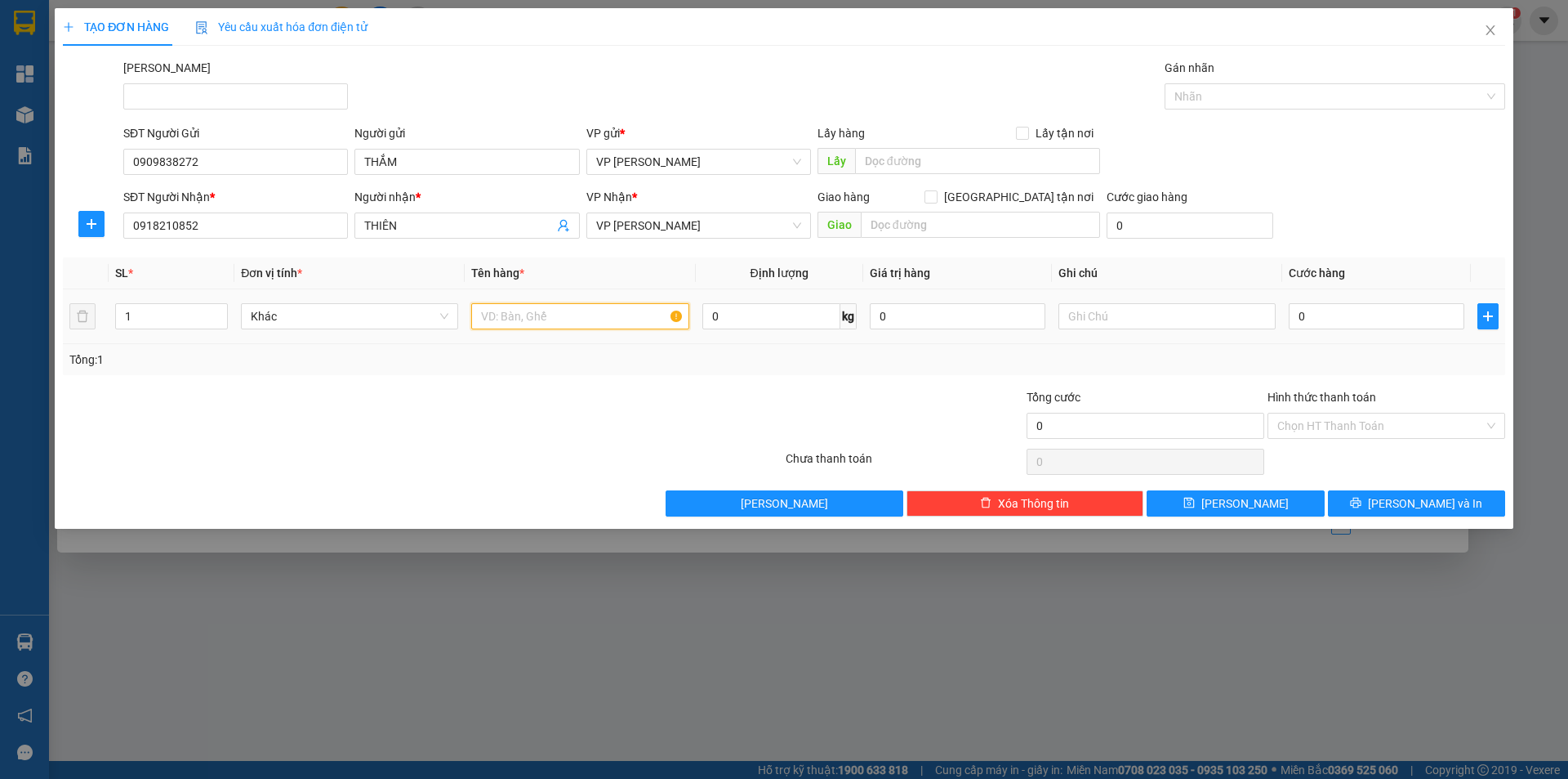
click at [533, 317] on input "text" at bounding box center [580, 316] width 217 height 26
type input "1 bao"
click at [1308, 317] on input "0" at bounding box center [1377, 316] width 176 height 26
type input "4"
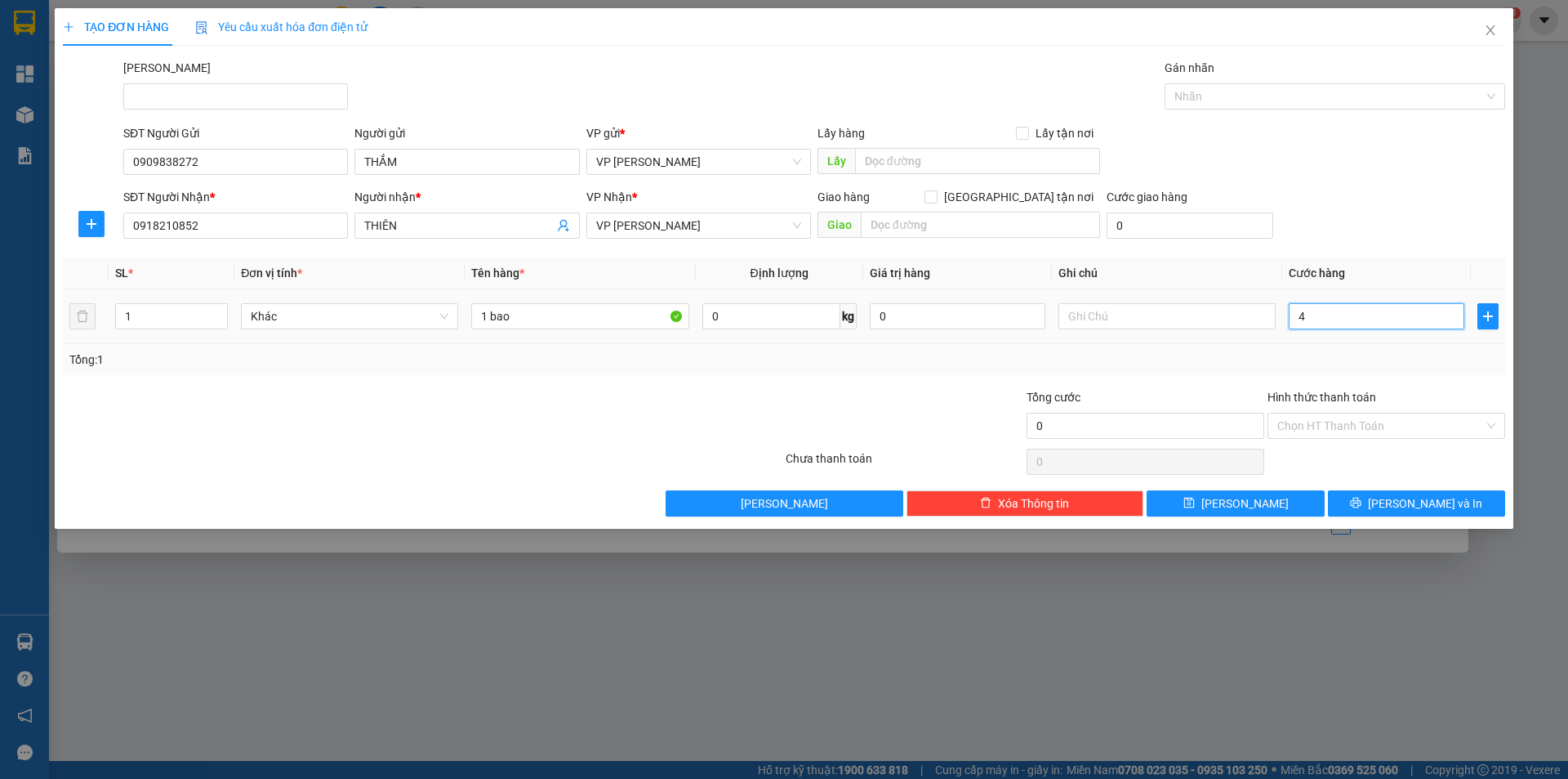
type input "4"
type input "40"
type input "40.000"
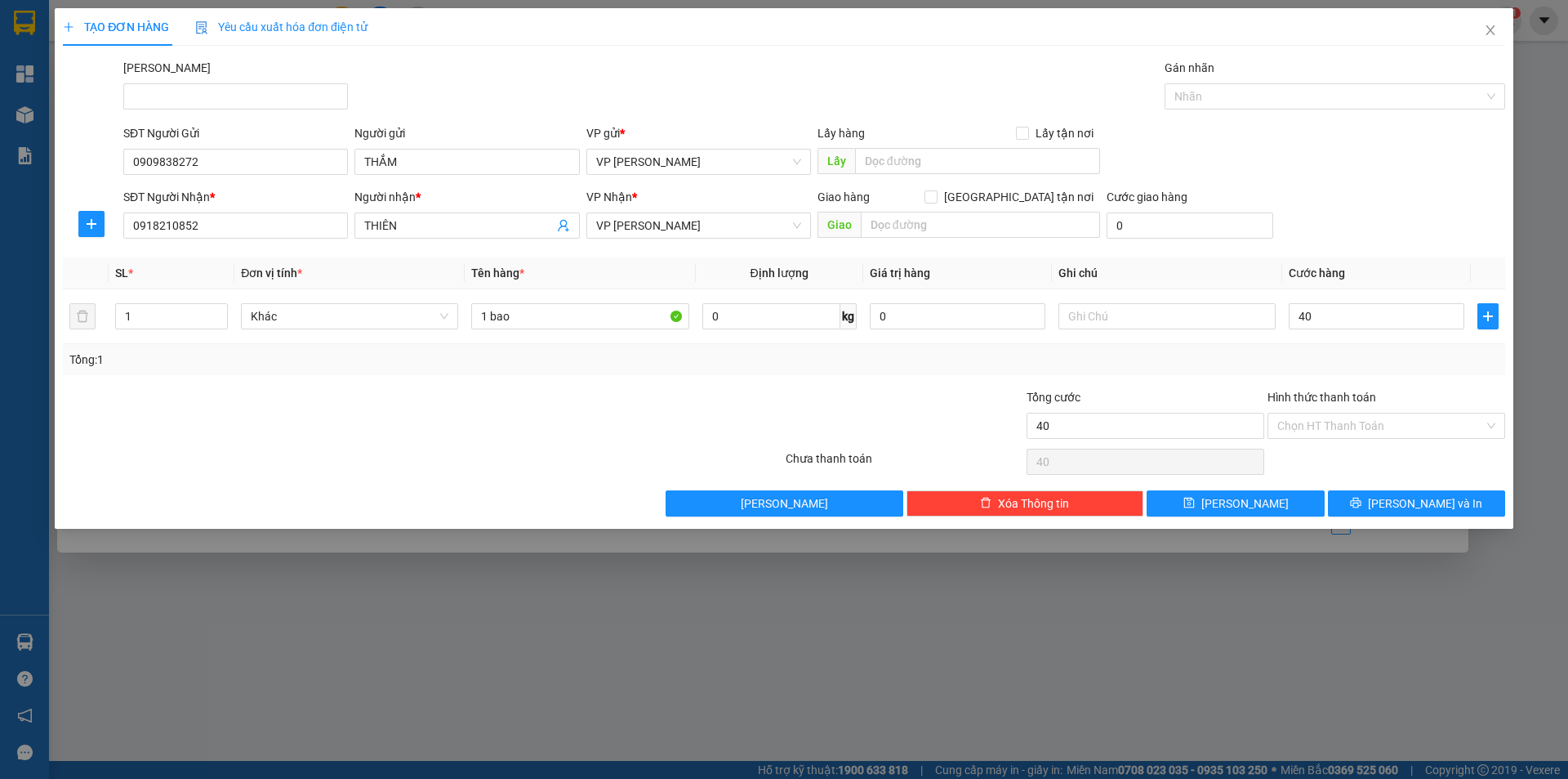
type input "40.000"
drag, startPoint x: 1346, startPoint y: 252, endPoint x: 1380, endPoint y: 462, distance: 212.7
click at [1346, 255] on div "Transit Pickup Surcharge Ids Transit Deliver Surcharge Ids Transit Deliver Surc…" at bounding box center [784, 288] width 1442 height 458
drag, startPoint x: 1386, startPoint y: 512, endPoint x: 1391, endPoint y: 504, distance: 9.4
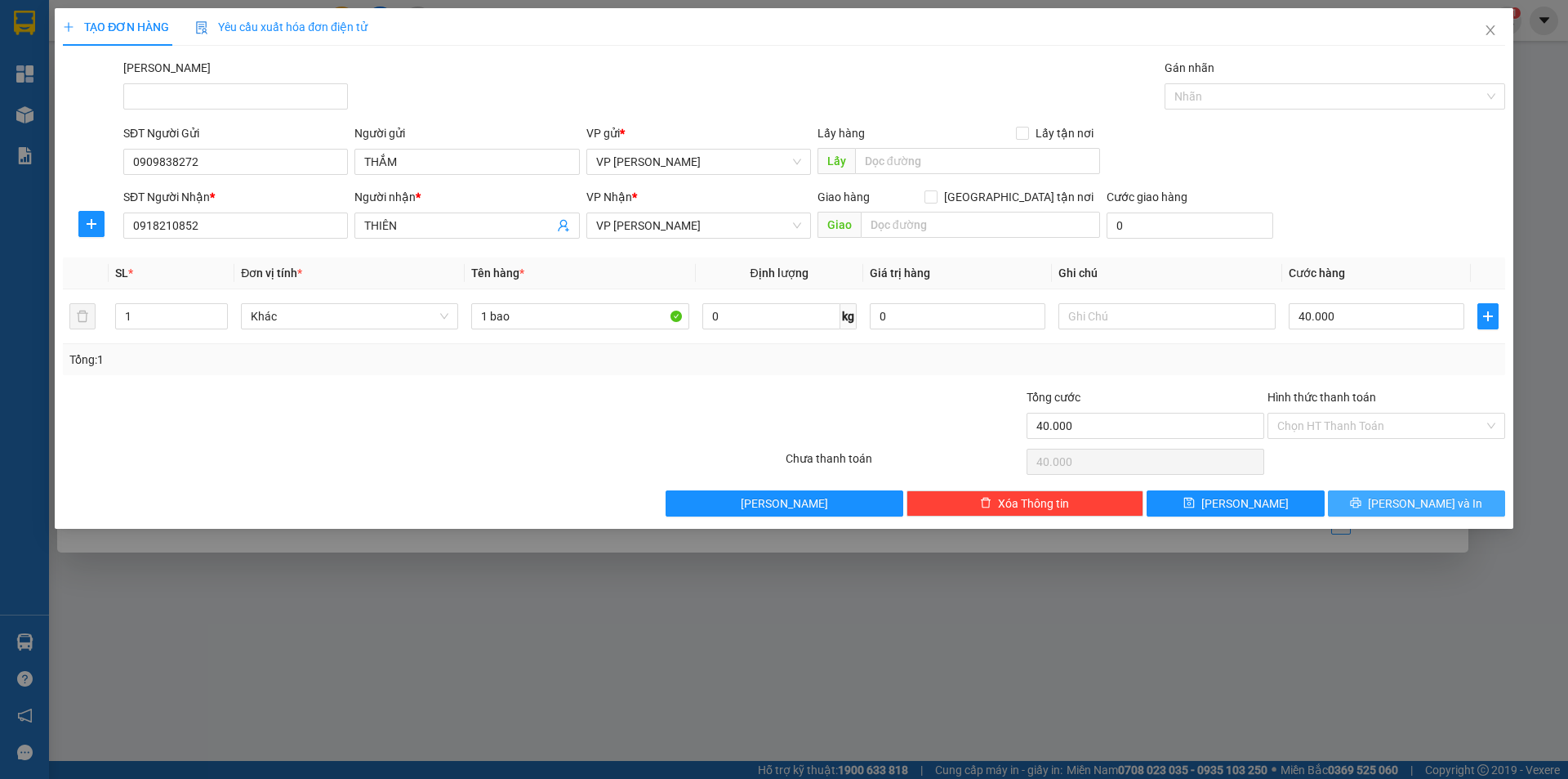
click at [1391, 504] on button "[PERSON_NAME] và In" at bounding box center [1416, 503] width 178 height 26
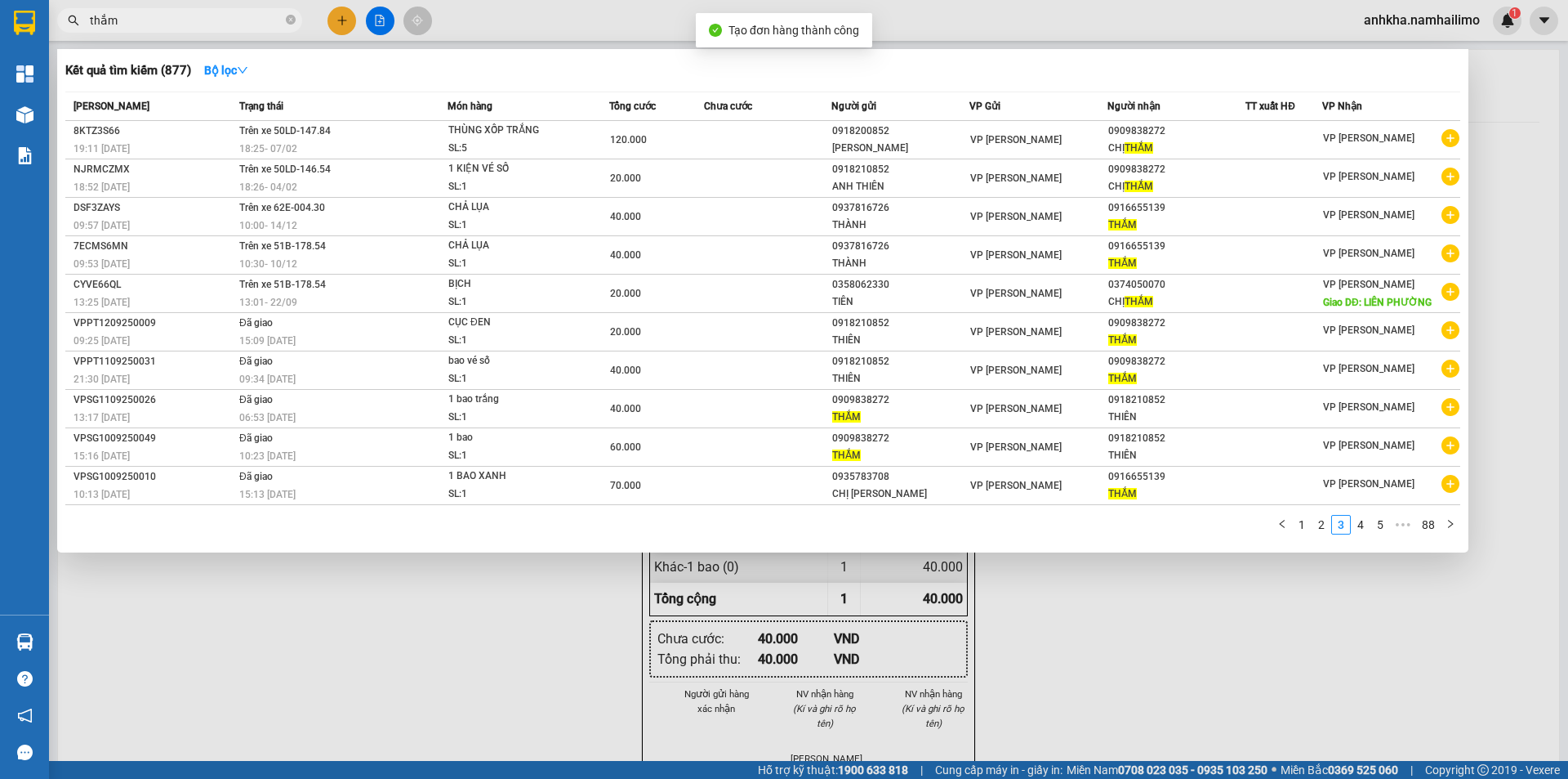
click at [247, 634] on div at bounding box center [784, 389] width 1568 height 779
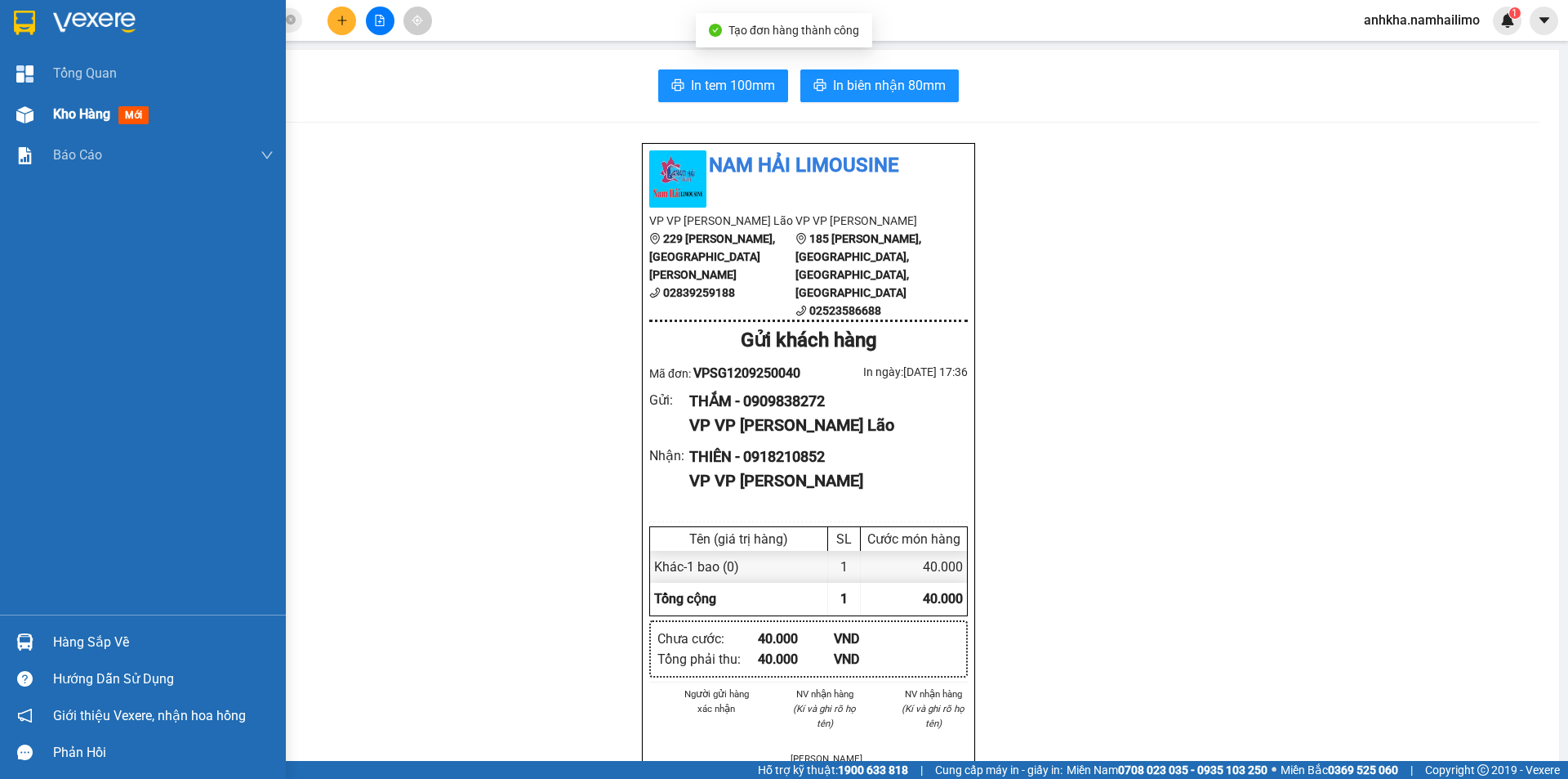
drag, startPoint x: 57, startPoint y: 82, endPoint x: 67, endPoint y: 114, distance: 33.5
click at [63, 98] on div "Tổng Quan Kho hàng mới Báo cáo BC hàng tồn (all) Báo cáo dòng tiền (trạm)" at bounding box center [143, 334] width 286 height 562
click at [67, 114] on span "Kho hàng" at bounding box center [81, 114] width 57 height 16
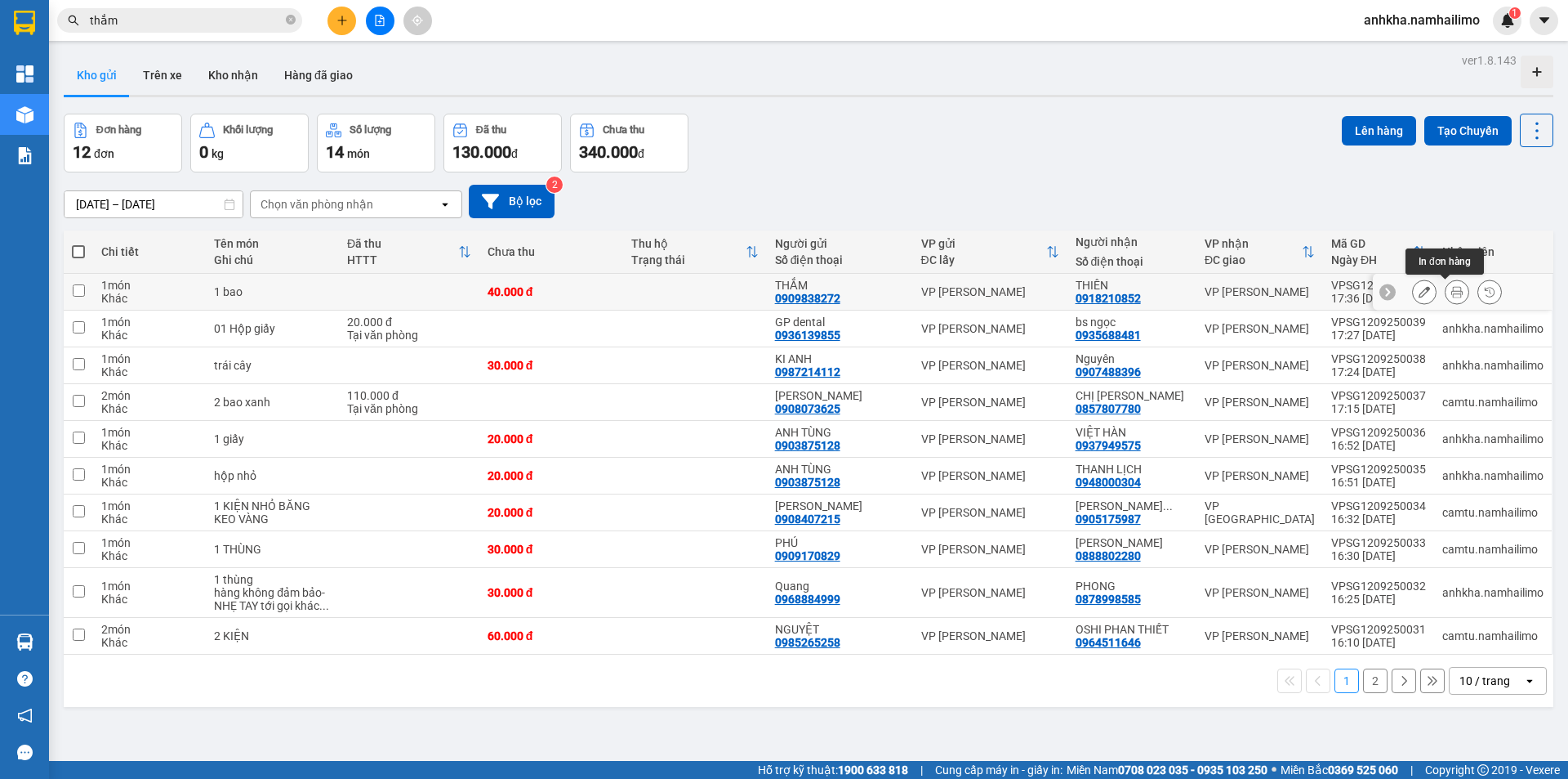
click at [1446, 290] on button at bounding box center [1457, 292] width 23 height 29
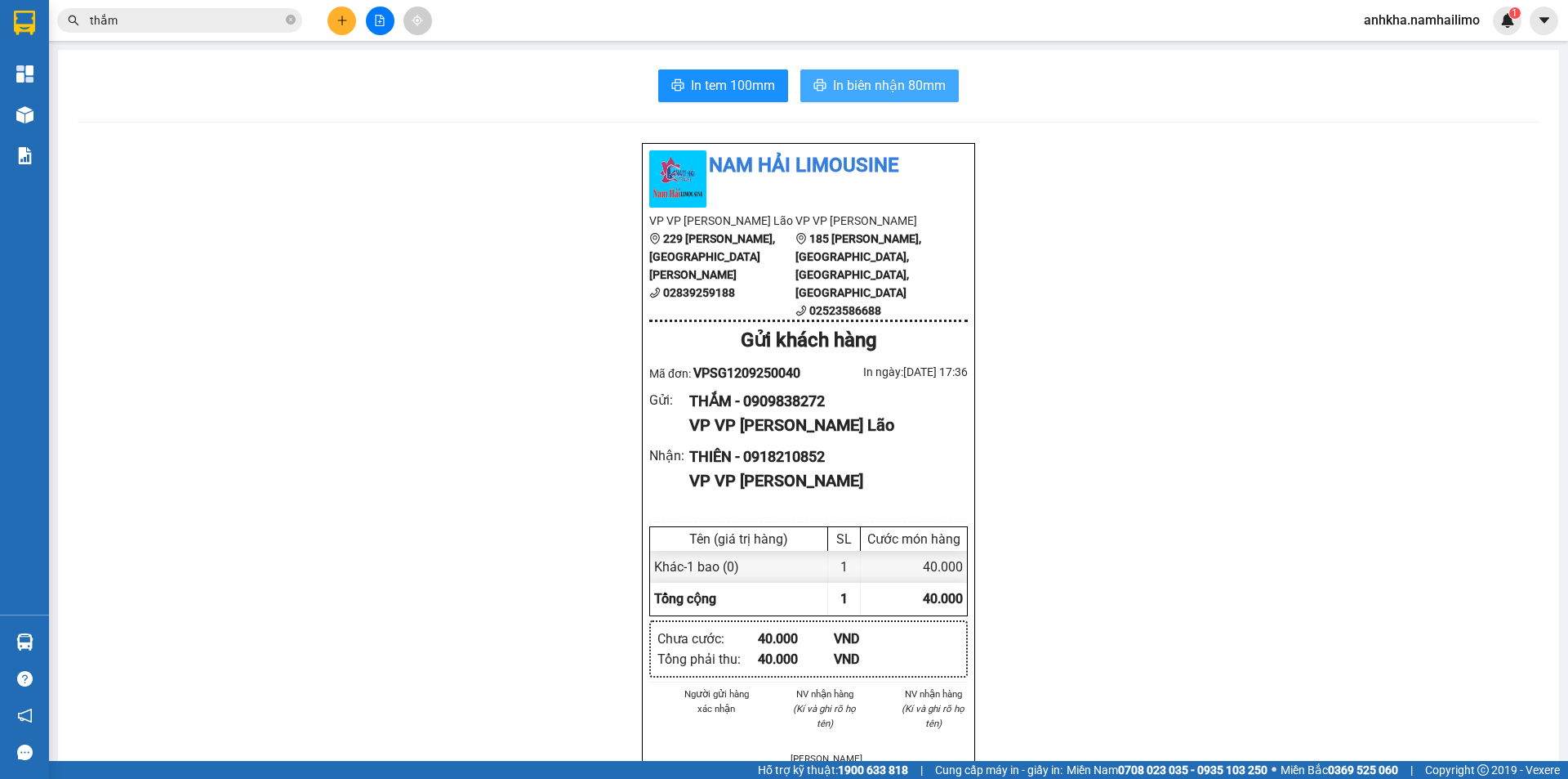
click at [852, 87] on span "In biên nhận 80mm" at bounding box center [890, 86] width 113 height 21
click at [733, 95] on span "In tem 100mm" at bounding box center [733, 86] width 84 height 21
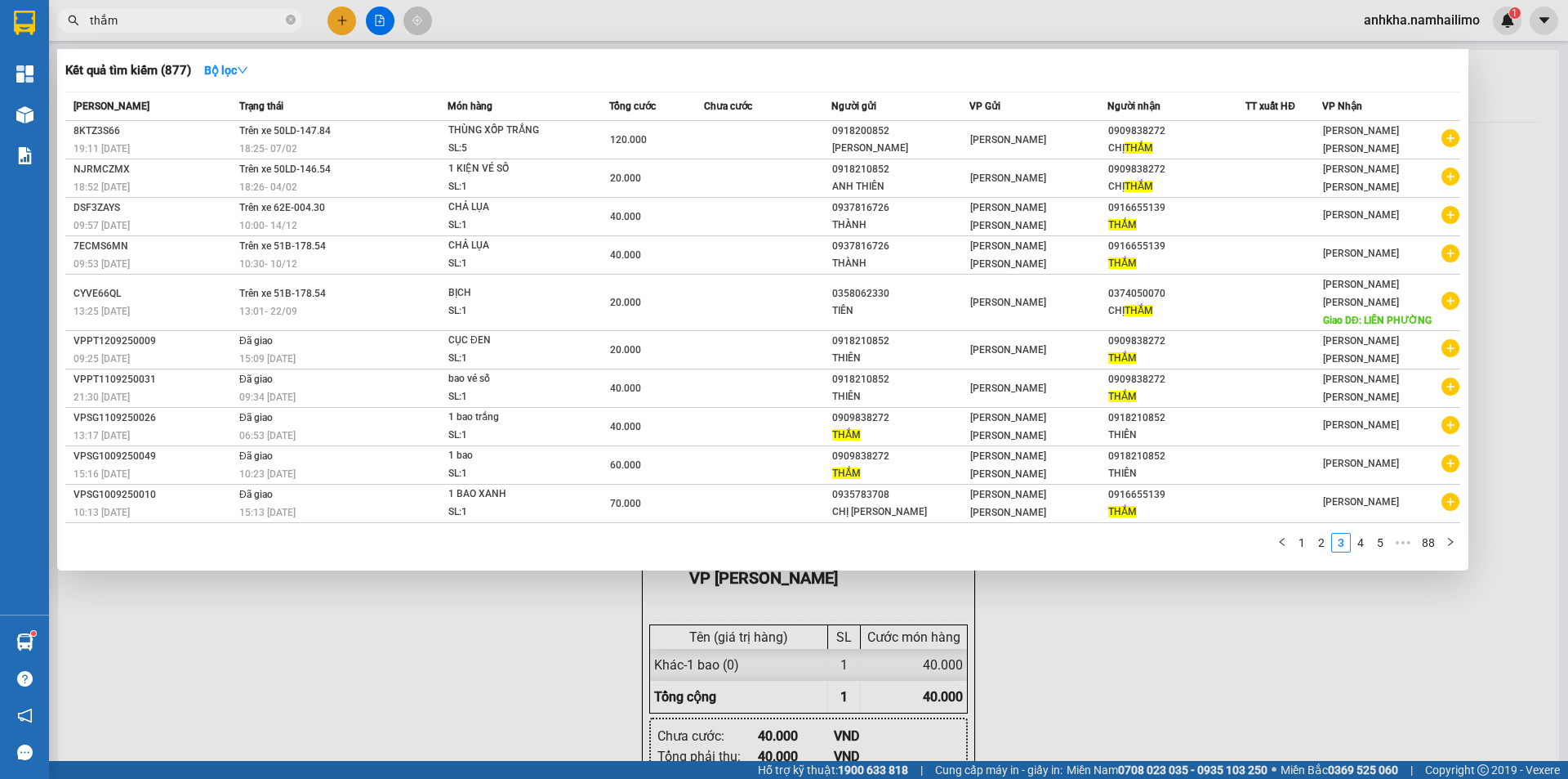
click at [179, 23] on input "thắm" at bounding box center [186, 20] width 193 height 18
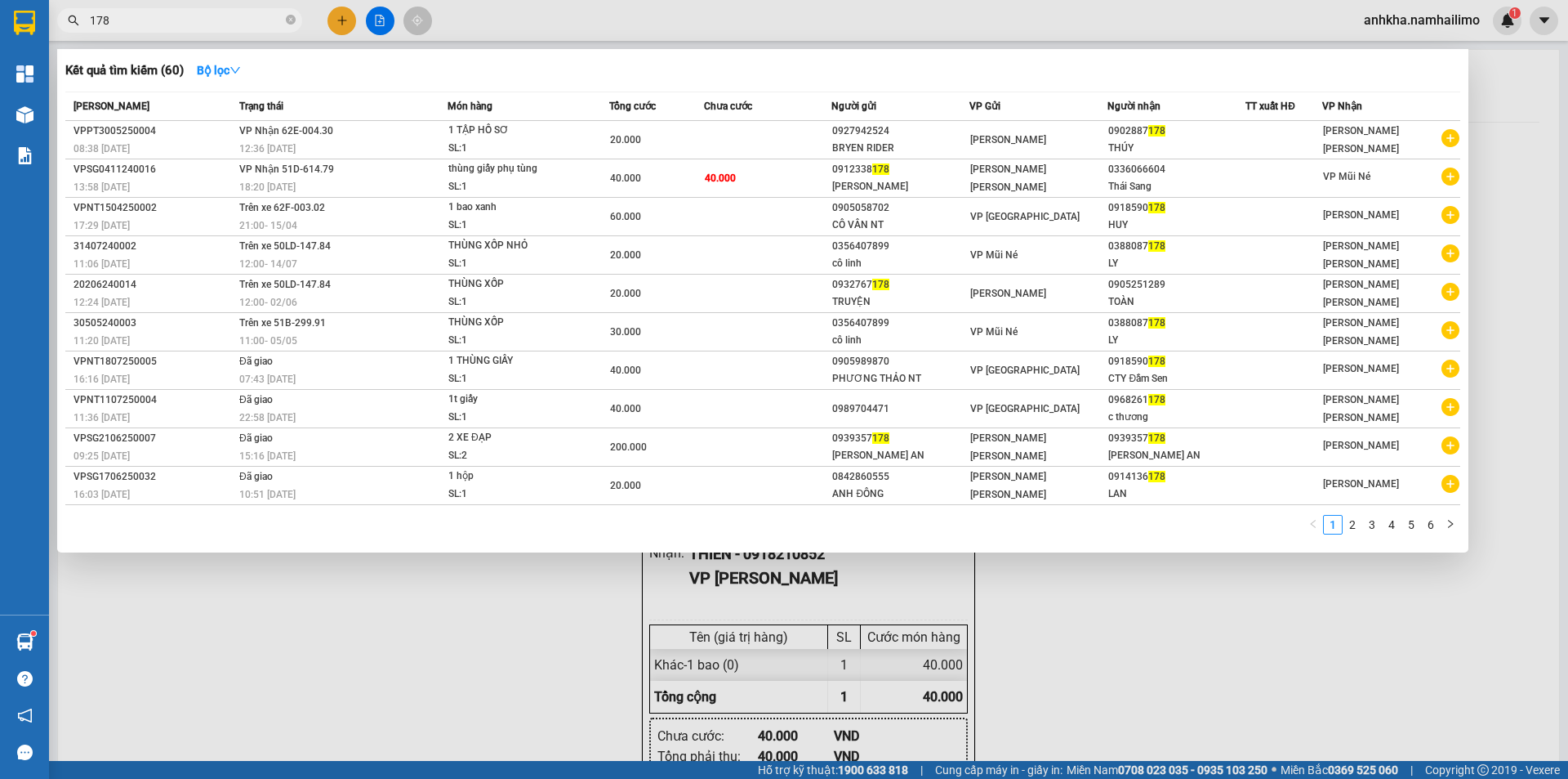
type input "178"
click at [214, 646] on div at bounding box center [784, 389] width 1568 height 779
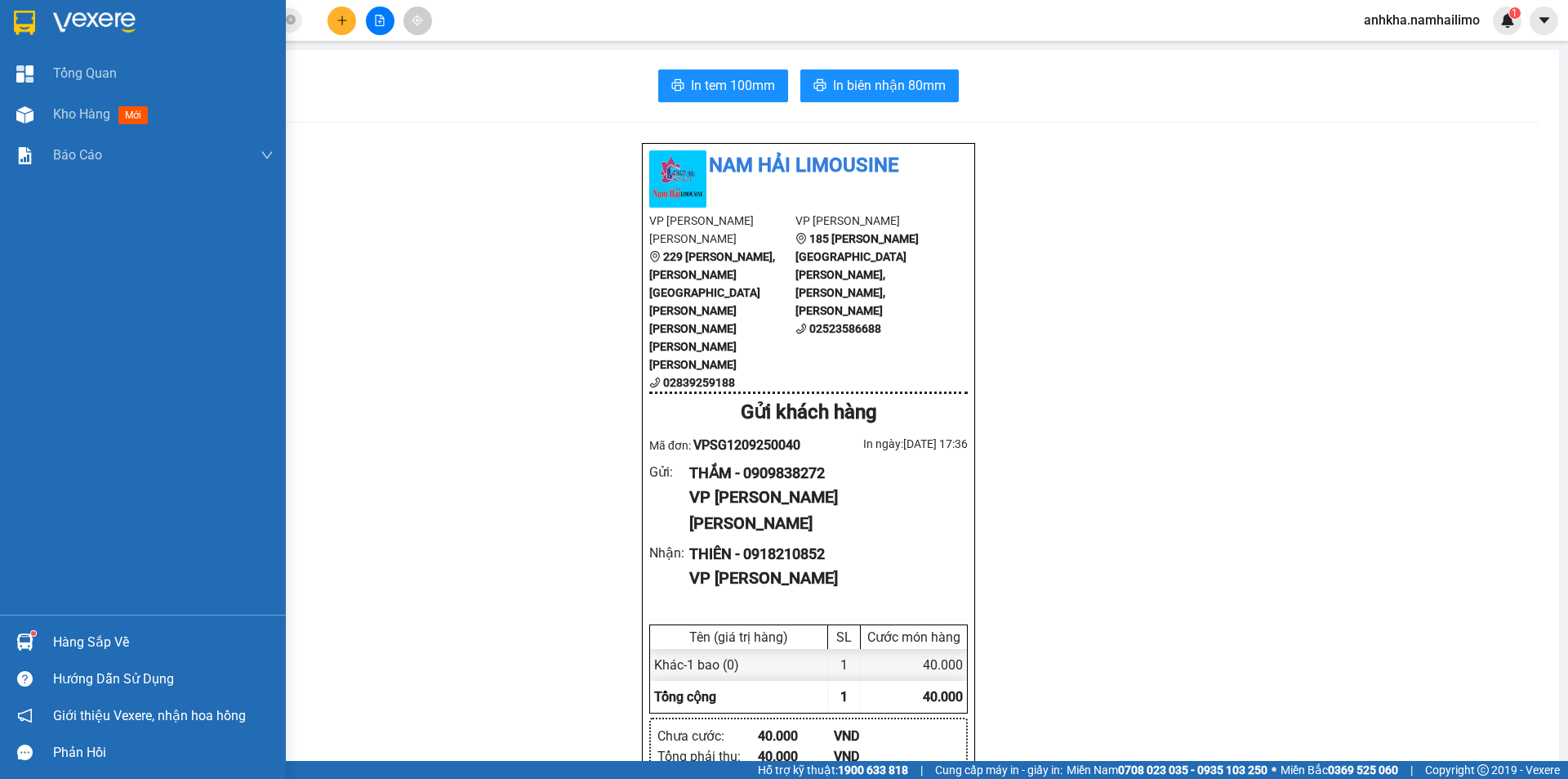
click at [36, 641] on div at bounding box center [24, 641] width 29 height 29
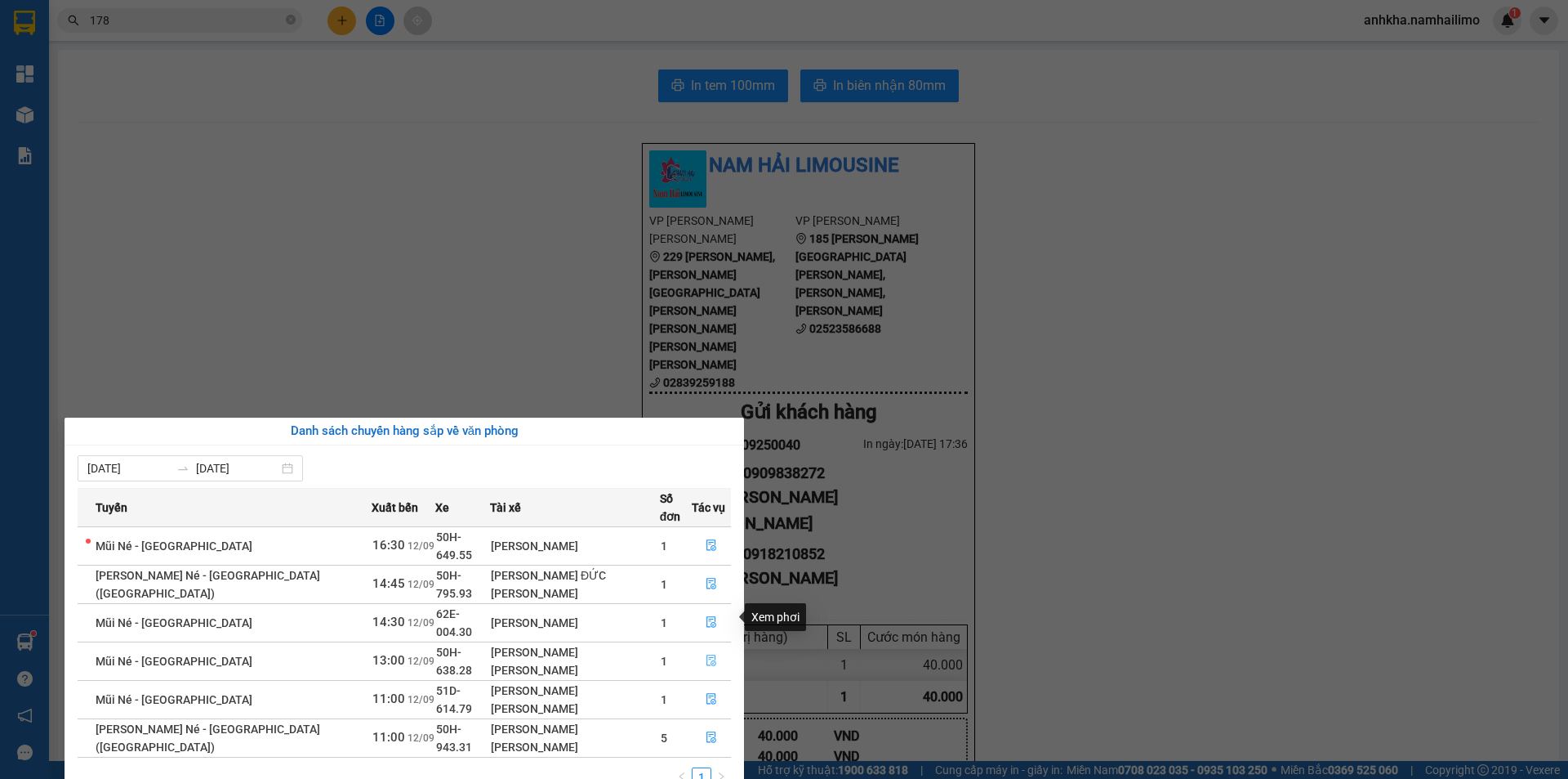
click at [714, 648] on button "button" at bounding box center [711, 661] width 37 height 26
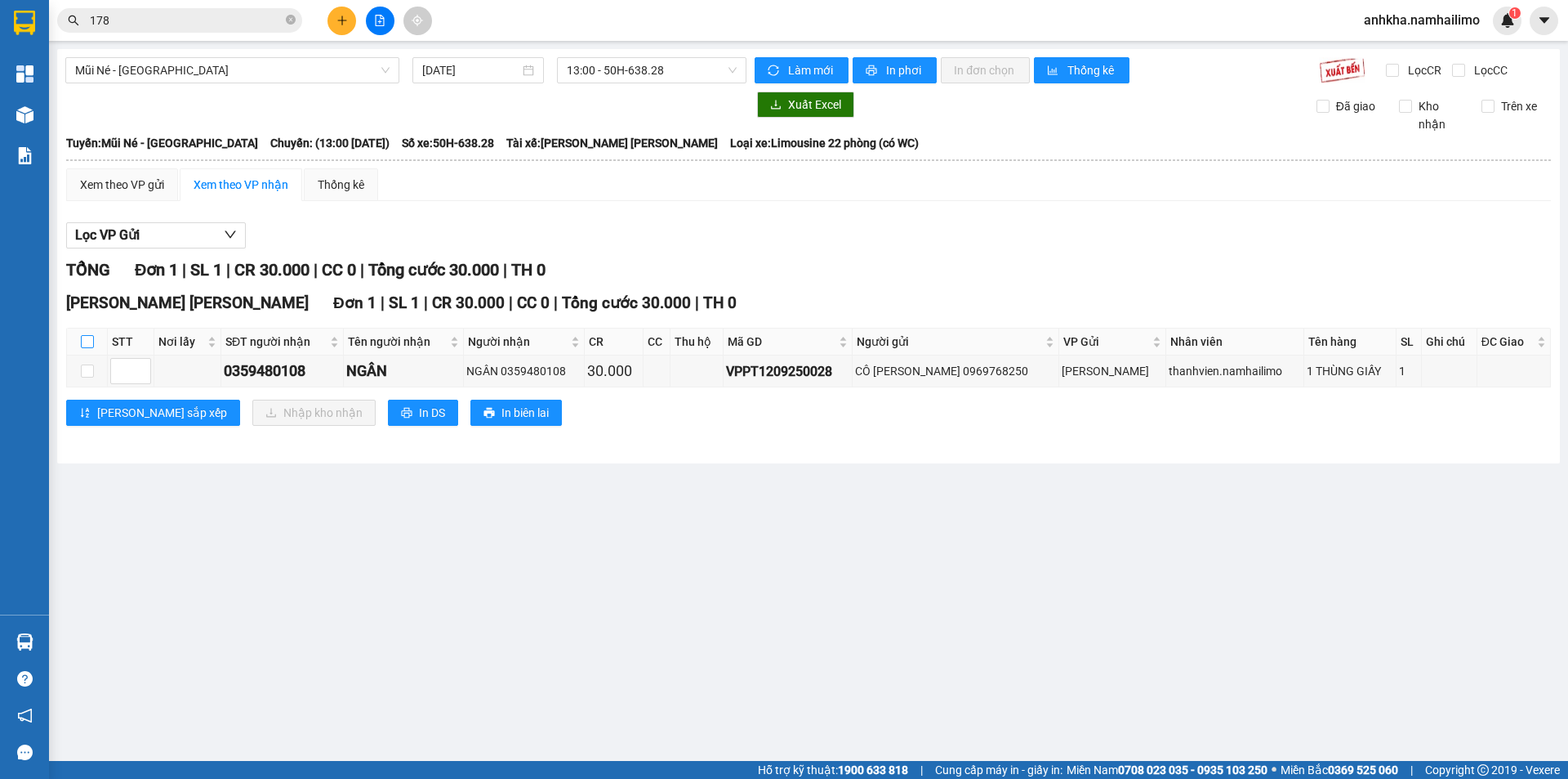
click at [81, 337] on input "checkbox" at bounding box center [87, 341] width 13 height 13
checkbox input "true"
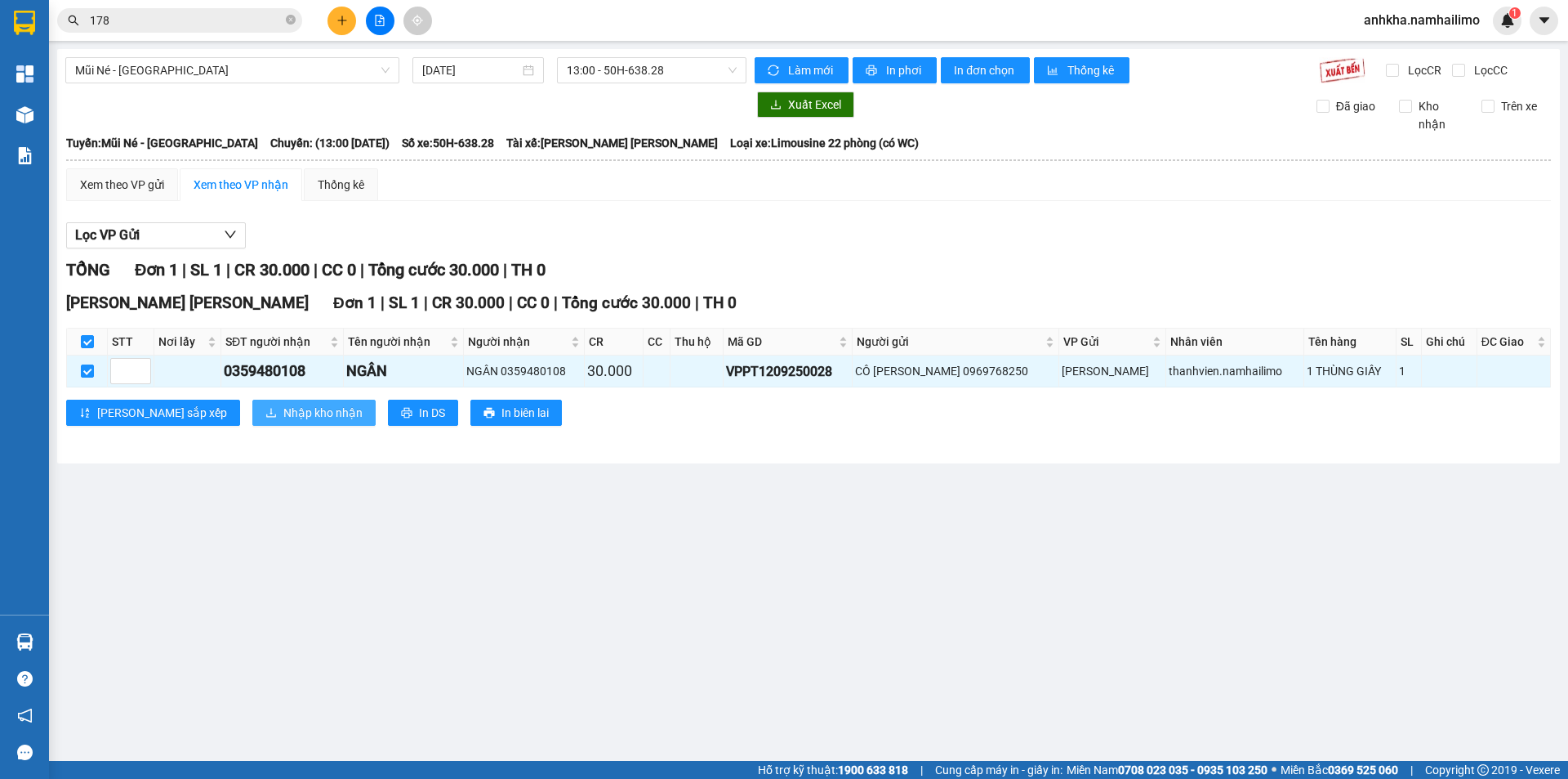
click at [283, 417] on span "Nhập kho nhận" at bounding box center [322, 412] width 79 height 18
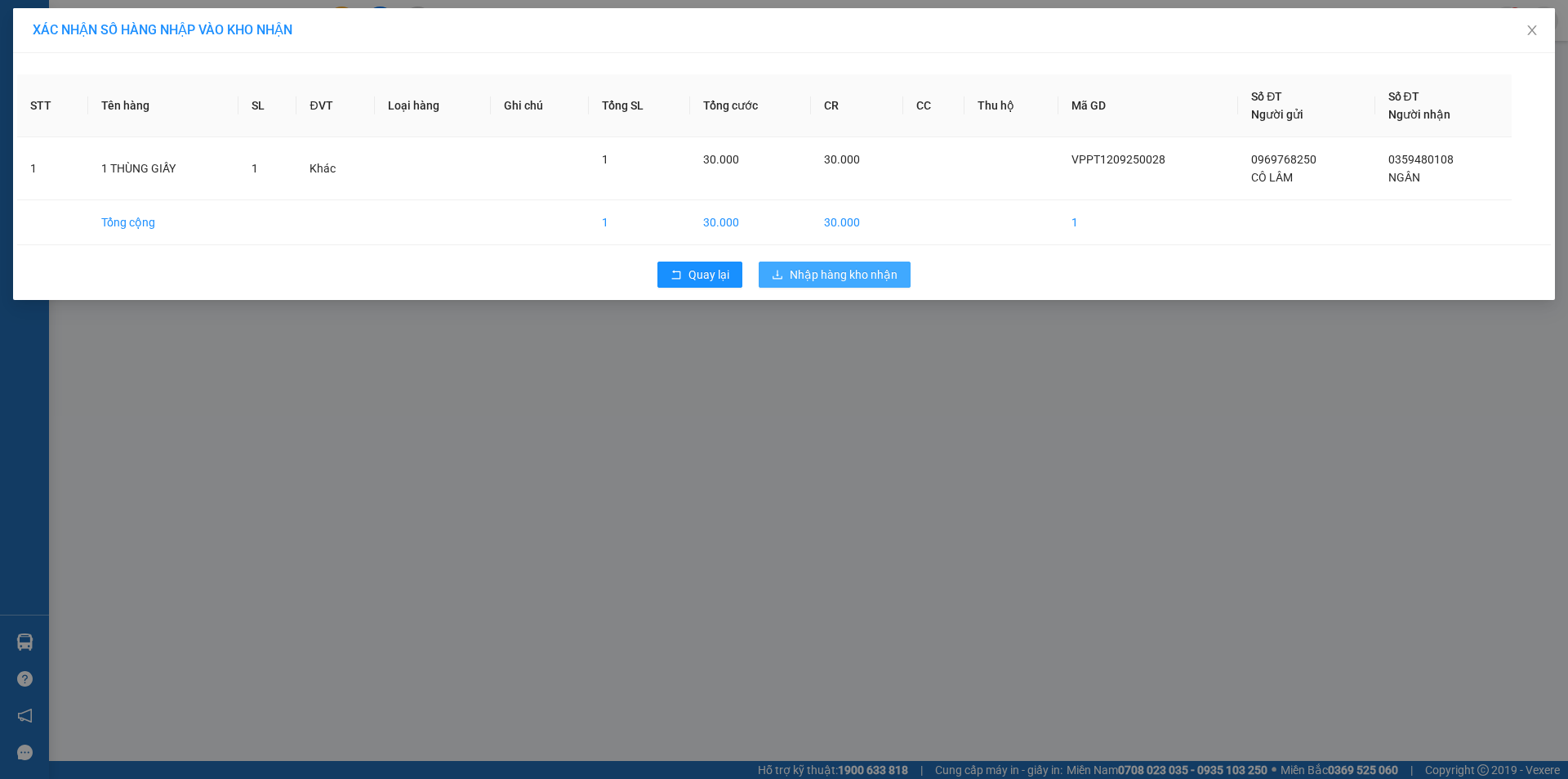
click at [824, 276] on span "Nhập hàng kho nhận" at bounding box center [844, 274] width 107 height 18
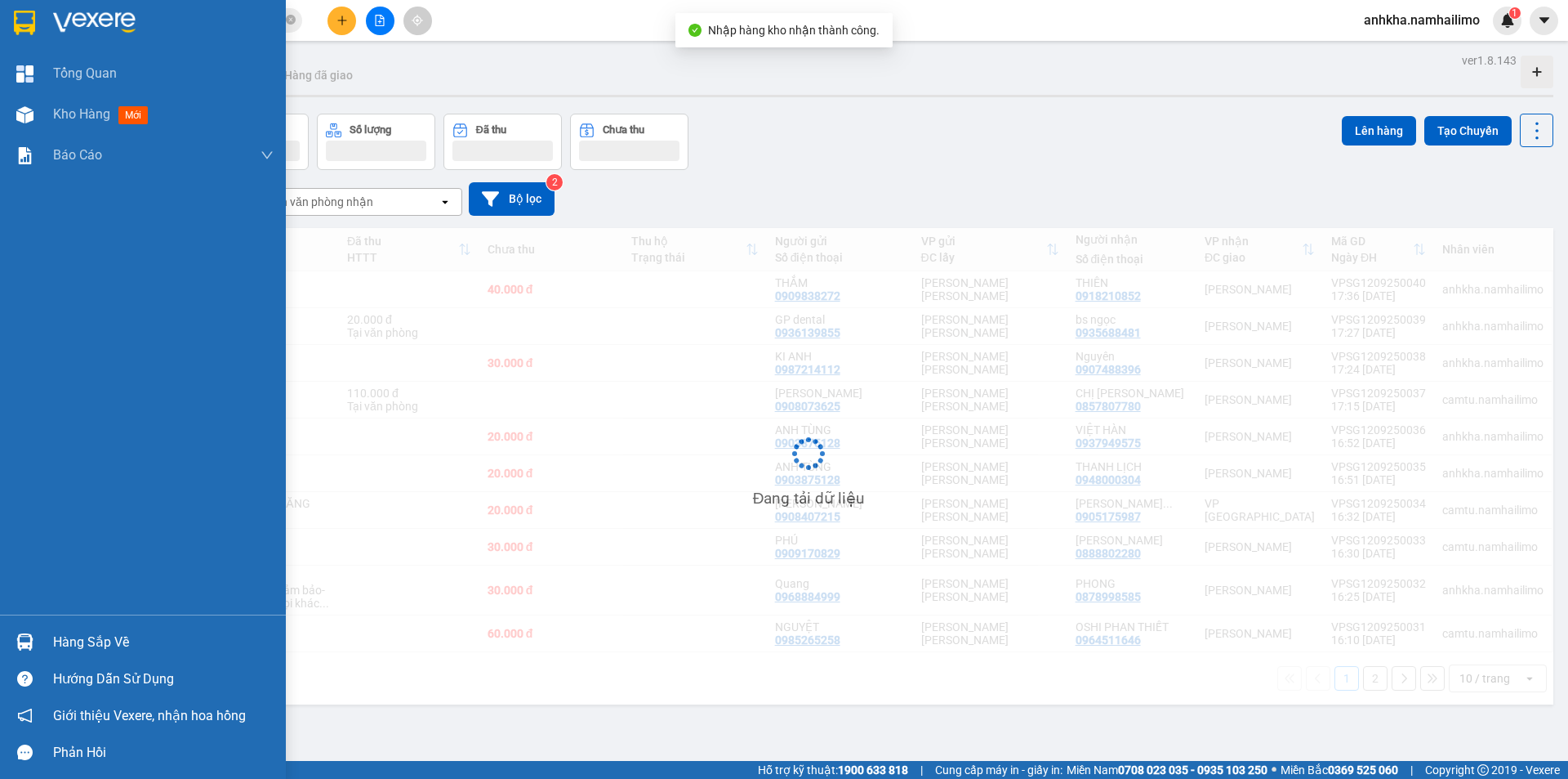
click at [74, 626] on div "Hàng sắp về" at bounding box center [143, 641] width 286 height 36
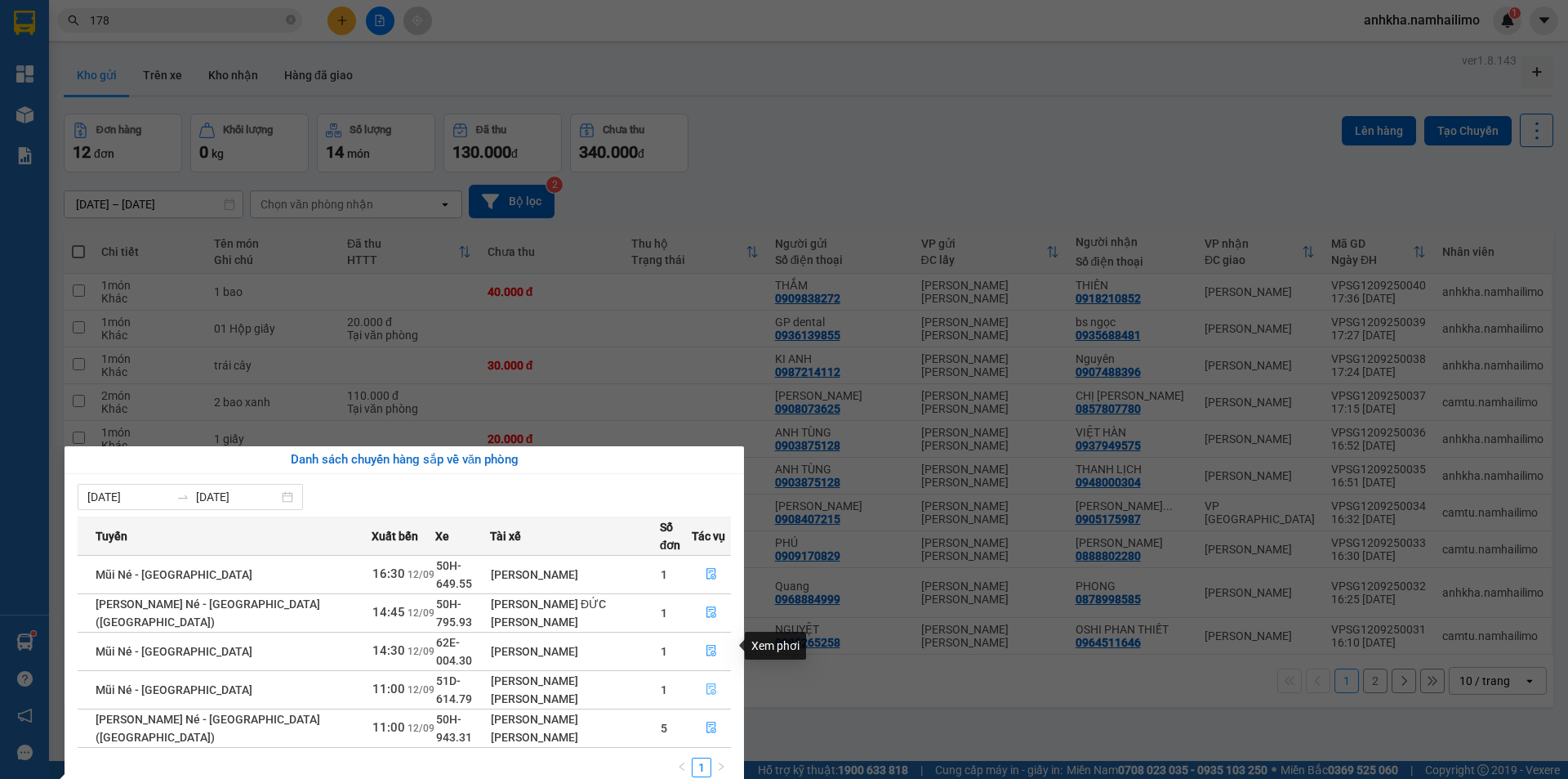
click at [706, 683] on icon "file-done" at bounding box center [711, 688] width 11 height 11
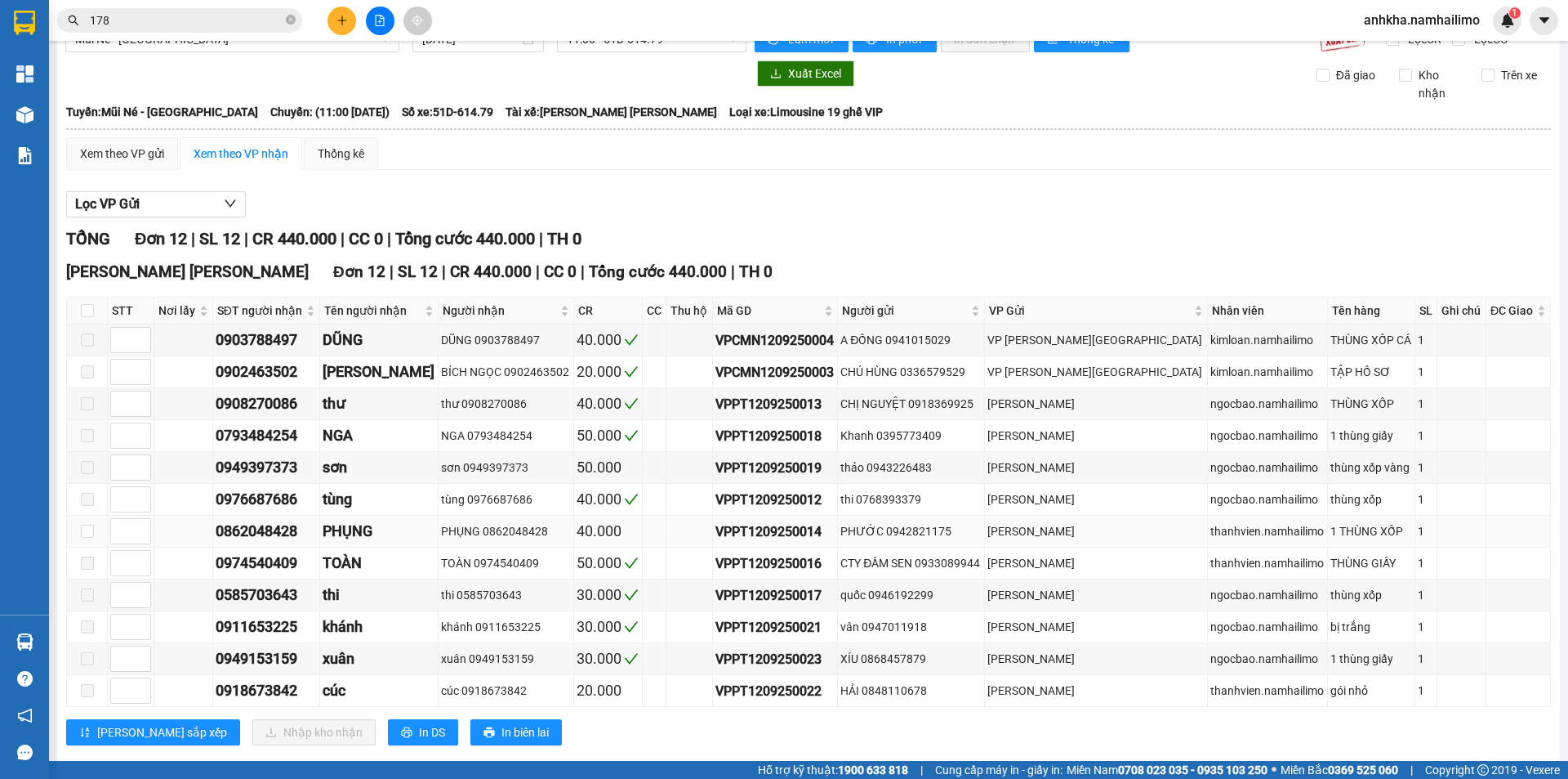
scroll to position [62, 0]
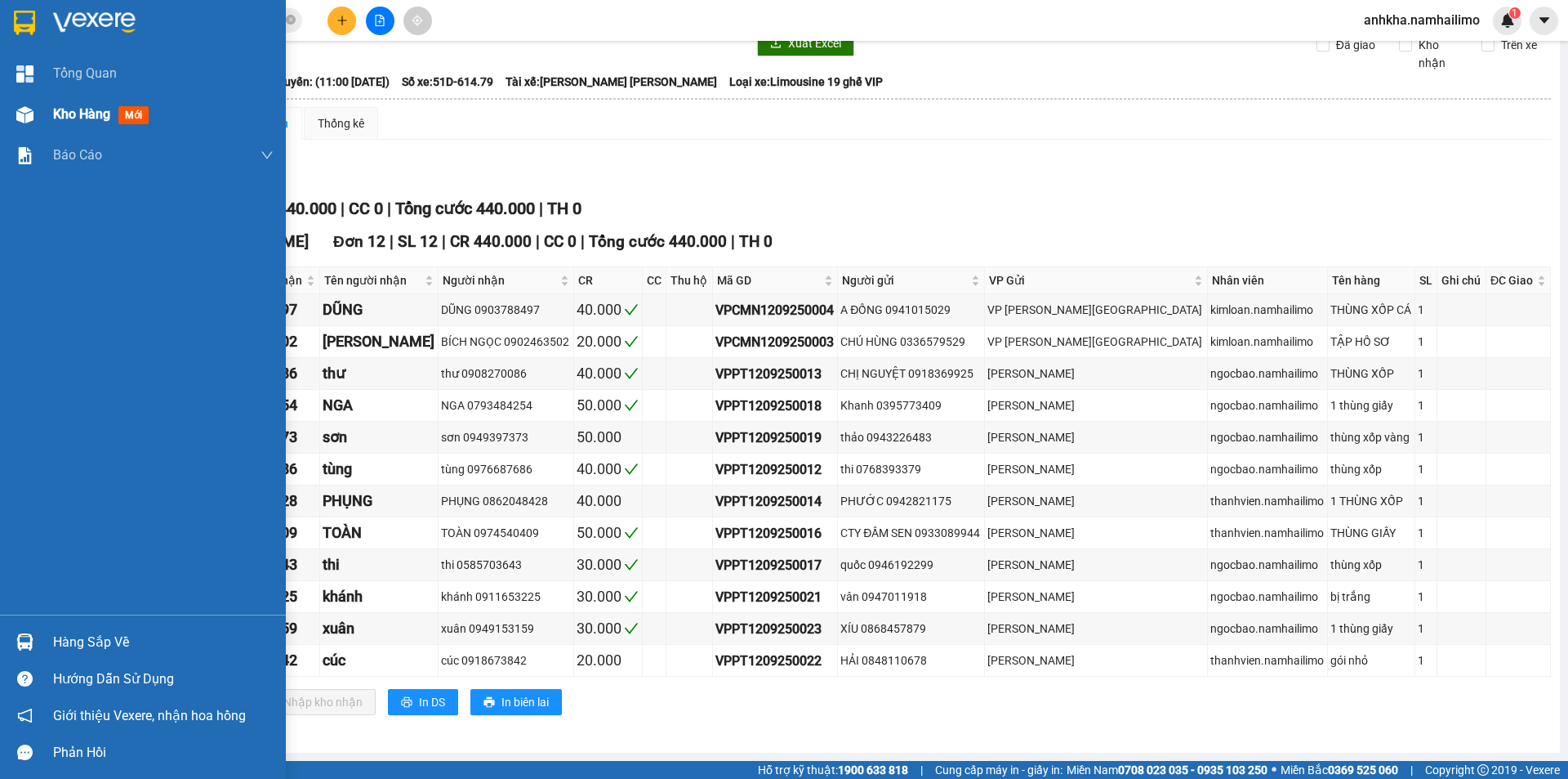
click at [36, 127] on div at bounding box center [24, 114] width 29 height 29
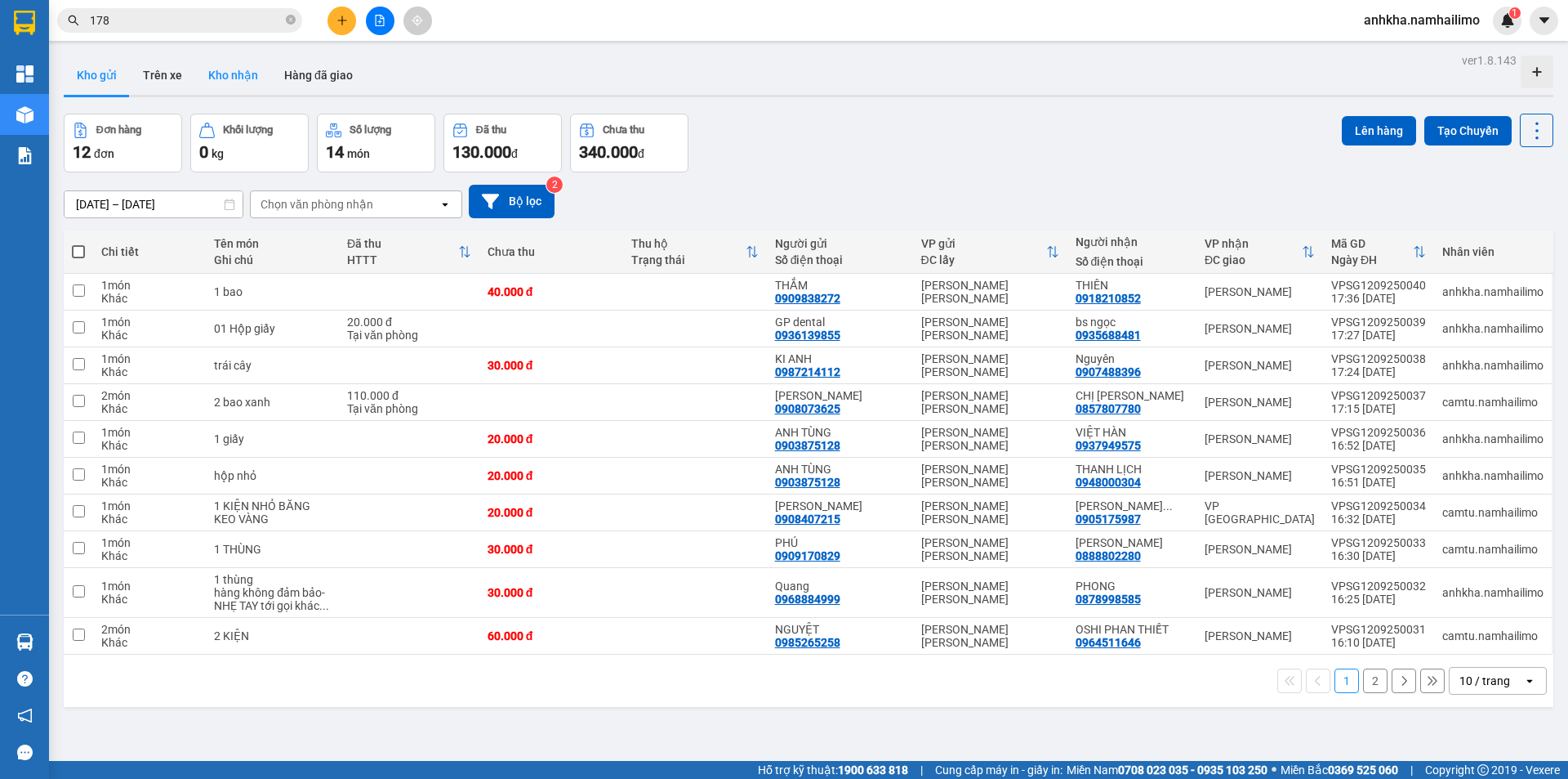
click at [246, 84] on button "Kho nhận" at bounding box center [233, 75] width 76 height 39
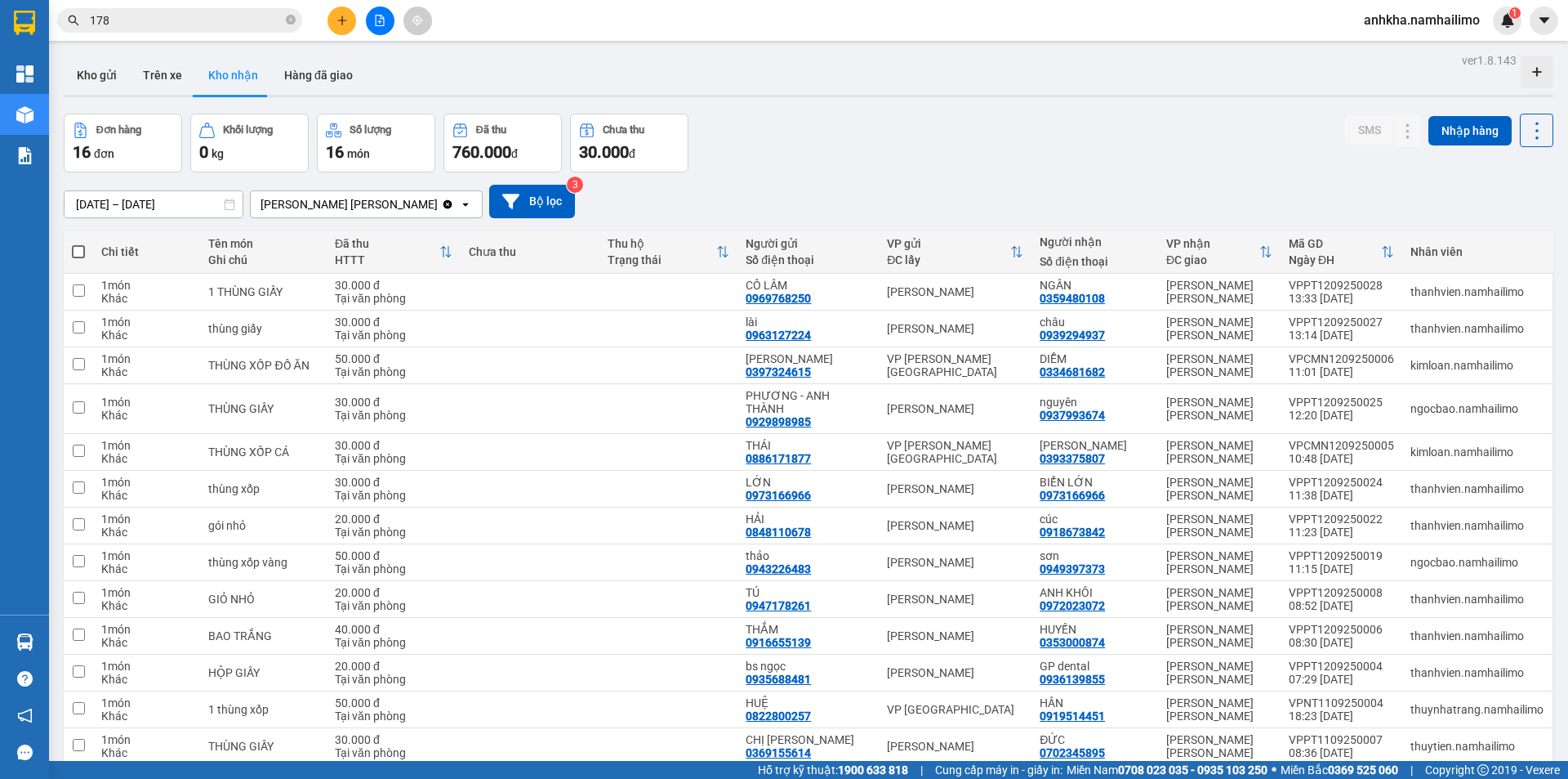
click at [338, 16] on icon "plus" at bounding box center [341, 20] width 11 height 11
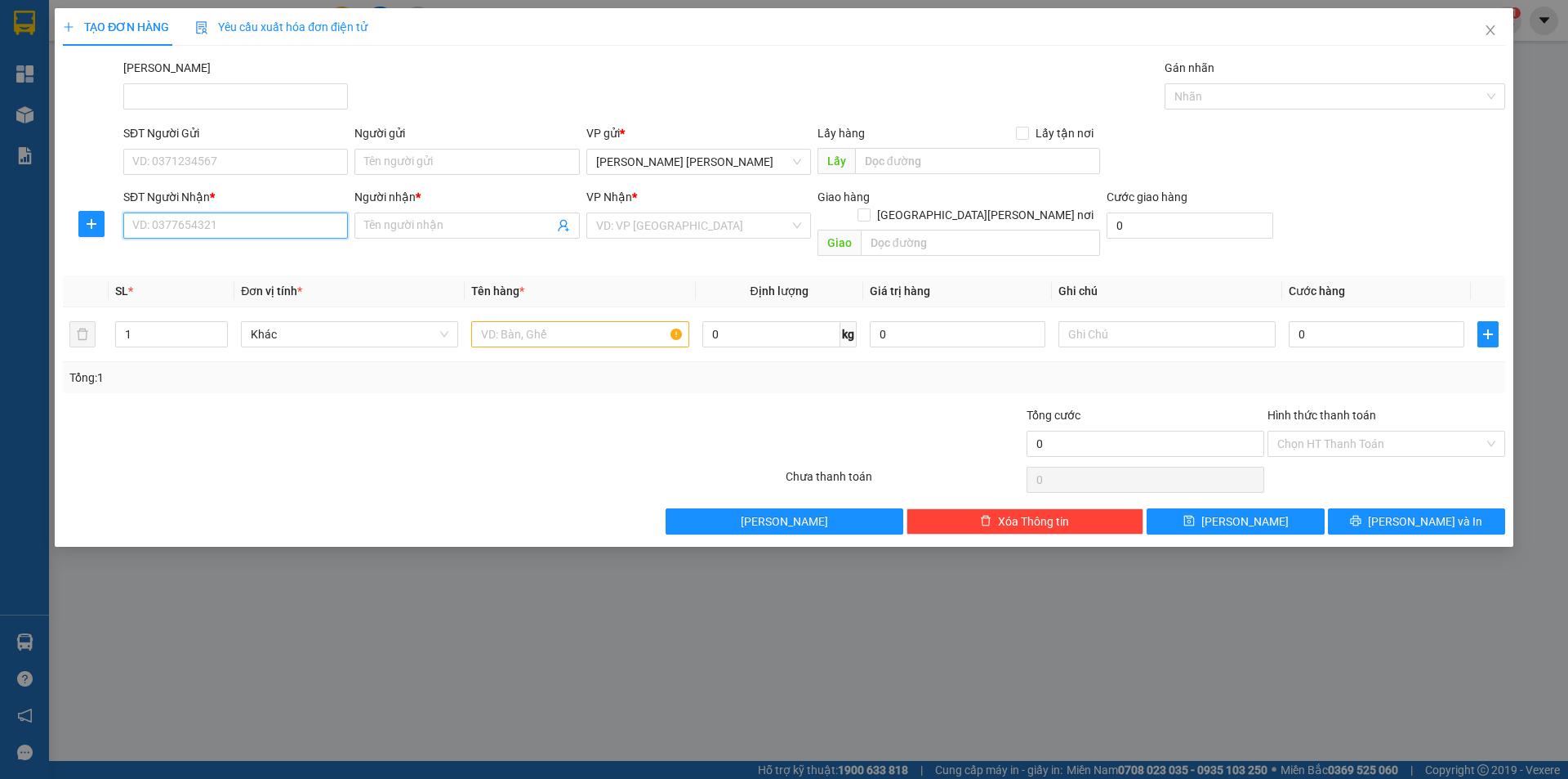
click at [252, 225] on input "SĐT Người Nhận *" at bounding box center [235, 225] width 224 height 26
type input "0907977208"
click at [279, 248] on div "0907977208 - TẤN" at bounding box center [235, 258] width 224 height 26
type input "TẤN"
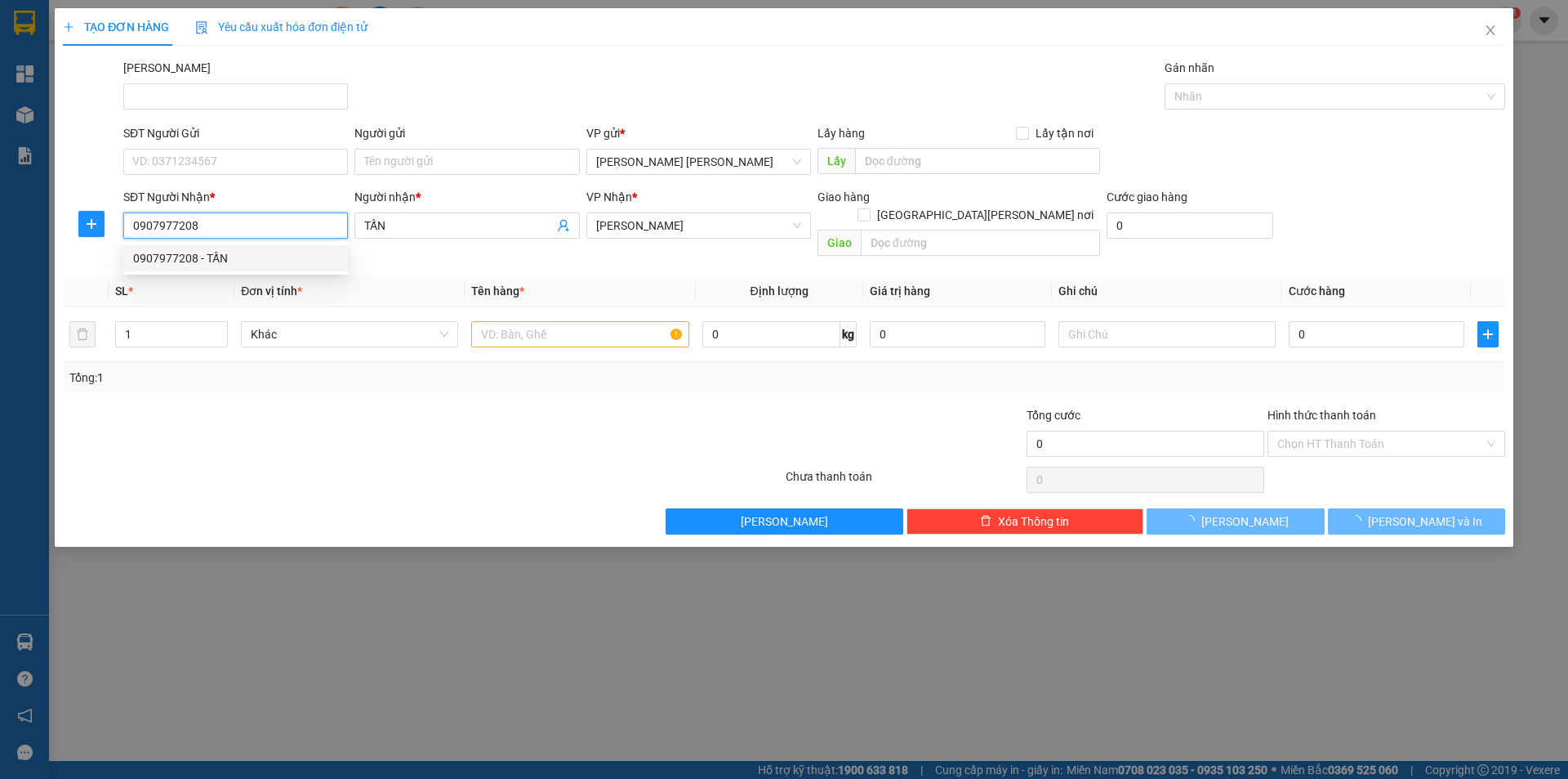
type input "50.000"
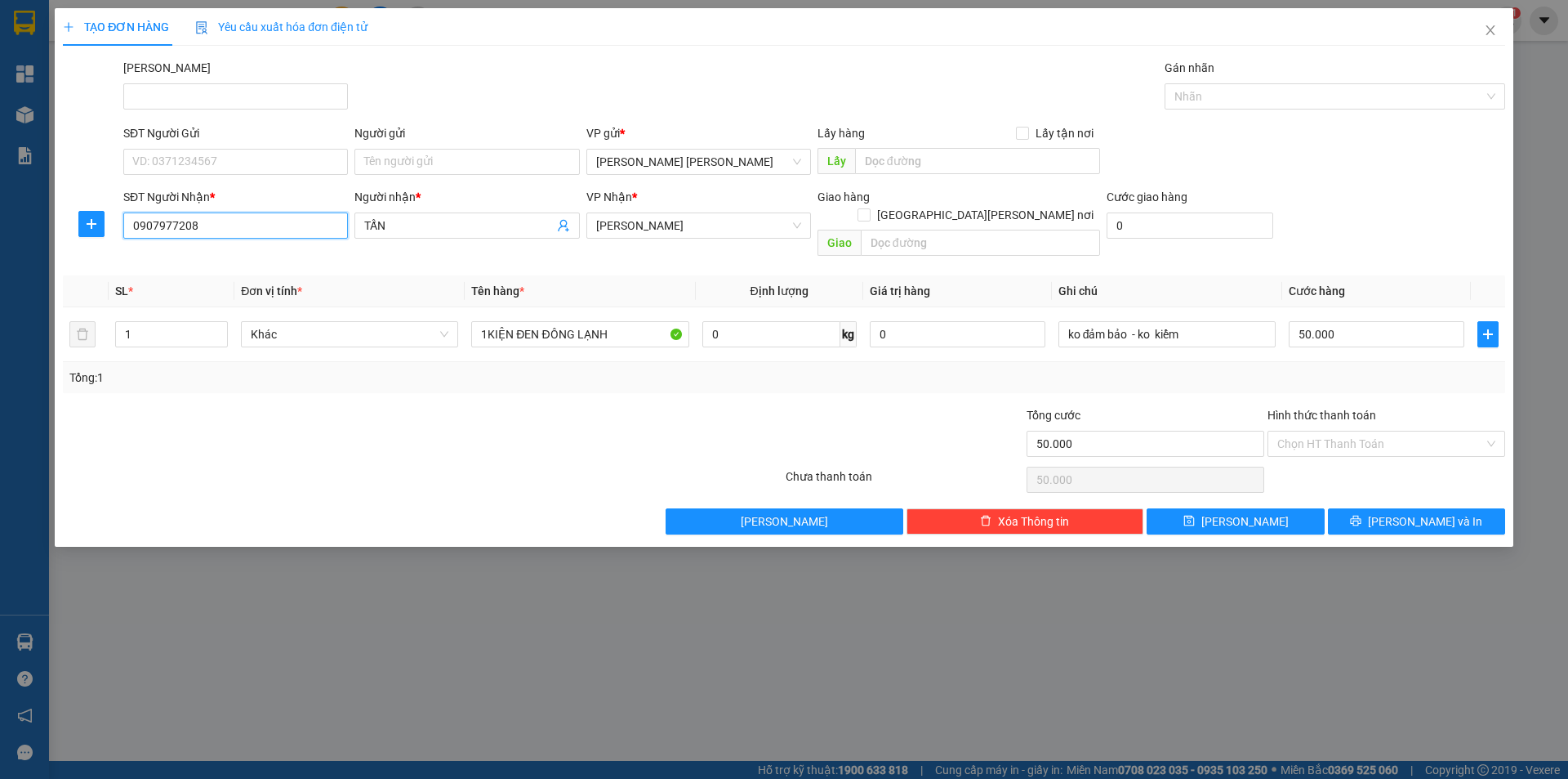
type input "0907977208"
click at [199, 144] on div "SĐT Người Gửi" at bounding box center [235, 136] width 224 height 24
click at [198, 162] on input "SĐT Người Gửi" at bounding box center [235, 162] width 224 height 26
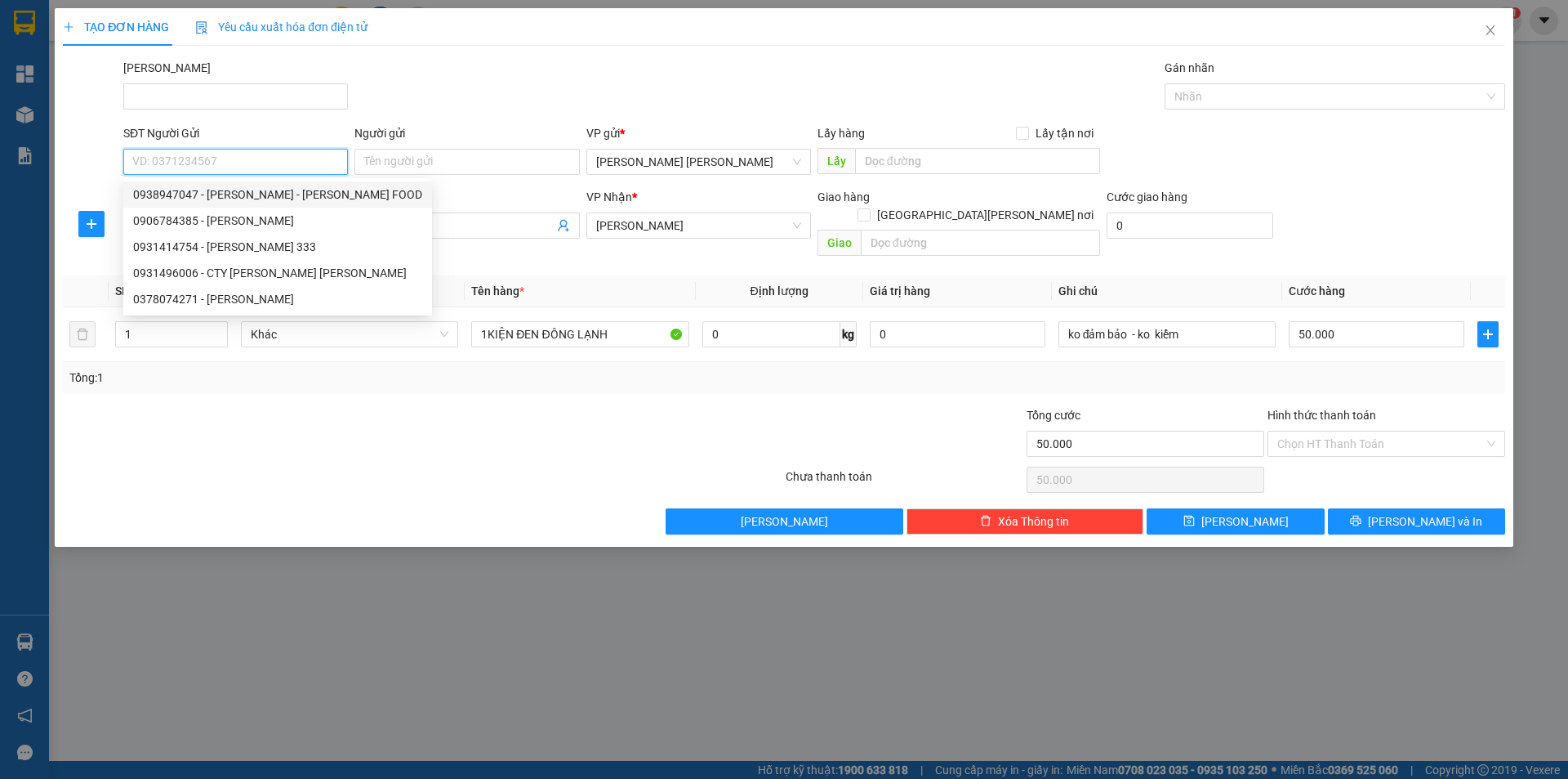
click at [224, 185] on div "0938947047 - ANH PHÚC - GIA HƯNG FOOD" at bounding box center [277, 194] width 308 height 26
type input "0938947047"
type input "ANH PHÚC - GIA HƯNG FOOD"
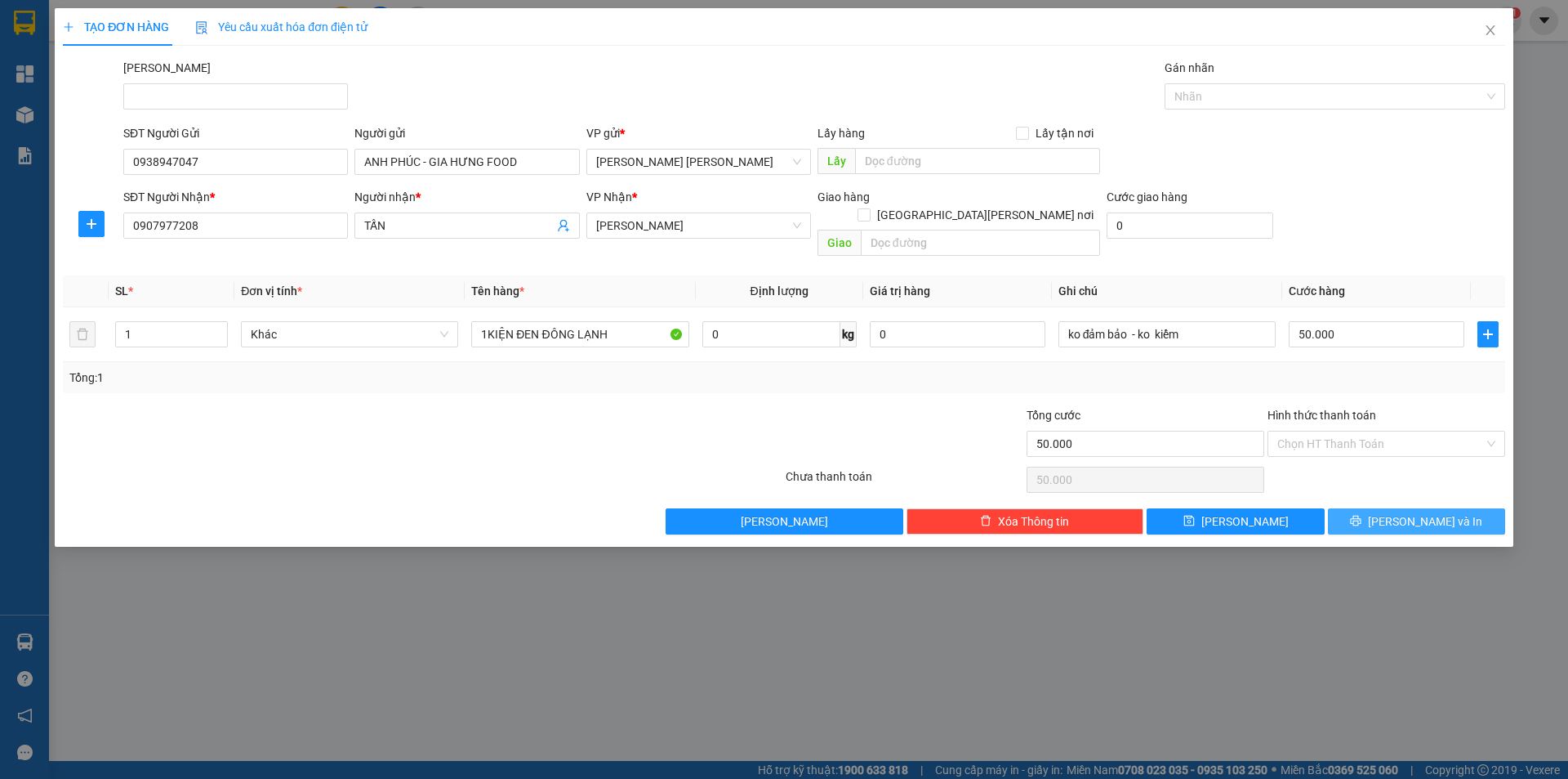
click at [1362, 516] on icon "printer" at bounding box center [1357, 521] width 10 height 10
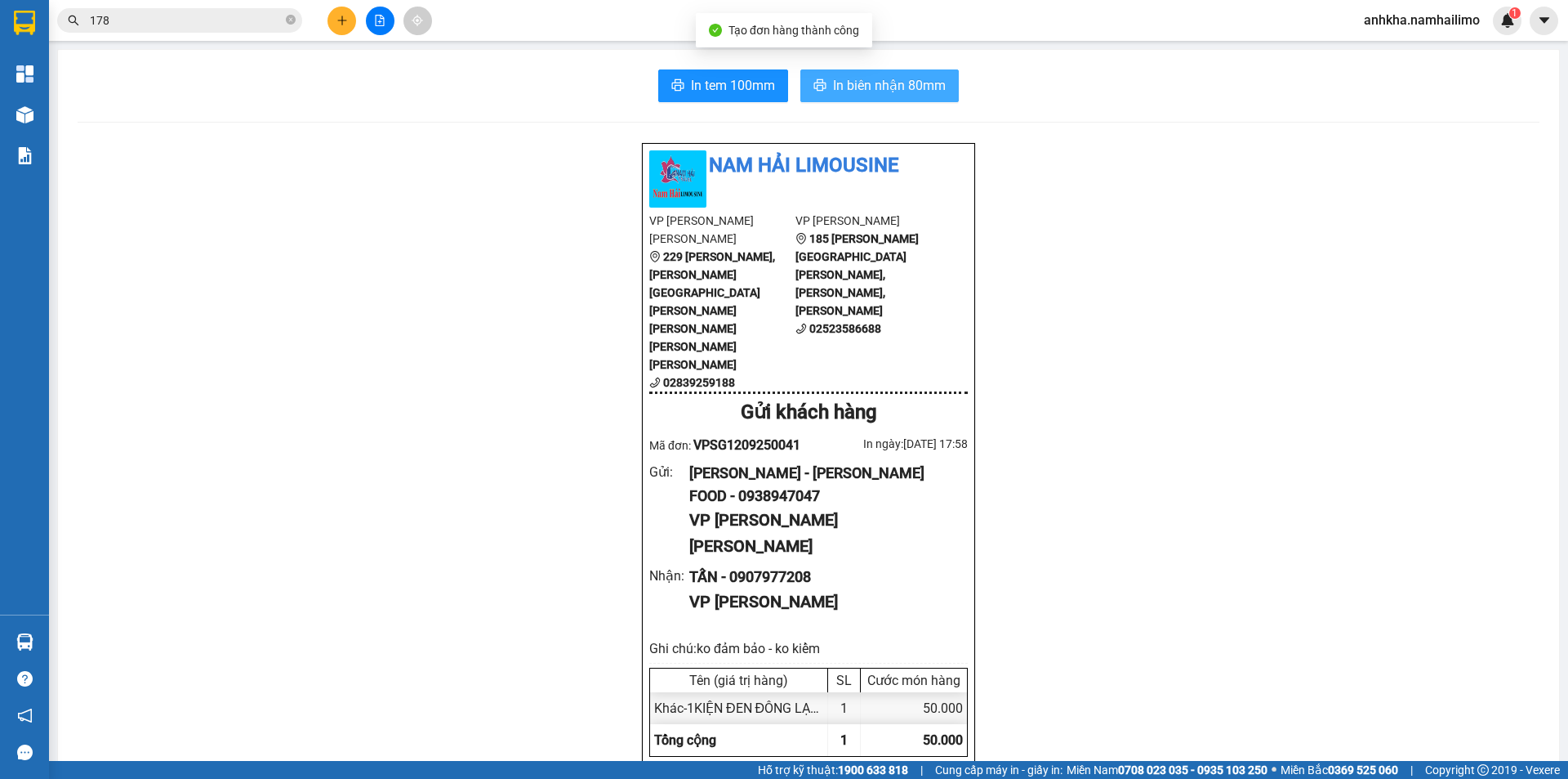
click at [838, 96] on button "In biên nhận 80mm" at bounding box center [879, 86] width 159 height 33
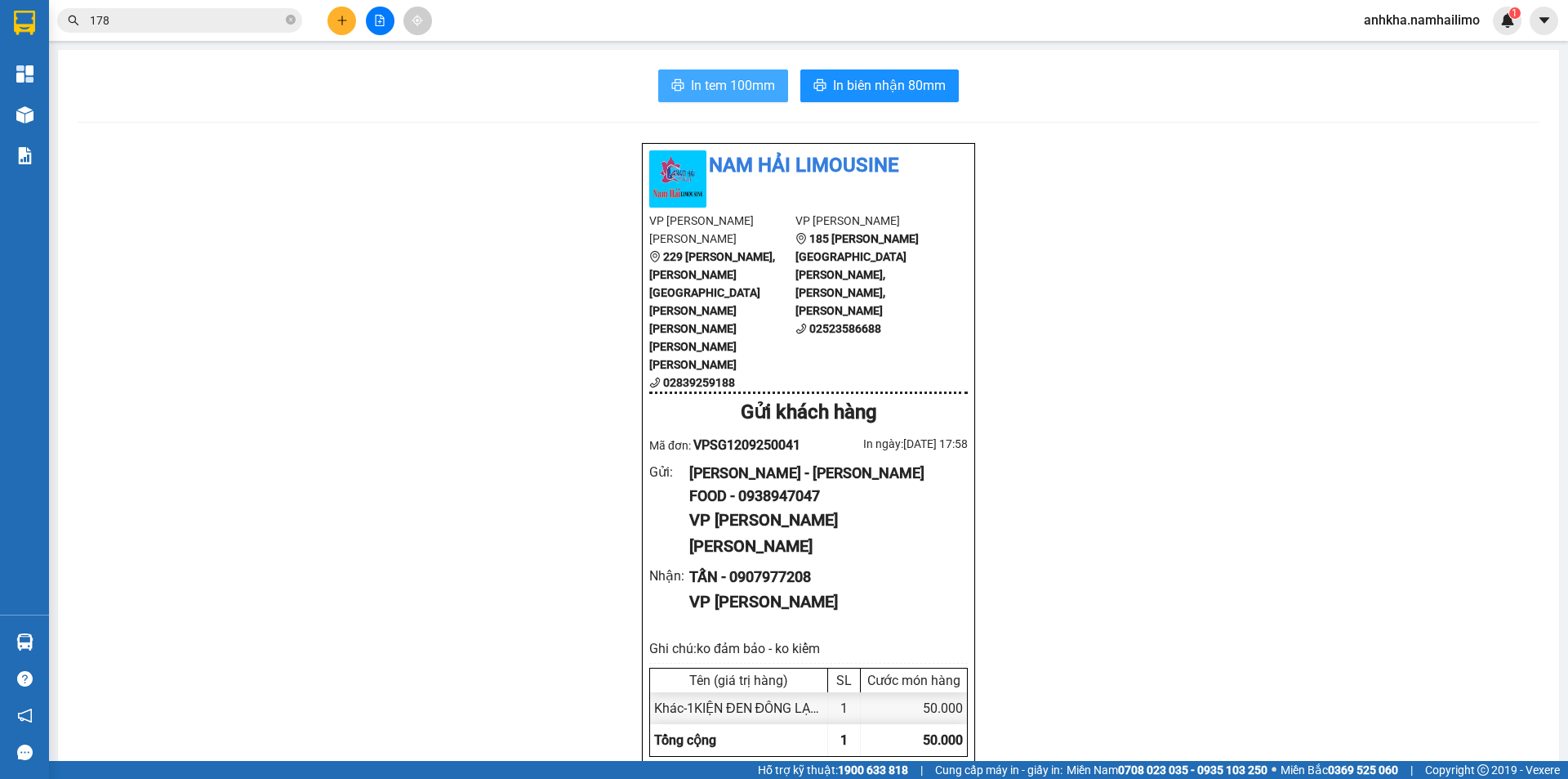
click at [696, 80] on span "In tem 100mm" at bounding box center [733, 86] width 84 height 21
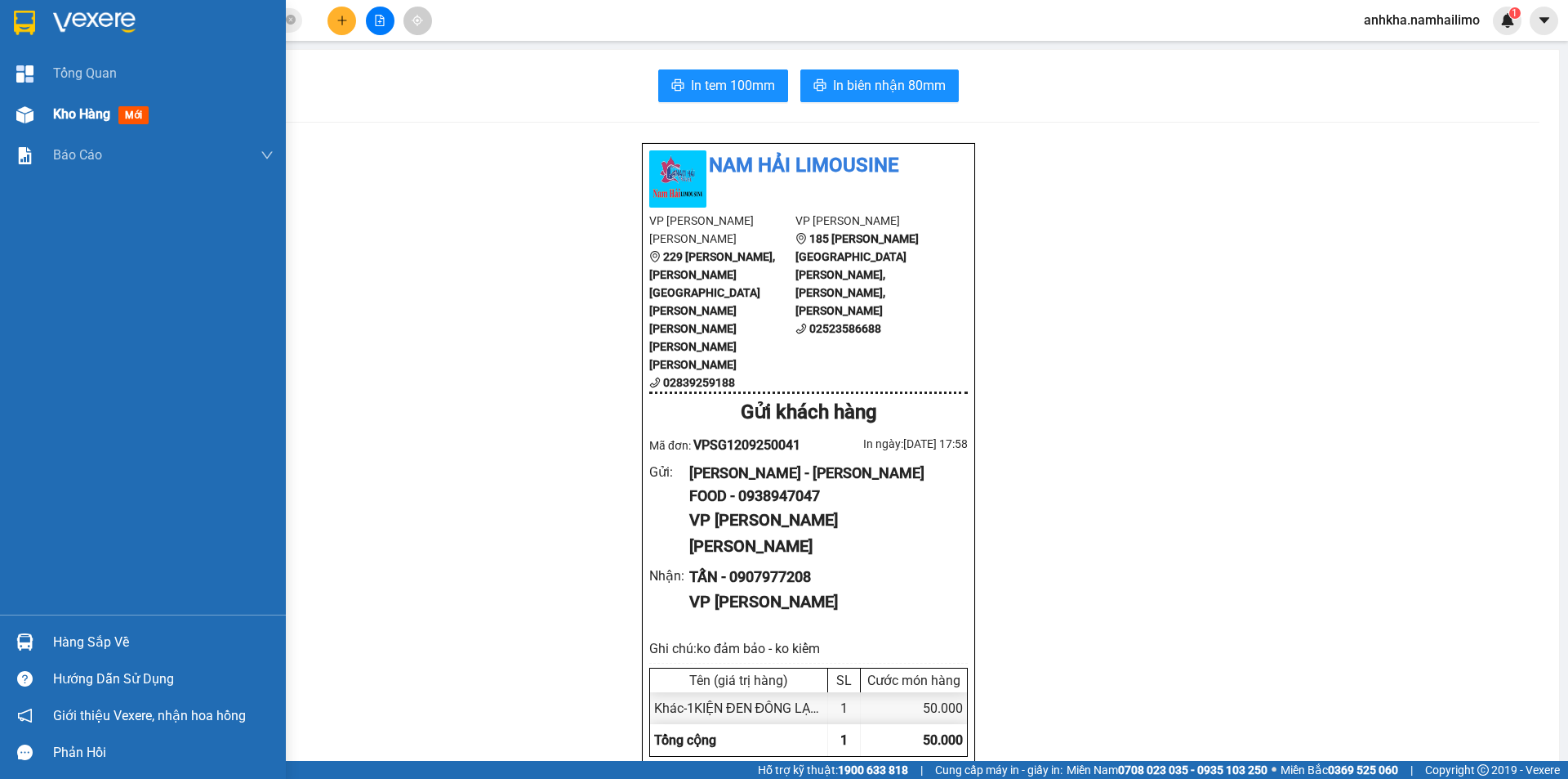
click at [30, 113] on img at bounding box center [25, 115] width 17 height 17
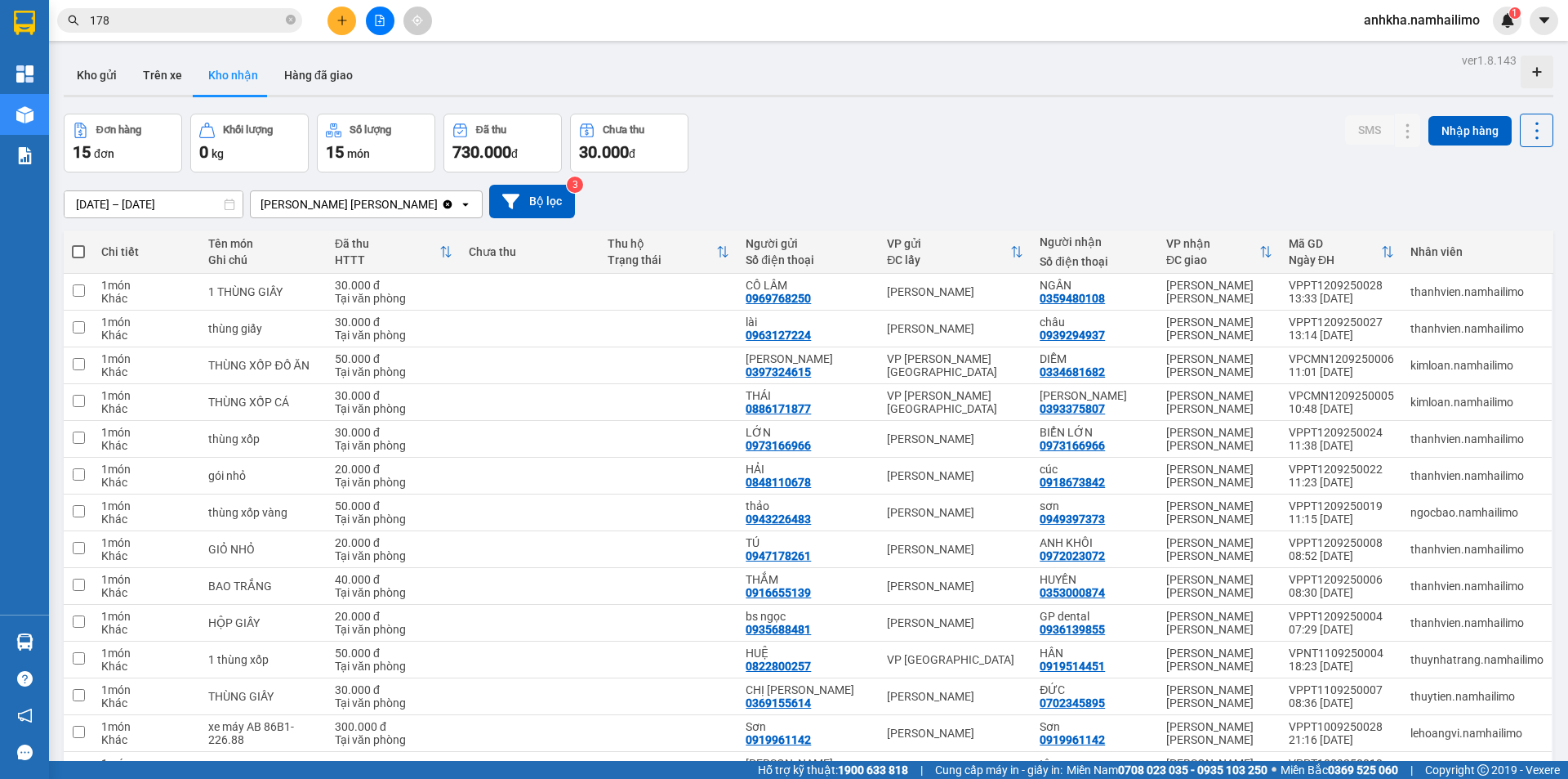
click at [221, 80] on button "Kho nhận" at bounding box center [233, 75] width 76 height 39
click at [120, 10] on span "178" at bounding box center [179, 20] width 245 height 24
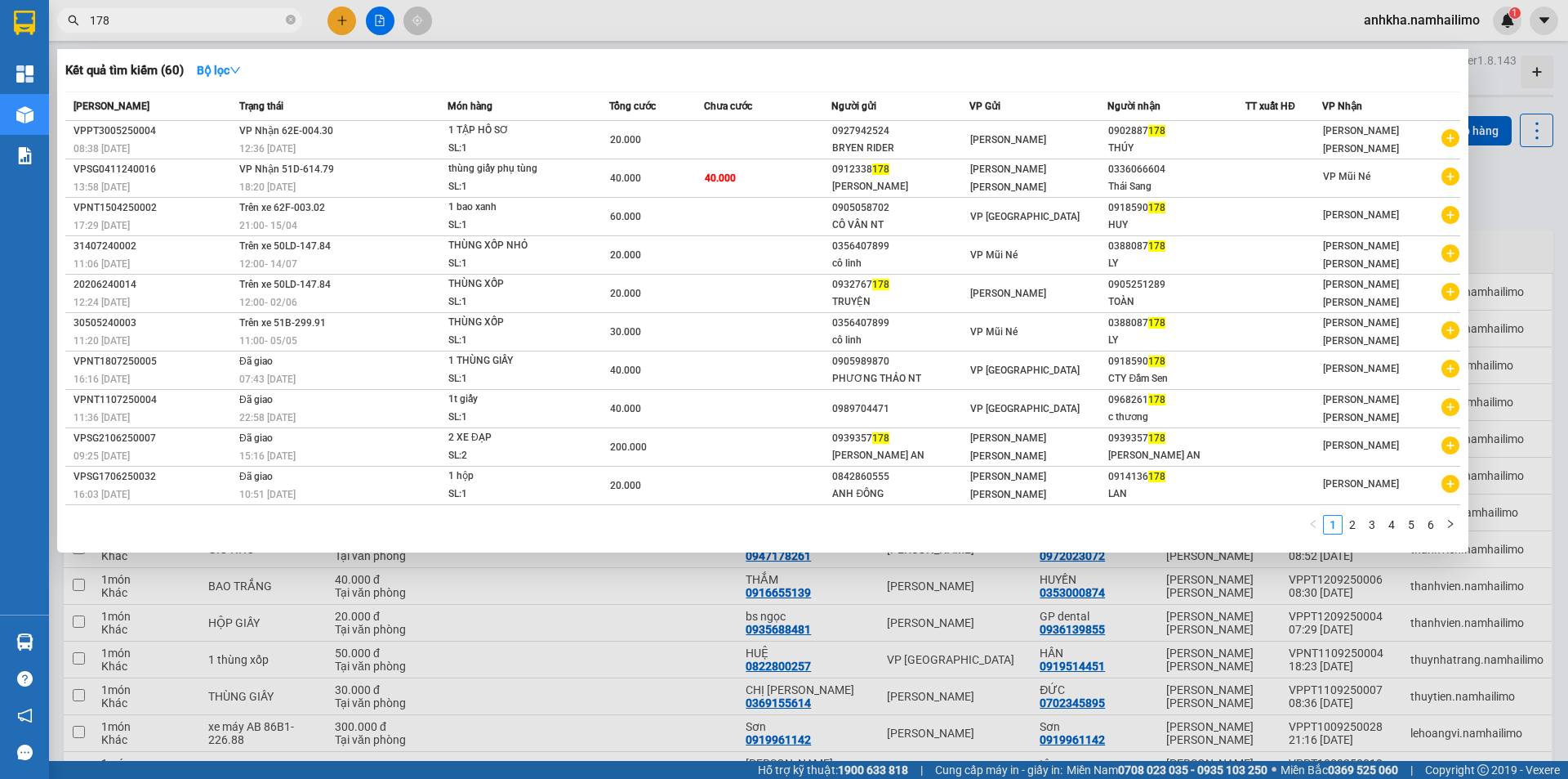
click at [120, 10] on span "178" at bounding box center [179, 20] width 245 height 24
click at [121, 14] on input "178" at bounding box center [186, 20] width 193 height 18
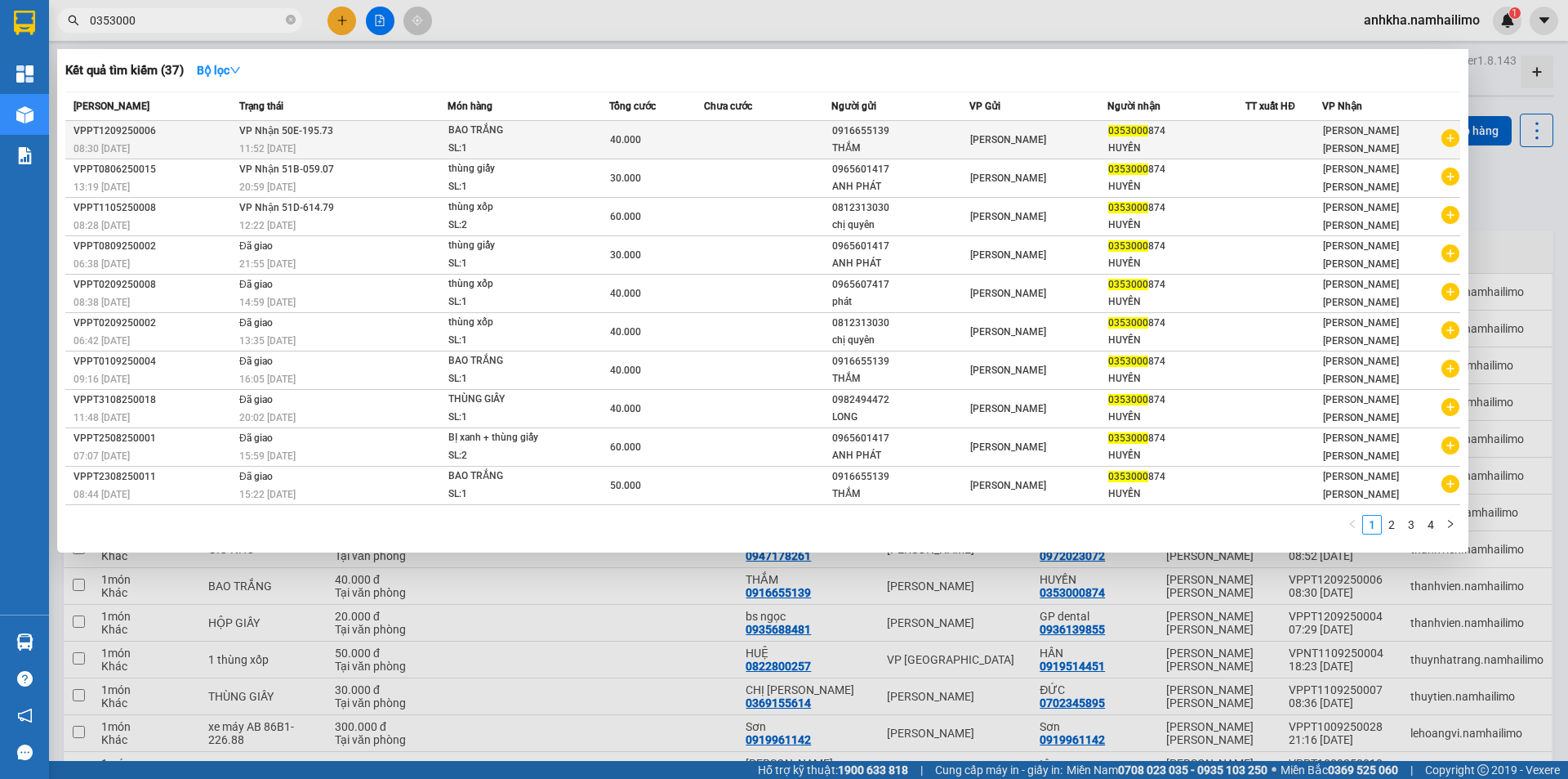
type input "0353000"
click at [698, 135] on div "40.000" at bounding box center [657, 140] width 94 height 18
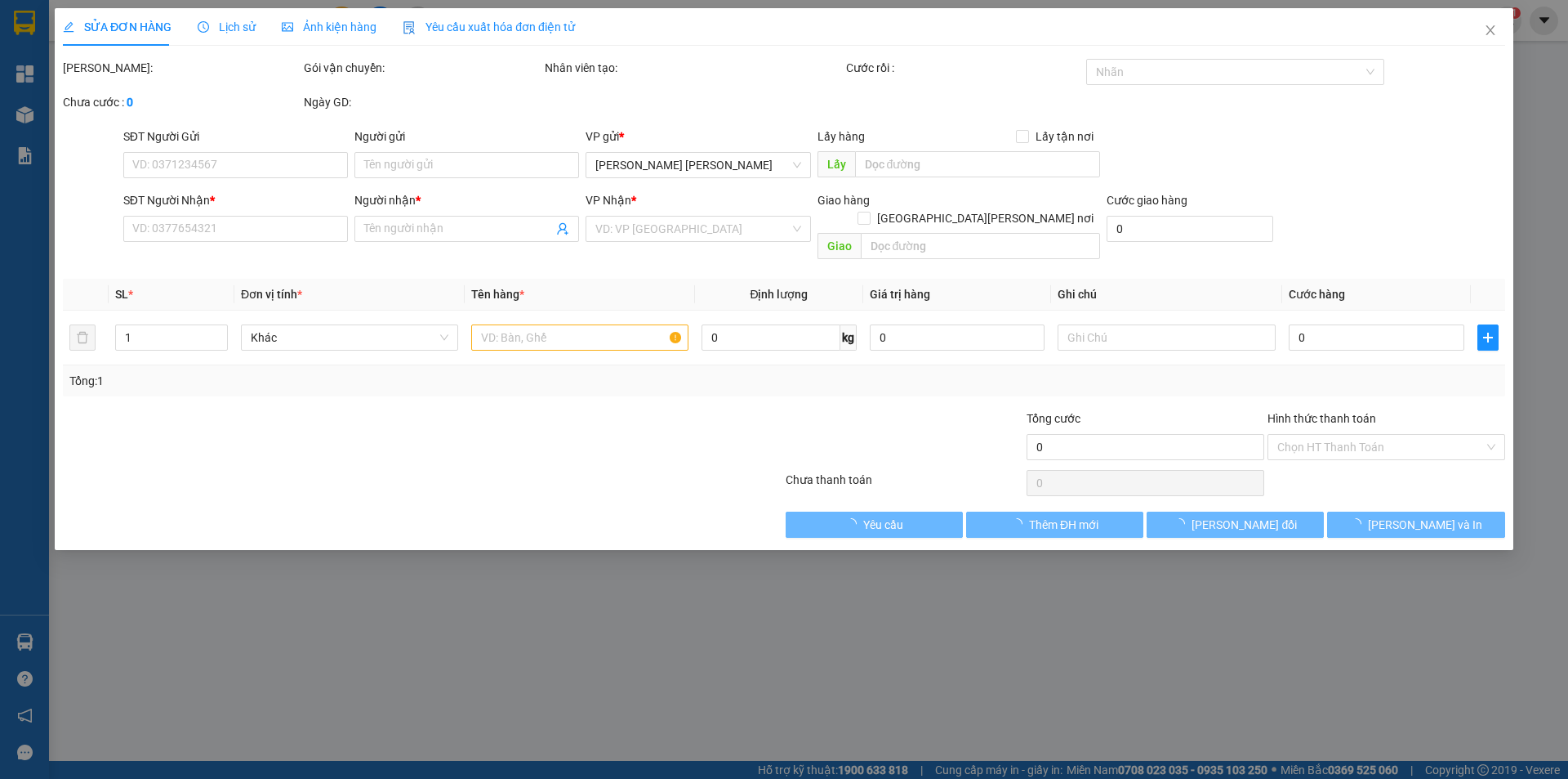
type input "0916655139"
type input "THẮM"
type input "0353000874"
type input "HUYỀN"
type input "40.000"
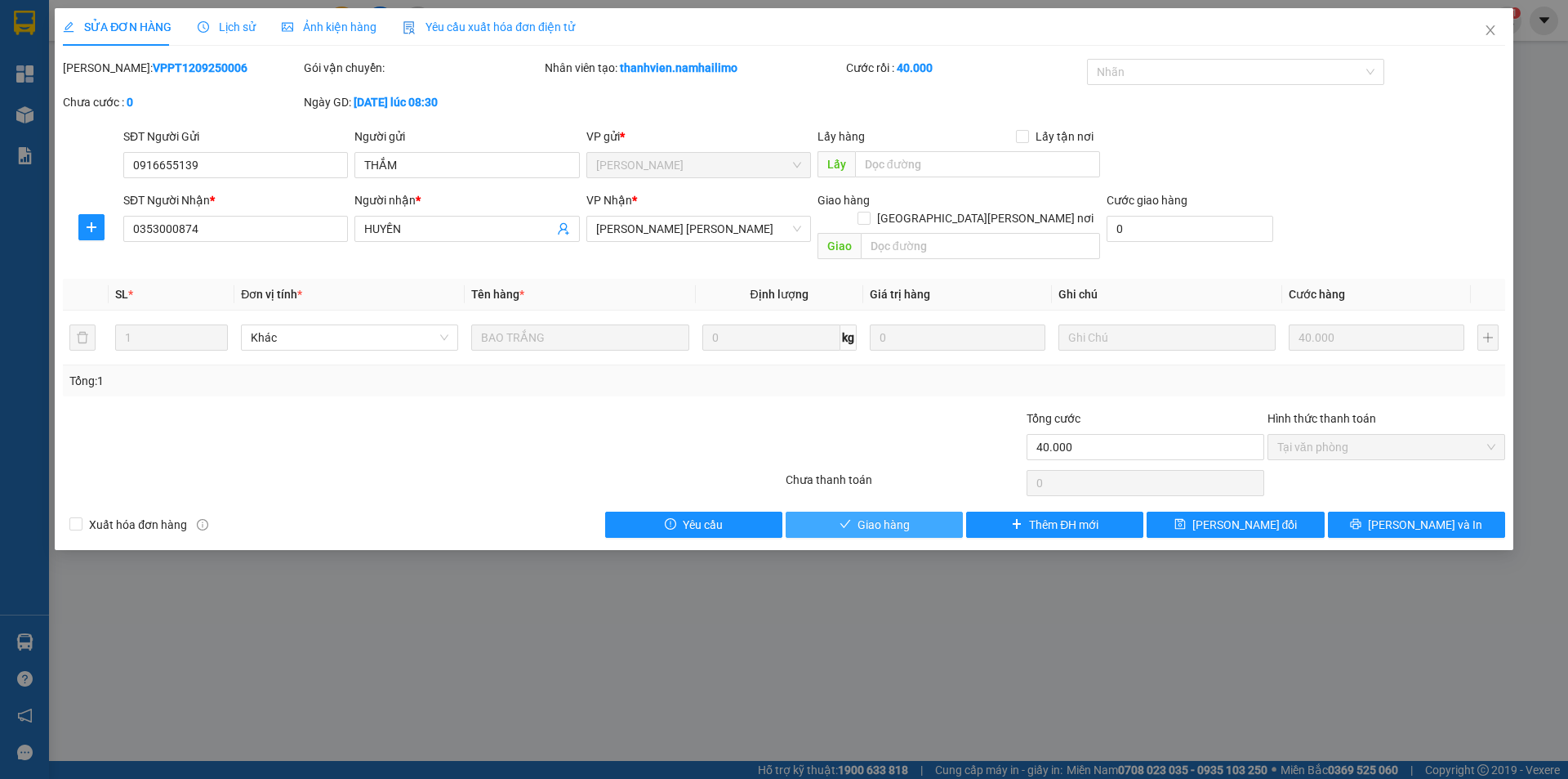
click at [892, 516] on span "Giao hàng" at bounding box center [884, 524] width 52 height 18
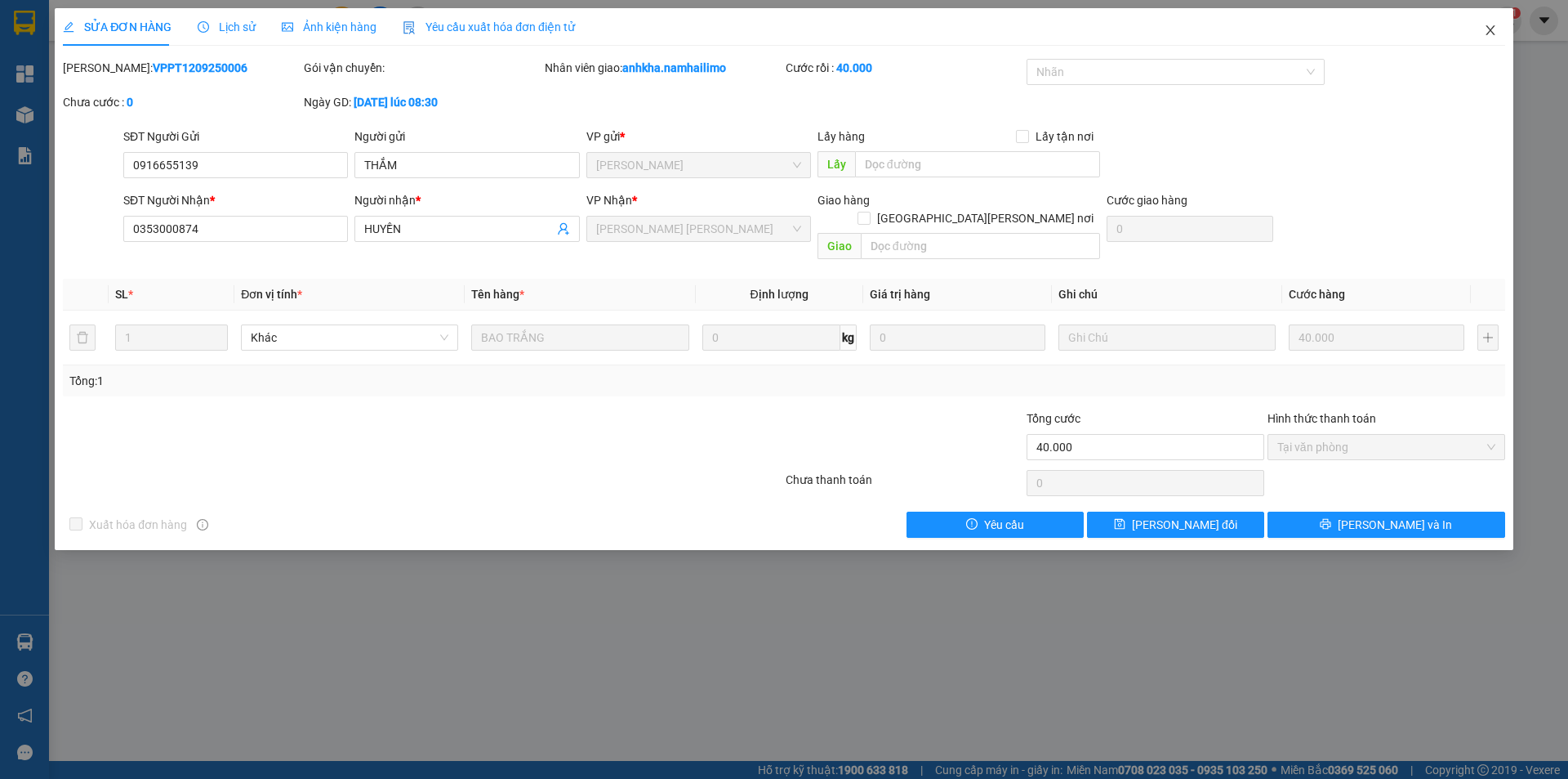
drag, startPoint x: 1480, startPoint y: 34, endPoint x: 1487, endPoint y: 30, distance: 8.1
click at [1487, 31] on span "Close" at bounding box center [1490, 30] width 46 height 46
click at [1487, 30] on span "anhkha.namhailimo" at bounding box center [1422, 20] width 142 height 21
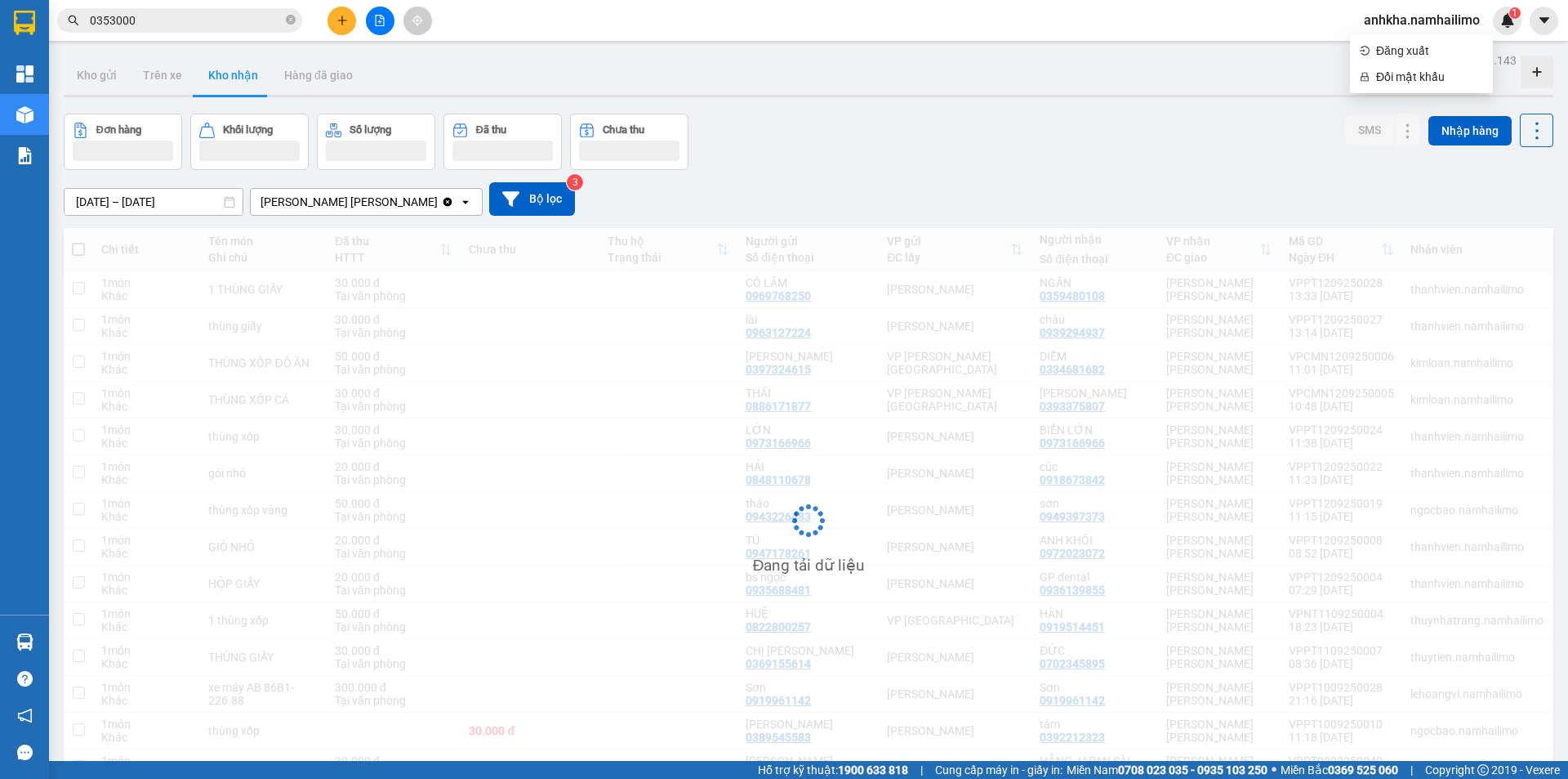
click at [201, 29] on input "0353000" at bounding box center [186, 20] width 193 height 18
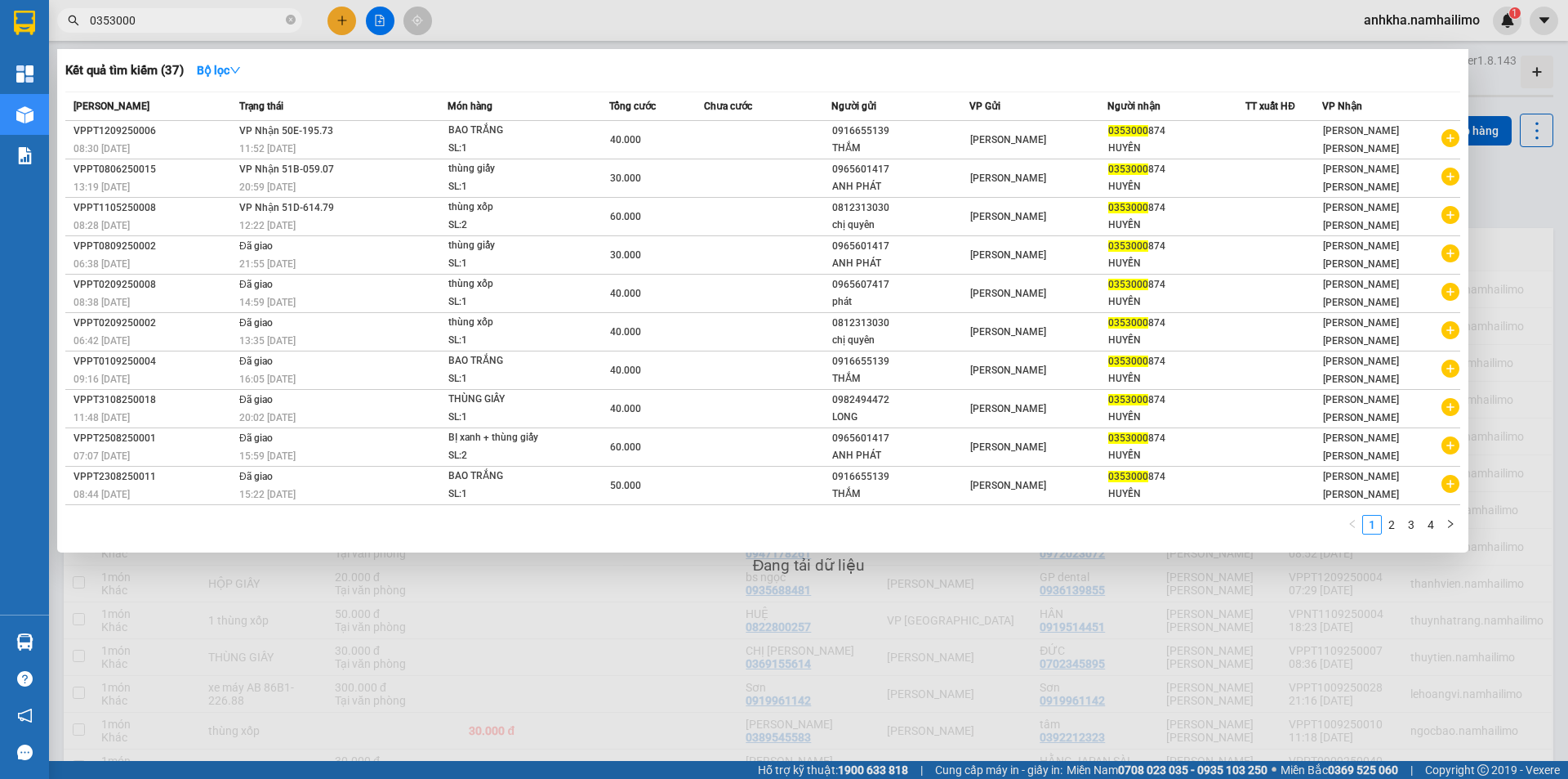
click at [201, 29] on input "0353000" at bounding box center [186, 20] width 193 height 18
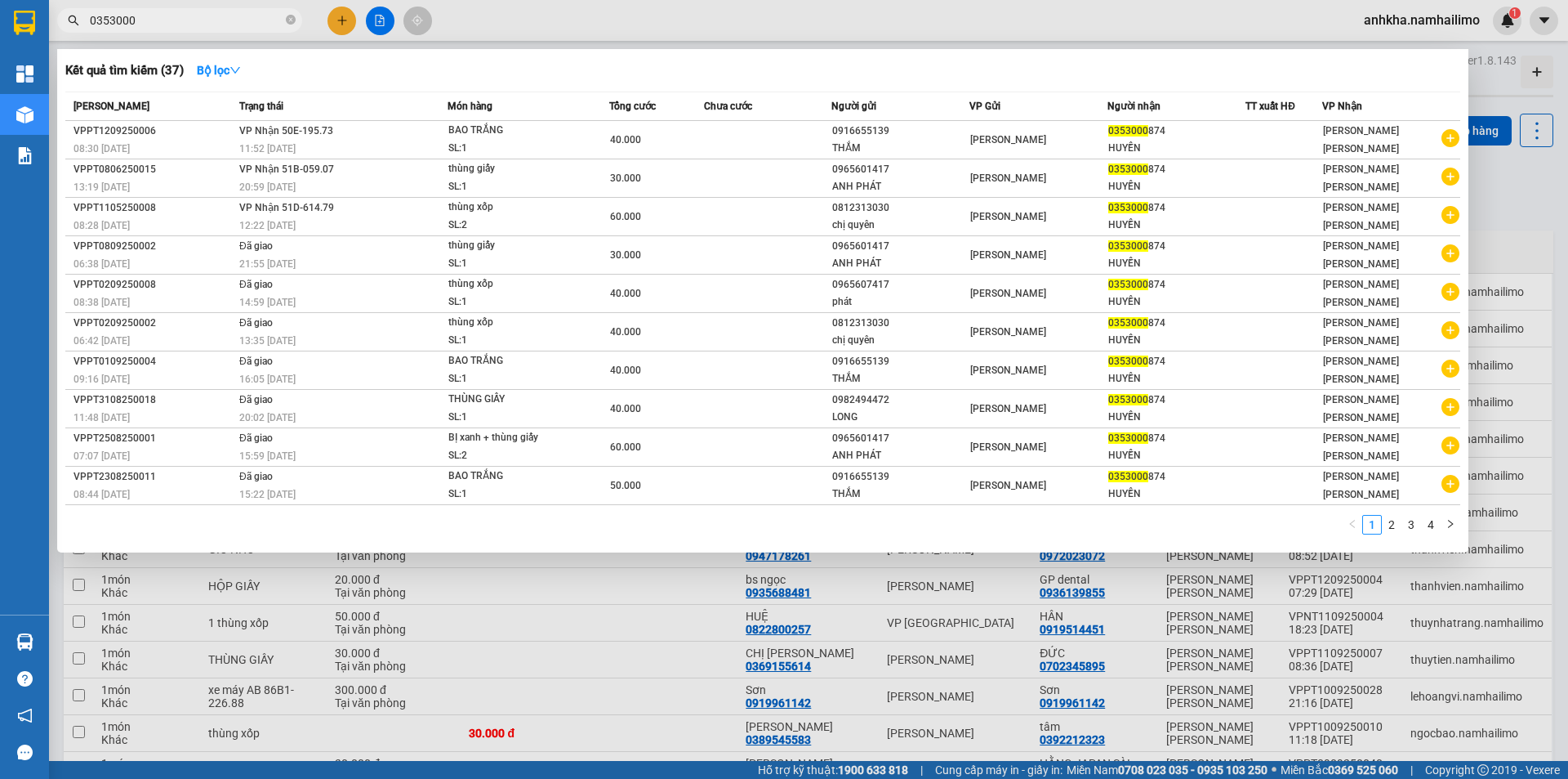
click at [201, 29] on input "0353000" at bounding box center [186, 20] width 193 height 18
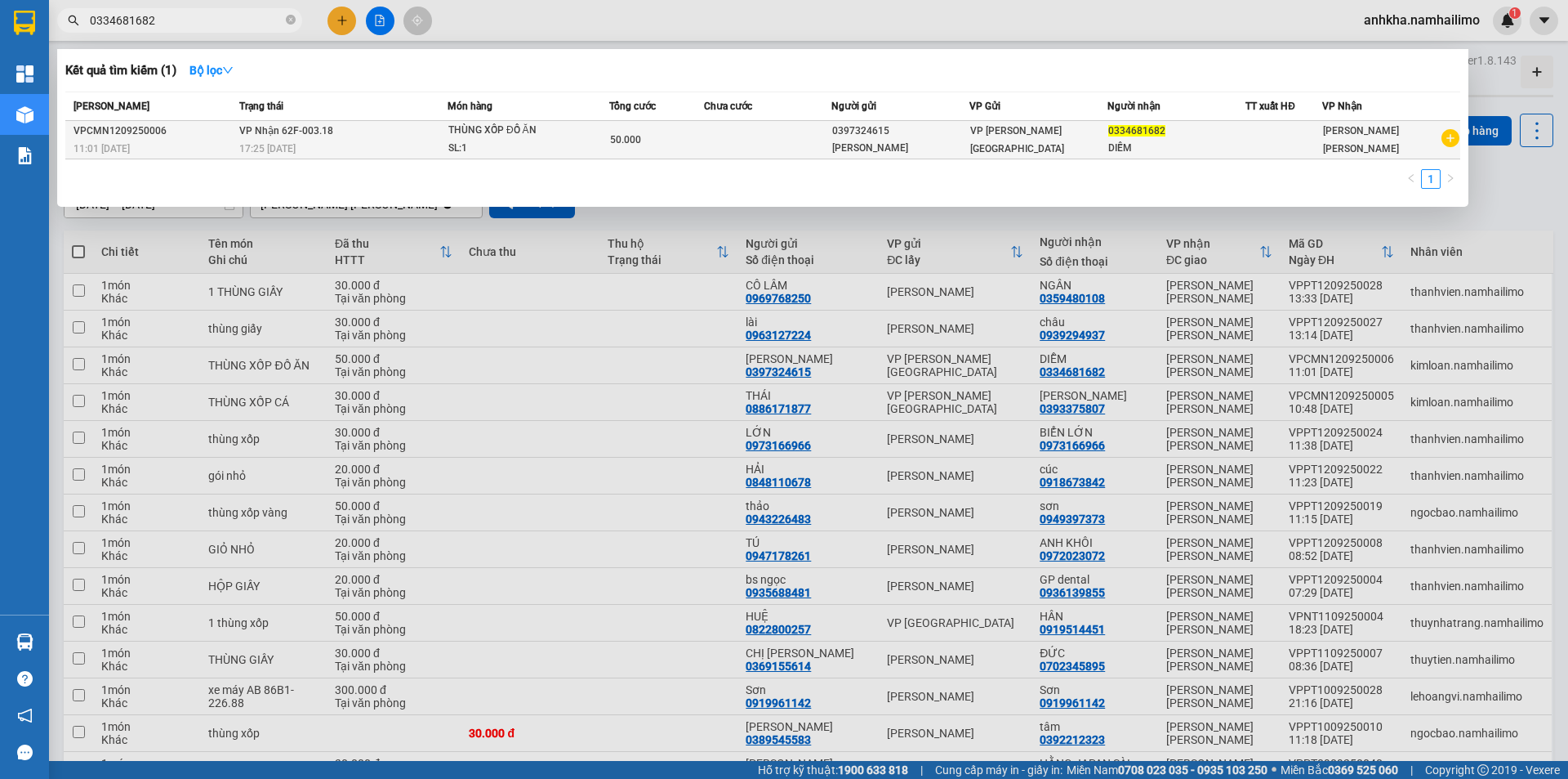
type input "0334681682"
click at [489, 121] on div "THÙNG XỐP ĐỒ ĂN" at bounding box center [509, 130] width 122 height 18
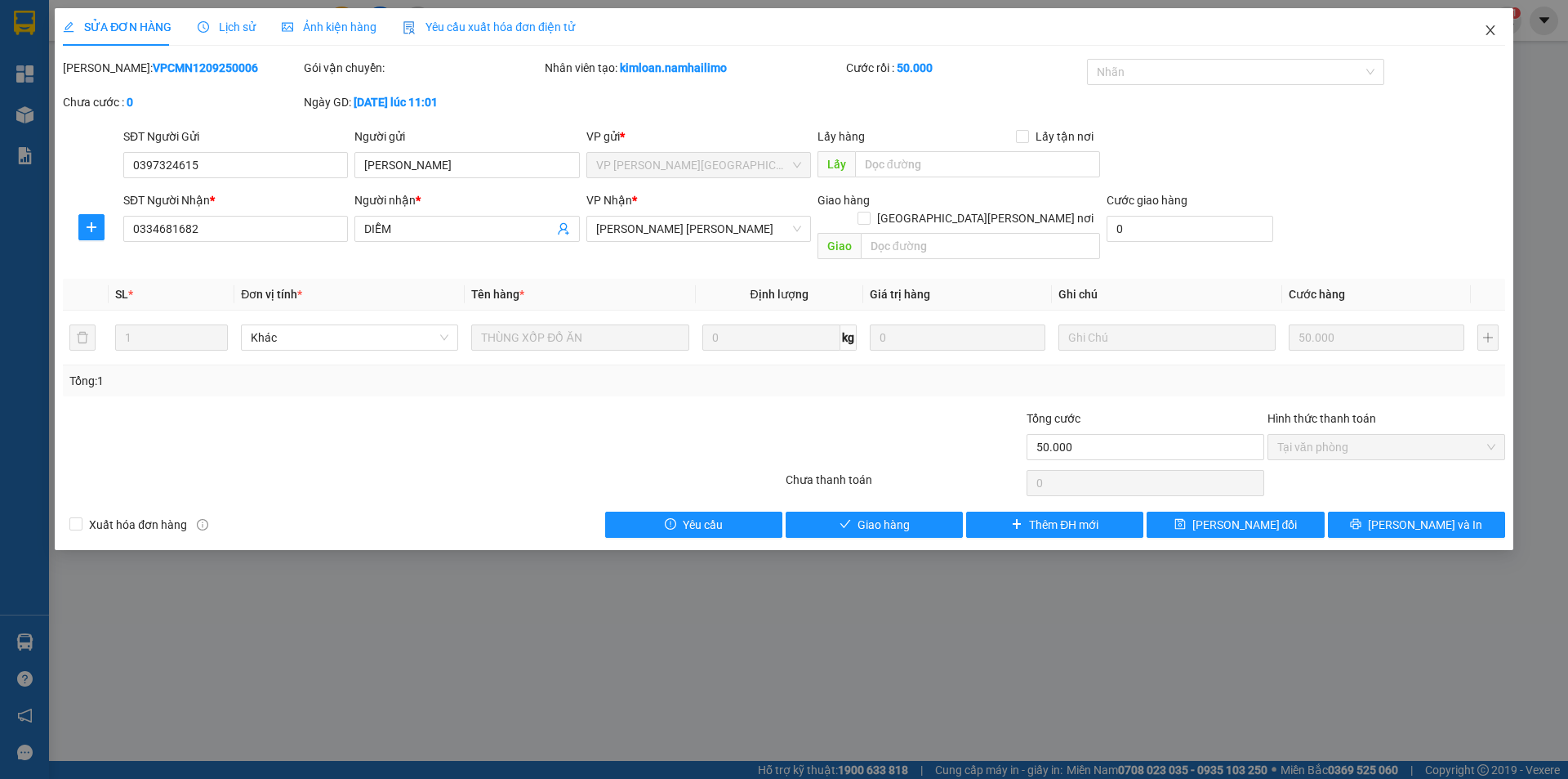
click at [1497, 22] on span "Close" at bounding box center [1490, 30] width 46 height 46
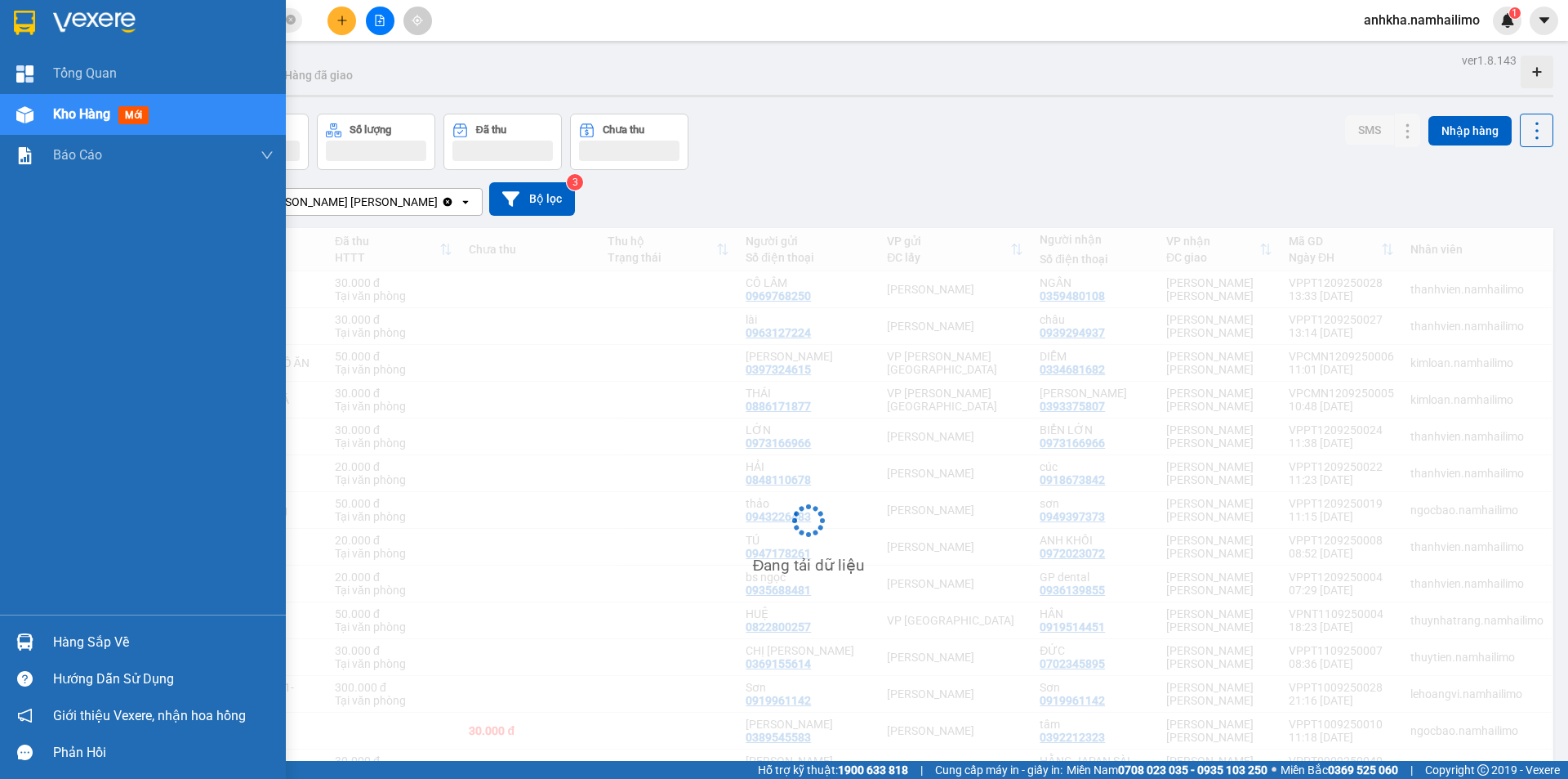
drag, startPoint x: 2, startPoint y: 638, endPoint x: 23, endPoint y: 638, distance: 21.0
click at [5, 640] on div "Hàng sắp về" at bounding box center [143, 641] width 286 height 36
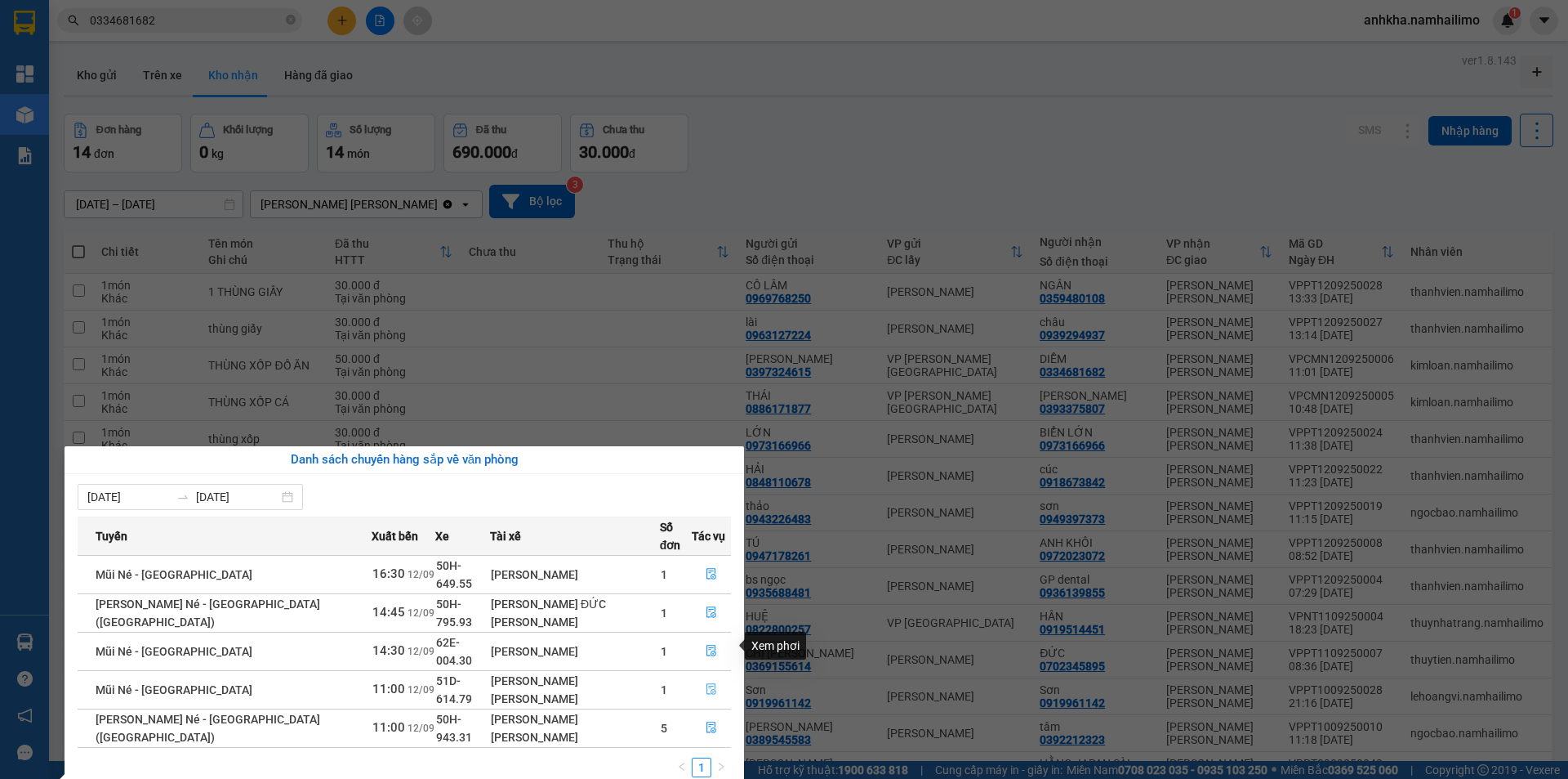
click at [708, 684] on icon "file-done" at bounding box center [711, 689] width 10 height 11
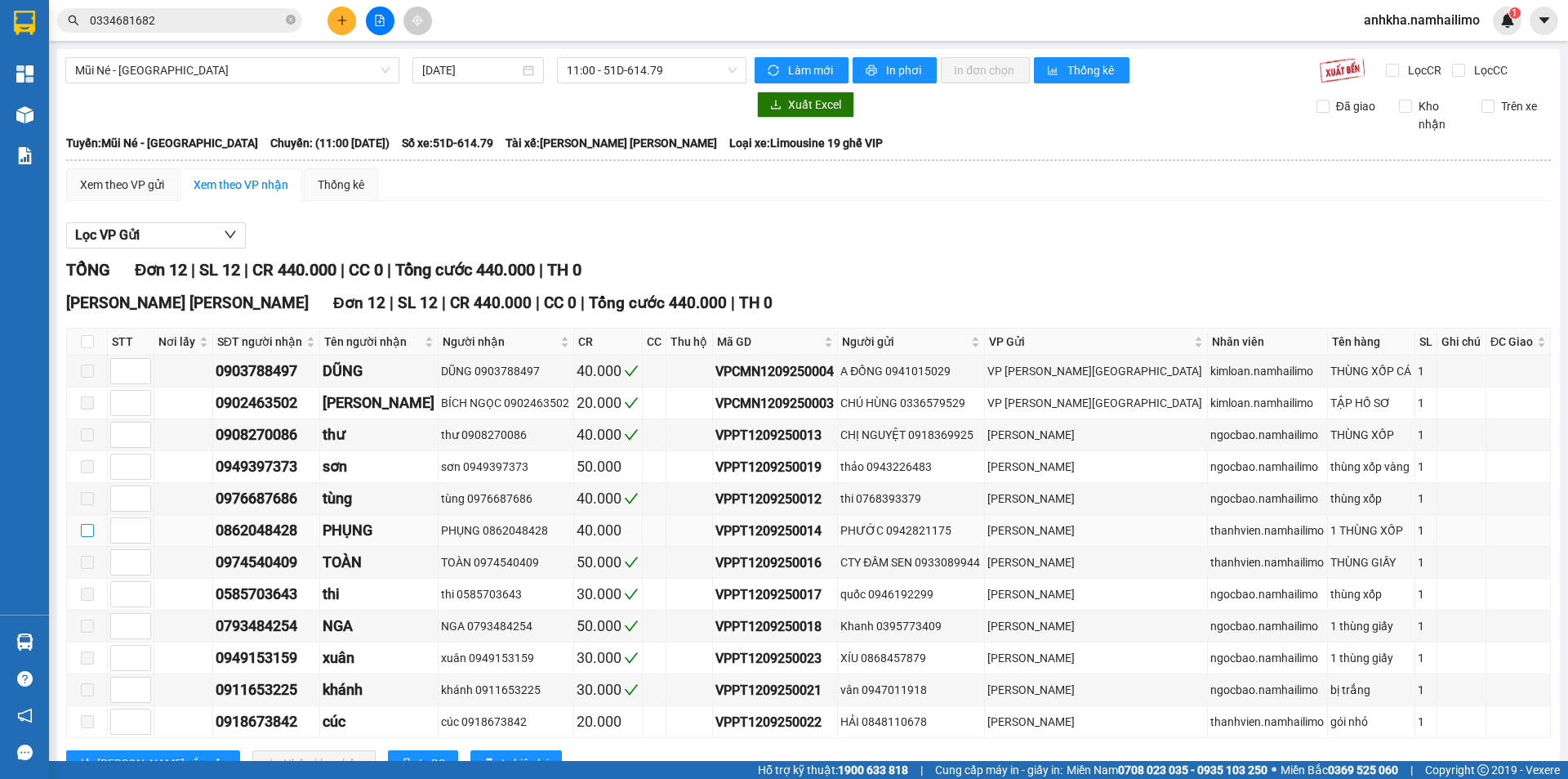
click at [88, 523] on input "checkbox" at bounding box center [87, 529] width 13 height 13
checkbox input "true"
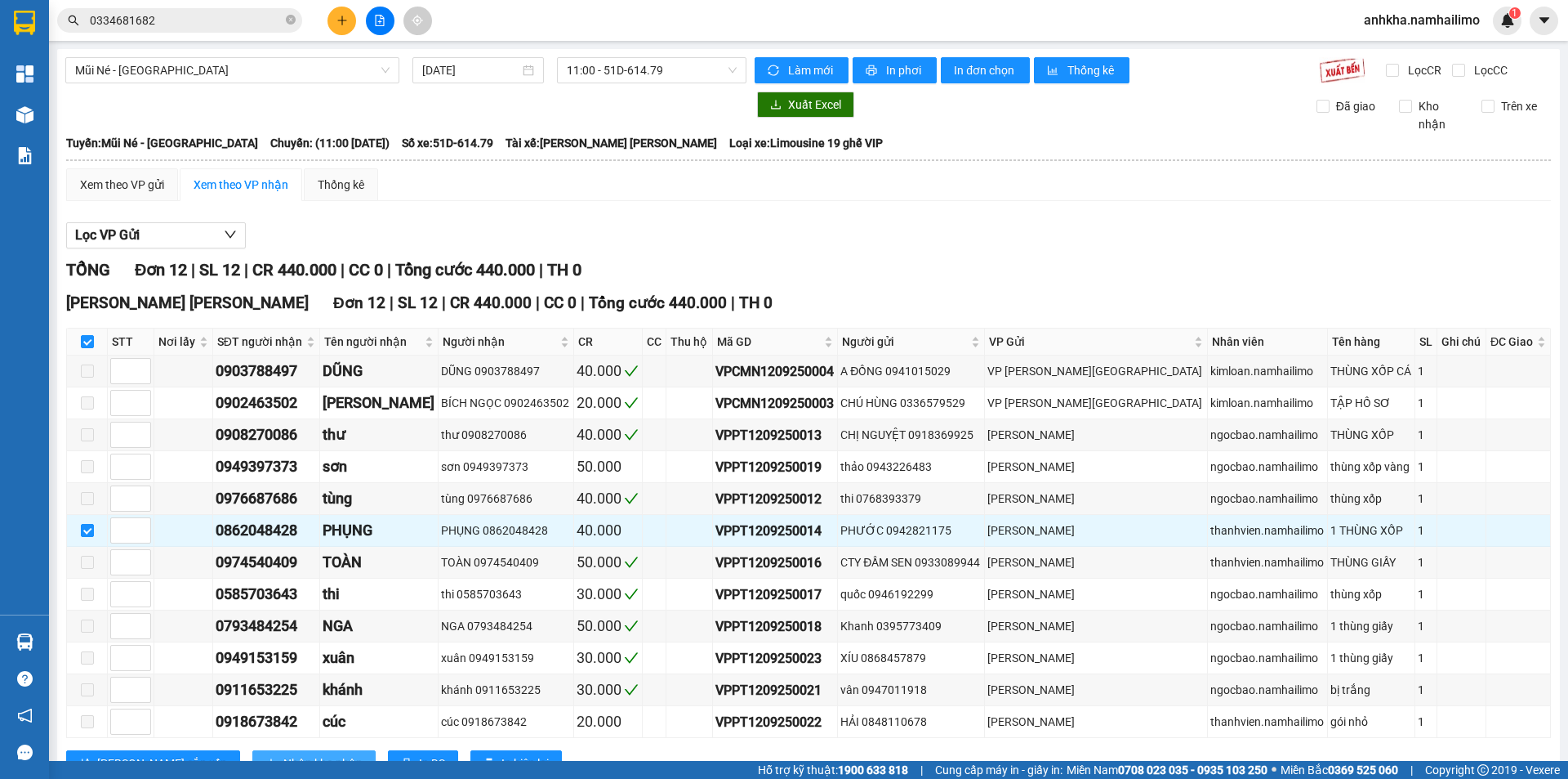
click at [283, 754] on span "Nhập kho nhận" at bounding box center [322, 763] width 79 height 18
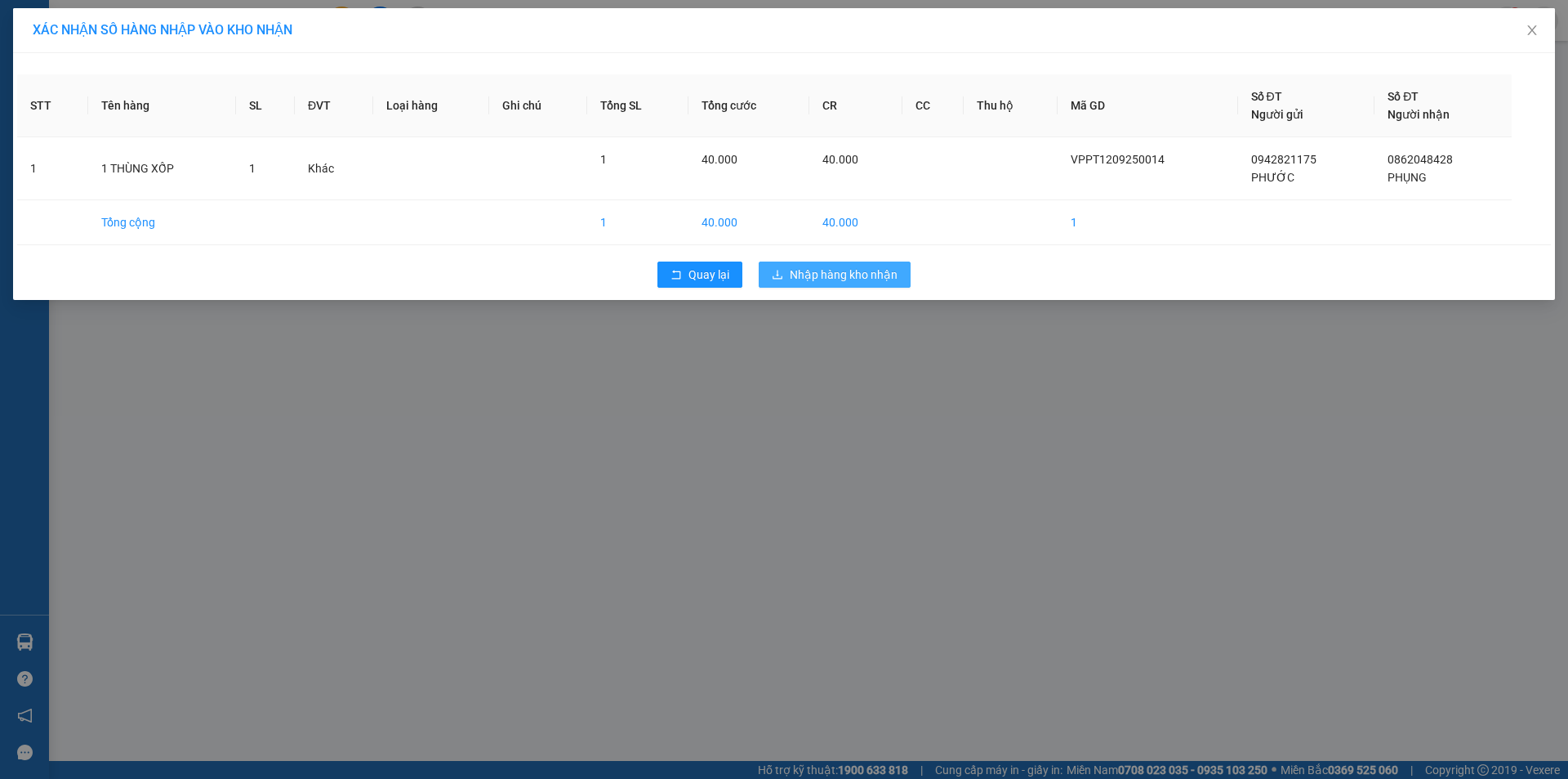
click at [879, 268] on span "Nhập hàng kho nhận" at bounding box center [844, 274] width 107 height 18
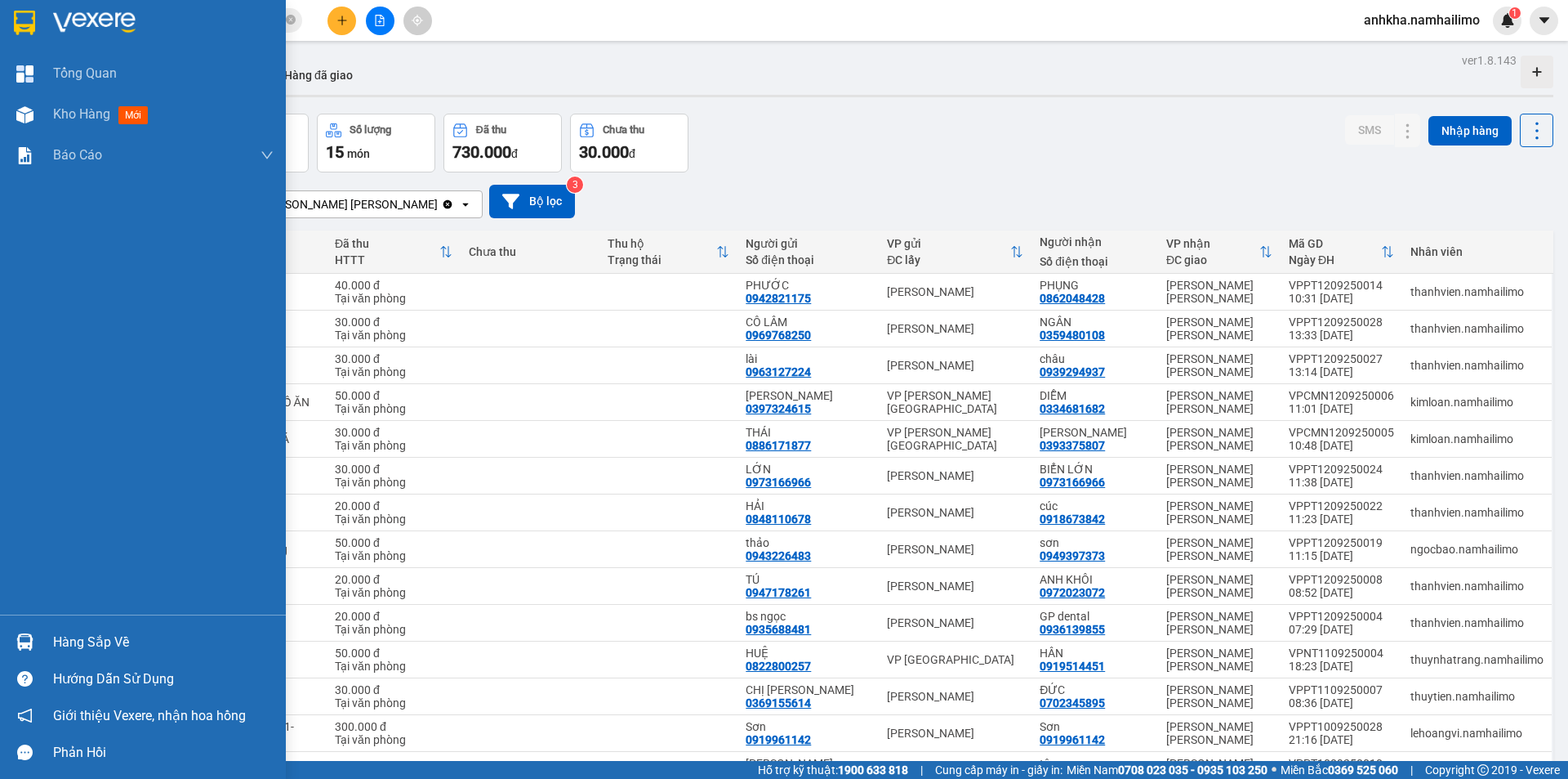
click at [36, 642] on div at bounding box center [24, 641] width 29 height 29
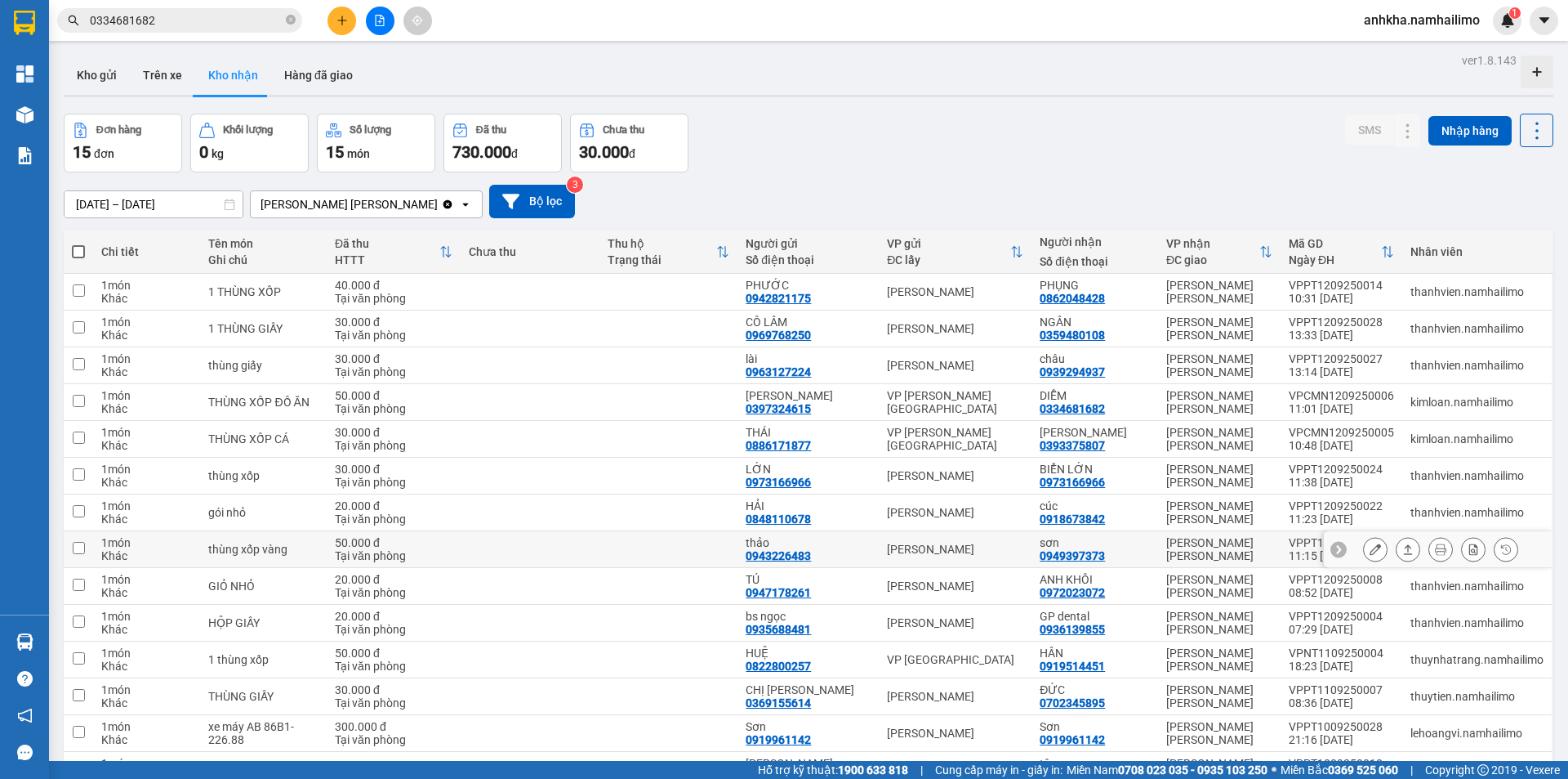
drag, startPoint x: 379, startPoint y: 419, endPoint x: 34, endPoint y: 113, distance: 461.2
click at [379, 419] on section "Kết quả tìm kiếm ( 1 ) Bộ lọc Mã ĐH Trạng thái Món hàng Tổng cước Chưa cước Ngư…" at bounding box center [784, 389] width 1568 height 779
click at [95, 85] on button "Kho gửi" at bounding box center [97, 75] width 66 height 39
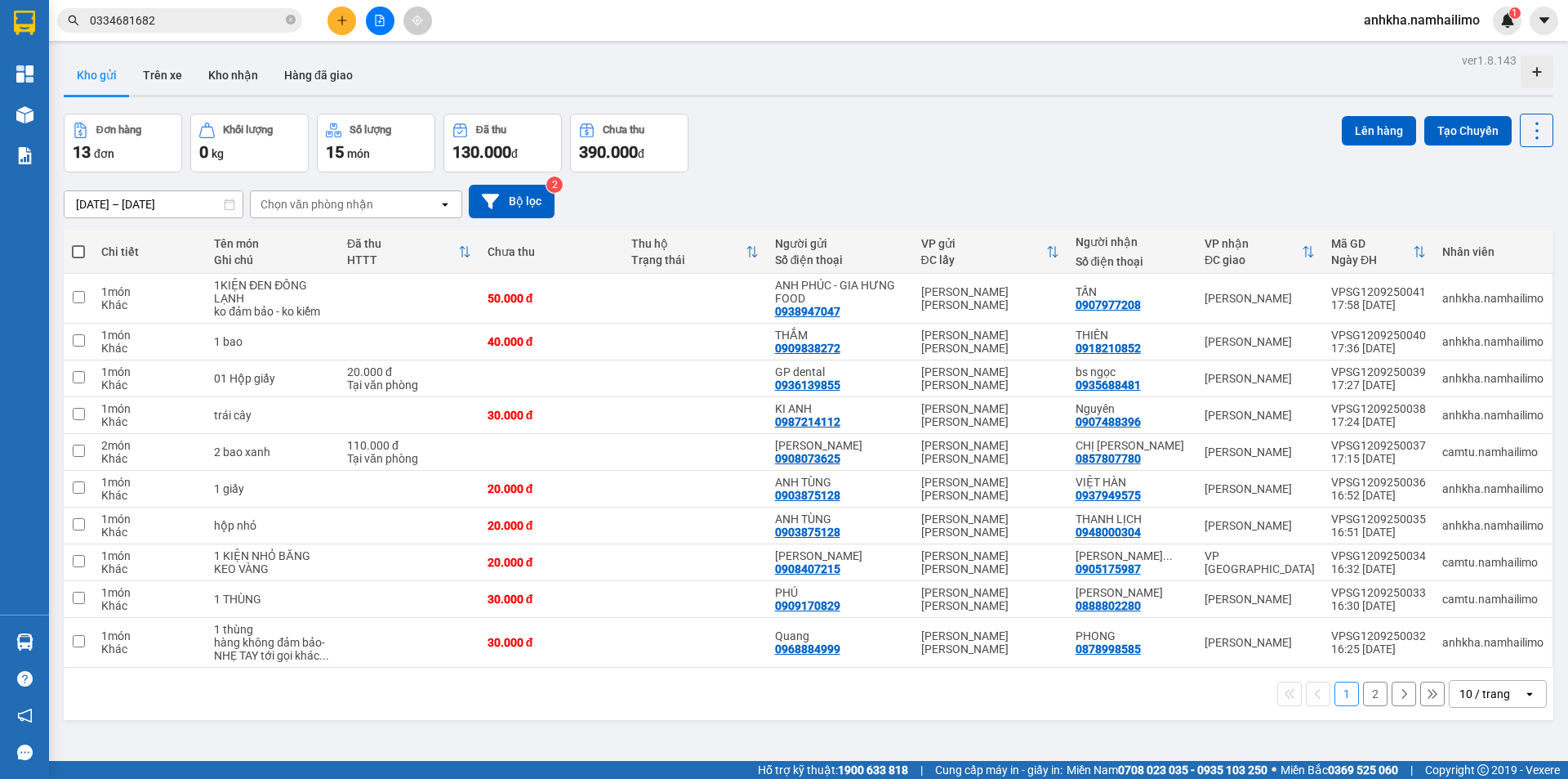
drag, startPoint x: 315, startPoint y: 125, endPoint x: 321, endPoint y: 139, distance: 15.2
click at [316, 196] on div "Chọn văn phòng nhận" at bounding box center [317, 204] width 113 height 16
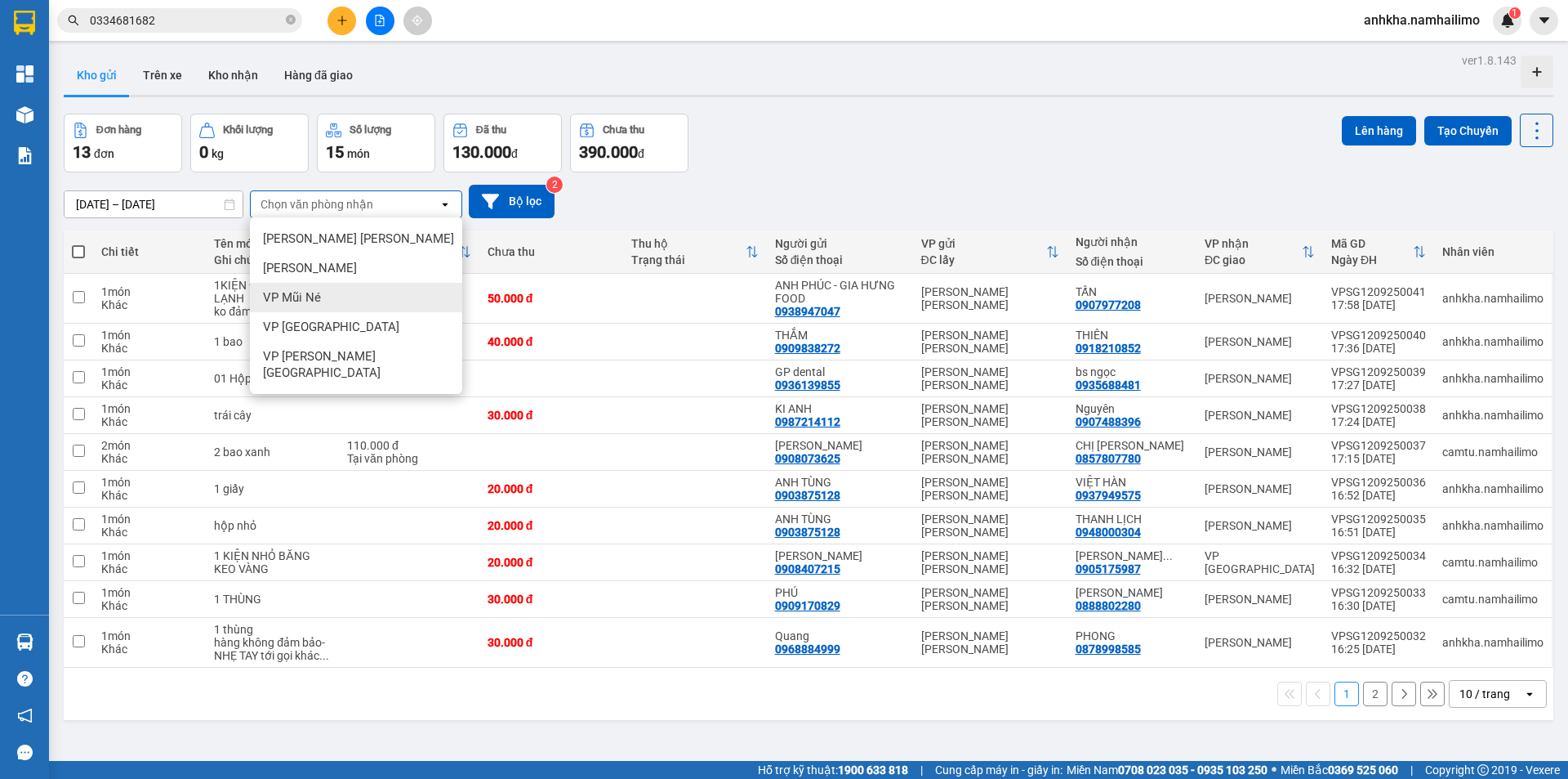
click at [322, 282] on div "VP Mũi Né" at bounding box center [356, 297] width 212 height 29
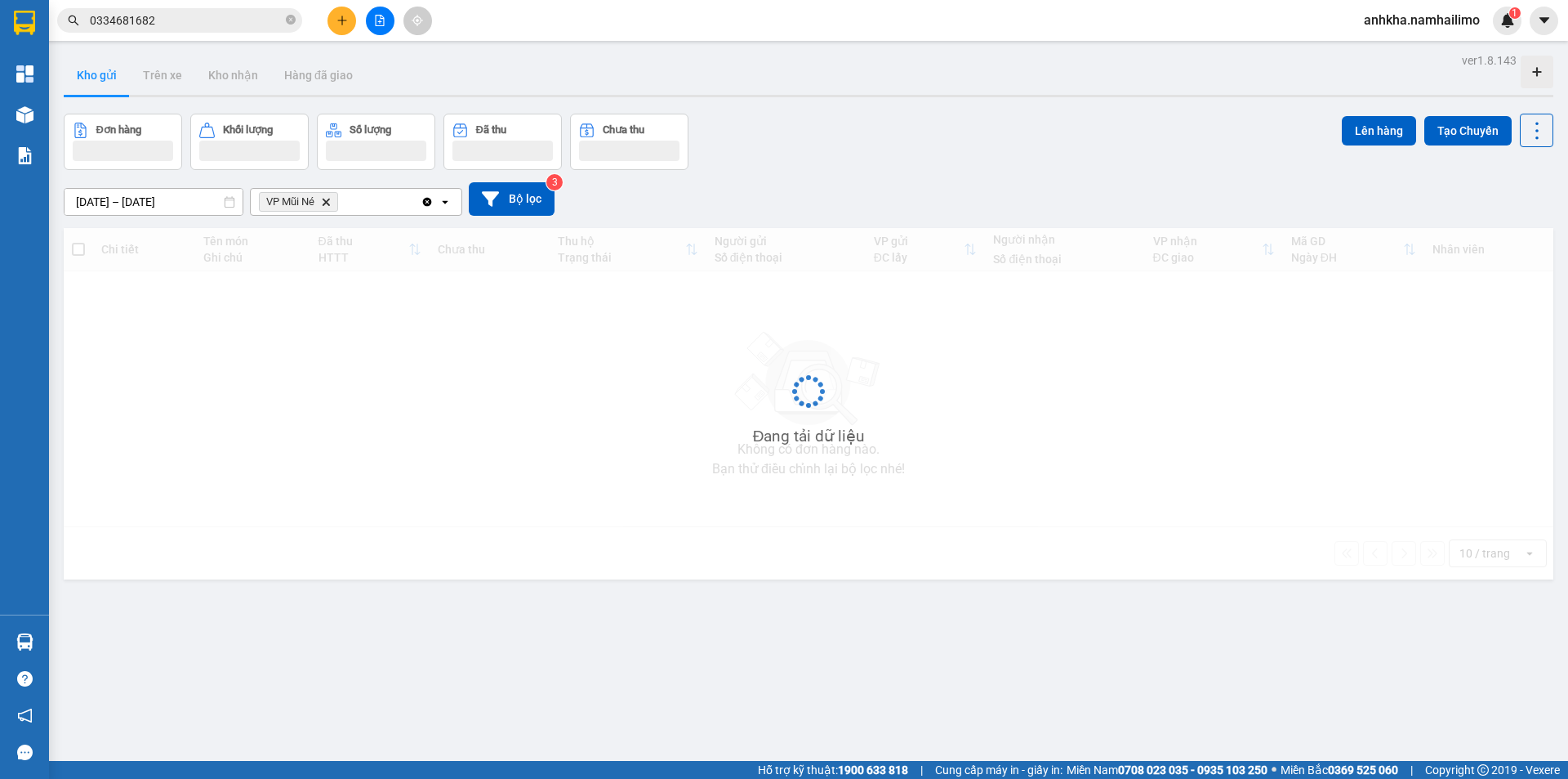
drag, startPoint x: 363, startPoint y: 127, endPoint x: 365, endPoint y: 136, distance: 9.2
click at [365, 189] on div "VP Mũi Né Delete" at bounding box center [335, 202] width 170 height 26
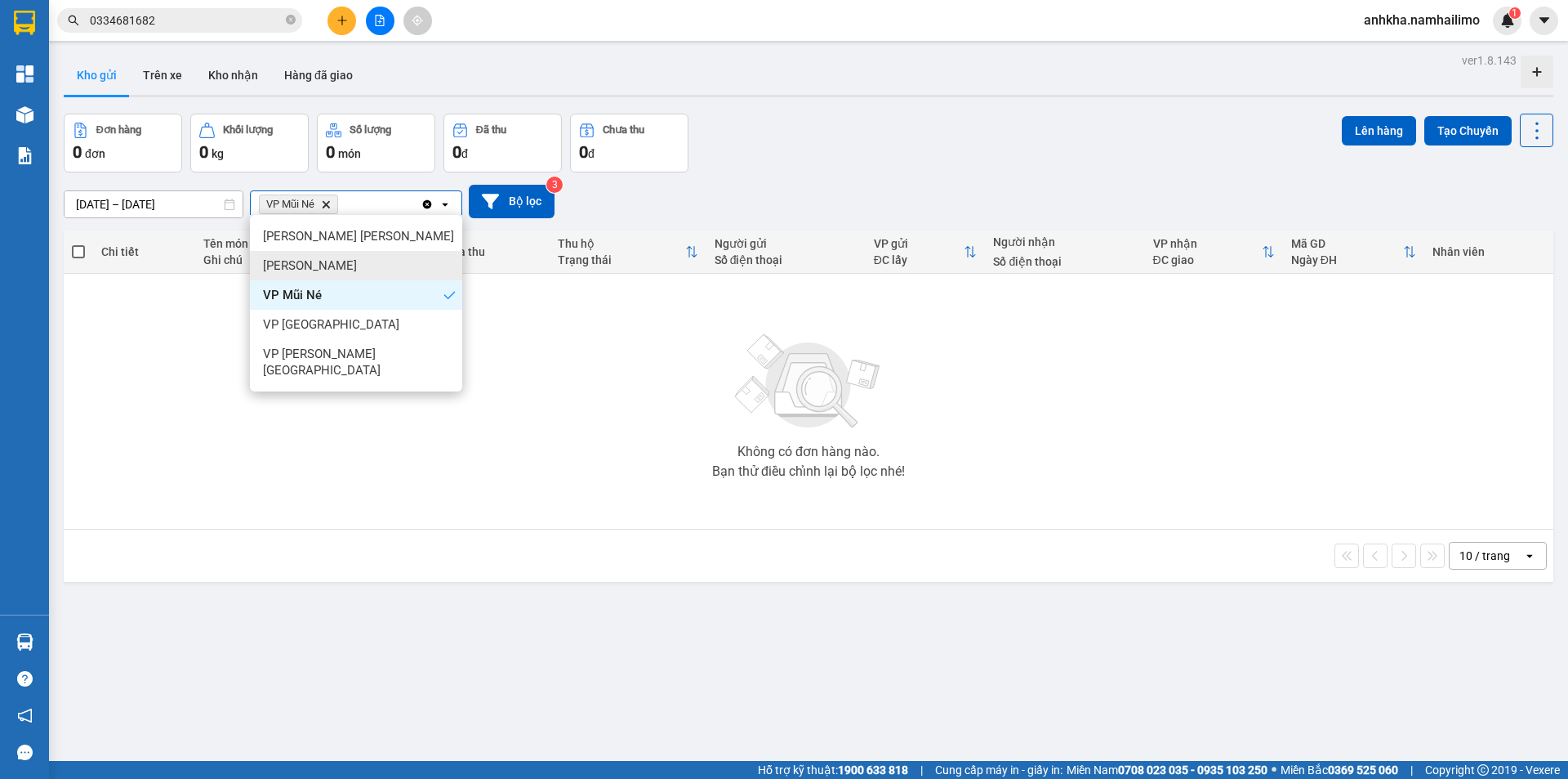
click at [333, 250] on div "VP [PERSON_NAME]" at bounding box center [356, 265] width 212 height 29
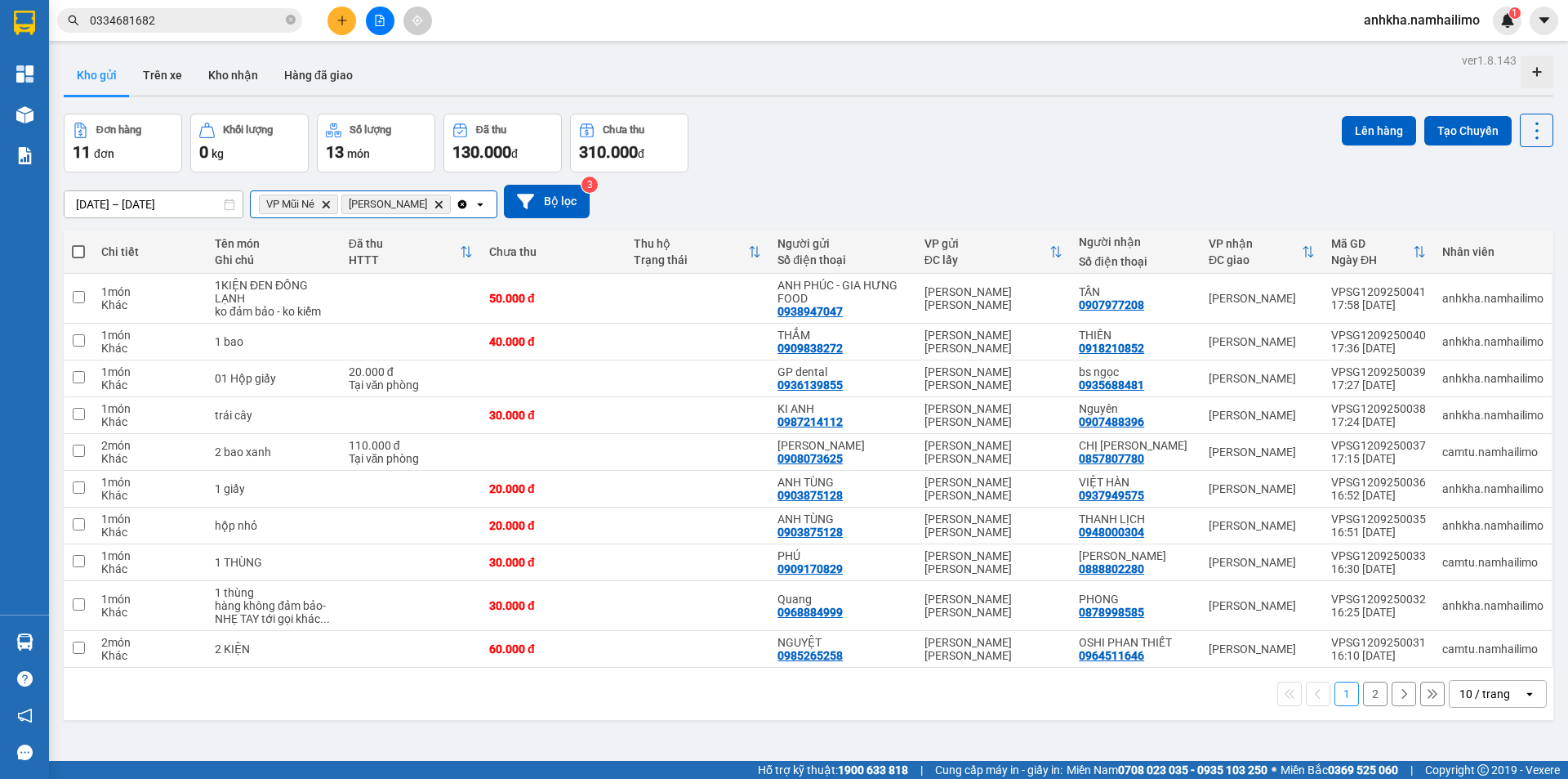
click at [454, 196] on input "Selected VP Mũi Né, VP Phan Thiết." at bounding box center [455, 204] width 2 height 16
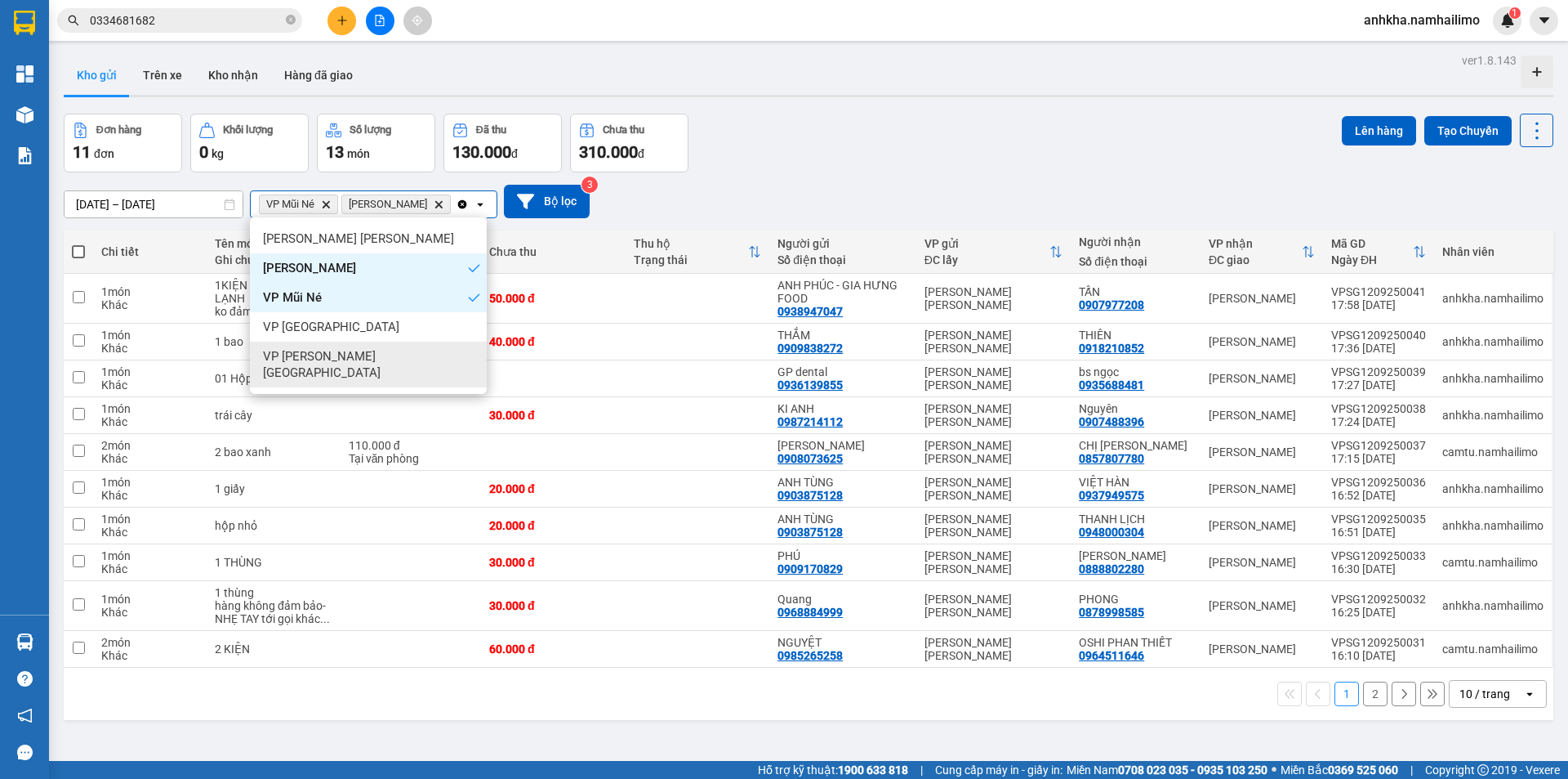
drag, startPoint x: 396, startPoint y: 262, endPoint x: 392, endPoint y: 274, distance: 12.6
click at [393, 273] on ul "VP Phạm Ngũ Lão VP Phan Thiết VP Mũi Né VP Nha Trang VP chợ Mũi Né" at bounding box center [368, 306] width 236 height 177
click at [394, 341] on div "VP [GEOGRAPHIC_DATA]" at bounding box center [368, 364] width 236 height 46
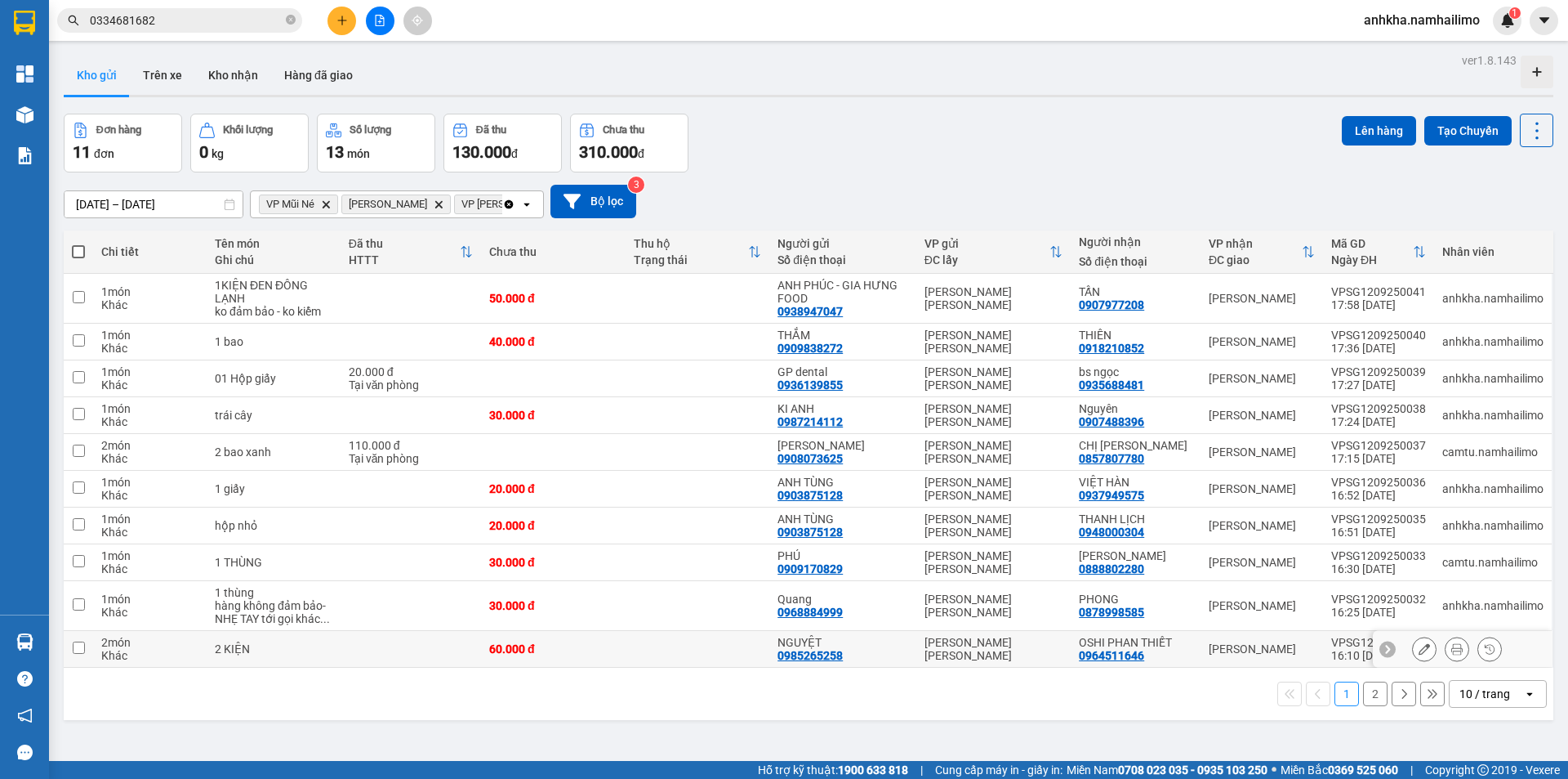
click at [405, 631] on td at bounding box center [411, 649] width 140 height 36
checkbox input "true"
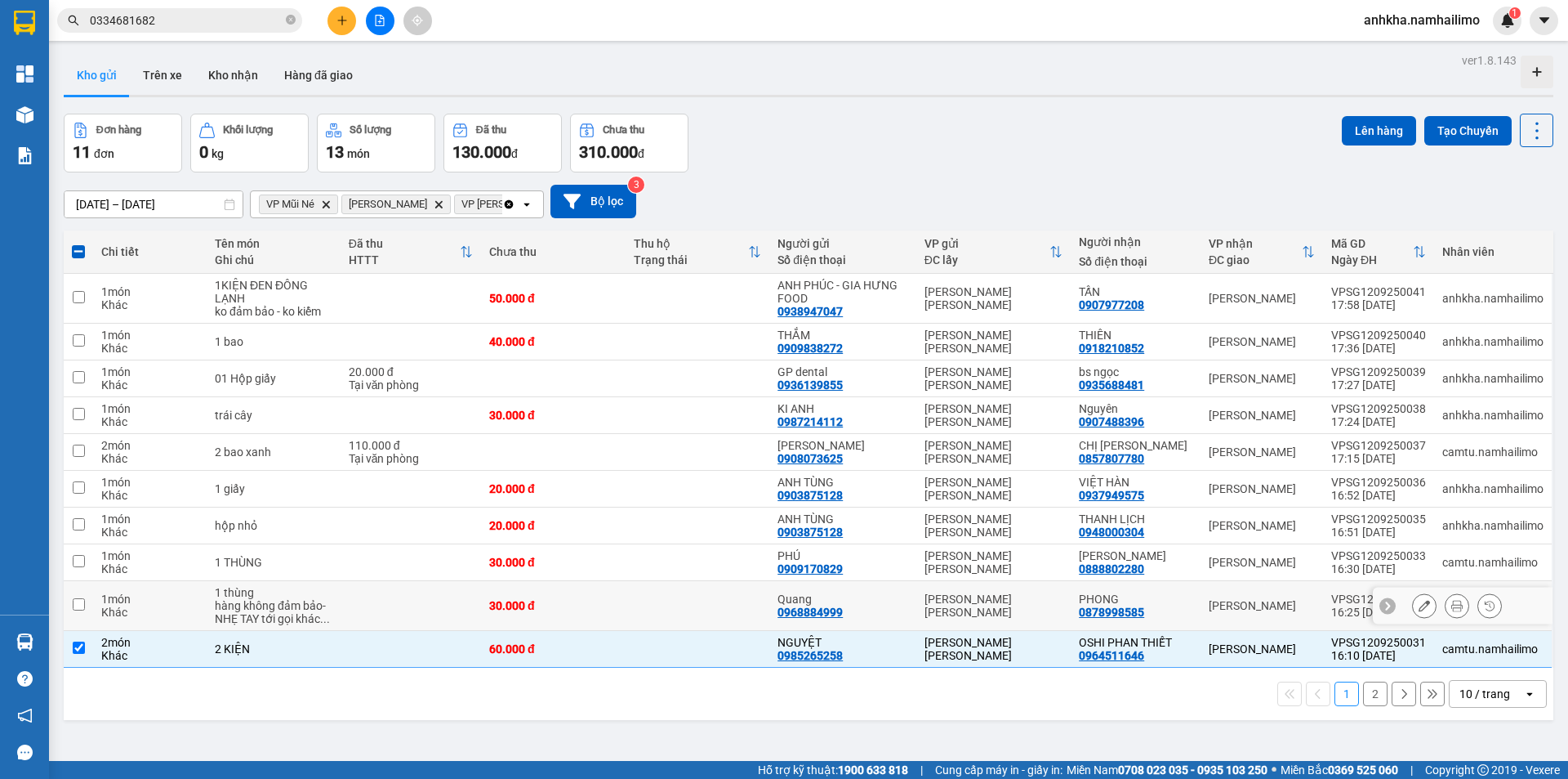
click at [450, 581] on td at bounding box center [411, 606] width 140 height 50
checkbox input "true"
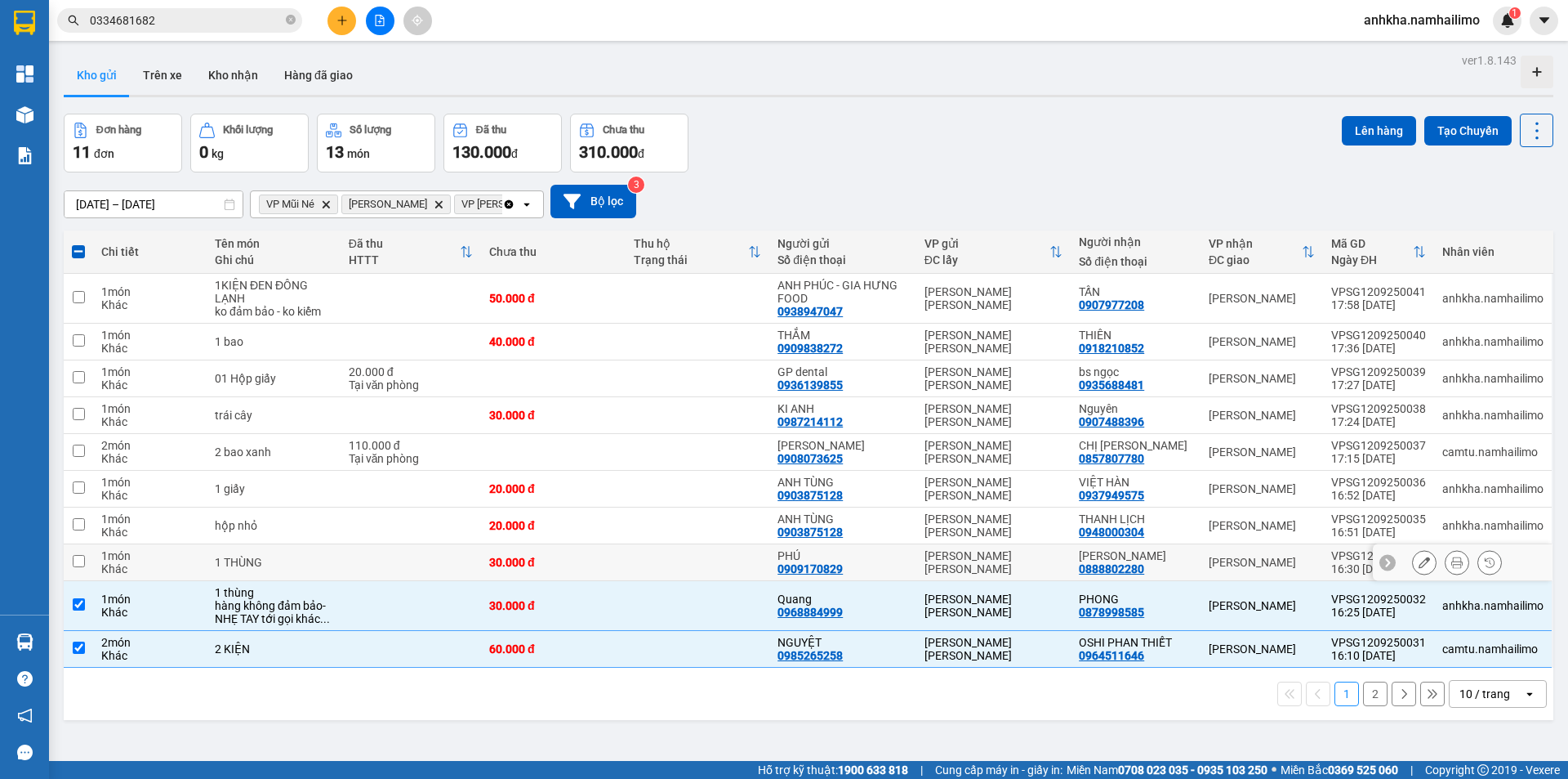
click at [431, 544] on td at bounding box center [411, 562] width 140 height 36
checkbox input "true"
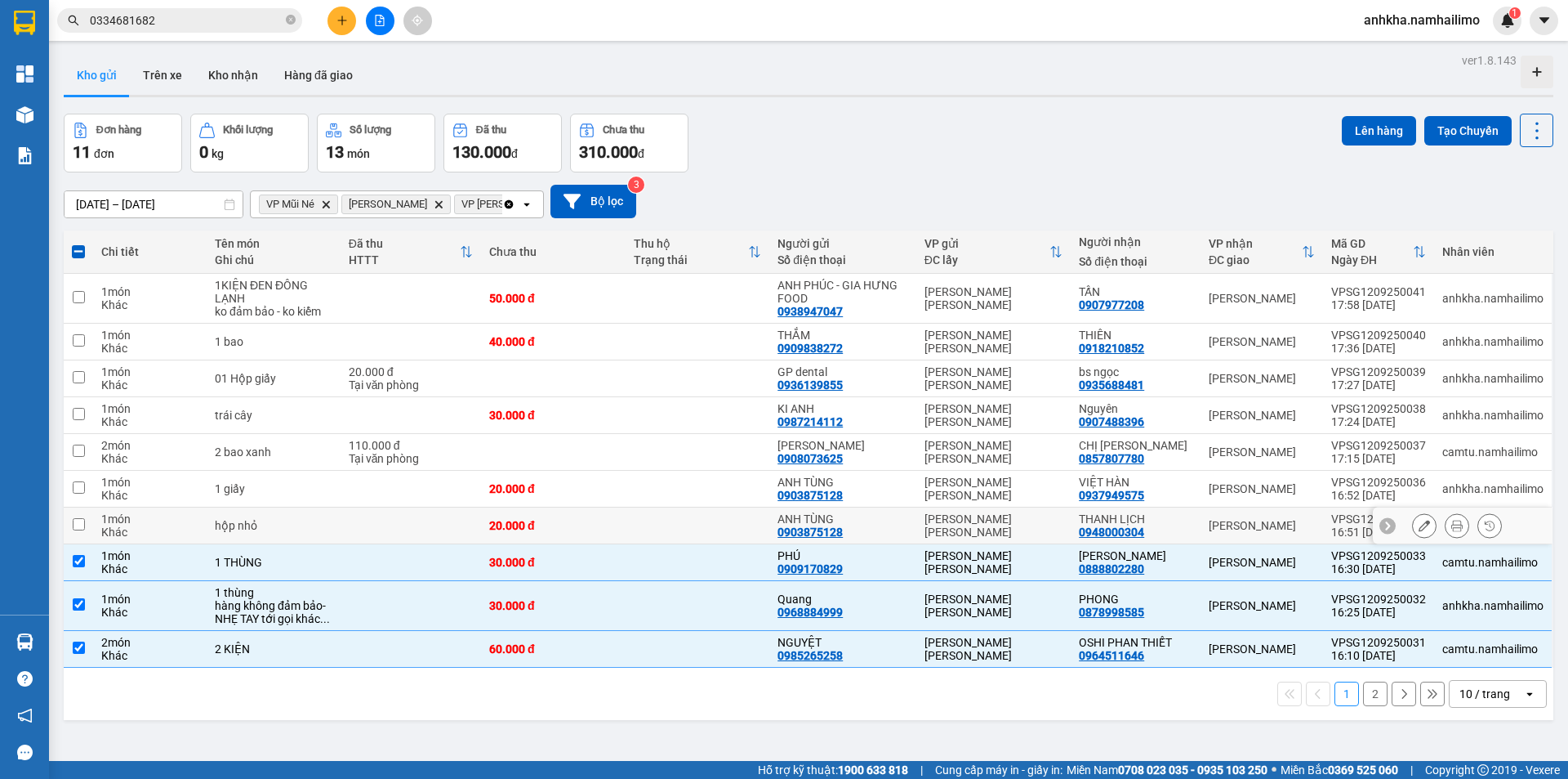
click at [477, 508] on td at bounding box center [411, 526] width 140 height 36
checkbox input "true"
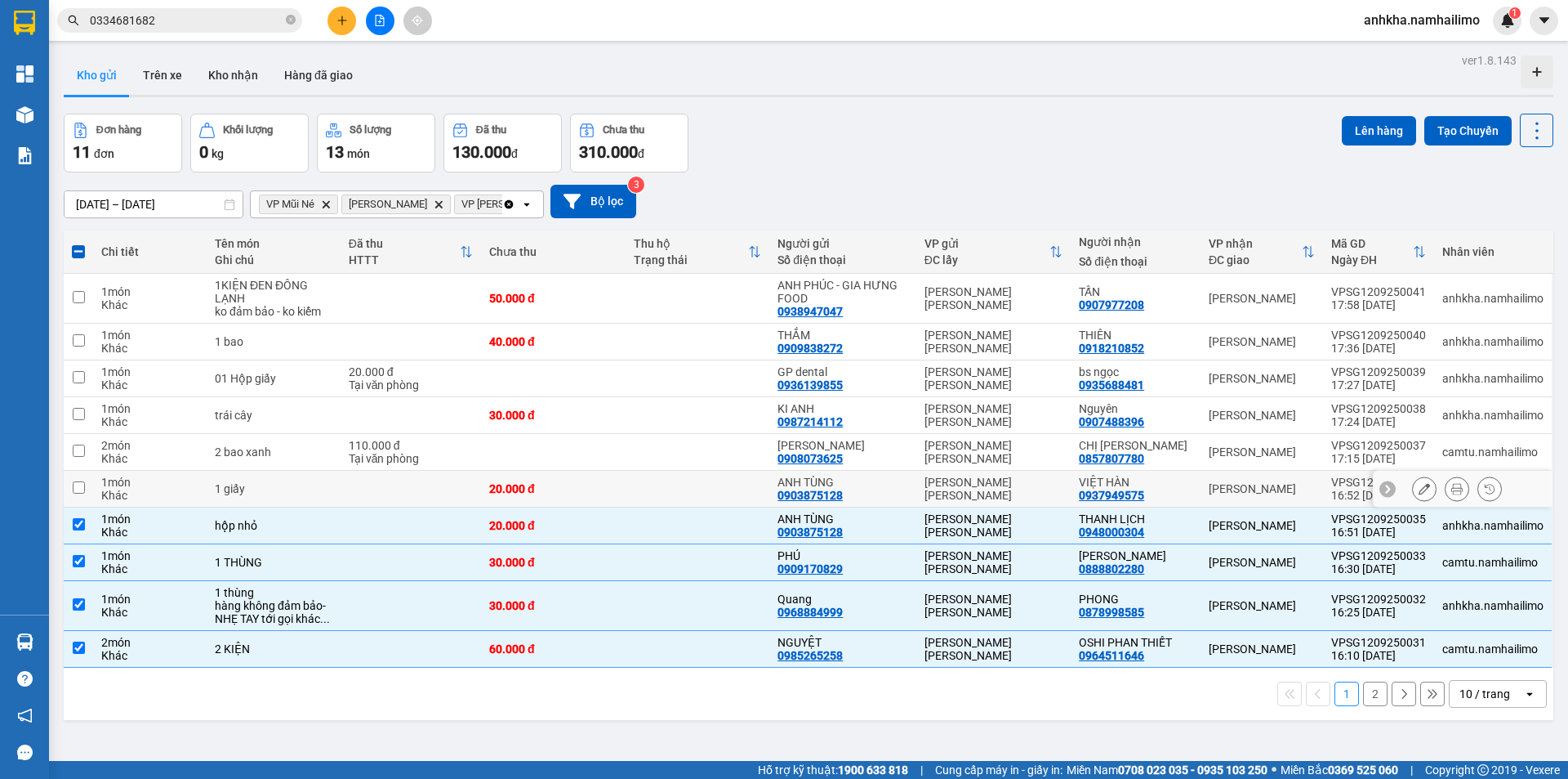
click at [567, 482] on div "20.000 đ" at bounding box center [554, 488] width 128 height 13
checkbox input "true"
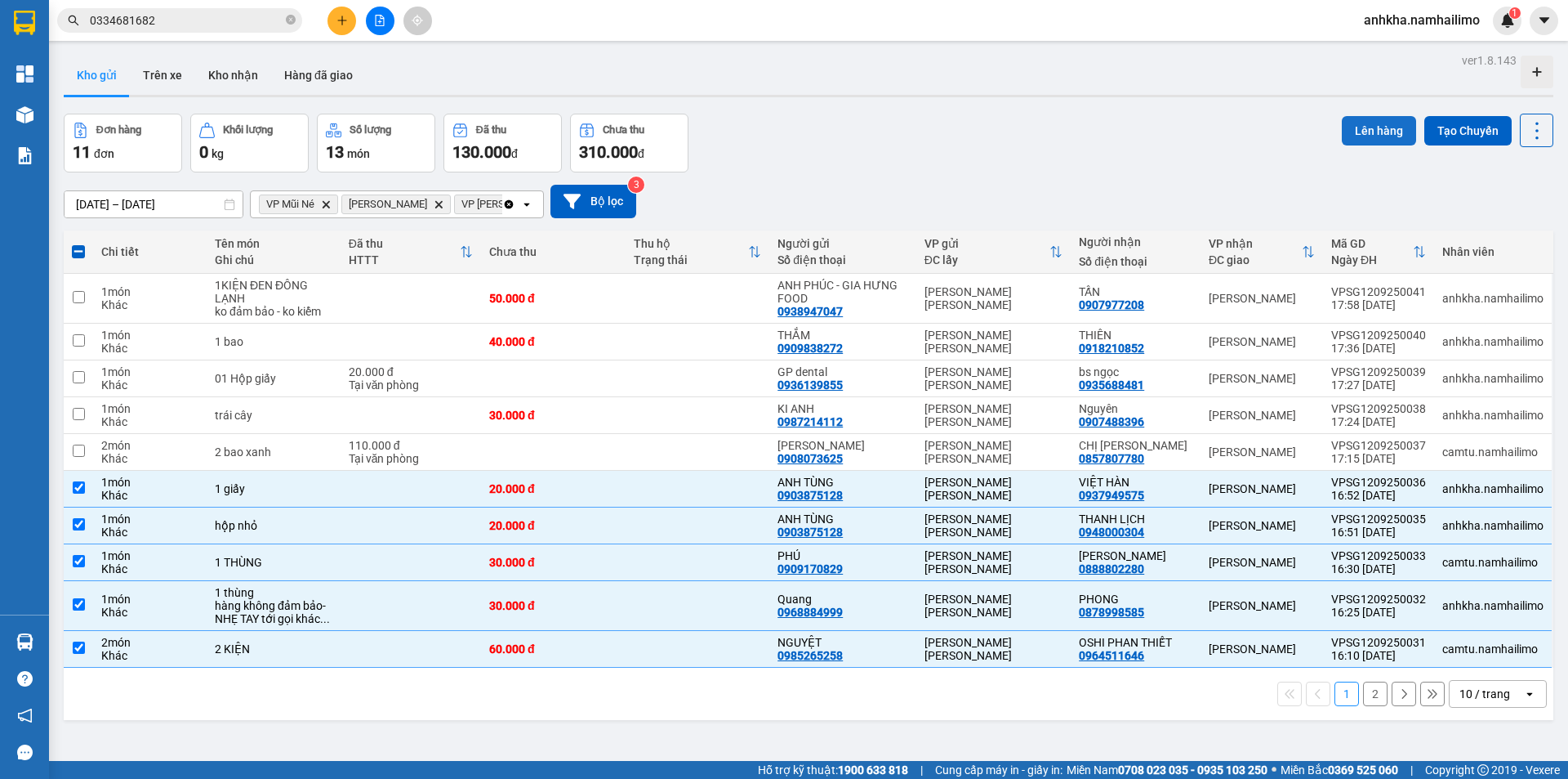
click at [1352, 116] on button "Lên hàng" at bounding box center [1379, 131] width 75 height 29
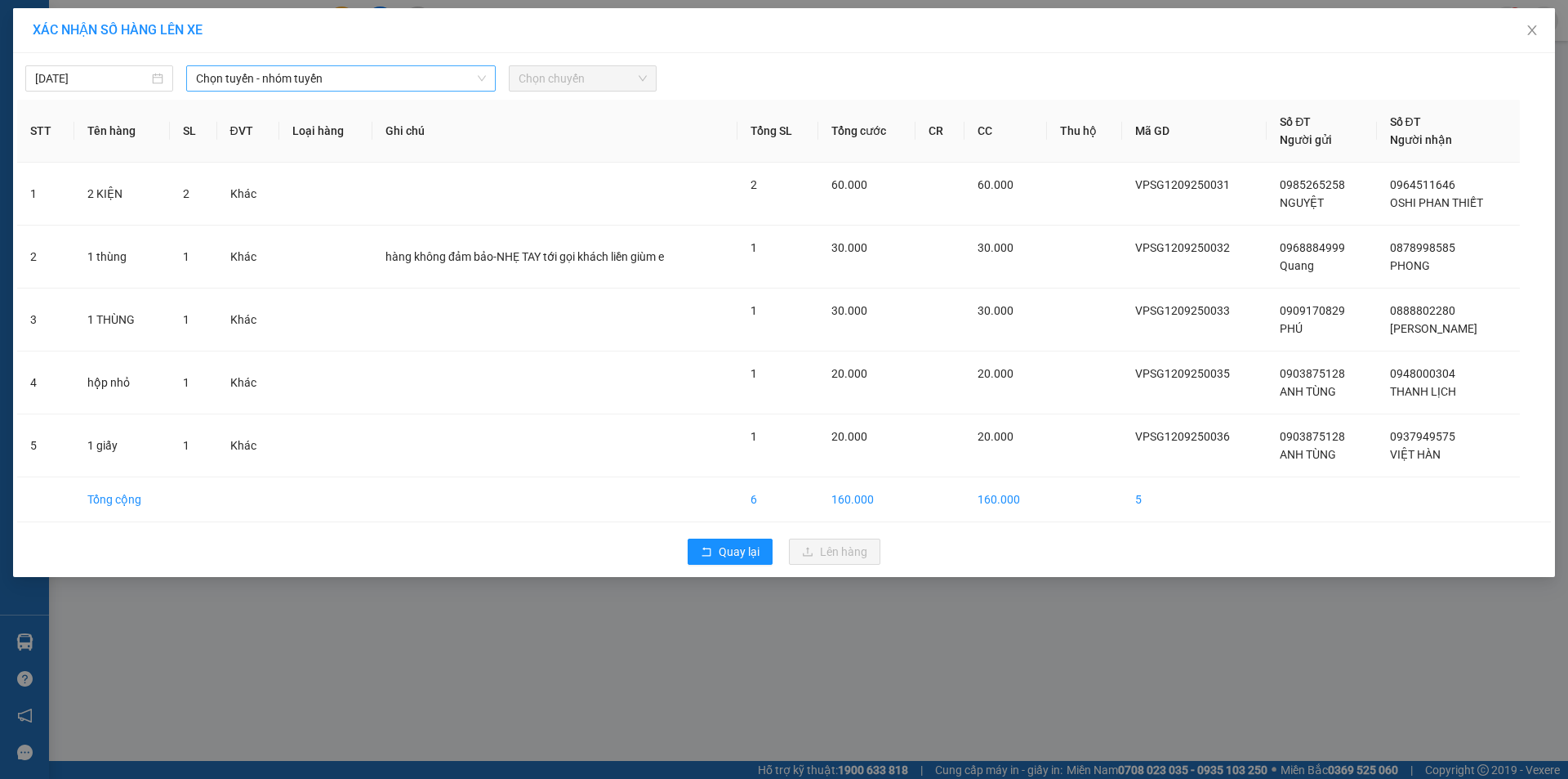
click at [311, 76] on span "Chọn tuyến - nhóm tuyến" at bounding box center [340, 78] width 290 height 24
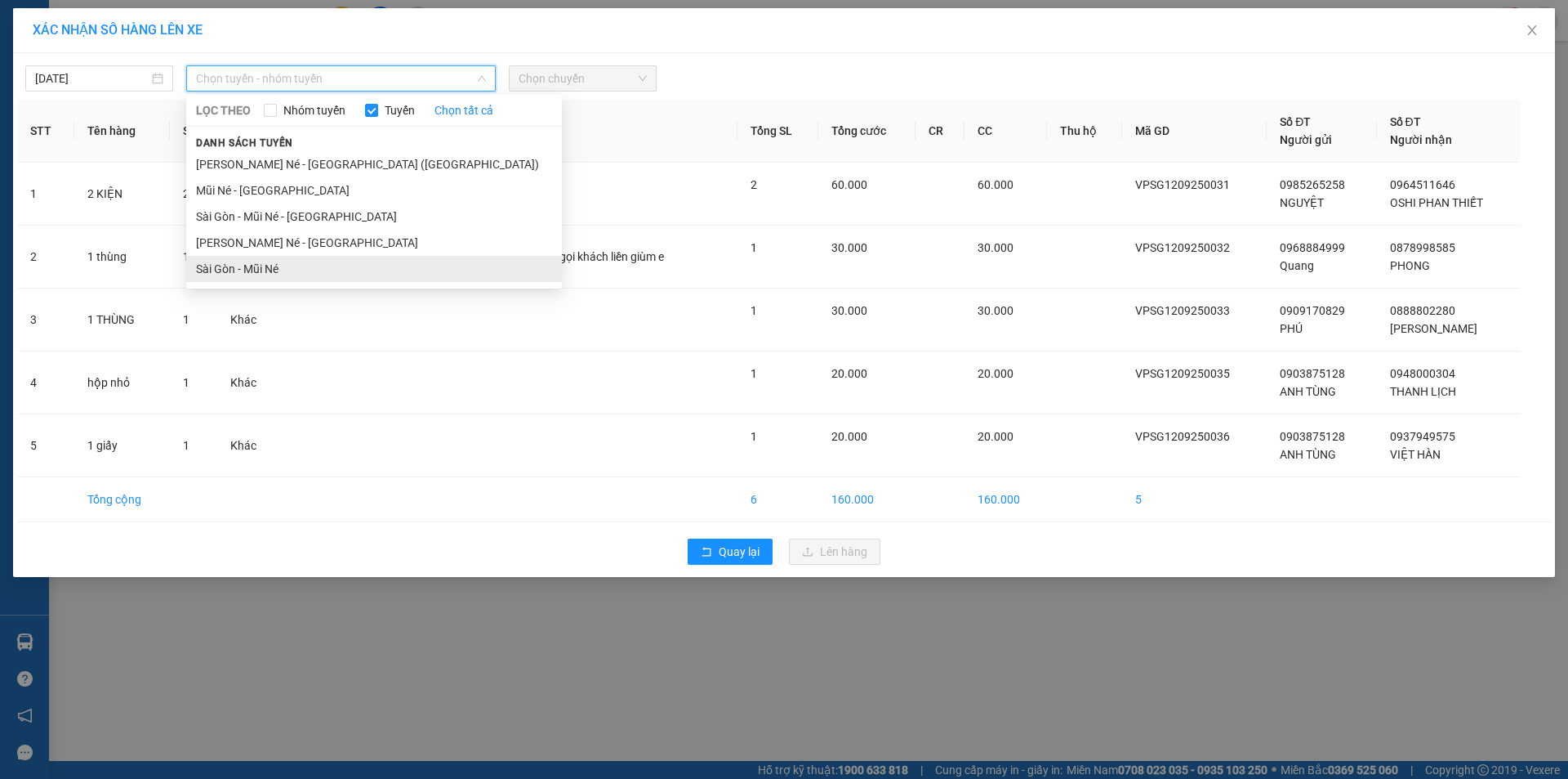
drag, startPoint x: 222, startPoint y: 264, endPoint x: 230, endPoint y: 264, distance: 8.0
click at [223, 264] on li "Sài Gòn - Mũi Né" at bounding box center [374, 269] width 376 height 26
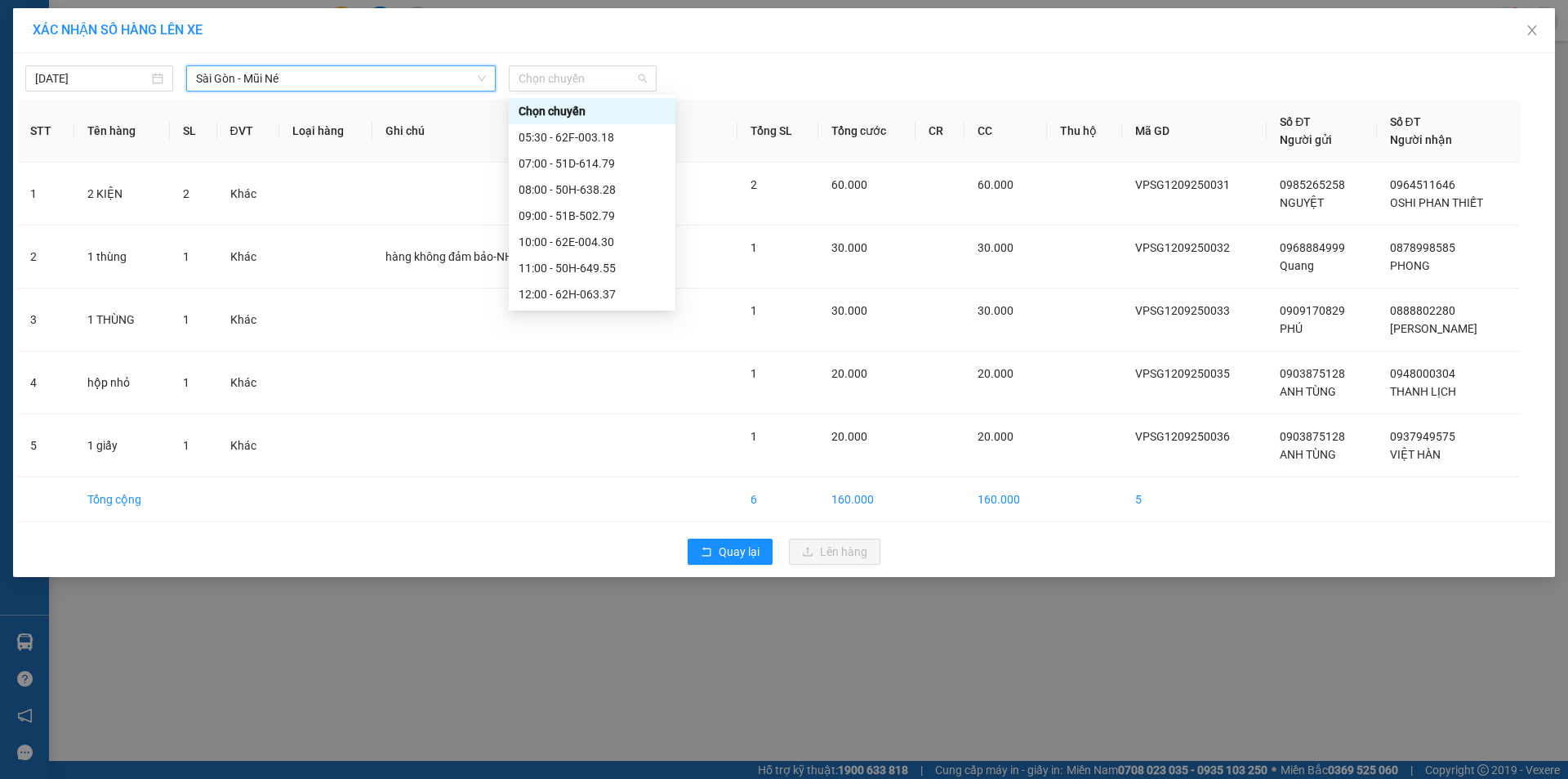
drag, startPoint x: 612, startPoint y: 82, endPoint x: 593, endPoint y: 160, distance: 80.3
click at [611, 86] on span "Chọn chuyến" at bounding box center [583, 78] width 128 height 24
click at [576, 364] on div "17:00 - 62F-003.18" at bounding box center [593, 373] width 147 height 18
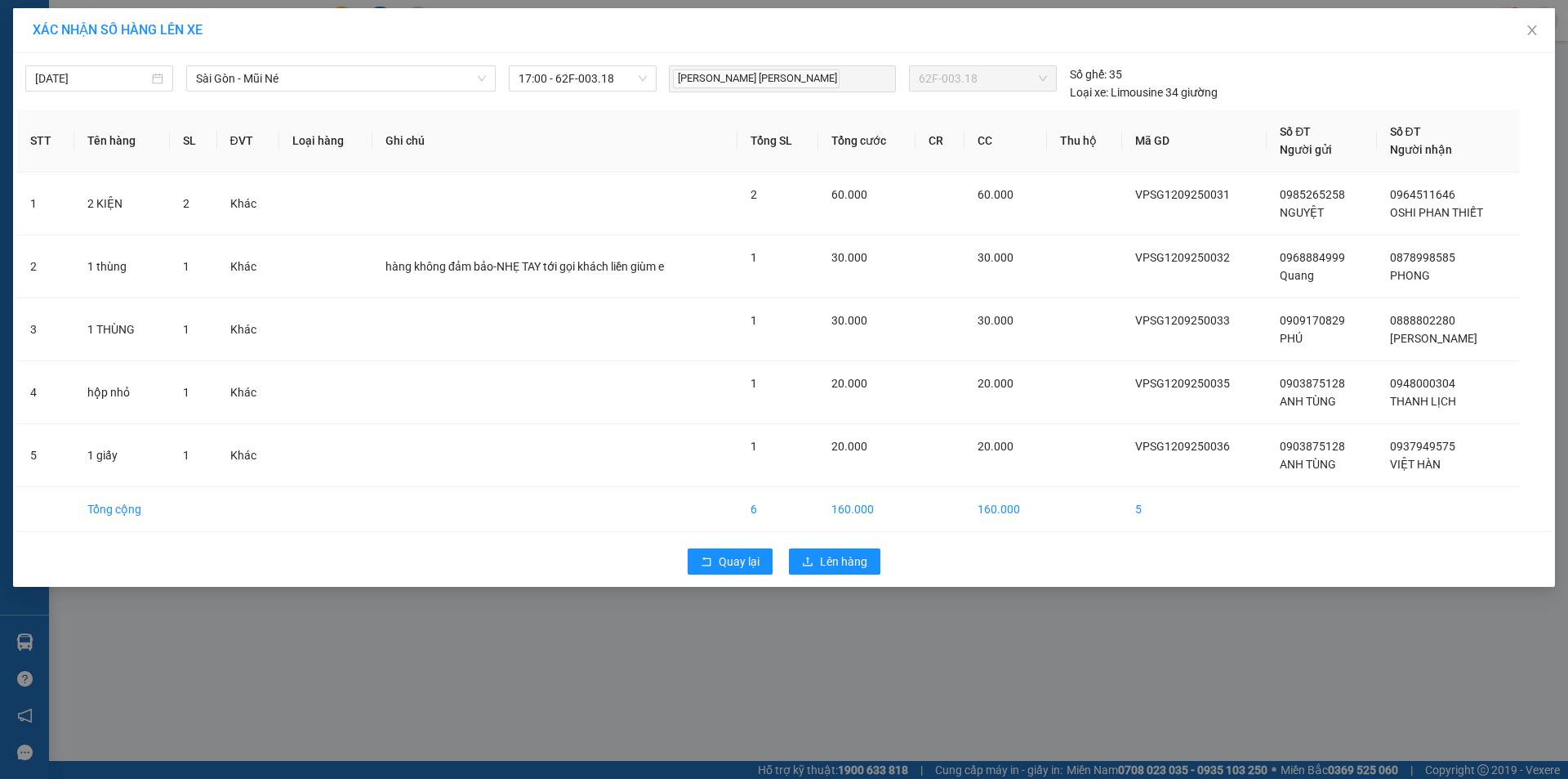
click at [831, 576] on div "Quay lại Lên hàng" at bounding box center [784, 561] width 1534 height 42
click at [836, 572] on button "Lên hàng" at bounding box center [835, 562] width 92 height 26
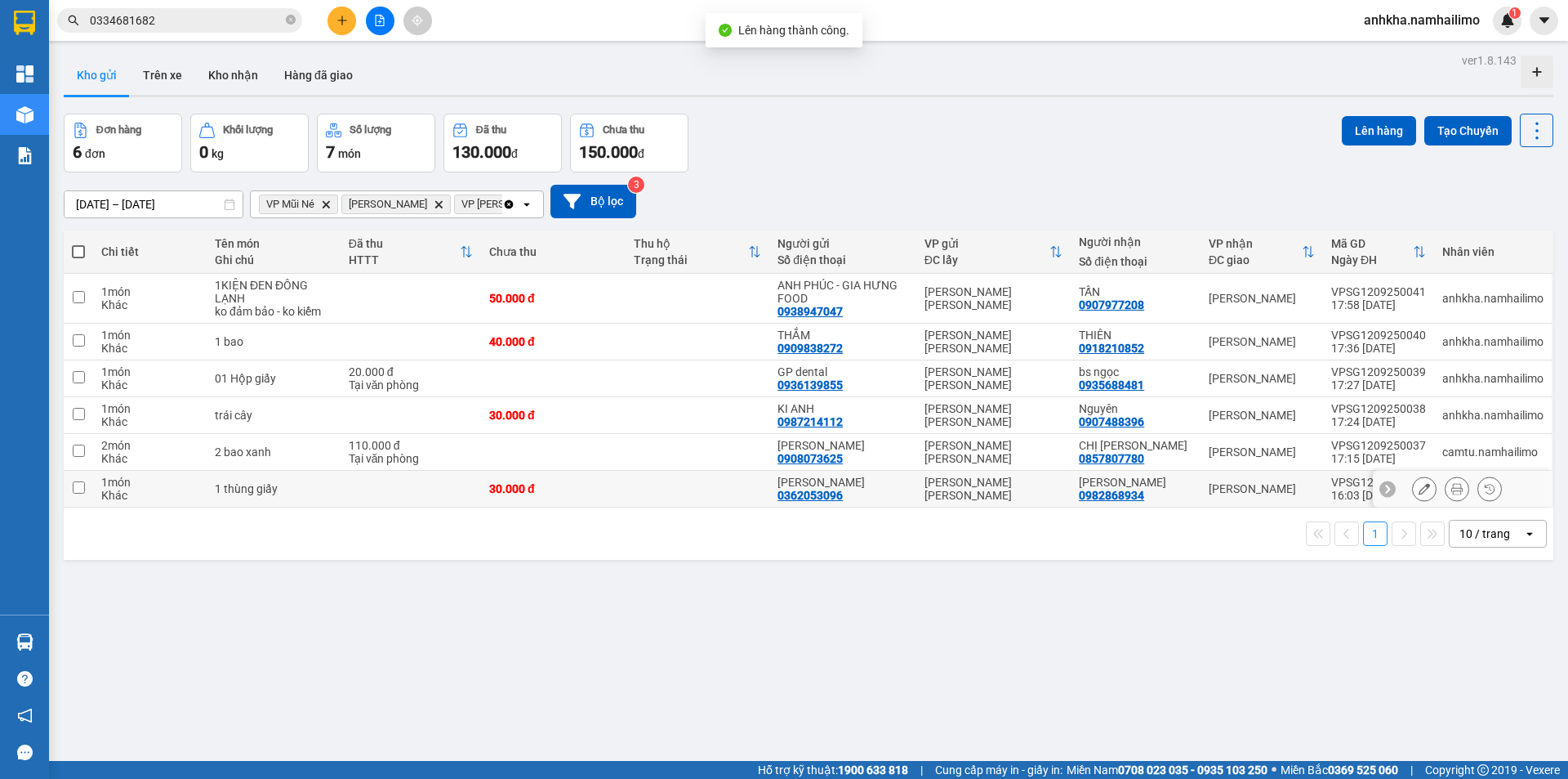
drag, startPoint x: 735, startPoint y: 493, endPoint x: 720, endPoint y: 490, distance: 15.3
click at [737, 493] on td at bounding box center [697, 489] width 145 height 36
checkbox input "true"
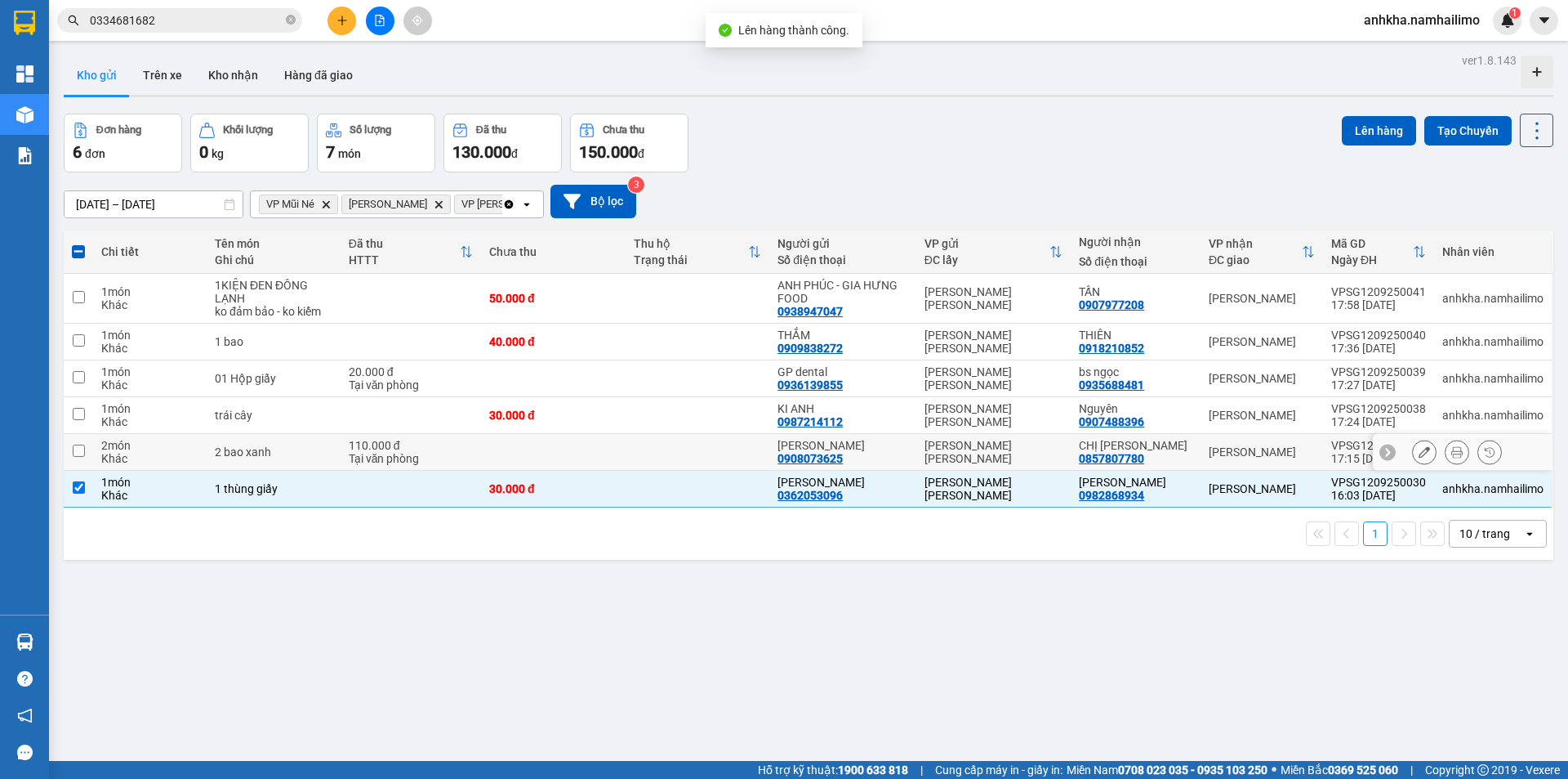
drag, startPoint x: 632, startPoint y: 458, endPoint x: 632, endPoint y: 421, distance: 37.0
click at [632, 458] on td at bounding box center [697, 452] width 145 height 36
checkbox input "true"
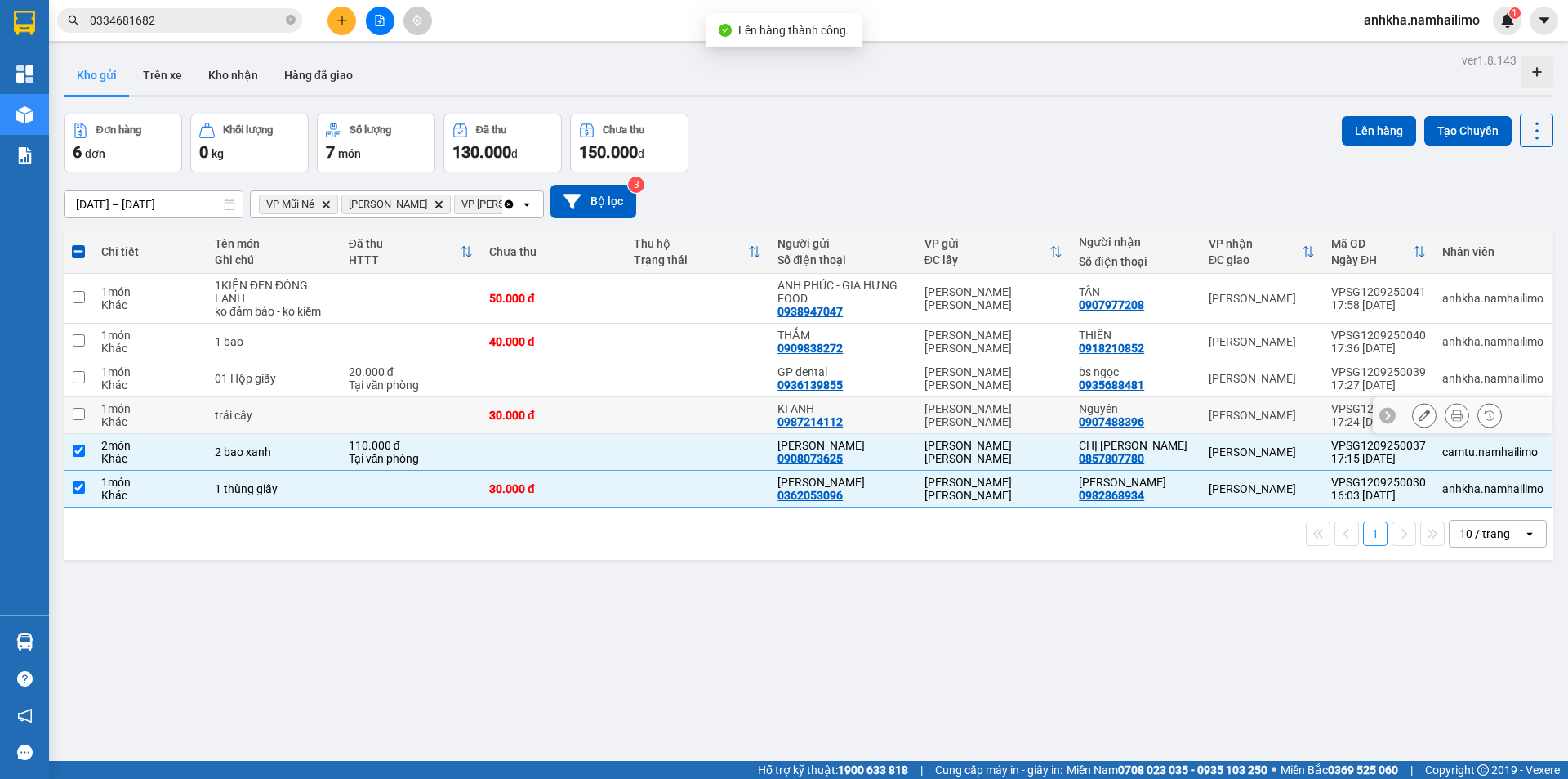
click at [625, 408] on td "30.000 đ" at bounding box center [553, 415] width 145 height 36
checkbox input "true"
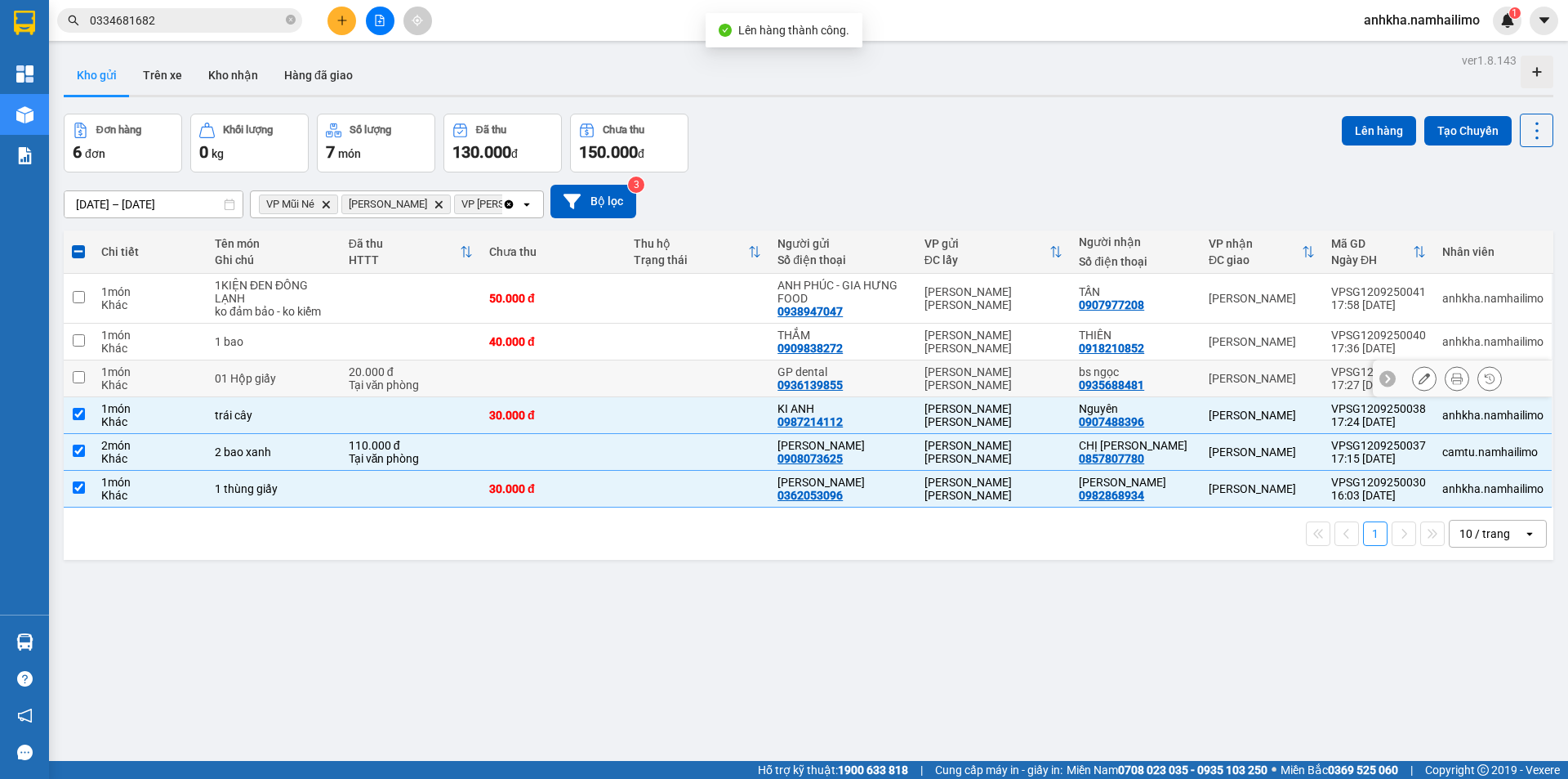
click at [622, 373] on td at bounding box center [553, 379] width 145 height 36
checkbox input "true"
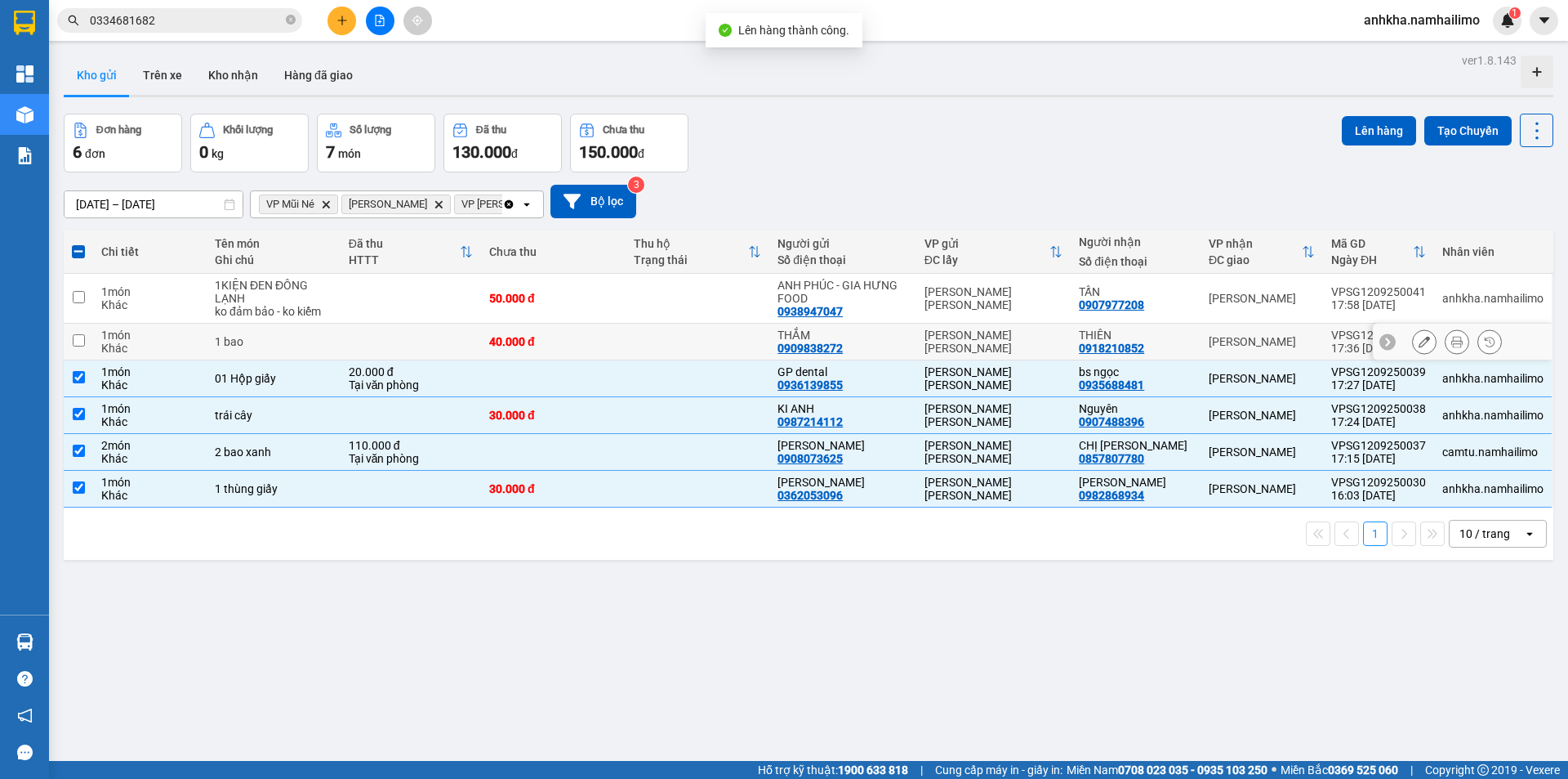
click at [622, 338] on td "40.000 đ" at bounding box center [553, 341] width 145 height 36
checkbox input "true"
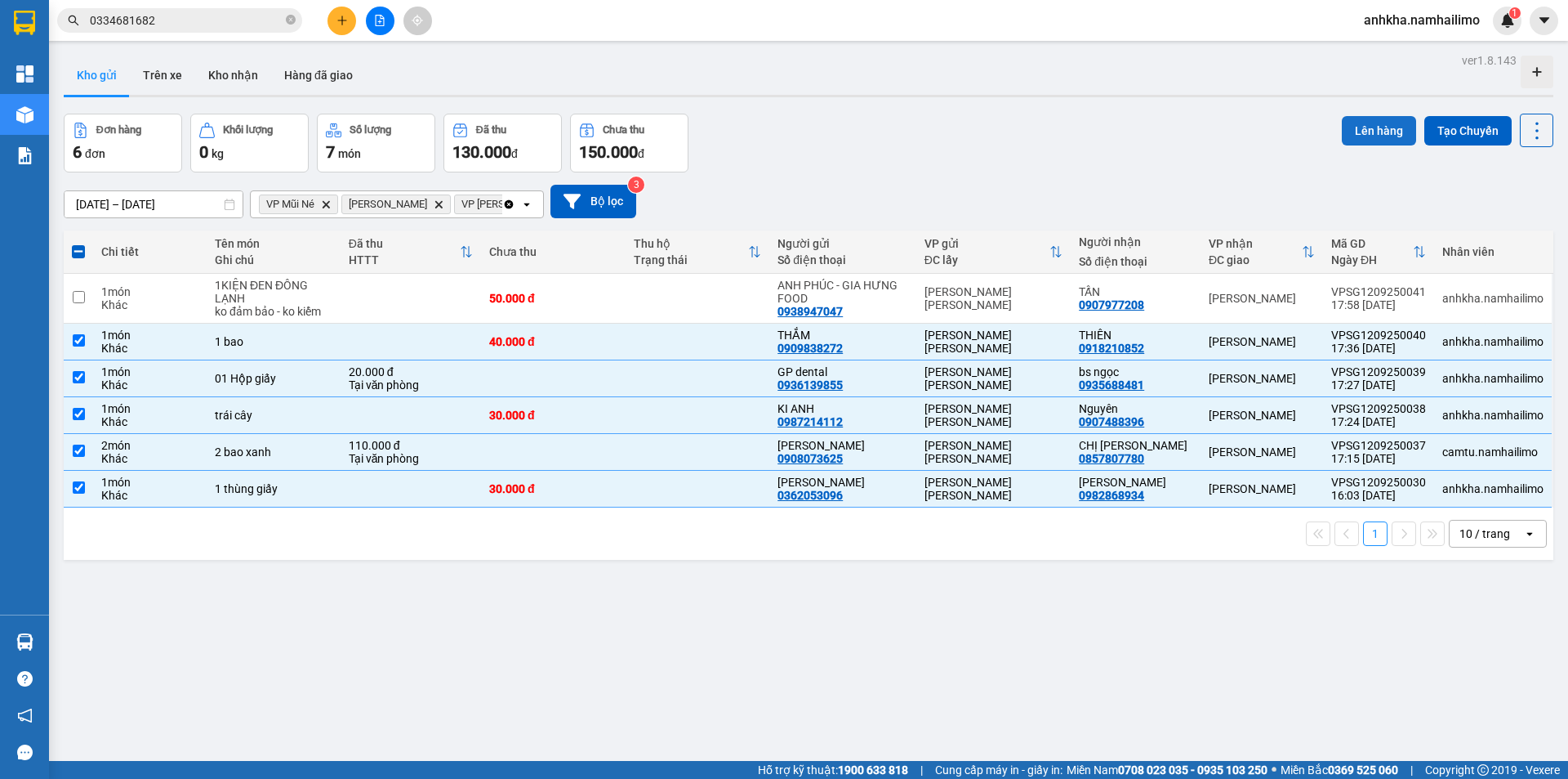
click at [1370, 128] on button "Lên hàng" at bounding box center [1379, 131] width 75 height 29
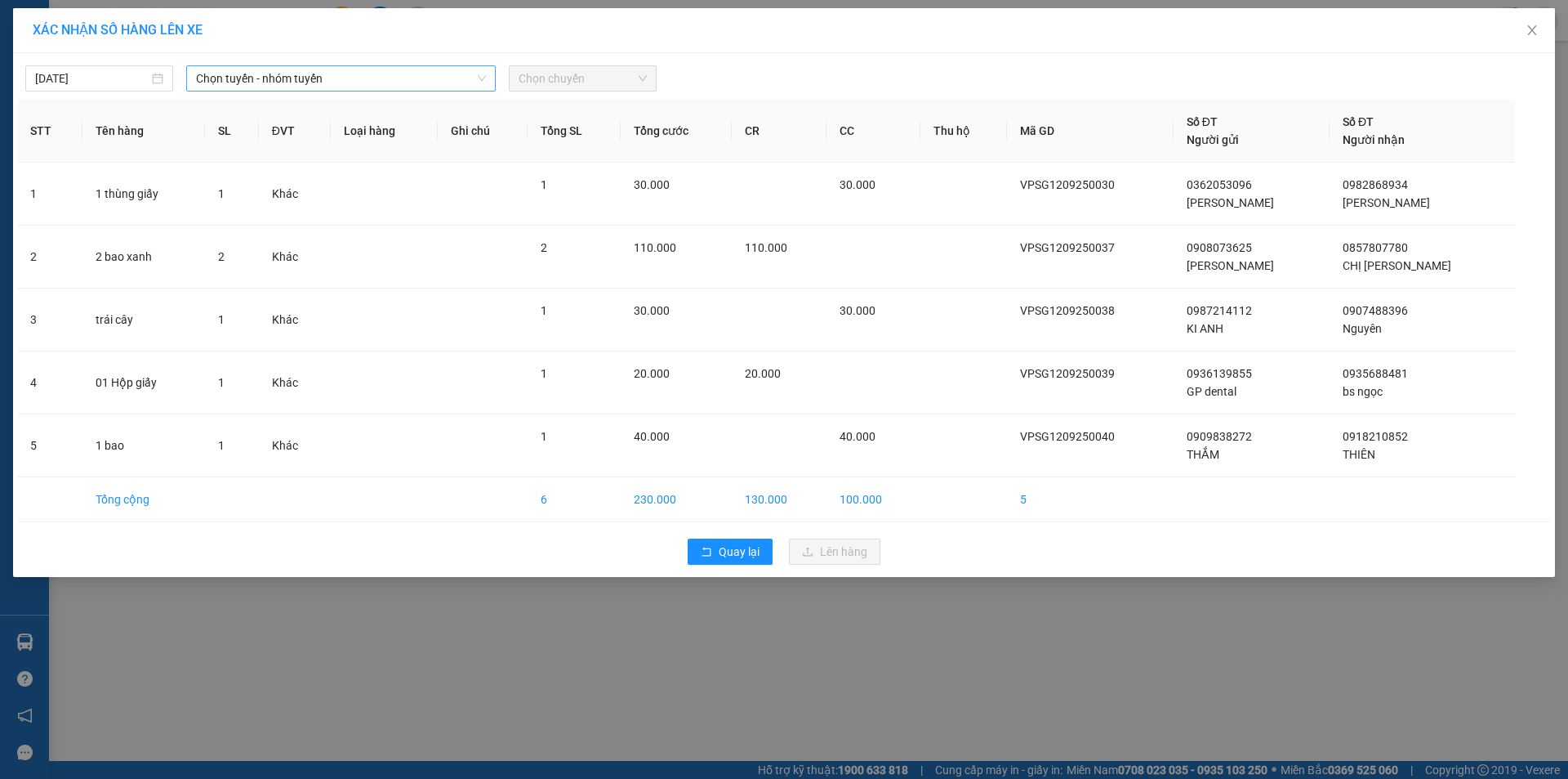
click at [354, 84] on span "Chọn tuyến - nhóm tuyến" at bounding box center [340, 78] width 290 height 24
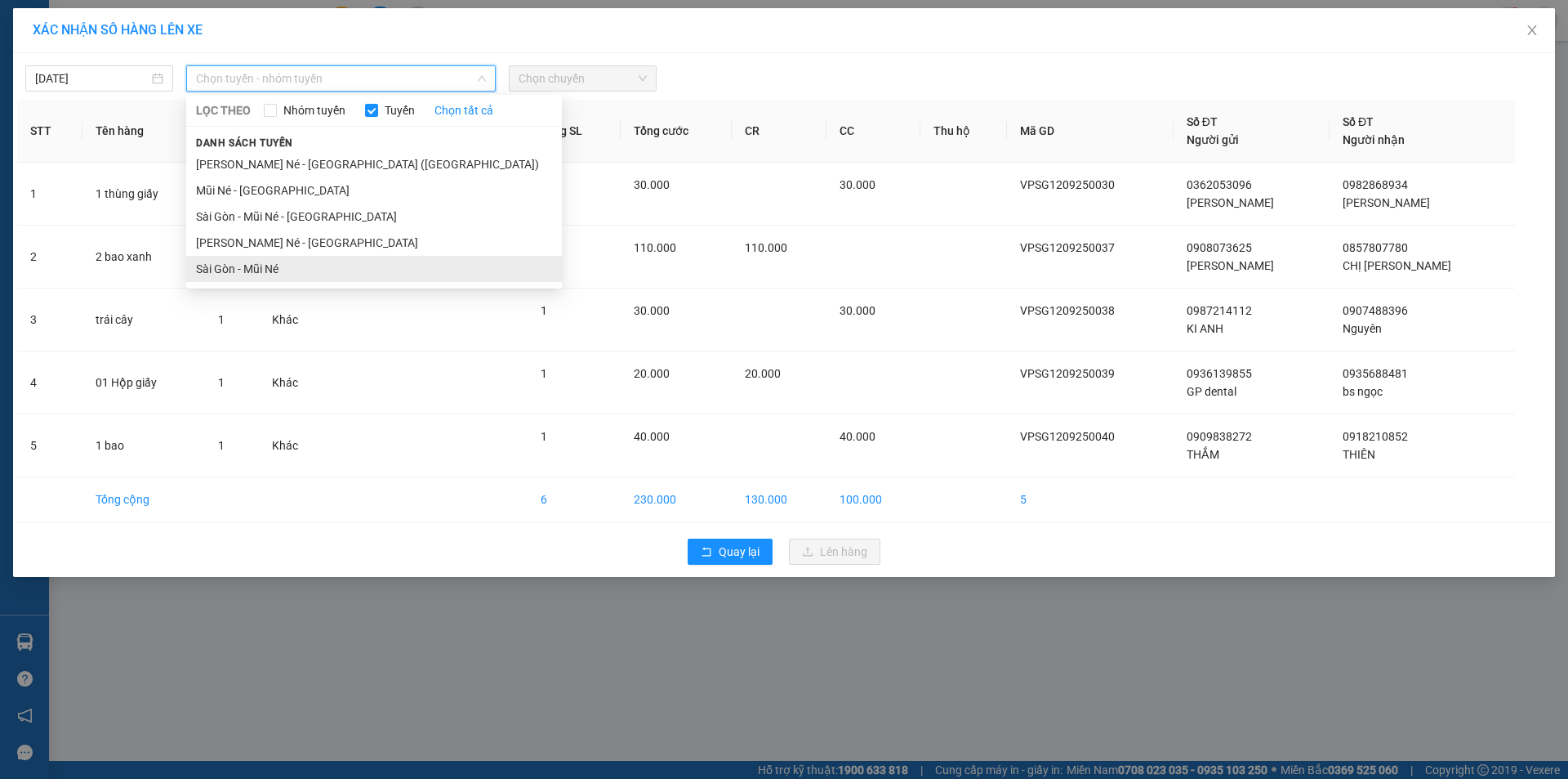
click at [228, 264] on li "Sài Gòn - Mũi Né" at bounding box center [374, 269] width 376 height 26
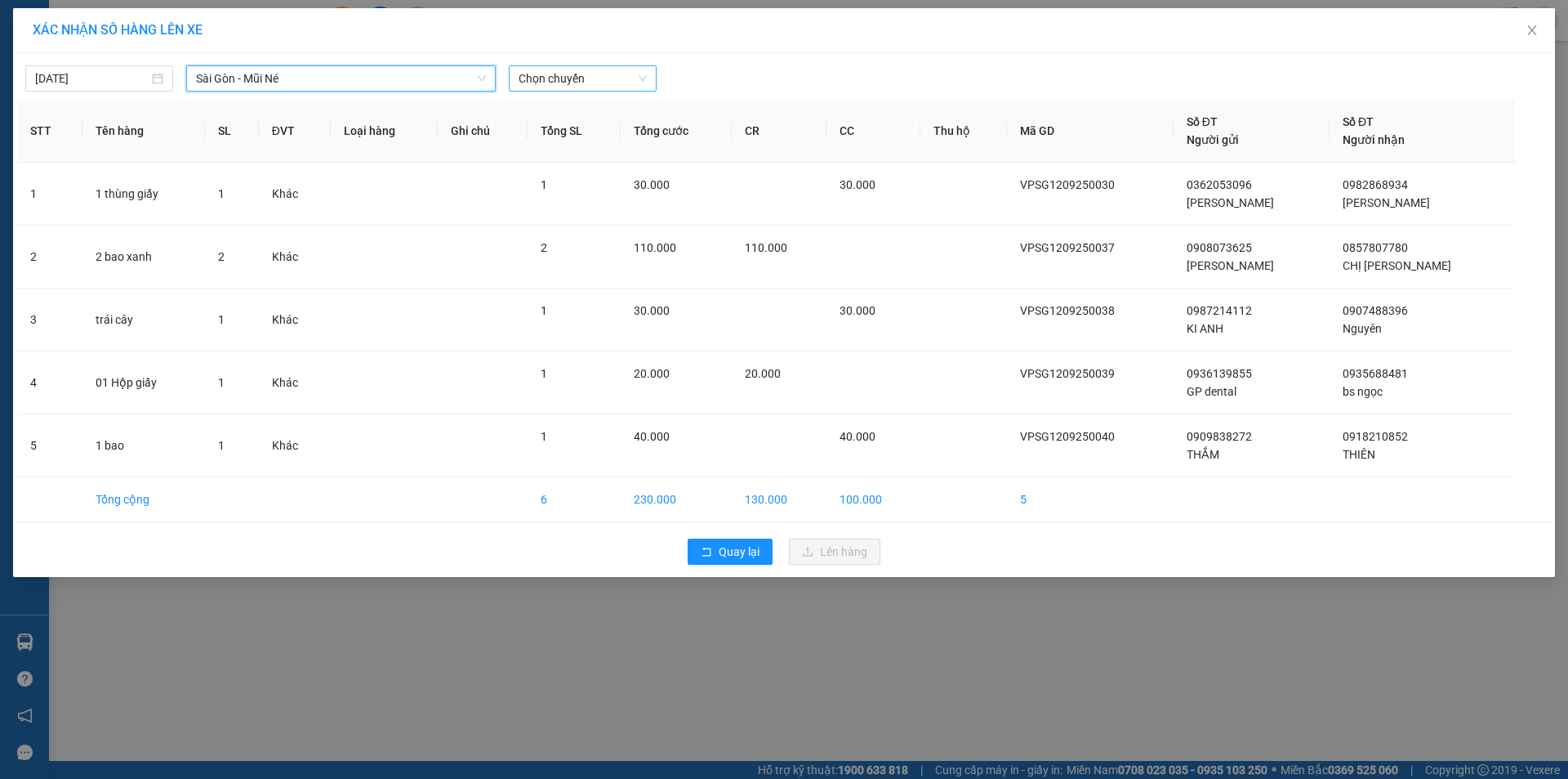
click at [553, 93] on div "12/09/2025 Sài Gòn - Mũi Né Sài Gòn - Mũi Né LỌC THEO Nhóm tuyến Tuyến Chọn tất…" at bounding box center [784, 315] width 1542 height 523
click at [557, 84] on span "Chọn chuyến" at bounding box center [583, 78] width 128 height 24
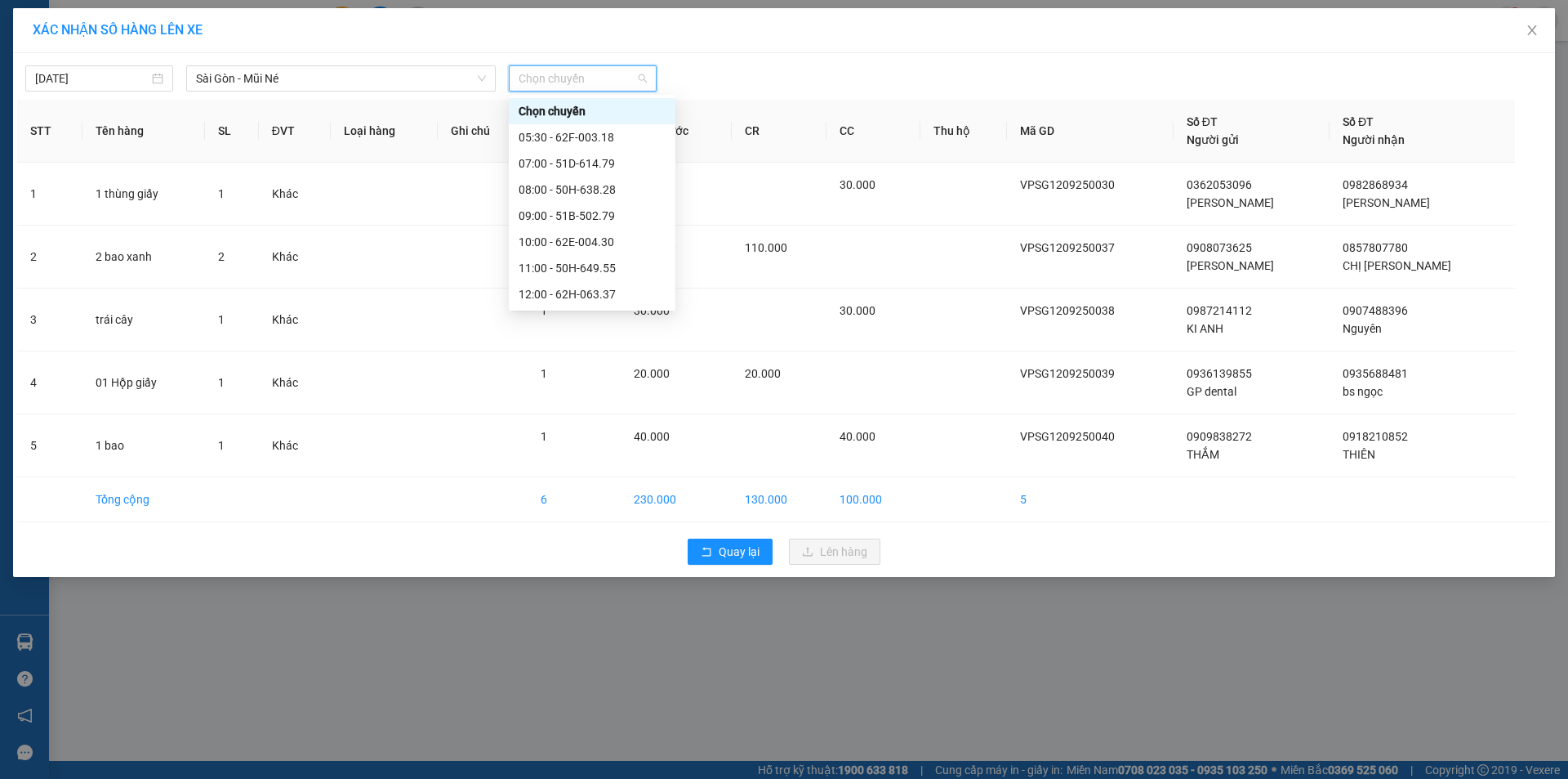
click at [559, 390] on div "18:00 - 51D-614.79" at bounding box center [593, 399] width 147 height 18
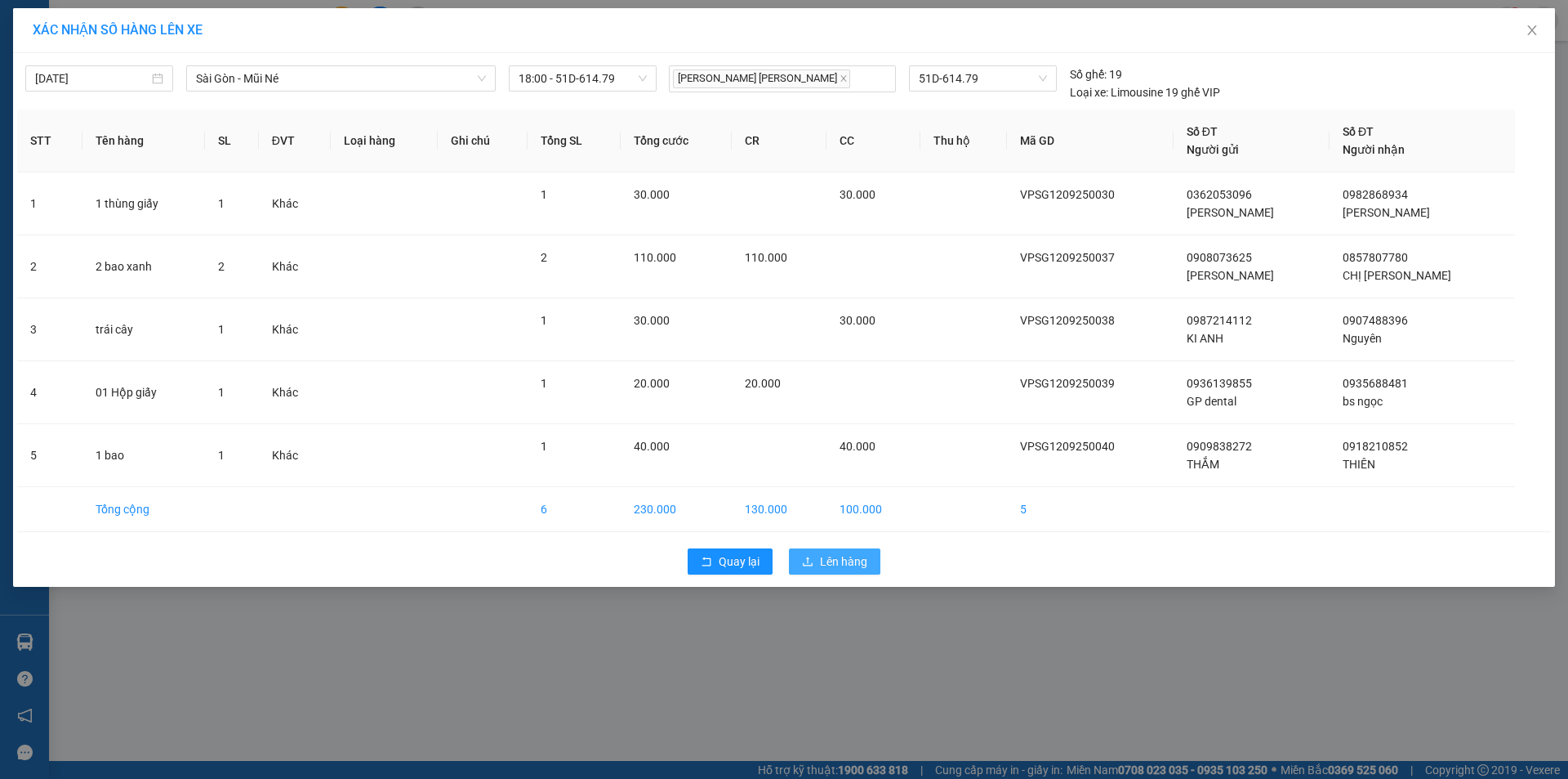
click at [827, 560] on span "Lên hàng" at bounding box center [844, 561] width 48 height 18
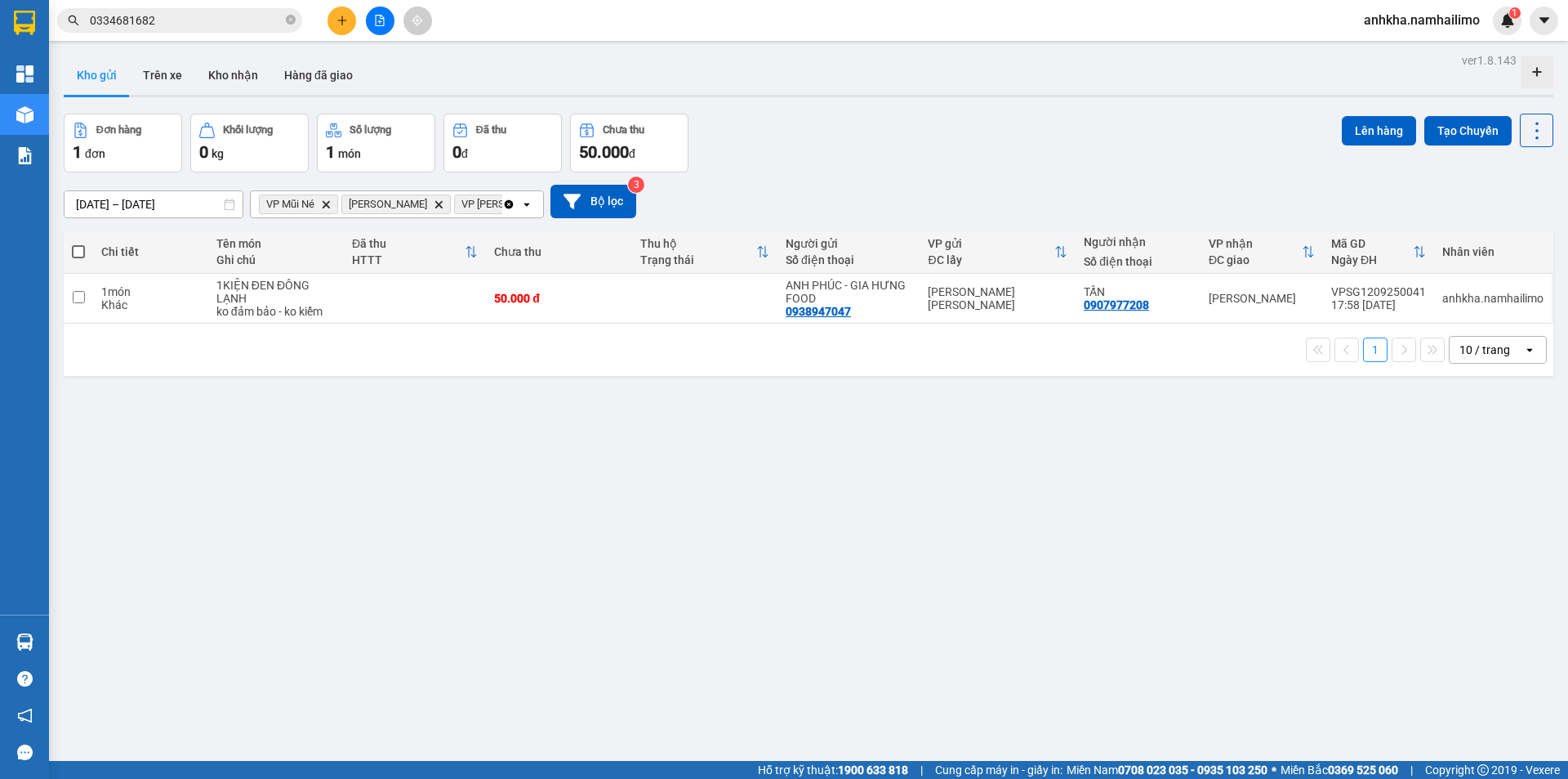
click at [331, 204] on icon "Delete" at bounding box center [326, 204] width 10 height 10
click at [332, 204] on span "VP [PERSON_NAME]" at bounding box center [305, 204] width 79 height 13
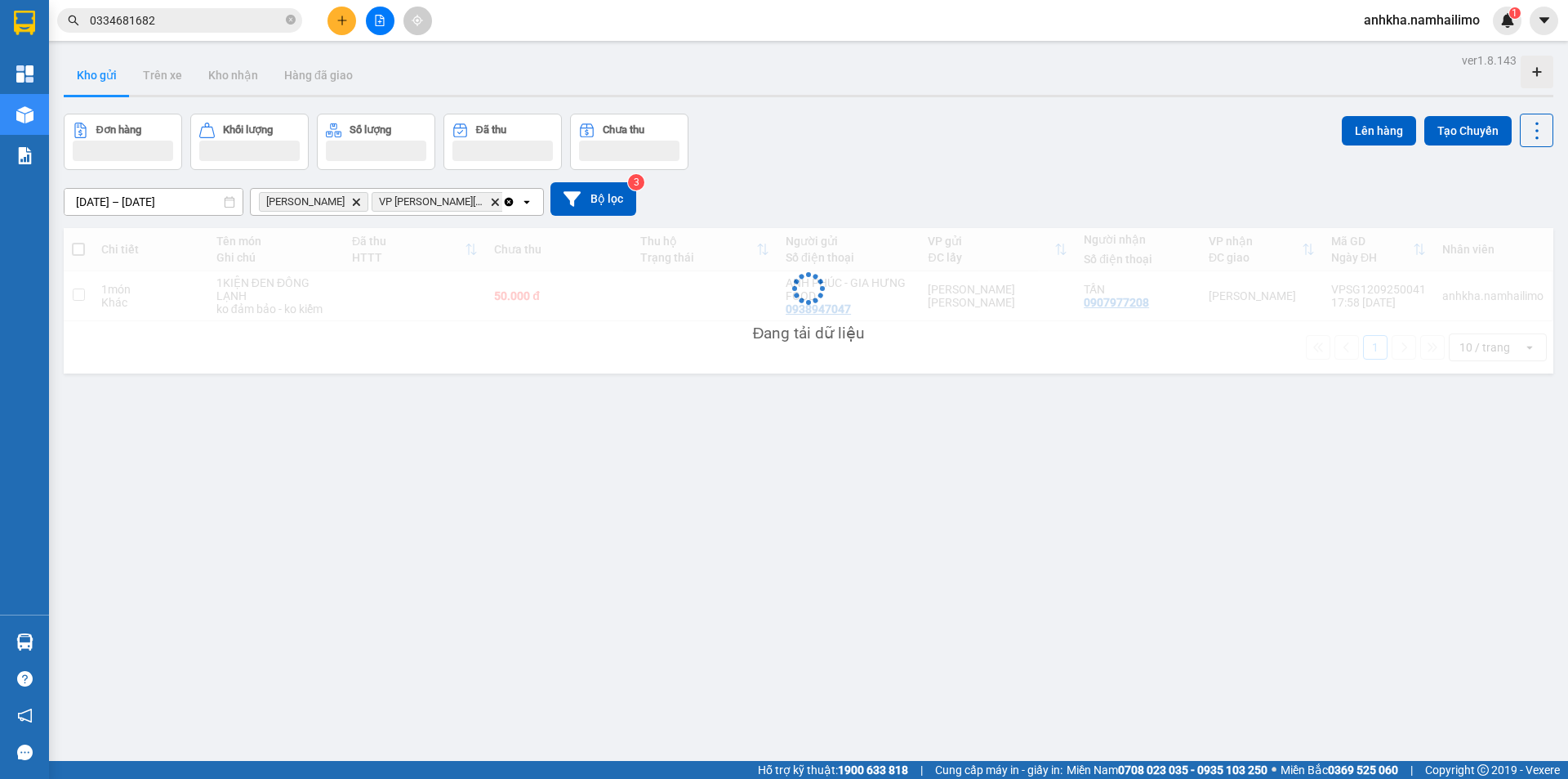
click at [353, 204] on icon "VP Phan Thiết, close by backspace" at bounding box center [356, 201] width 7 height 7
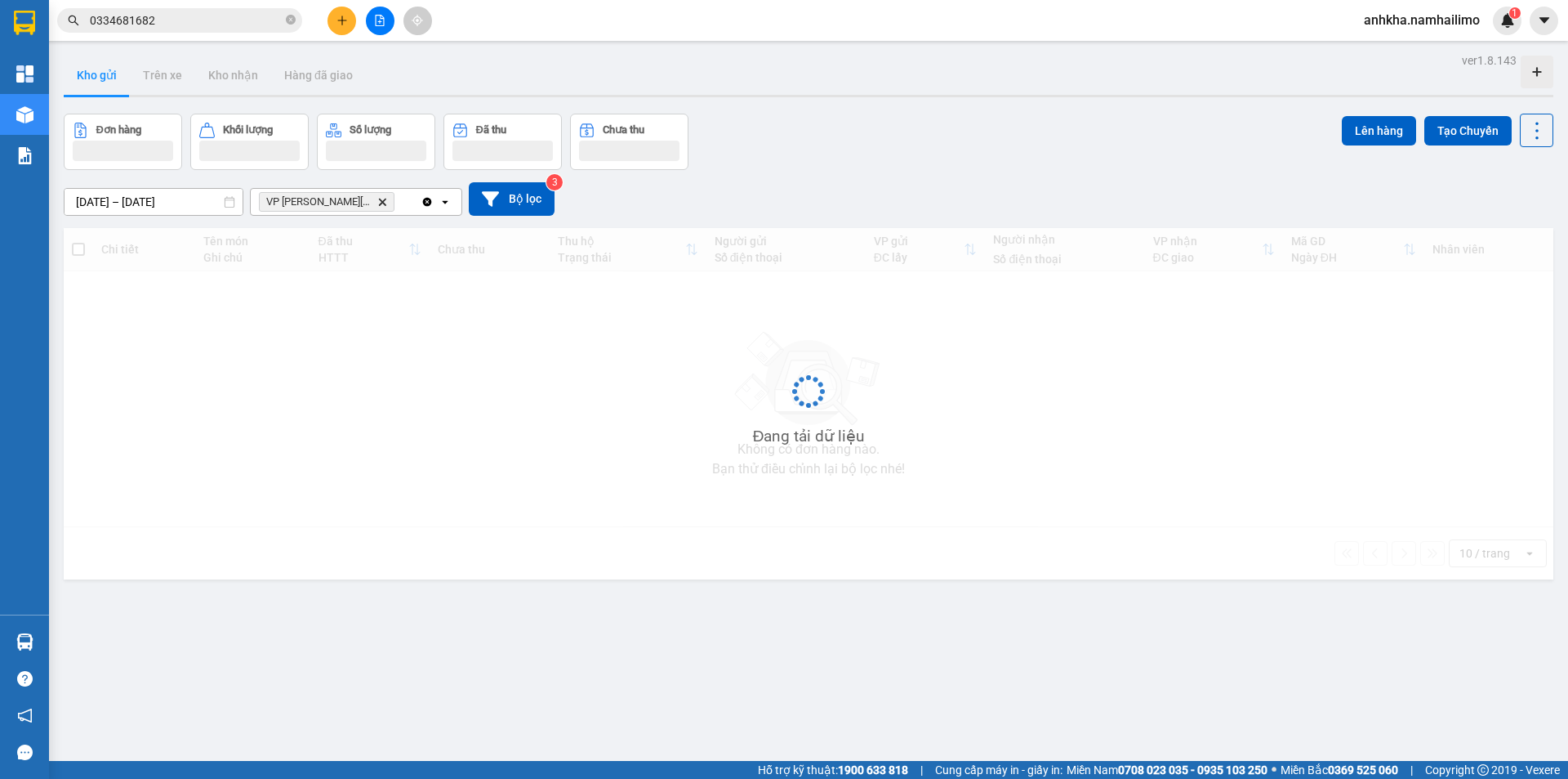
click at [379, 204] on icon "VP chợ Mũi Né, close by backspace" at bounding box center [382, 201] width 7 height 7
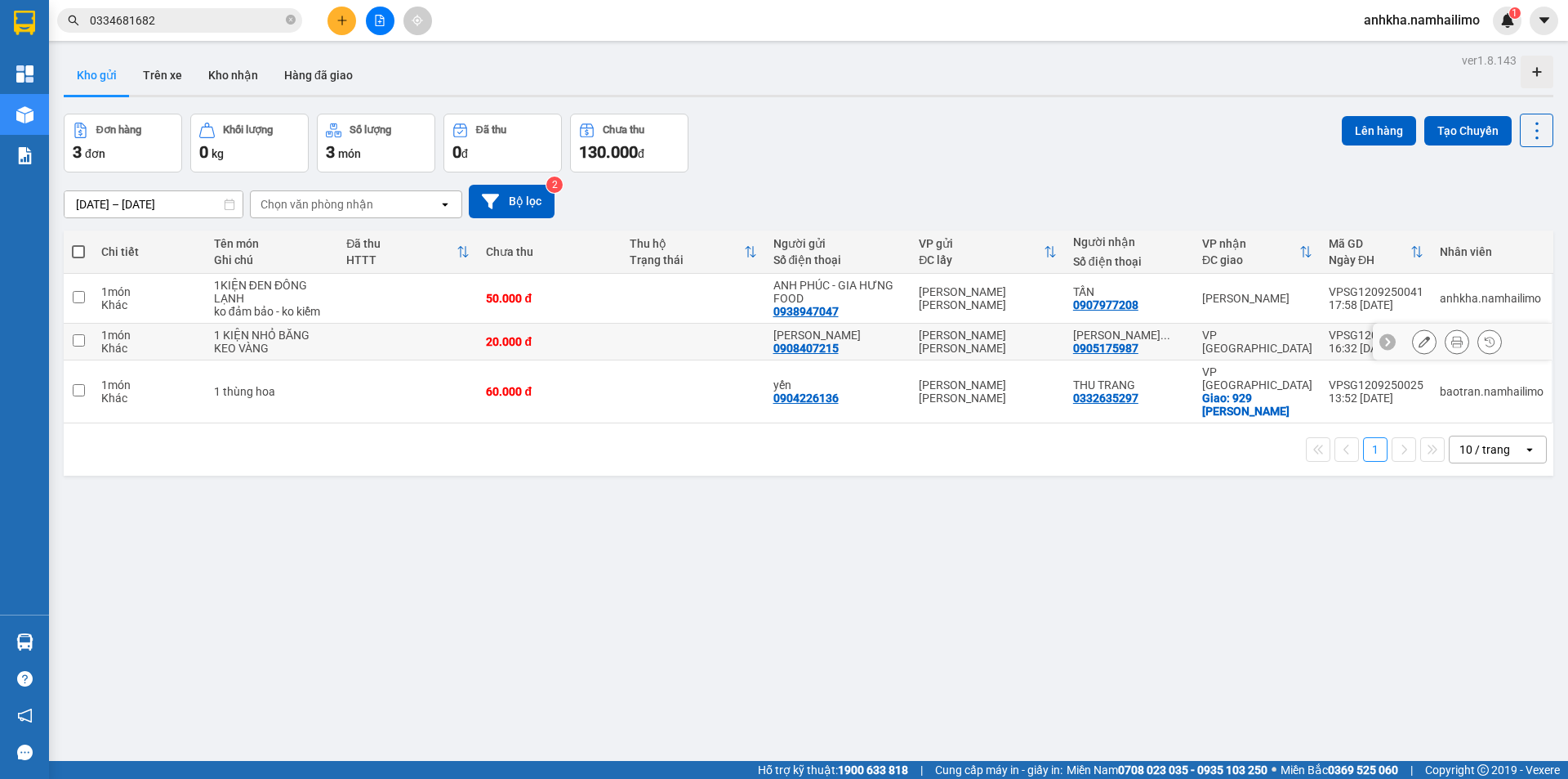
click at [1451, 341] on icon at bounding box center [1456, 341] width 11 height 11
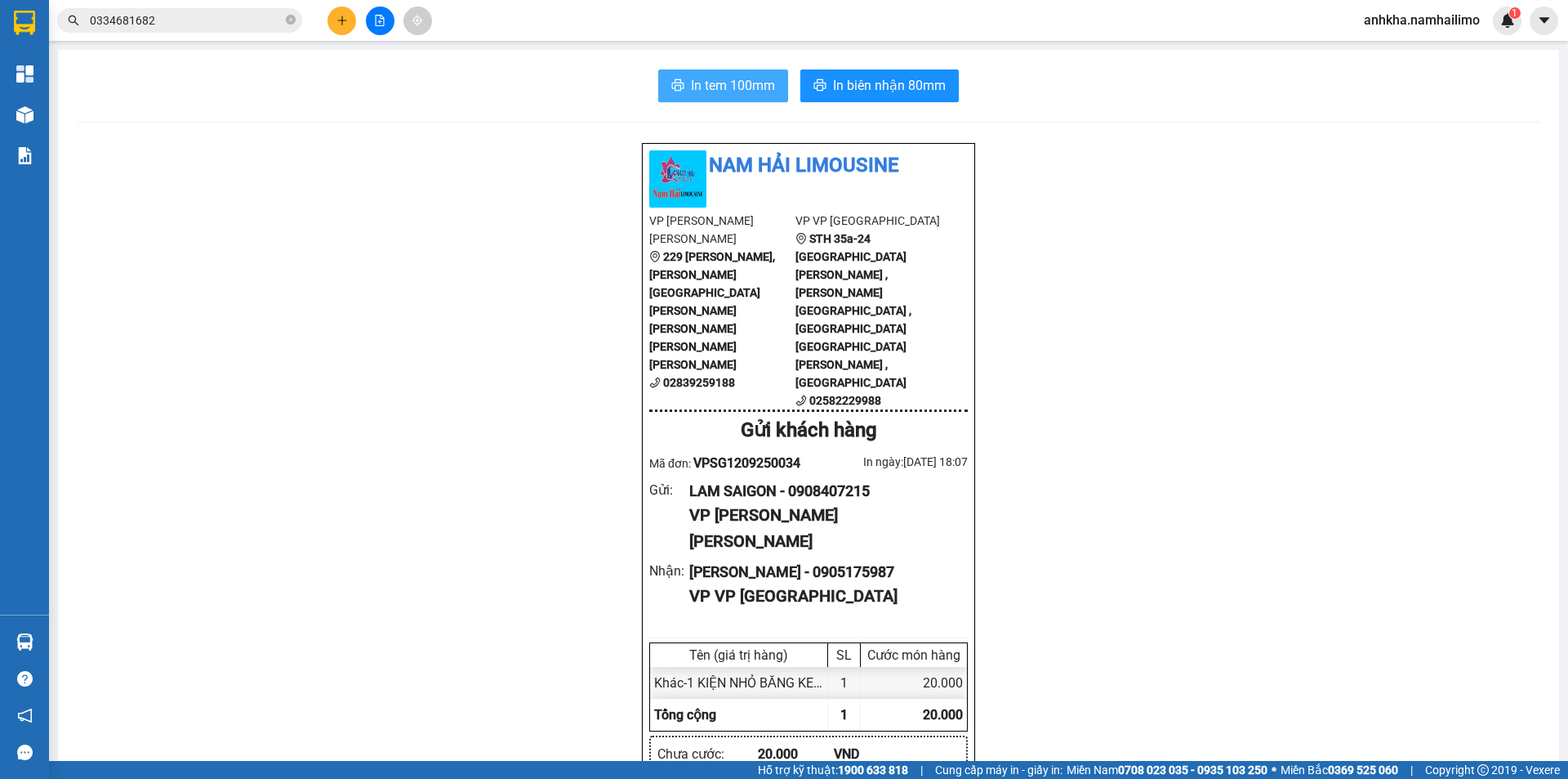
click at [741, 84] on span "In tem 100mm" at bounding box center [733, 86] width 84 height 21
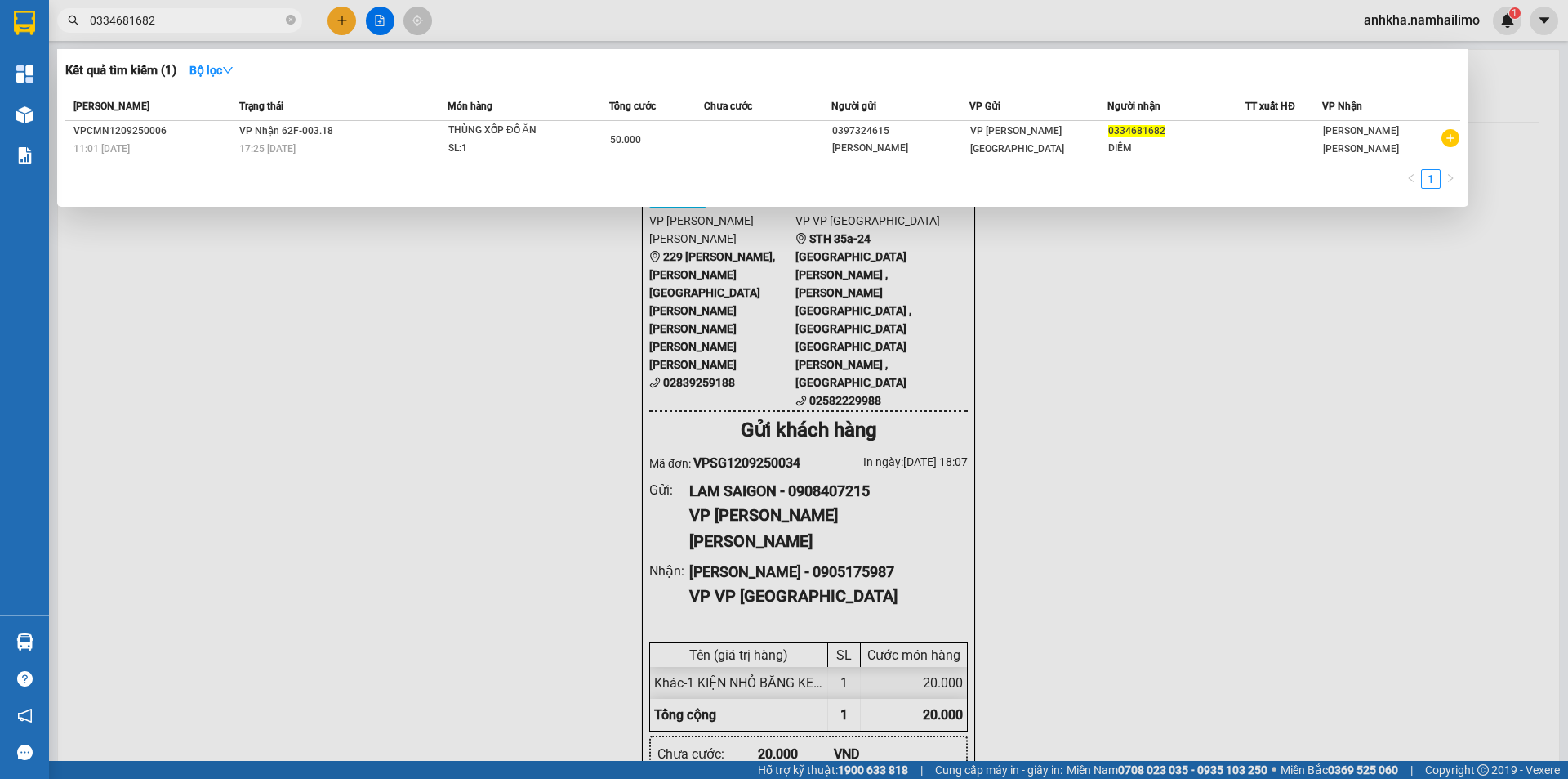
click at [211, 24] on input "0334681682" at bounding box center [186, 20] width 193 height 18
click at [287, 22] on icon "close-circle" at bounding box center [290, 19] width 10 height 10
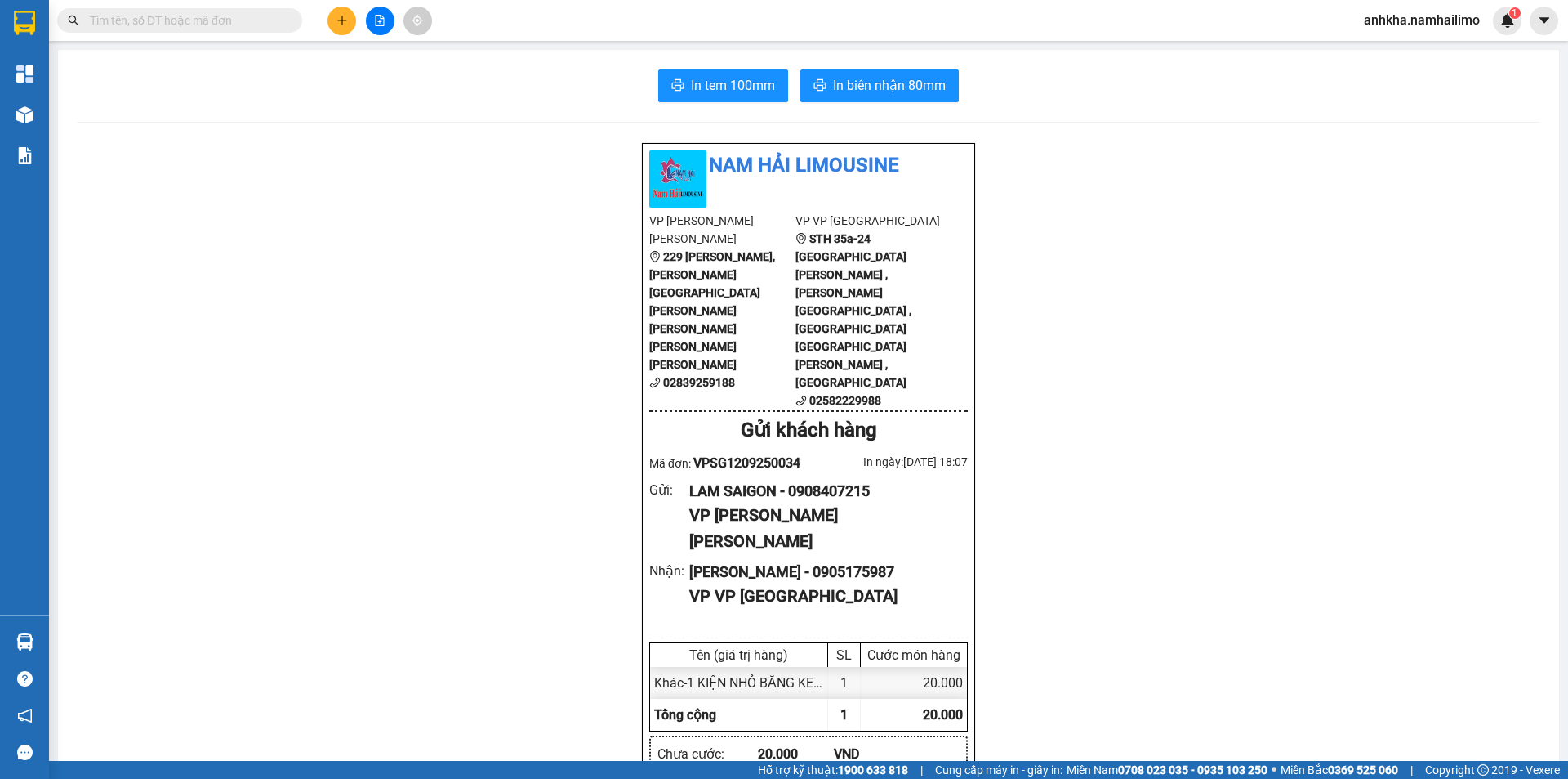
click at [224, 23] on input "text" at bounding box center [186, 20] width 193 height 18
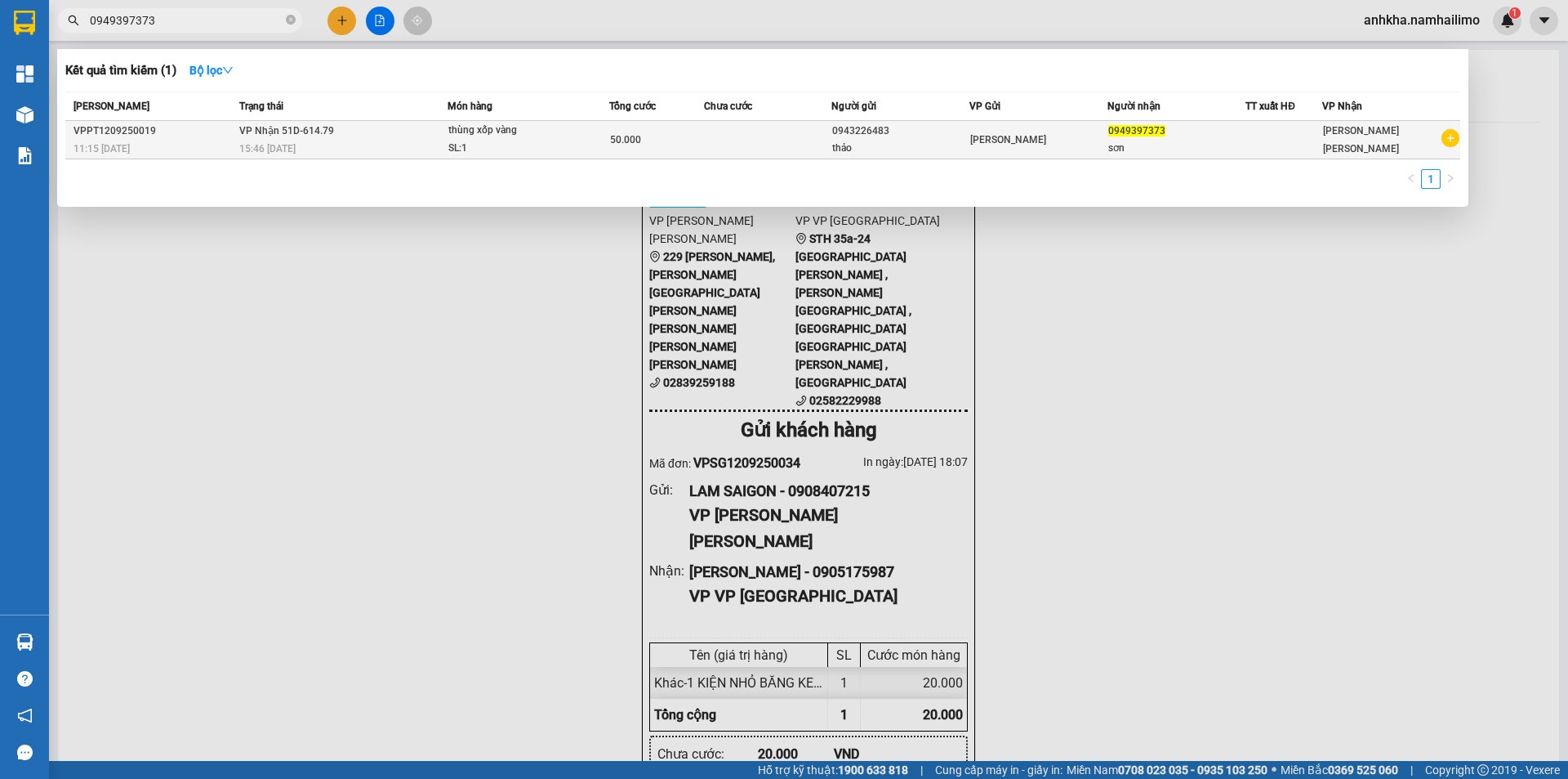
type input "0949397373"
click at [969, 144] on td "VP [PERSON_NAME]" at bounding box center [1038, 140] width 138 height 38
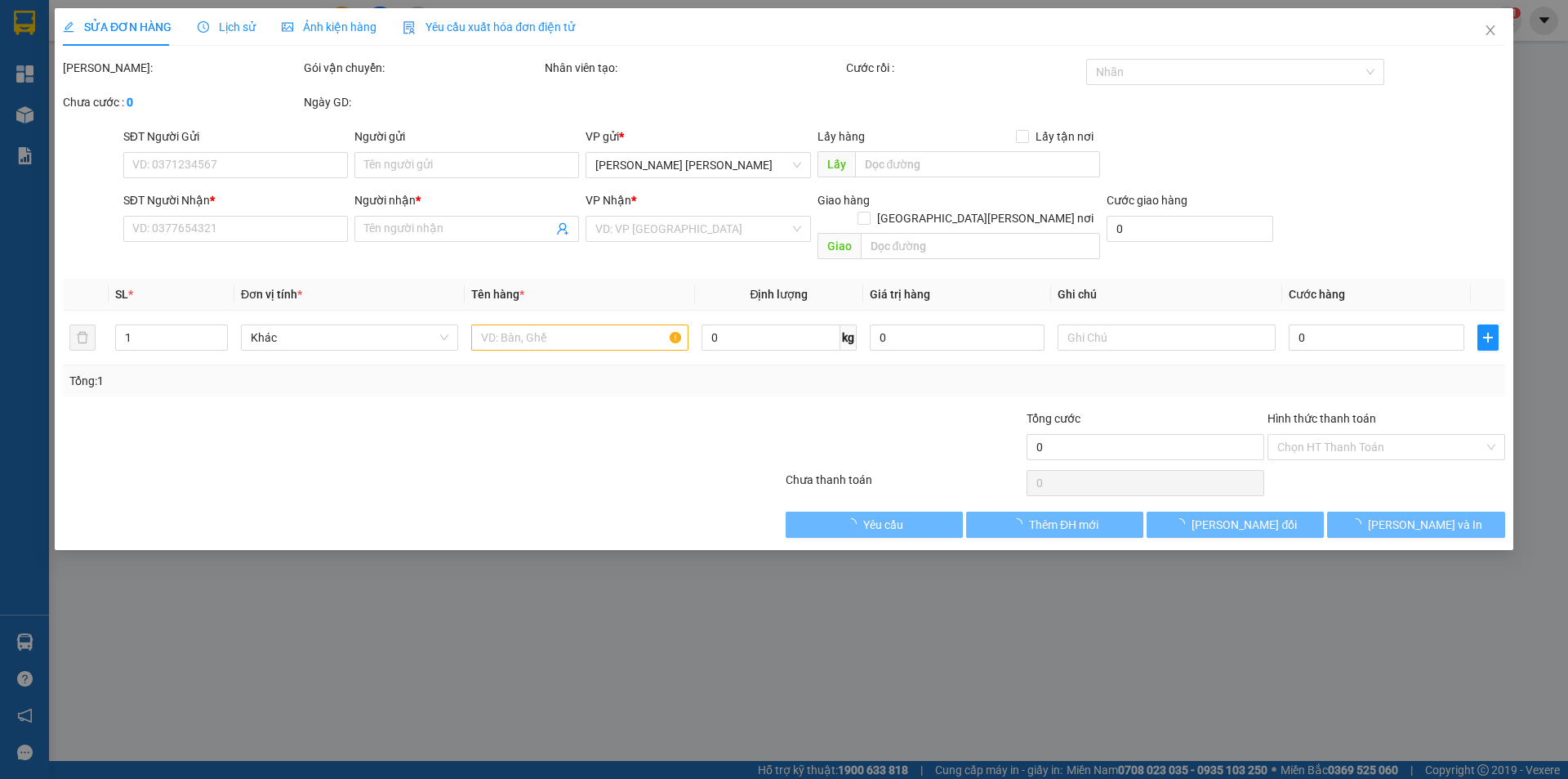
type input "0943226483"
type input "thảo"
type input "0949397373"
type input "sơn"
type input "50.000"
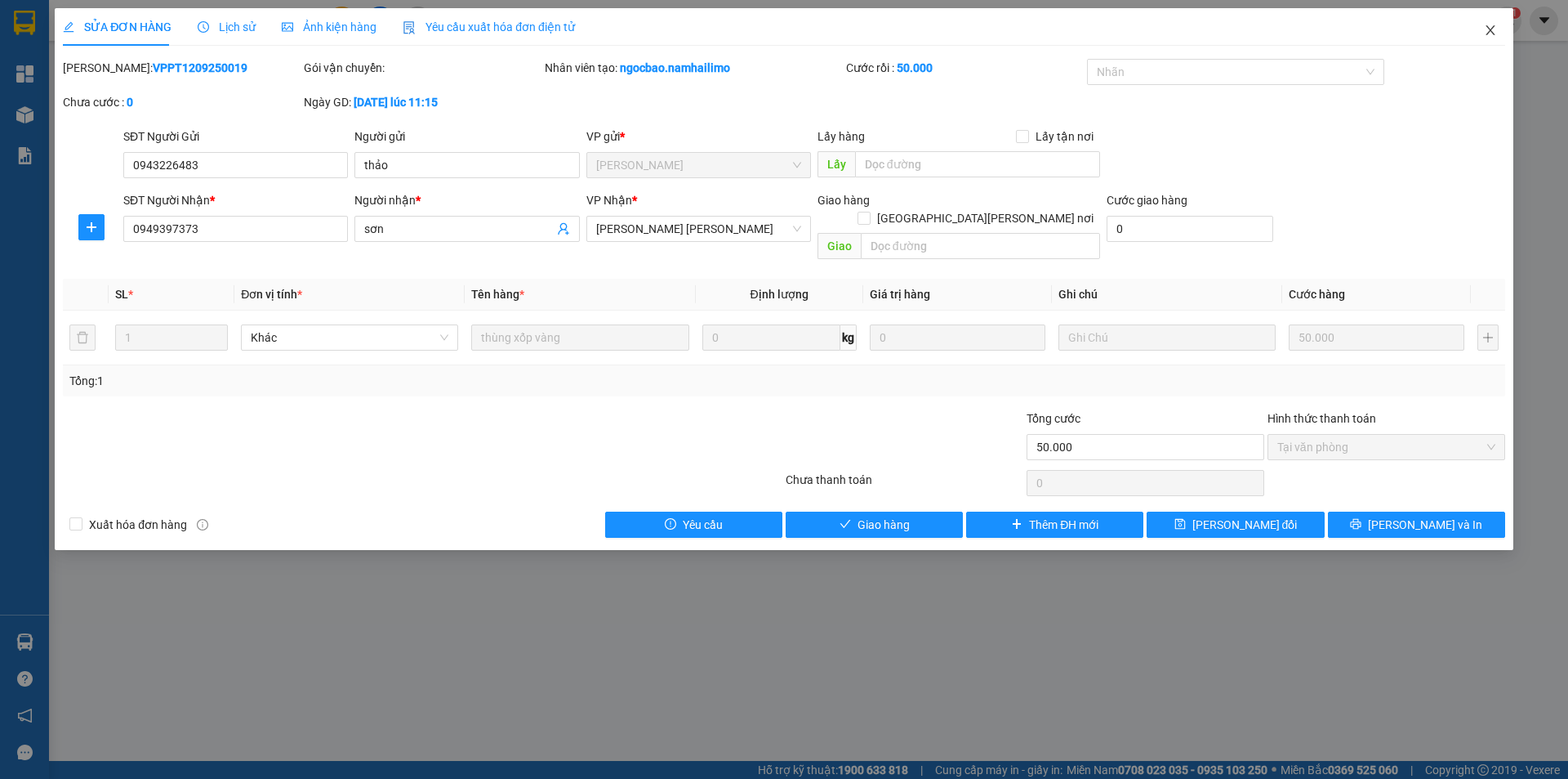
click at [1497, 25] on span "Close" at bounding box center [1490, 30] width 46 height 46
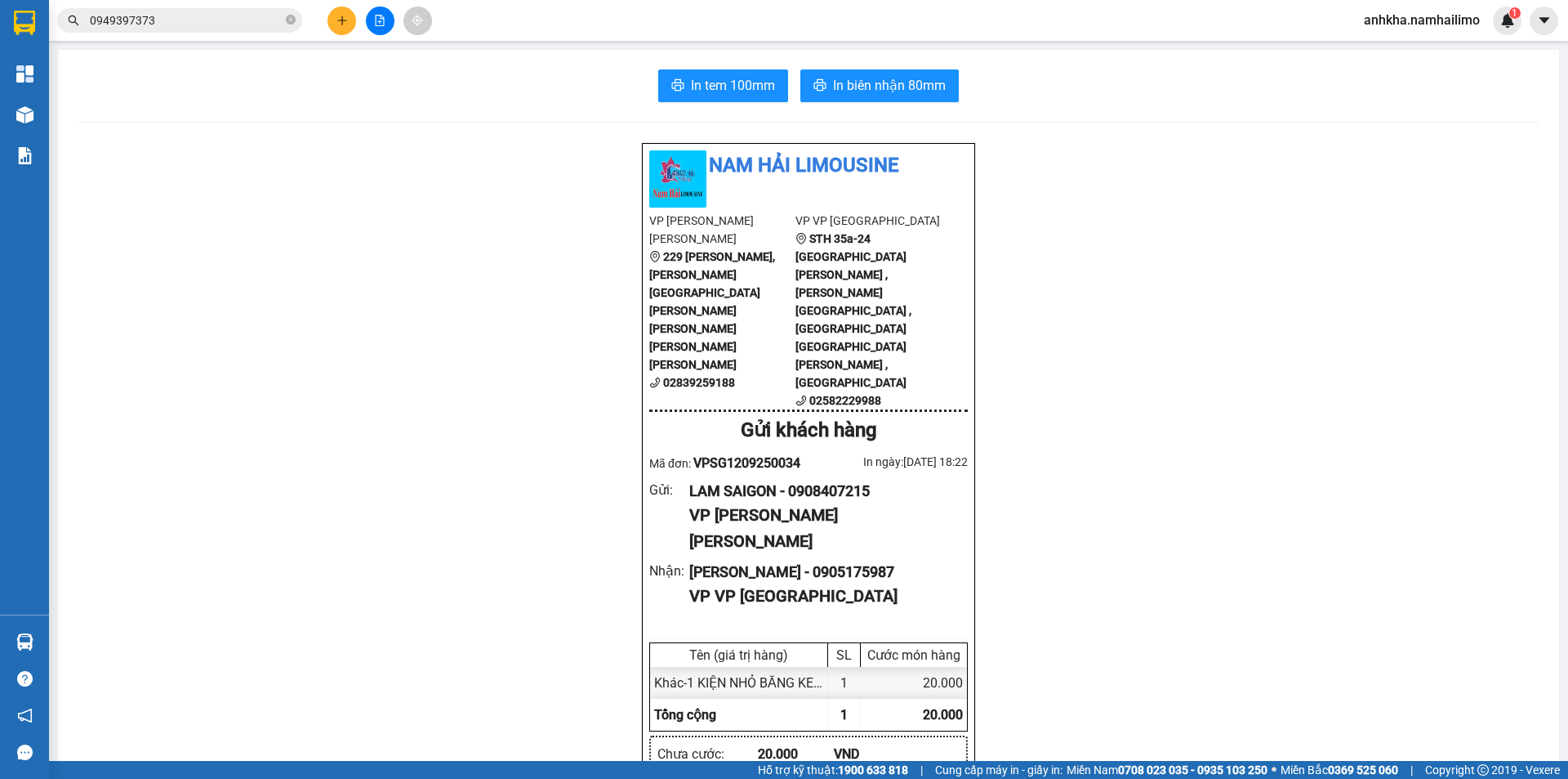
click at [201, 29] on input "0949397373" at bounding box center [186, 20] width 193 height 18
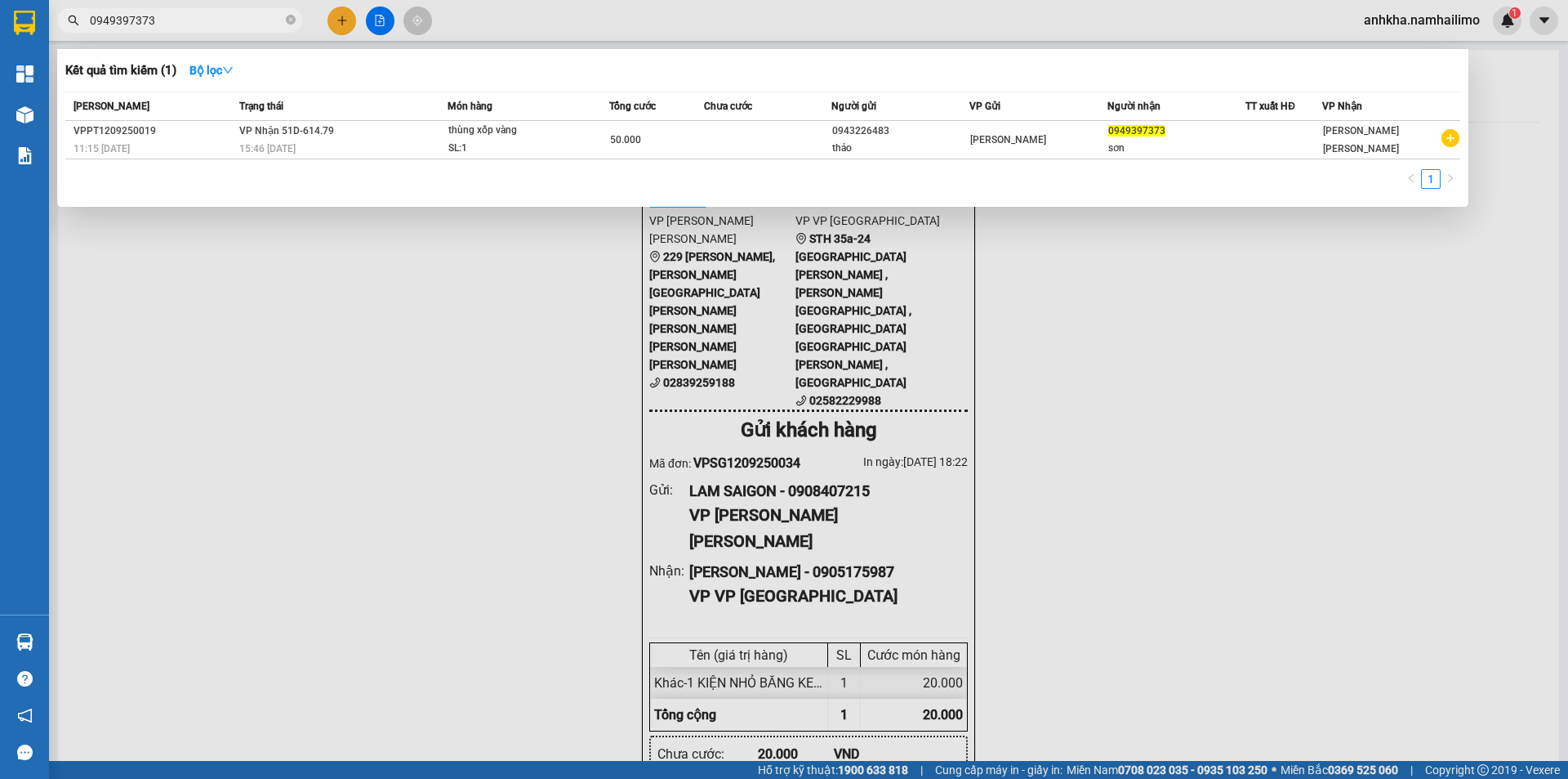
click at [201, 25] on input "0949397373" at bounding box center [186, 20] width 193 height 18
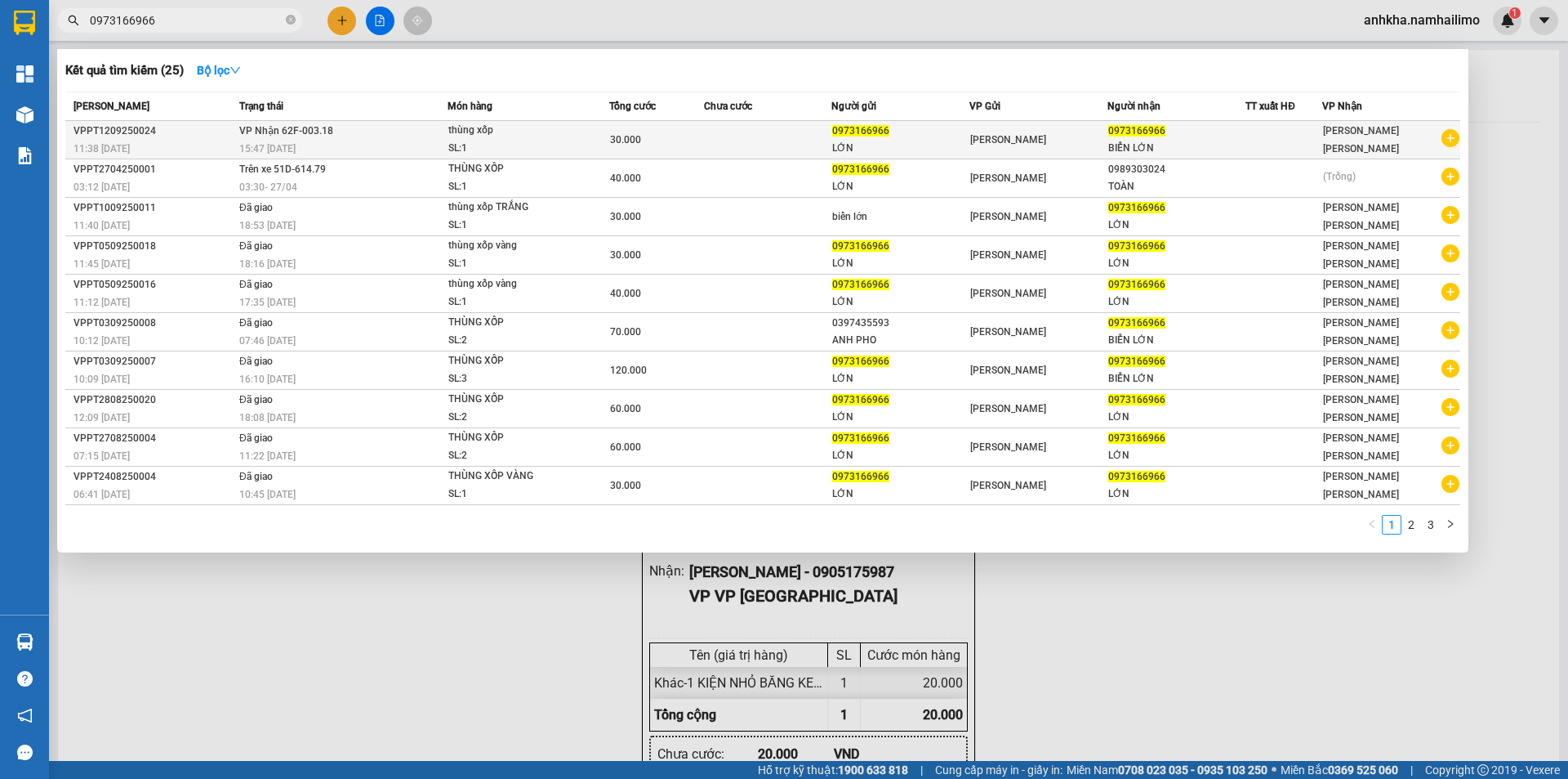
type input "0973166966"
click at [986, 144] on span "VP [PERSON_NAME]" at bounding box center [1008, 140] width 76 height 11
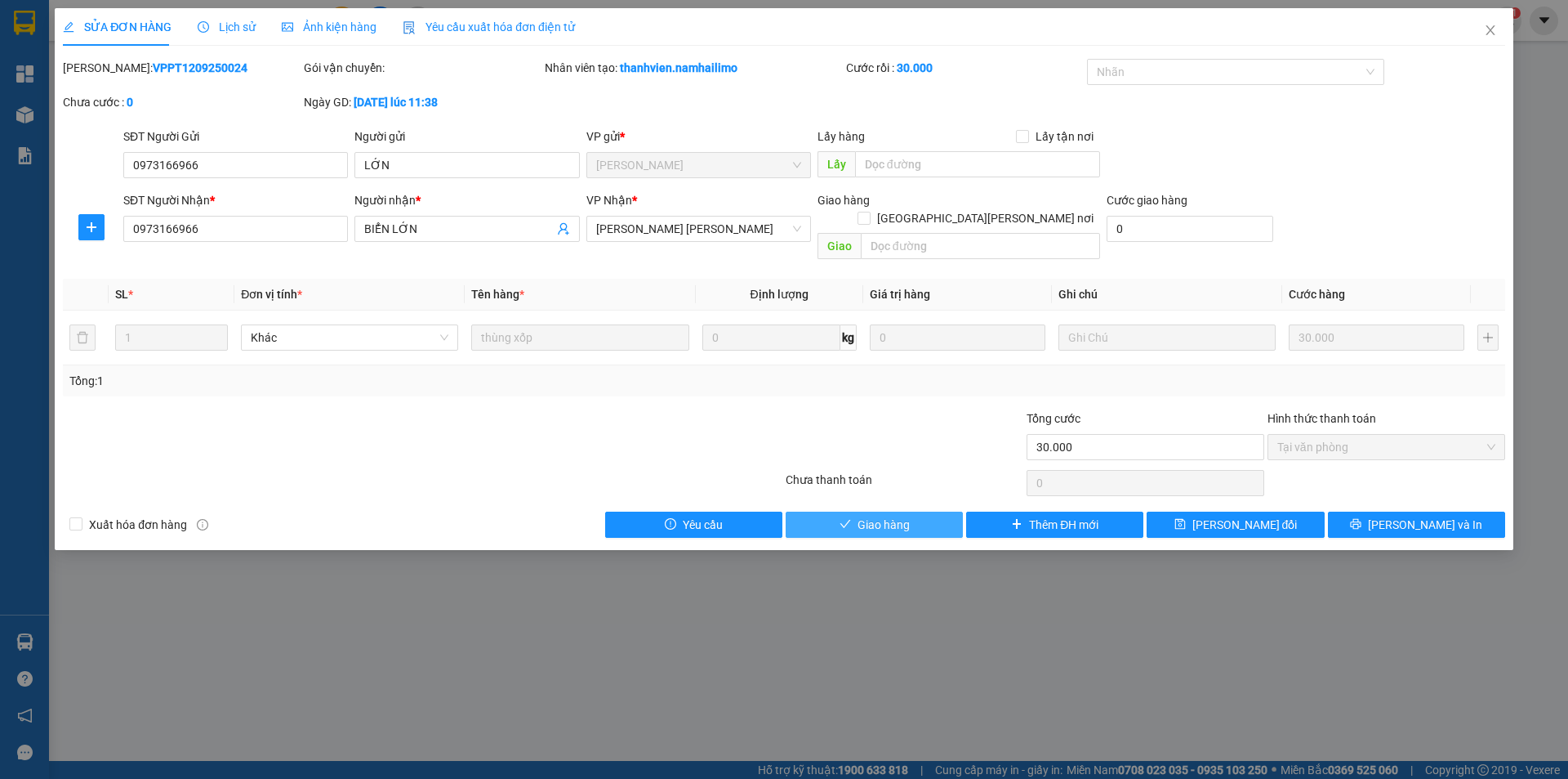
click at [862, 516] on span "Giao hàng" at bounding box center [884, 524] width 52 height 18
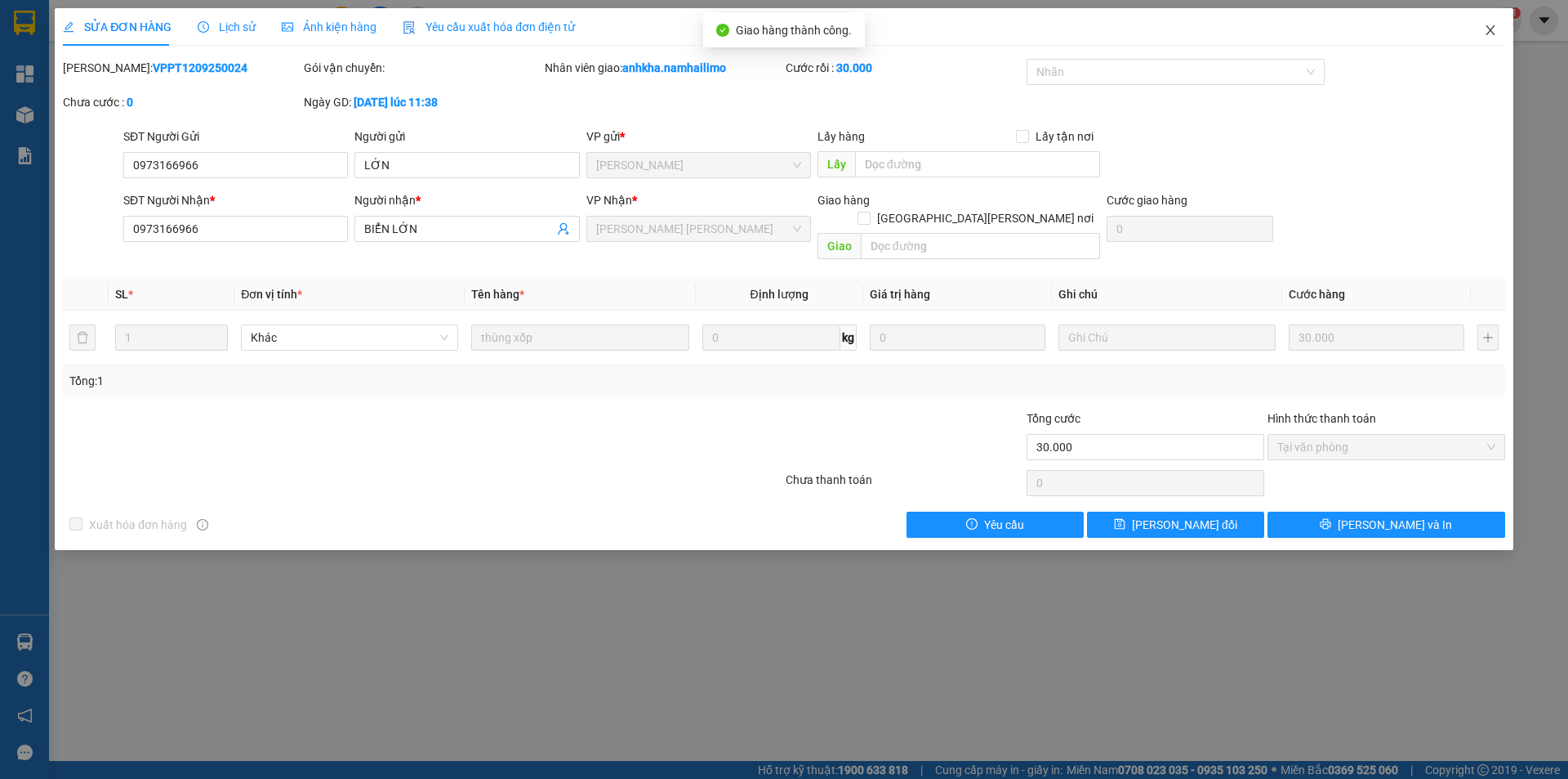
click at [1496, 26] on icon "close" at bounding box center [1490, 29] width 13 height 13
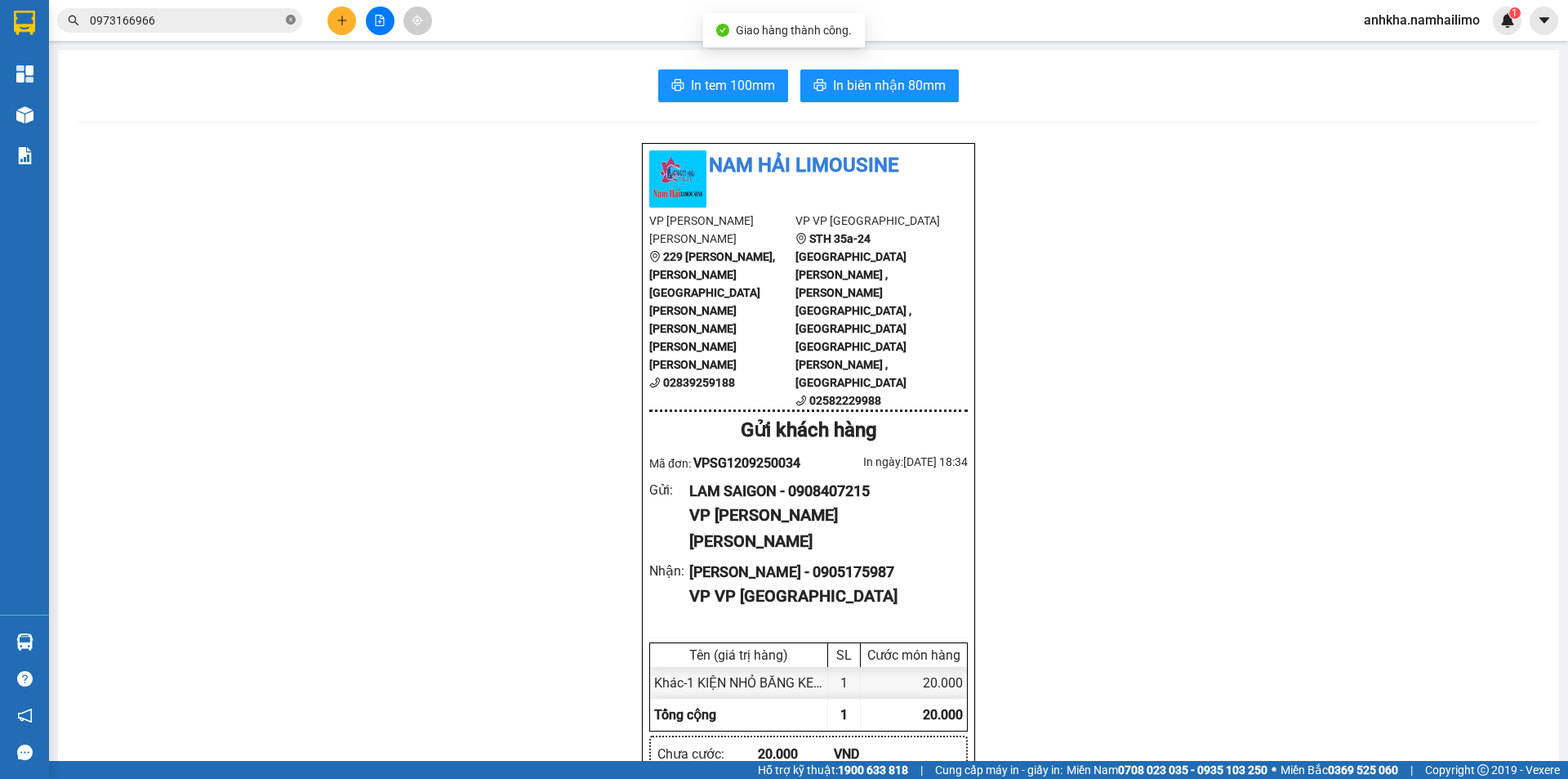
click at [288, 21] on icon "close-circle" at bounding box center [290, 19] width 10 height 10
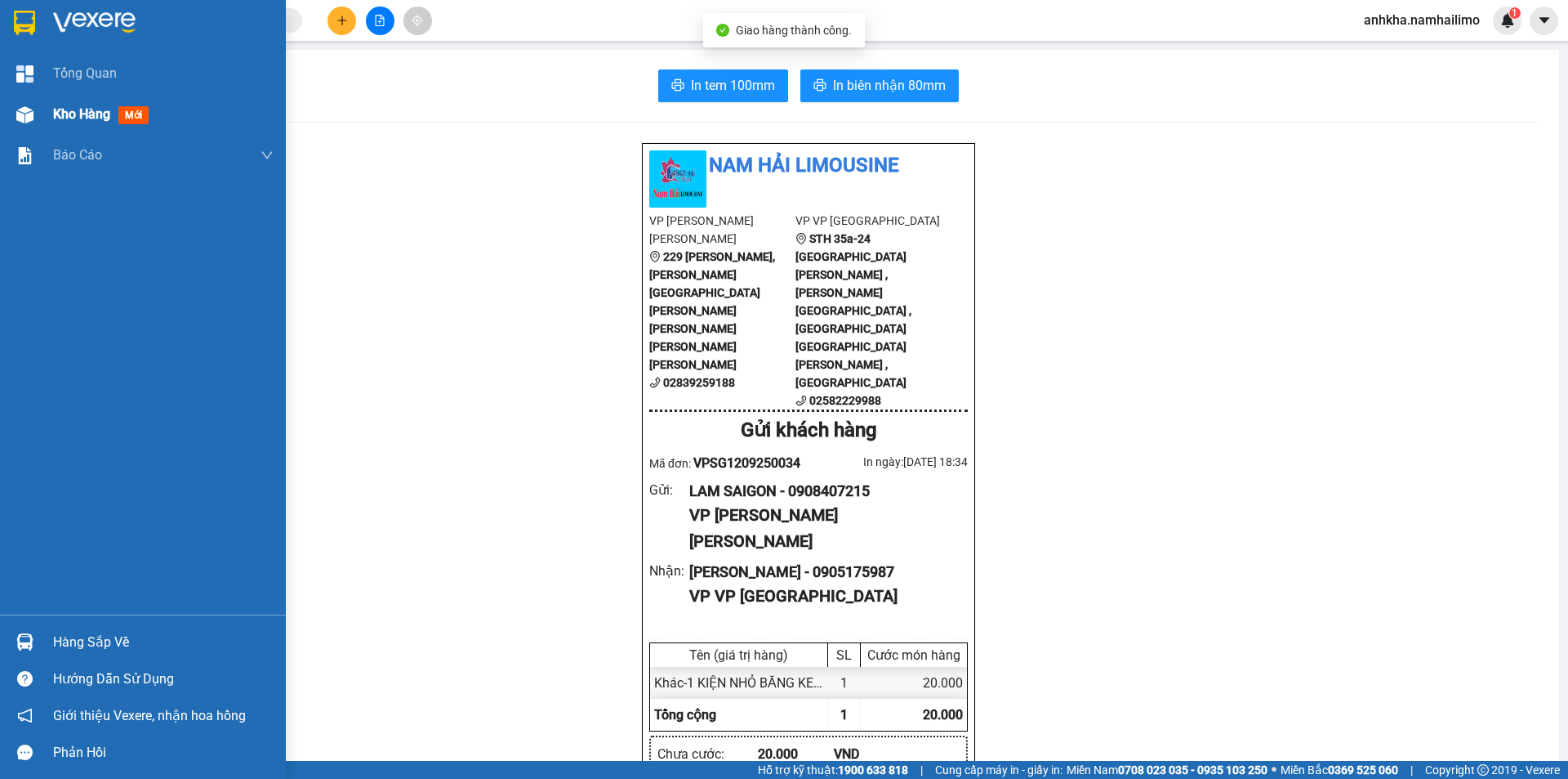
click at [23, 120] on img at bounding box center [25, 115] width 17 height 17
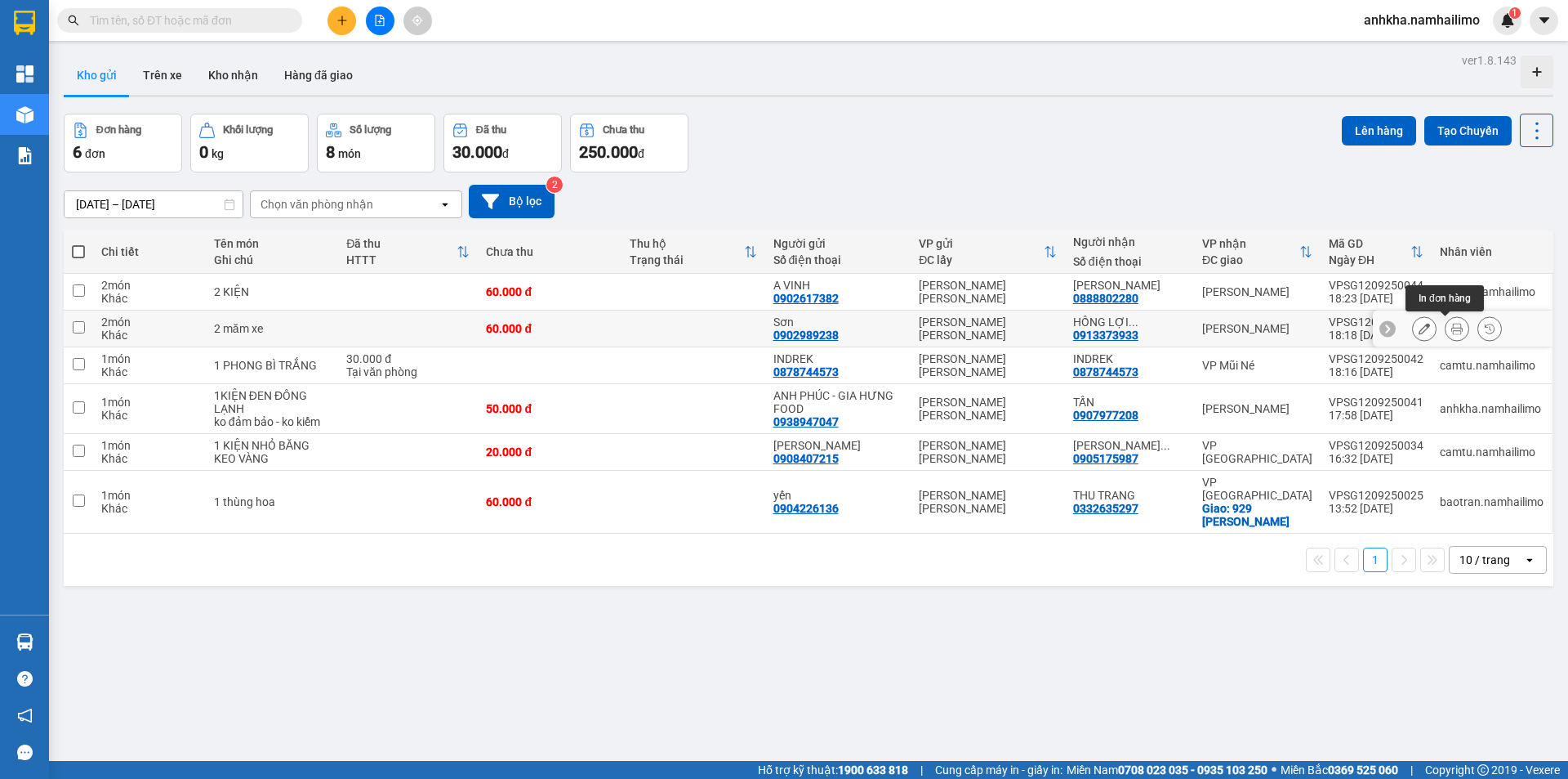
click at [1454, 332] on button at bounding box center [1457, 328] width 23 height 29
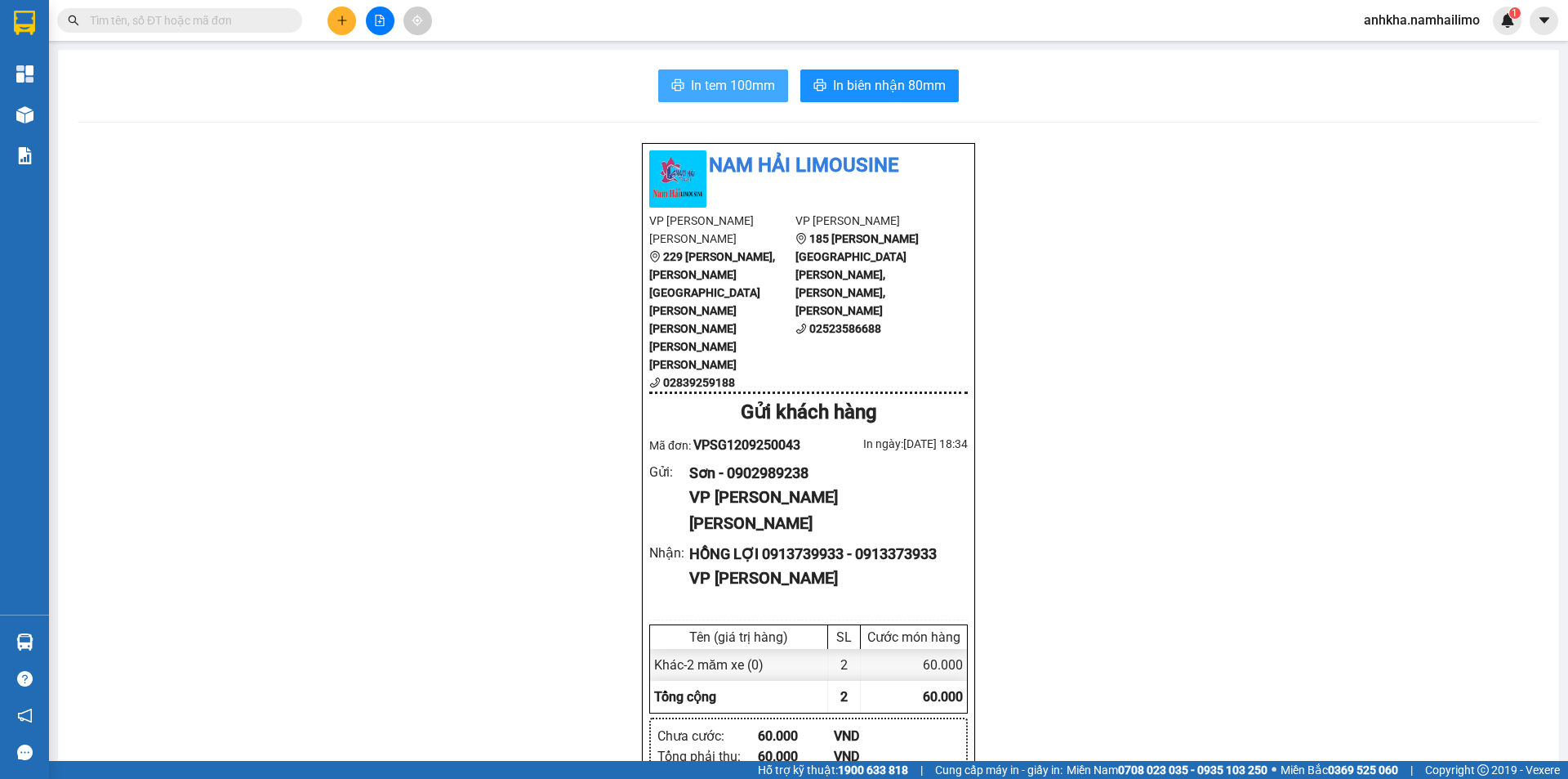
click at [743, 79] on span "In tem 100mm" at bounding box center [733, 86] width 84 height 21
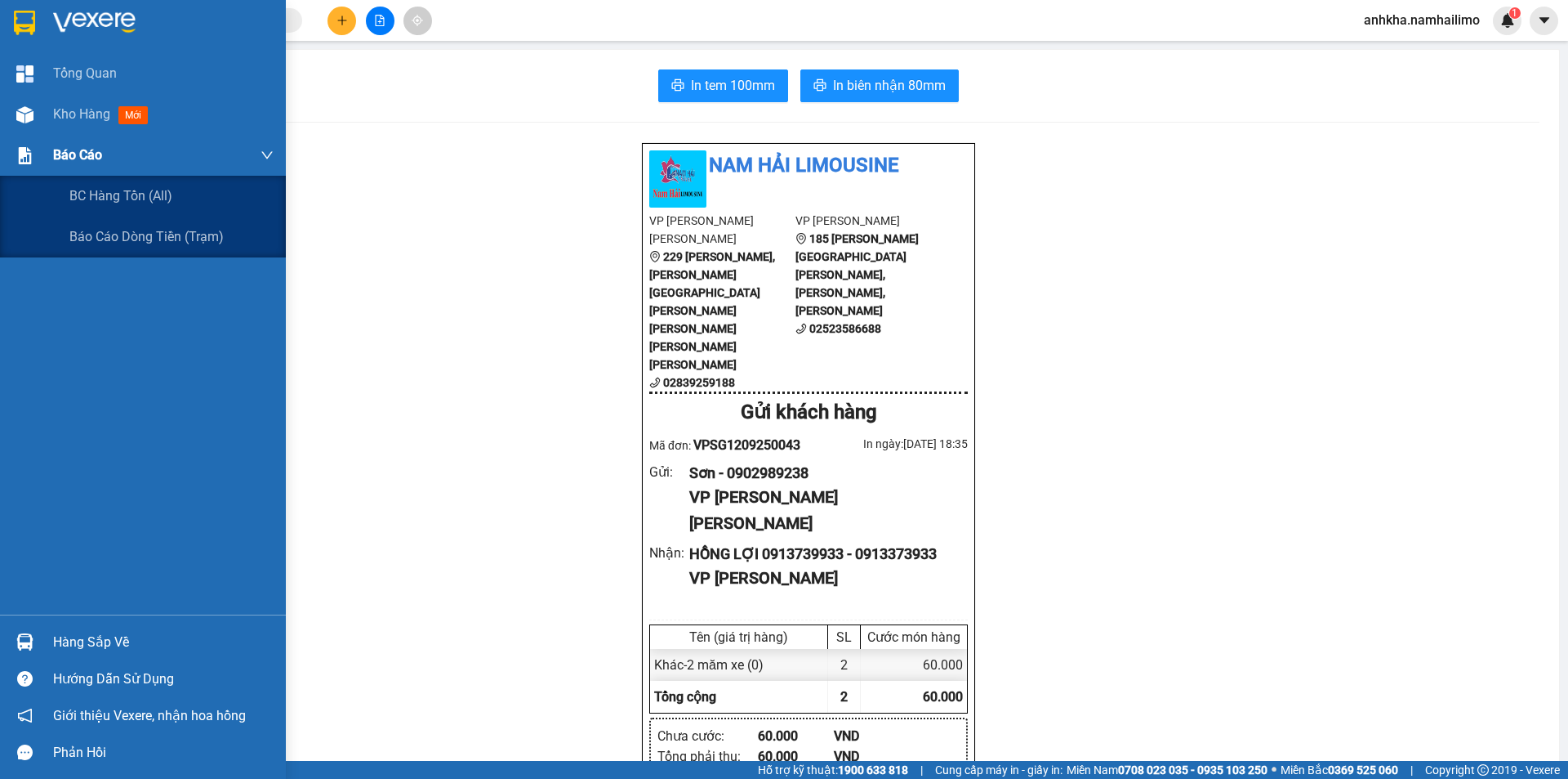
click at [58, 142] on div "Báo cáo" at bounding box center [163, 155] width 221 height 41
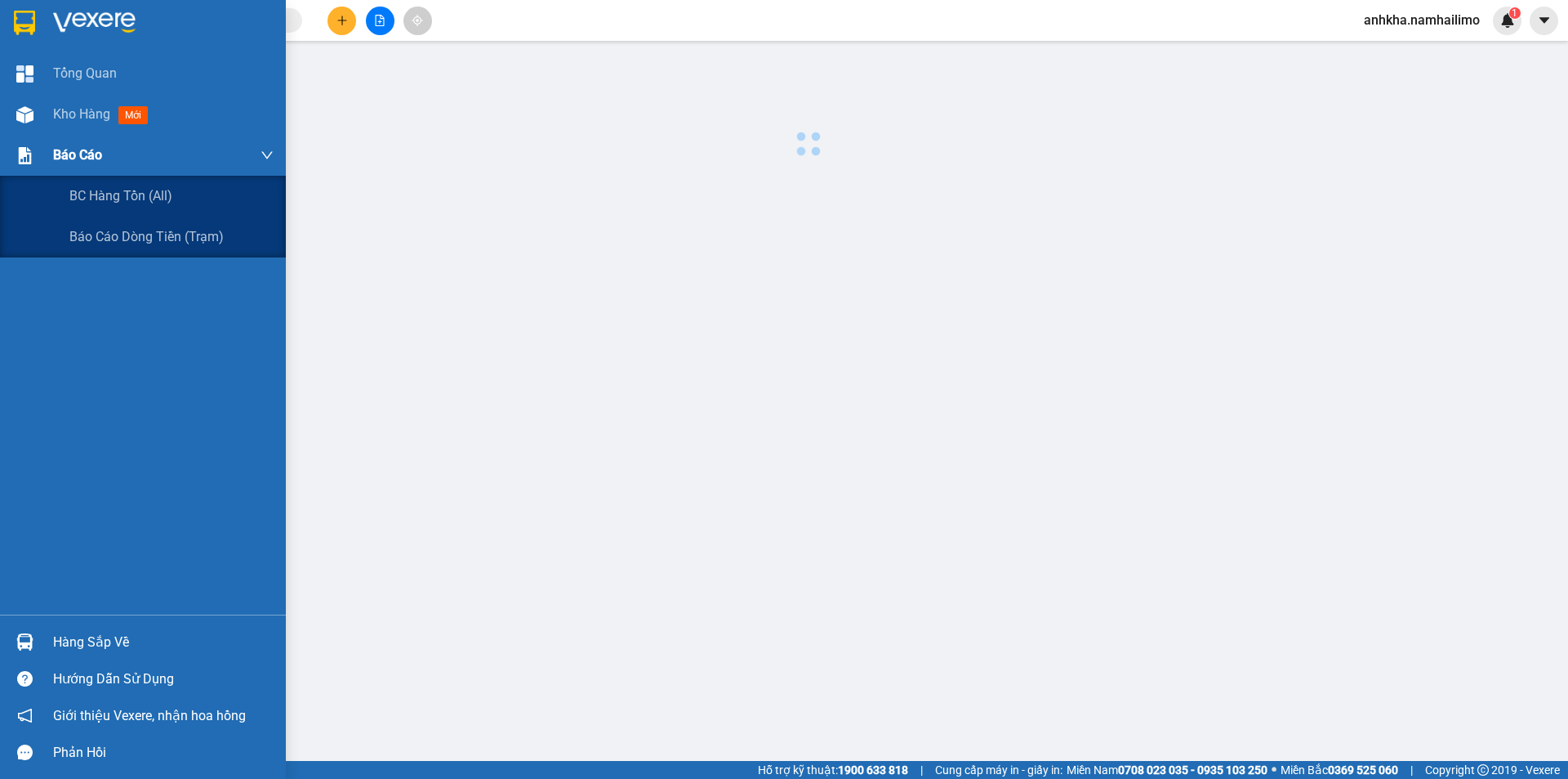
click at [62, 135] on div "Báo cáo" at bounding box center [163, 155] width 221 height 41
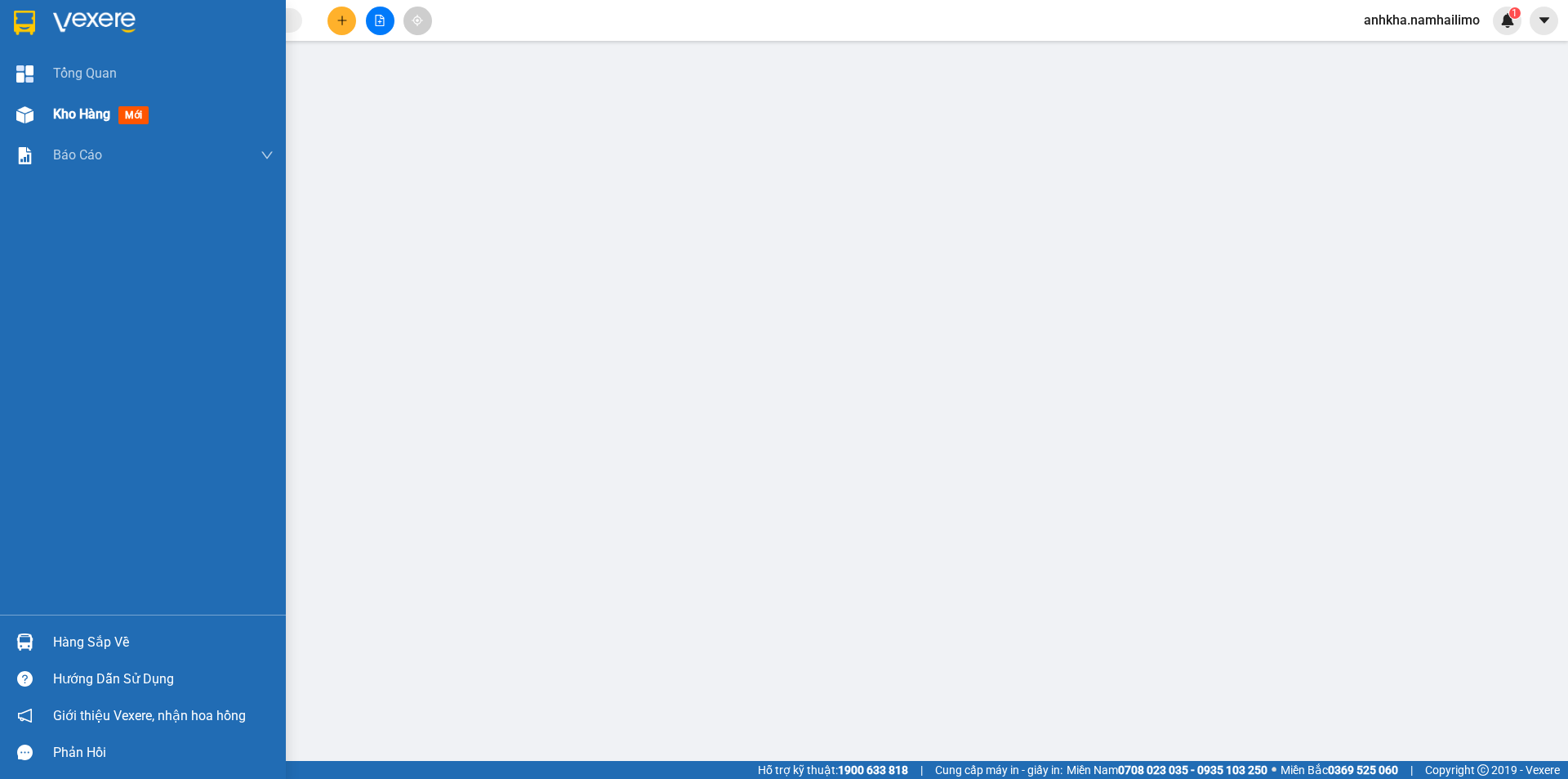
click at [76, 125] on div "Kho hàng mới" at bounding box center [163, 114] width 221 height 41
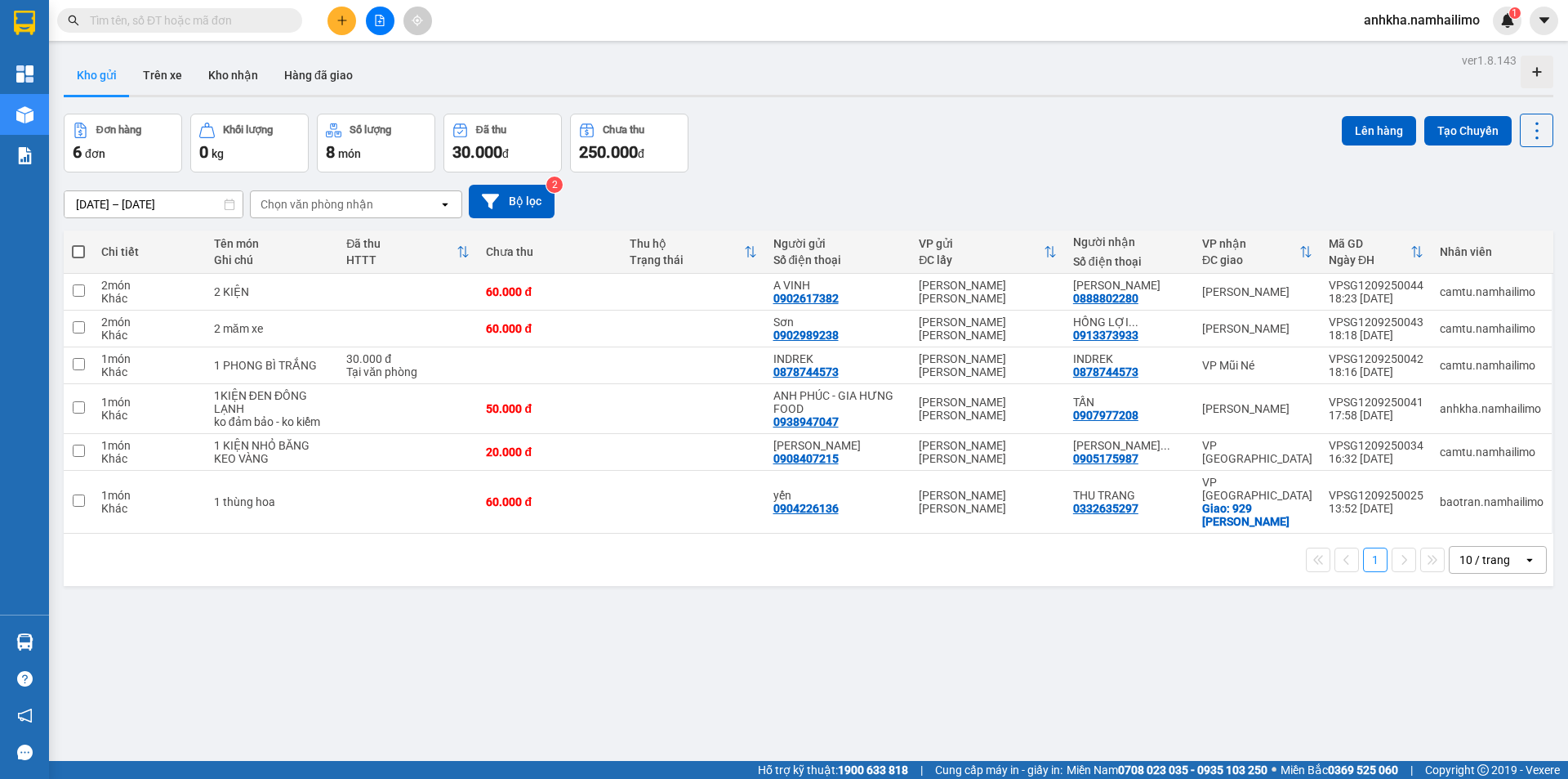
click at [162, 23] on input "text" at bounding box center [186, 20] width 193 height 18
click at [226, 77] on button "Kho nhận" at bounding box center [233, 75] width 76 height 39
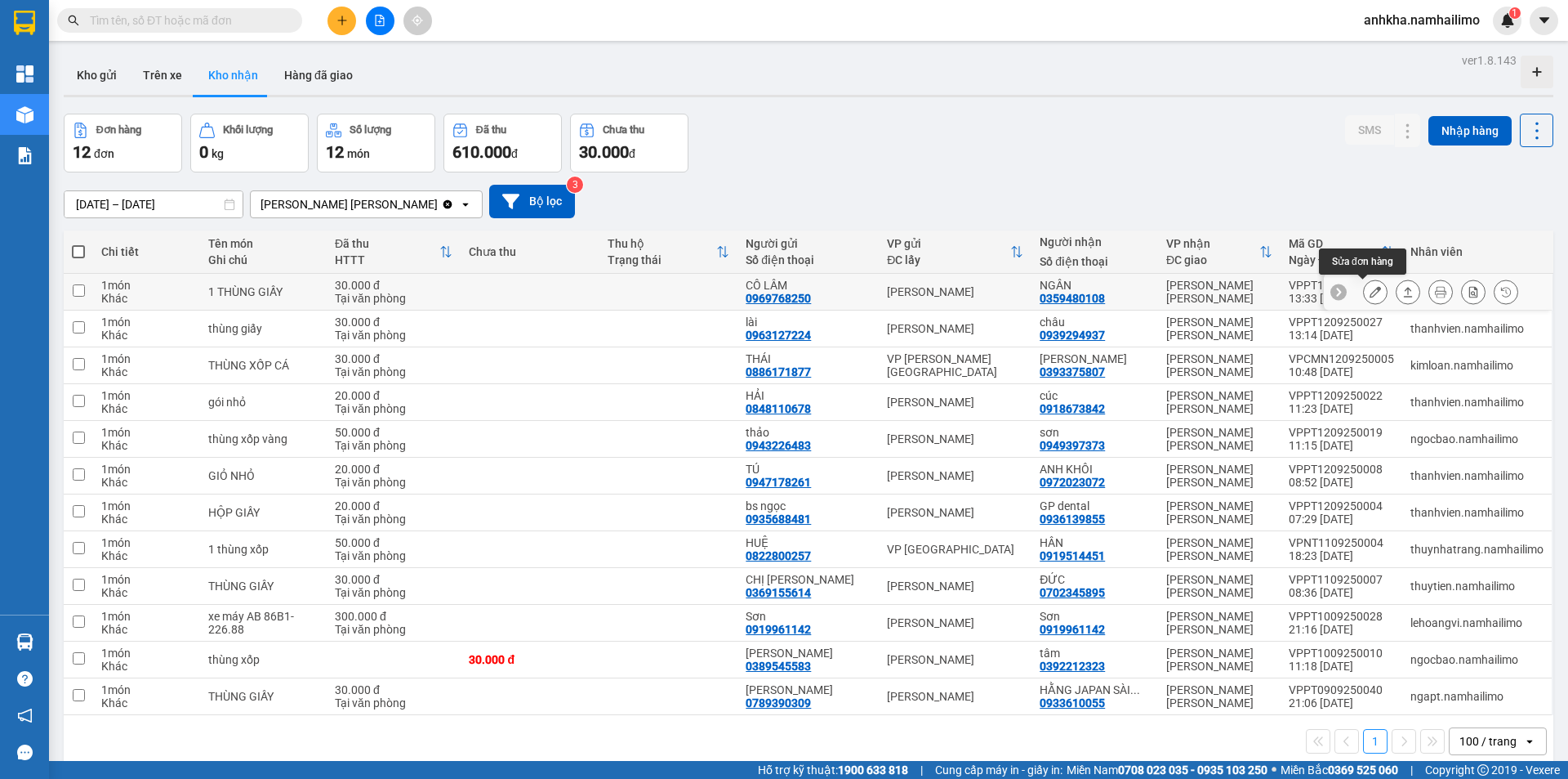
click at [1369, 295] on button at bounding box center [1376, 292] width 23 height 29
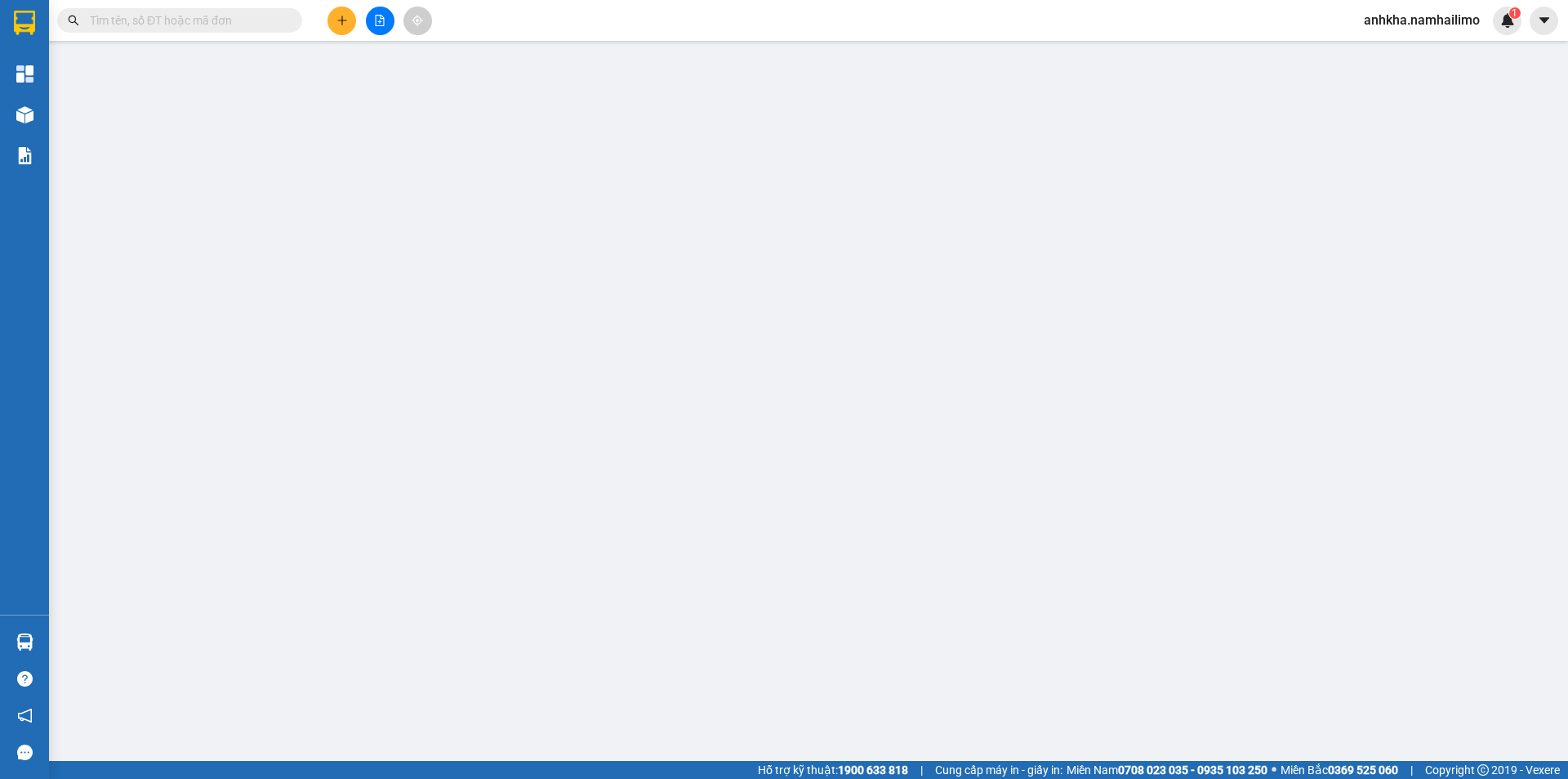
type input "0969768250"
type input "CÔ LÂM"
type input "0359480108"
type input "NGÂN"
type input "30.000"
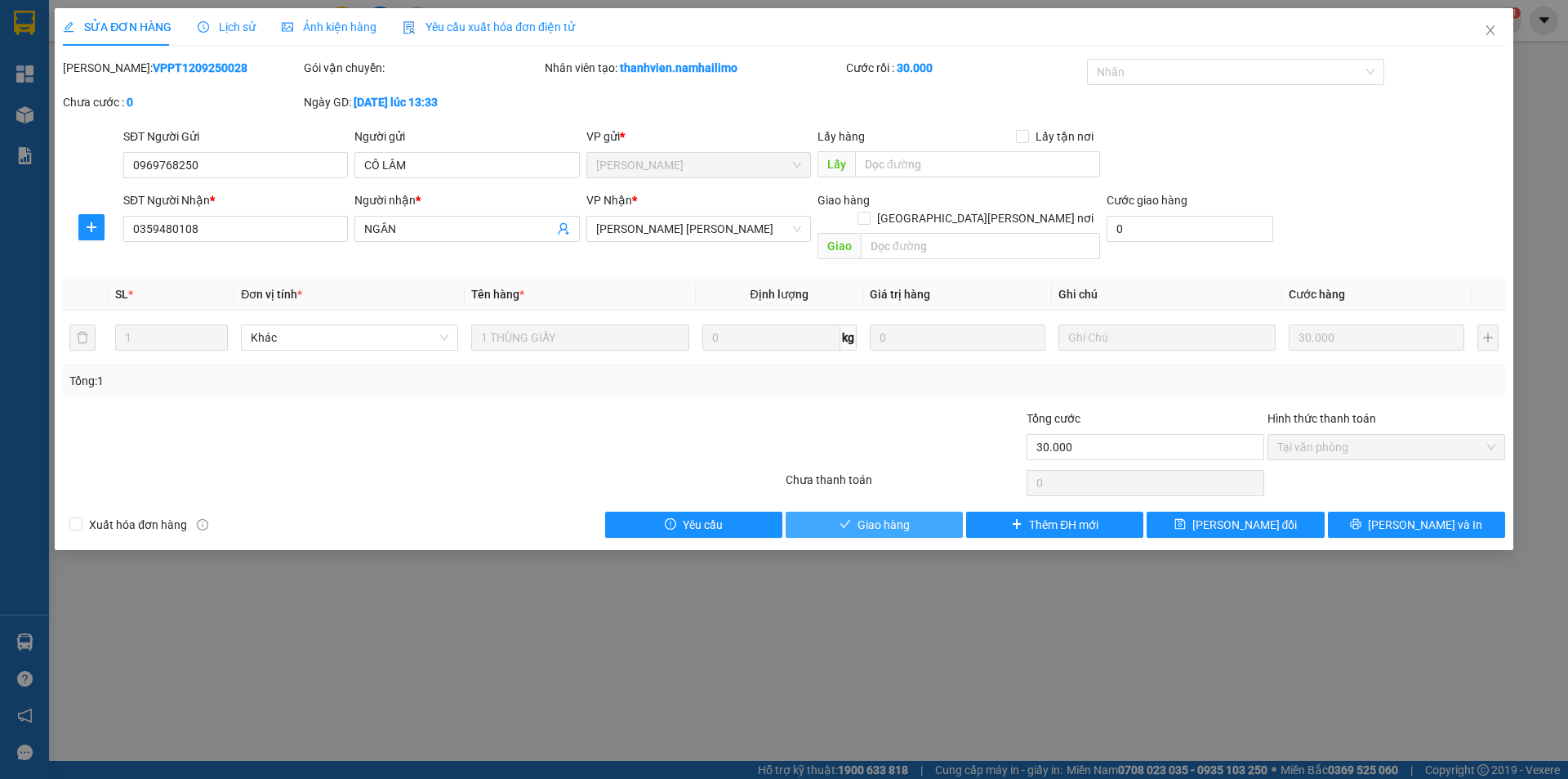
click at [851, 518] on icon "check" at bounding box center [845, 523] width 11 height 11
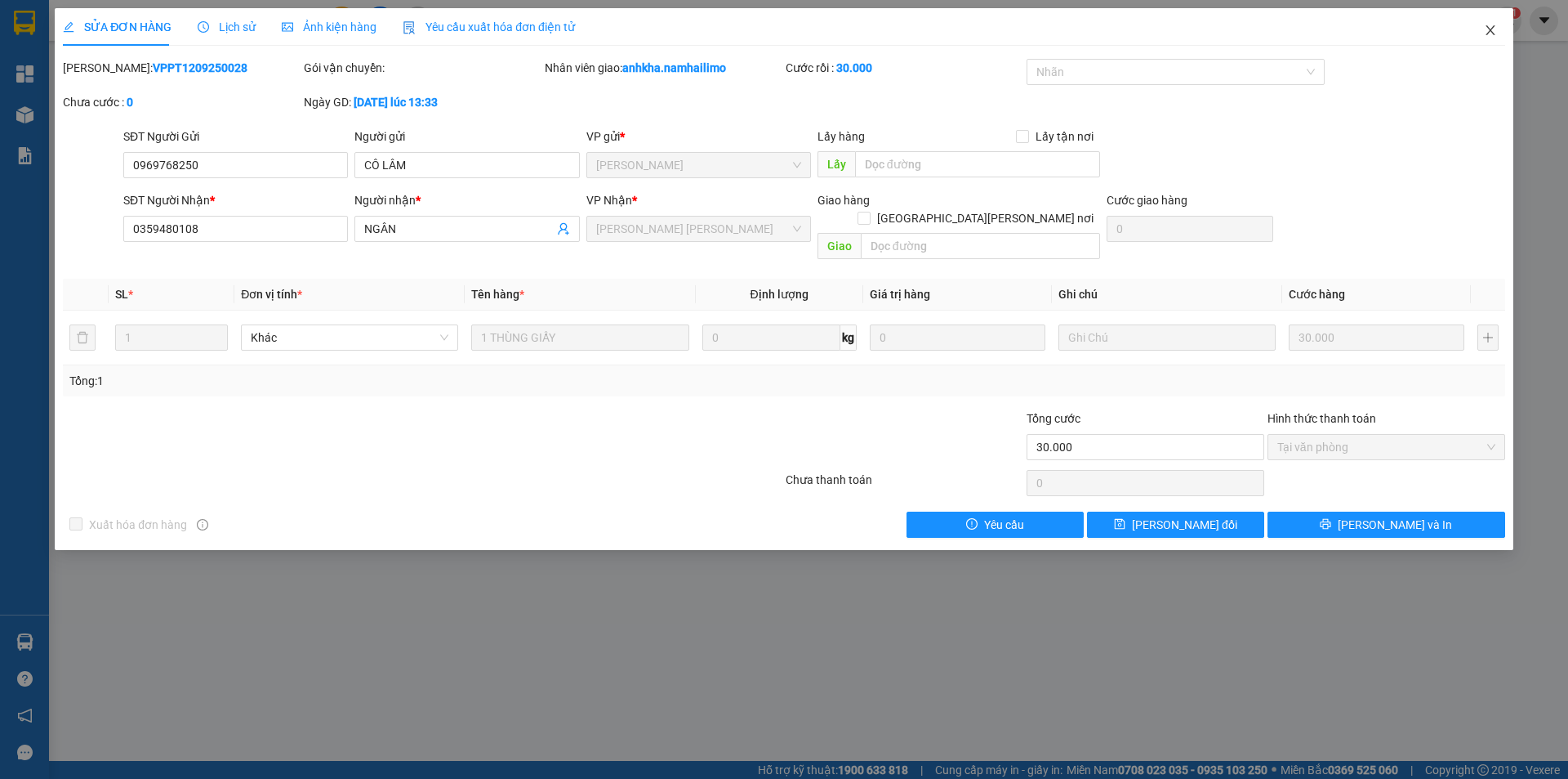
click at [1488, 29] on icon "close" at bounding box center [1490, 29] width 13 height 13
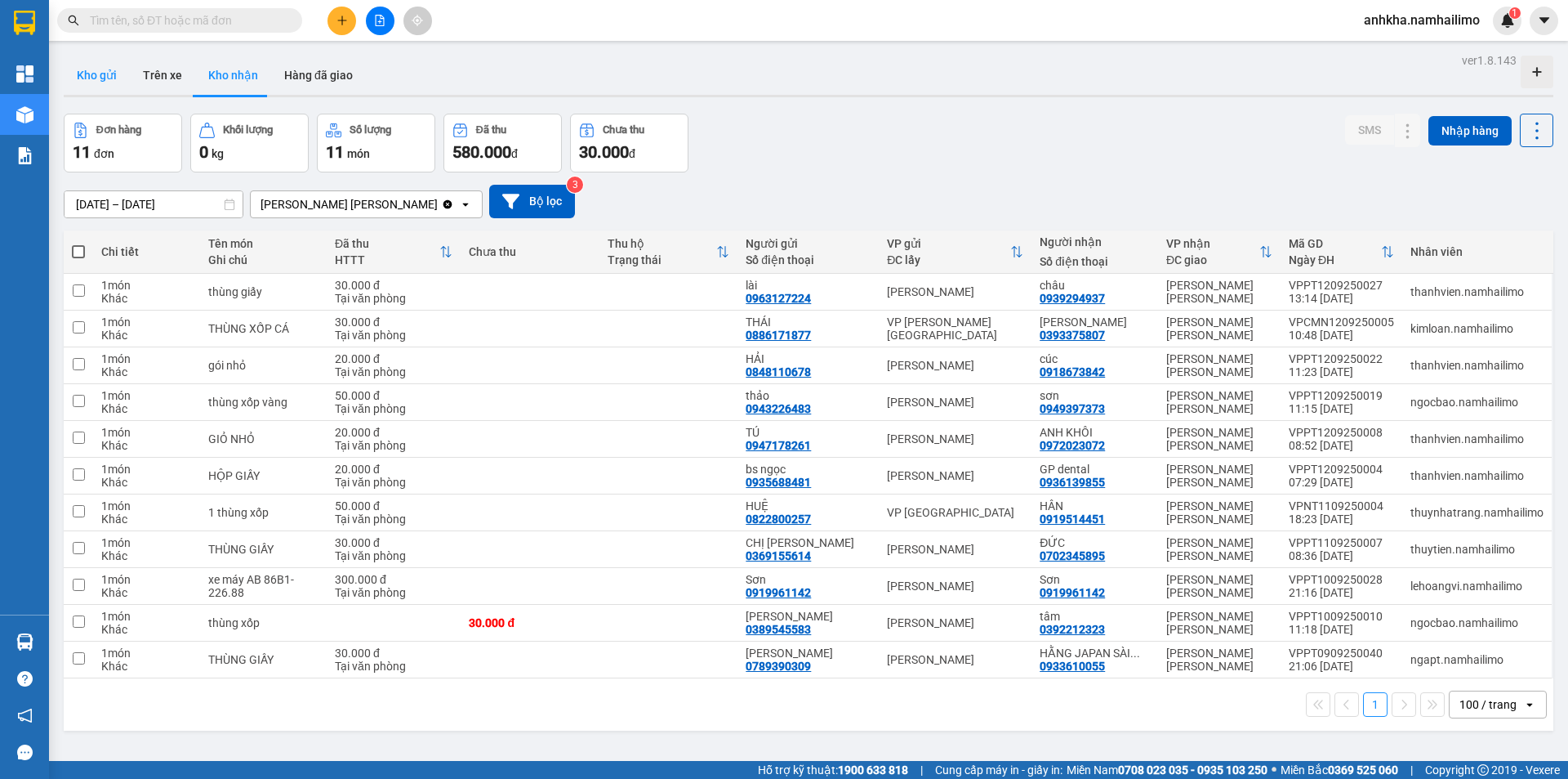
click at [104, 68] on button "Kho gửi" at bounding box center [97, 75] width 66 height 39
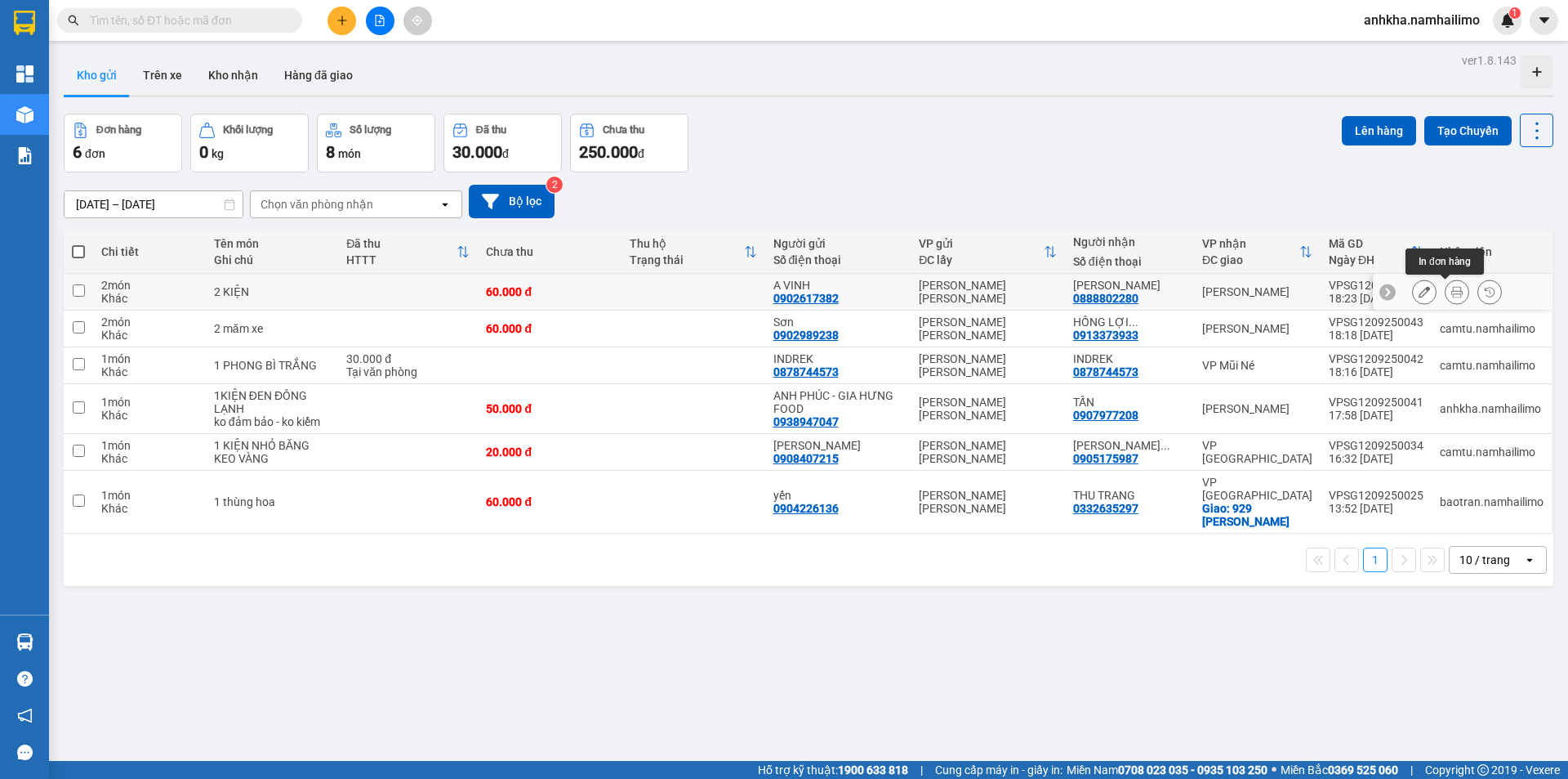
click at [1455, 293] on button at bounding box center [1457, 292] width 23 height 29
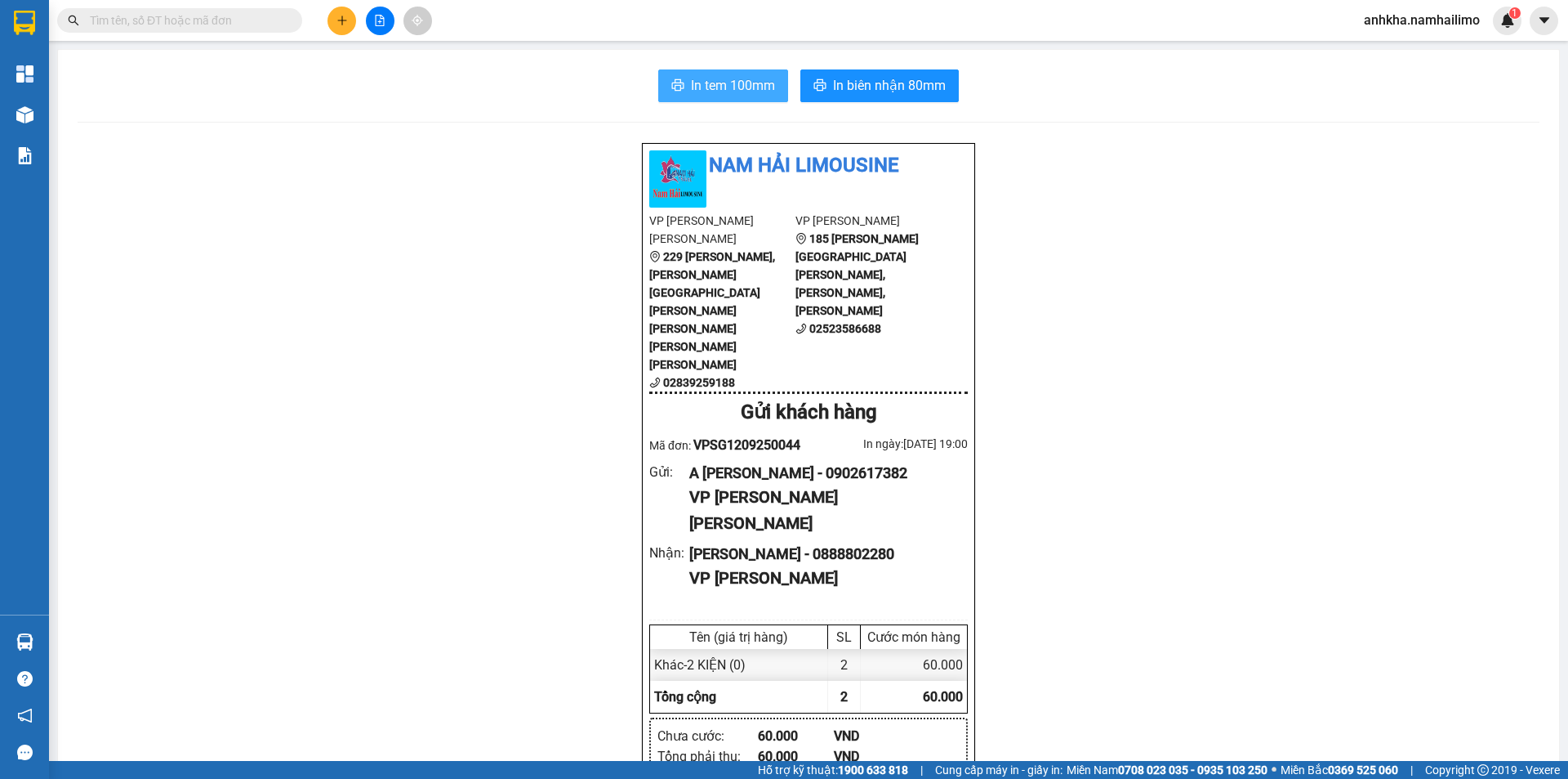
drag, startPoint x: 691, startPoint y: 83, endPoint x: 702, endPoint y: 78, distance: 12.1
click at [694, 80] on span "In tem 100mm" at bounding box center [733, 86] width 84 height 21
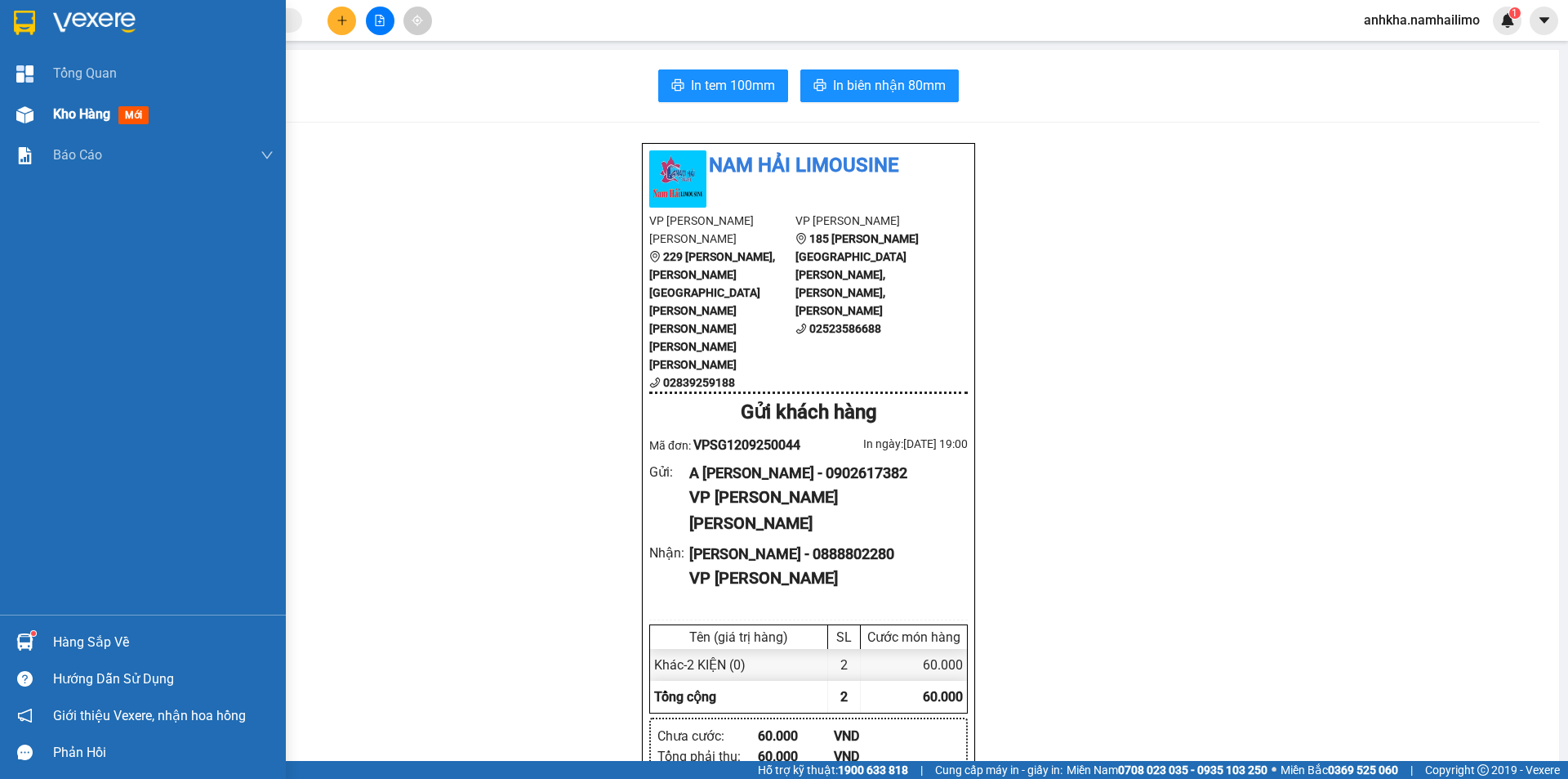
click at [60, 114] on span "Kho hàng" at bounding box center [81, 114] width 57 height 16
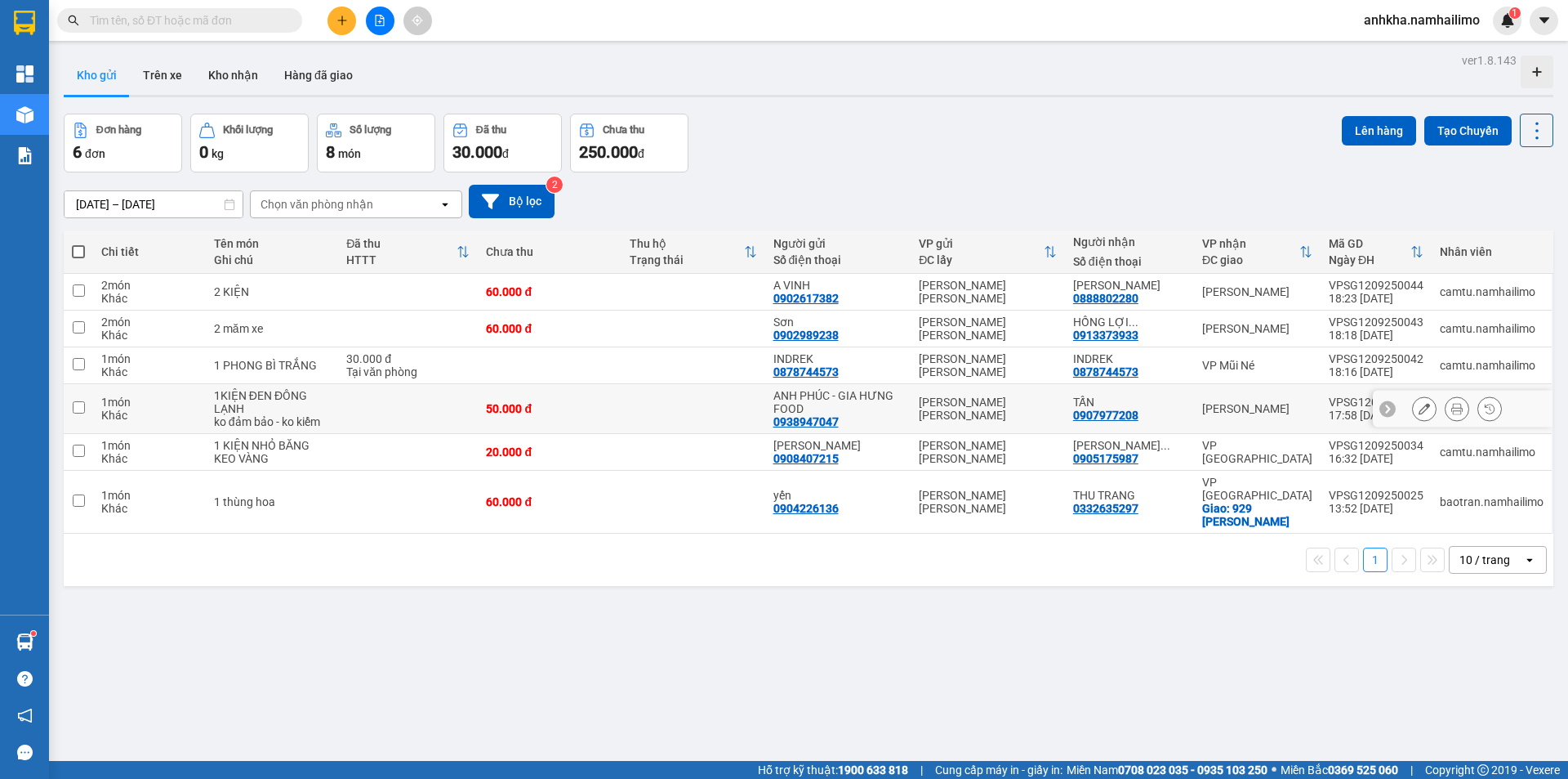
click at [1085, 414] on div "0907977208" at bounding box center [1105, 414] width 65 height 13
click at [136, 397] on div "1 món" at bounding box center [149, 401] width 96 height 13
checkbox input "true"
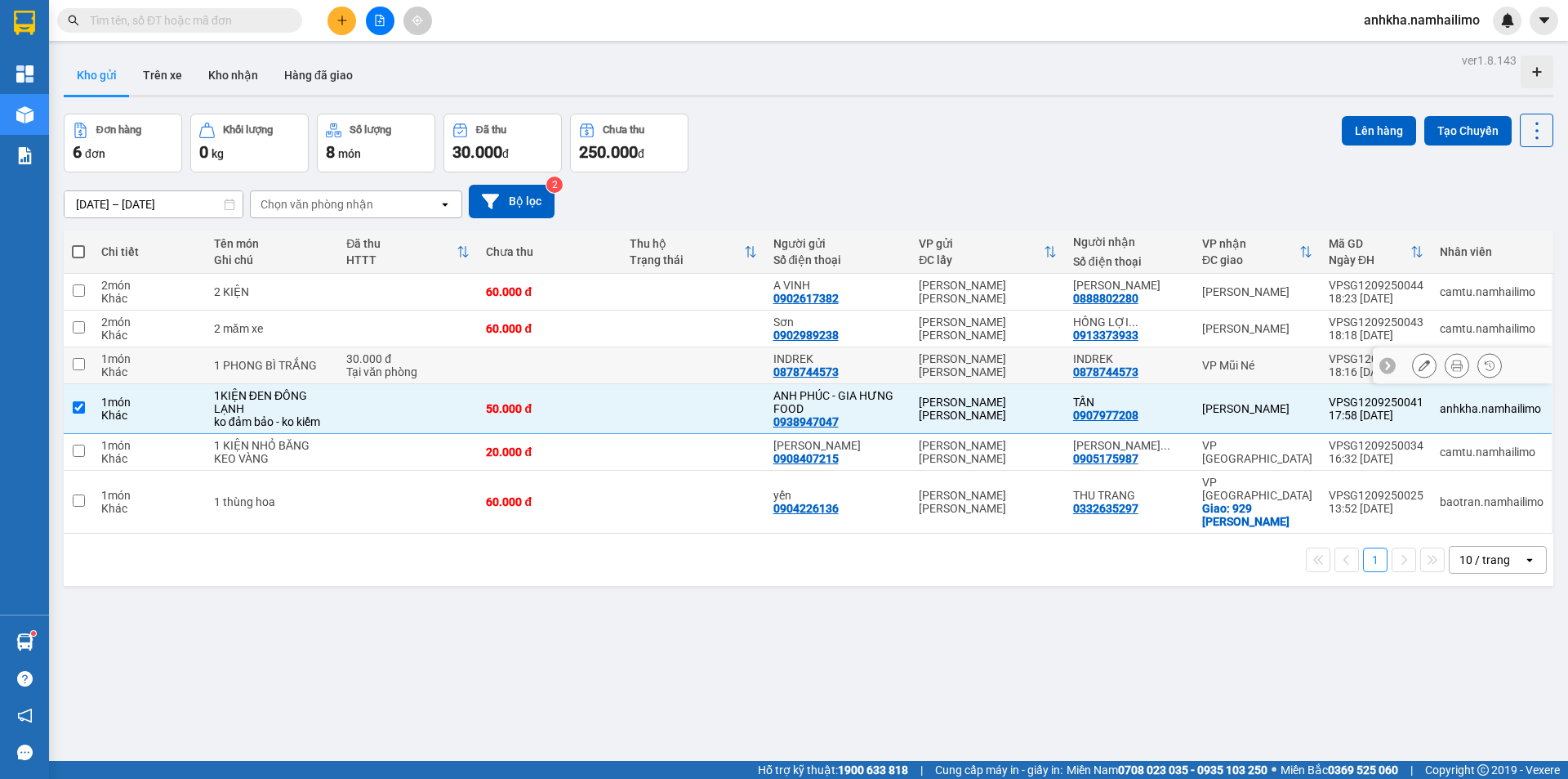
click at [134, 355] on div "1 món" at bounding box center [149, 358] width 96 height 13
checkbox input "true"
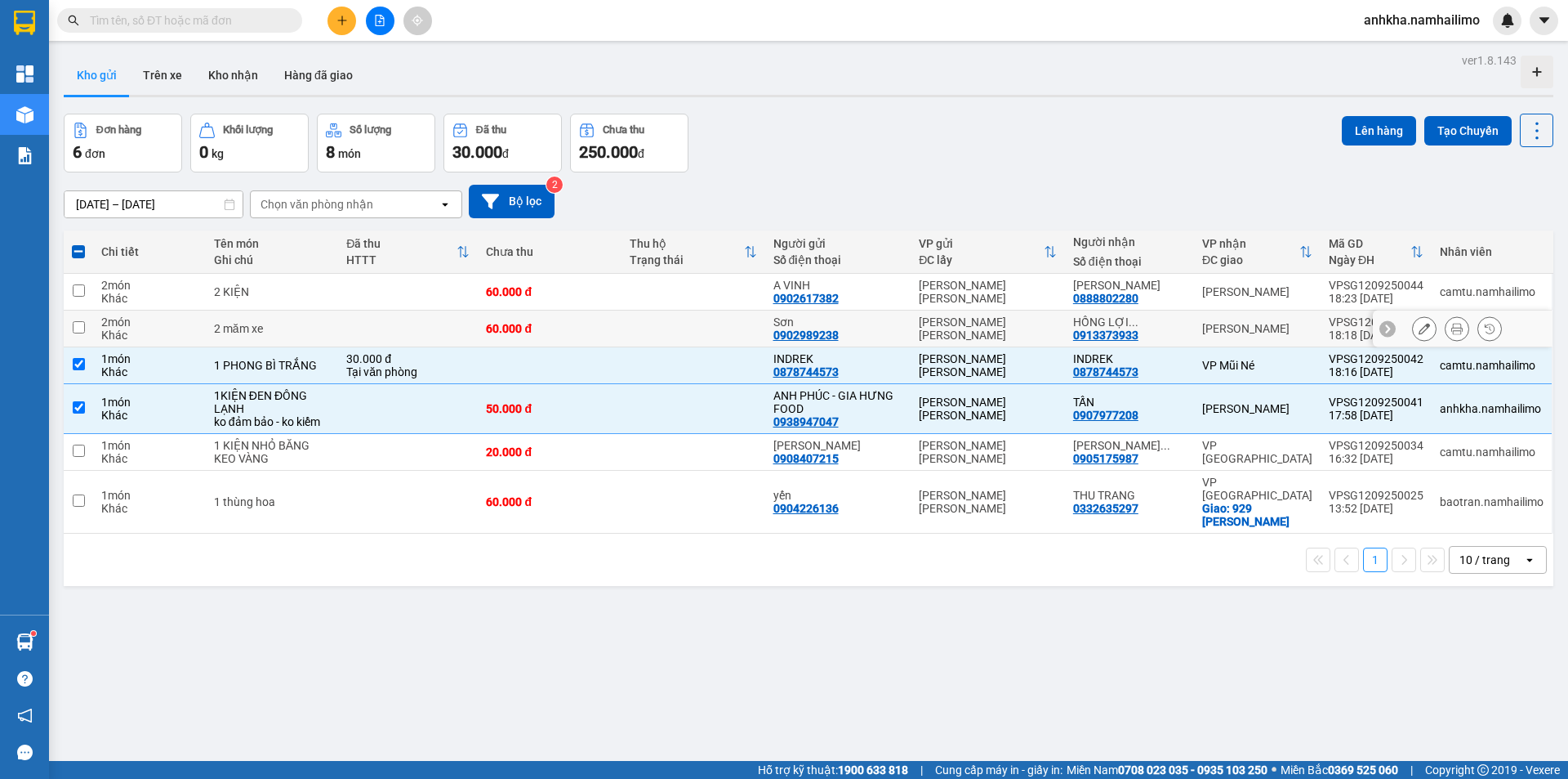
click at [95, 331] on td "2 món Khác" at bounding box center [149, 328] width 113 height 36
checkbox input "true"
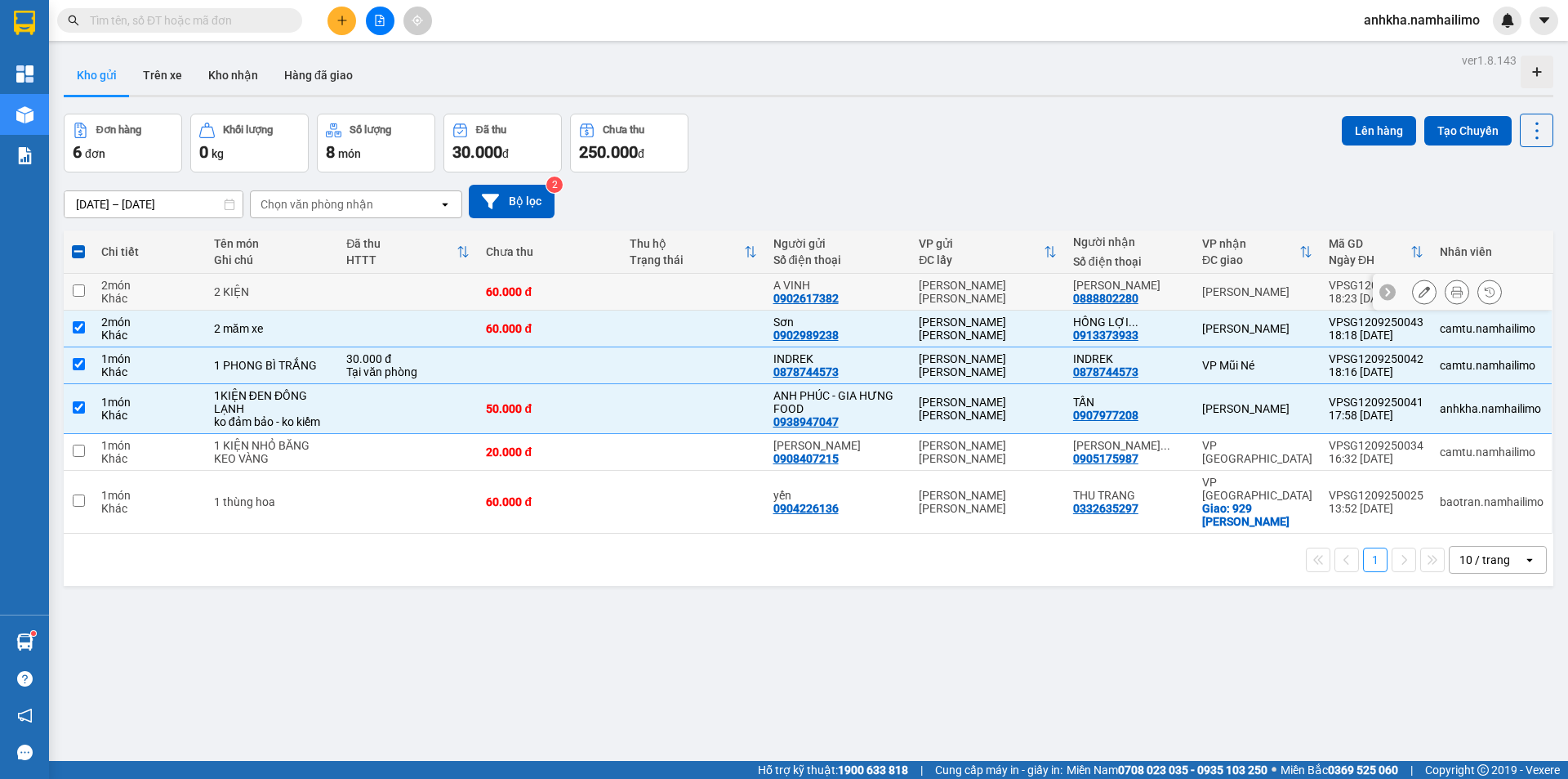
click at [217, 279] on td "2 KIỆN" at bounding box center [272, 292] width 133 height 36
checkbox input "true"
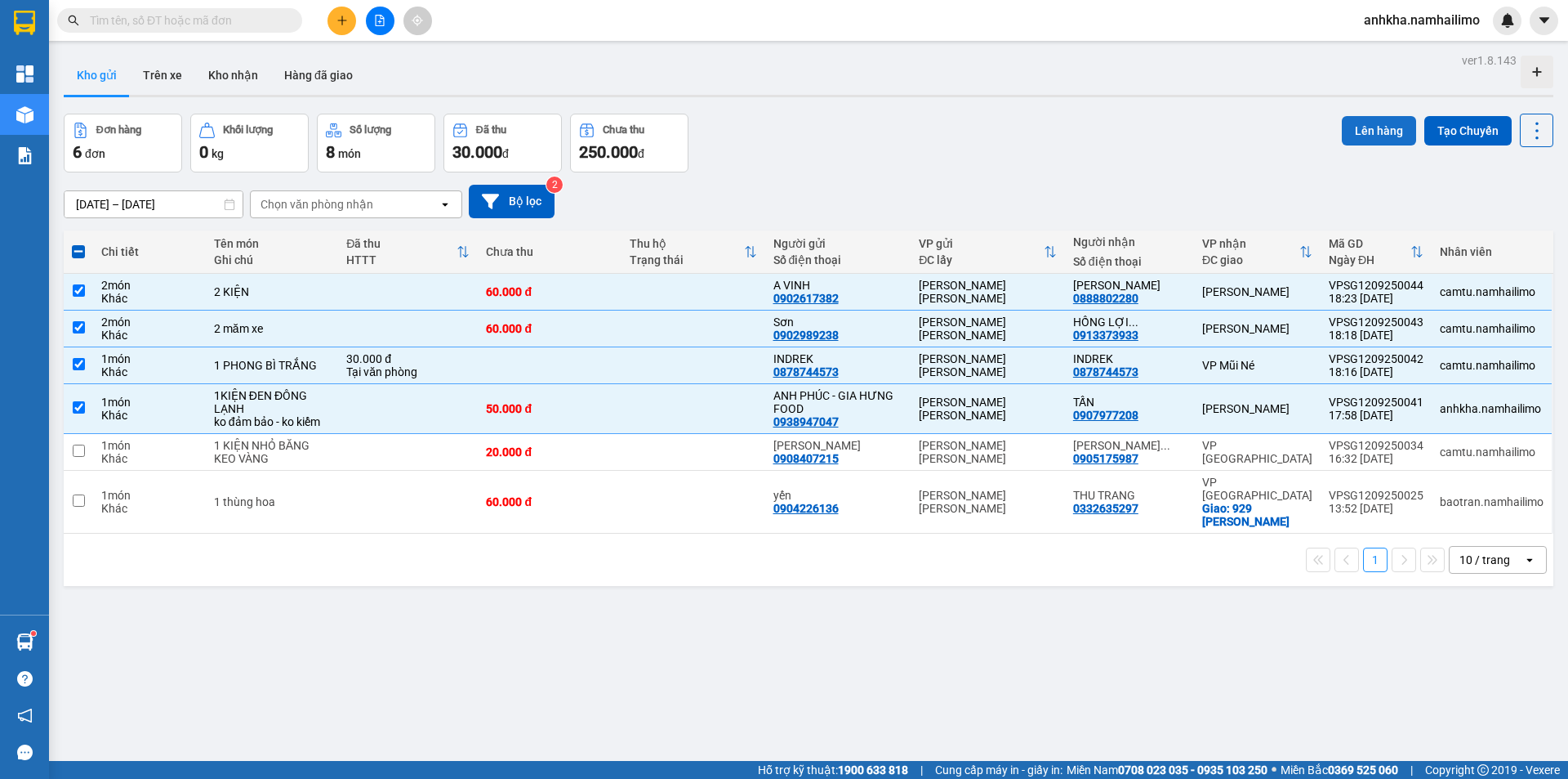
click at [1363, 128] on button "Lên hàng" at bounding box center [1379, 131] width 75 height 29
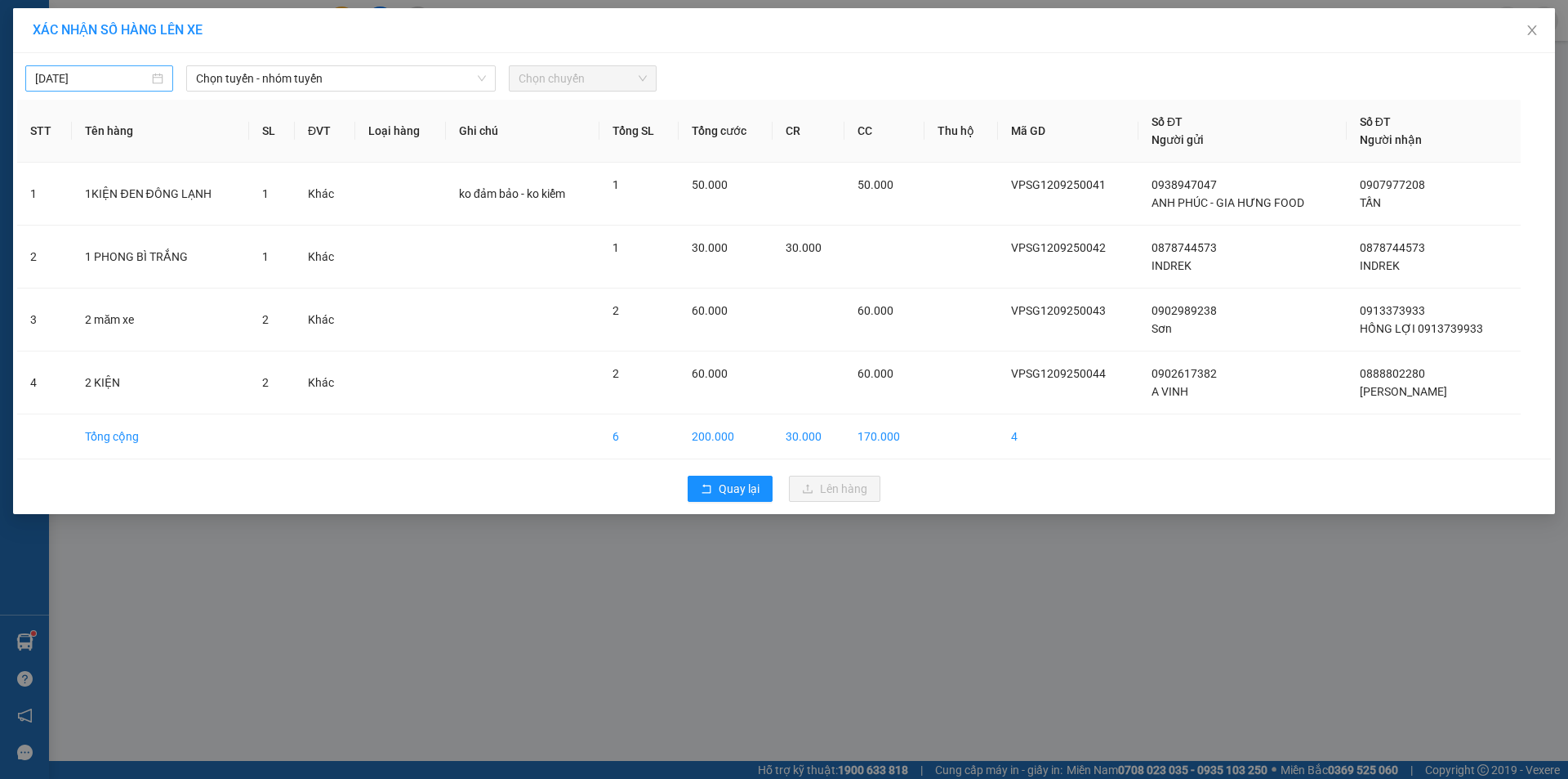
click at [105, 67] on div "[DATE]" at bounding box center [99, 78] width 148 height 26
type input "[DATE]"
click at [305, 68] on span "Chọn tuyến - nhóm tuyến" at bounding box center [340, 78] width 290 height 24
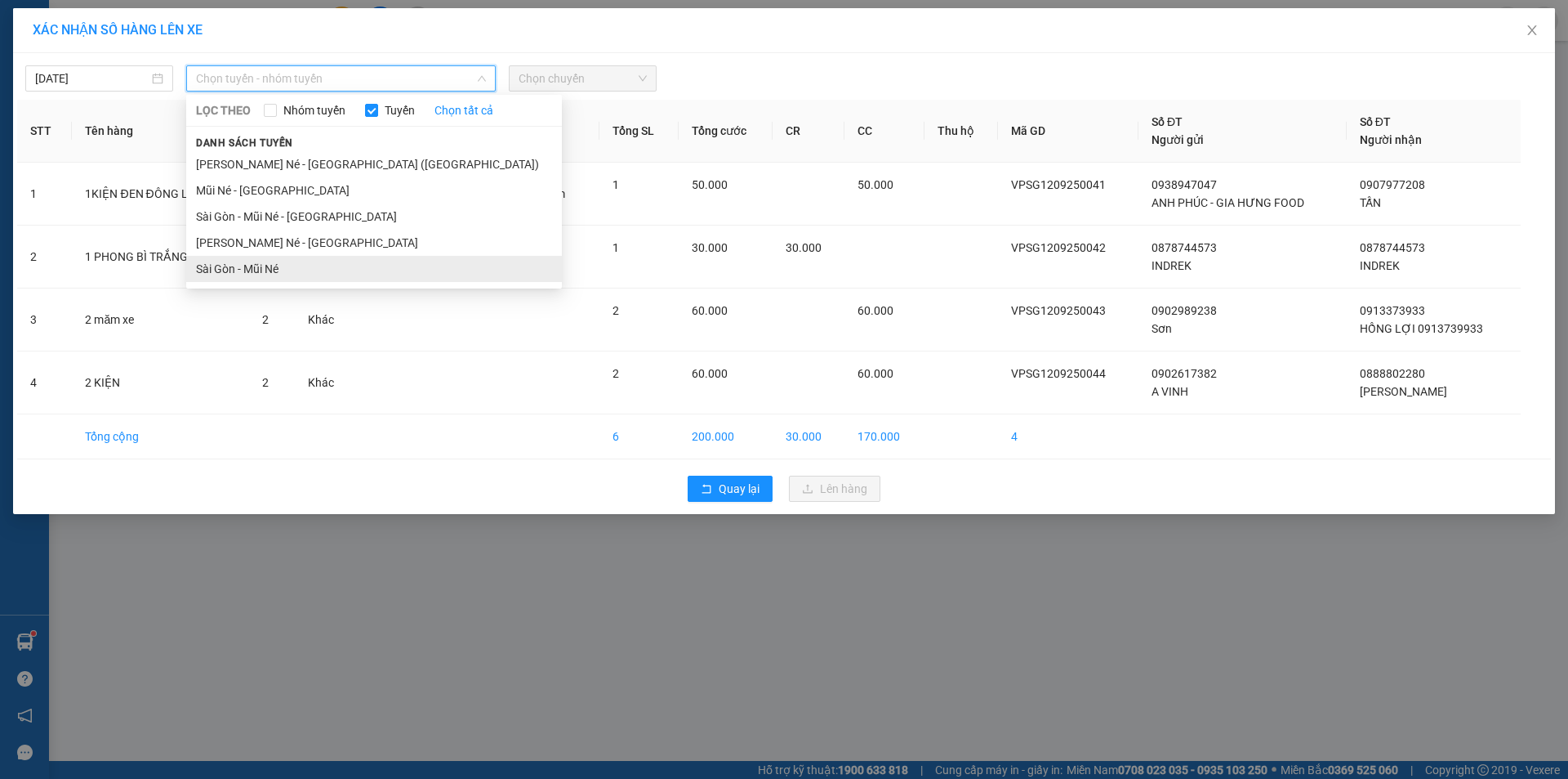
click at [221, 263] on li "Sài Gòn - Mũi Né" at bounding box center [374, 269] width 376 height 26
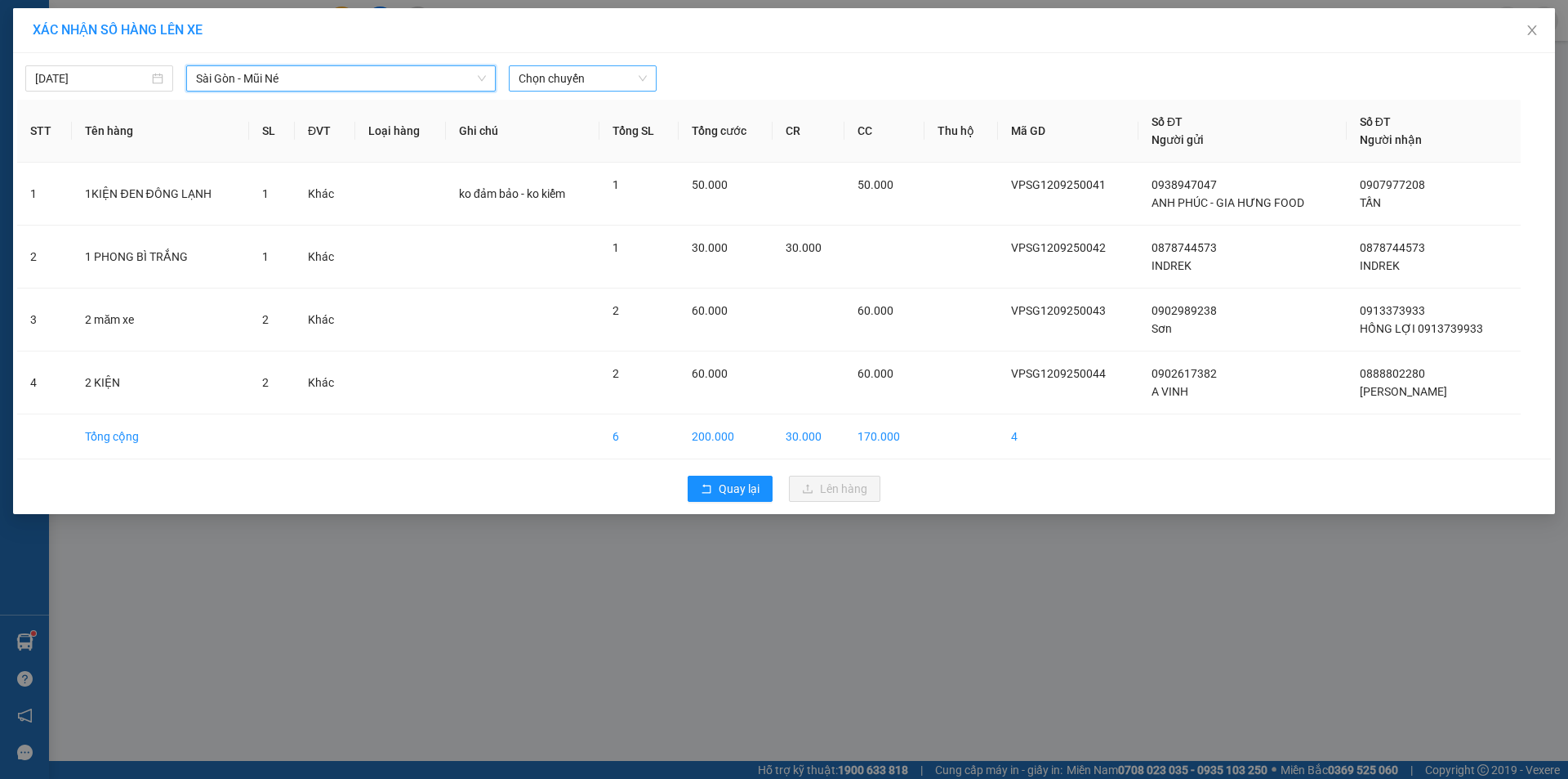
click at [562, 75] on span "Chọn chuyến" at bounding box center [583, 78] width 128 height 24
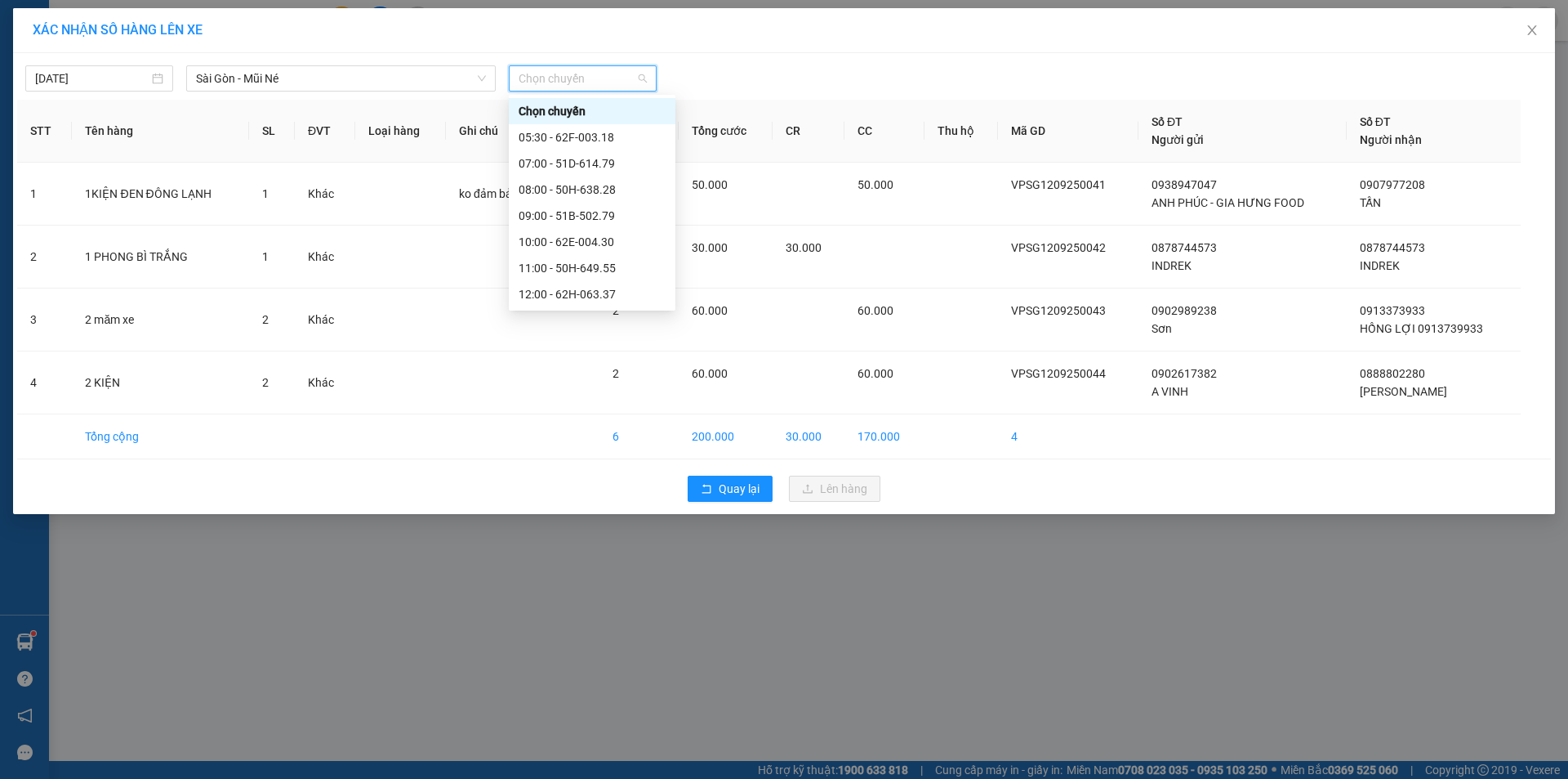
click at [584, 416] on div "19:00 (TC) - 51B-502.79" at bounding box center [593, 425] width 147 height 18
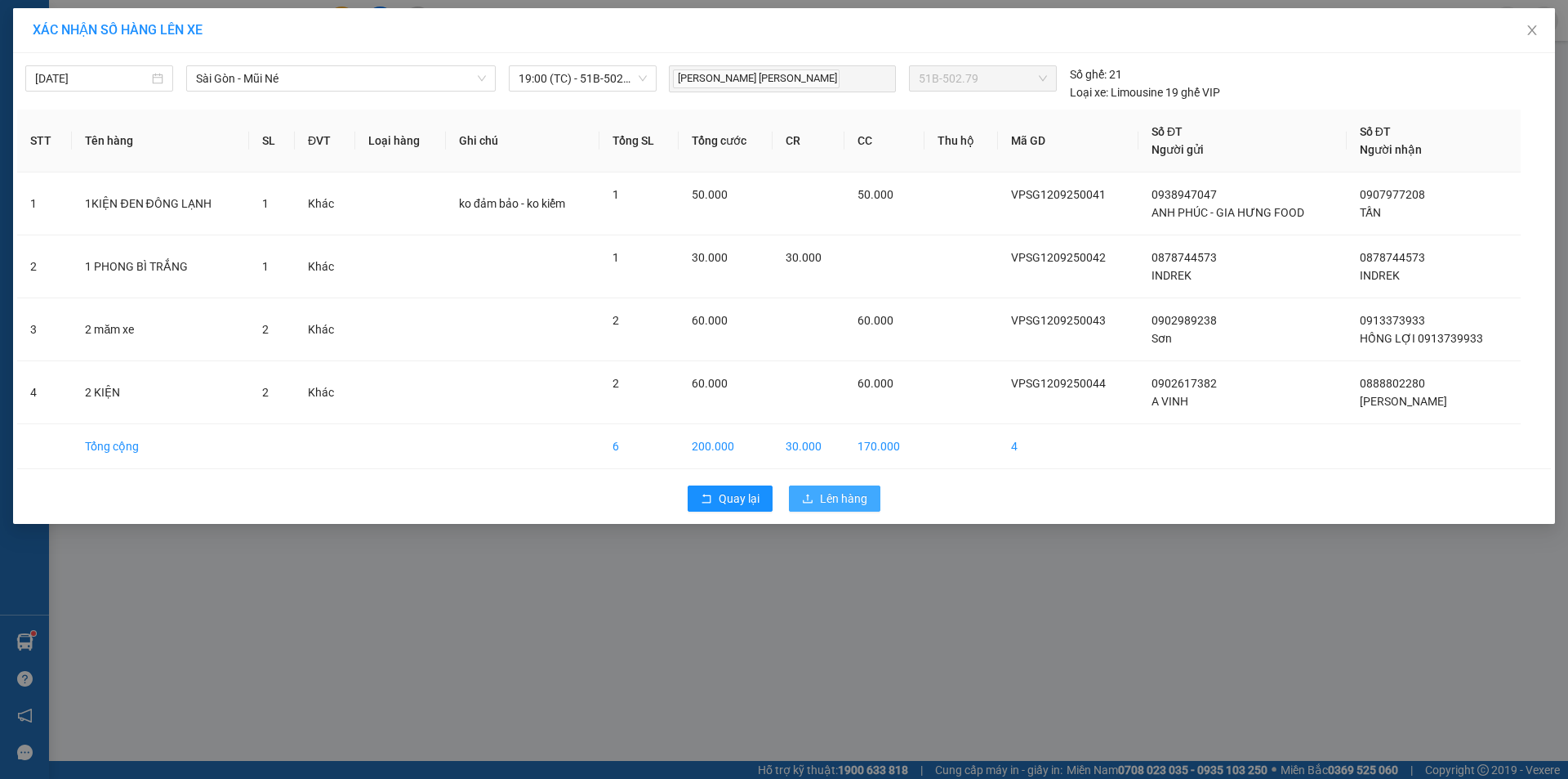
click at [845, 499] on span "Lên hàng" at bounding box center [844, 498] width 48 height 18
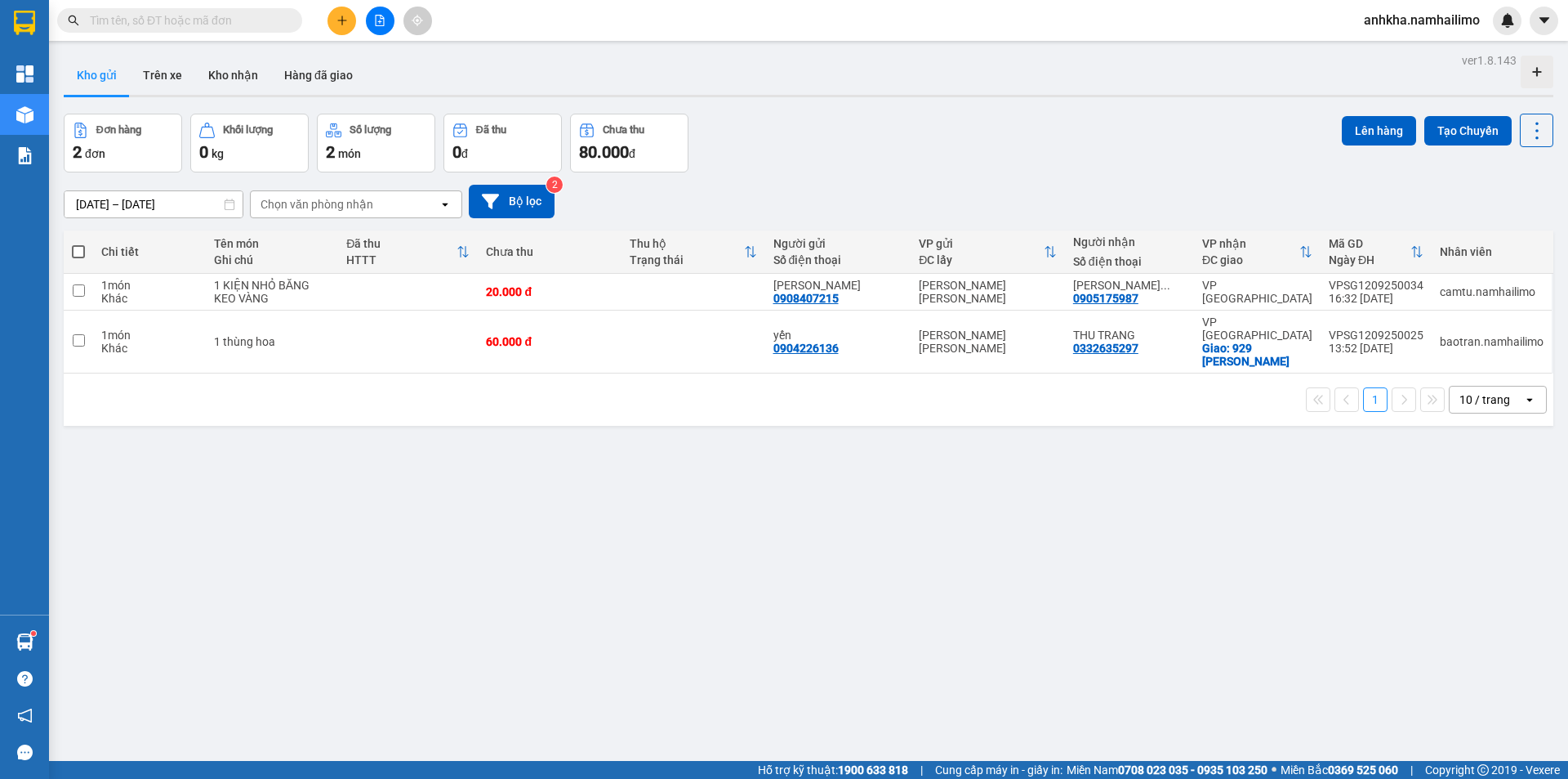
click at [96, 69] on button "Kho gửi" at bounding box center [97, 75] width 66 height 39
drag, startPoint x: 154, startPoint y: 67, endPoint x: 346, endPoint y: 172, distance: 218.8
click at [155, 68] on button "Trên xe" at bounding box center [162, 75] width 65 height 39
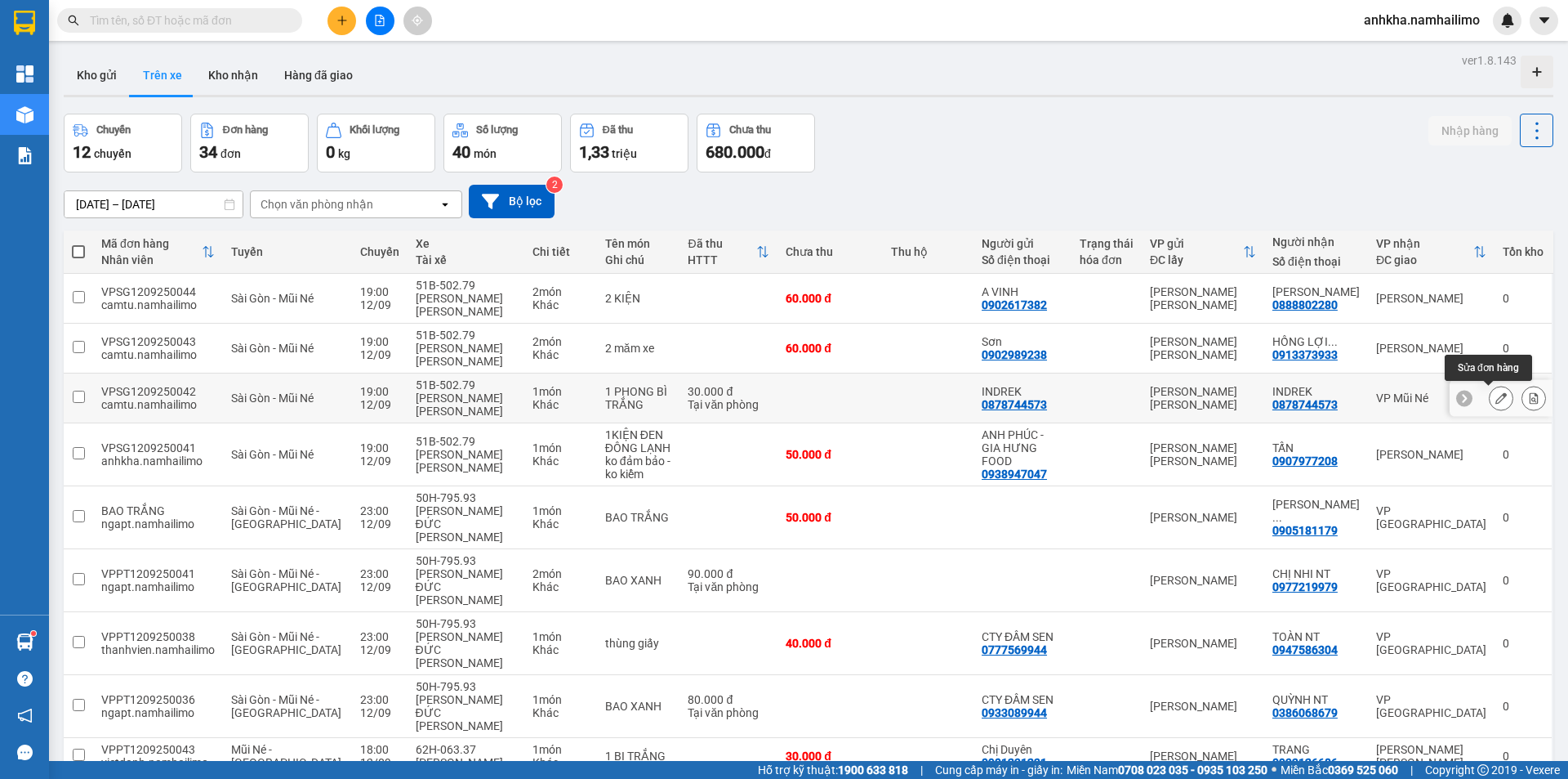
click at [1495, 394] on icon at bounding box center [1500, 398] width 11 height 11
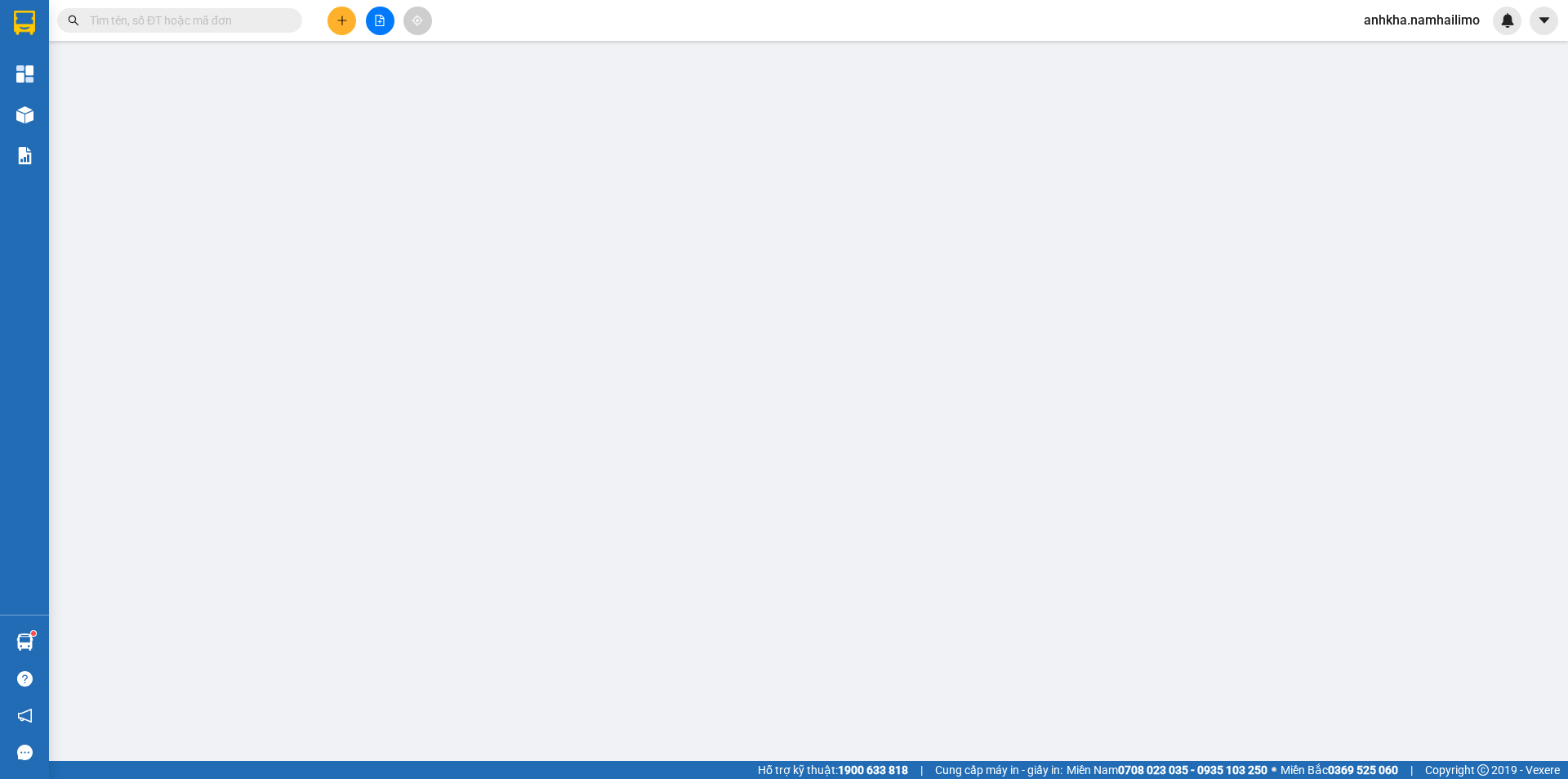
type input "0878744573"
type input "INDREK"
type input "0878744573"
type input "INDREK"
type input "30.000"
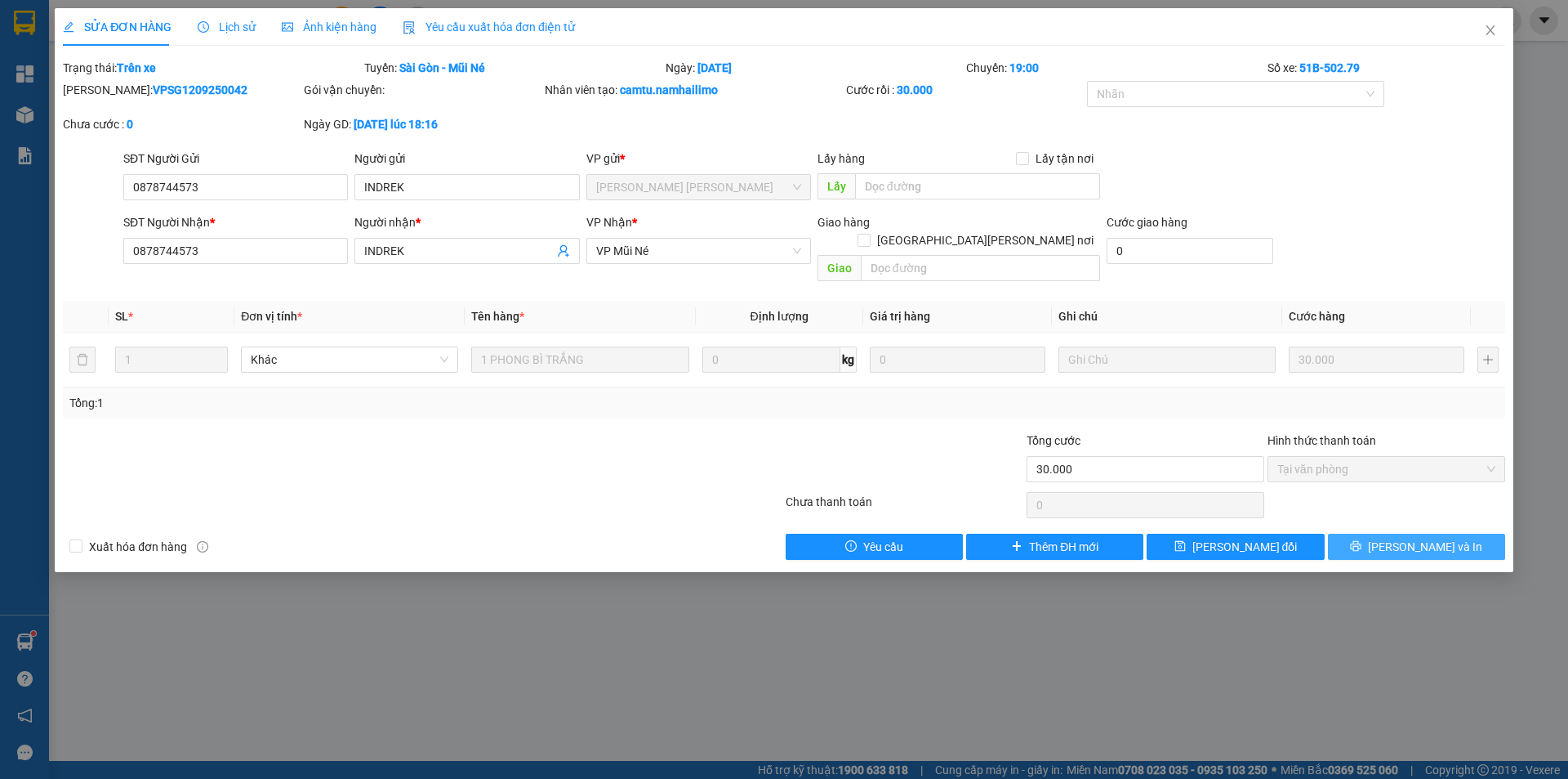
click at [1401, 534] on button "[PERSON_NAME] và In" at bounding box center [1416, 547] width 178 height 26
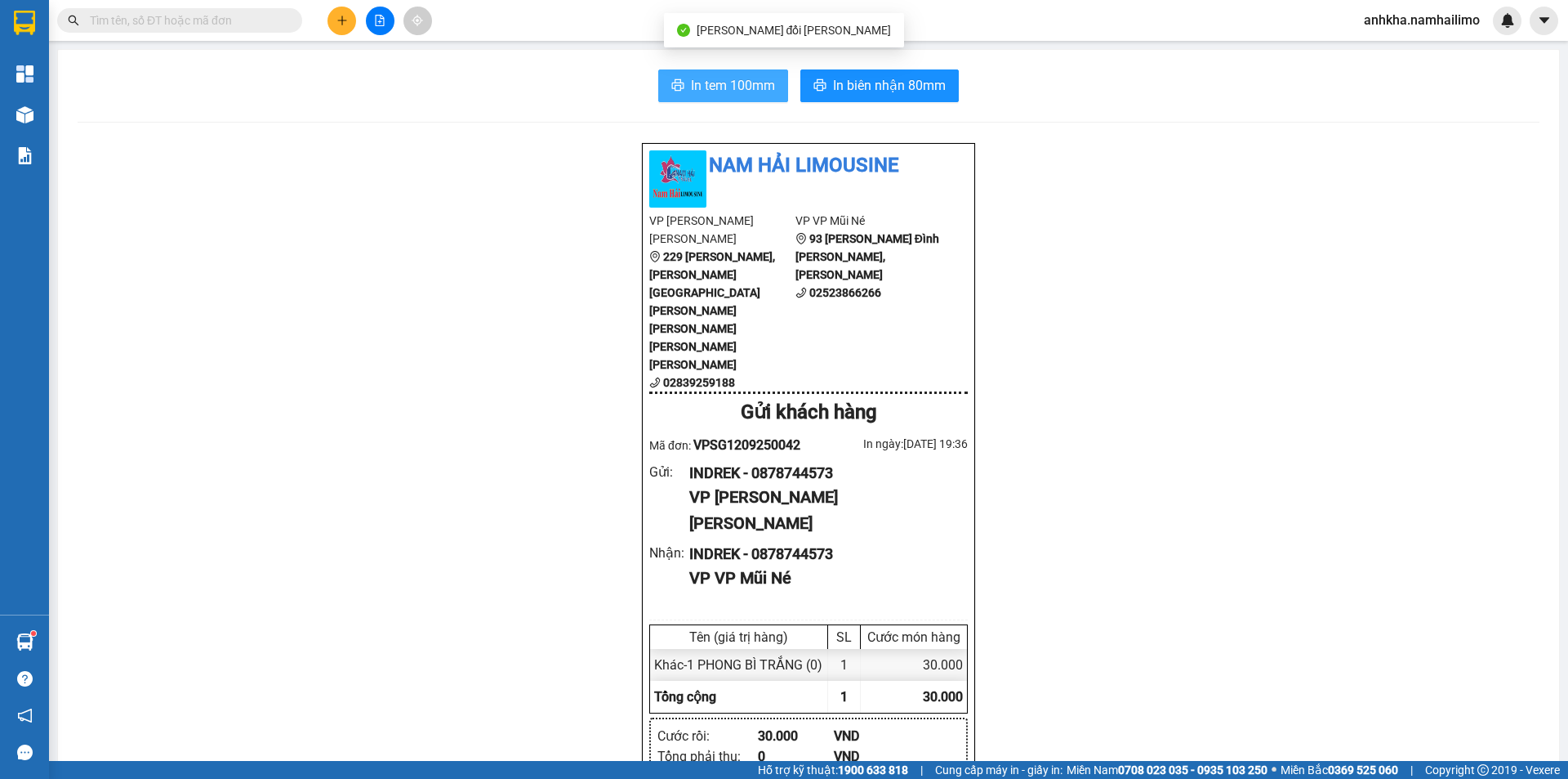
click at [733, 88] on span "In tem 100mm" at bounding box center [733, 86] width 84 height 21
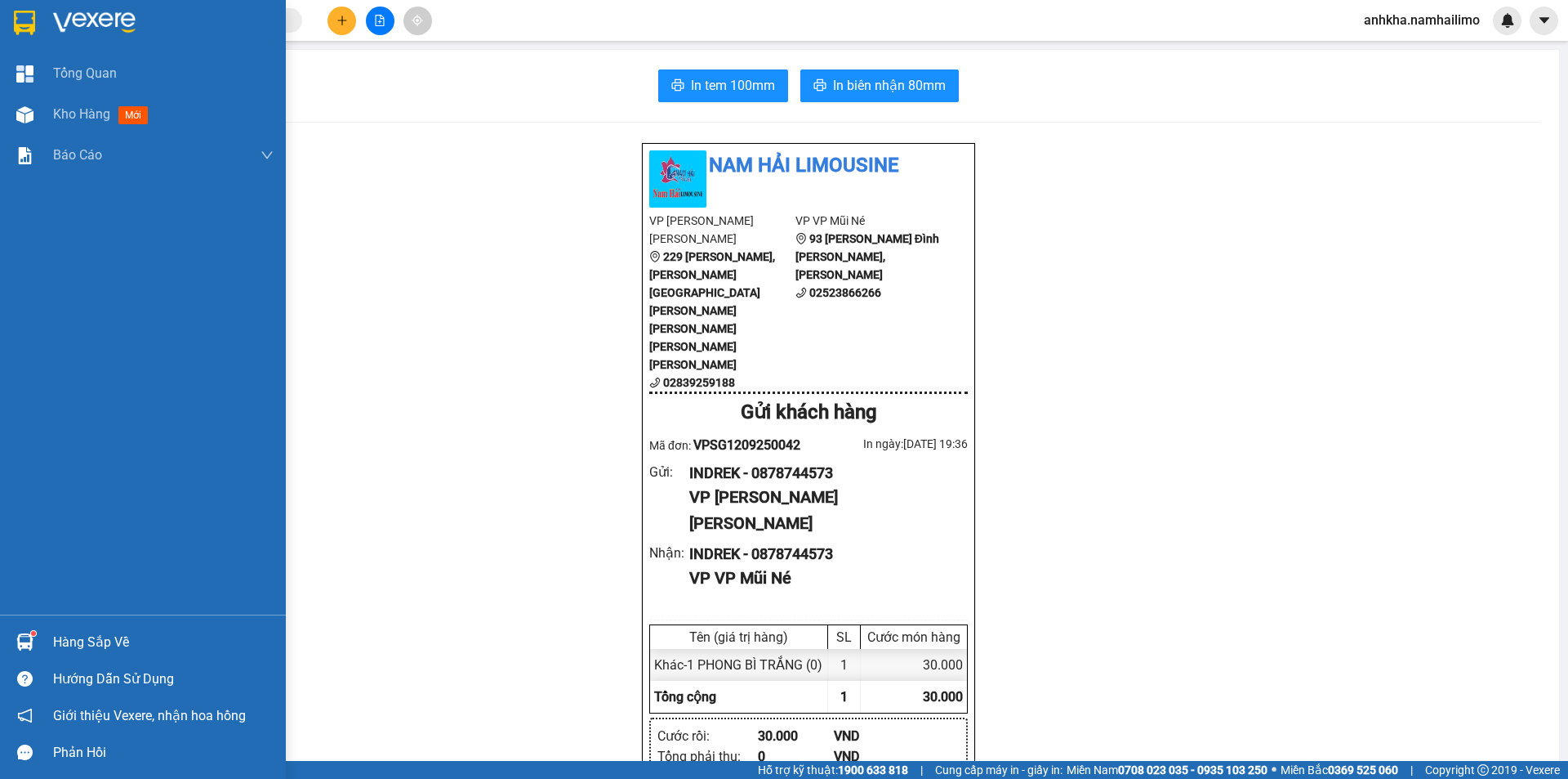
click at [16, 641] on img at bounding box center [25, 642] width 17 height 17
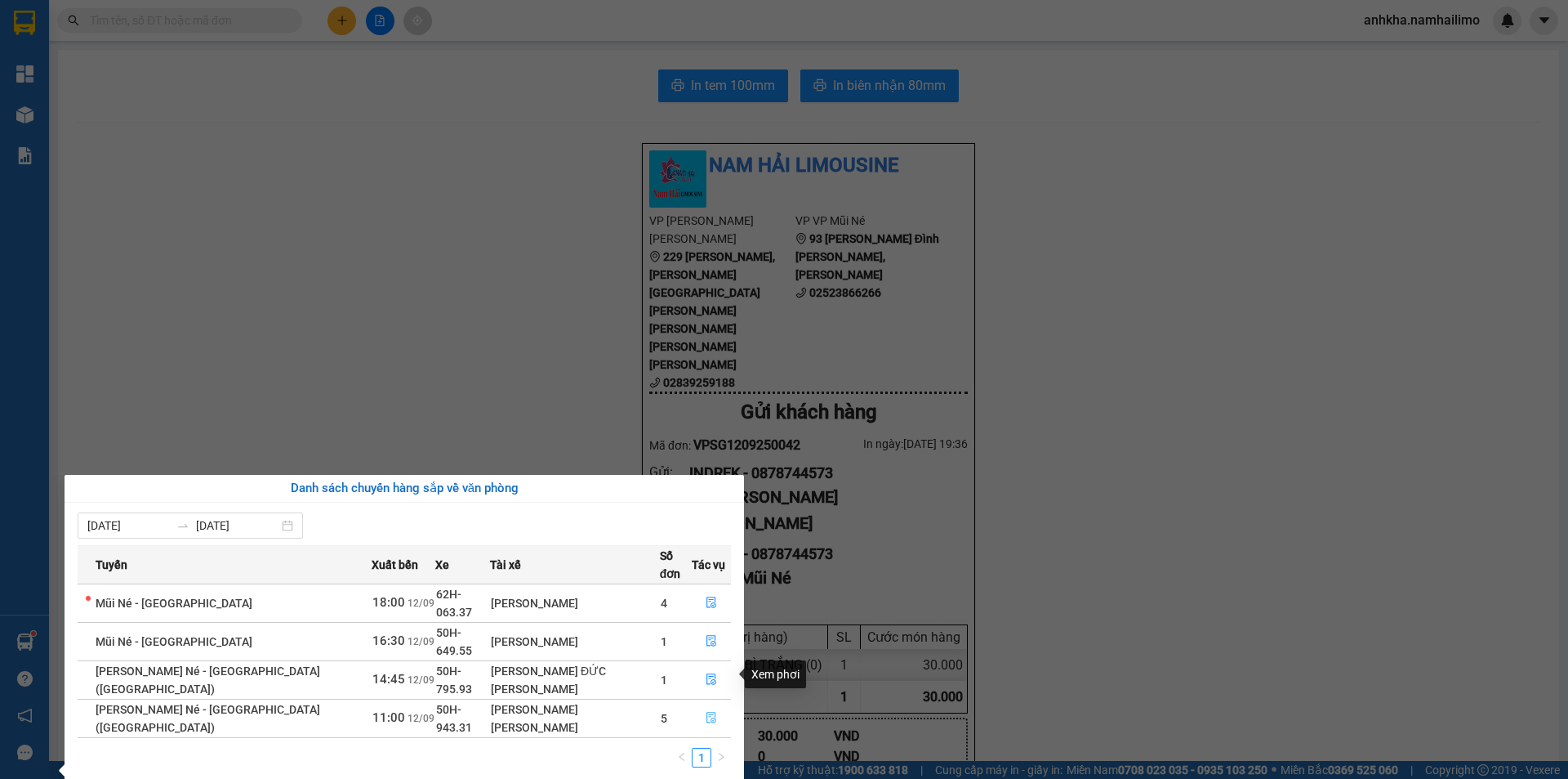
click at [709, 711] on icon "file-done" at bounding box center [711, 717] width 11 height 11
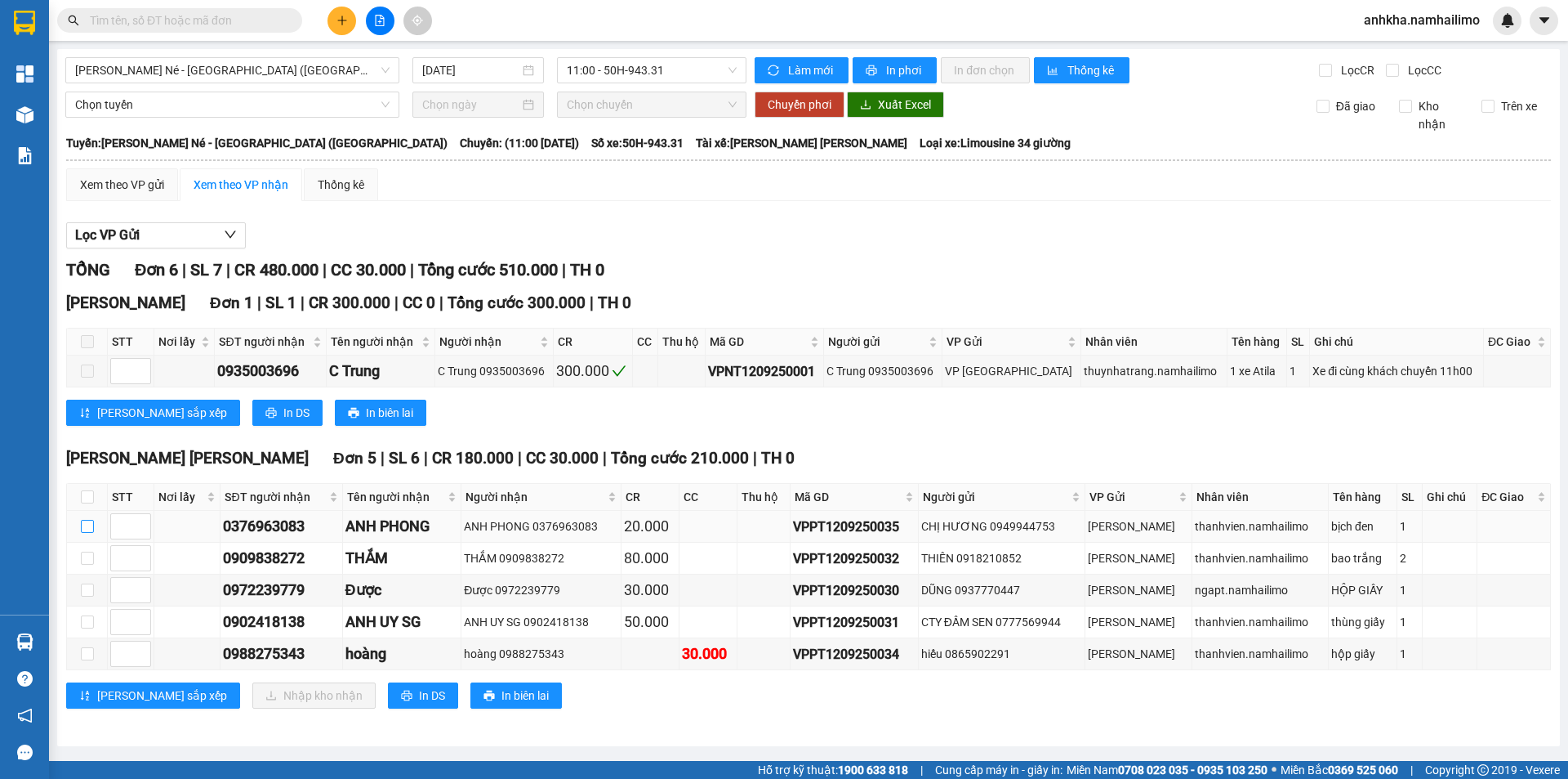
click at [83, 530] on input "checkbox" at bounding box center [87, 526] width 13 height 13
checkbox input "true"
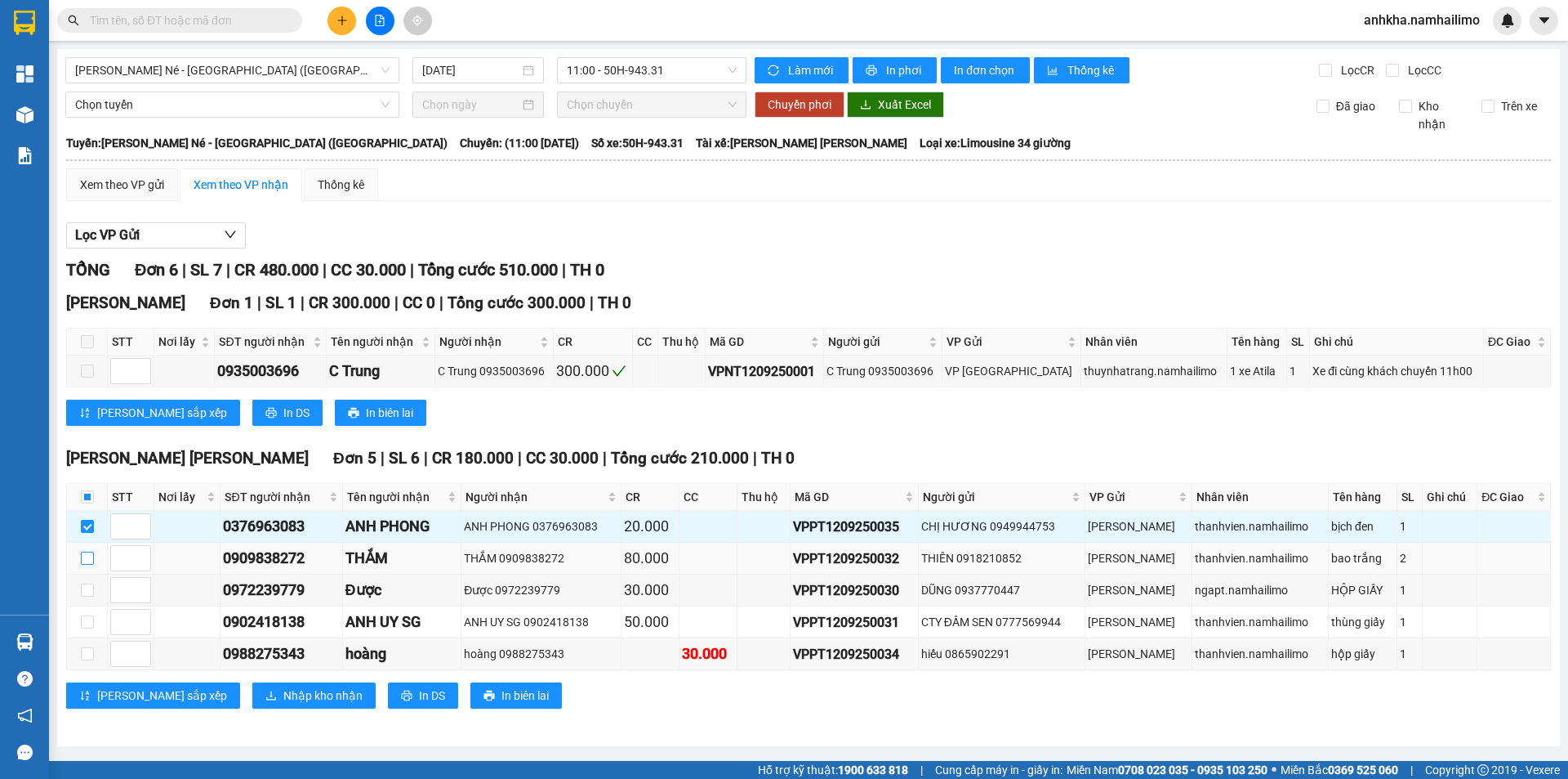
click at [84, 550] on label at bounding box center [87, 558] width 13 height 18
click at [84, 551] on input "checkbox" at bounding box center [87, 557] width 13 height 13
checkbox input "true"
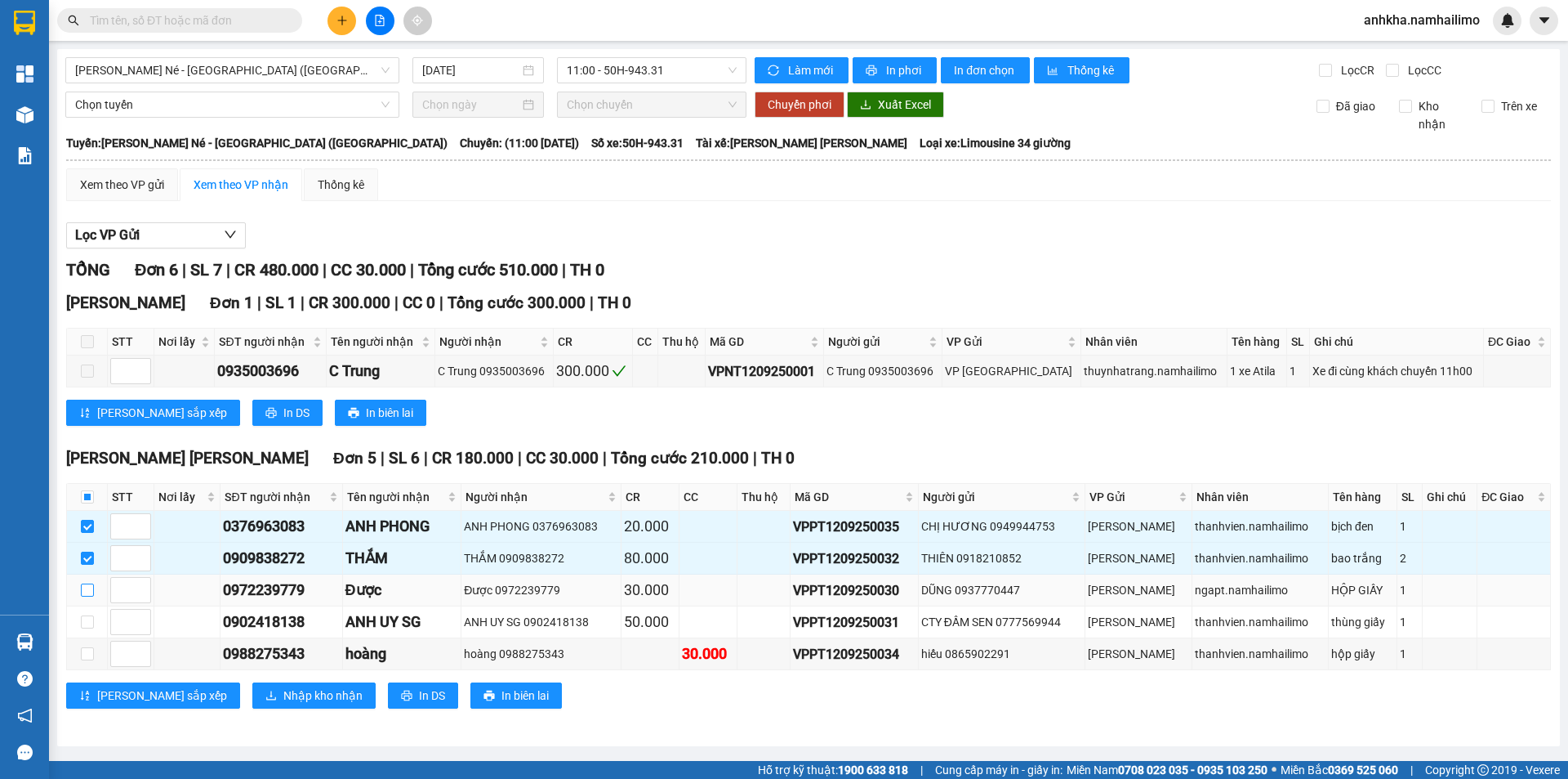
click at [85, 585] on input "checkbox" at bounding box center [87, 589] width 13 height 13
checkbox input "true"
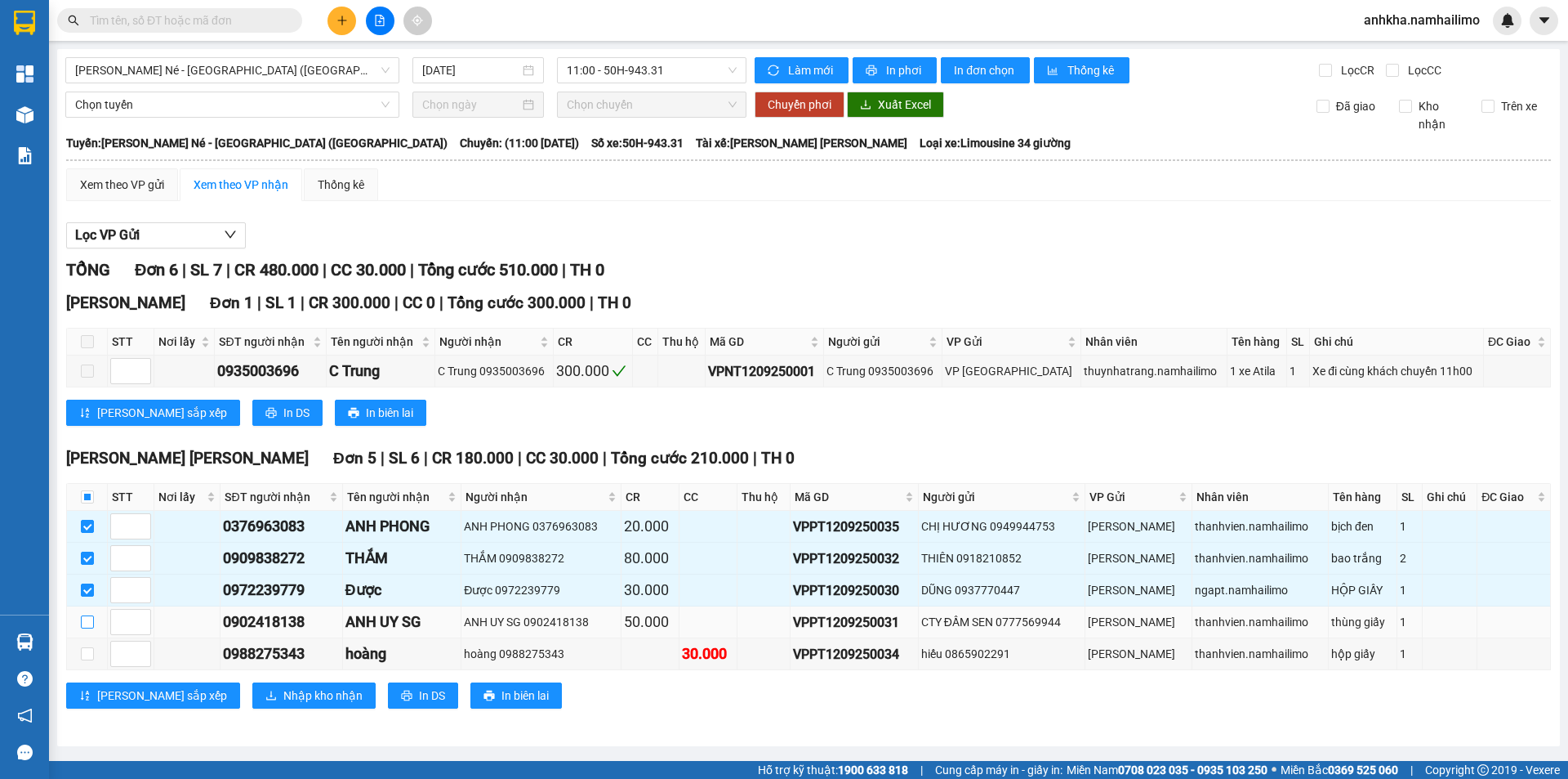
click at [88, 619] on input "checkbox" at bounding box center [87, 621] width 13 height 13
checkbox input "true"
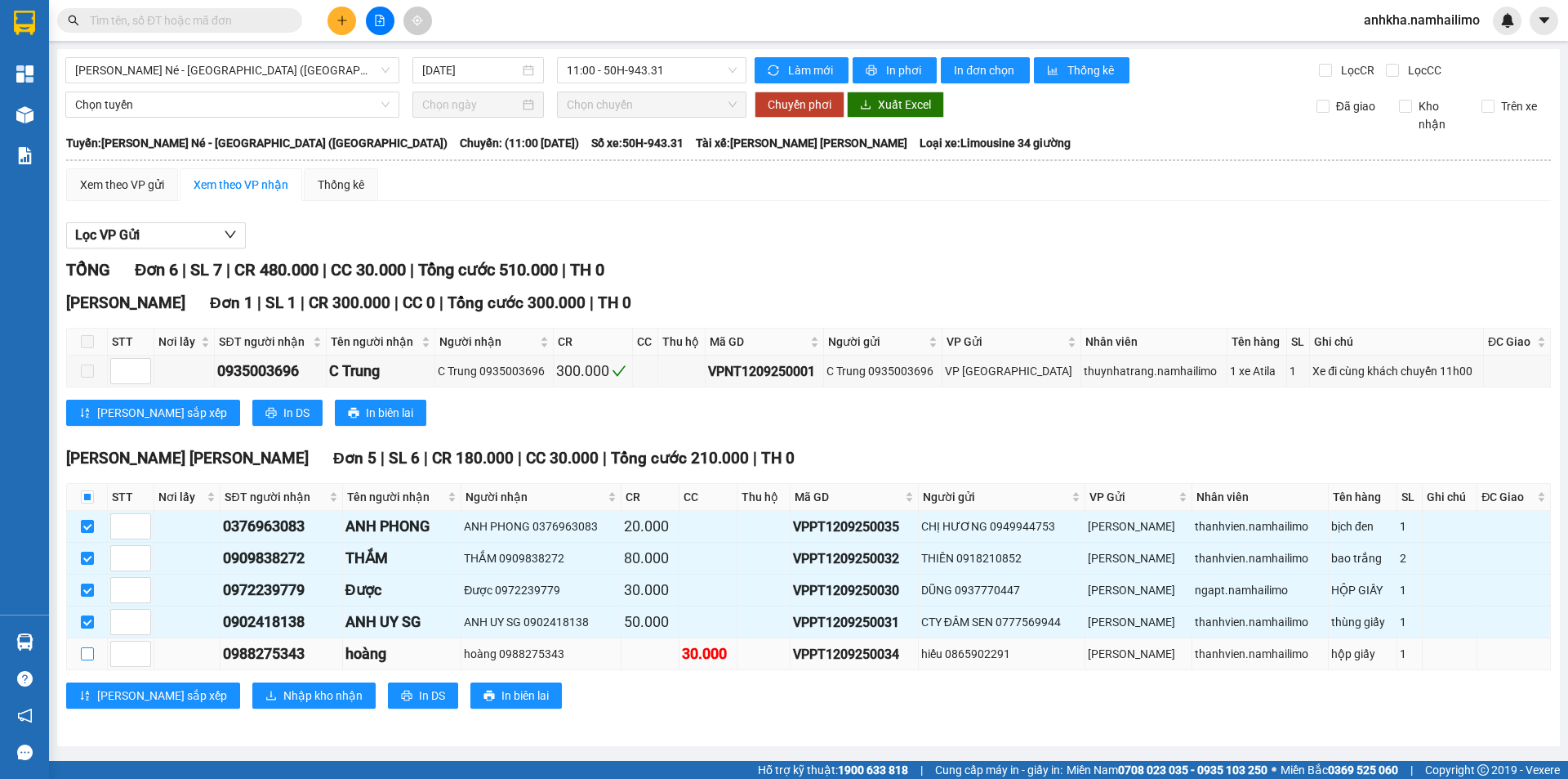
click at [87, 661] on label at bounding box center [87, 653] width 13 height 18
click at [87, 660] on input "checkbox" at bounding box center [87, 653] width 13 height 13
checkbox input "true"
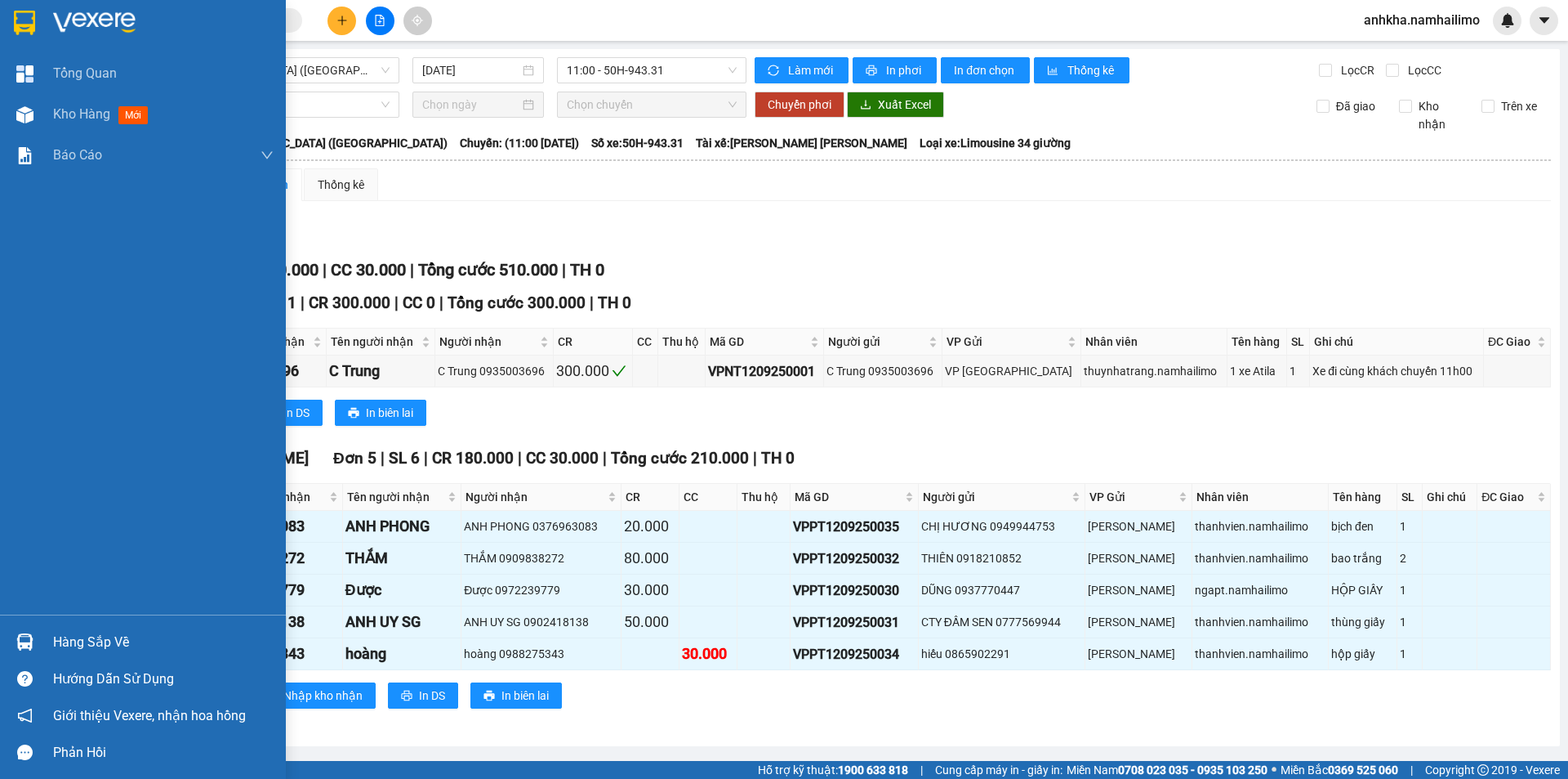
click at [29, 635] on img at bounding box center [25, 642] width 17 height 17
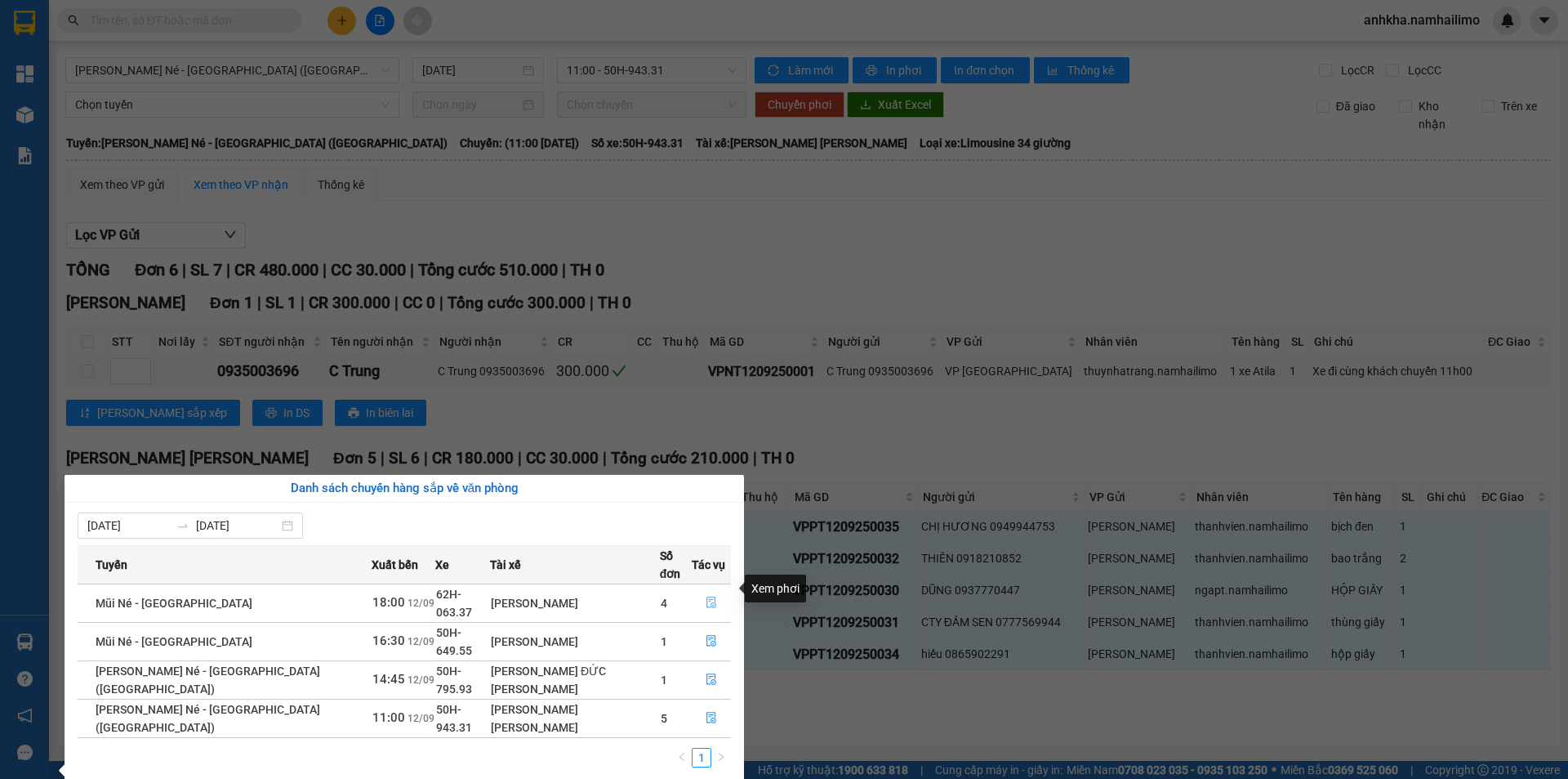
click at [706, 596] on span "file-done" at bounding box center [711, 602] width 11 height 13
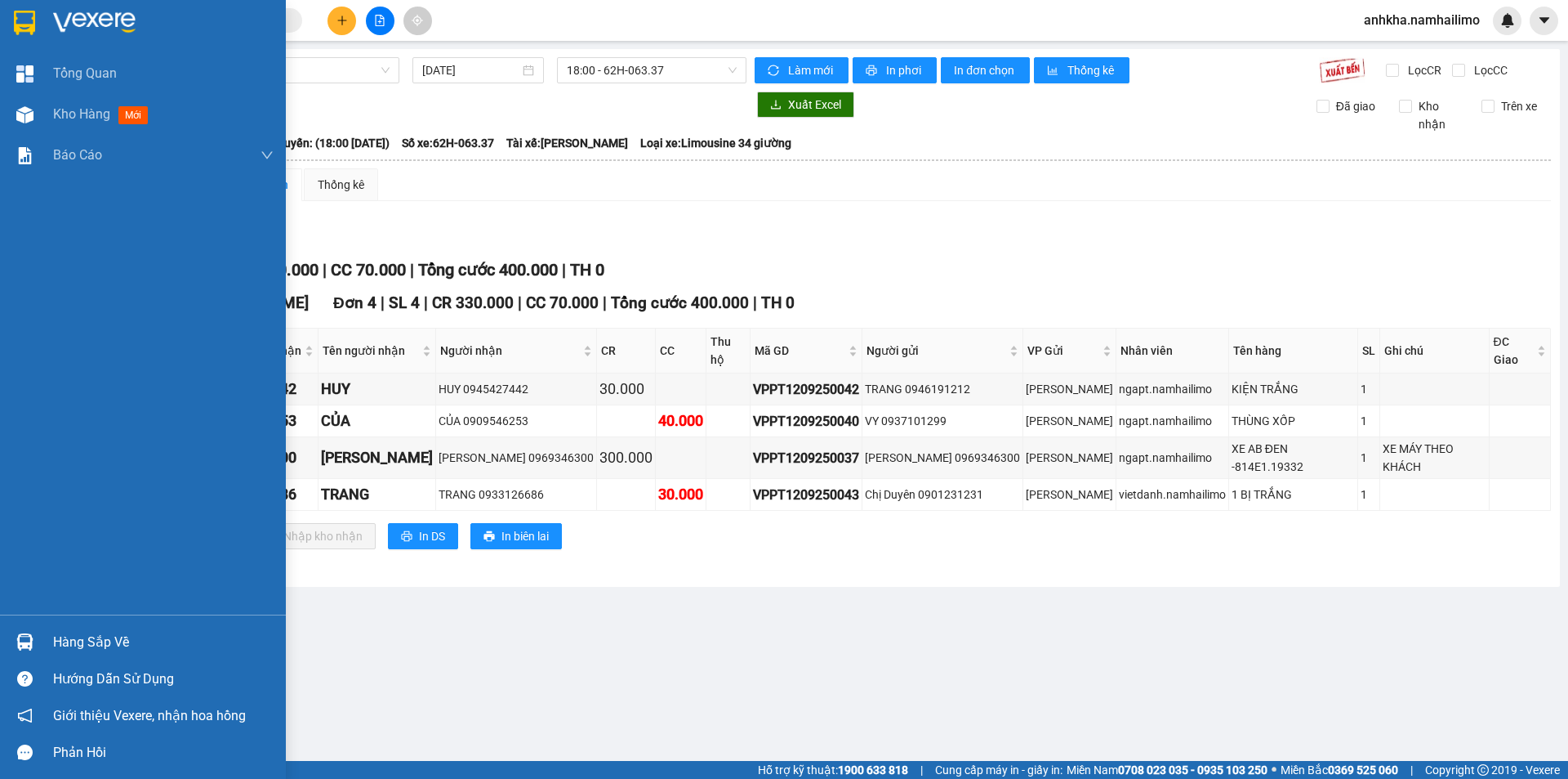
click at [98, 630] on div "Hàng sắp về" at bounding box center [163, 642] width 221 height 24
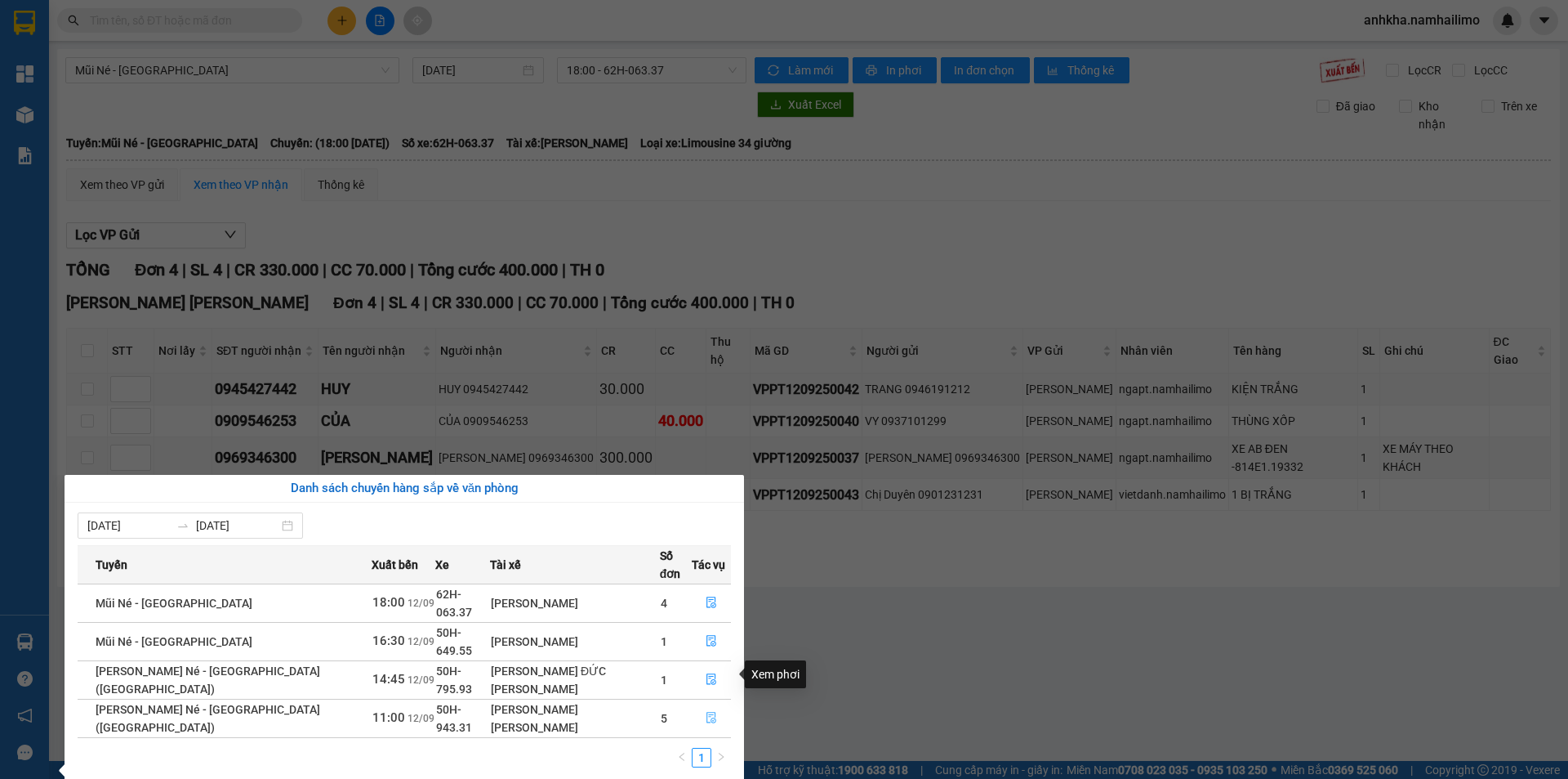
click at [708, 711] on icon "file-done" at bounding box center [711, 717] width 11 height 11
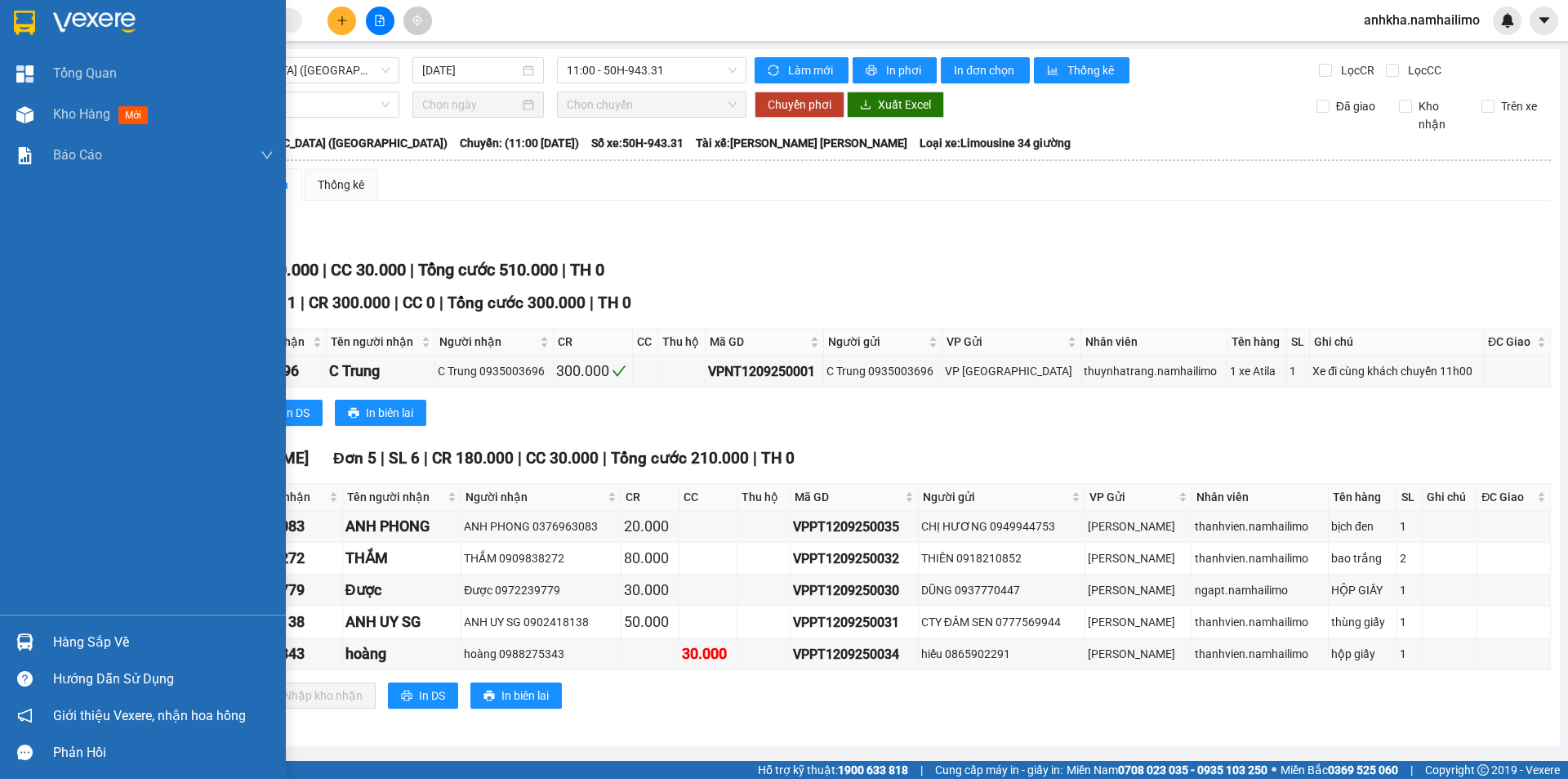
click at [15, 632] on div at bounding box center [24, 641] width 29 height 29
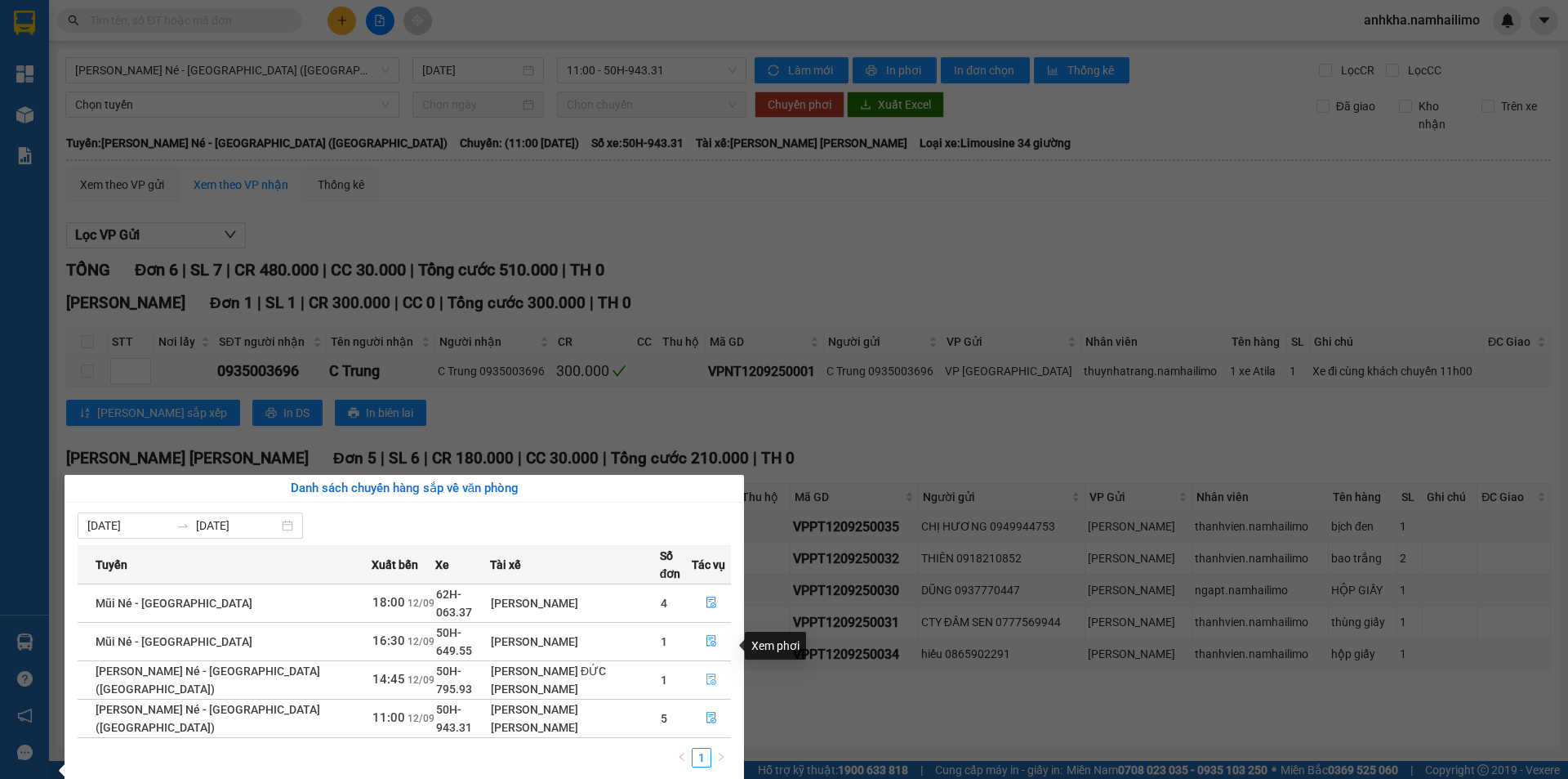
click at [705, 666] on button "button" at bounding box center [711, 679] width 37 height 26
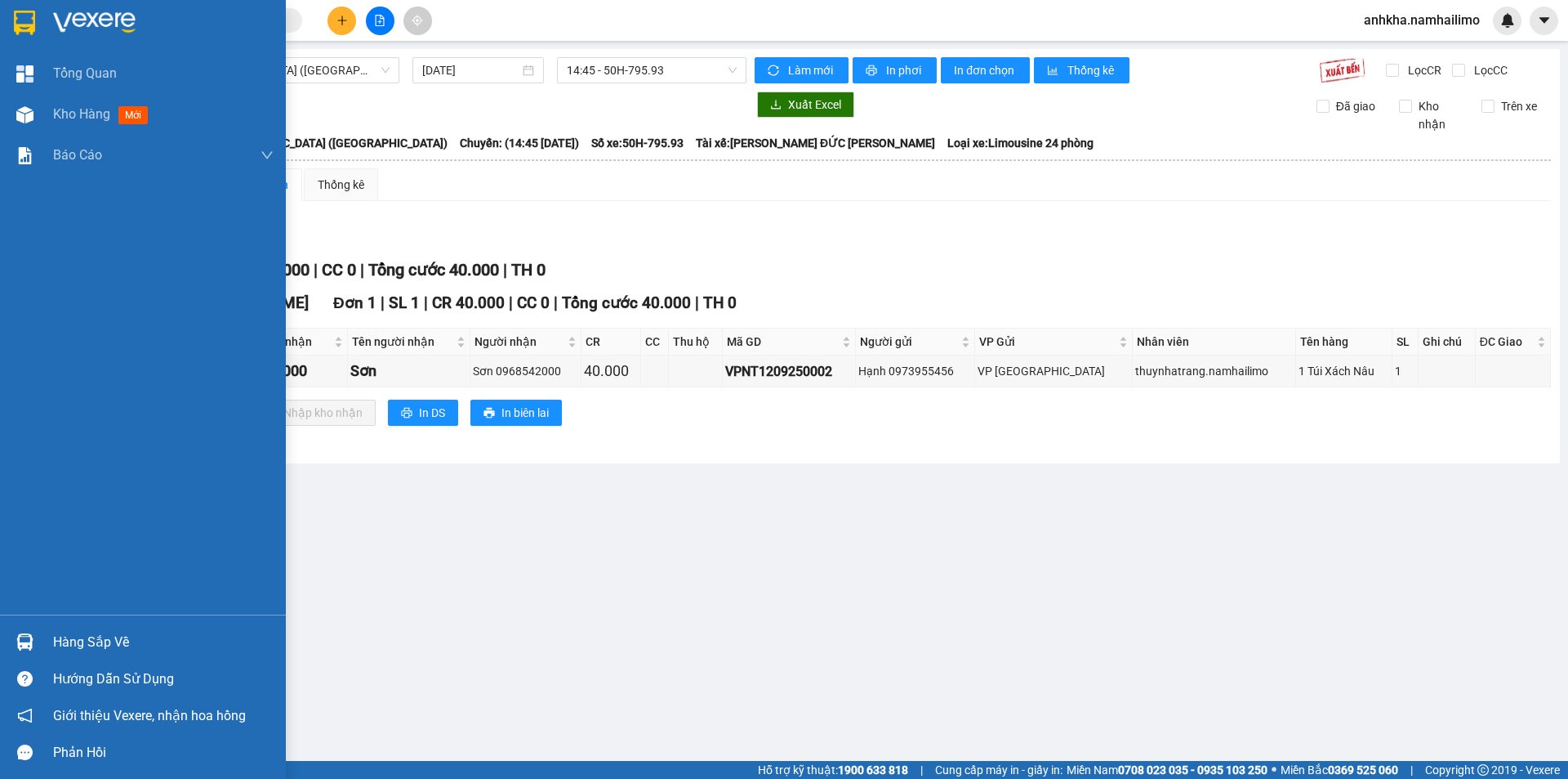
click at [94, 622] on div "Hàng sắp về Hướng dẫn sử dụng Giới thiệu Vexere, nhận hoa hồng Phản hồi" at bounding box center [143, 692] width 286 height 156
click at [94, 637] on div "Hàng sắp về" at bounding box center [163, 642] width 221 height 24
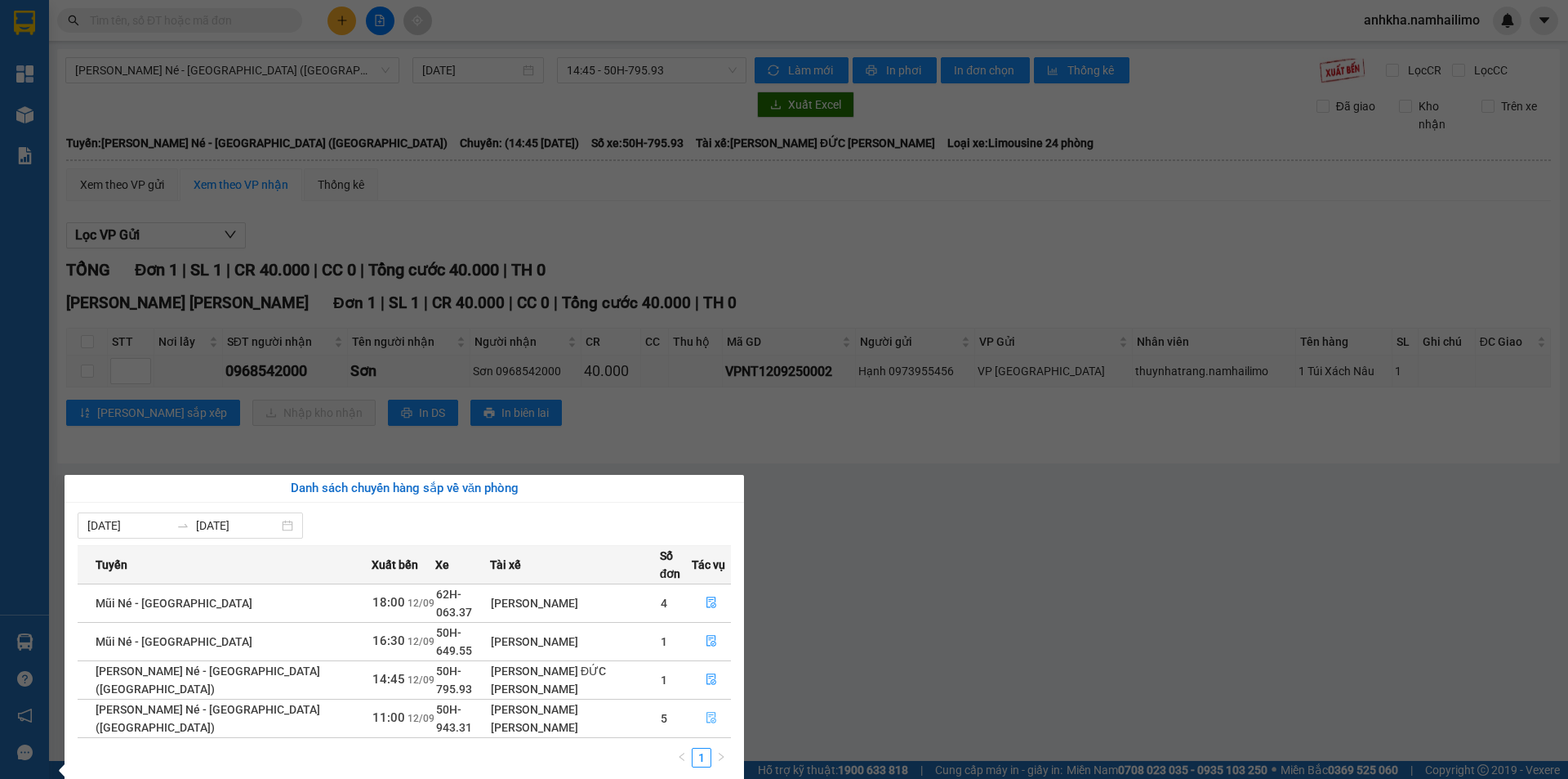
click at [707, 712] on icon "file-done" at bounding box center [711, 717] width 10 height 11
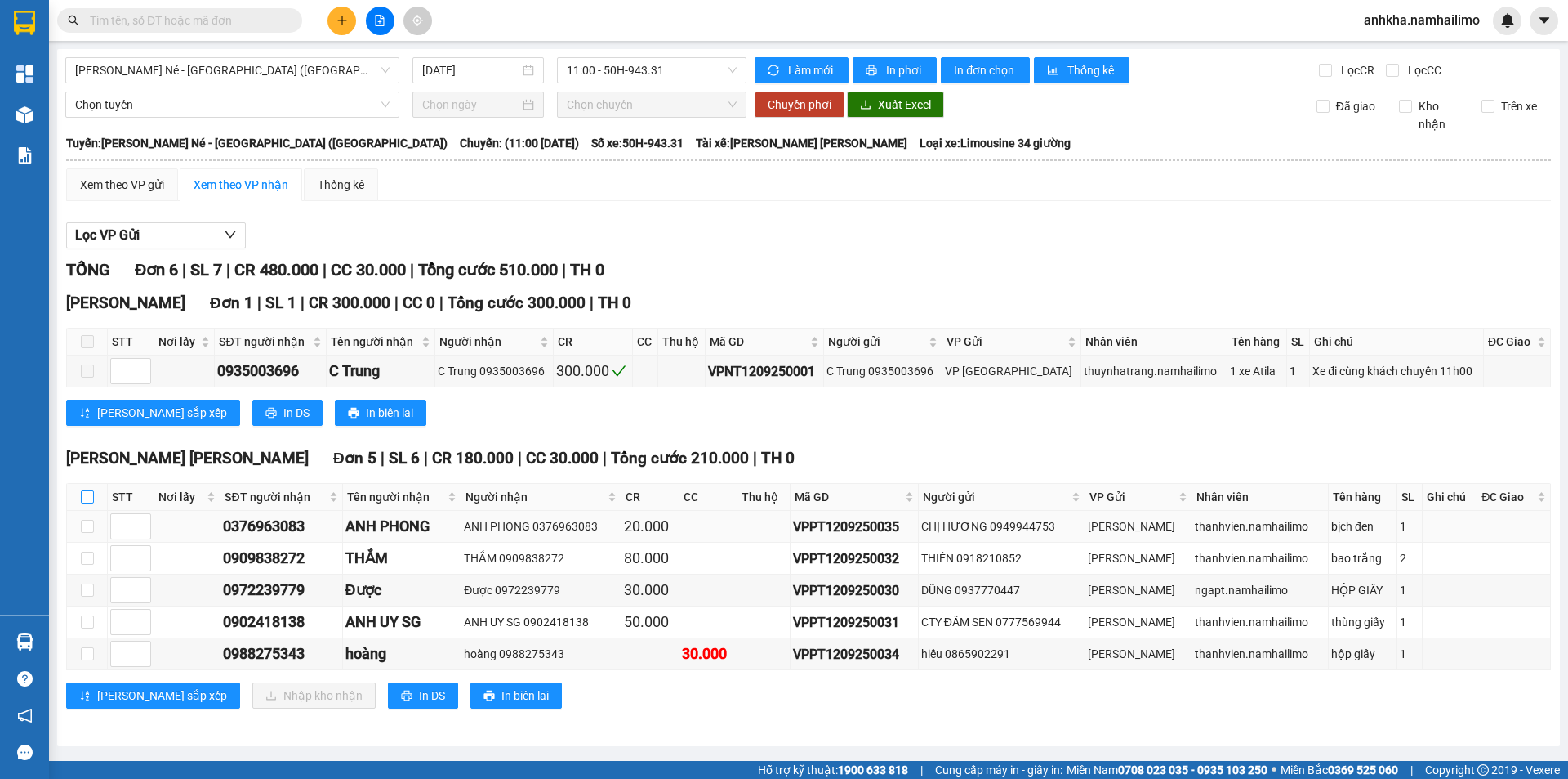
drag, startPoint x: 84, startPoint y: 495, endPoint x: 89, endPoint y: 510, distance: 15.8
click at [85, 496] on input "checkbox" at bounding box center [87, 497] width 13 height 13
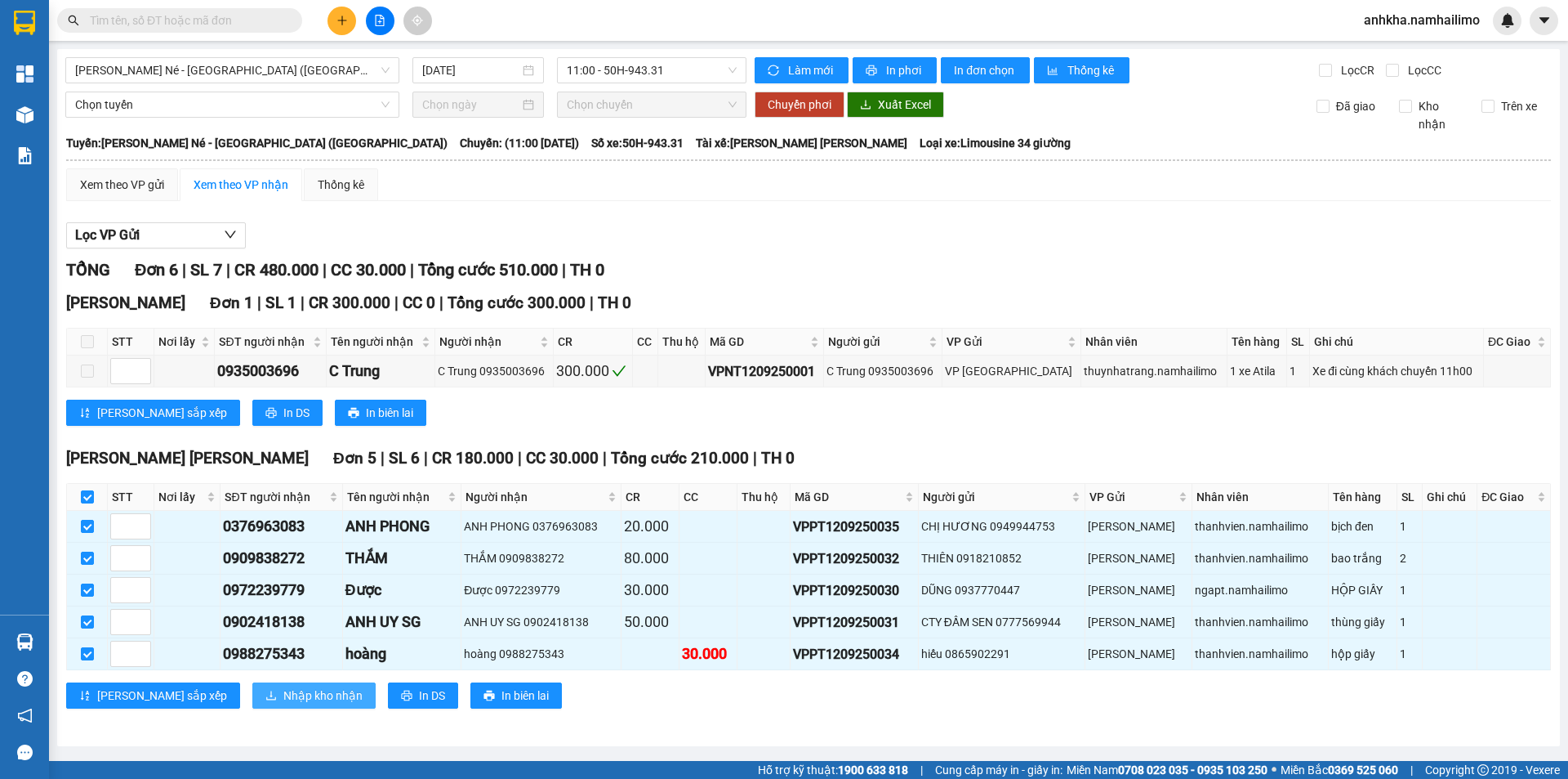
click at [283, 699] on span "Nhập kho nhận" at bounding box center [322, 695] width 79 height 18
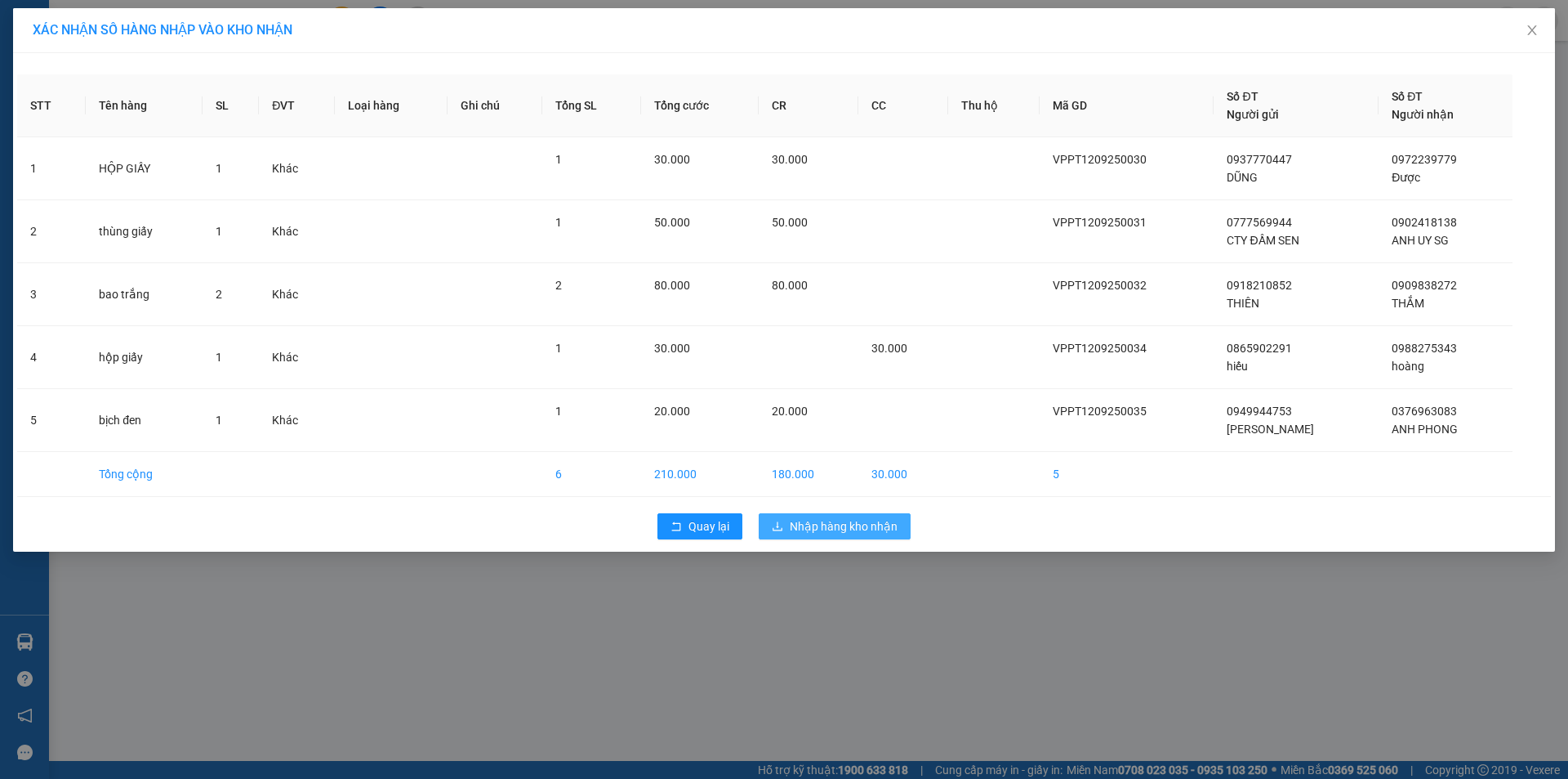
click at [837, 530] on span "Nhập hàng kho nhận" at bounding box center [844, 526] width 107 height 18
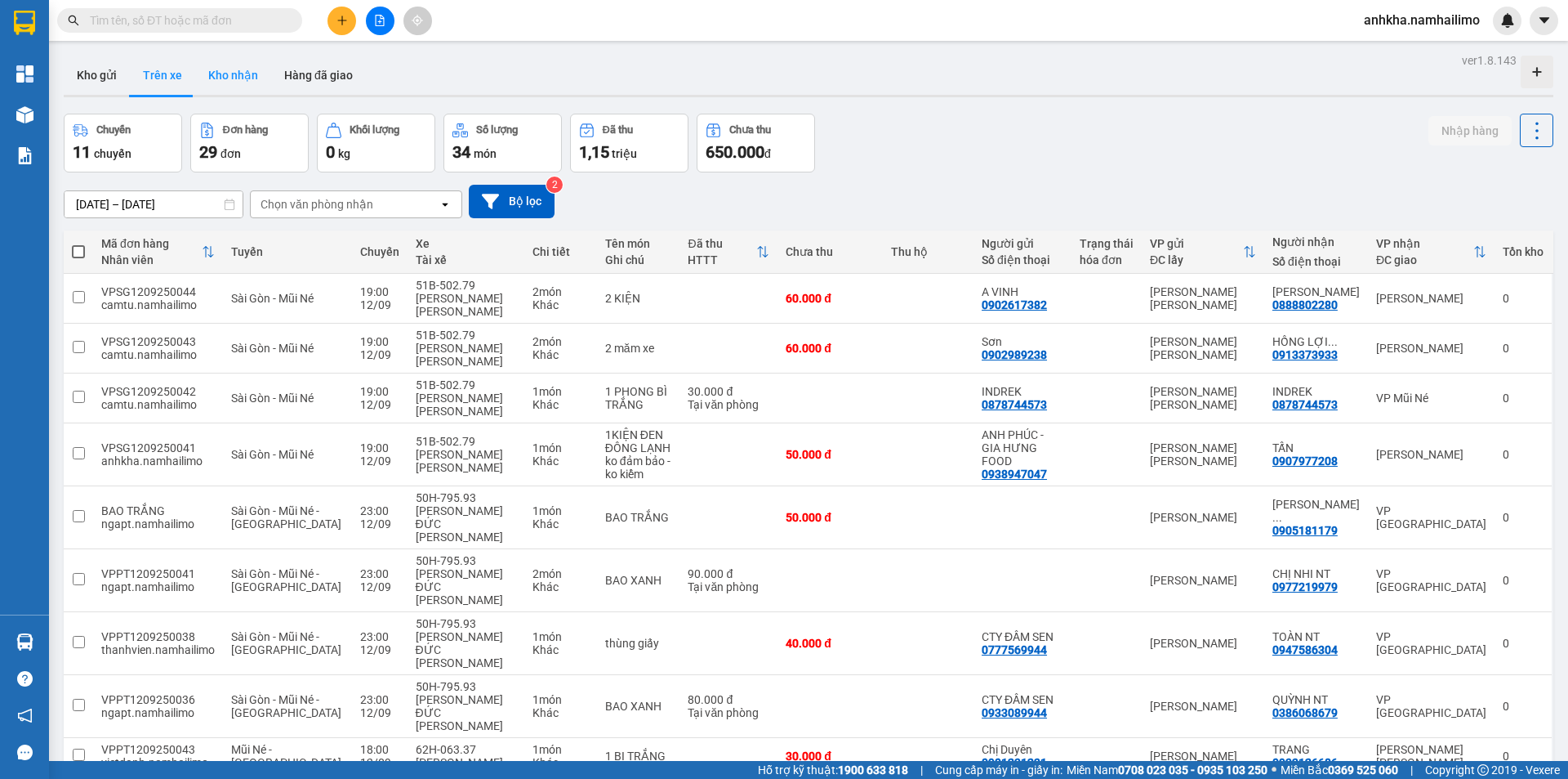
click at [210, 75] on button "Kho nhận" at bounding box center [233, 75] width 76 height 39
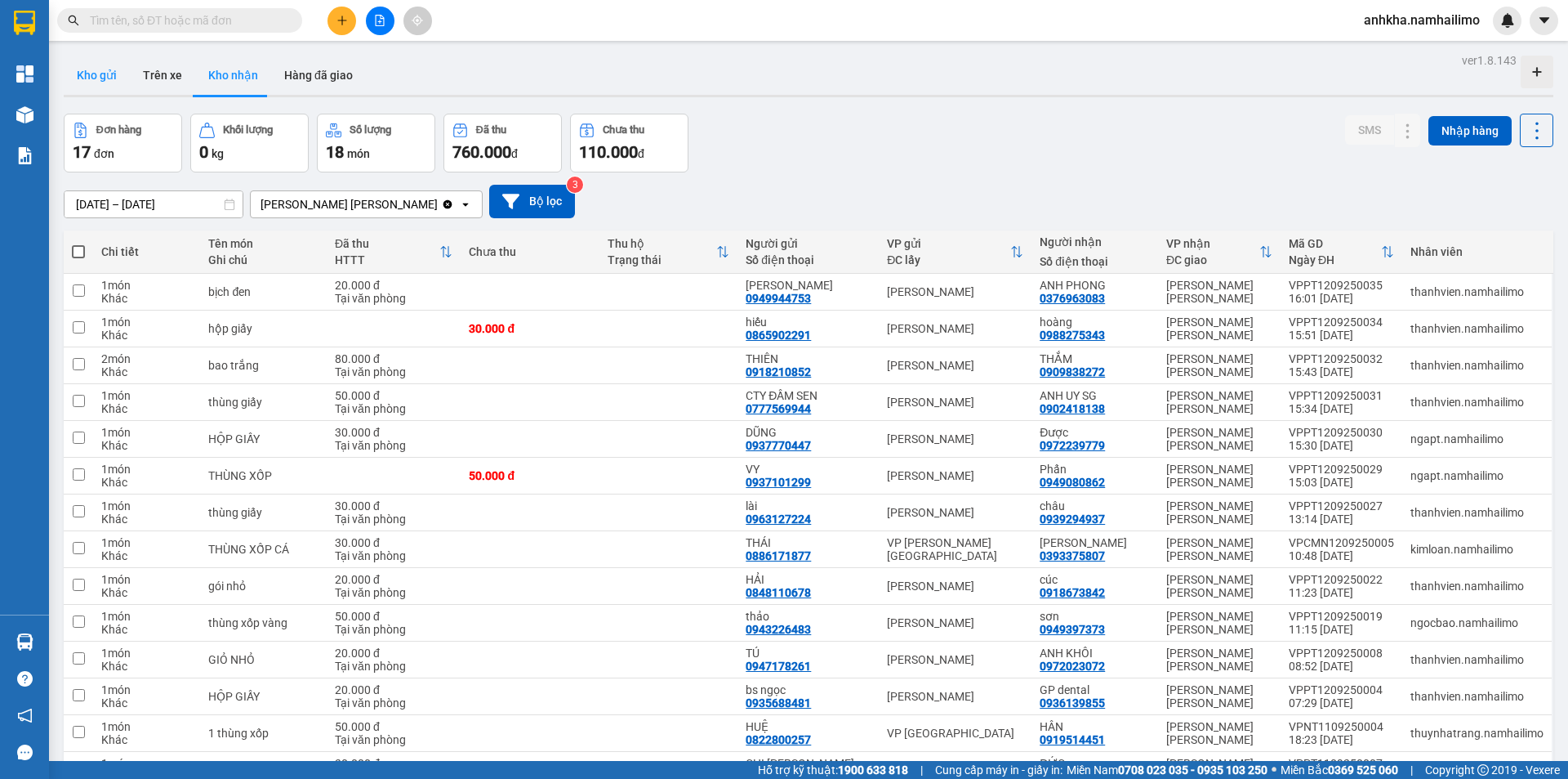
click at [96, 64] on button "Kho gửi" at bounding box center [97, 75] width 66 height 39
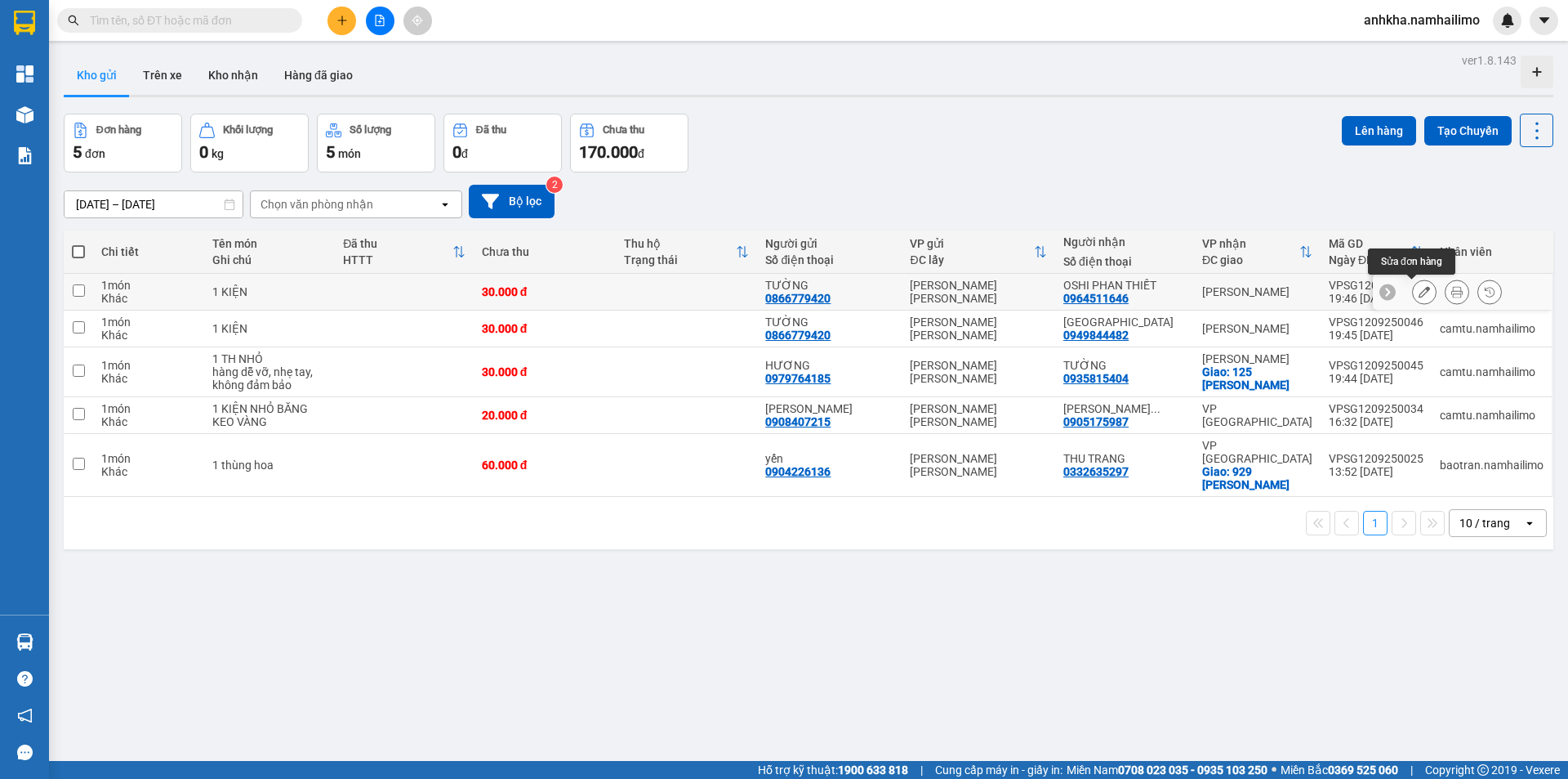
click at [1448, 280] on div at bounding box center [1457, 291] width 24 height 24
click at [1451, 297] on icon at bounding box center [1456, 291] width 11 height 11
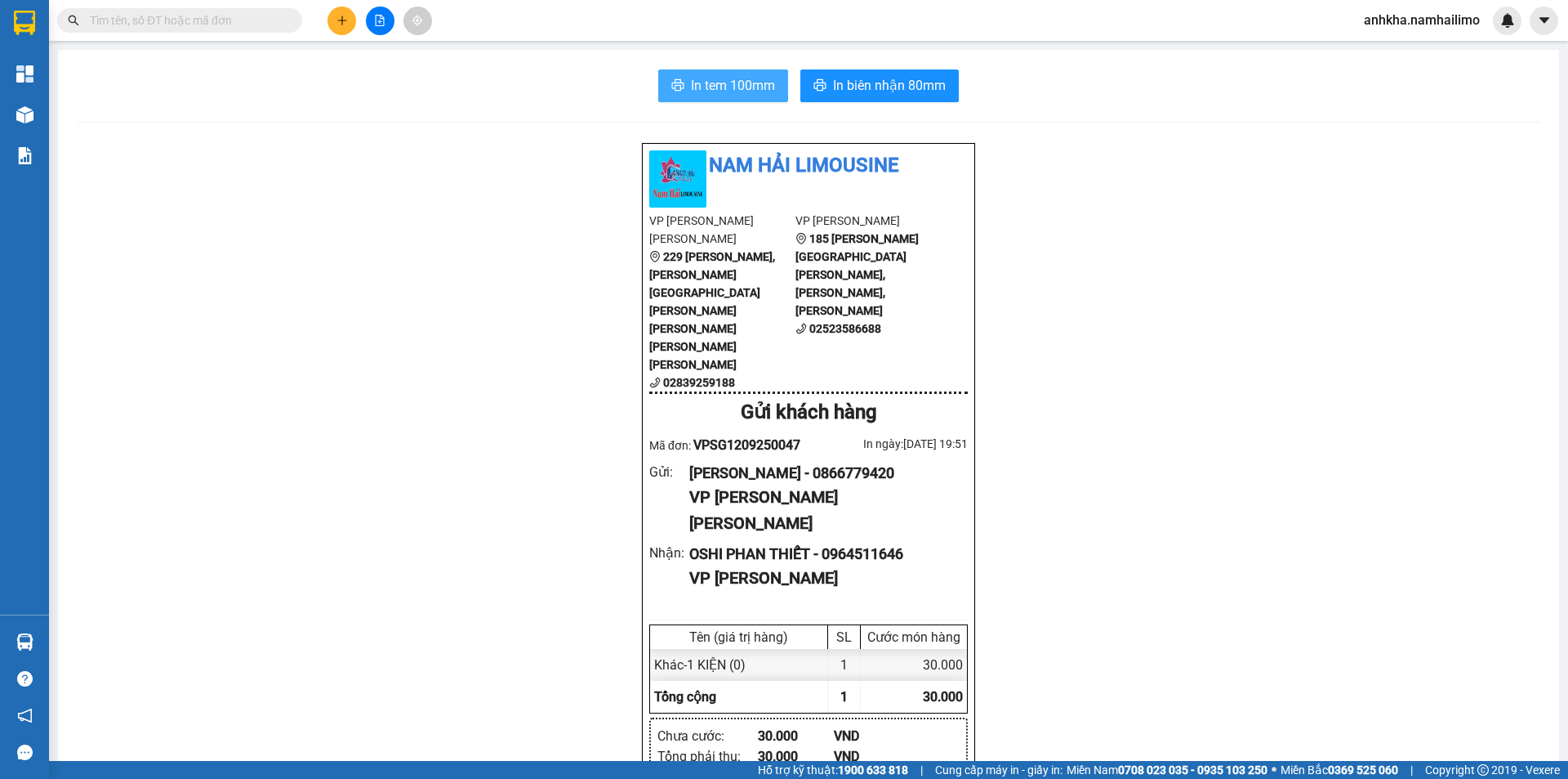
click at [709, 94] on span "In tem 100mm" at bounding box center [733, 86] width 84 height 21
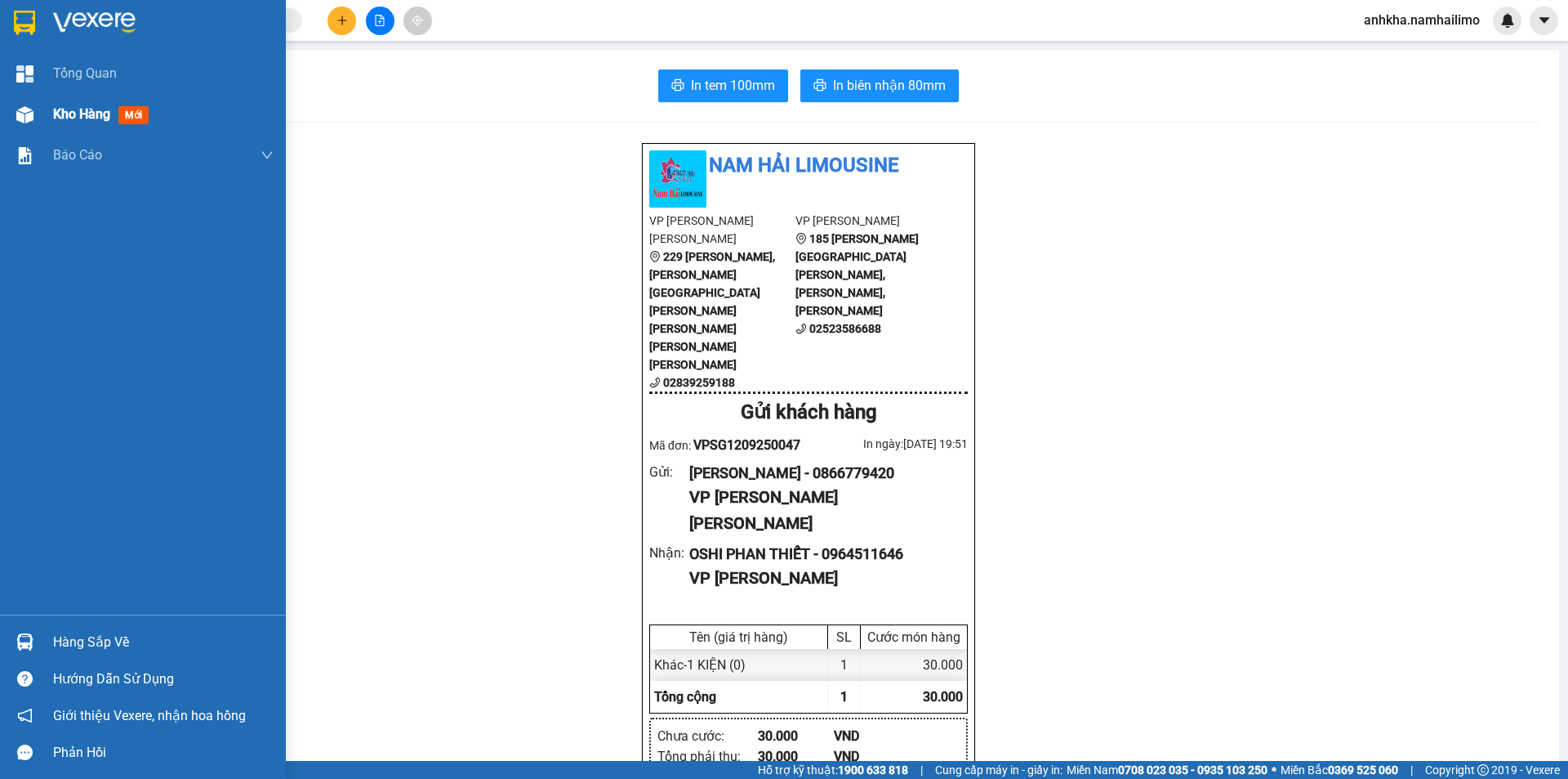
click at [64, 123] on div "Kho hàng mới" at bounding box center [104, 114] width 102 height 21
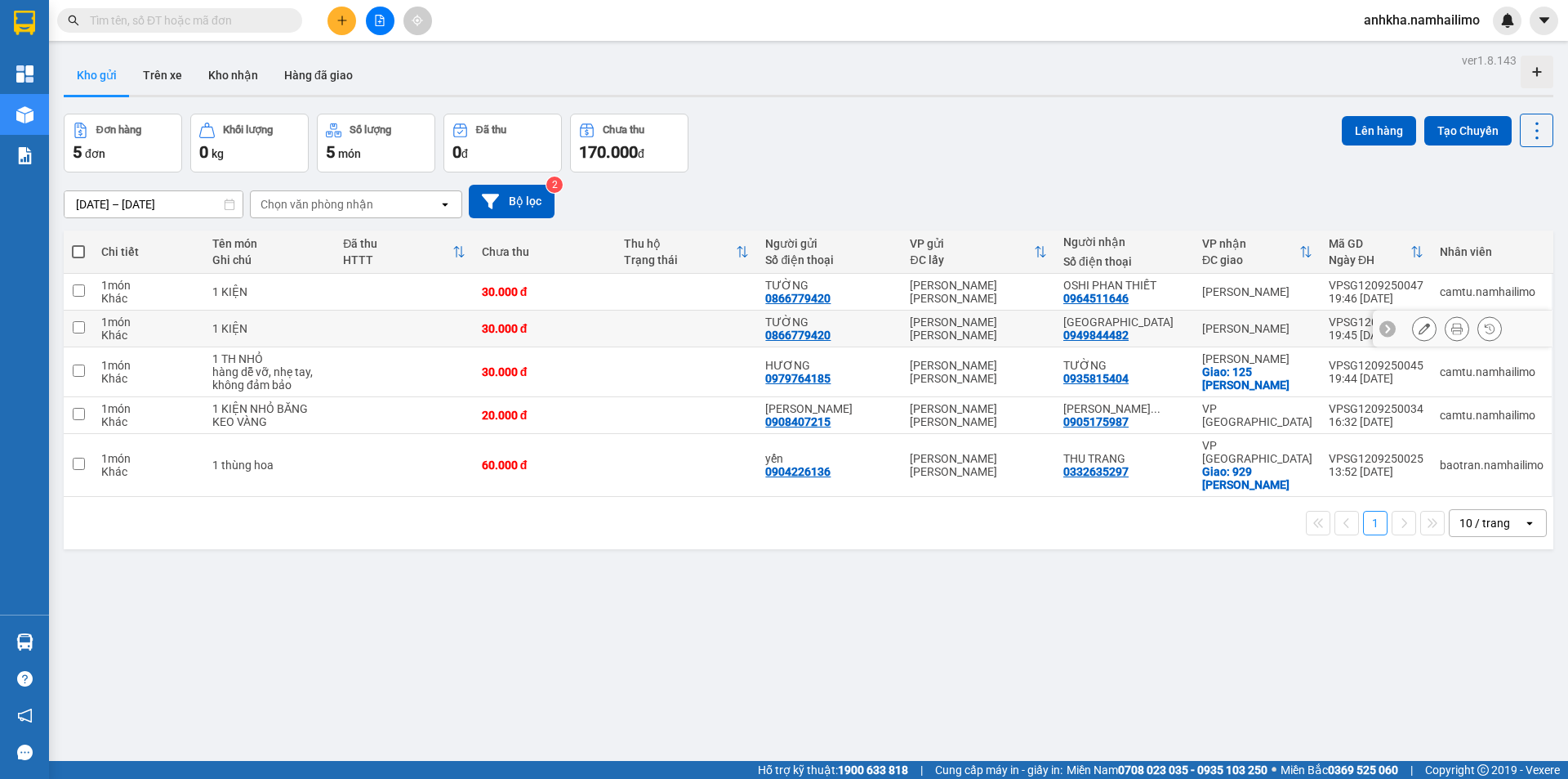
click at [1451, 328] on icon at bounding box center [1456, 328] width 11 height 11
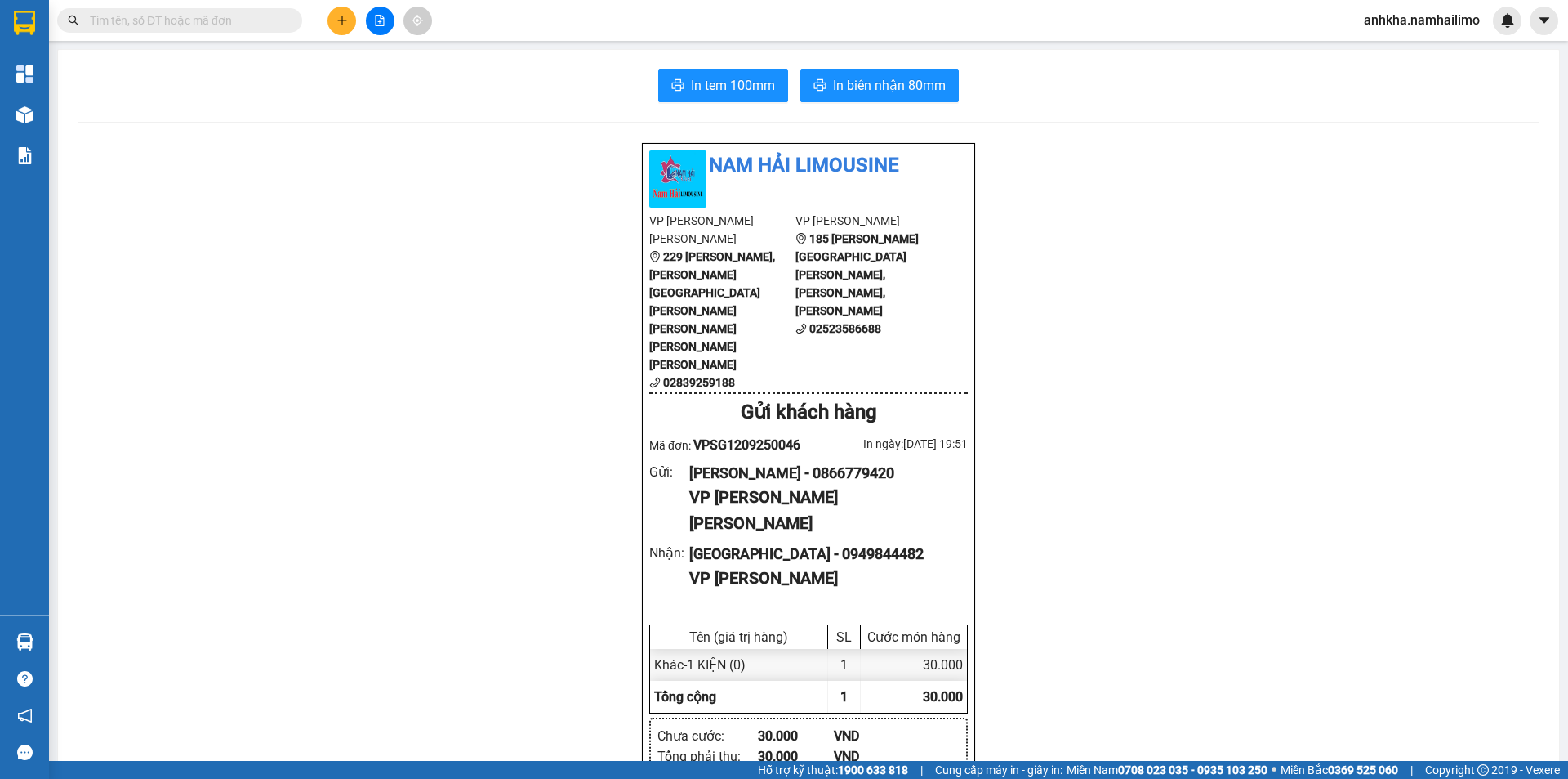
click at [722, 94] on span "In tem 100mm" at bounding box center [733, 86] width 84 height 21
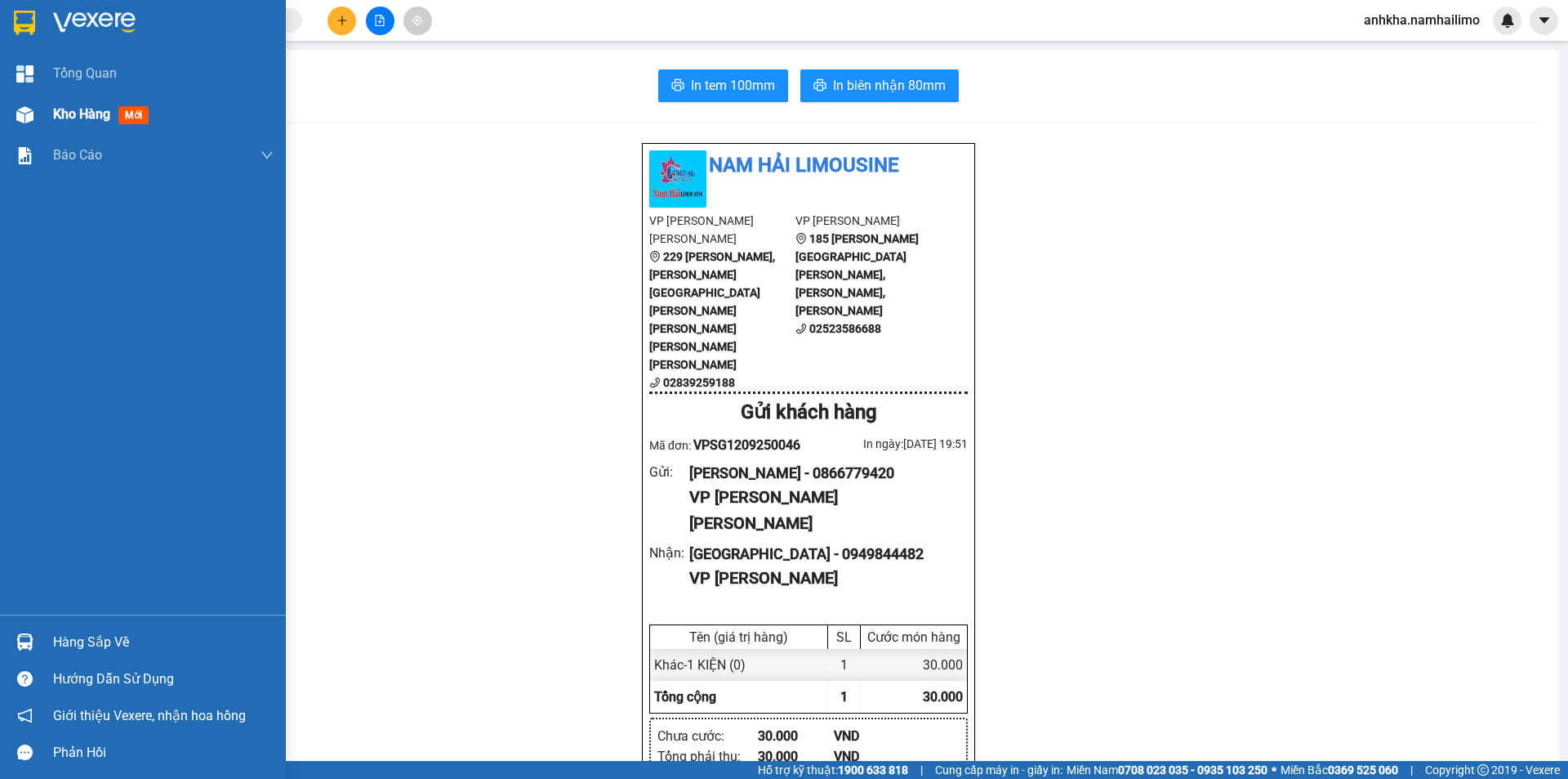
click at [44, 105] on div "Kho hàng mới" at bounding box center [143, 114] width 286 height 41
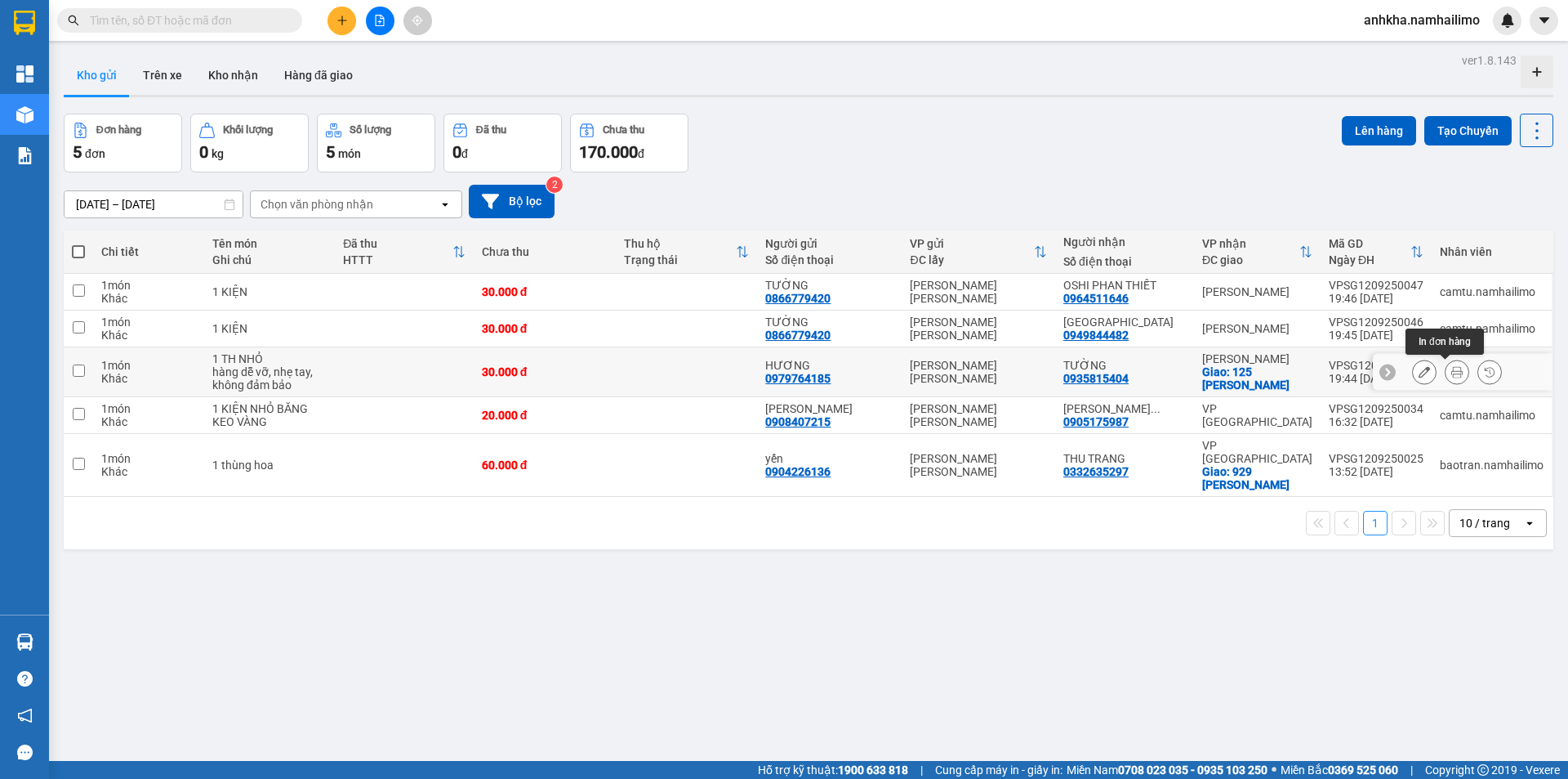
click at [1446, 373] on button at bounding box center [1457, 372] width 23 height 29
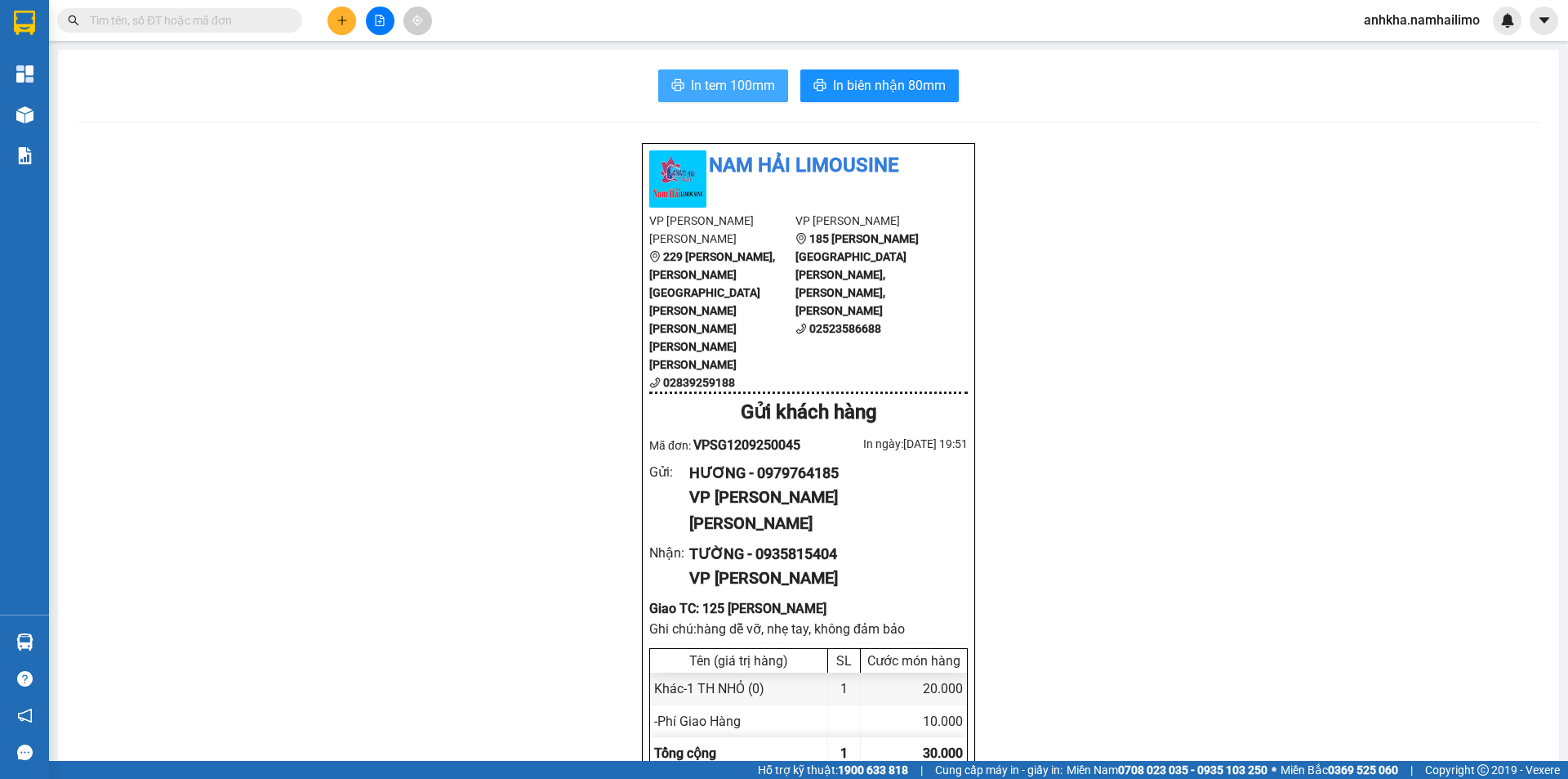
click at [684, 70] on button "In tem 100mm" at bounding box center [723, 86] width 130 height 33
